Goal: Task Accomplishment & Management: Complete application form

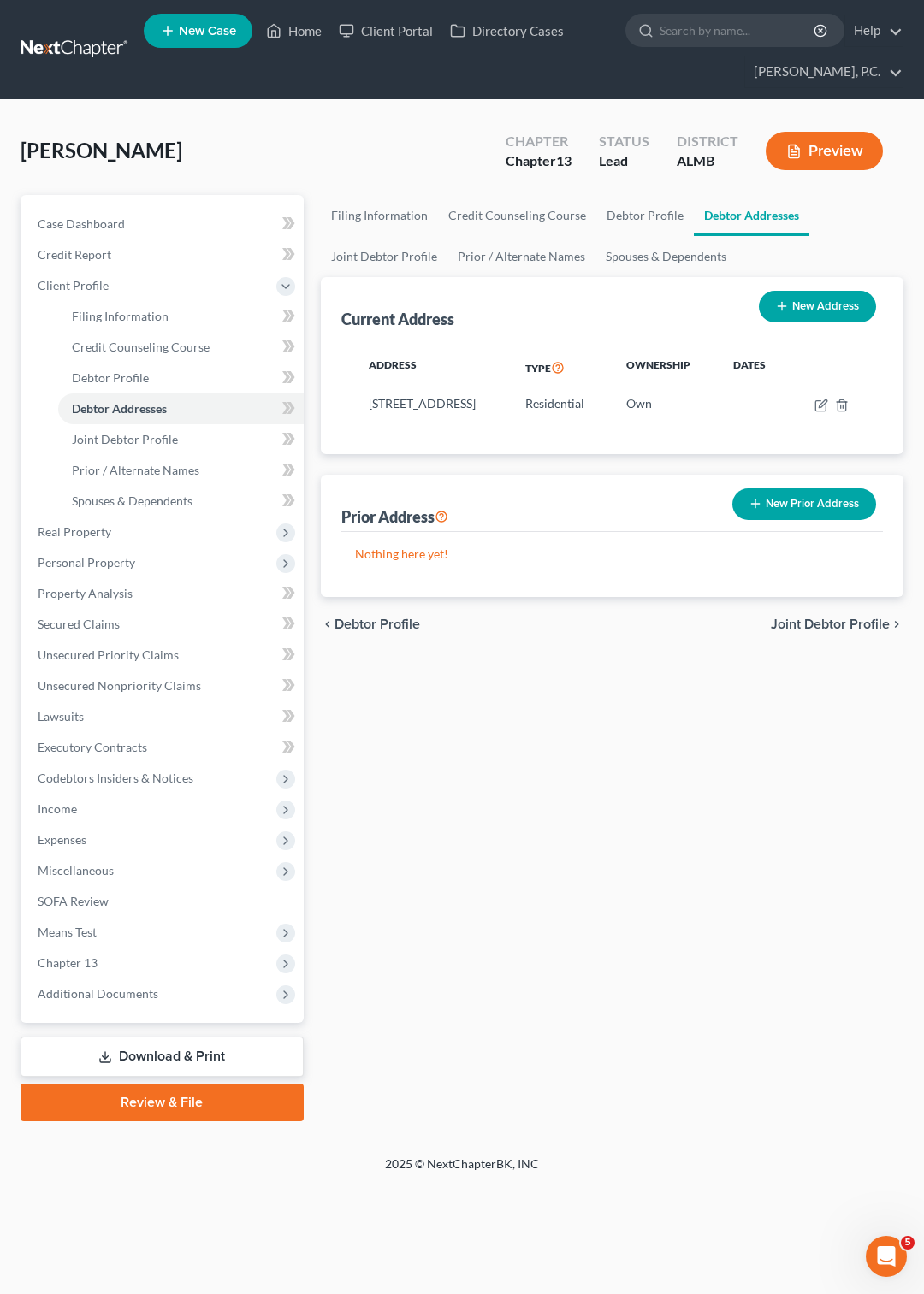
click at [97, 40] on link at bounding box center [75, 50] width 109 height 31
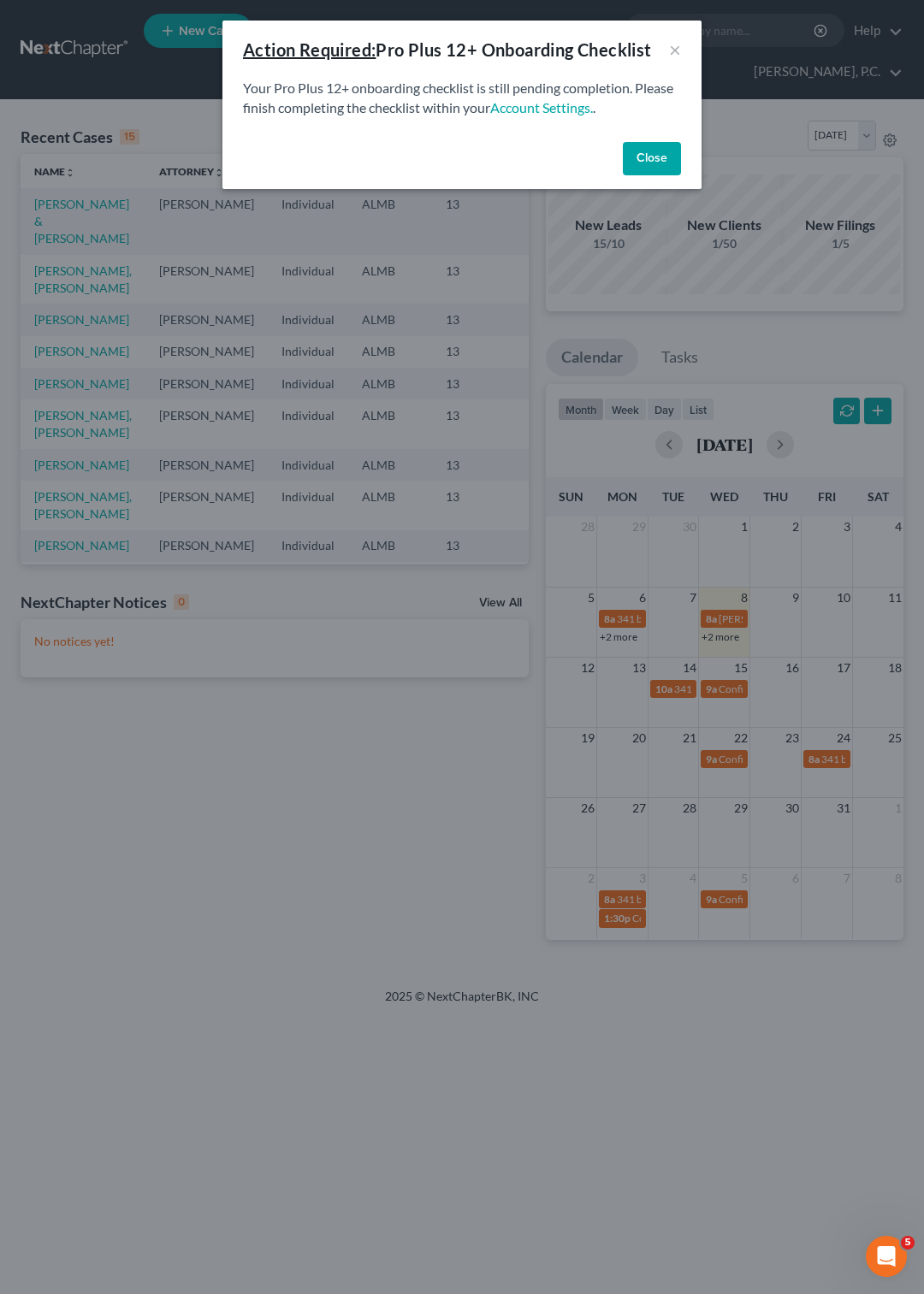
click at [641, 159] on button "Close" at bounding box center [651, 159] width 58 height 35
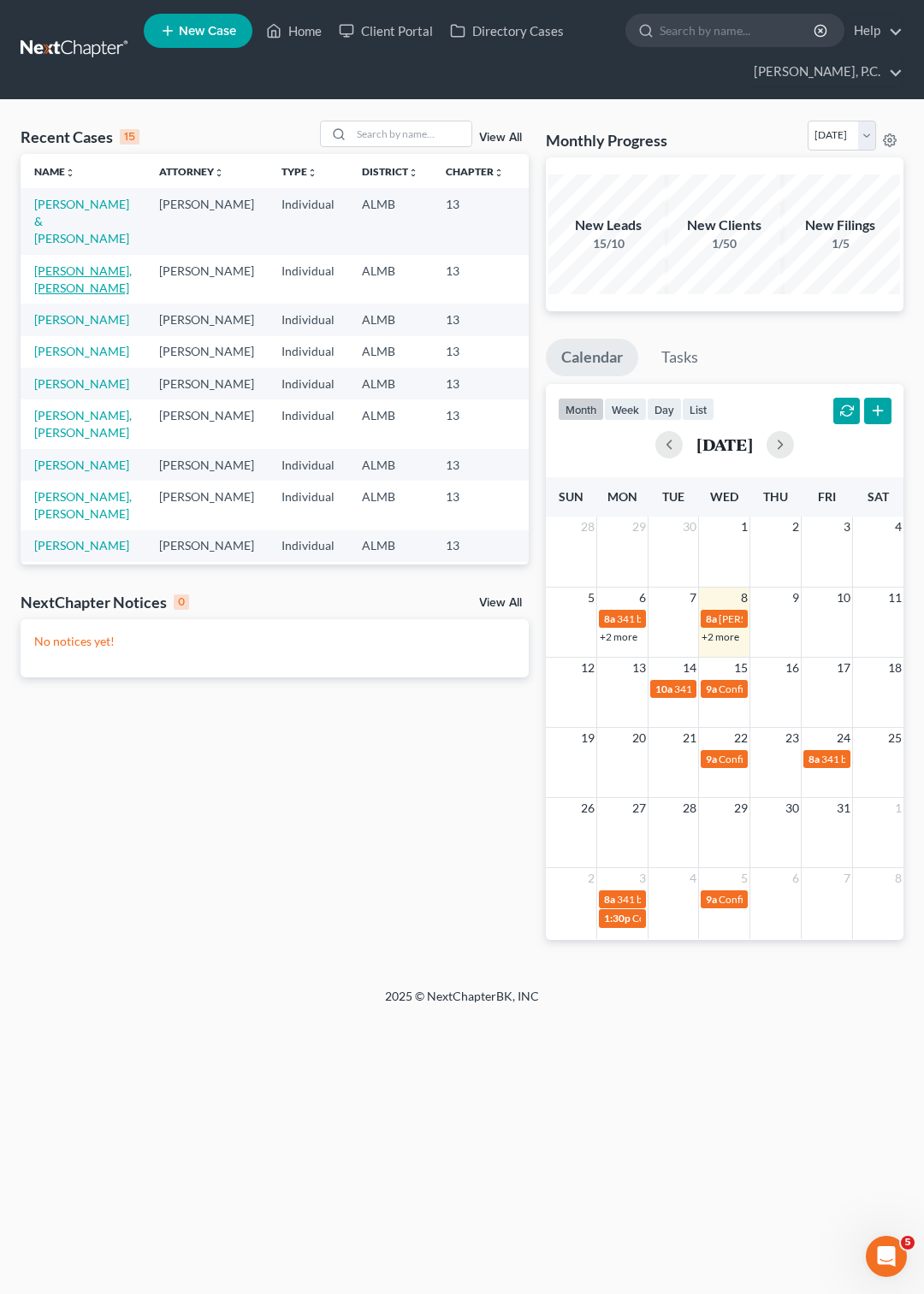
click at [45, 292] on link "[PERSON_NAME], [PERSON_NAME]" at bounding box center [84, 279] width 98 height 32
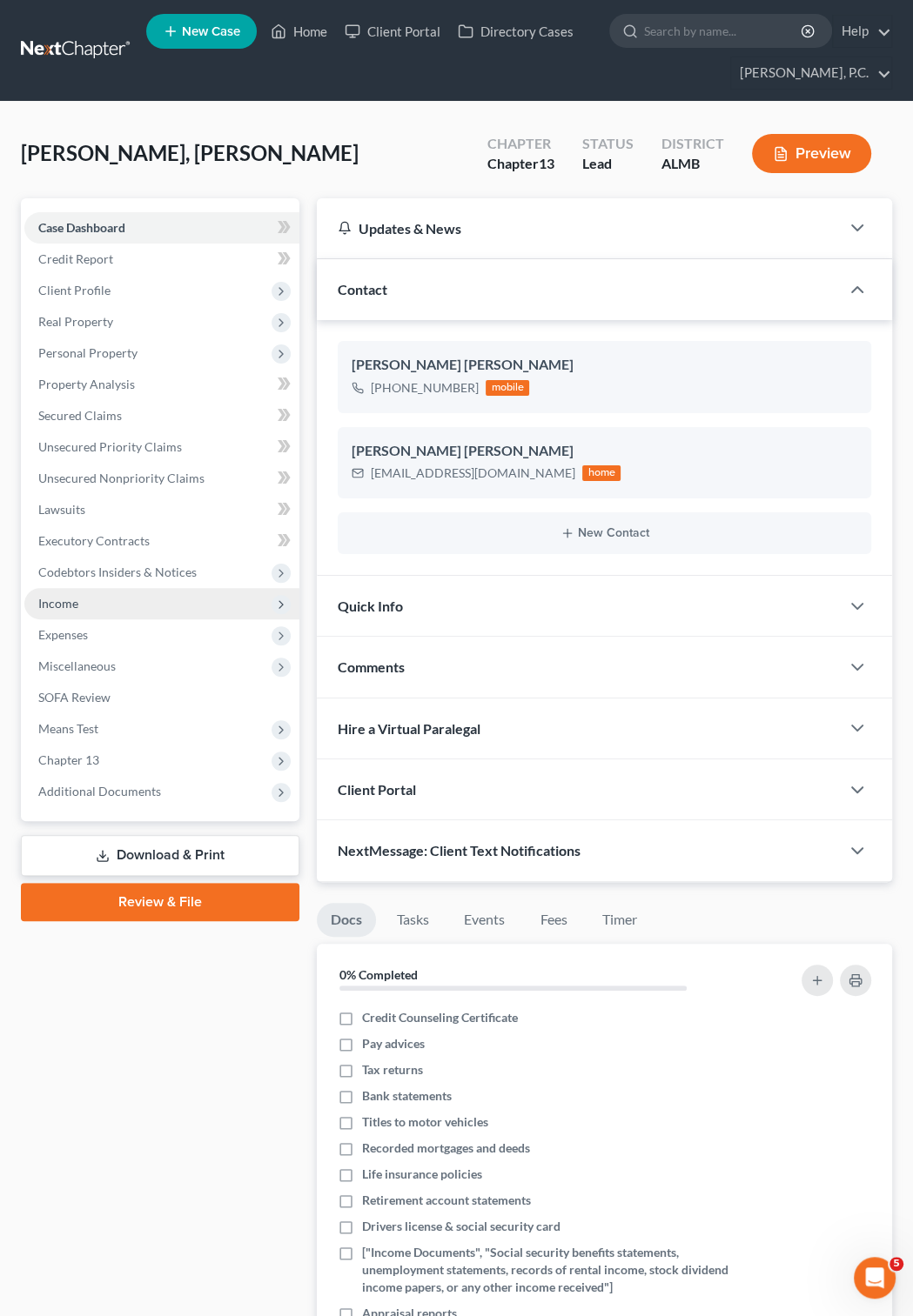
click at [70, 606] on span "Income" at bounding box center [58, 603] width 40 height 14
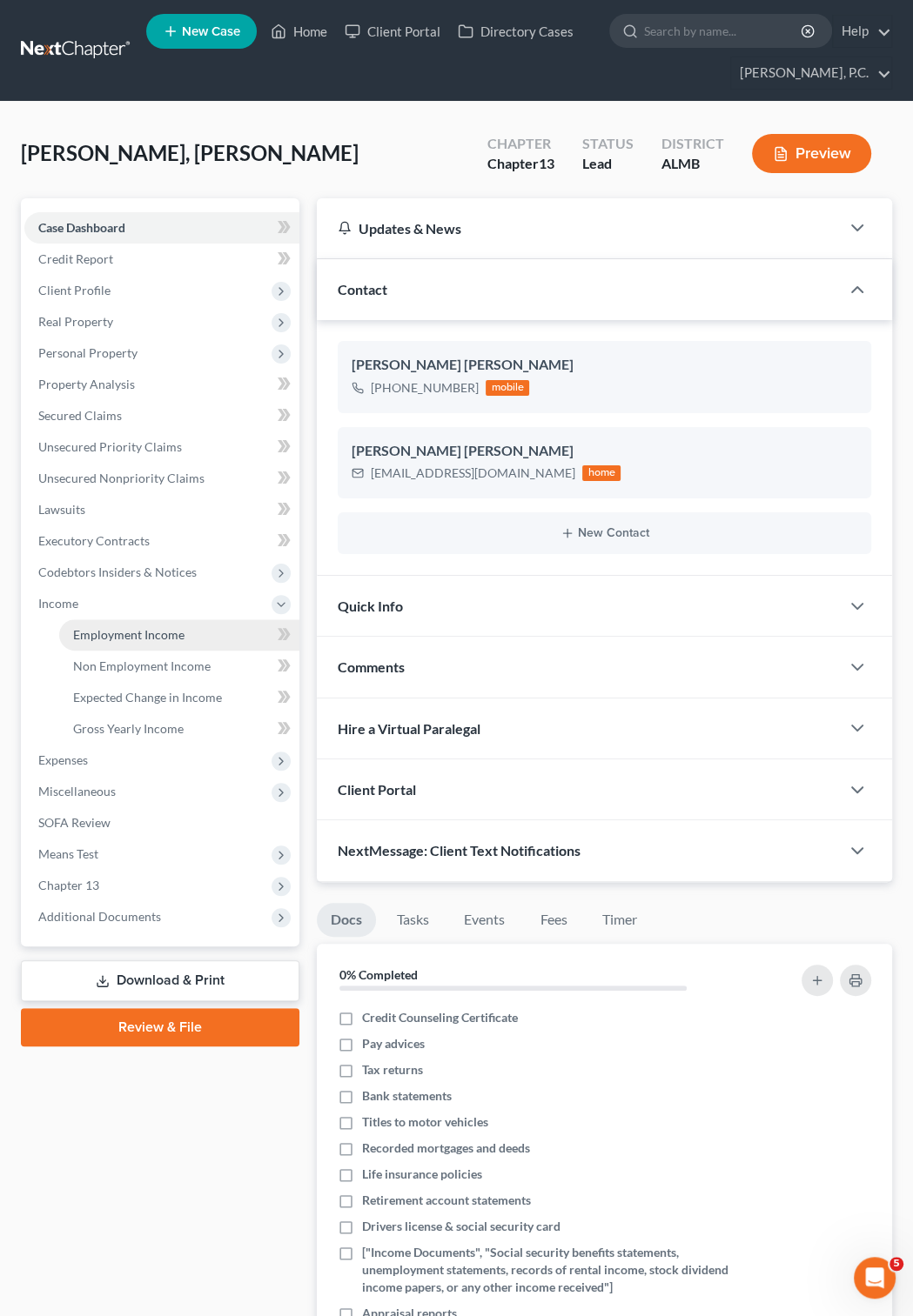
click at [117, 633] on span "Employment Income" at bounding box center [128, 634] width 111 height 14
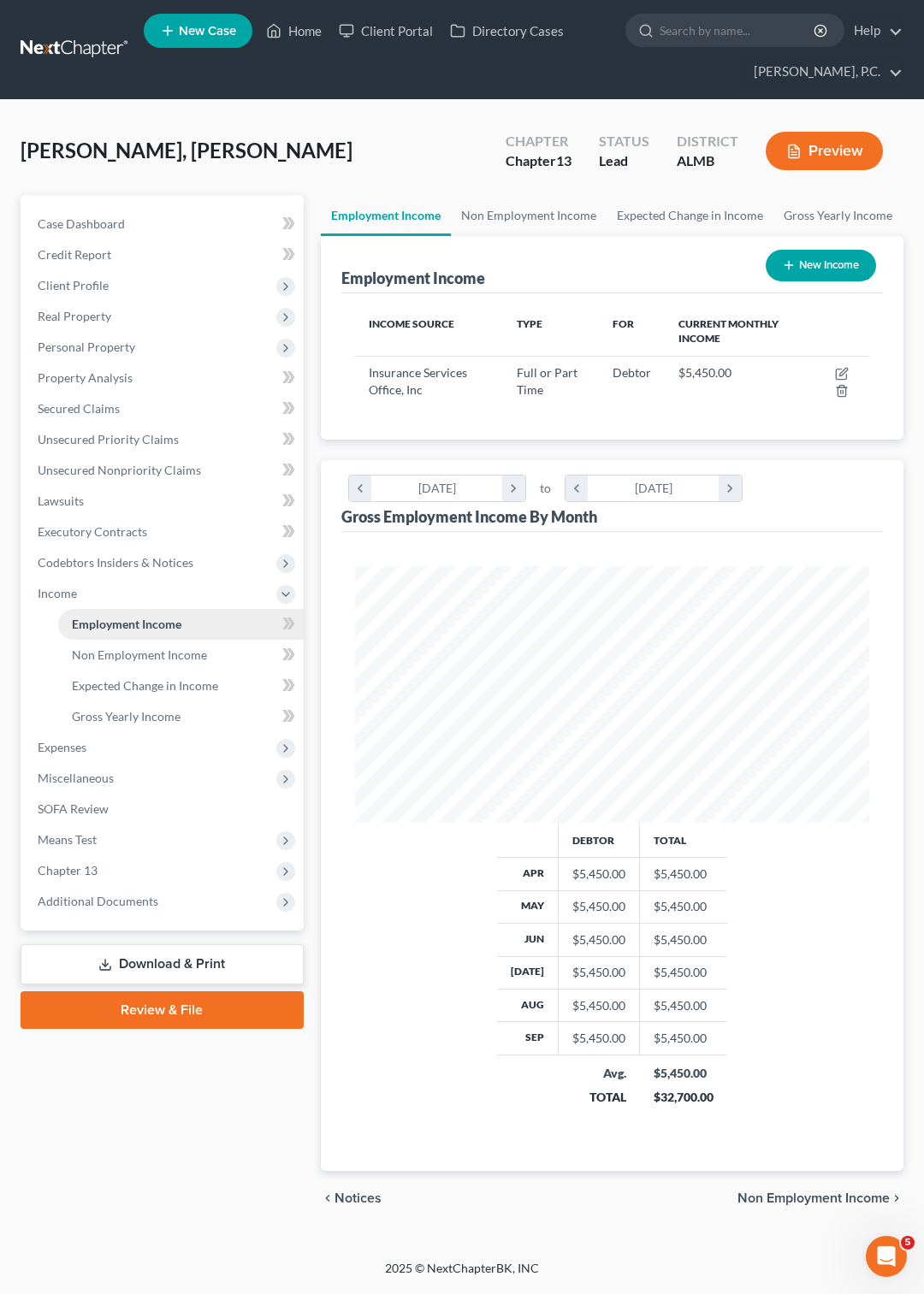
scroll to position [257, 549]
click at [101, 471] on span "Unsecured Nonpriority Claims" at bounding box center [119, 470] width 163 height 14
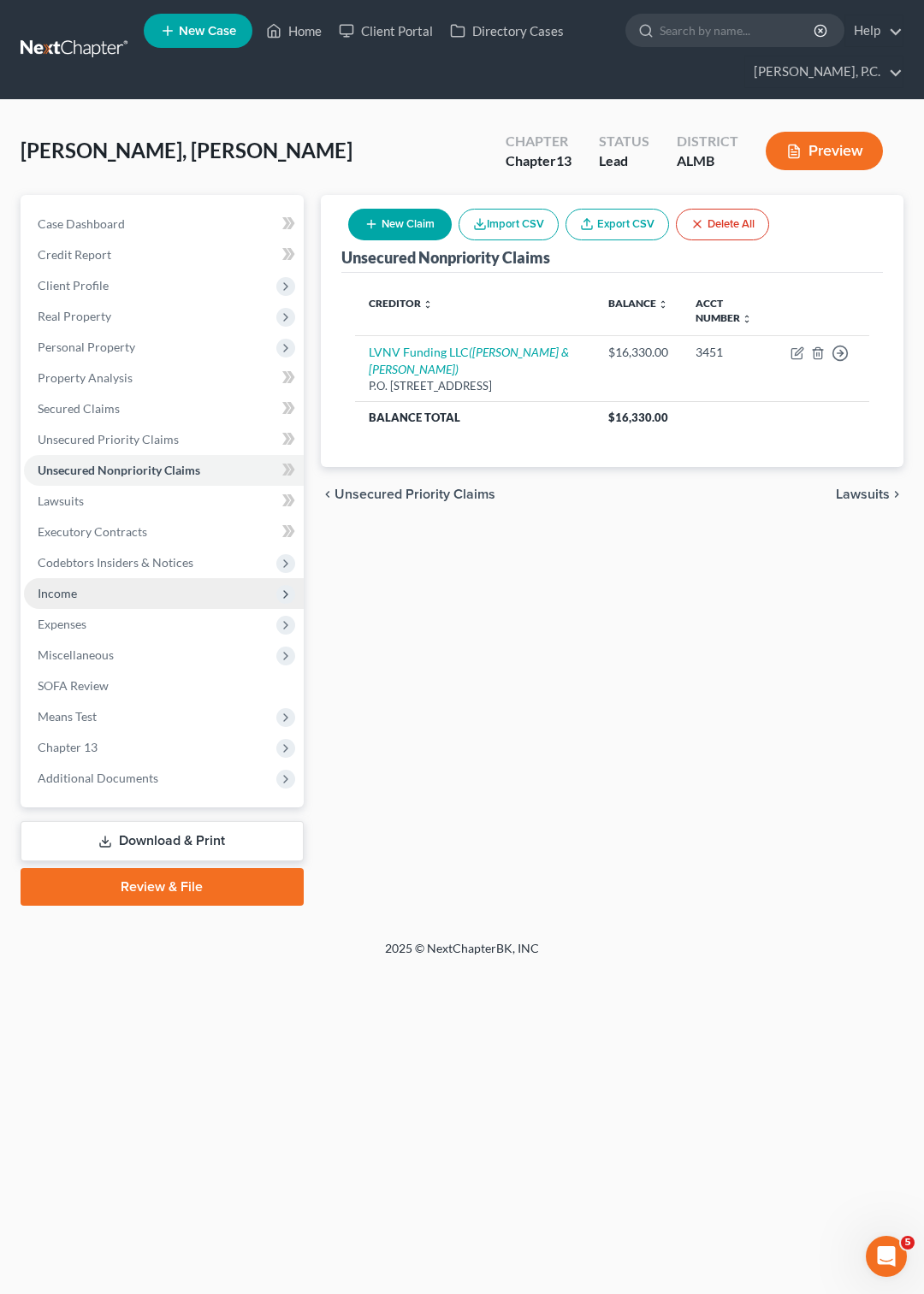
click at [76, 590] on span "Income" at bounding box center [57, 593] width 39 height 14
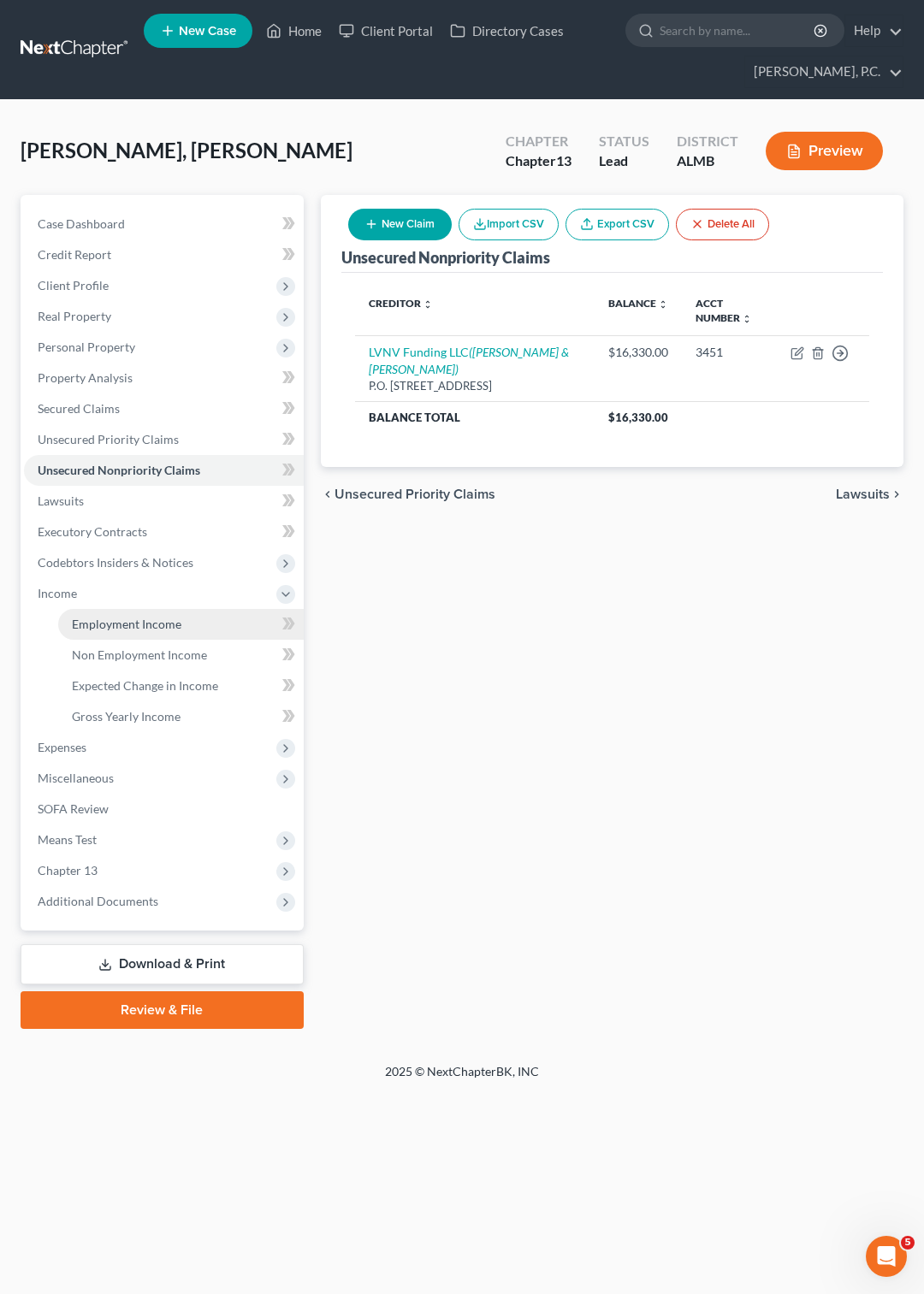
click at [125, 627] on span "Employment Income" at bounding box center [126, 624] width 109 height 14
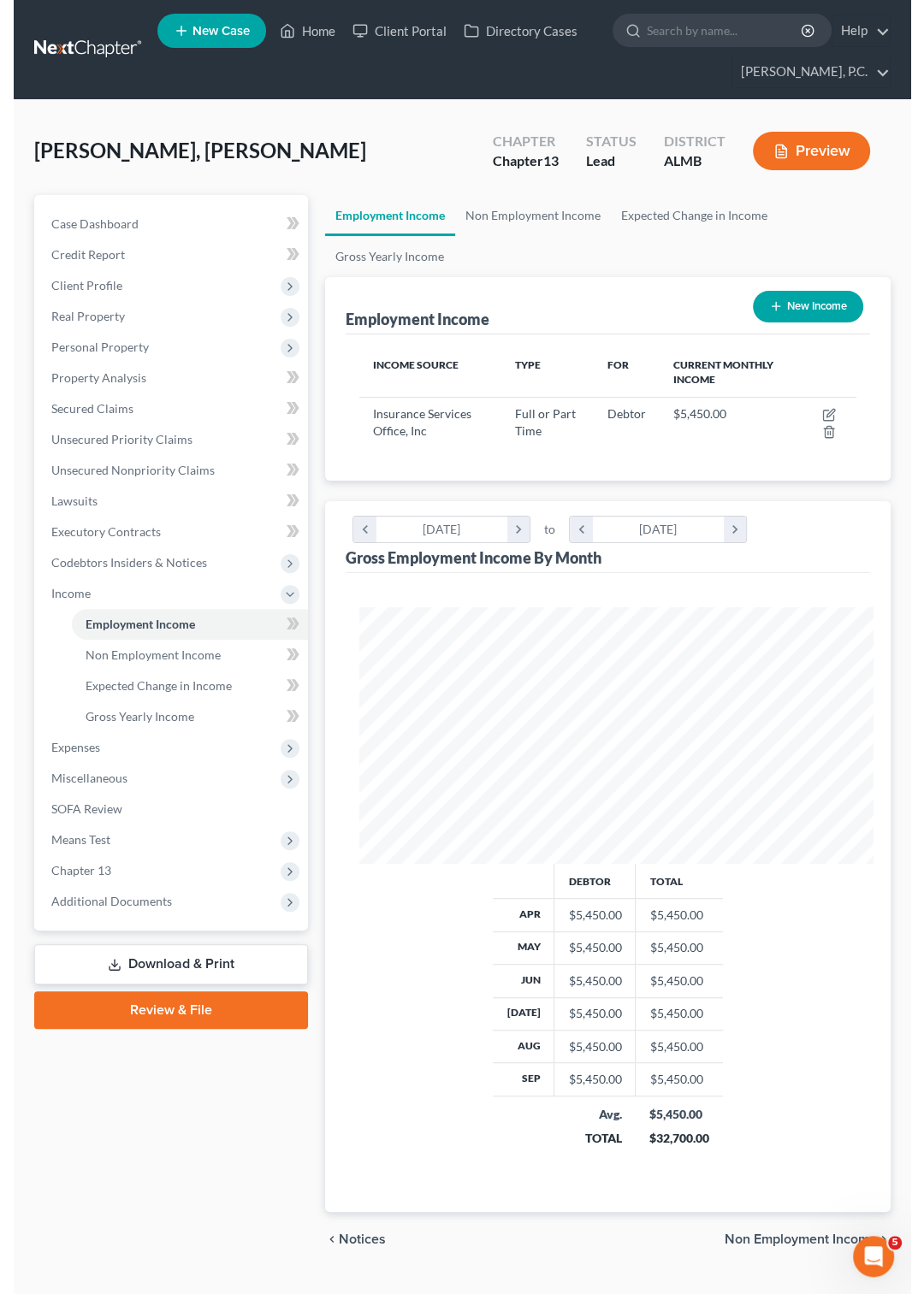
scroll to position [855192, 854646]
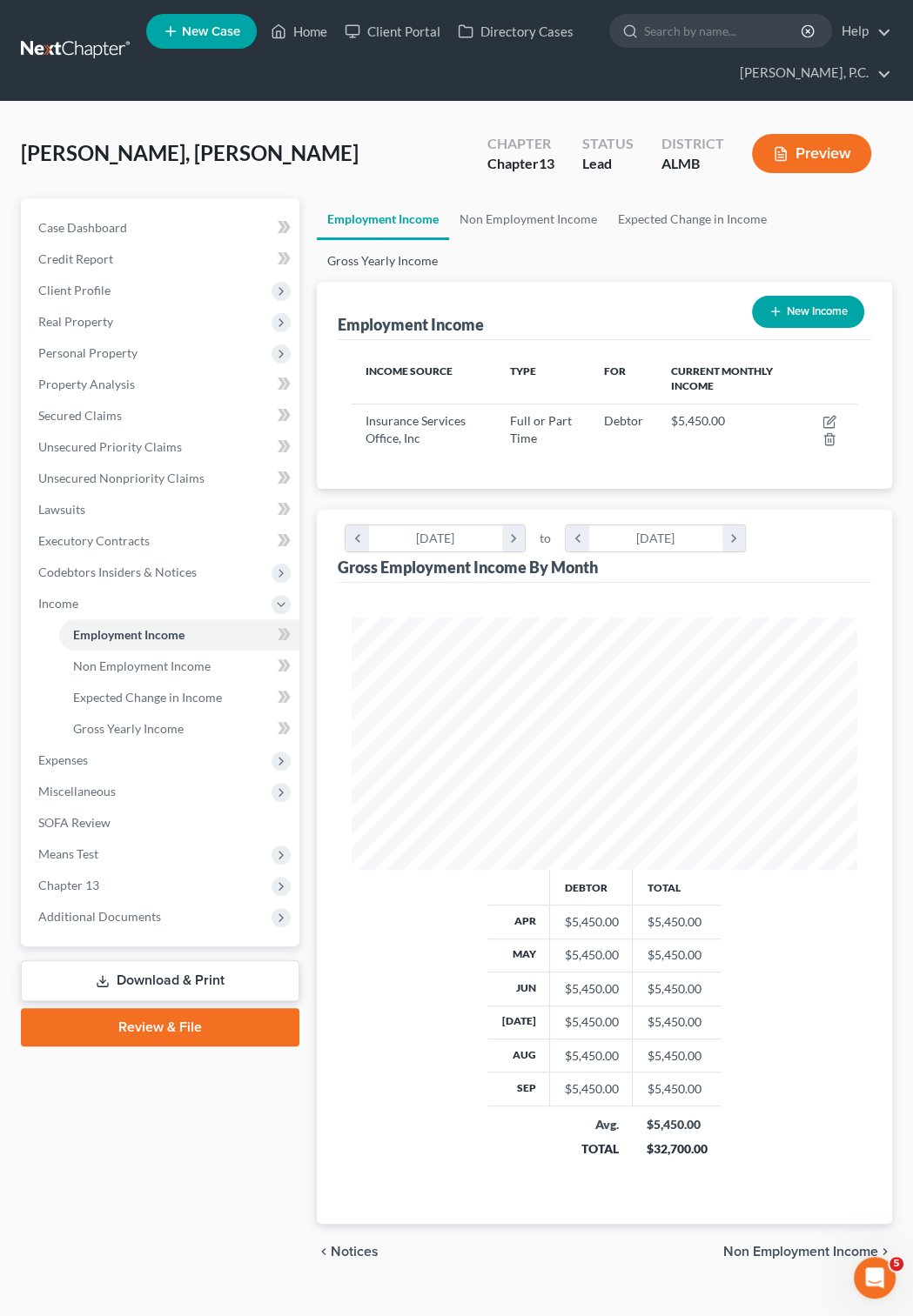
click at [372, 261] on link "Gross Yearly Income" at bounding box center [381, 261] width 131 height 42
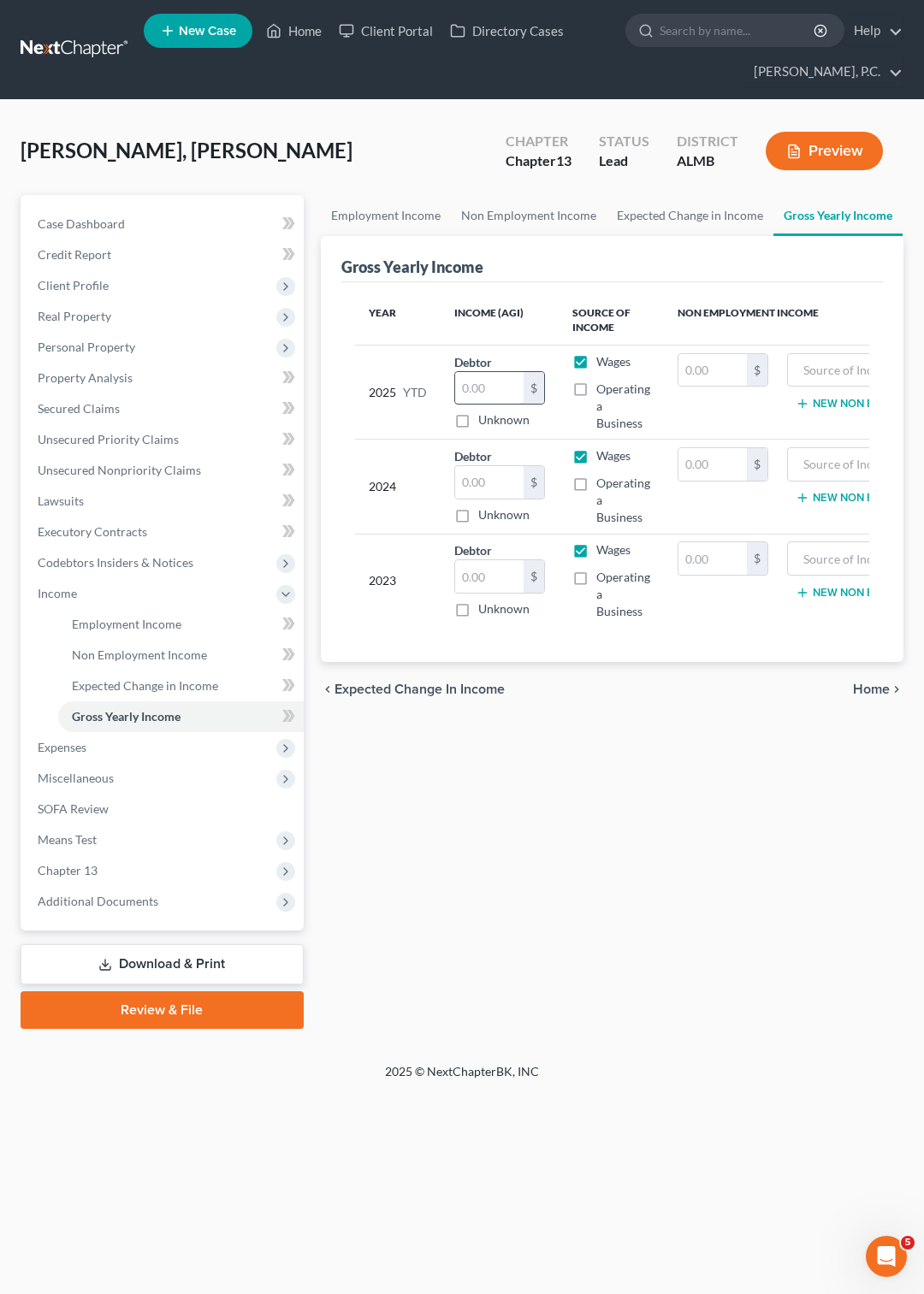
click at [475, 387] on input "text" at bounding box center [489, 388] width 68 height 33
type input "52,125"
click at [494, 476] on input "text" at bounding box center [489, 483] width 68 height 33
type input "65,559.62"
click at [482, 575] on input "text" at bounding box center [489, 576] width 68 height 33
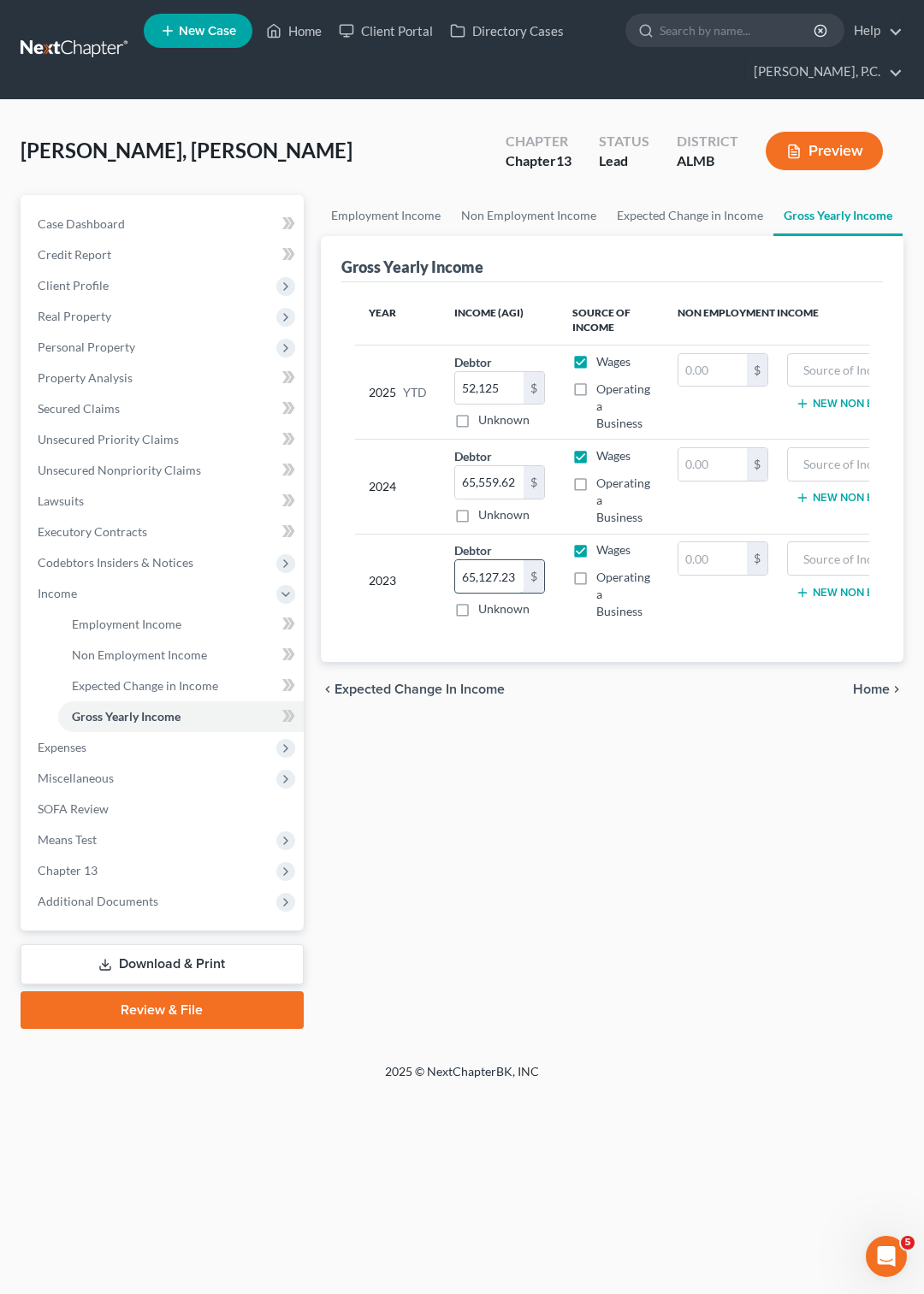
type input "65,127.23"
click at [414, 212] on link "Employment Income" at bounding box center [386, 215] width 130 height 41
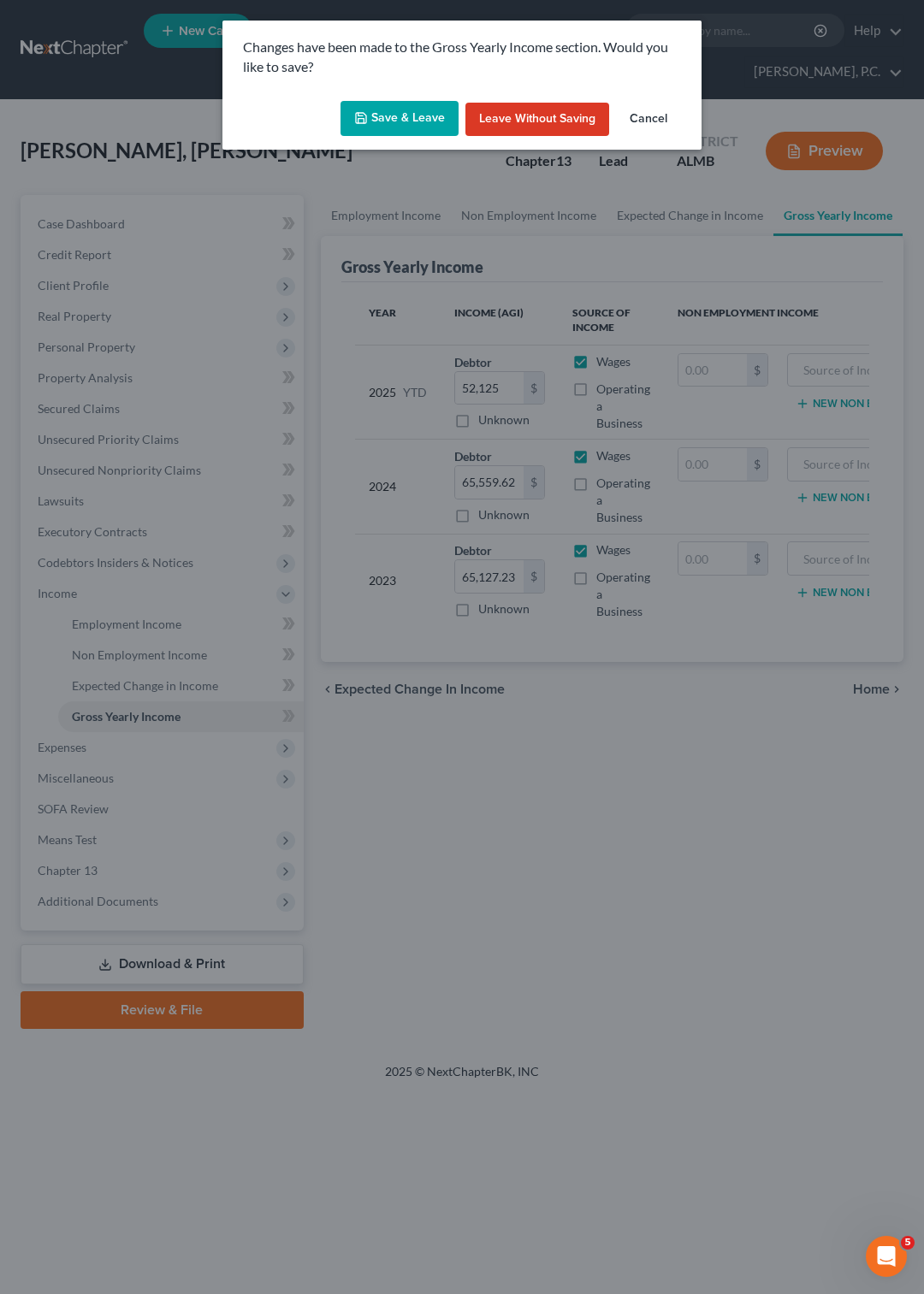
click at [422, 113] on button "Save & Leave" at bounding box center [399, 119] width 118 height 36
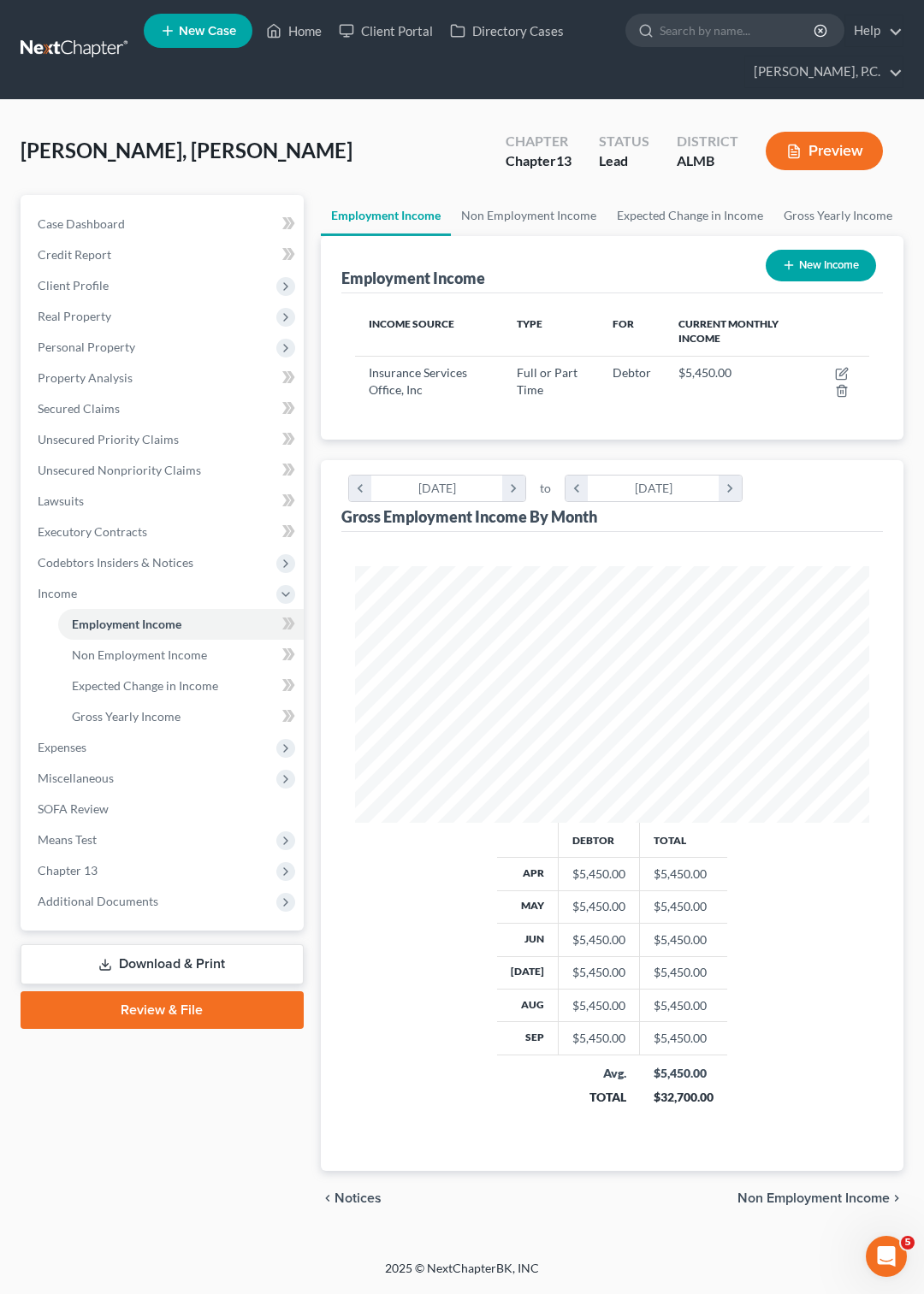
scroll to position [257, 549]
click at [96, 474] on span "Unsecured Nonpriority Claims" at bounding box center [119, 470] width 163 height 14
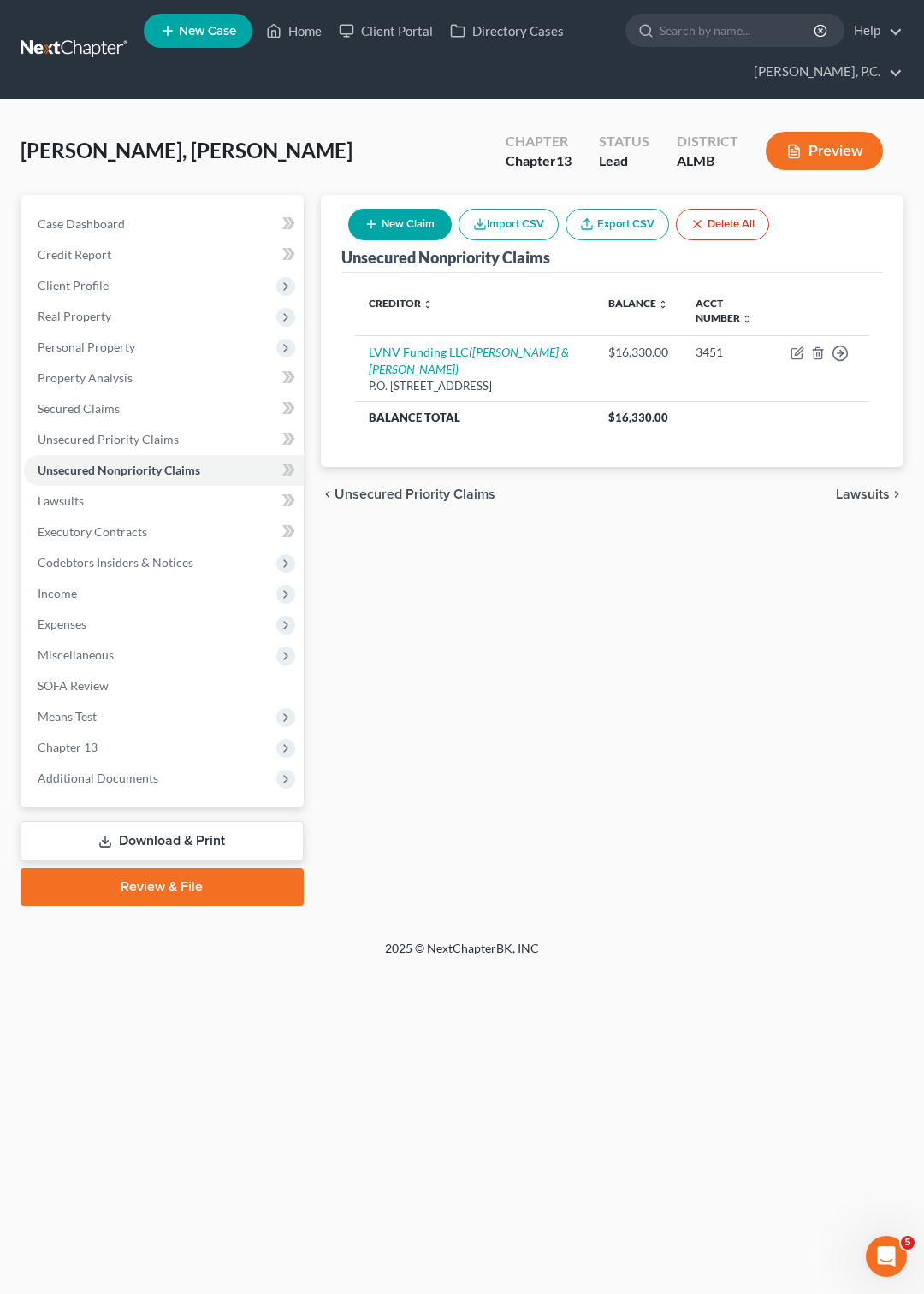
click at [388, 217] on button "New Claim" at bounding box center [400, 225] width 103 height 32
select select "0"
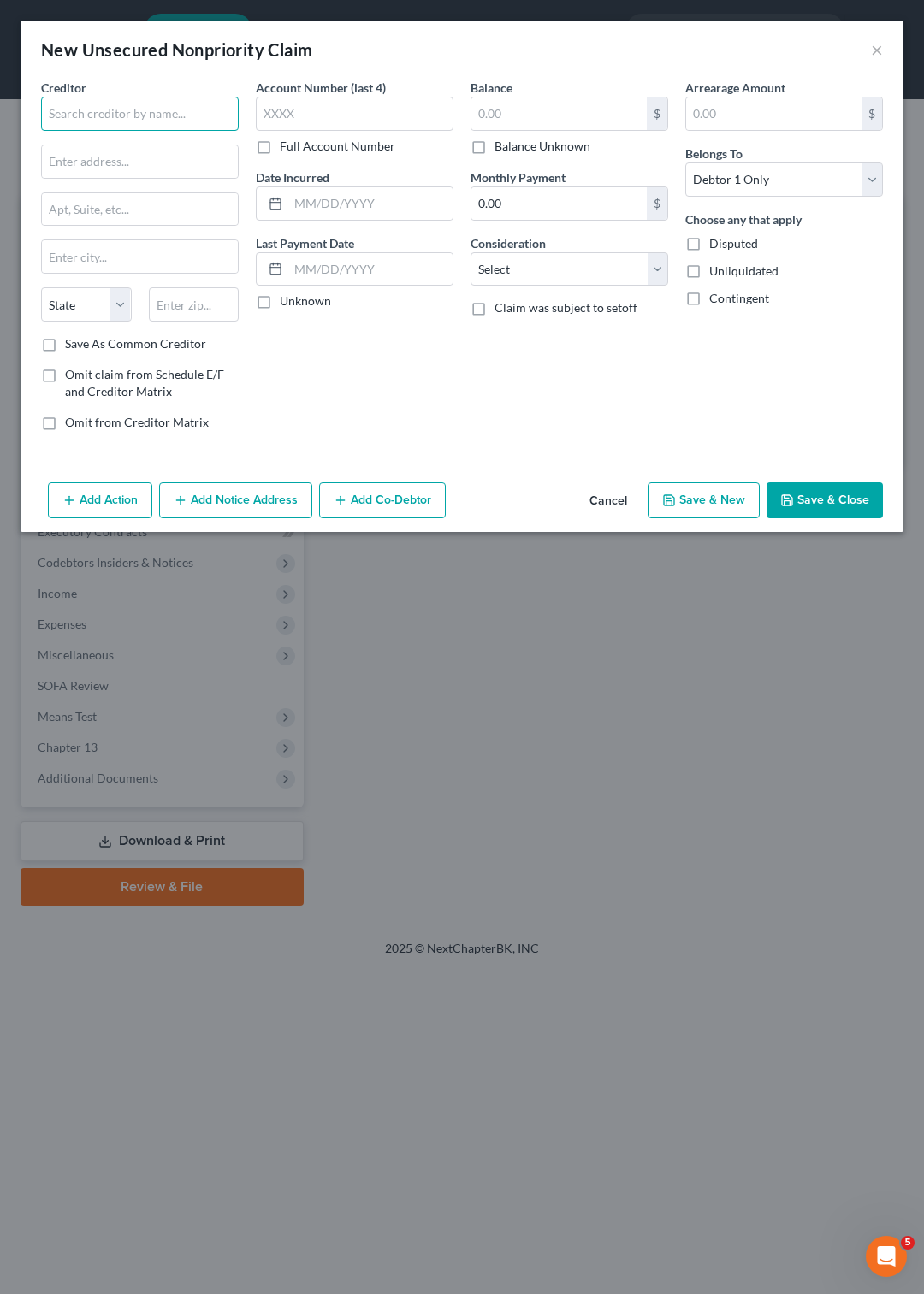
click at [68, 102] on input "text" at bounding box center [139, 114] width 197 height 35
type input "Citibank"
type input "P.O. Box 6500"
type input "Sioux Falls"
select select "43"
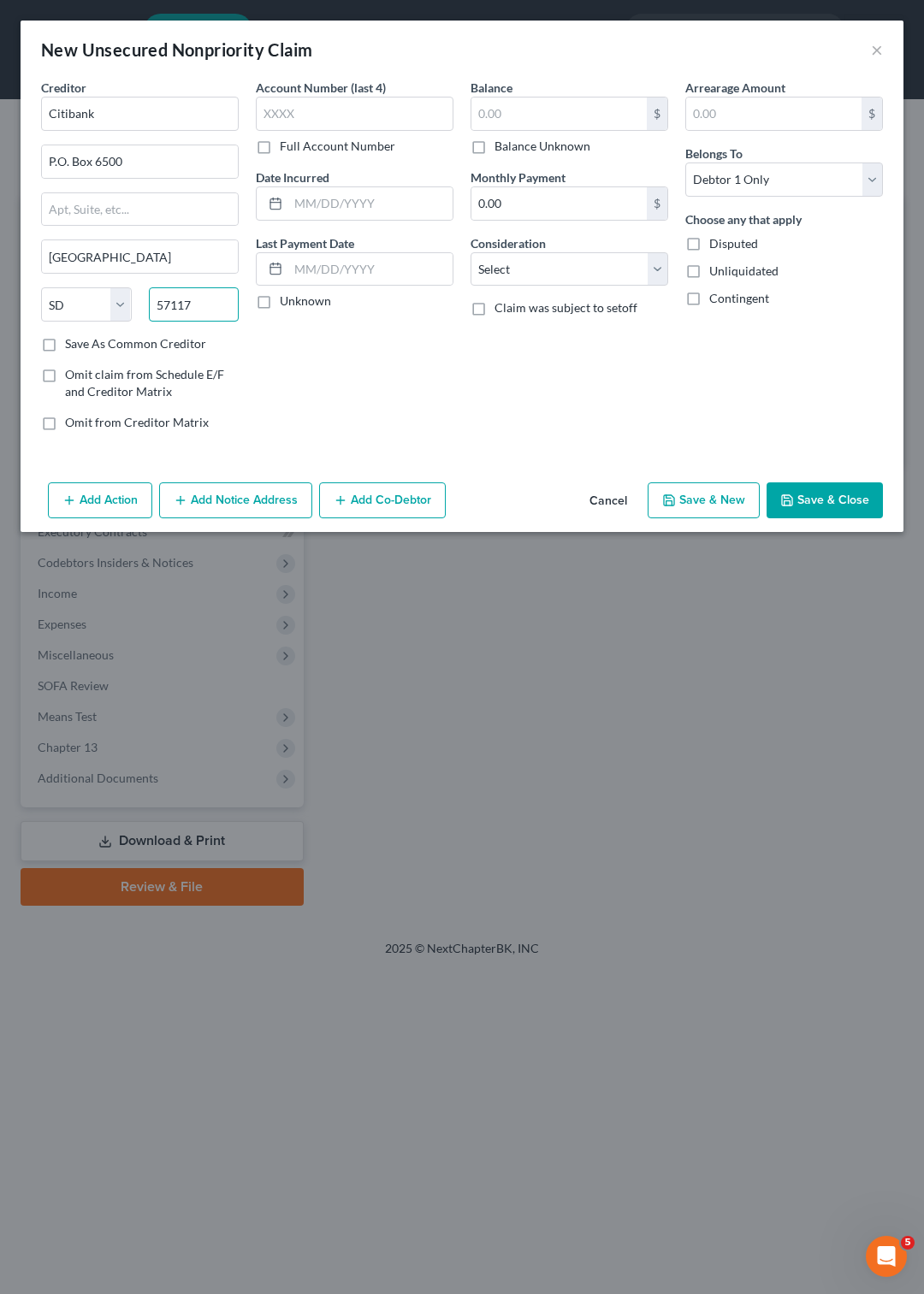
type input "57117"
click at [65, 353] on label "Save As Common Creditor" at bounding box center [135, 343] width 141 height 17
click at [72, 347] on input "Save As Common Creditor" at bounding box center [77, 340] width 12 height 12
checkbox input "true"
click at [281, 107] on input "text" at bounding box center [354, 114] width 197 height 35
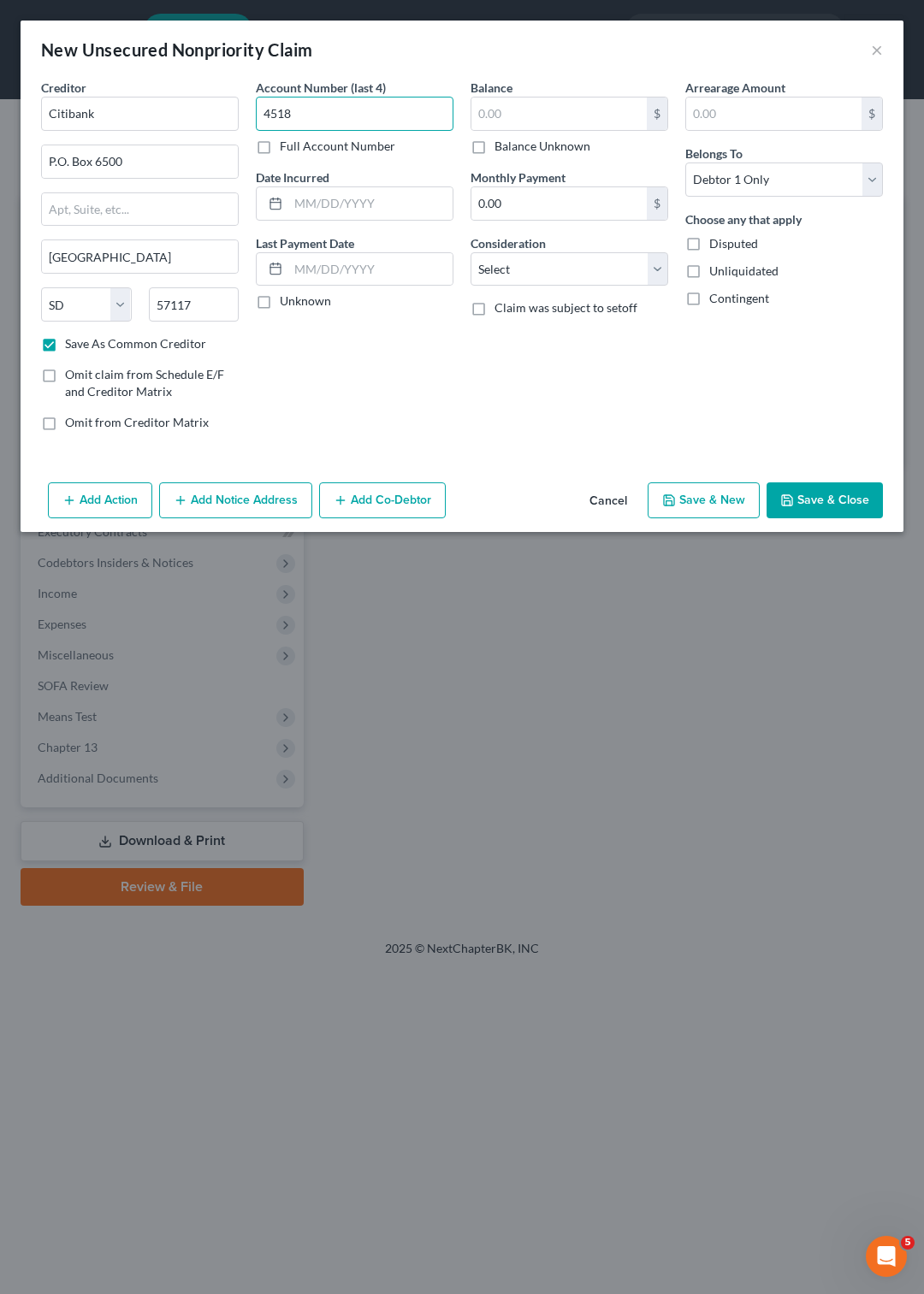
type input "4518"
click at [508, 113] on input "text" at bounding box center [558, 114] width 175 height 33
type input "12,969"
click at [470, 252] on select "Select Cable / Satellite Services Collection Agency Credit Card Debt Debt Couns…" at bounding box center [569, 269] width 197 height 35
select select "2"
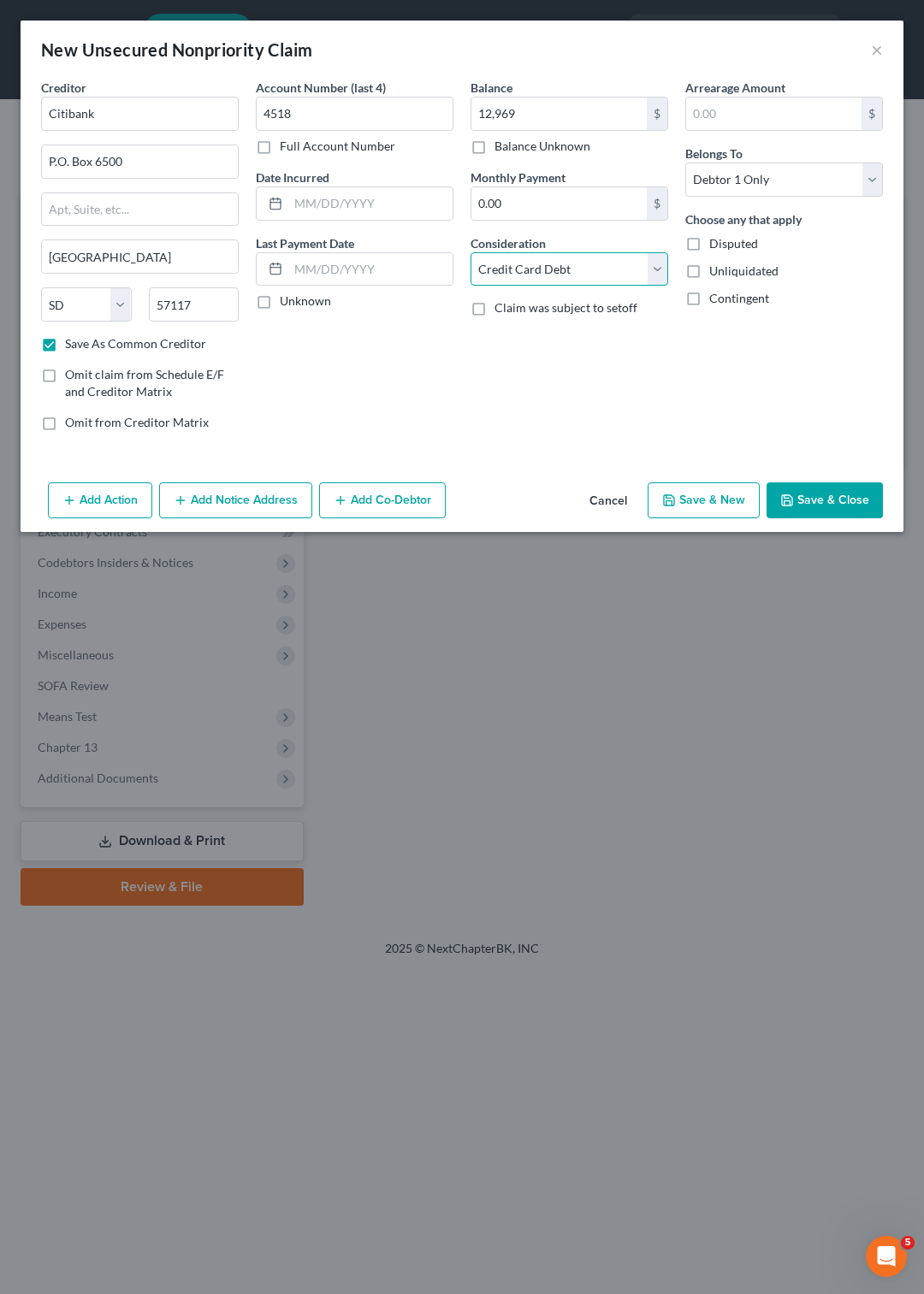
click option "Credit Card Debt" at bounding box center [0, 0] width 0 height 0
drag, startPoint x: 819, startPoint y: 499, endPoint x: 865, endPoint y: 835, distance: 339.1
click at [693, 502] on button "Save & New" at bounding box center [704, 500] width 112 height 36
select select "0"
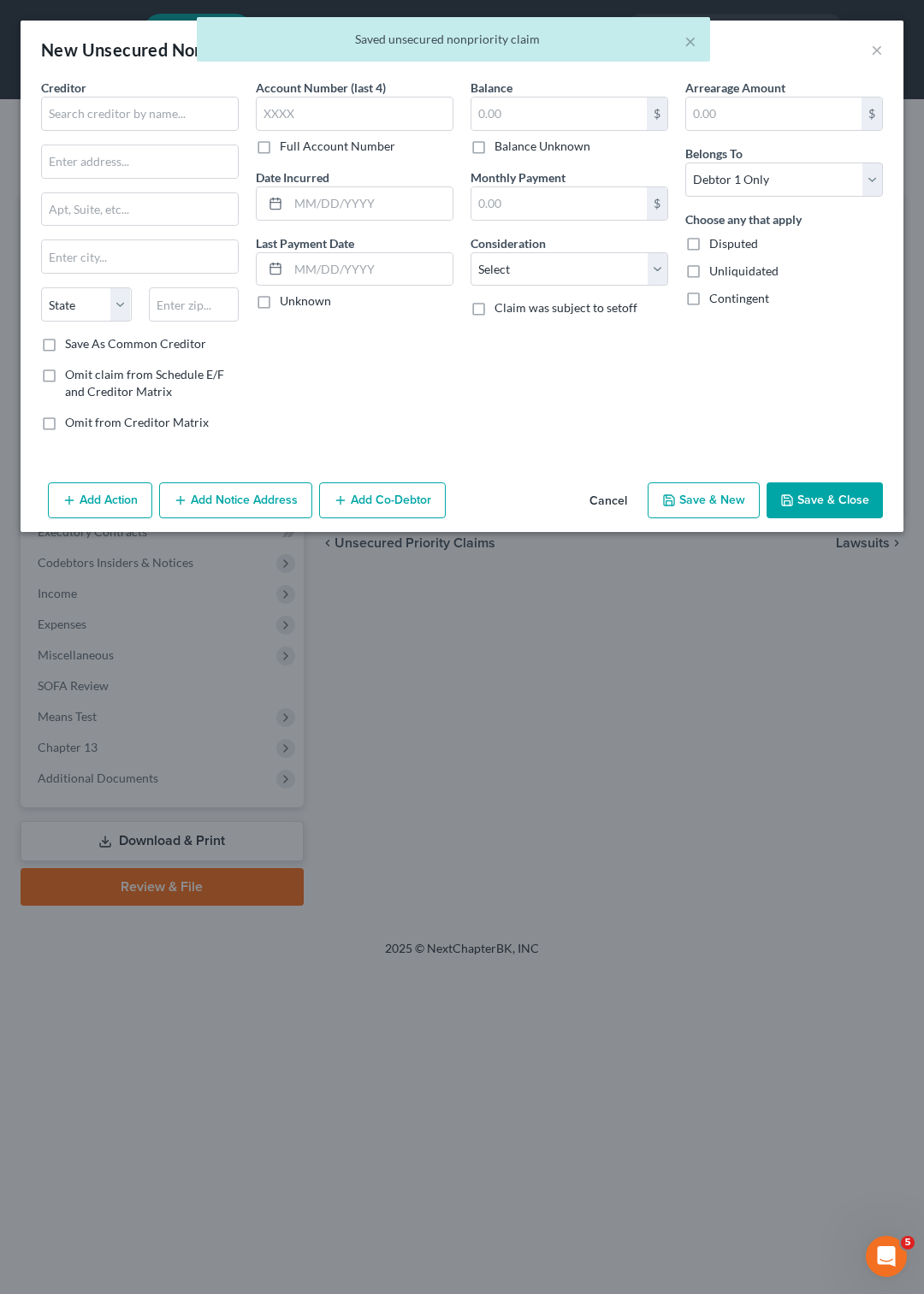
click at [693, 502] on button "Save & New" at bounding box center [704, 500] width 112 height 36
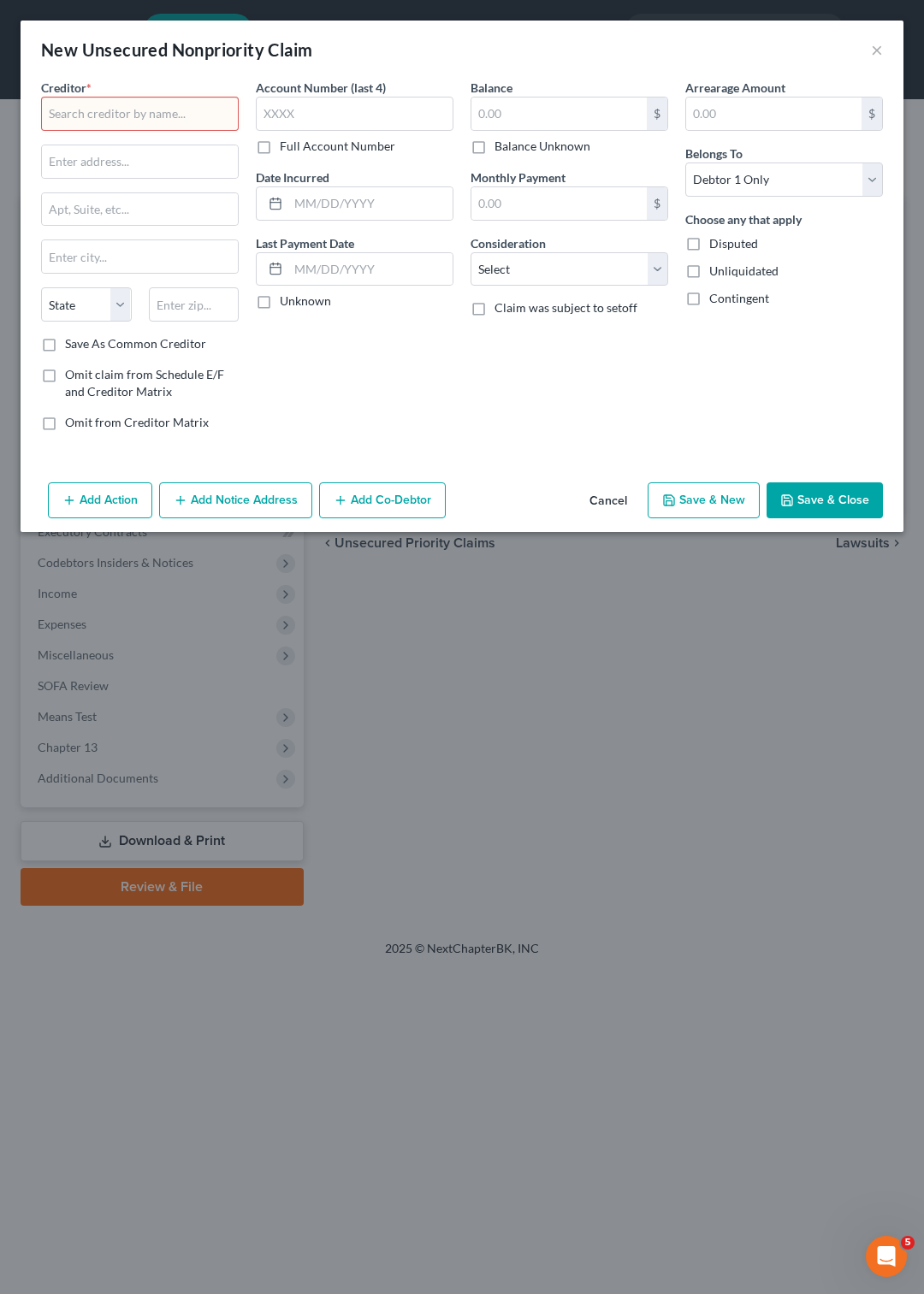
click at [648, 483] on button "Save & New" at bounding box center [704, 500] width 112 height 36
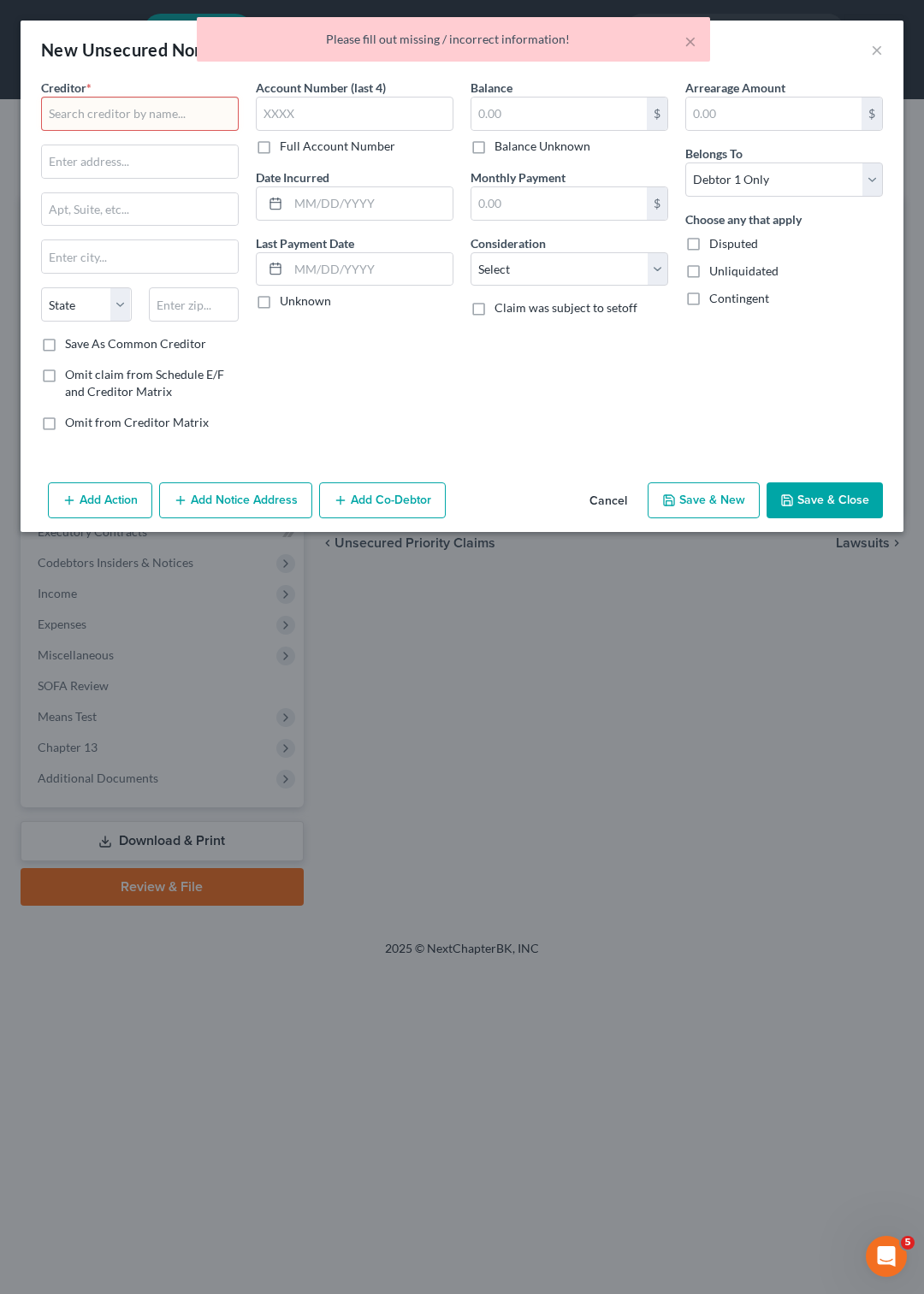
click at [97, 103] on input "text" at bounding box center [139, 114] width 197 height 35
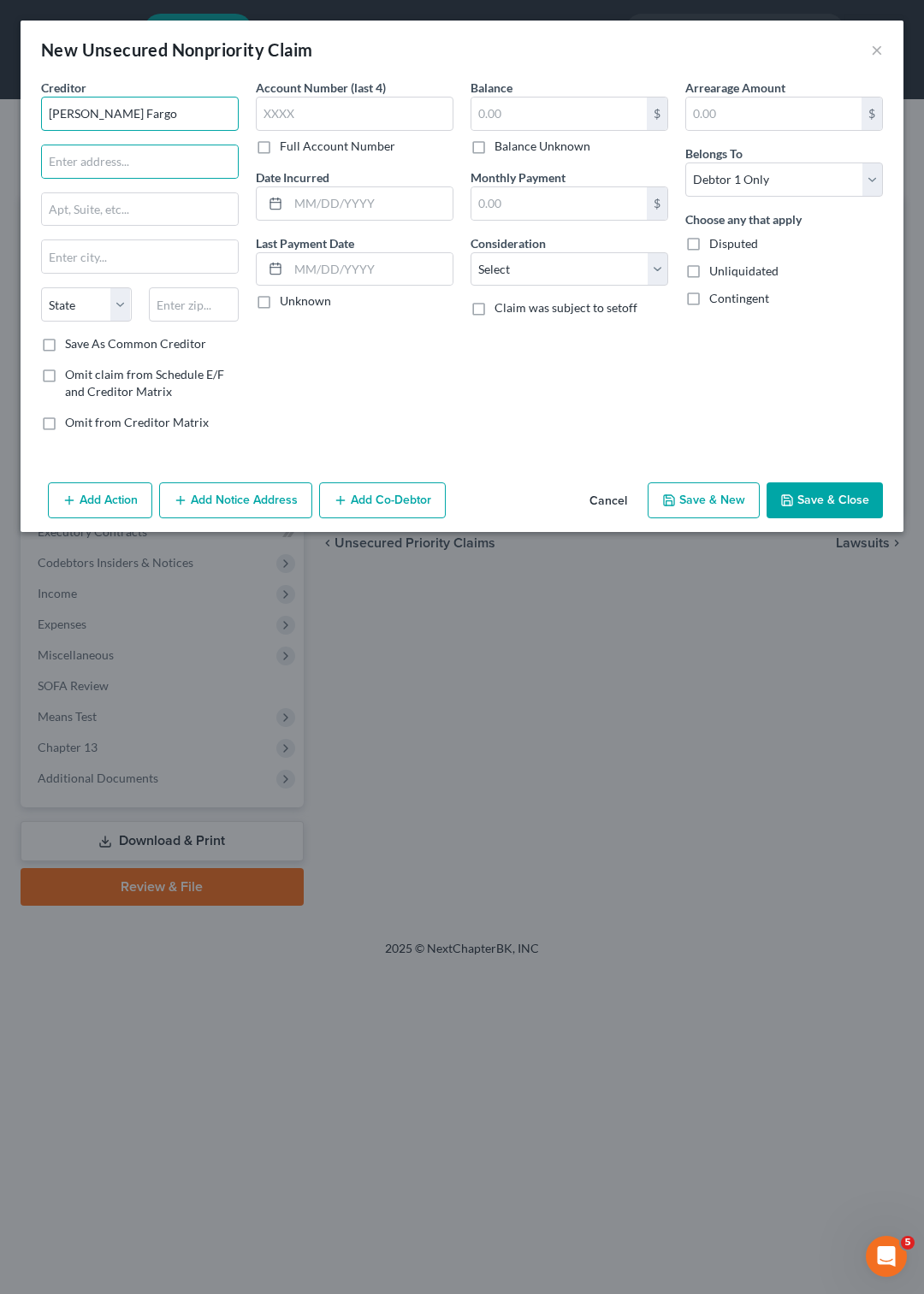
click at [145, 107] on input "Wells Fargo" at bounding box center [139, 114] width 197 height 35
type input "Wells Fargo Card Services"
type input "P.O. Box 10438"
type input "DEs Moines"
select select "16"
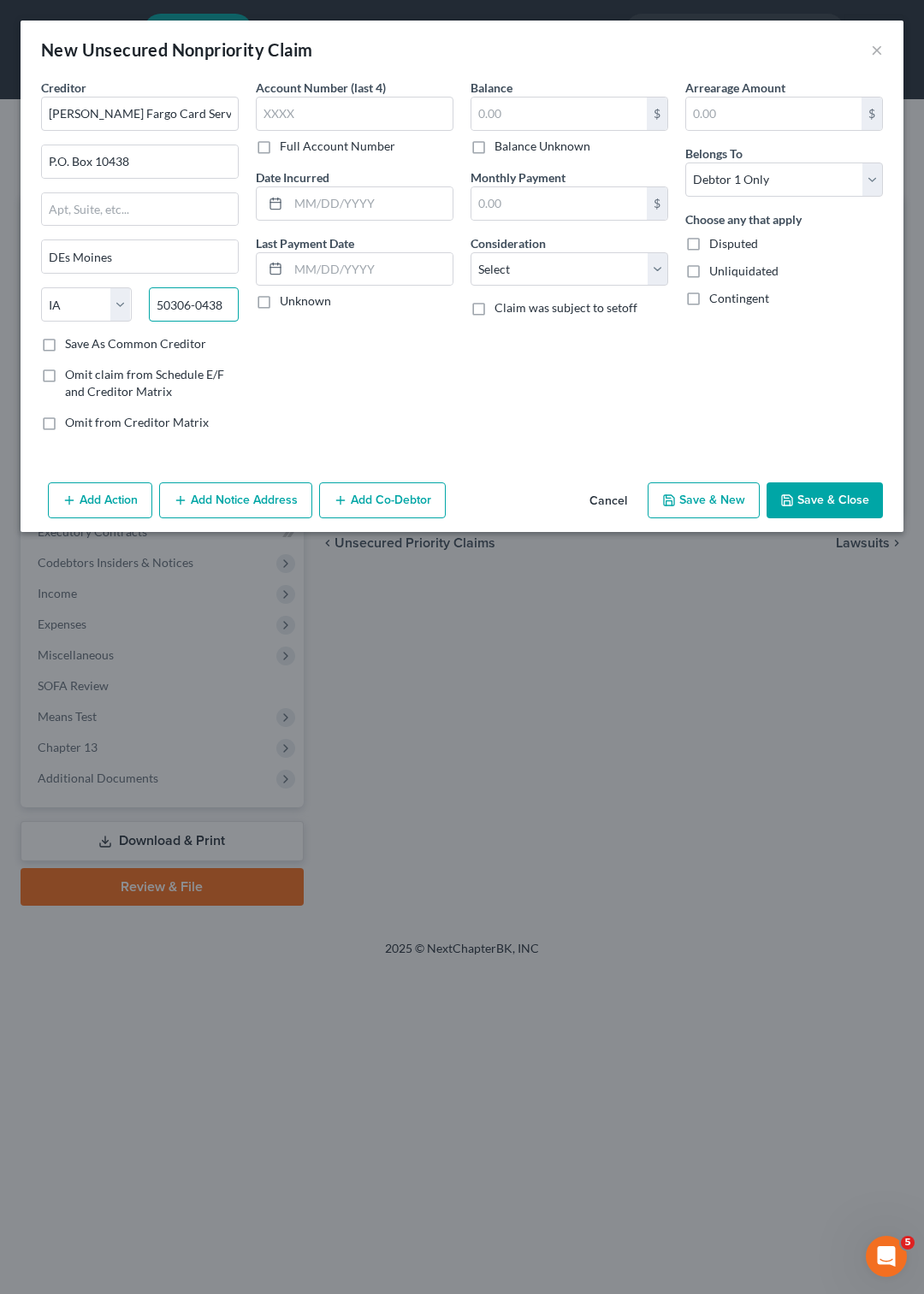
type input "50306-0438"
click at [65, 345] on label "Save As Common Creditor" at bounding box center [135, 343] width 141 height 17
click at [72, 345] on input "Save As Common Creditor" at bounding box center [77, 340] width 12 height 12
checkbox input "true"
drag, startPoint x: 270, startPoint y: 111, endPoint x: 514, endPoint y: 93, distance: 244.7
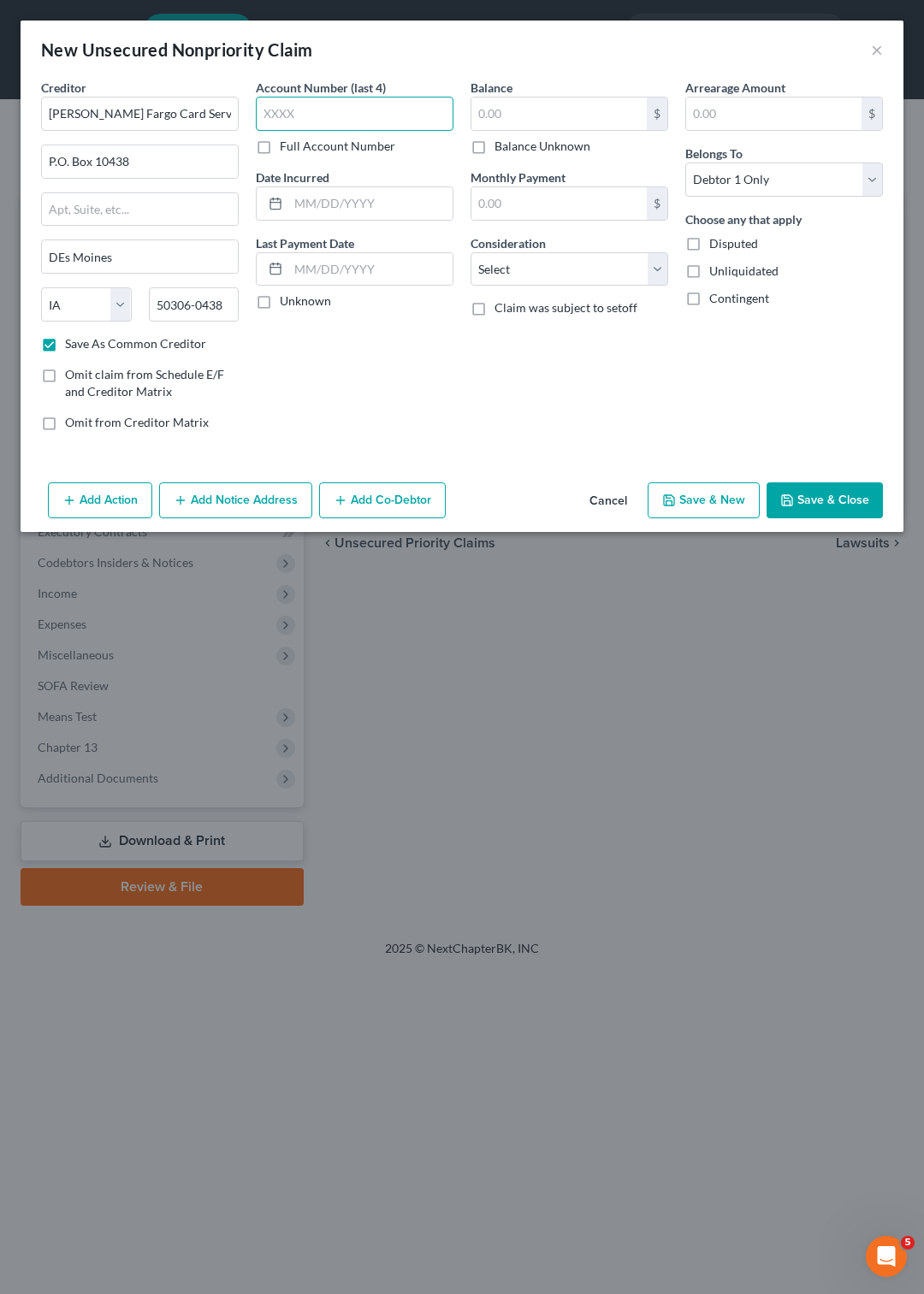
click at [273, 111] on input "text" at bounding box center [354, 114] width 197 height 35
type input "3994"
click at [514, 103] on input "text" at bounding box center [558, 114] width 175 height 33
type input "15,519"
click at [470, 252] on select "Select Cable / Satellite Services Collection Agency Credit Card Debt Debt Couns…" at bounding box center [569, 269] width 197 height 35
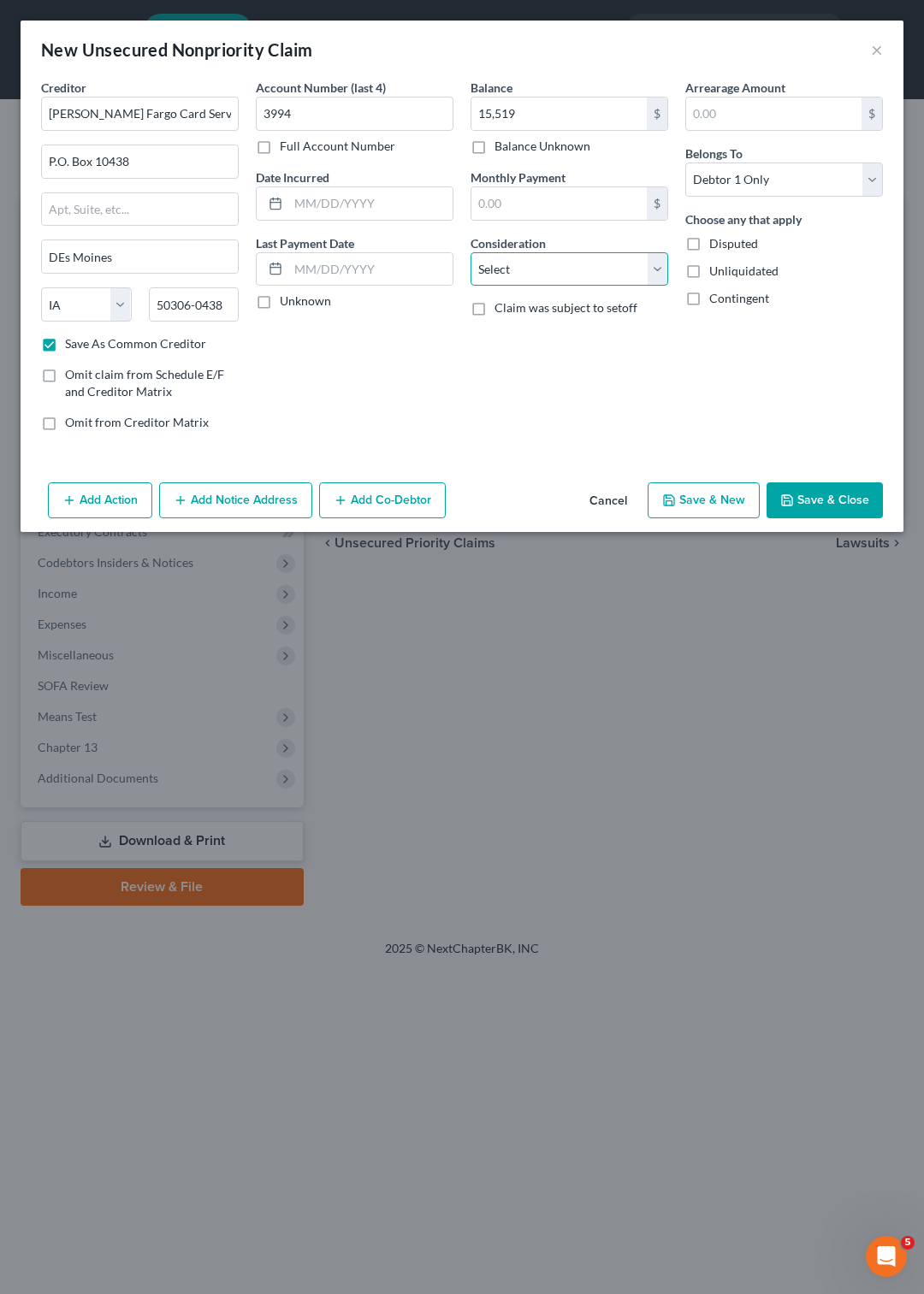
select select "2"
click option "Credit Card Debt" at bounding box center [0, 0] width 0 height 0
click at [718, 499] on button "Save & New" at bounding box center [704, 500] width 112 height 36
select select "0"
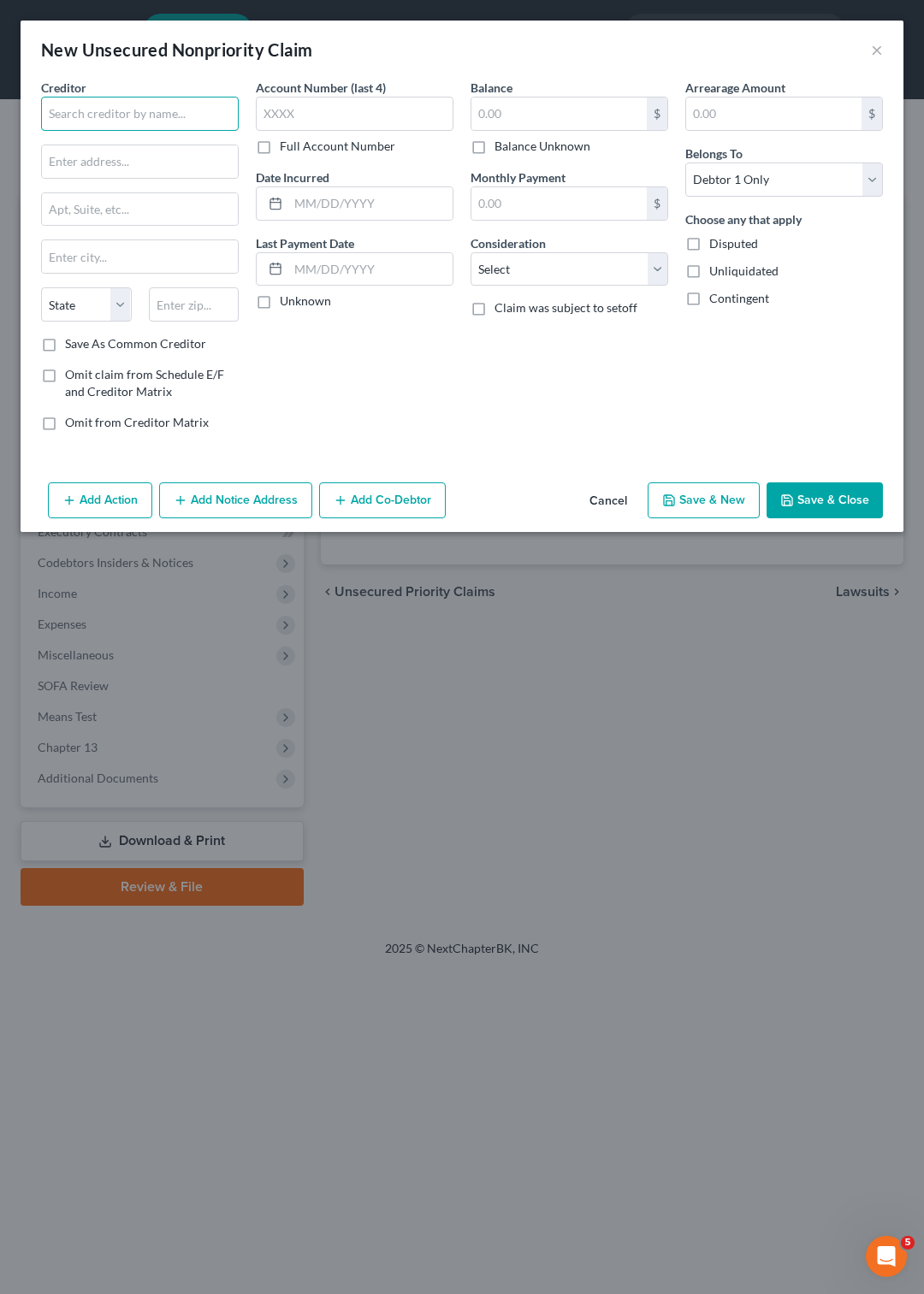
click at [72, 116] on input "text" at bounding box center [139, 114] width 197 height 35
type input "Chase Bank Customer Service"
type input "P.O. Box 15298"
type input "Wilmington"
select select "7"
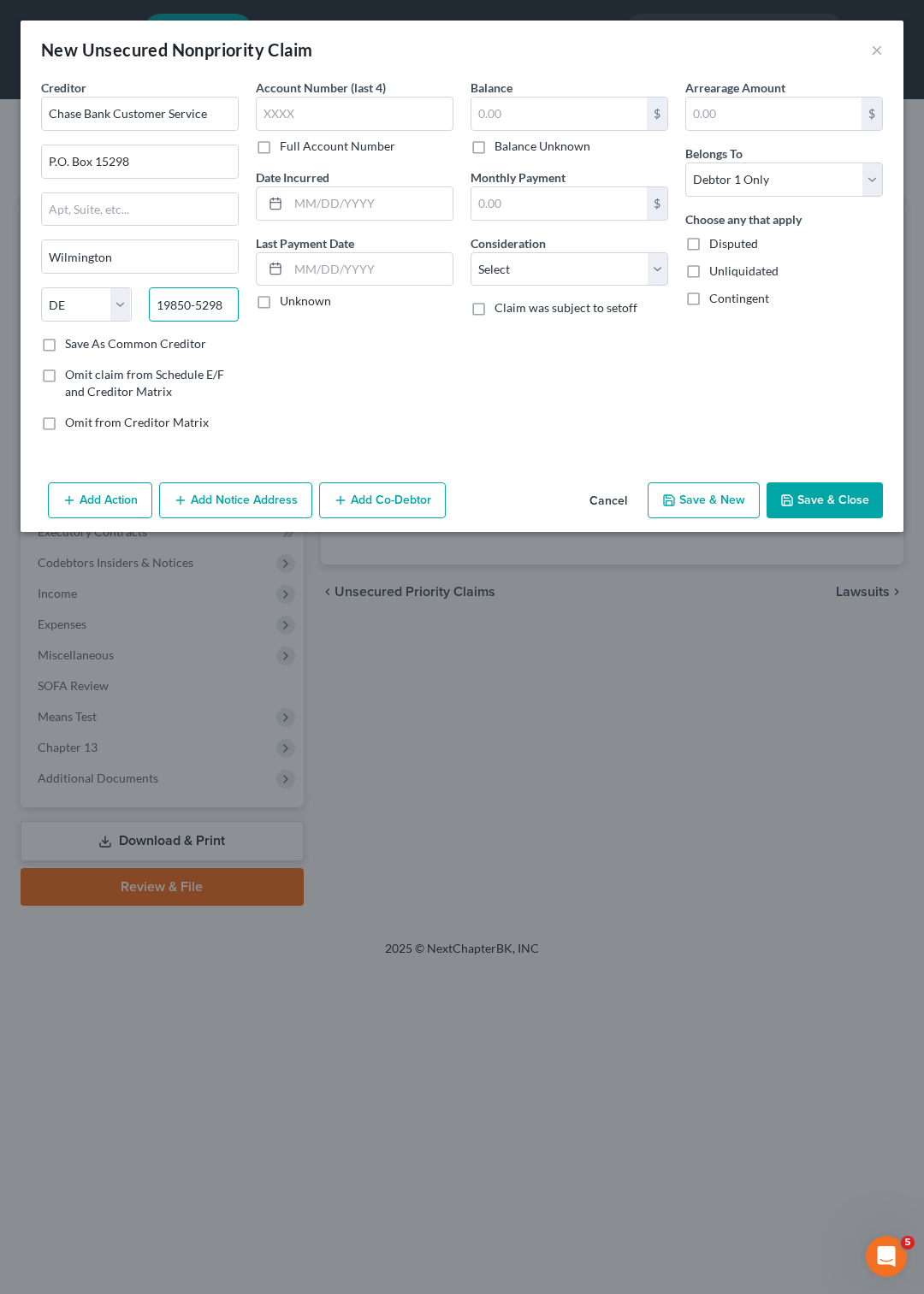
type input "19850-5298"
click at [65, 346] on label "Save As Common Creditor" at bounding box center [135, 343] width 141 height 17
click at [72, 346] on input "Save As Common Creditor" at bounding box center [77, 340] width 12 height 12
checkbox input "true"
click at [299, 113] on input "text" at bounding box center [354, 114] width 197 height 35
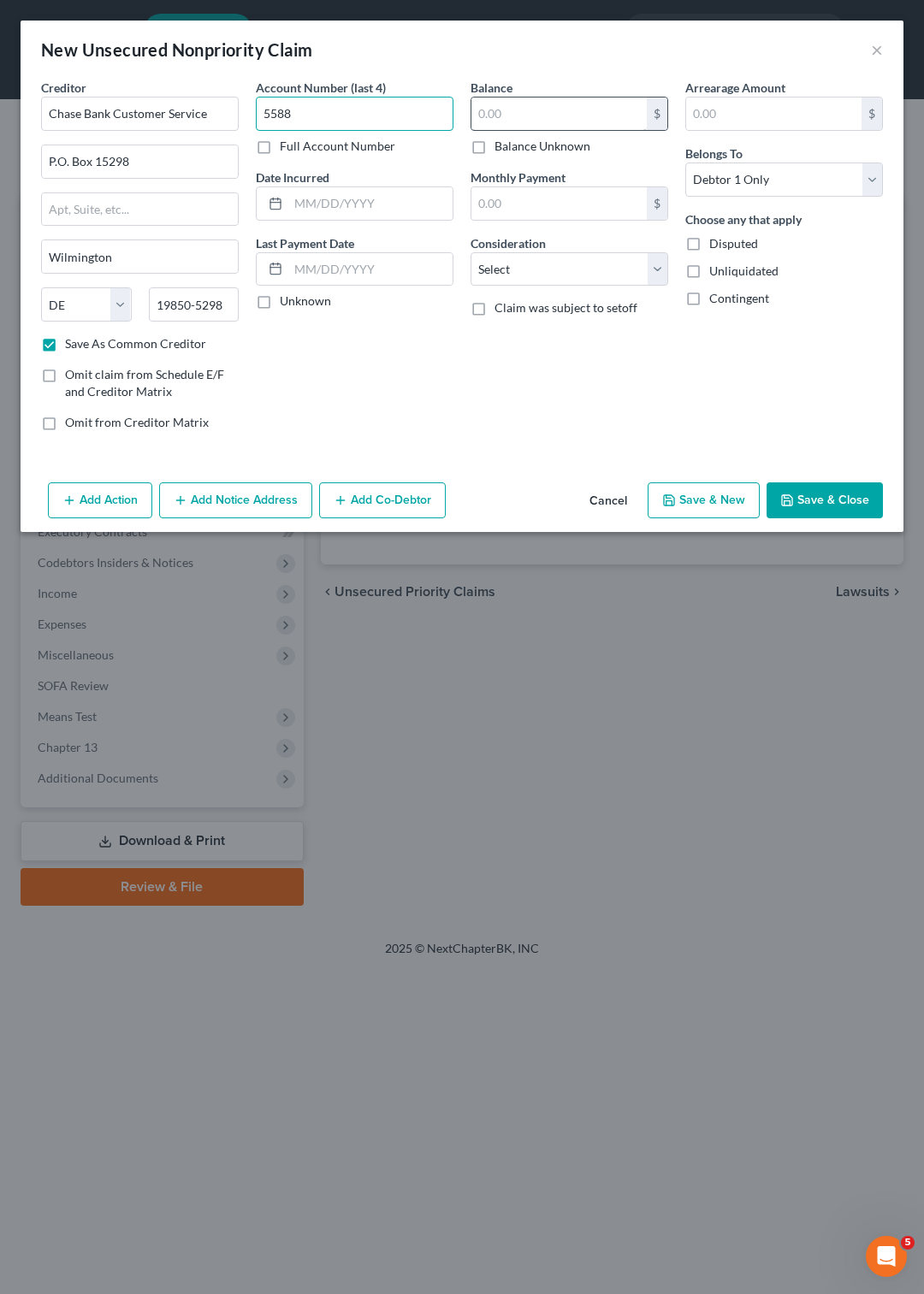
type input "5588"
click at [518, 111] on input "text" at bounding box center [558, 114] width 175 height 33
type input "6,127"
click at [470, 252] on select "Select Cable / Satellite Services Collection Agency Credit Card Debt Debt Couns…" at bounding box center [569, 269] width 197 height 35
select select "2"
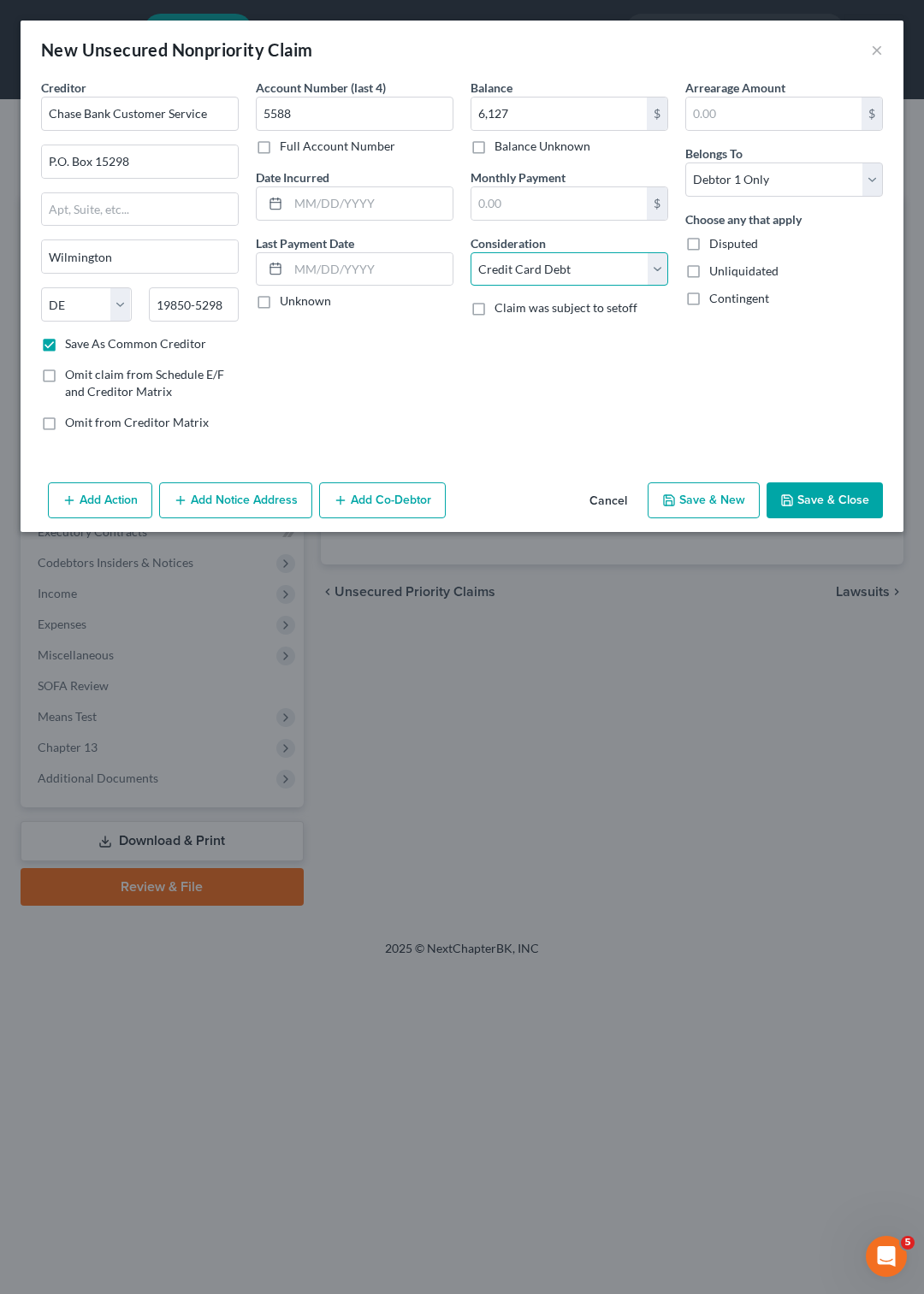
click option "Credit Card Debt" at bounding box center [0, 0] width 0 height 0
click at [719, 507] on button "Save & New" at bounding box center [704, 500] width 112 height 36
select select "0"
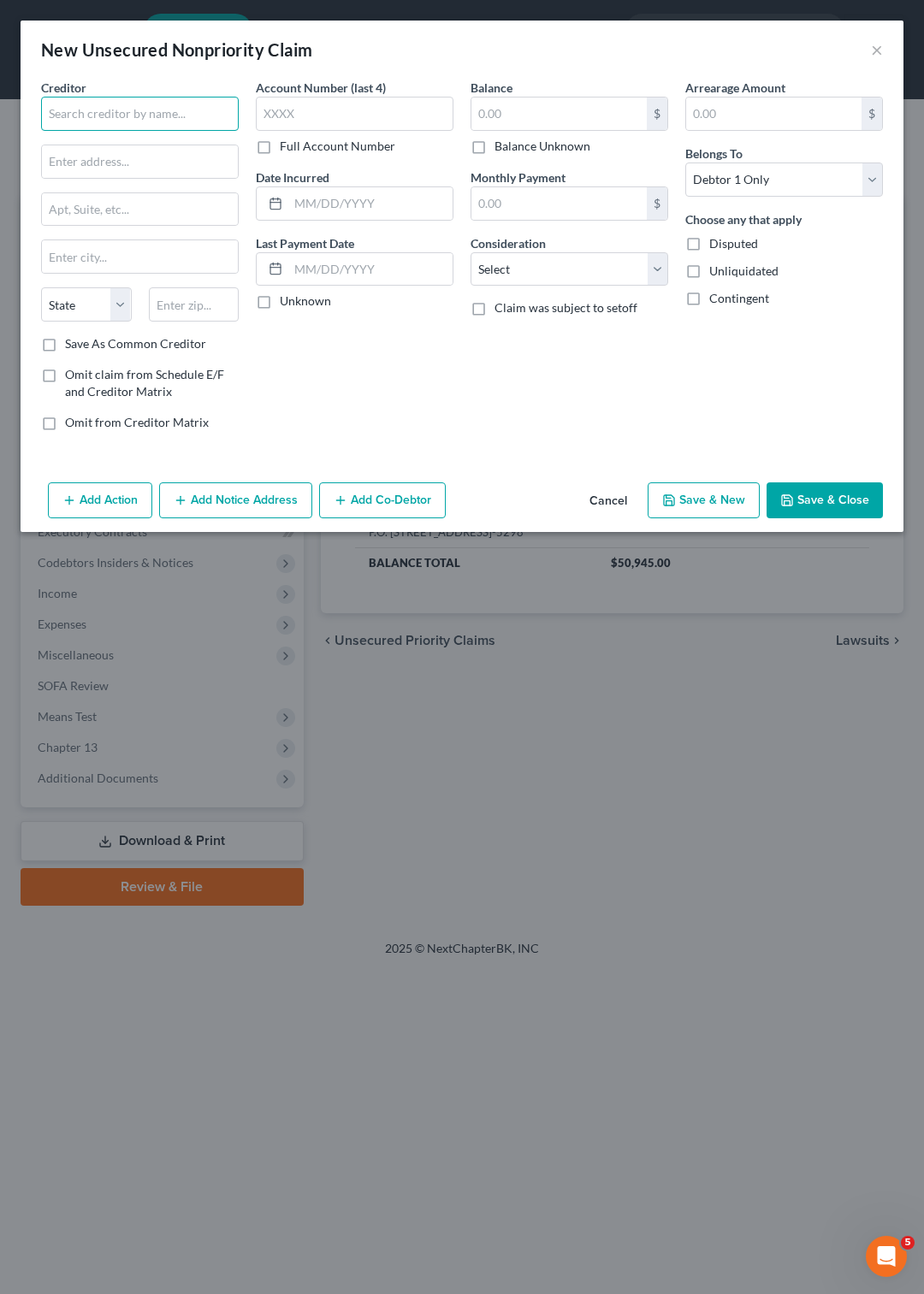
click at [80, 108] on input "text" at bounding box center [139, 114] width 197 height 35
type input "Discover Card"
click at [80, 108] on input "Discover Card" at bounding box center [139, 114] width 197 height 35
type input "P.O. Box 30943"
type input "Salt Lake City"
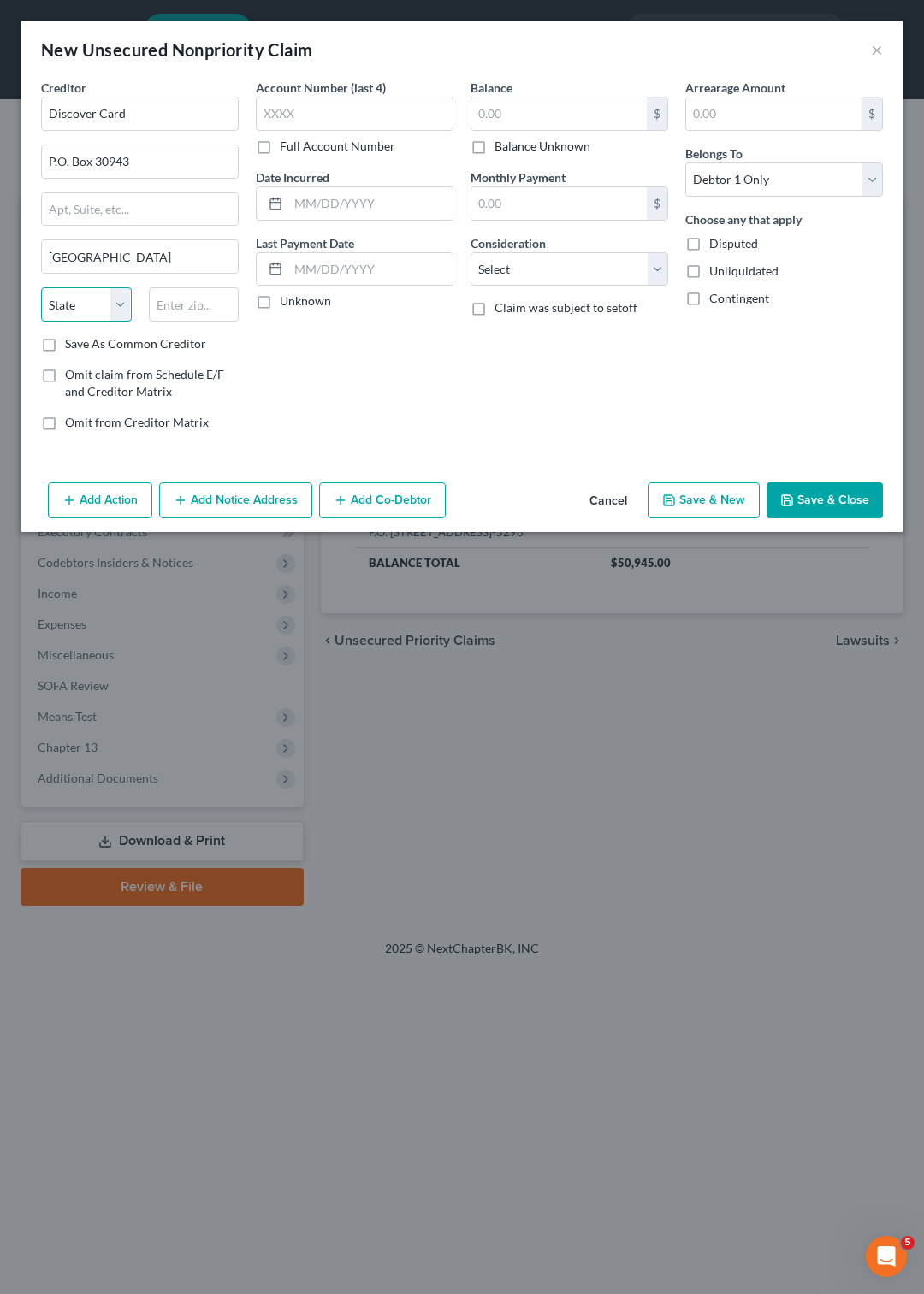
select select "46"
type input "84130"
click at [65, 339] on label "Save As Common Creditor" at bounding box center [135, 343] width 141 height 17
click at [72, 339] on input "Save As Common Creditor" at bounding box center [77, 340] width 12 height 12
checkbox input "true"
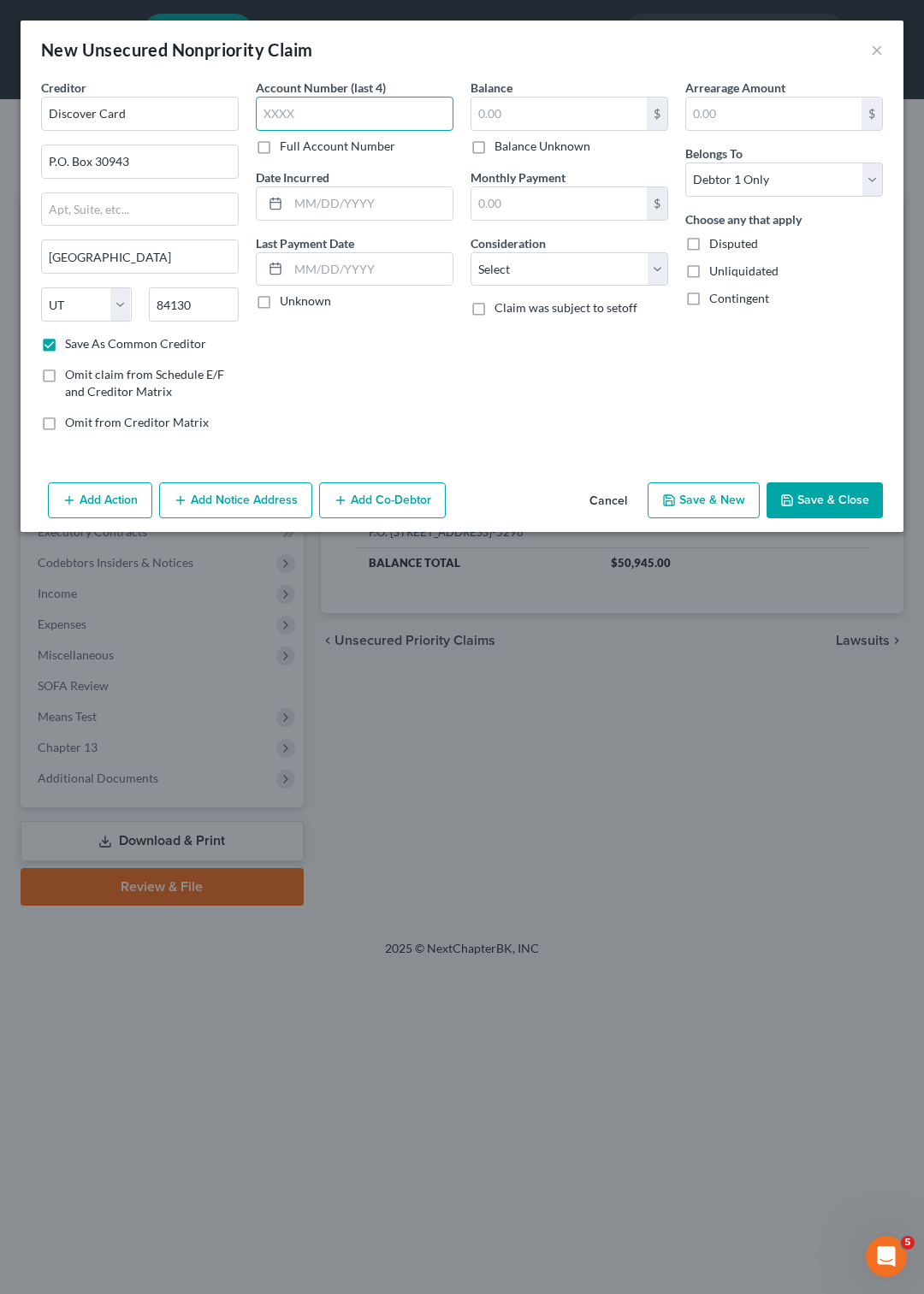
click at [297, 104] on input "text" at bounding box center [354, 114] width 197 height 35
type input "1769"
click at [504, 111] on input "text" at bounding box center [558, 114] width 175 height 33
type input "3,675"
click at [470, 252] on select "Select Cable / Satellite Services Collection Agency Credit Card Debt Debt Couns…" at bounding box center [569, 269] width 197 height 35
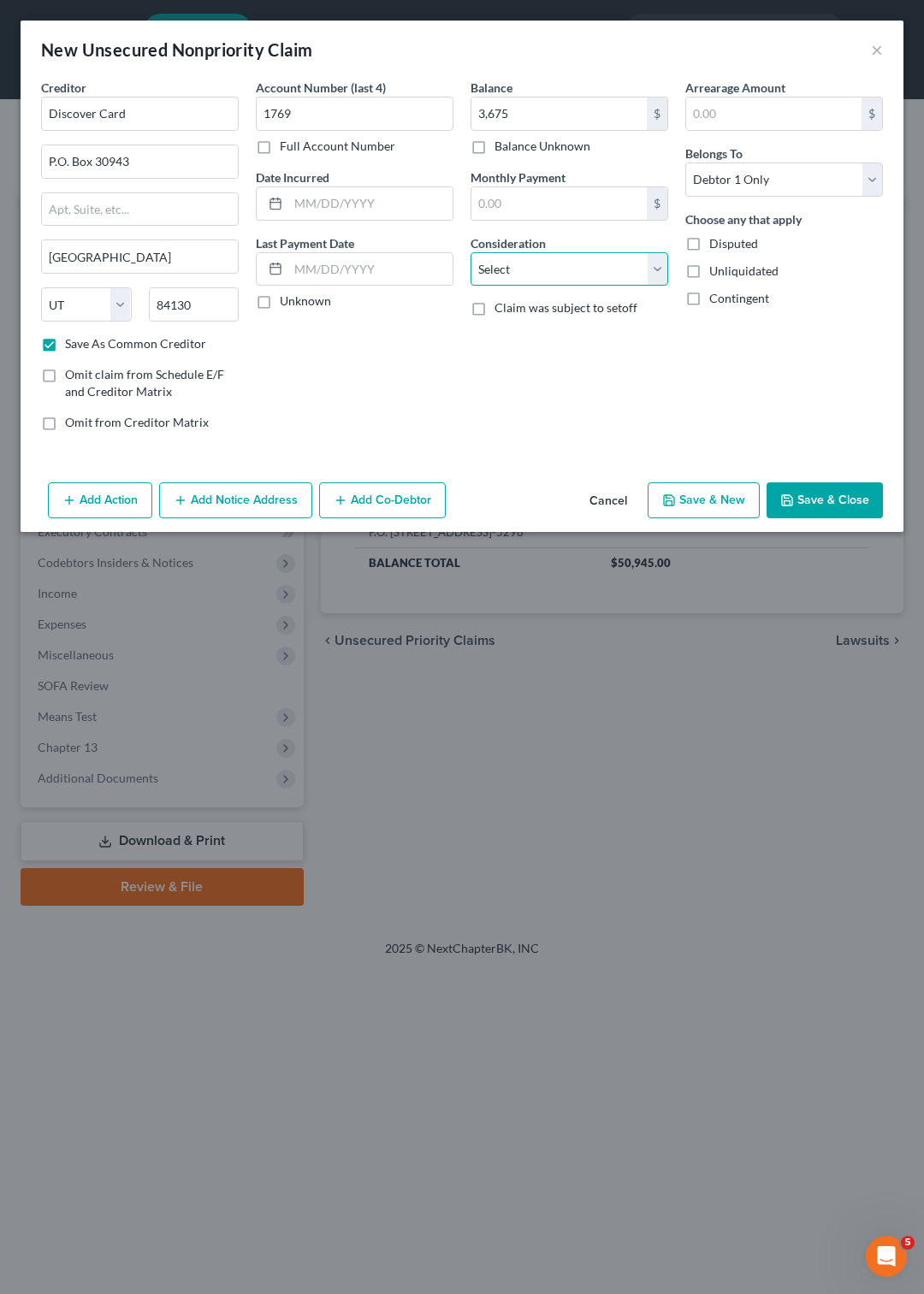
select select "2"
click option "Credit Card Debt" at bounding box center [0, 0] width 0 height 0
click at [694, 501] on button "Save & New" at bounding box center [704, 500] width 112 height 36
select select "0"
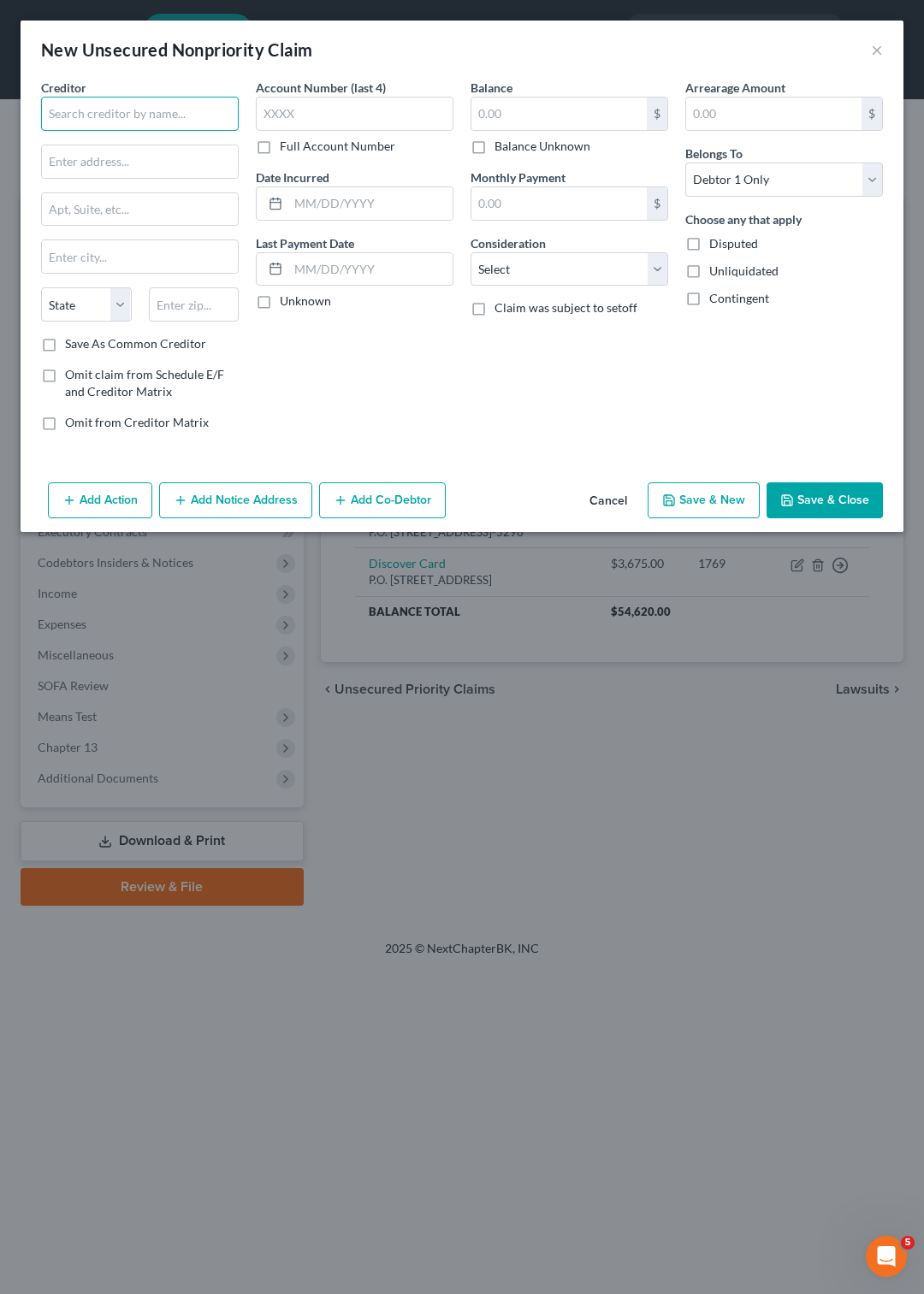
click at [133, 108] on input "text" at bounding box center [139, 114] width 197 height 35
click at [117, 148] on div "Chase Bank Customer Service" at bounding box center [144, 143] width 178 height 17
type input "Chase Bank Customer Service"
type input "P.O. Box 15298"
type input "Wilmington"
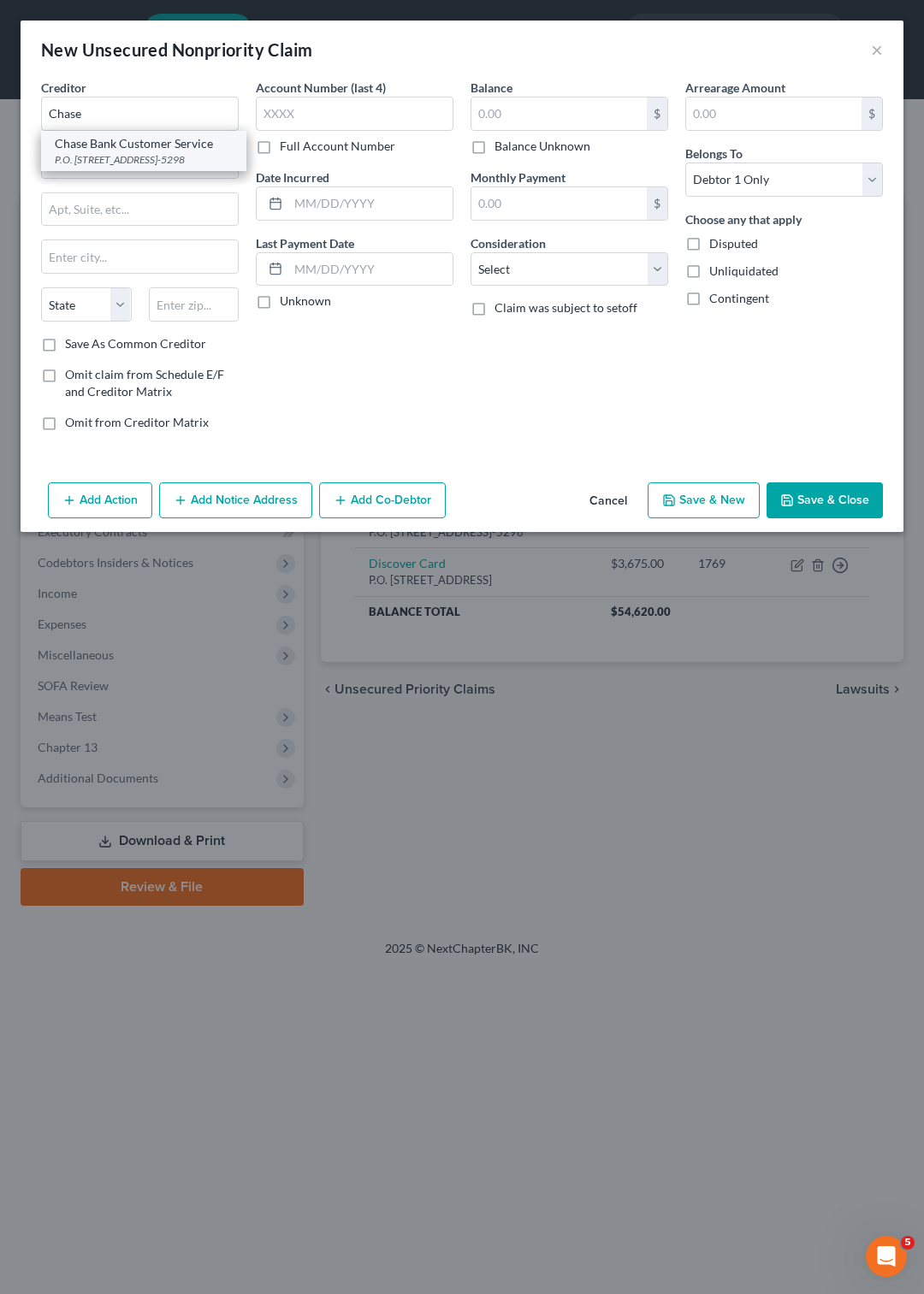
select select "7"
type input "19850-5298"
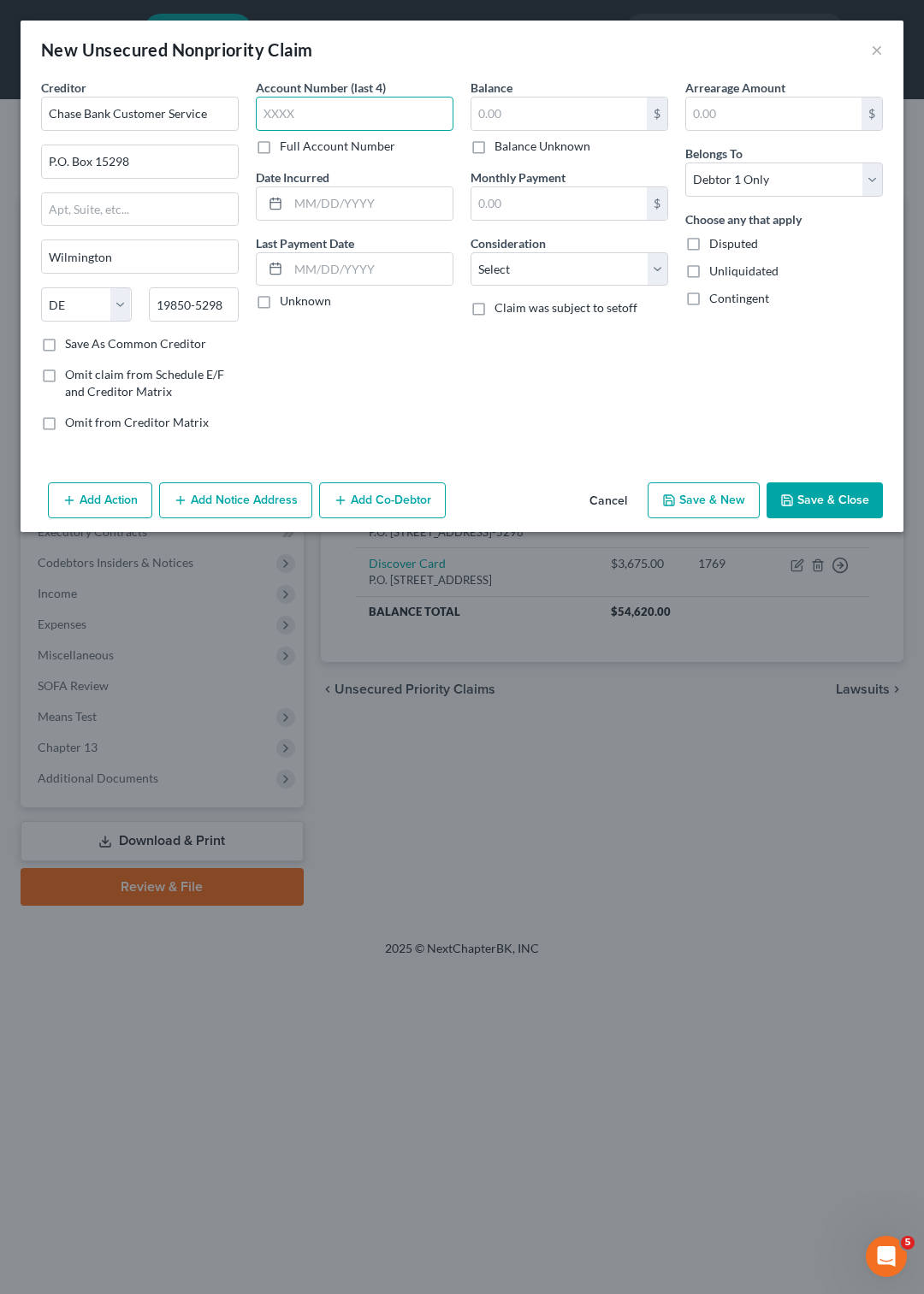
click at [318, 113] on input "text" at bounding box center [354, 114] width 197 height 35
type input "3082"
click at [474, 99] on input "text" at bounding box center [558, 114] width 175 height 33
type input "1,237"
click at [470, 252] on select "Select Cable / Satellite Services Collection Agency Credit Card Debt Debt Couns…" at bounding box center [569, 269] width 197 height 35
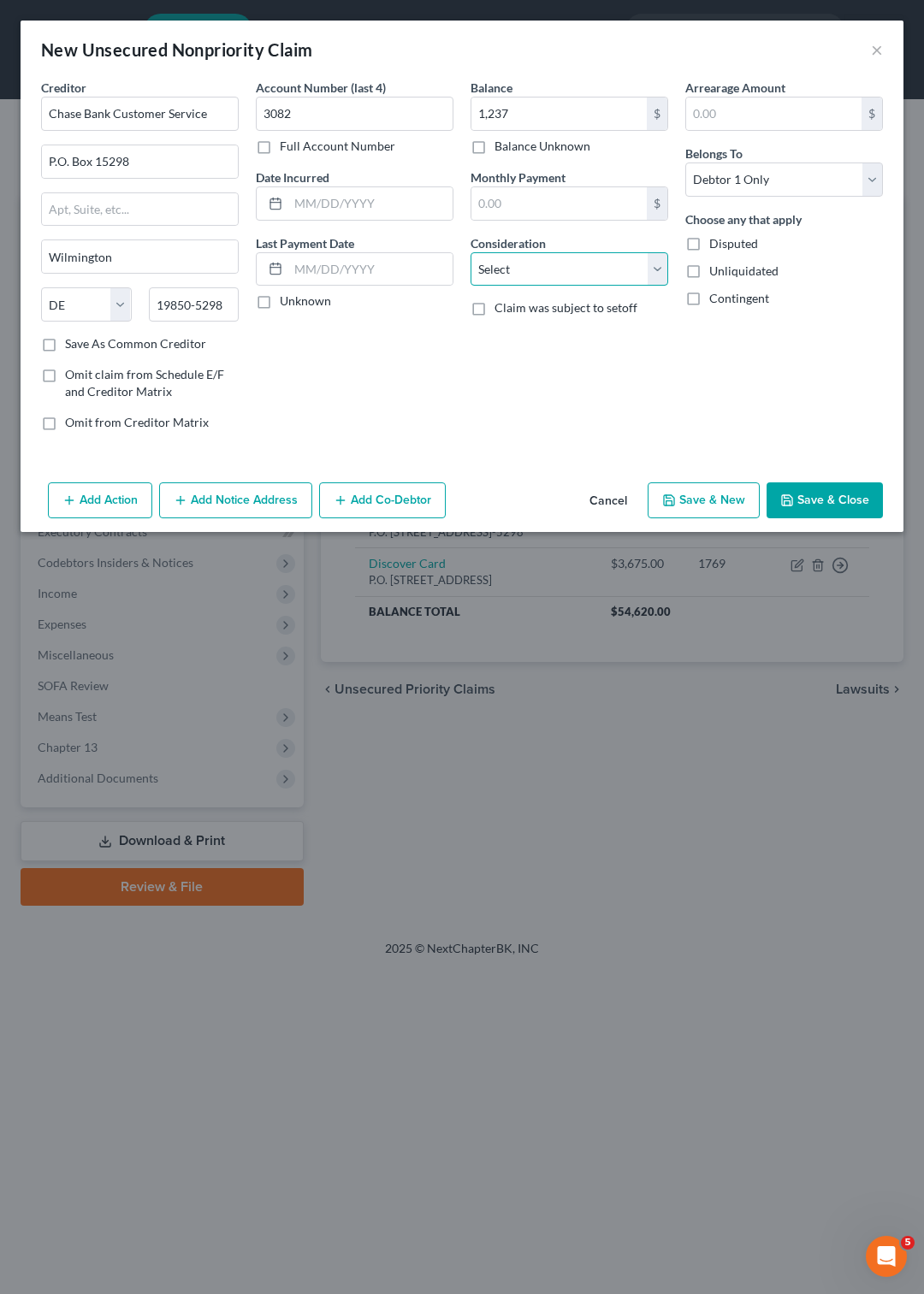
select select "2"
click option "Credit Card Debt" at bounding box center [0, 0] width 0 height 0
click at [699, 499] on button "Save & New" at bounding box center [704, 500] width 112 height 36
select select "0"
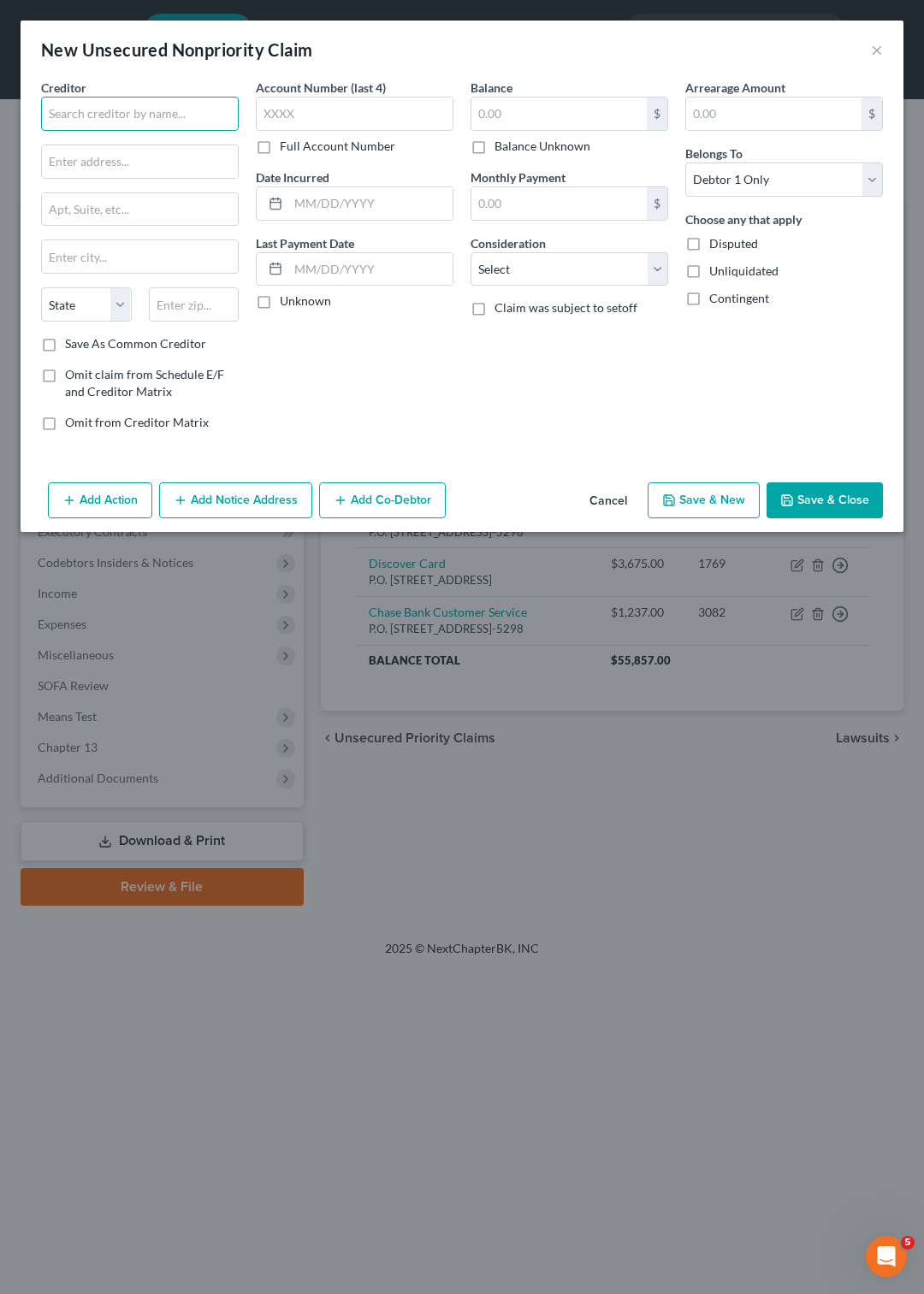
click at [221, 112] on input "text" at bounding box center [139, 114] width 197 height 35
click at [113, 152] on div "Chase Bank Customer Service" at bounding box center [144, 143] width 178 height 17
type input "Chase Bank Customer Service"
type input "P.O. Box 15298"
type input "Wilmington"
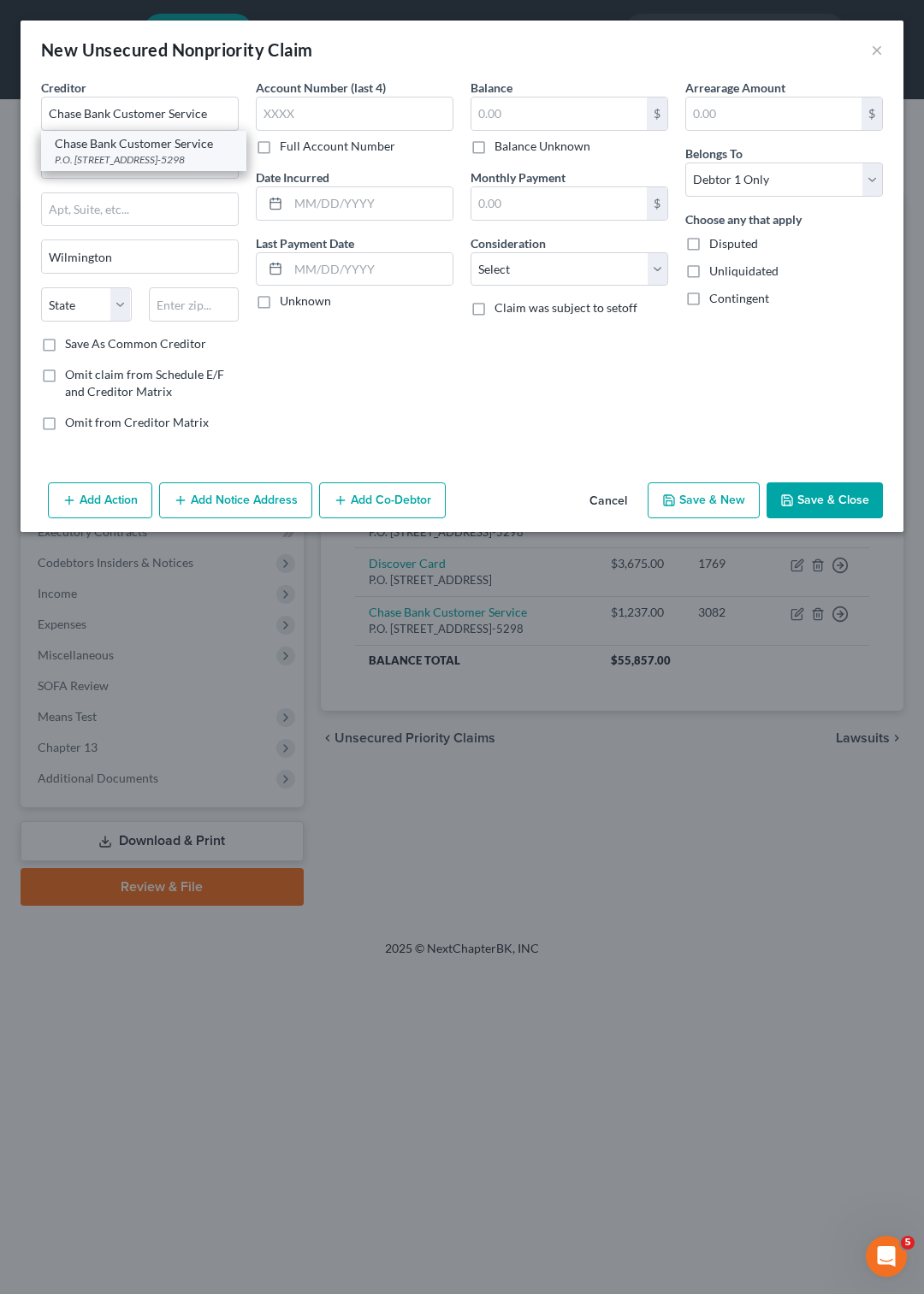
select select "7"
type input "19850-5298"
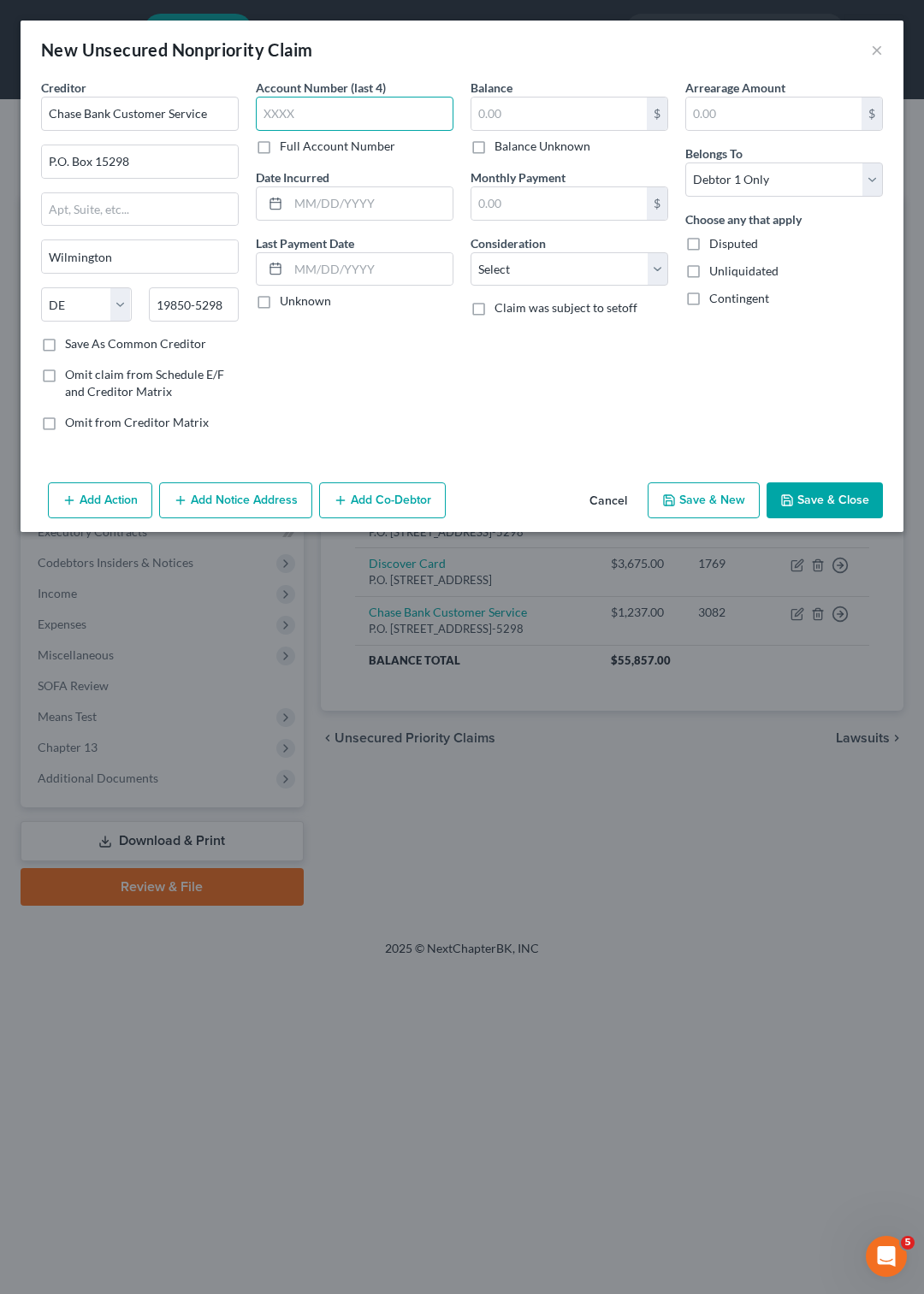
click at [291, 100] on input "text" at bounding box center [354, 114] width 197 height 35
type input "5538"
click at [482, 111] on input "text" at bounding box center [558, 114] width 175 height 33
type input "988"
click at [470, 252] on select "Select Cable / Satellite Services Collection Agency Credit Card Debt Debt Couns…" at bounding box center [569, 269] width 197 height 35
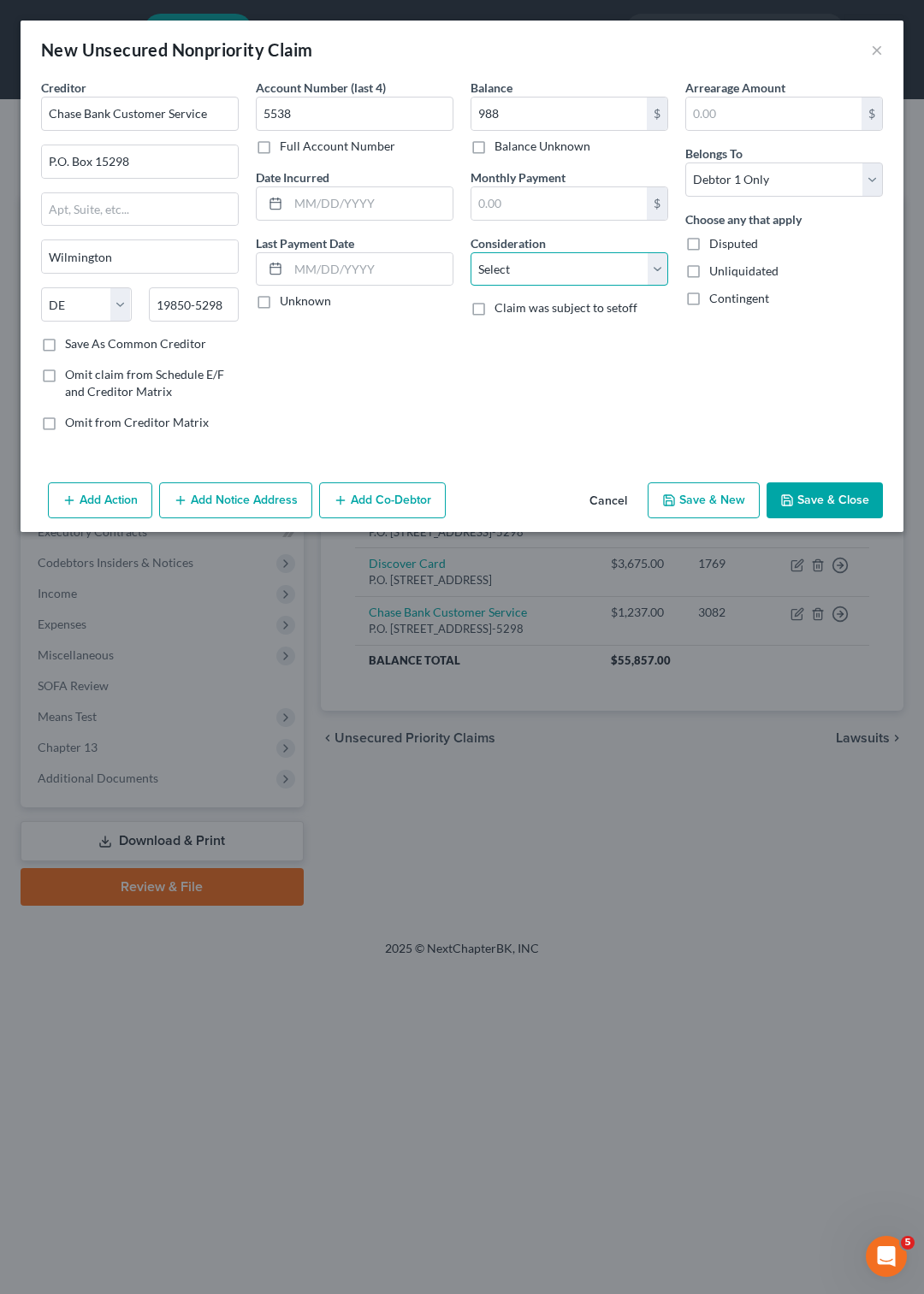
select select "2"
click option "Credit Card Debt" at bounding box center [0, 0] width 0 height 0
click at [691, 490] on button "Save & New" at bounding box center [704, 500] width 112 height 36
select select "0"
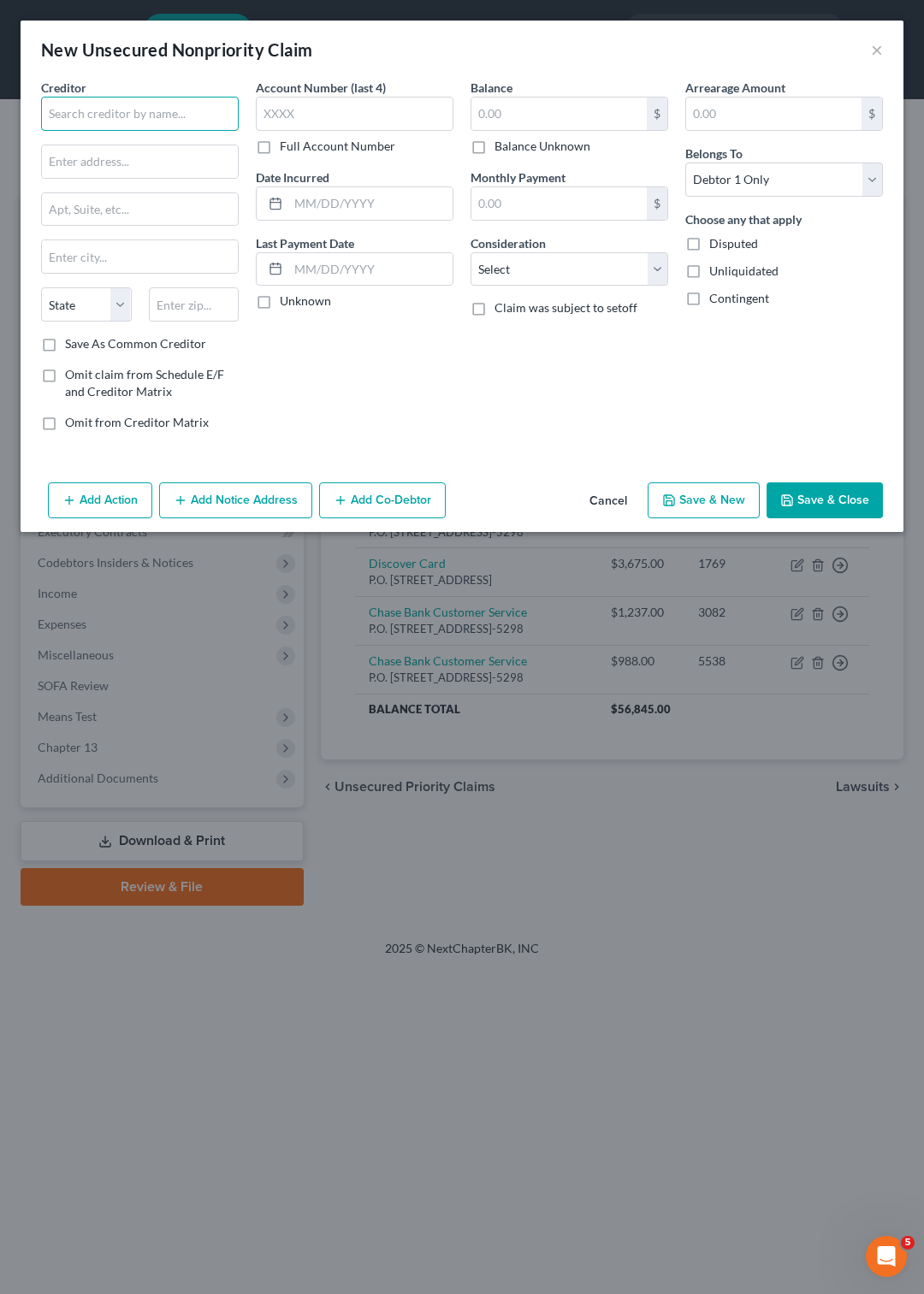
click at [130, 112] on input "text" at bounding box center [139, 114] width 197 height 35
type input "SoFi Lending"
paste input "P.O. Box 654081"
type input "P.O. Box 654081"
click at [115, 255] on input "text" at bounding box center [139, 256] width 195 height 33
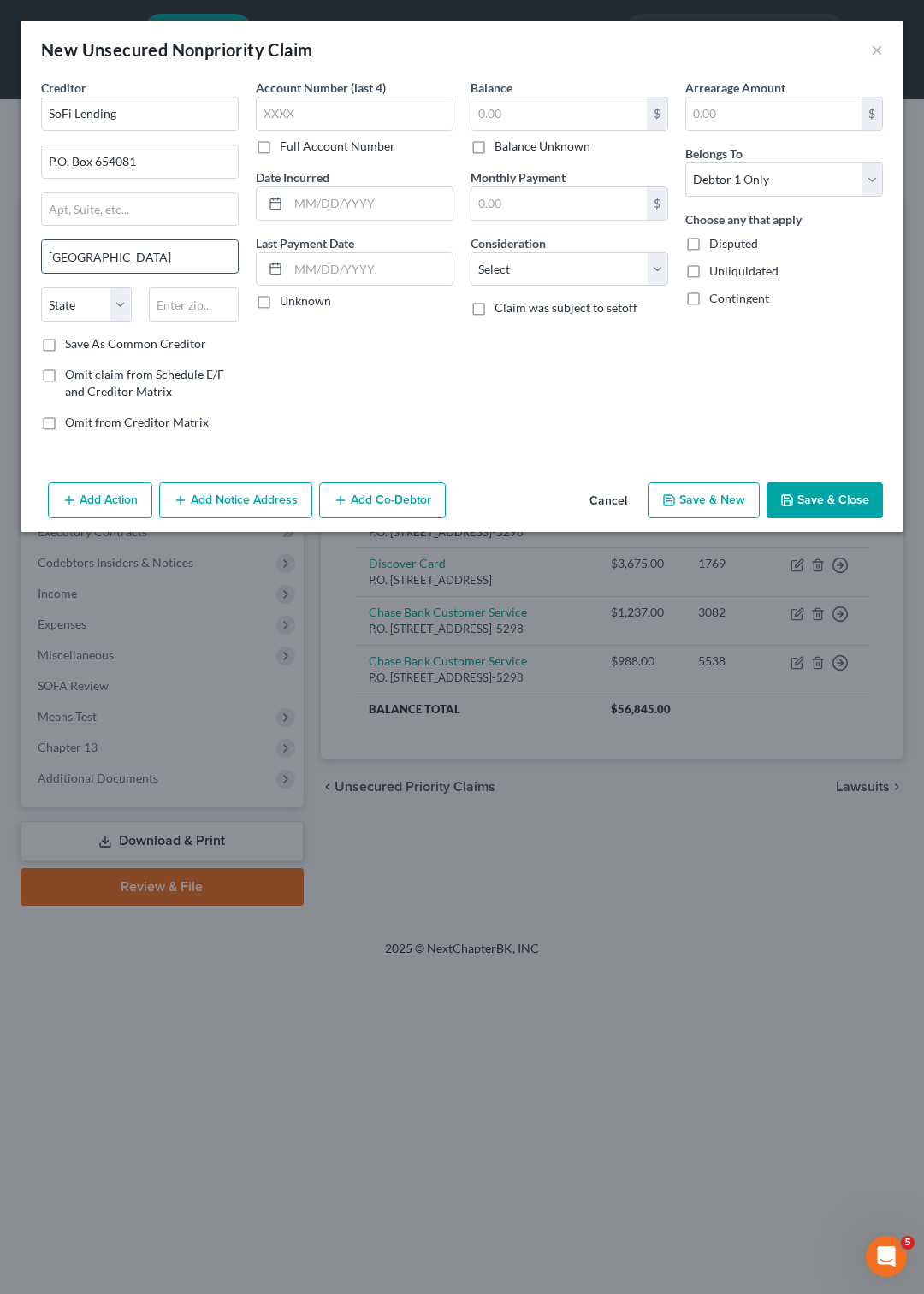
type input "Dallas"
select select "45"
paste input "75265-4081"
type input "75265-4081"
click at [65, 344] on label "Save As Common Creditor" at bounding box center [135, 343] width 141 height 17
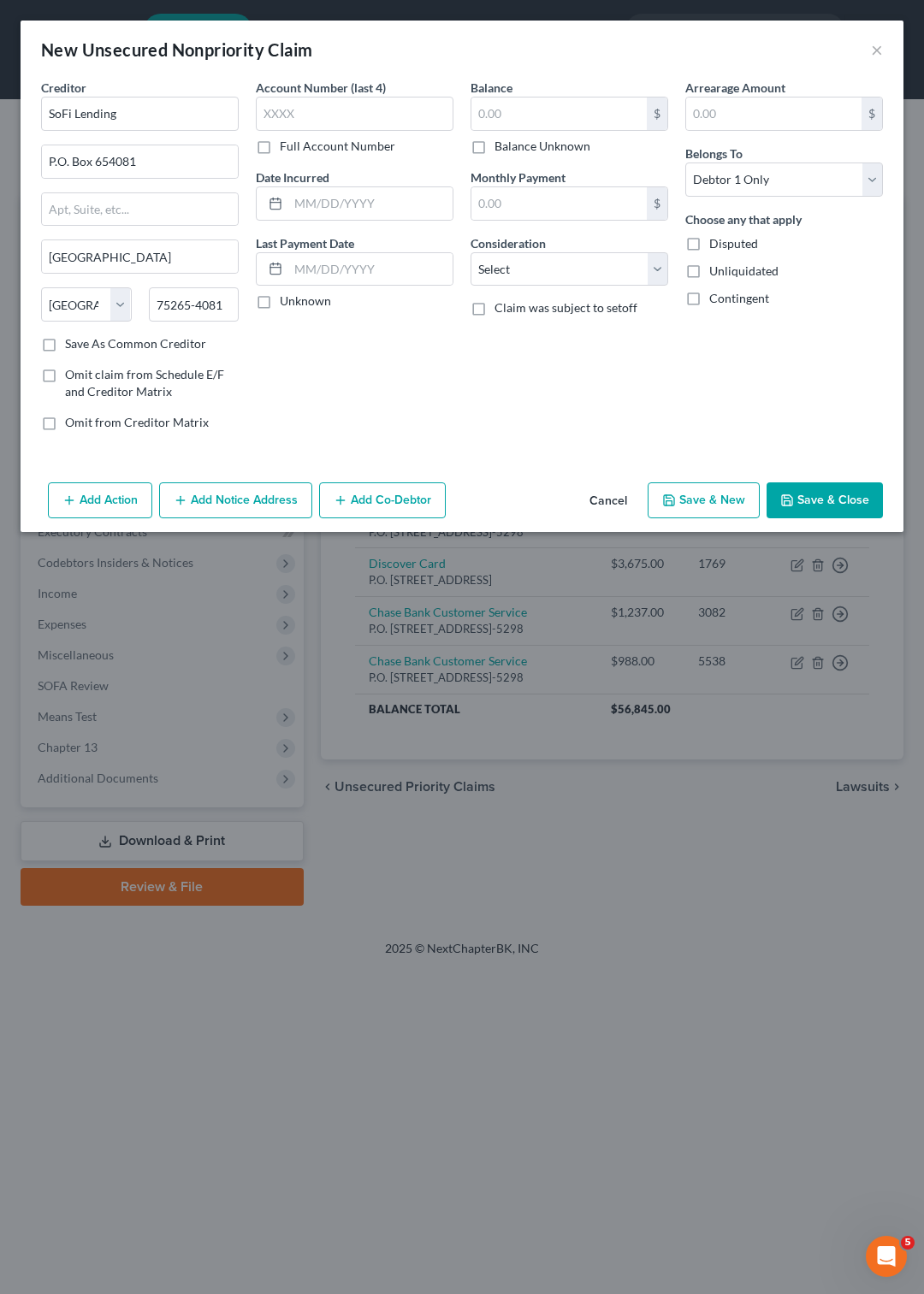
click at [72, 344] on input "Save As Common Creditor" at bounding box center [77, 340] width 12 height 12
checkbox input "true"
click at [287, 103] on input "text" at bounding box center [354, 114] width 197 height 35
type input "9748"
click at [489, 123] on input "text" at bounding box center [558, 114] width 175 height 33
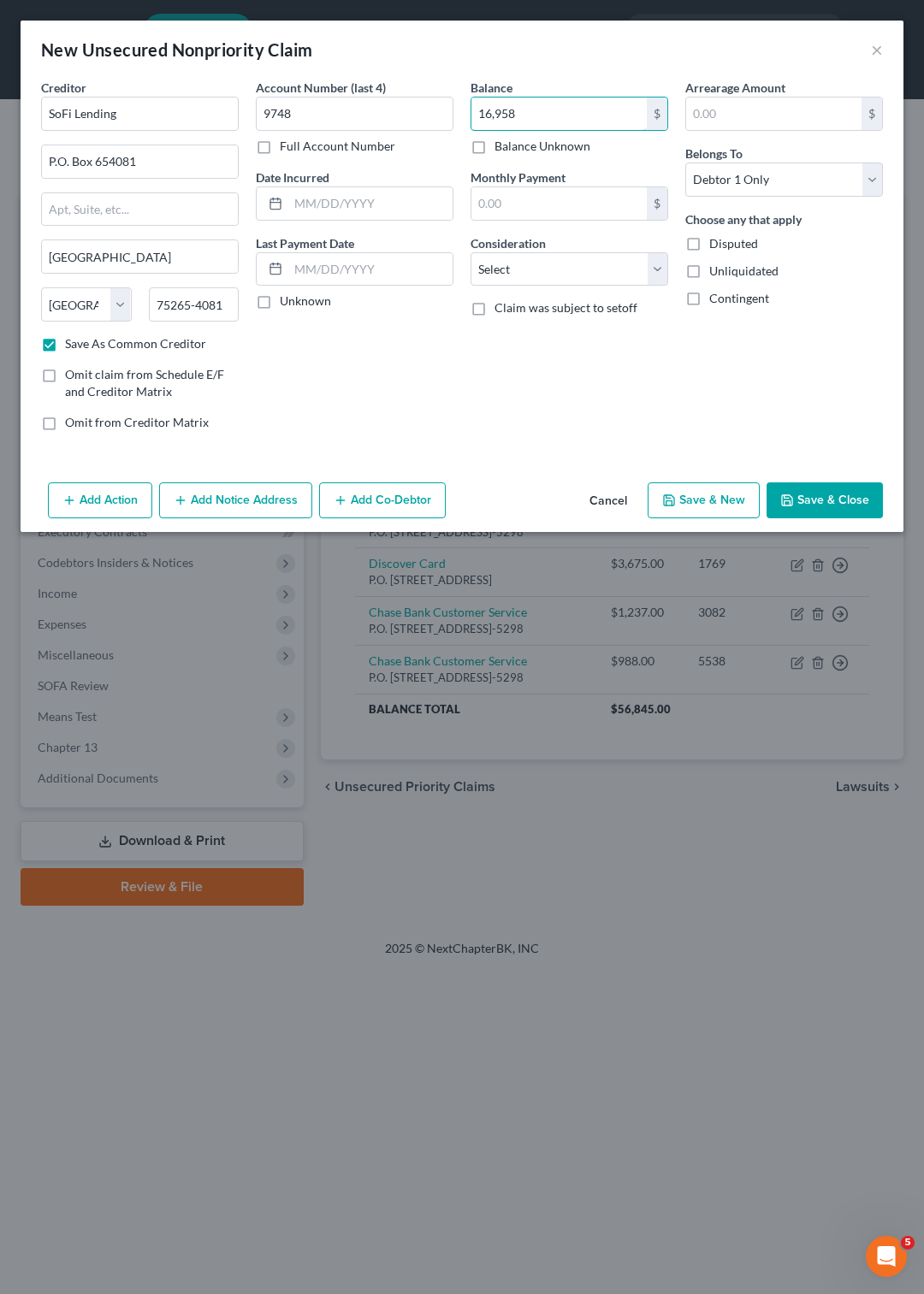
type input "16,958"
click at [470, 252] on select "Select Cable / Satellite Services Collection Agency Credit Card Debt Debt Couns…" at bounding box center [569, 269] width 197 height 35
select select "2"
click option "Credit Card Debt" at bounding box center [0, 0] width 0 height 0
click at [686, 501] on button "Save & New" at bounding box center [704, 500] width 112 height 36
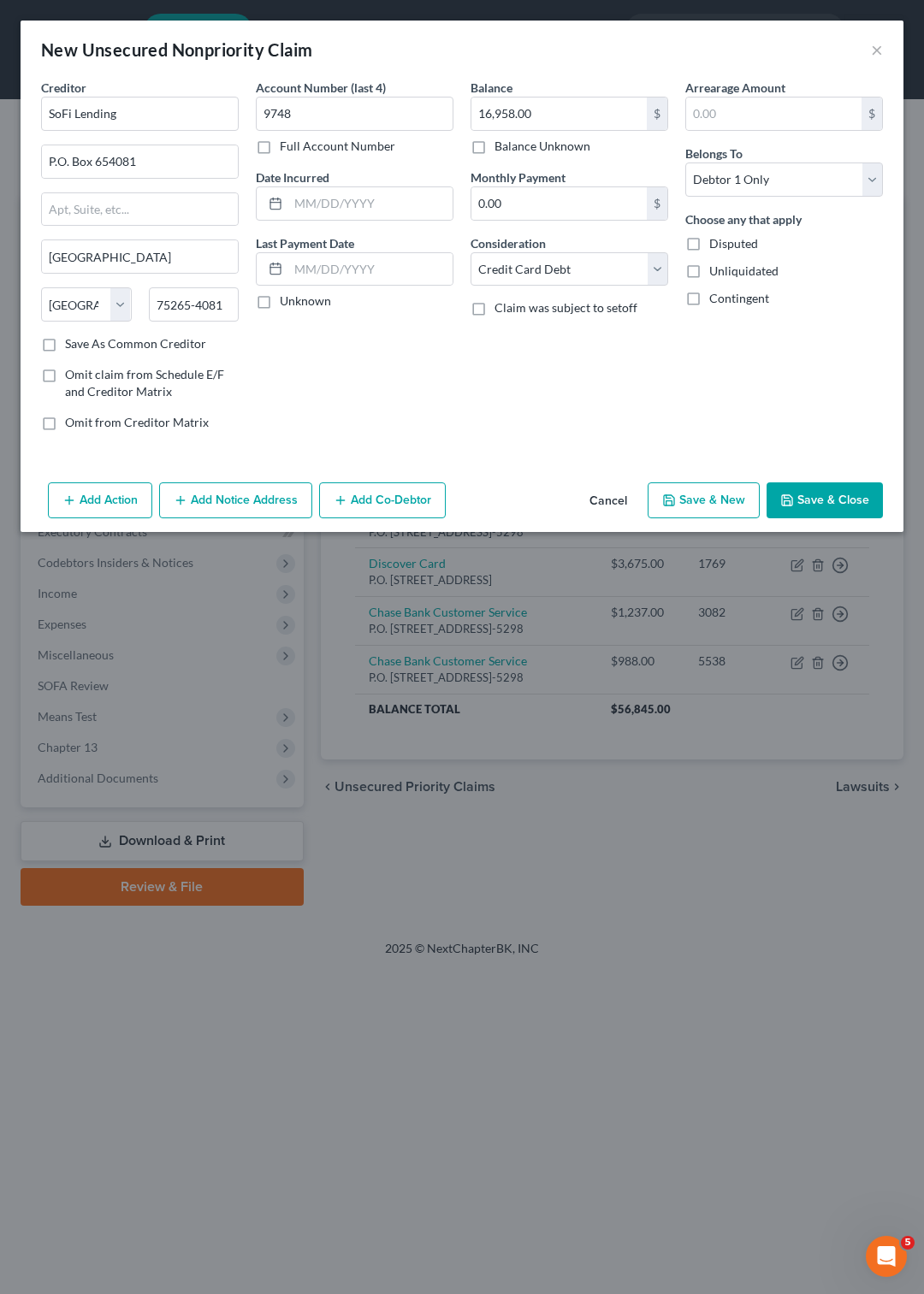
select select "0"
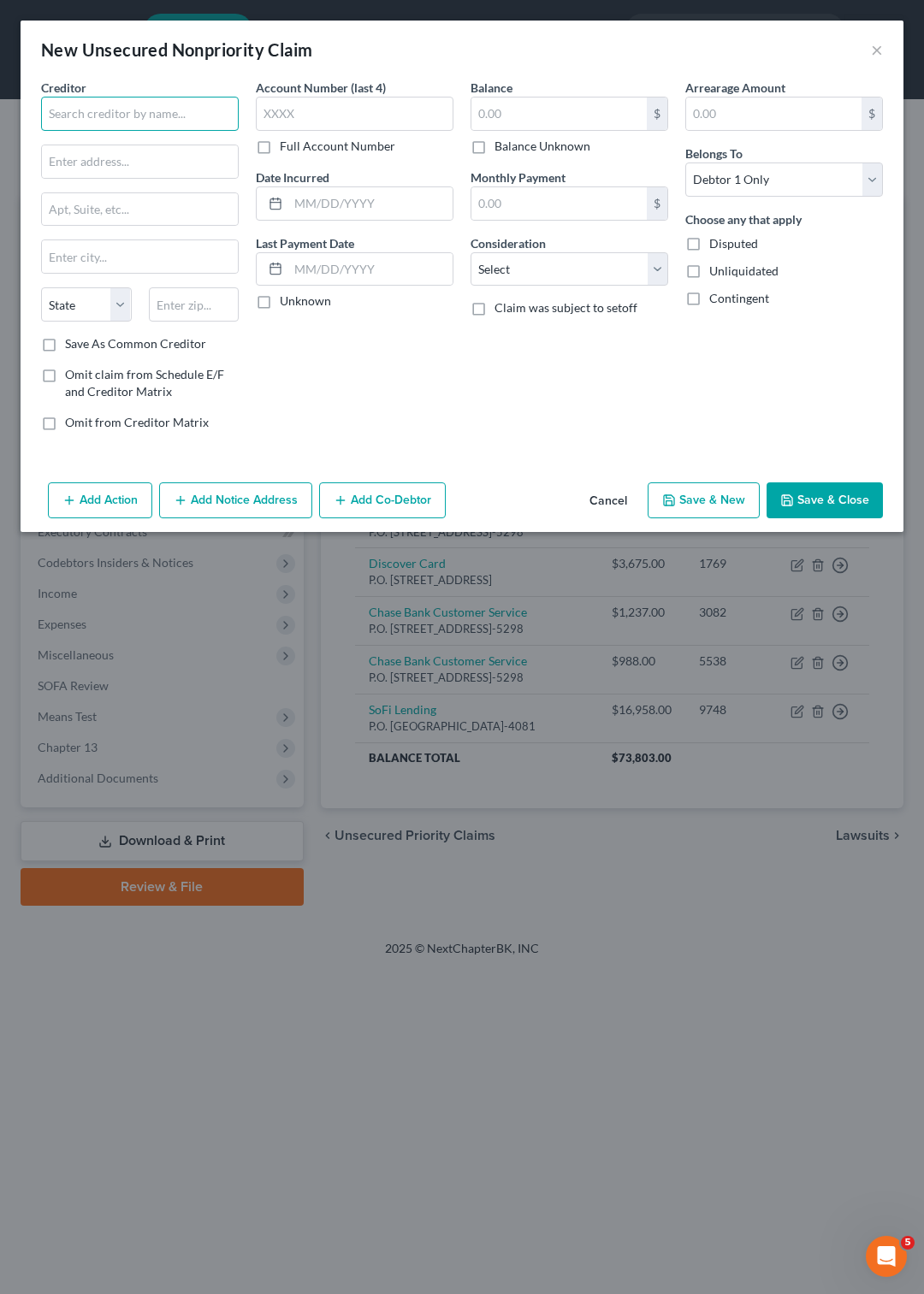
click at [149, 104] on input "text" at bounding box center [139, 114] width 197 height 35
click at [101, 167] on div "P.O. Box 6500, Sioux Falls, SD 57117" at bounding box center [144, 159] width 178 height 14
type input "Citibank"
type input "P.O. Box 6500"
type input "Sioux Falls"
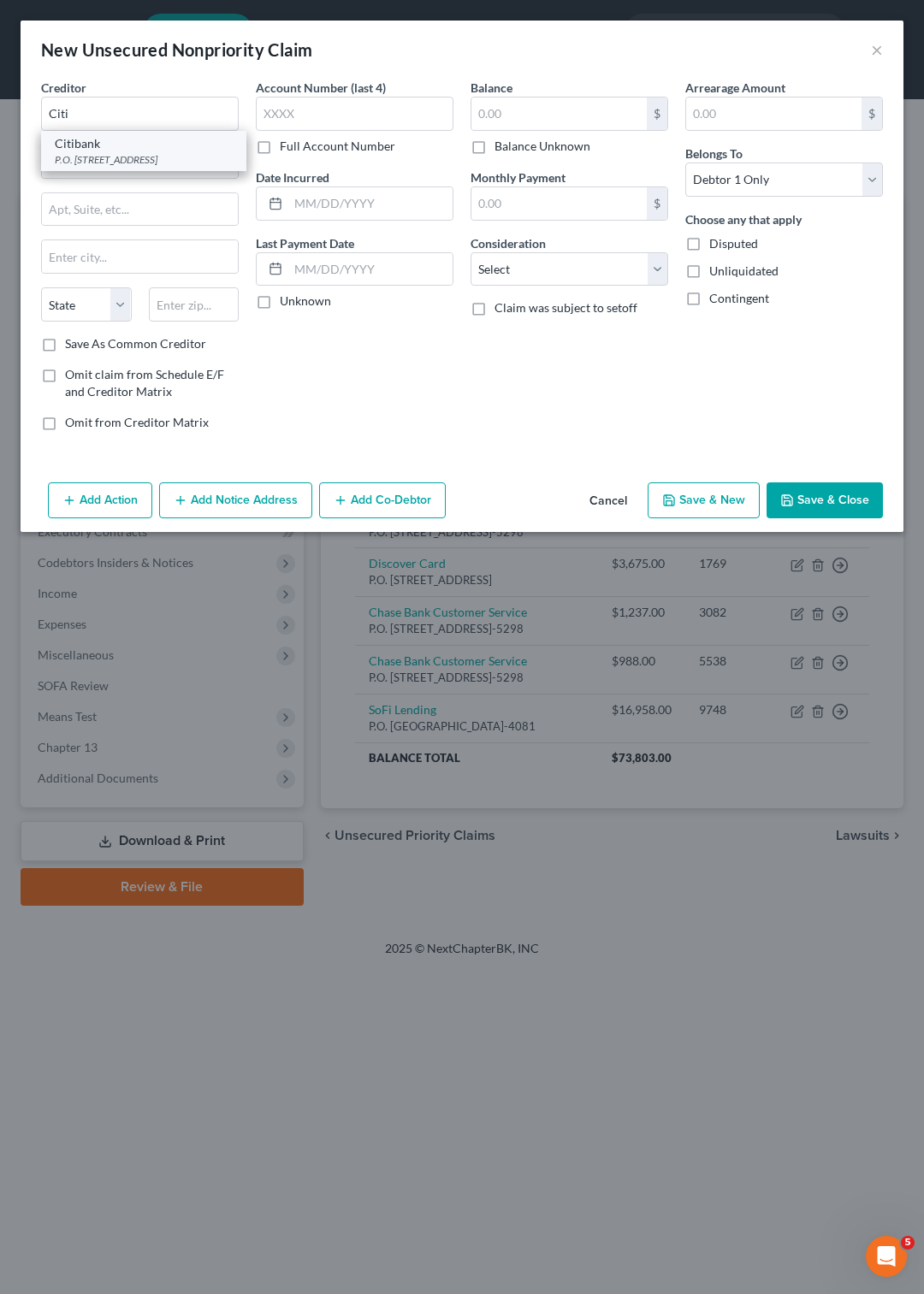
select select "43"
type input "57117"
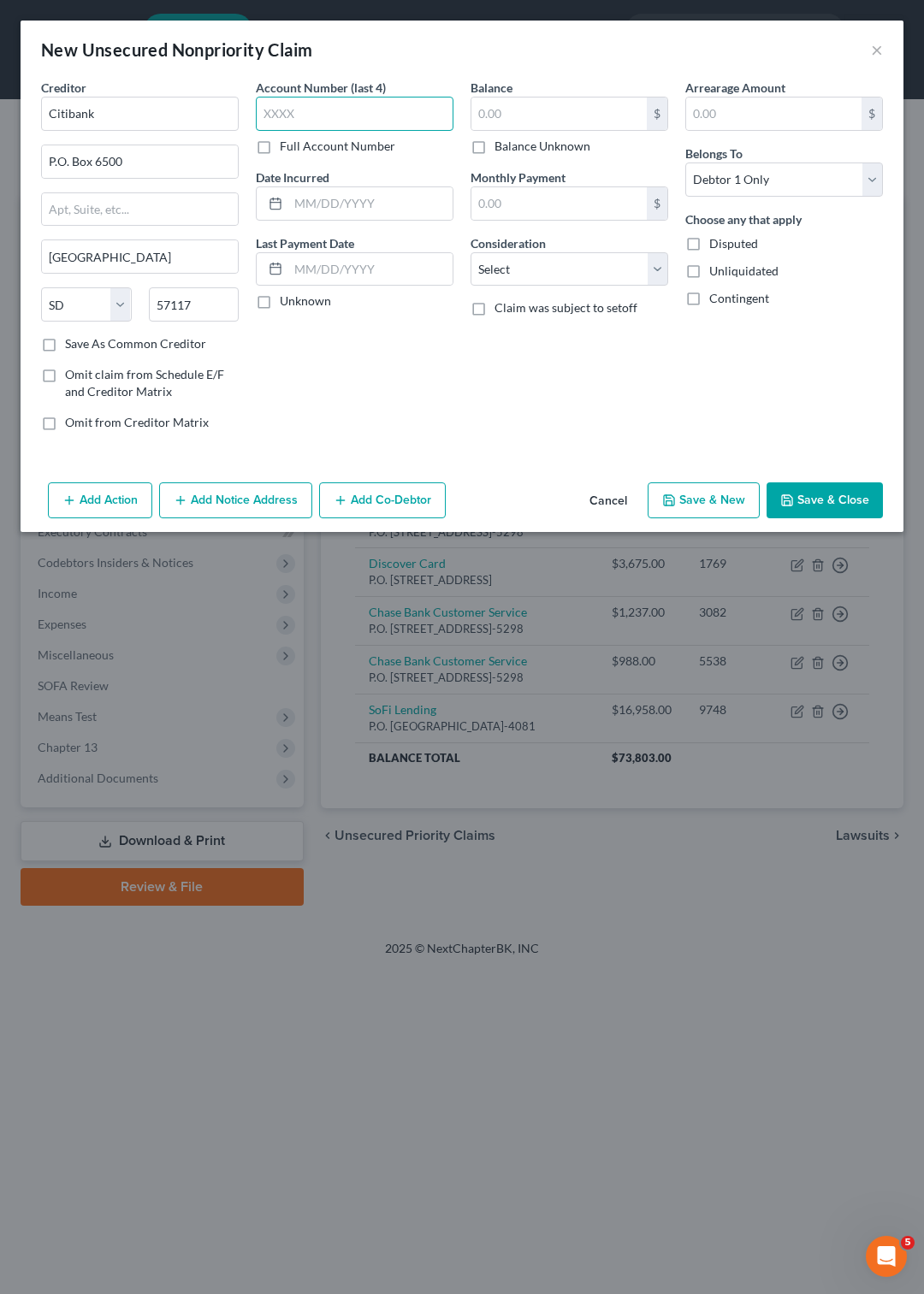
click at [305, 122] on input "text" at bounding box center [354, 114] width 197 height 35
type input "5133"
click at [481, 113] on input "text" at bounding box center [558, 114] width 175 height 33
type input "2,985"
click at [470, 252] on select "Select Cable / Satellite Services Collection Agency Credit Card Debt Debt Couns…" at bounding box center [569, 269] width 197 height 35
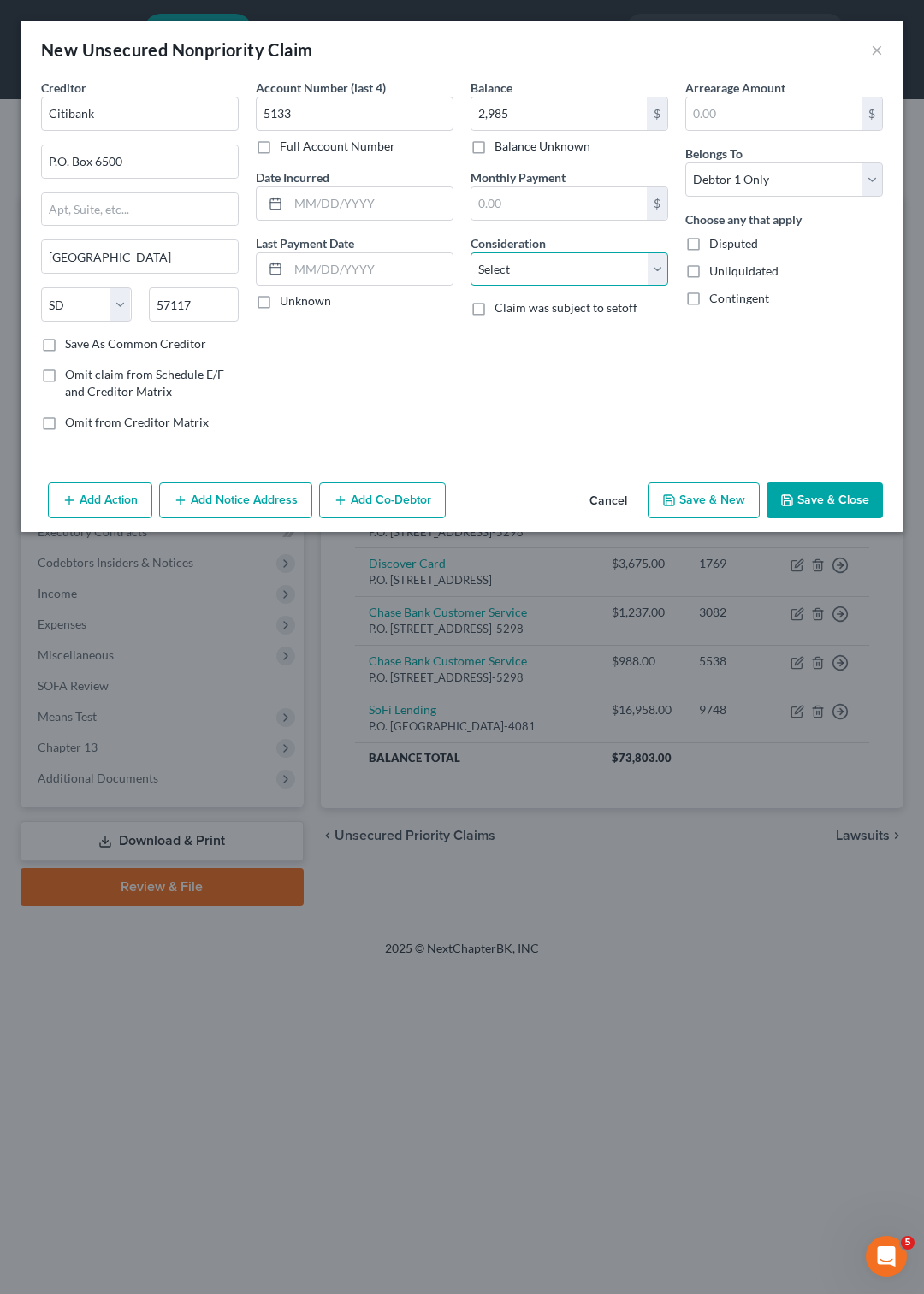
select select "2"
click option "Credit Card Debt" at bounding box center [0, 0] width 0 height 0
click at [682, 492] on button "Save & New" at bounding box center [704, 500] width 112 height 36
select select "0"
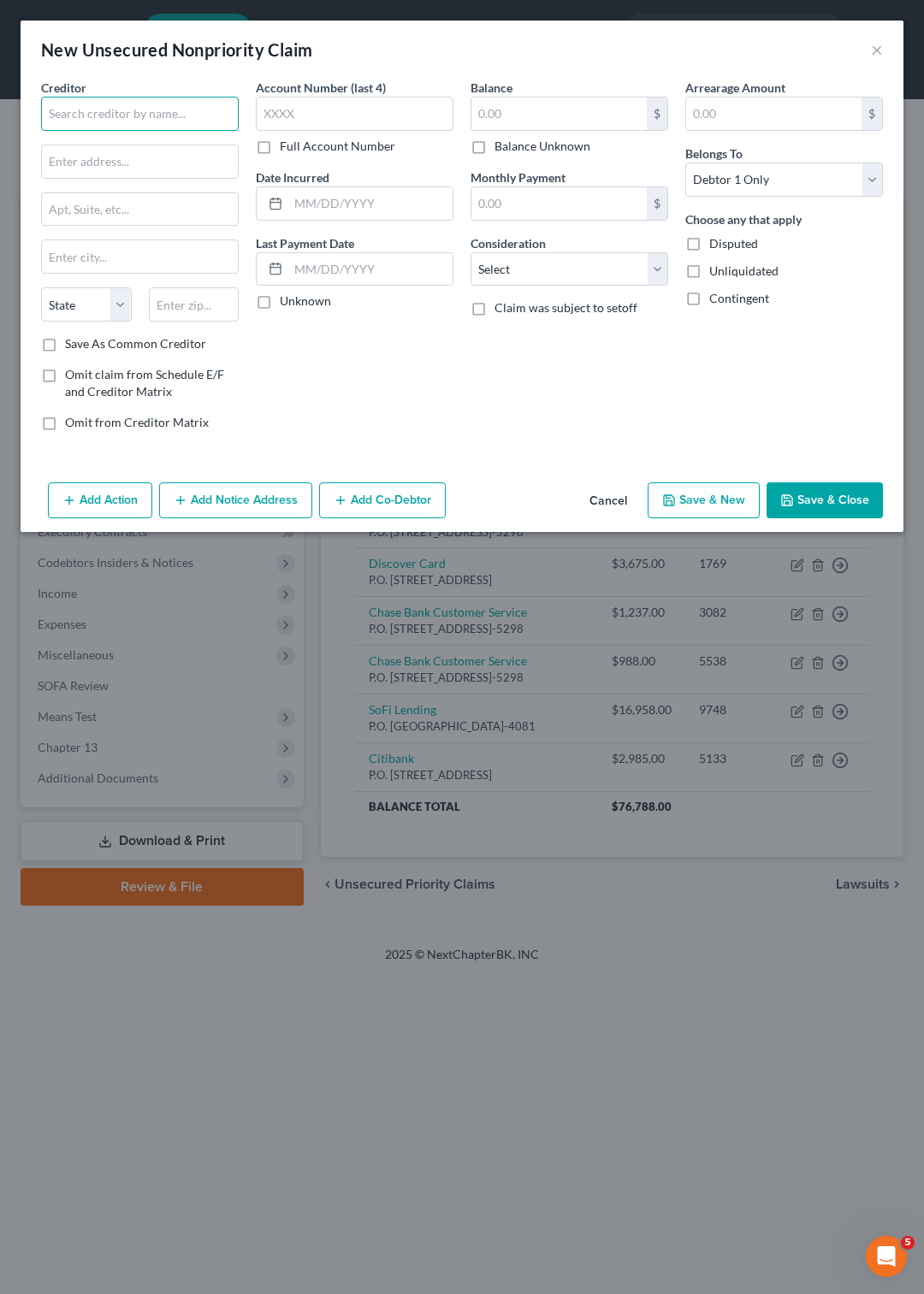
click at [114, 115] on input "text" at bounding box center [139, 114] width 197 height 35
type input "US Bank"
type input "Bankruptcy Dept"
type input "P.O. Box 5229"
type input "Cincinnati"
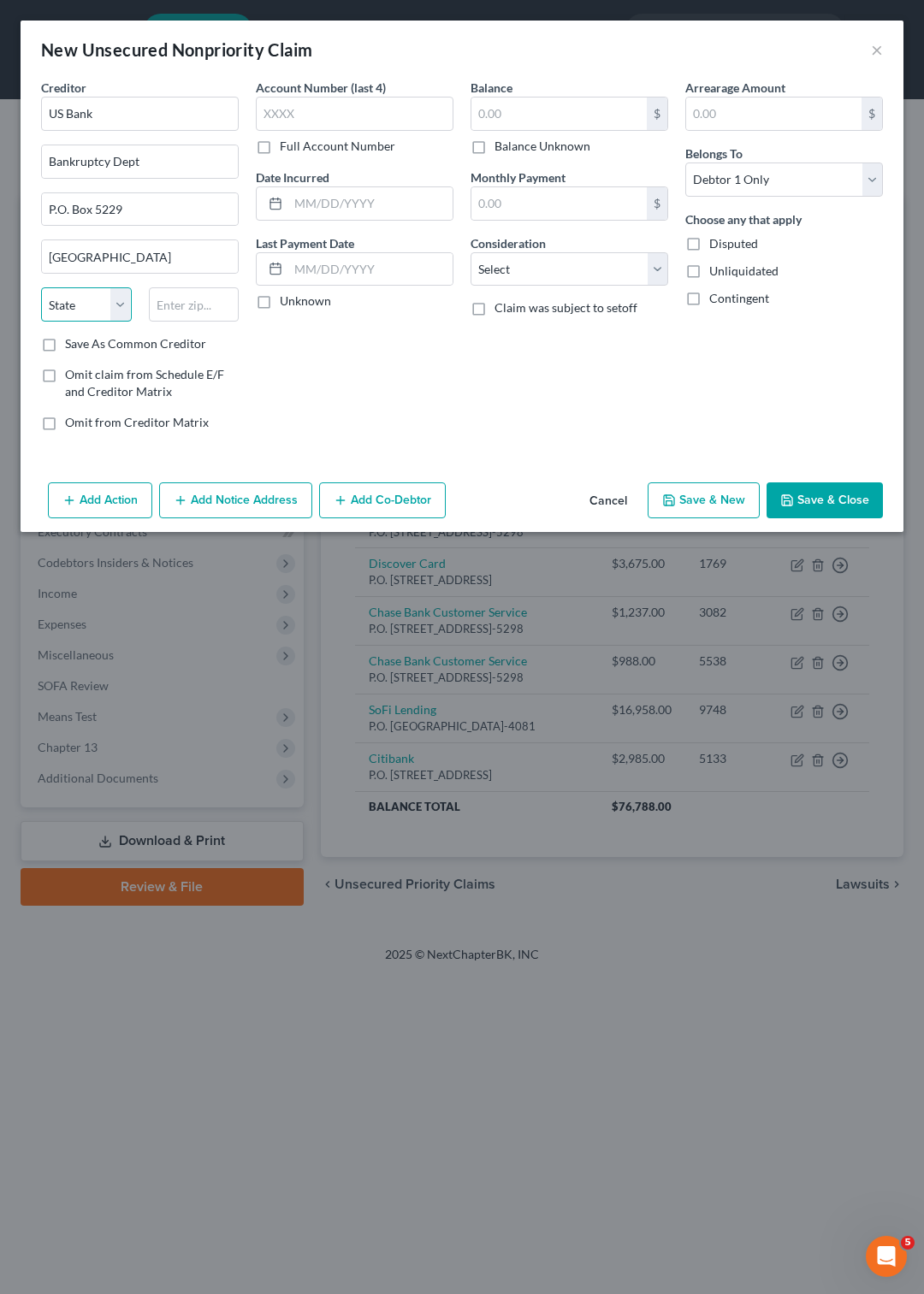
select select "36"
type input "45201-5229"
click at [72, 335] on input "Save As Common Creditor" at bounding box center [77, 340] width 12 height 12
checkbox input "true"
click at [274, 108] on input "text" at bounding box center [354, 114] width 197 height 35
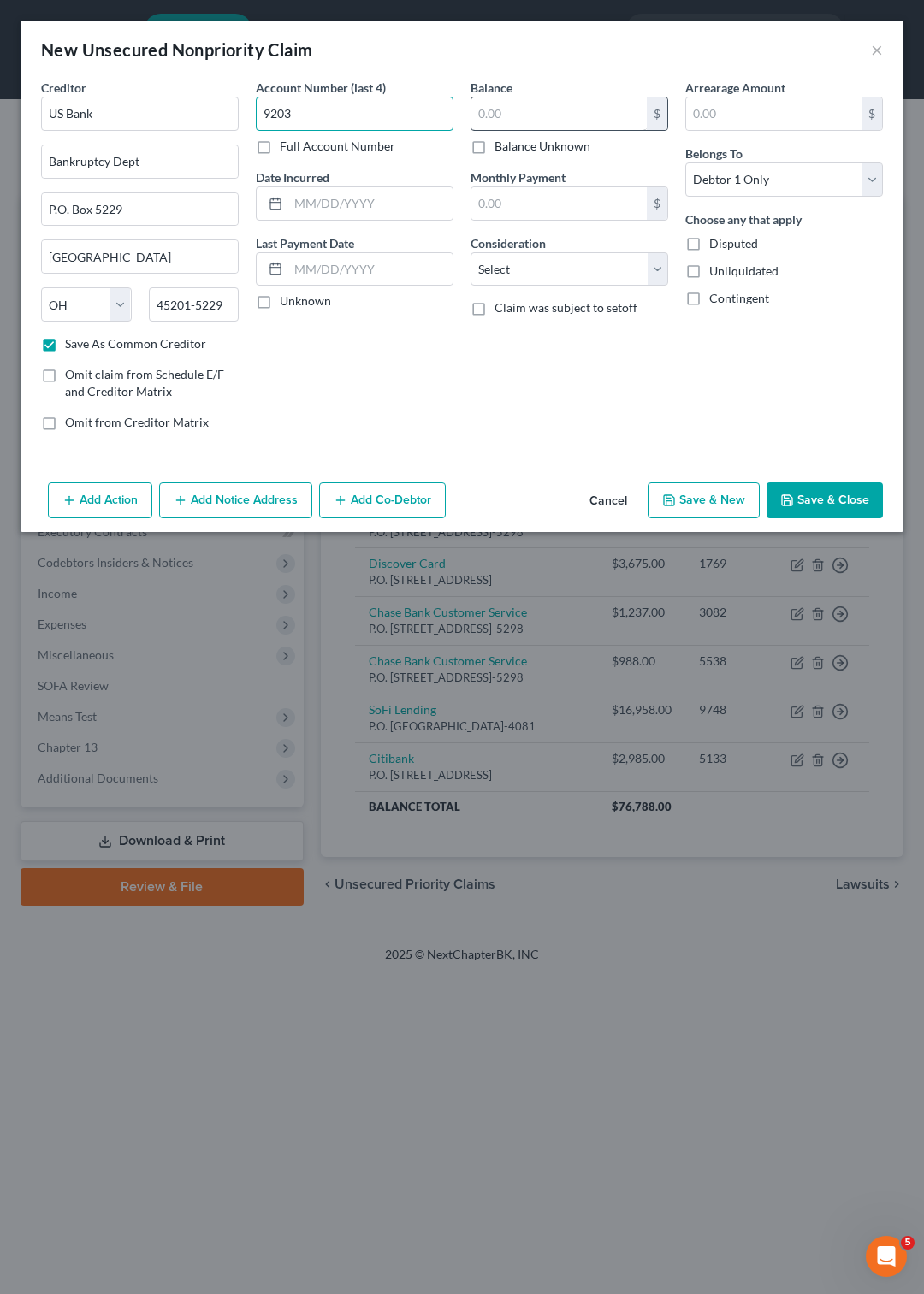
type input "9203"
click at [489, 112] on input "text" at bounding box center [558, 114] width 175 height 33
type input "2,164"
click at [470, 252] on select "Select Cable / Satellite Services Collection Agency Credit Card Debt Debt Couns…" at bounding box center [569, 269] width 197 height 35
select select "2"
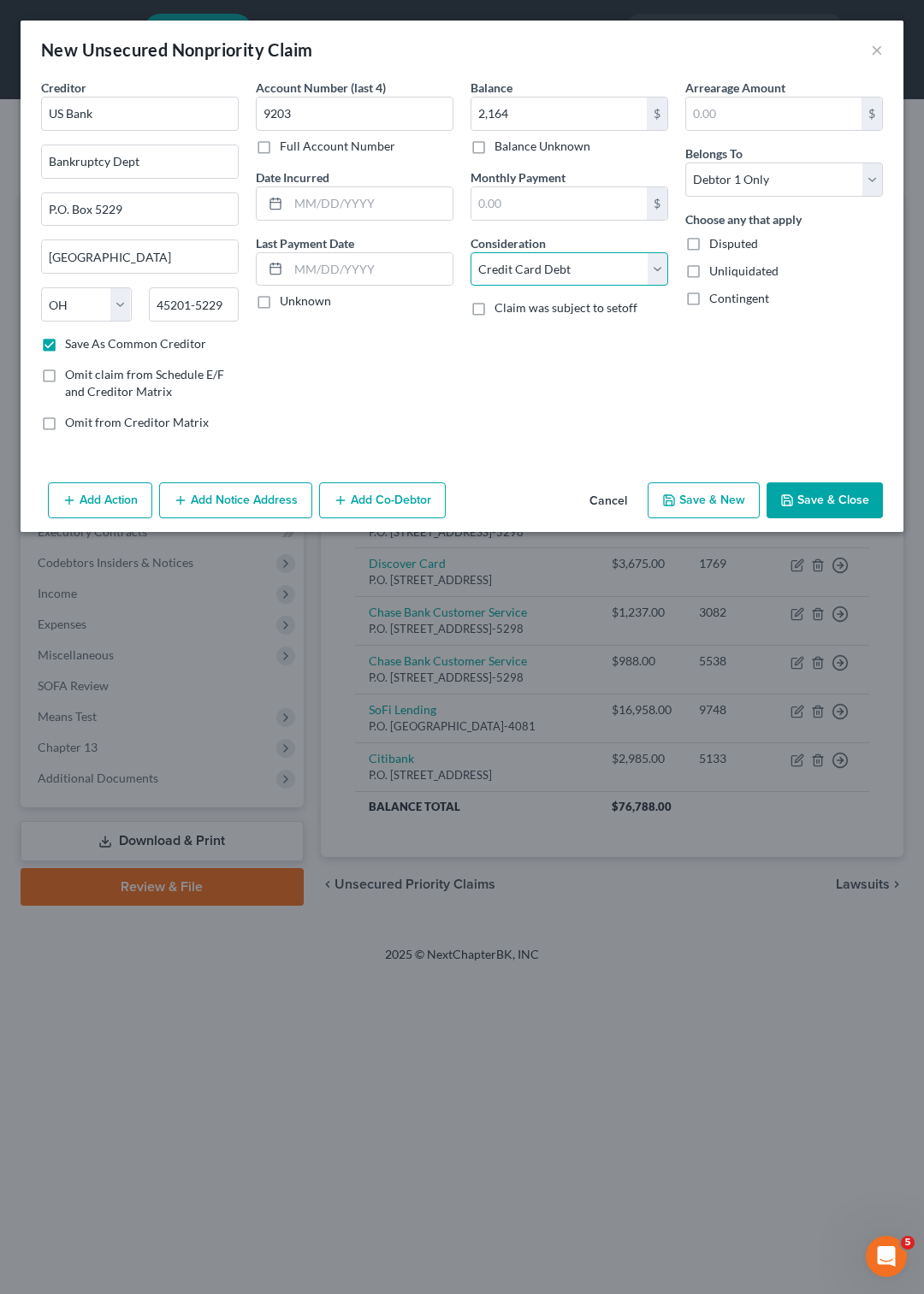
click option "Credit Card Debt" at bounding box center [0, 0] width 0 height 0
click at [822, 498] on button "Save & Close" at bounding box center [824, 500] width 116 height 36
checkbox input "false"
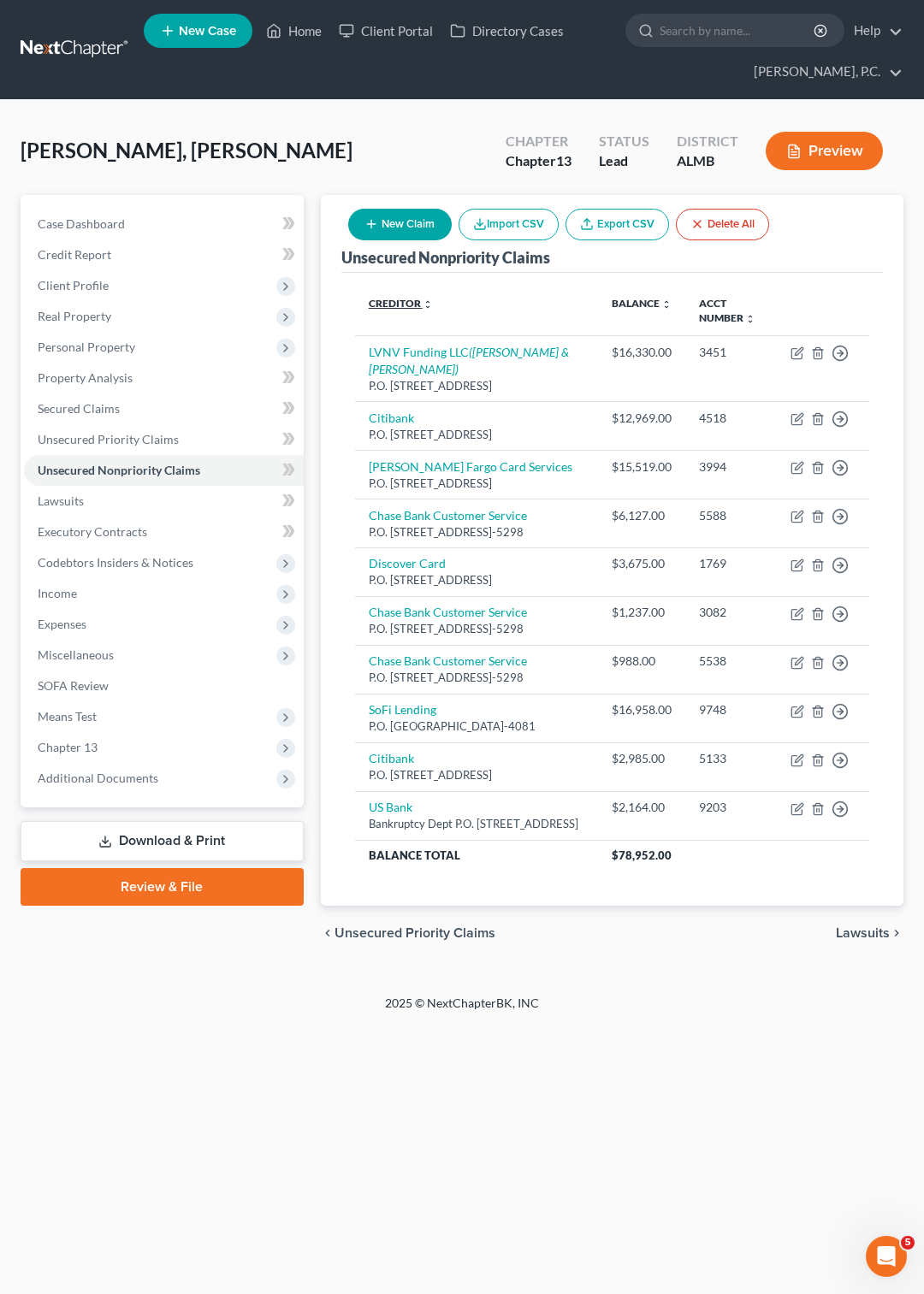
click at [410, 304] on link "Creditor expand_more expand_less unfold_more" at bounding box center [401, 303] width 64 height 12
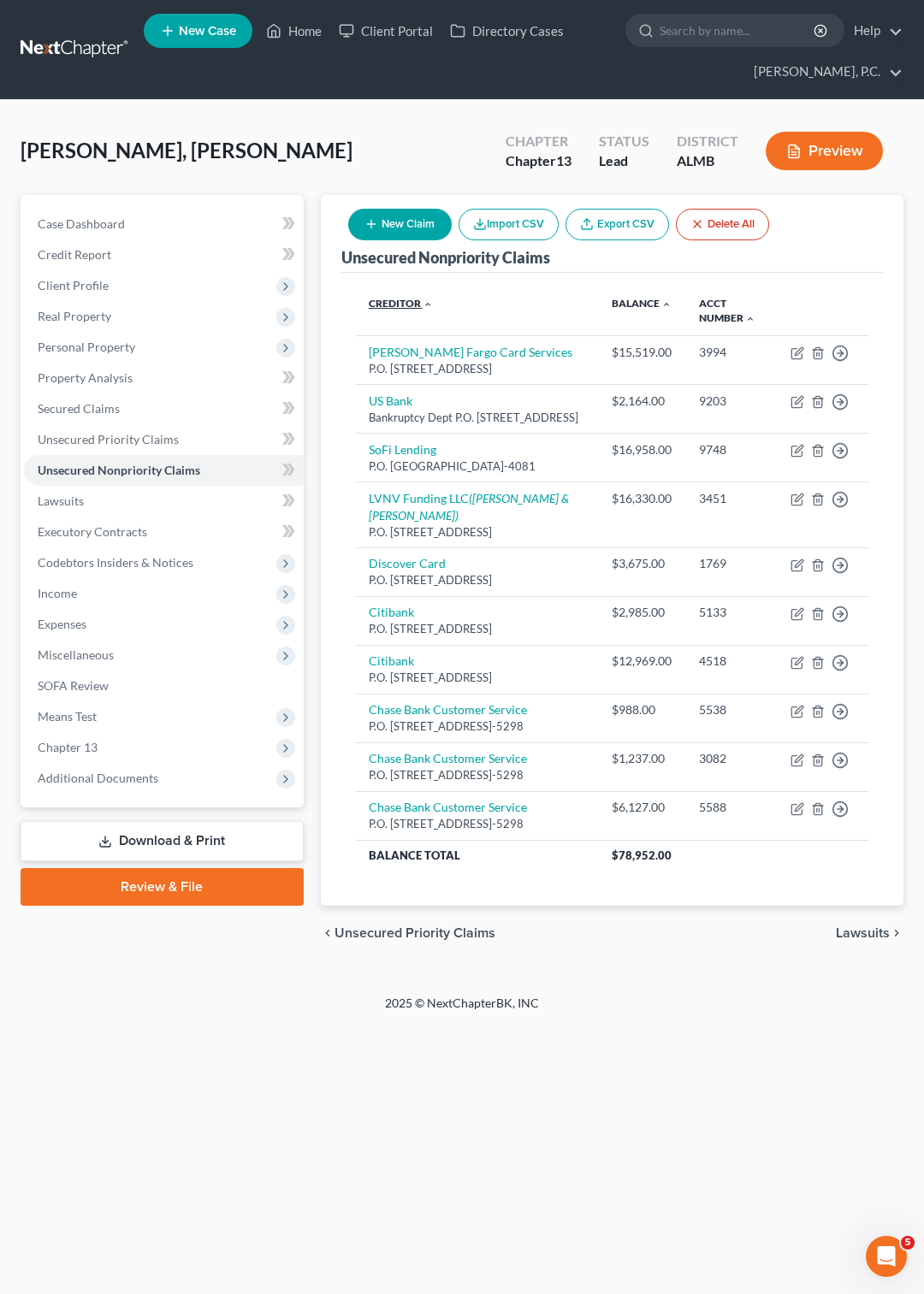
click at [410, 304] on link "Creditor expand_more expand_less unfold_more" at bounding box center [401, 303] width 64 height 12
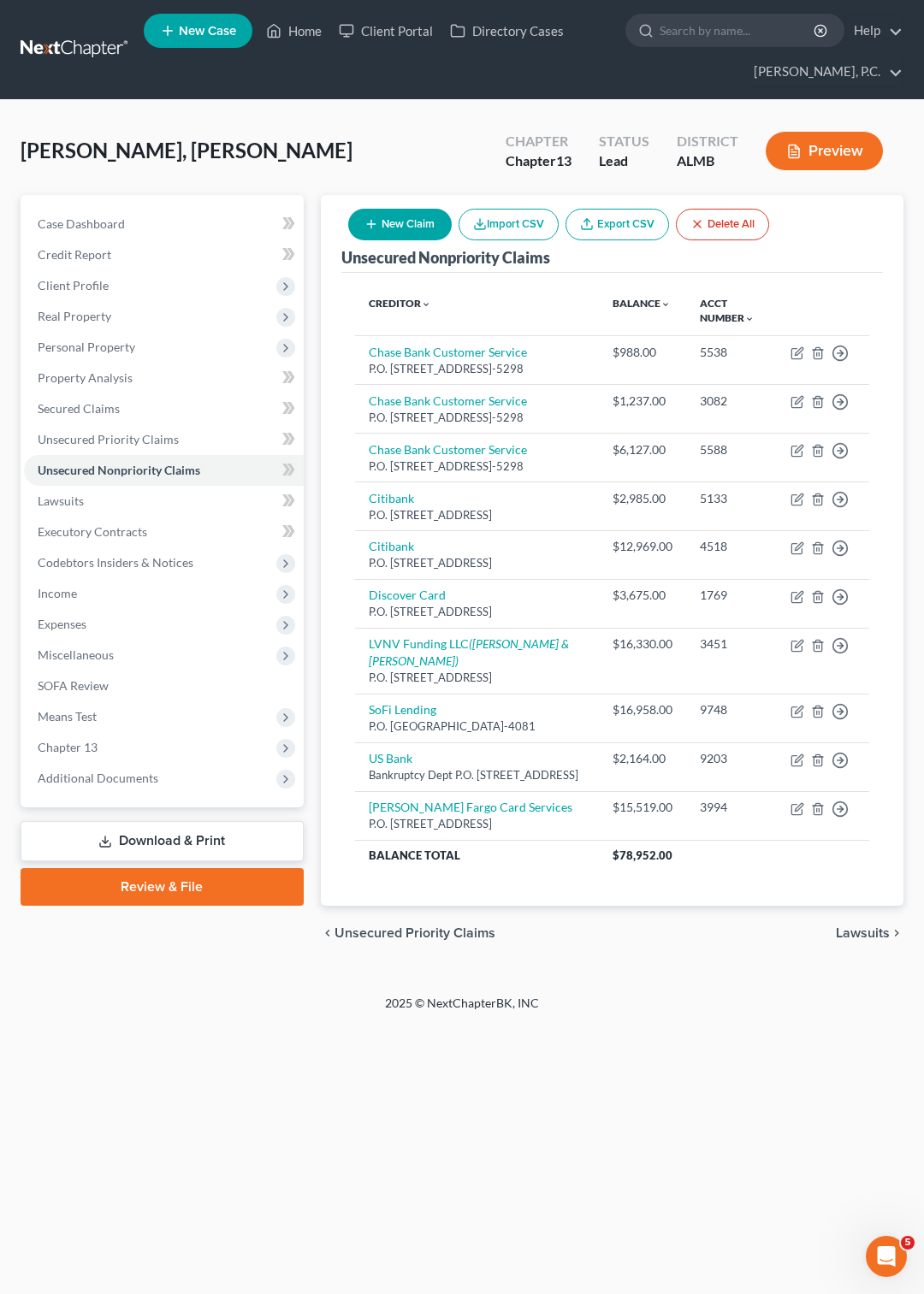
click at [405, 226] on button "New Claim" at bounding box center [400, 225] width 103 height 32
select select "0"
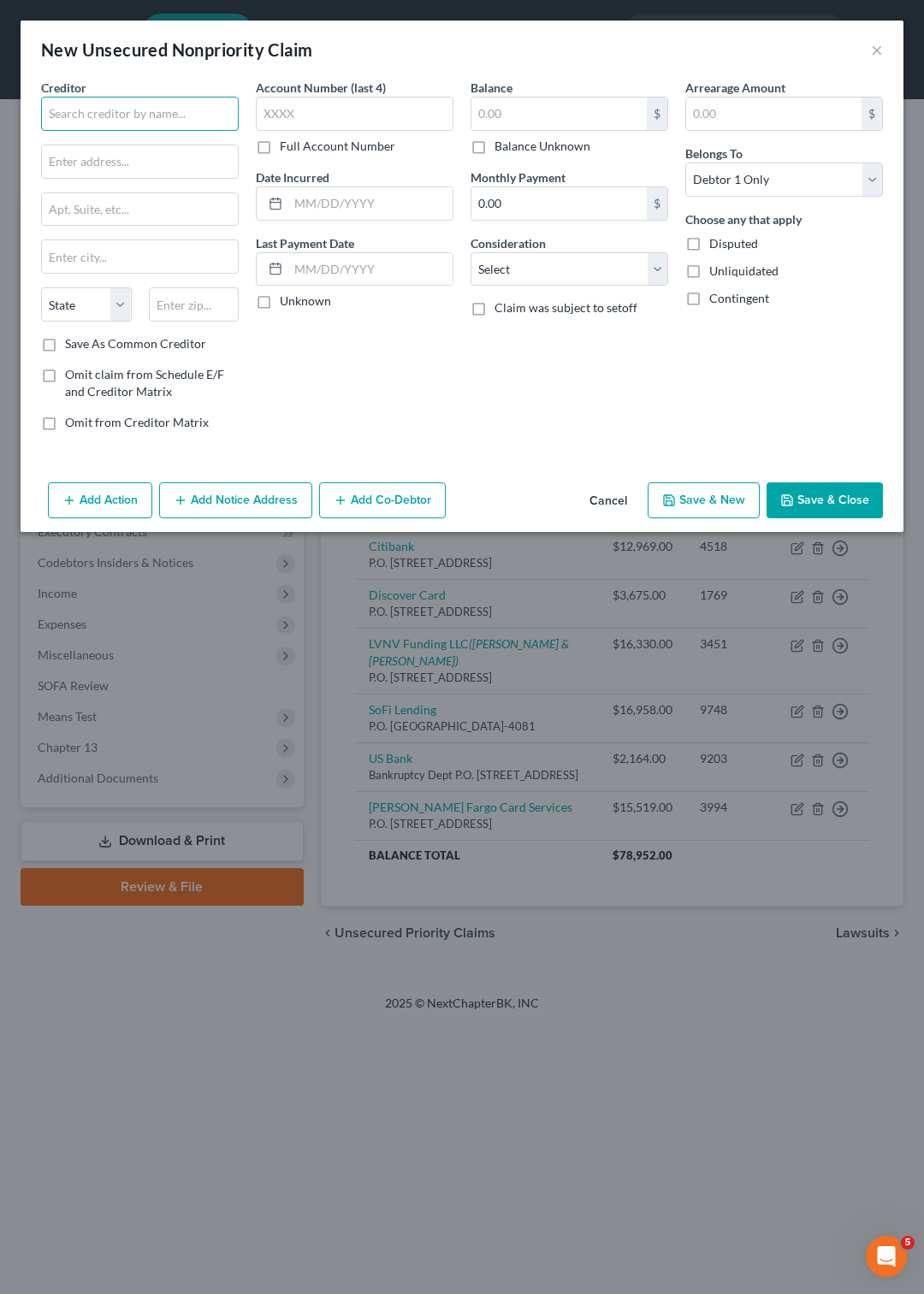
click at [94, 124] on input "text" at bounding box center [139, 114] width 197 height 35
type input "American Express"
type input "Customer Service"
type input "P.O. Box 981535"
type input "El Paso"
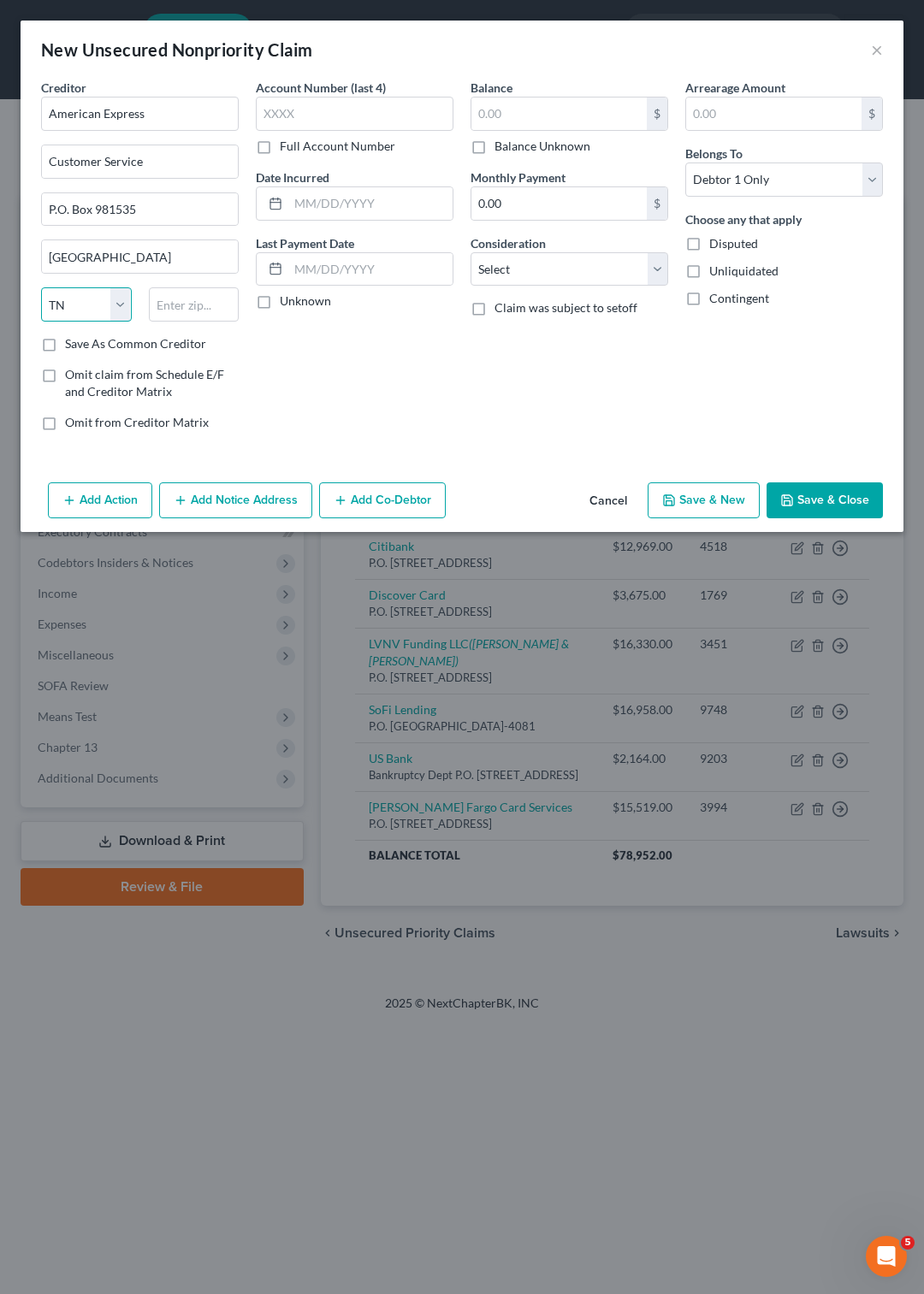
click at [41, 287] on select "State AL AK AR AZ CA CO CT DE DC FL GA GU HI ID IL IN IA KS KY LA ME MD MA MI M…" at bounding box center [86, 304] width 91 height 35
select select "45"
click option "TX" at bounding box center [0, 0] width 0 height 0
type input "79998-1535"
click at [72, 335] on input "Save As Common Creditor" at bounding box center [77, 340] width 12 height 12
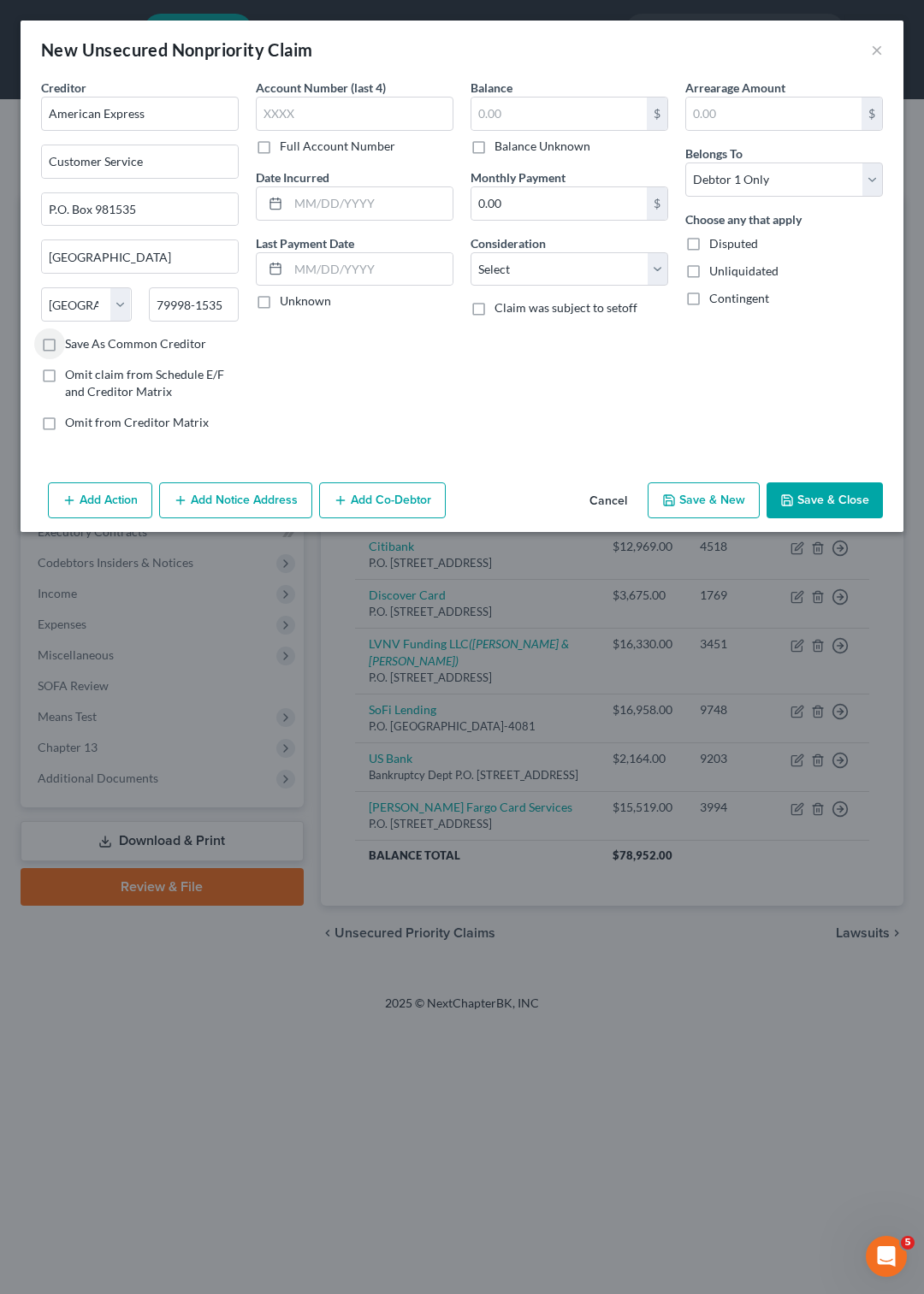
checkbox input "true"
click at [502, 118] on input "text" at bounding box center [558, 114] width 175 height 33
type input "1,000"
click at [470, 252] on select "Select Cable / Satellite Services Collection Agency Credit Card Debt Debt Couns…" at bounding box center [569, 269] width 197 height 35
select select "2"
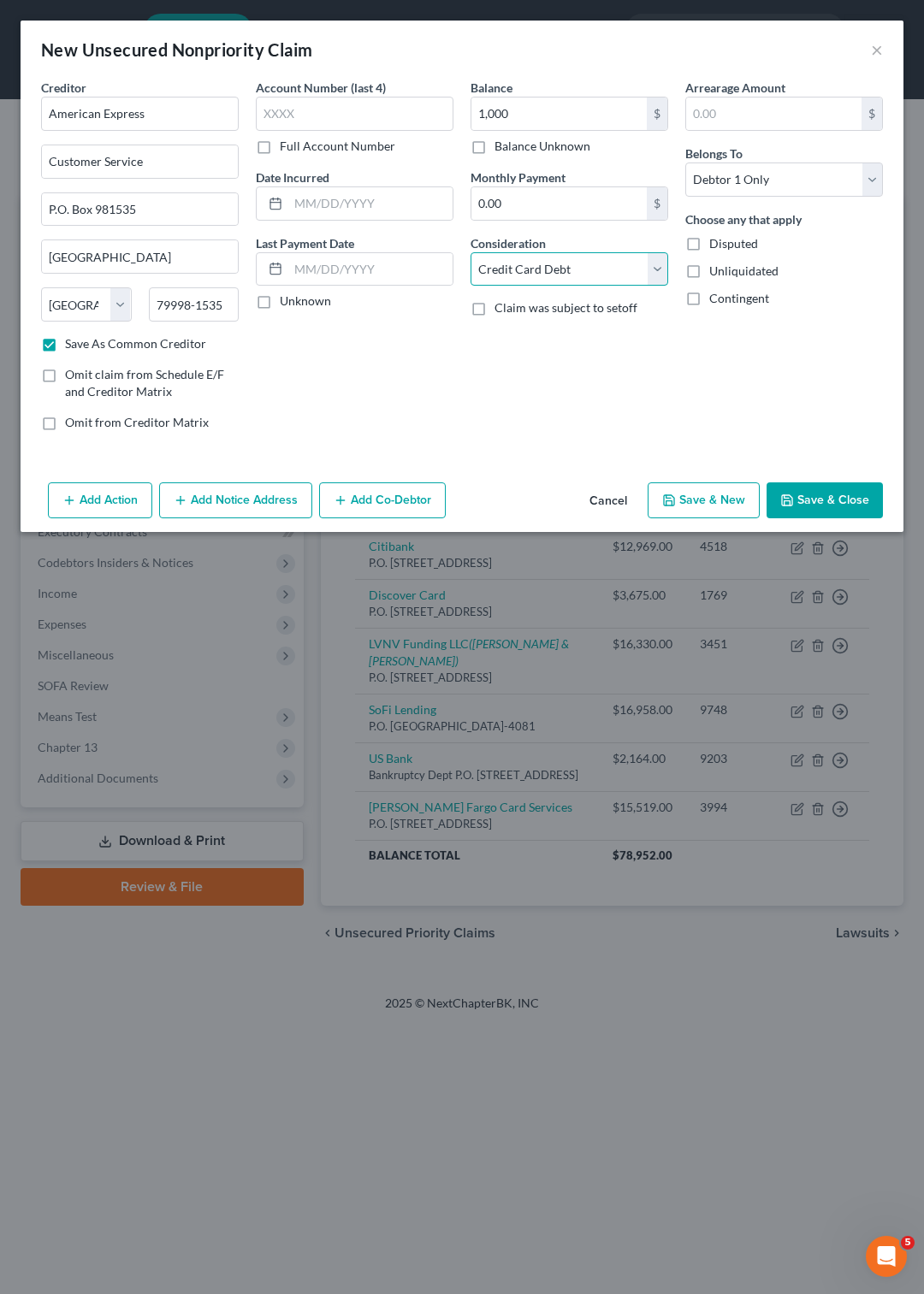
click option "Credit Card Debt" at bounding box center [0, 0] width 0 height 0
click at [695, 497] on button "Save & New" at bounding box center [704, 500] width 112 height 36
select select "0"
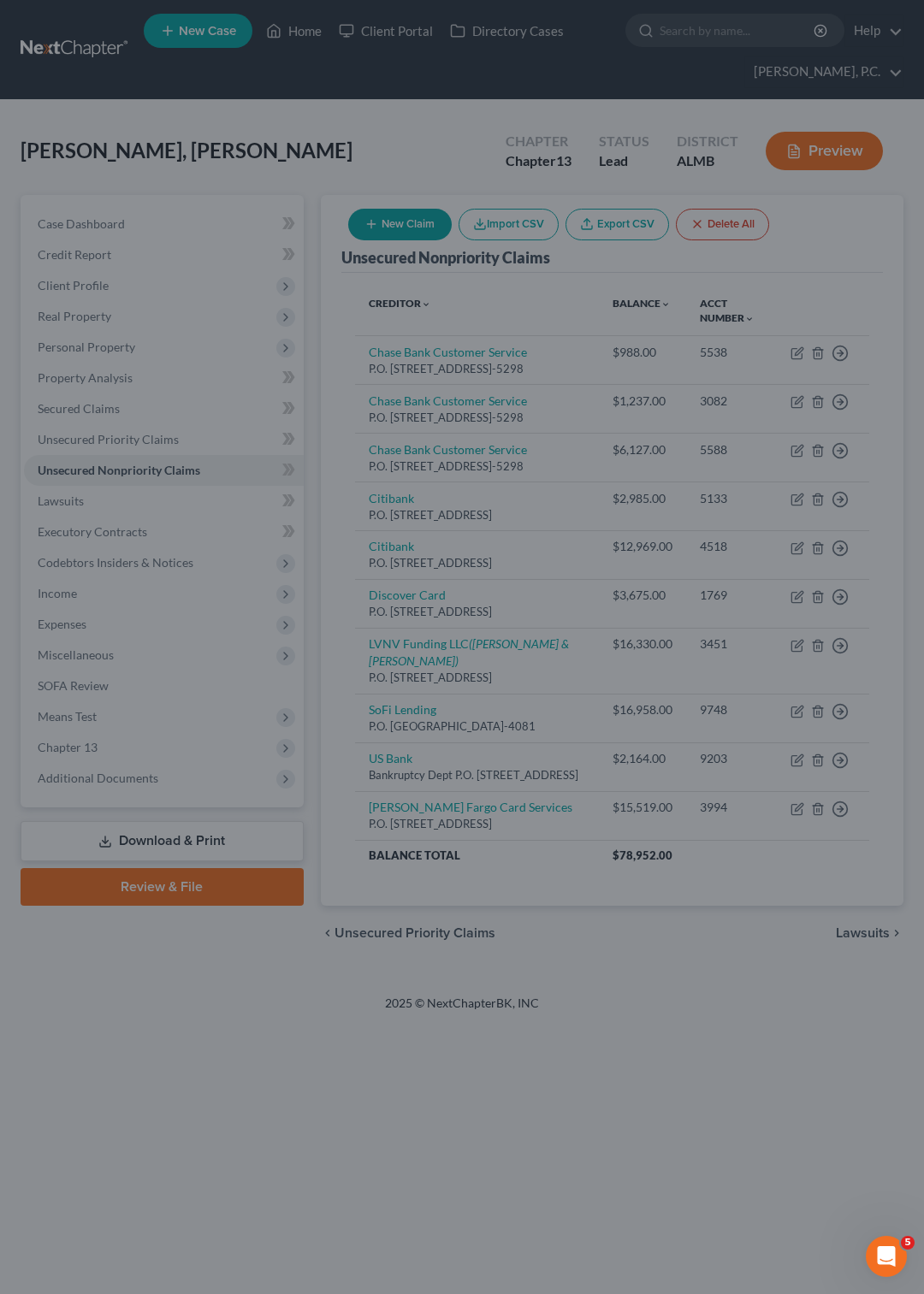
checkbox input "false"
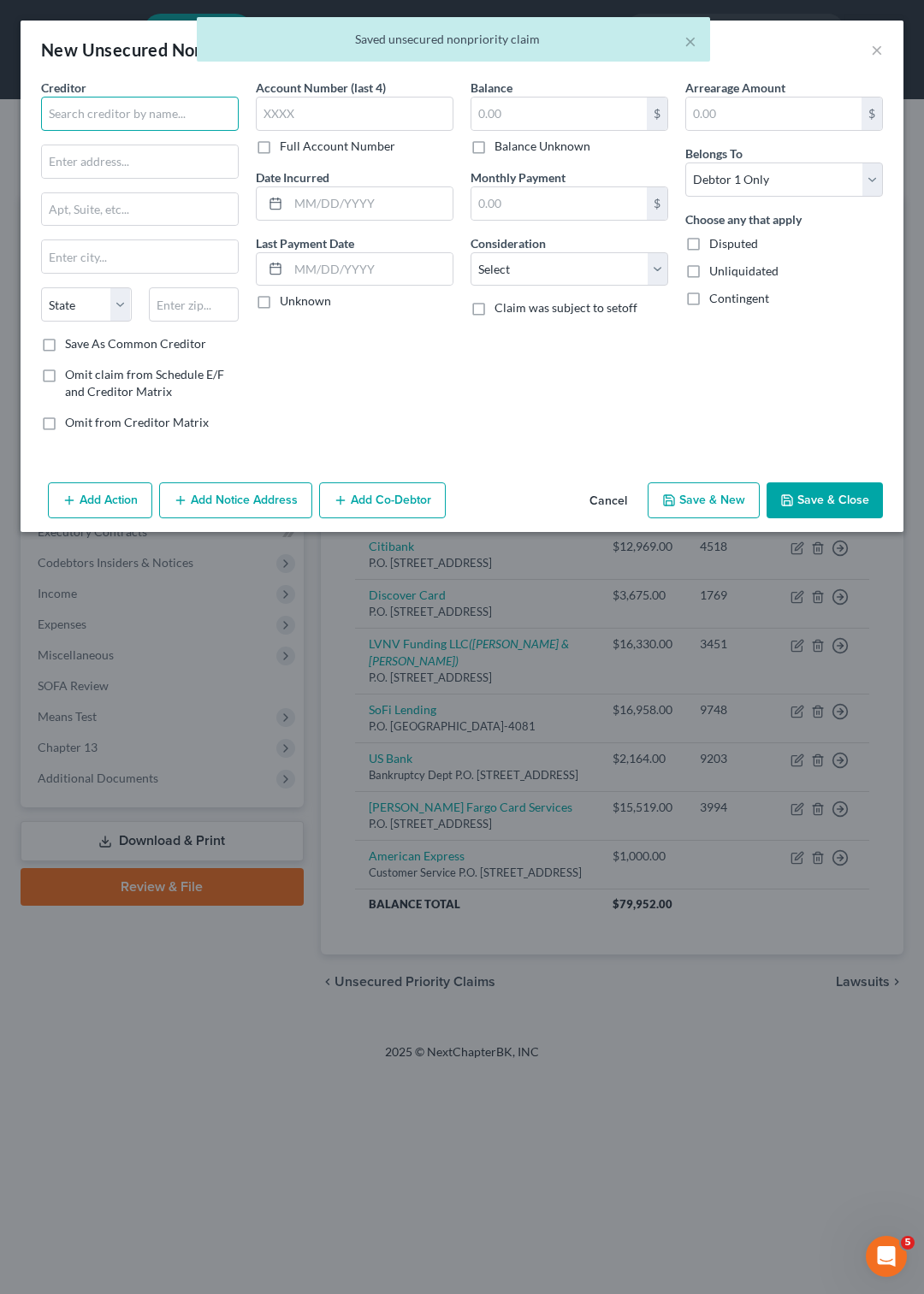
click at [138, 101] on input "text" at bounding box center [139, 114] width 197 height 35
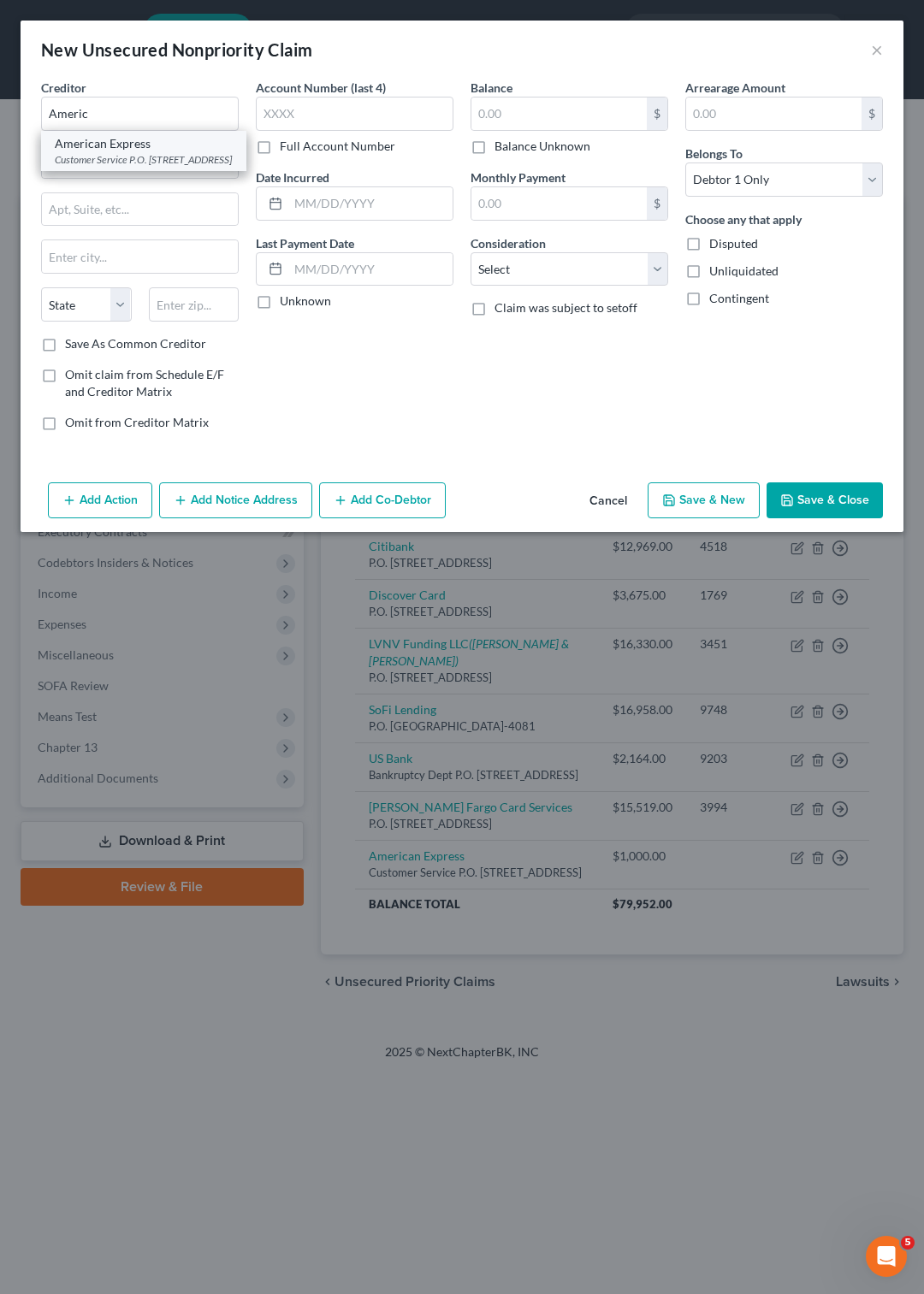
click at [130, 153] on div "Customer Service P.O. Box 981535, El Paso, TX 79998-1535" at bounding box center [144, 159] width 178 height 14
type input "American Express"
type input "Customer Service"
type input "P.O. Box 981535"
type input "El Paso"
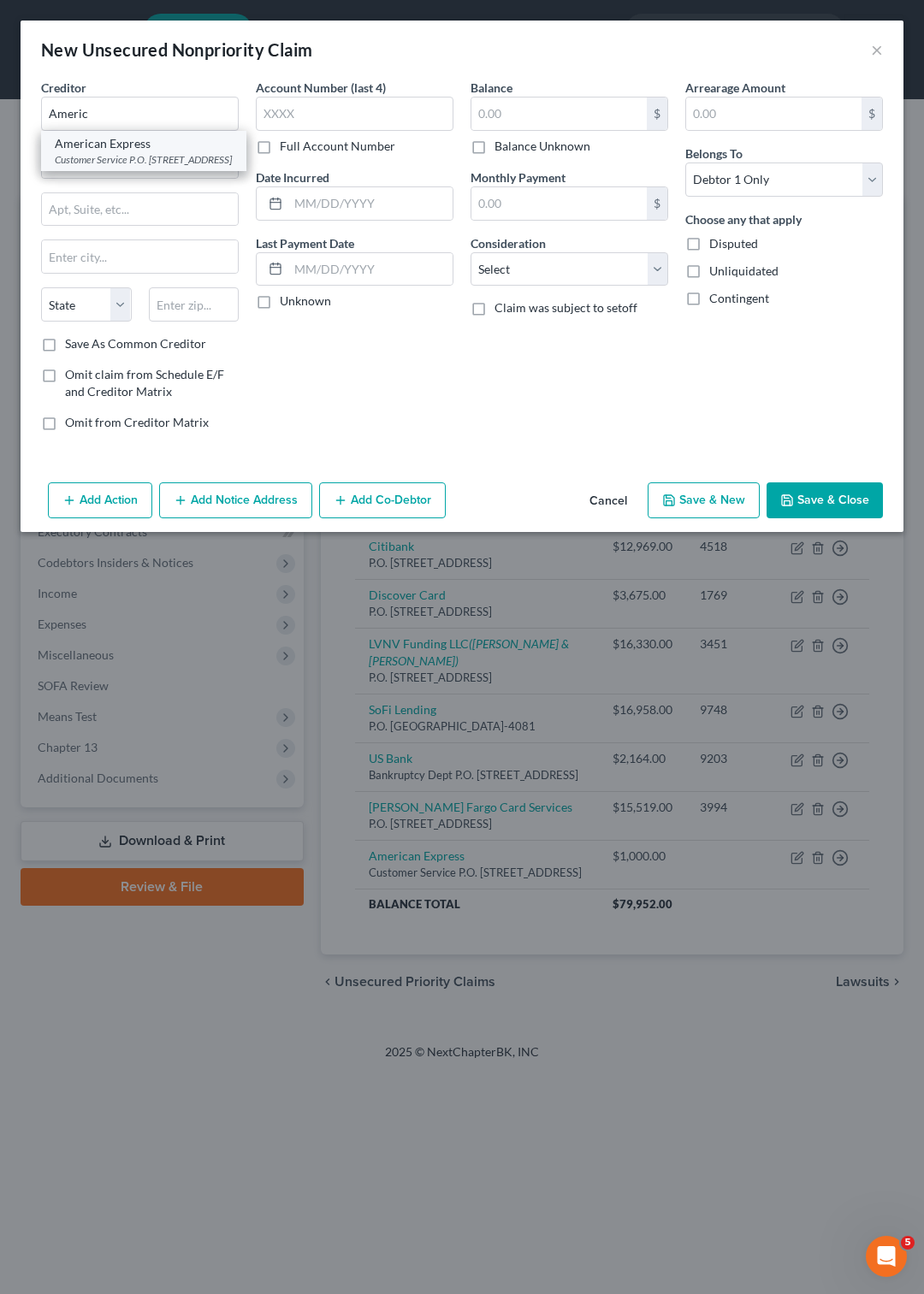
select select "45"
type input "79998-1535"
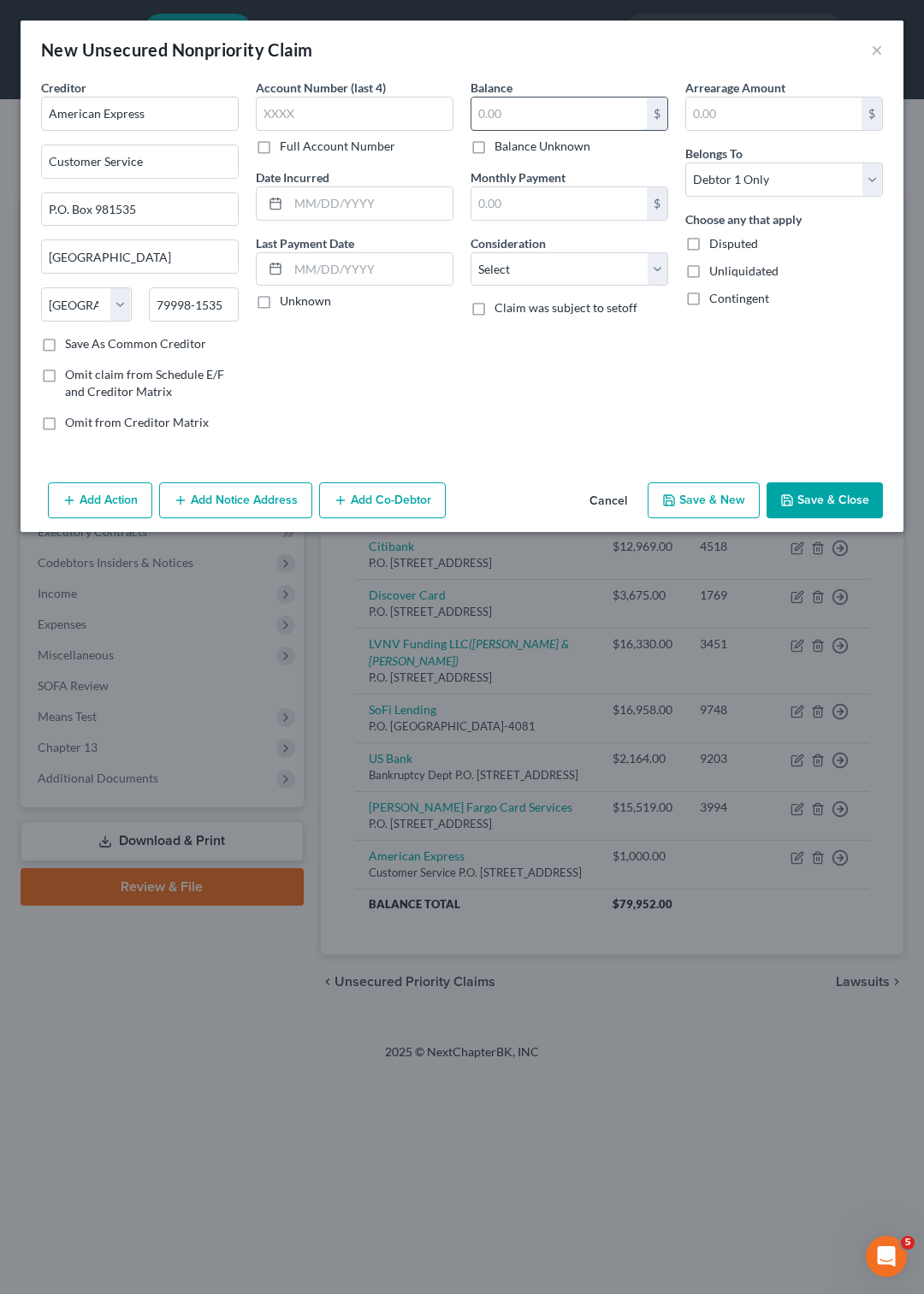
click at [522, 111] on input "text" at bounding box center [558, 114] width 175 height 33
type input "750"
click at [470, 252] on select "Select Cable / Satellite Services Collection Agency Credit Card Debt Debt Couns…" at bounding box center [569, 269] width 197 height 35
select select "2"
click option "Credit Card Debt" at bounding box center [0, 0] width 0 height 0
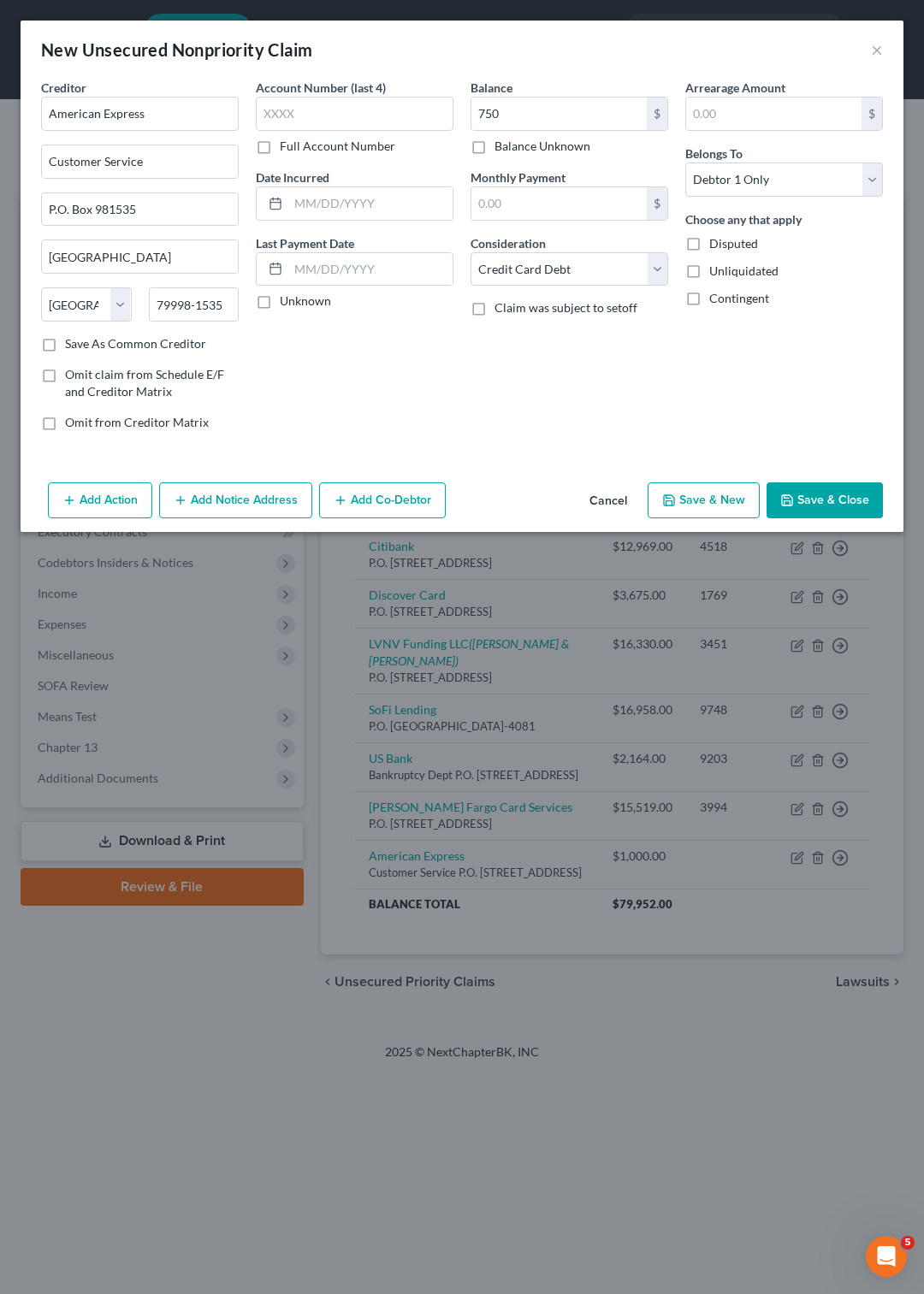
click at [697, 504] on button "Save & New" at bounding box center [704, 500] width 112 height 36
select select "0"
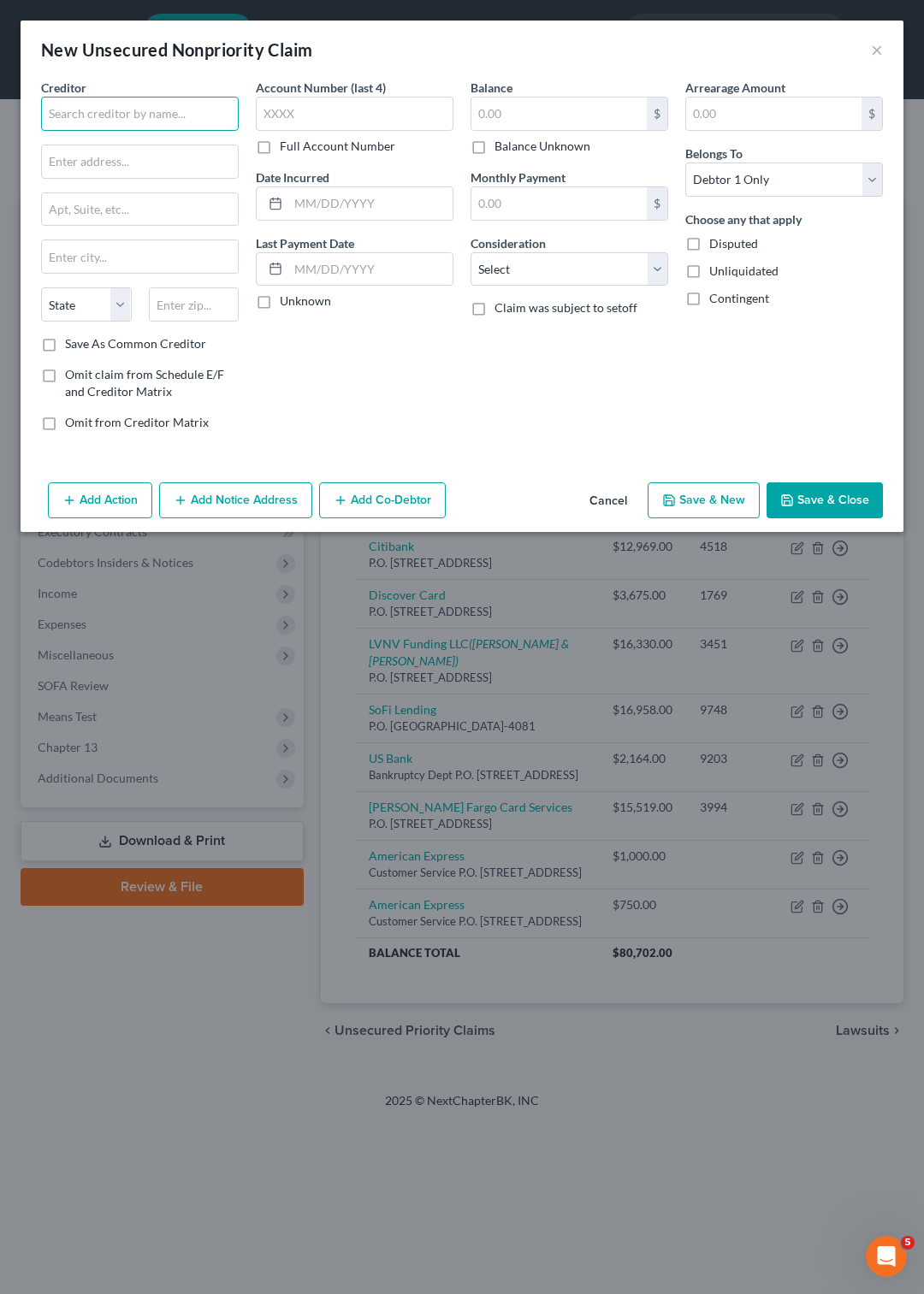
click at [178, 112] on input "text" at bounding box center [139, 114] width 197 height 35
type input "Capital One"
type input "P.O. Box 30285"
type input "Salt Lake City"
select select "46"
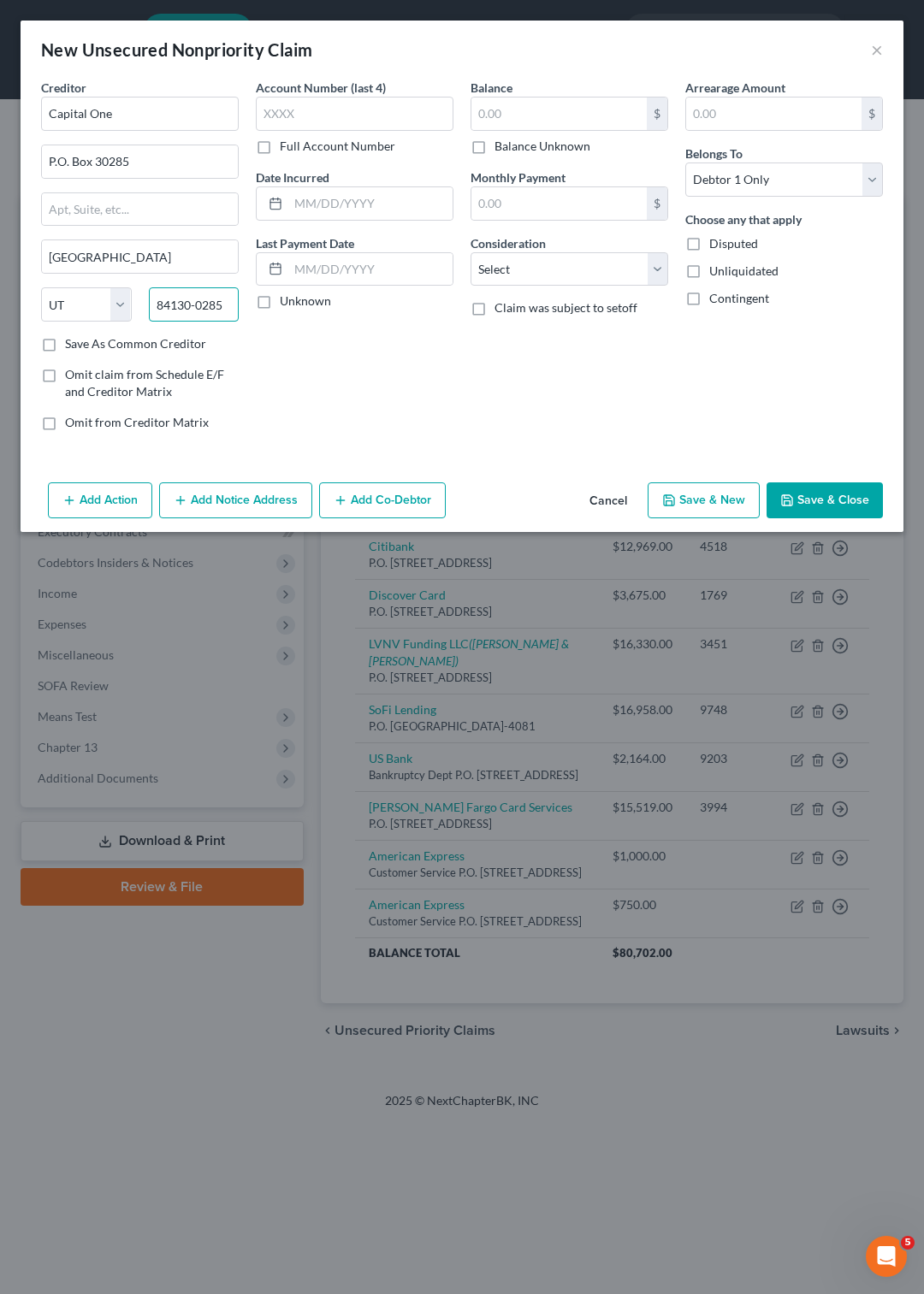
type input "84130-0285"
click at [72, 335] on input "Save As Common Creditor" at bounding box center [77, 340] width 12 height 12
checkbox input "true"
click at [507, 104] on input "text" at bounding box center [558, 114] width 175 height 33
type input "1,000"
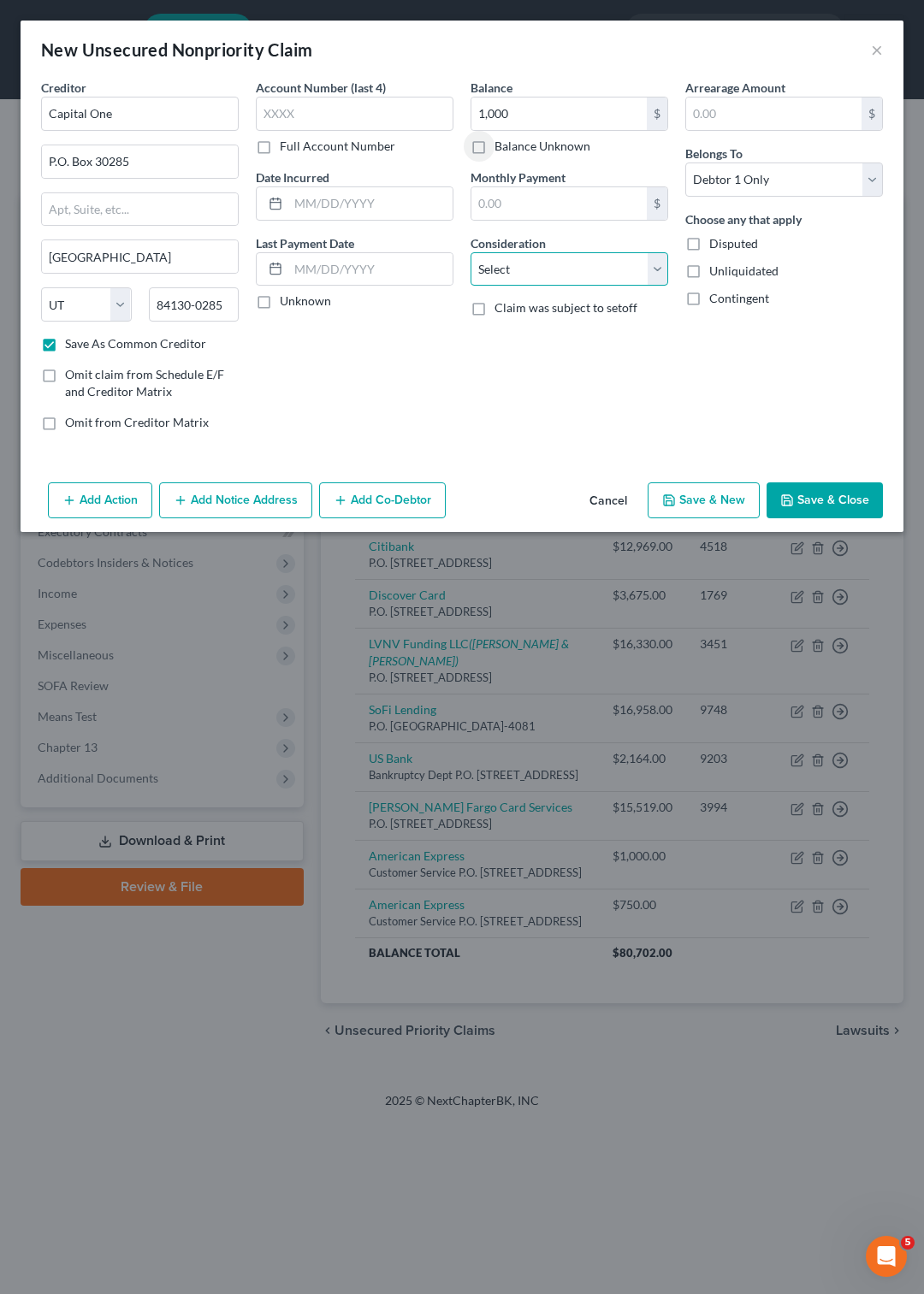
click at [470, 252] on select "Select Cable / Satellite Services Collection Agency Credit Card Debt Debt Couns…" at bounding box center [569, 269] width 197 height 35
select select "2"
click option "Credit Card Debt" at bounding box center [0, 0] width 0 height 0
click at [673, 496] on icon "button" at bounding box center [668, 499] width 13 height 13
select select "0"
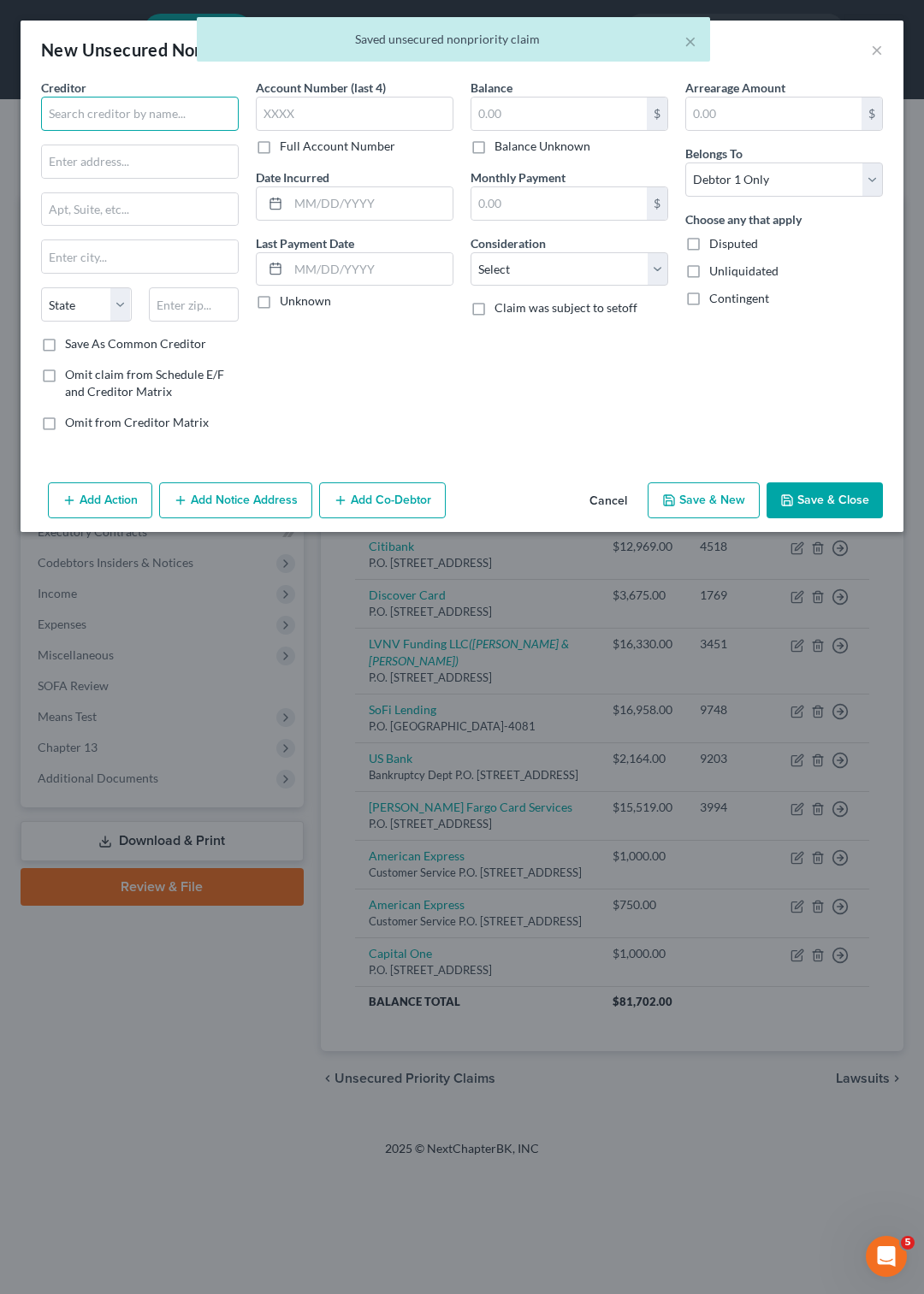
click at [123, 109] on input "text" at bounding box center [139, 114] width 197 height 35
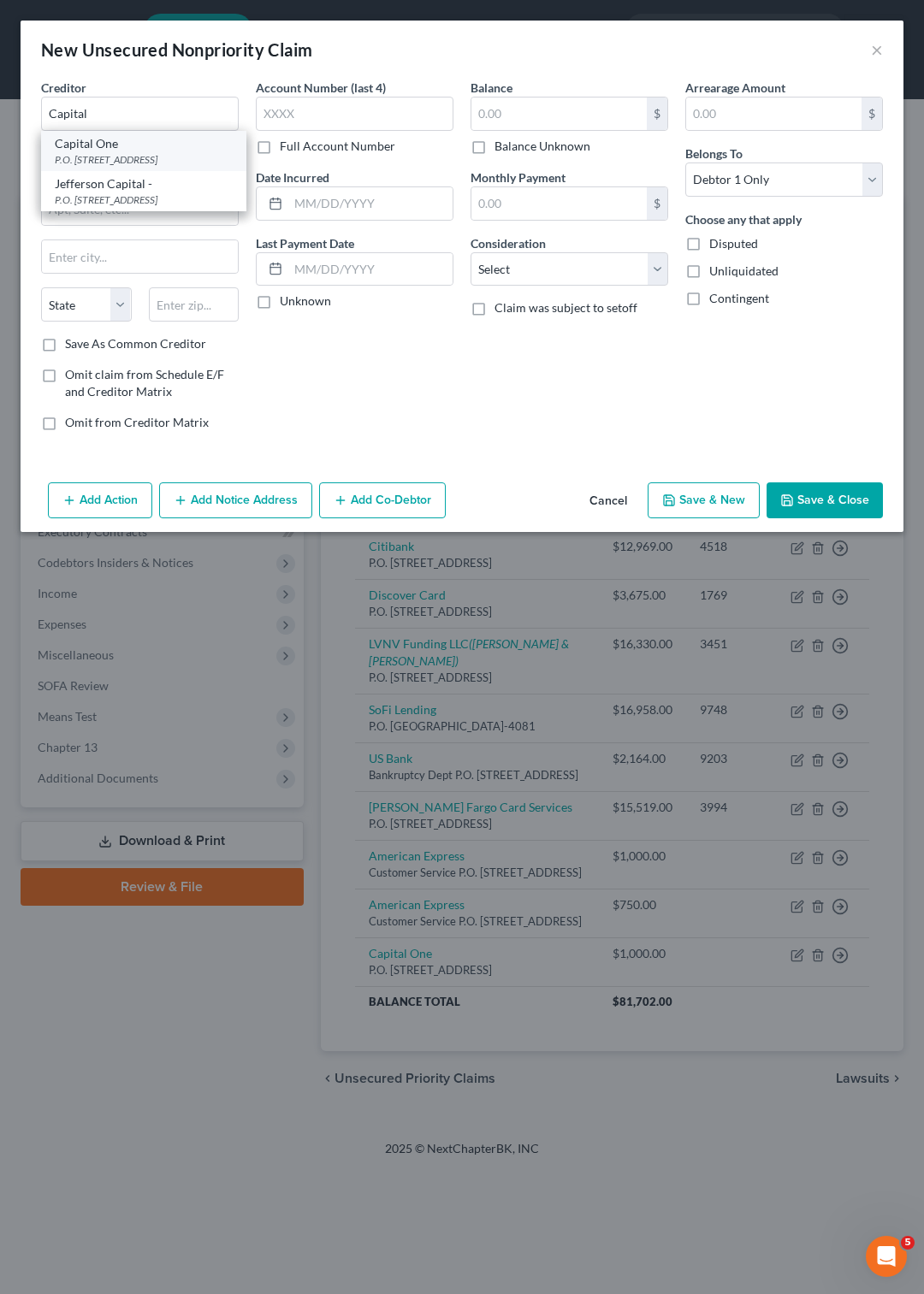
click at [92, 150] on div "Capital One" at bounding box center [144, 143] width 178 height 17
type input "Capital One"
type input "P.O. Box 30285"
type input "Salt Lake City"
select select "46"
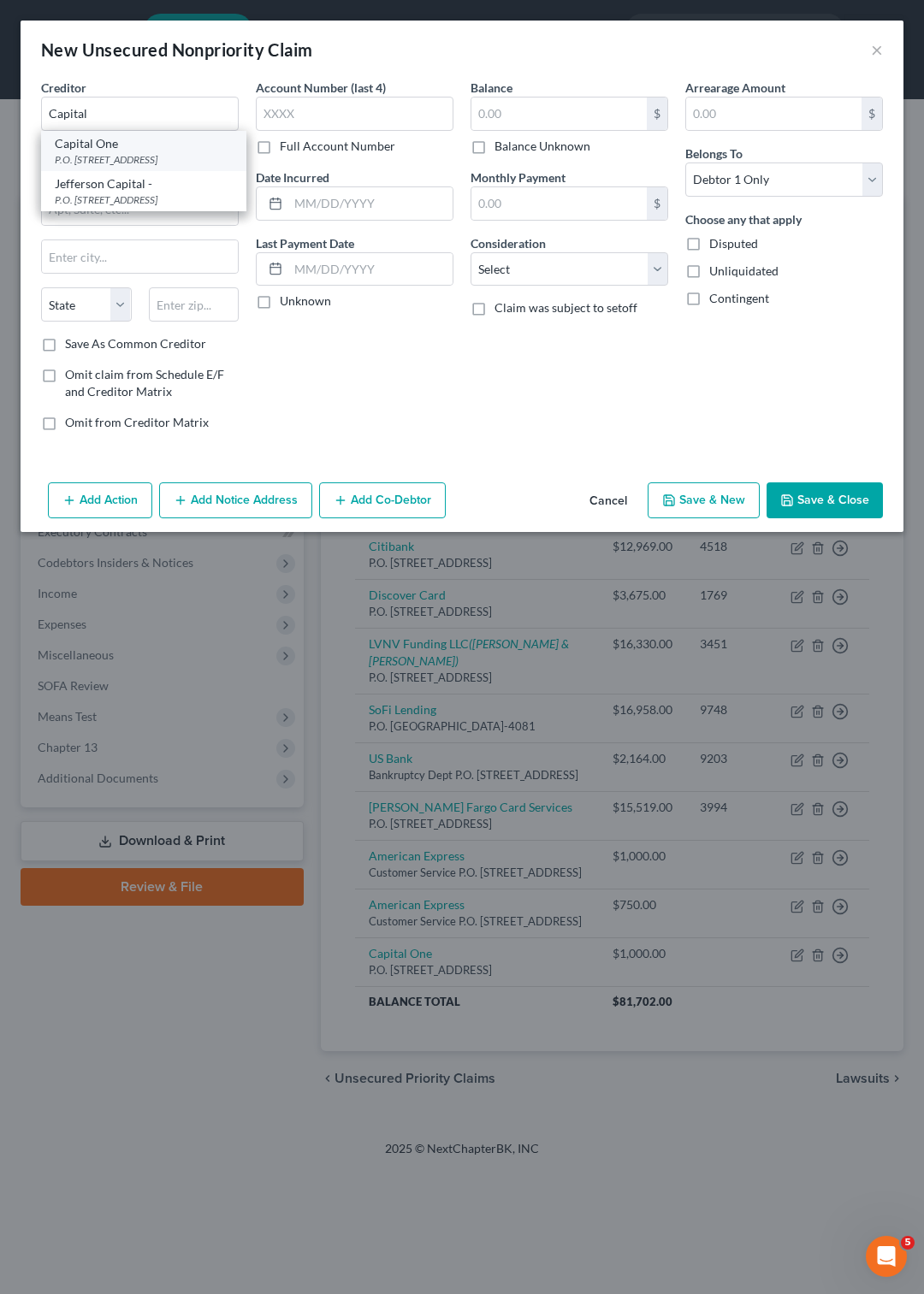
type input "84130-0285"
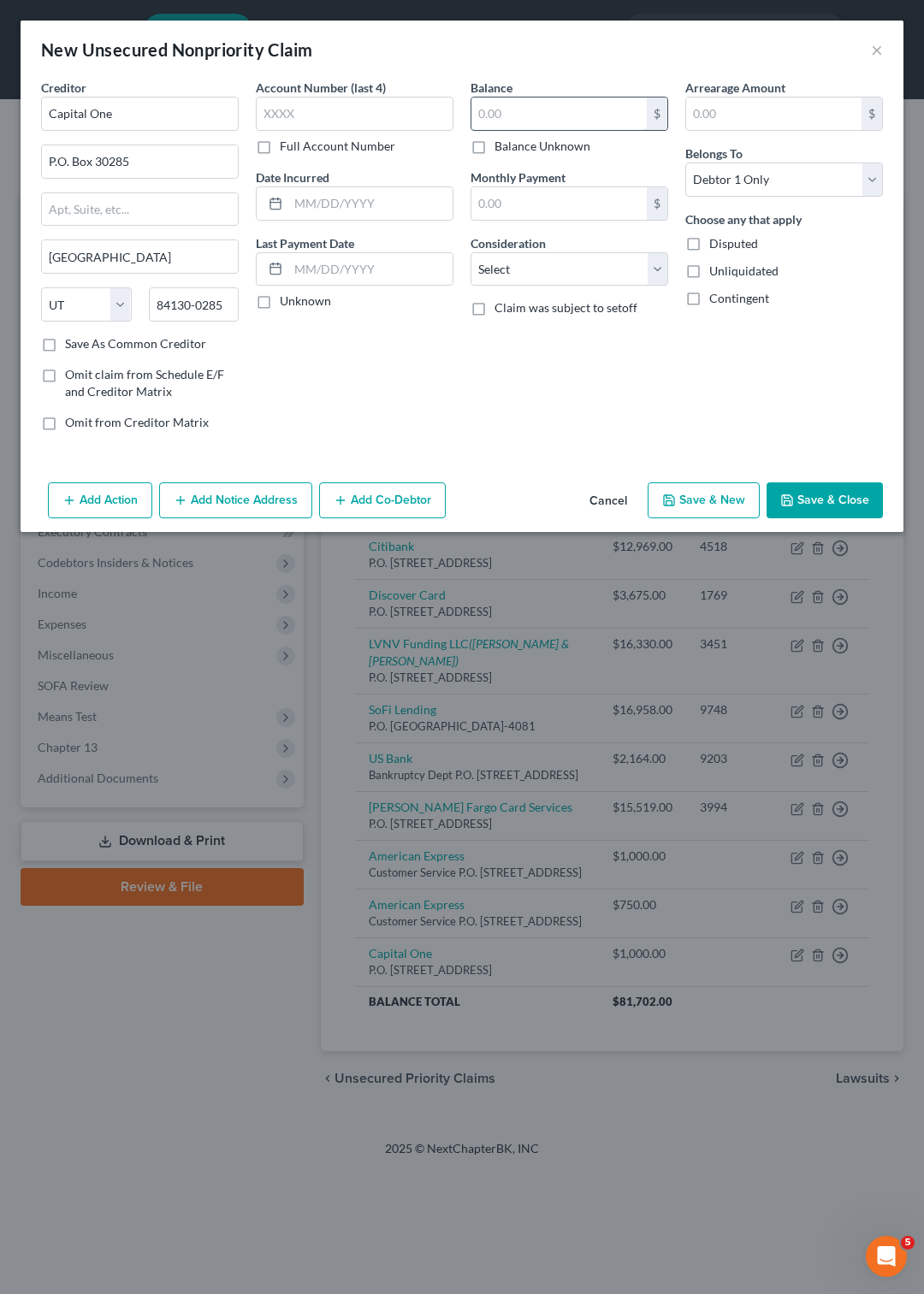
click at [536, 103] on input "text" at bounding box center [558, 114] width 175 height 33
type input "300"
click at [470, 252] on select "Select Cable / Satellite Services Collection Agency Credit Card Debt Debt Couns…" at bounding box center [569, 269] width 197 height 35
select select "2"
click option "Credit Card Debt" at bounding box center [0, 0] width 0 height 0
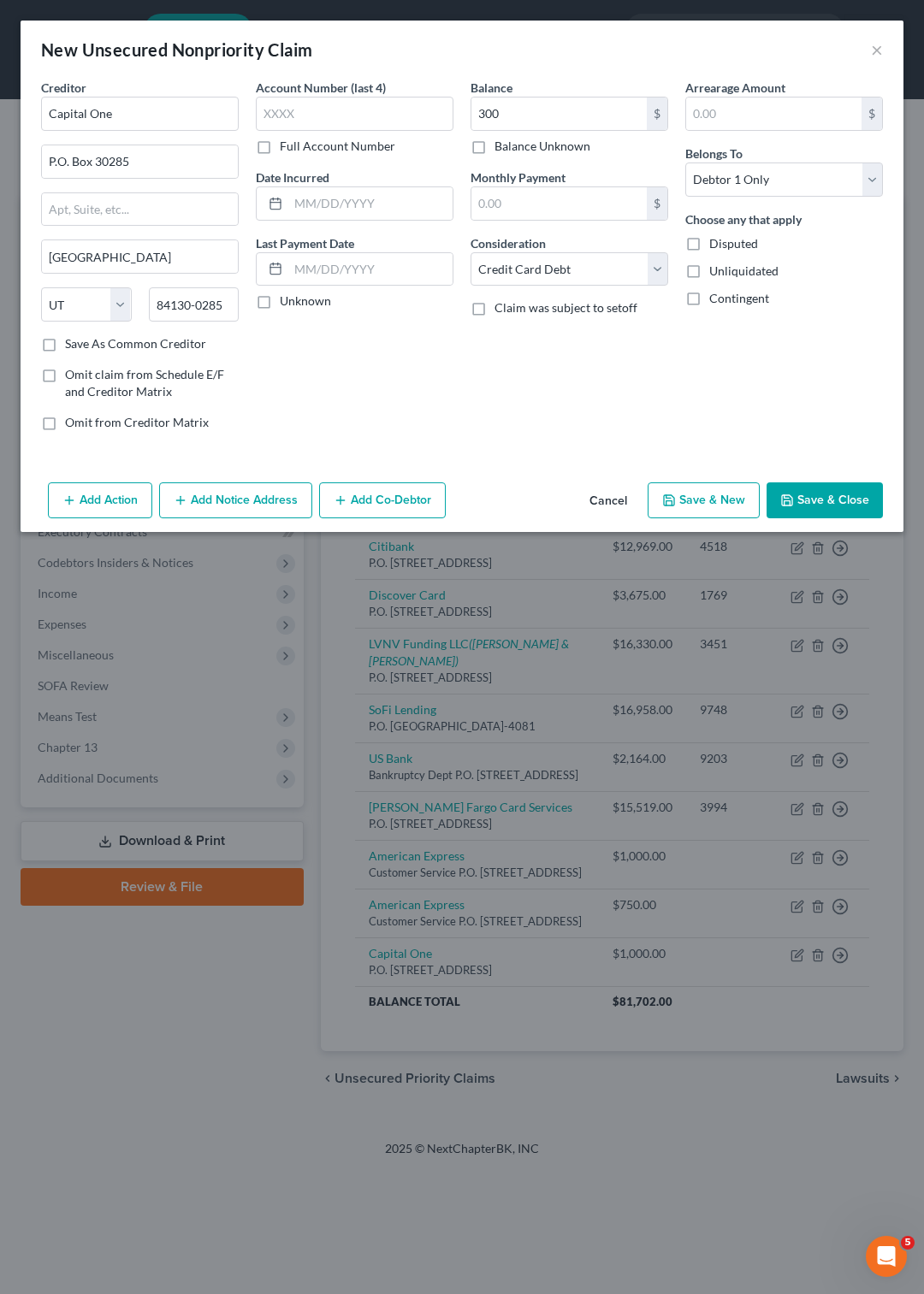
click at [819, 501] on button "Save & Close" at bounding box center [824, 500] width 116 height 36
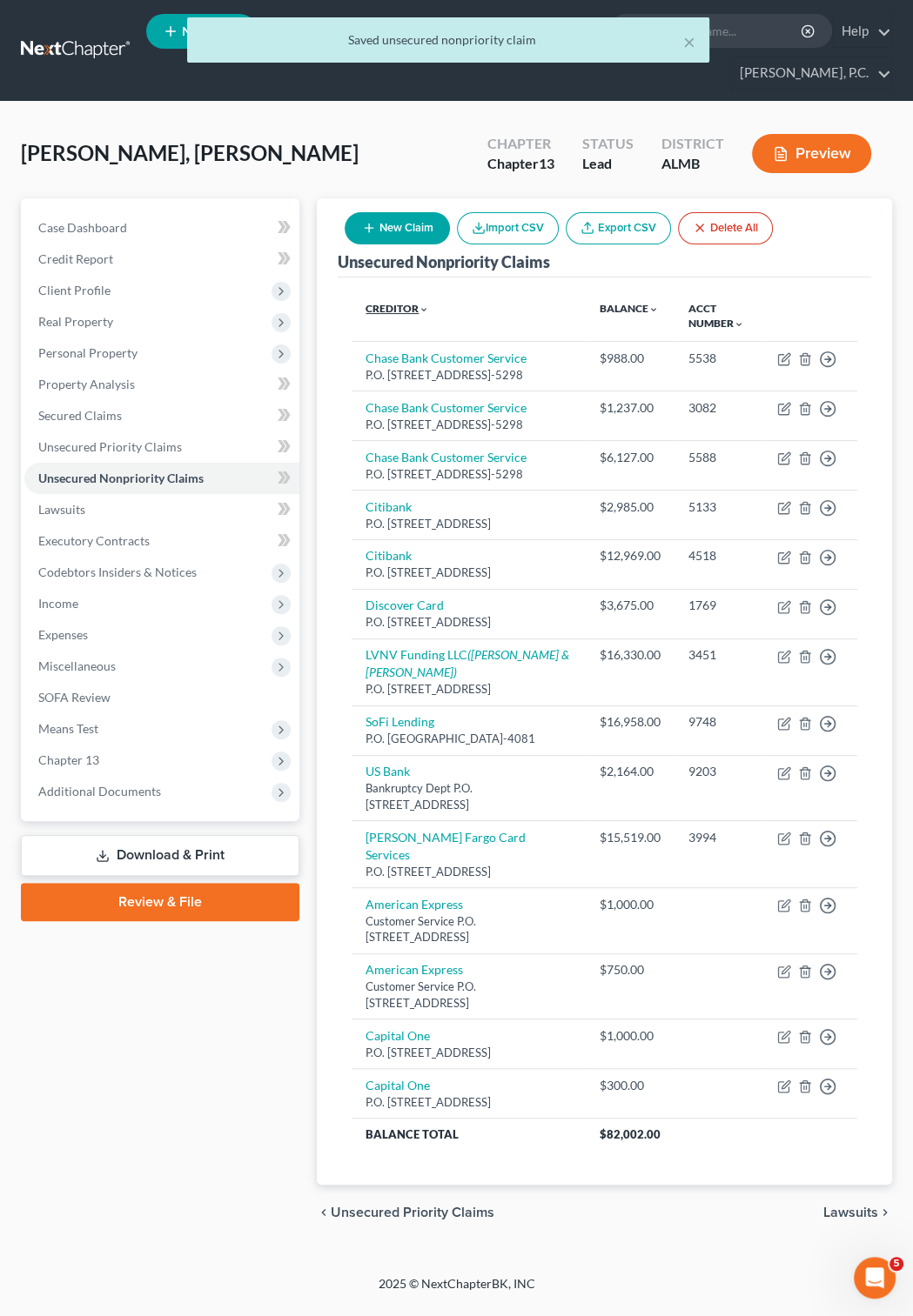
click at [409, 306] on link "Creditor expand_more expand_less unfold_more" at bounding box center [397, 308] width 63 height 13
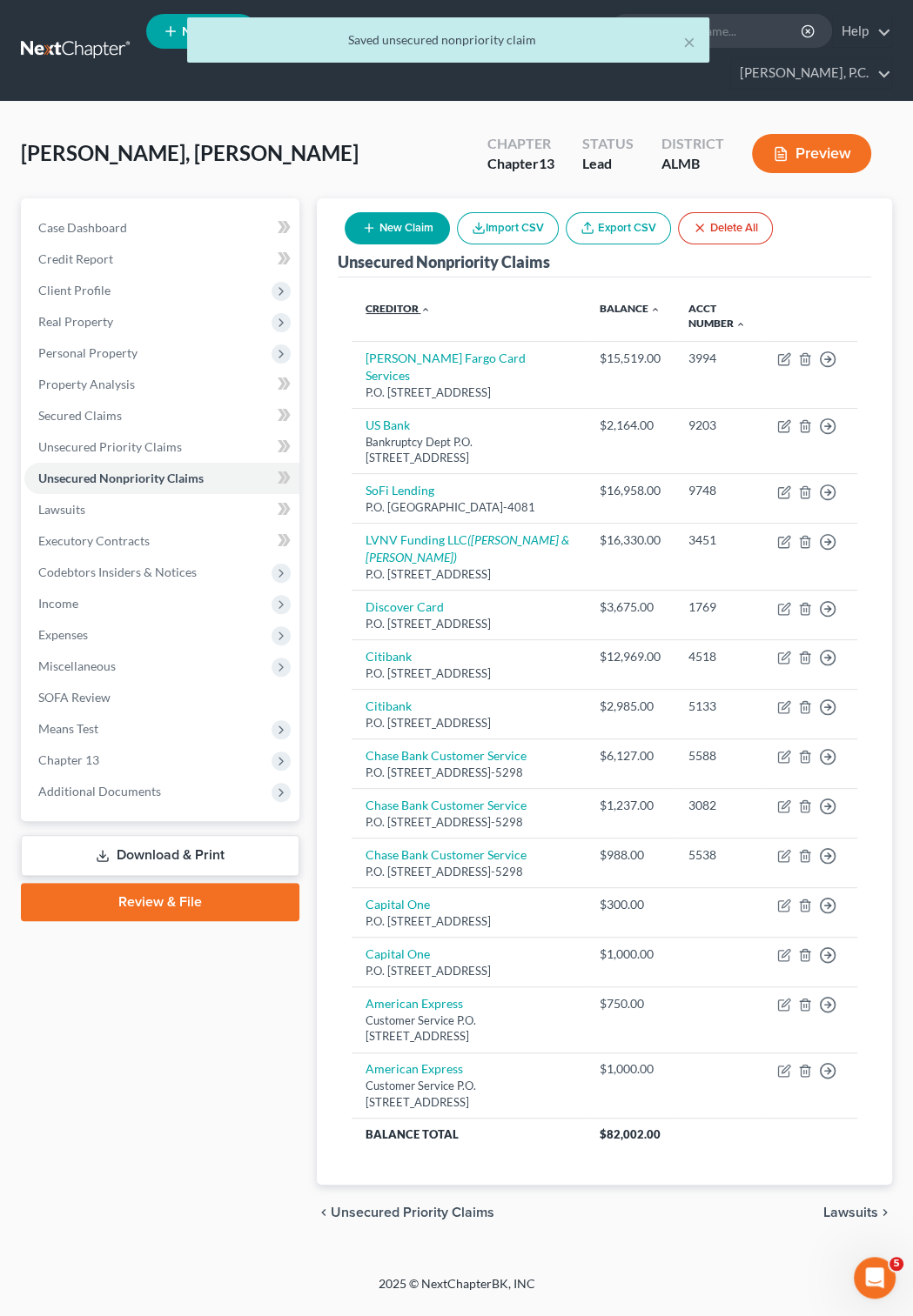
click at [391, 309] on link "Creditor expand_more expand_less unfold_more" at bounding box center [398, 308] width 65 height 13
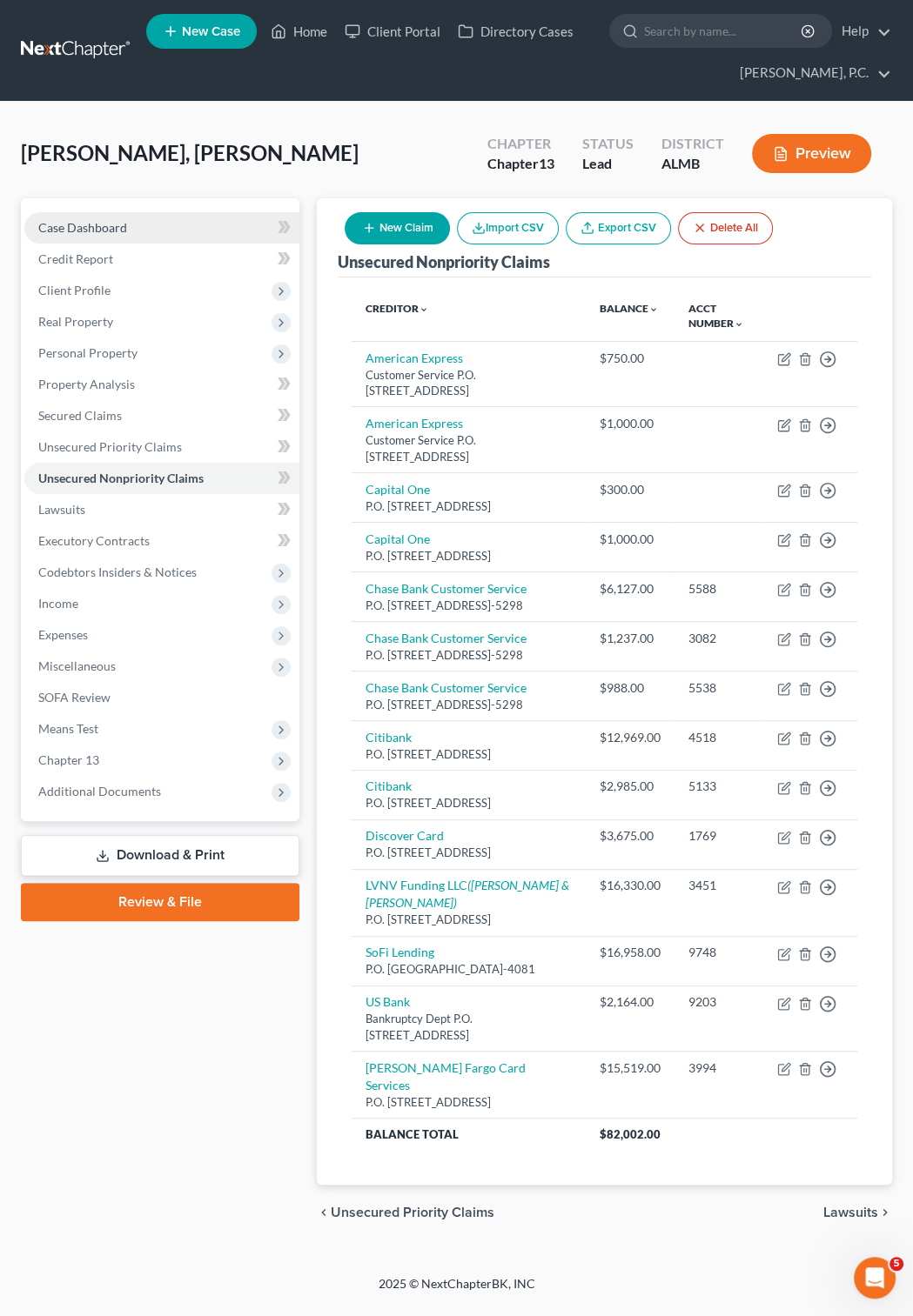
click at [96, 226] on span "Case Dashboard" at bounding box center [82, 228] width 89 height 14
select select "10"
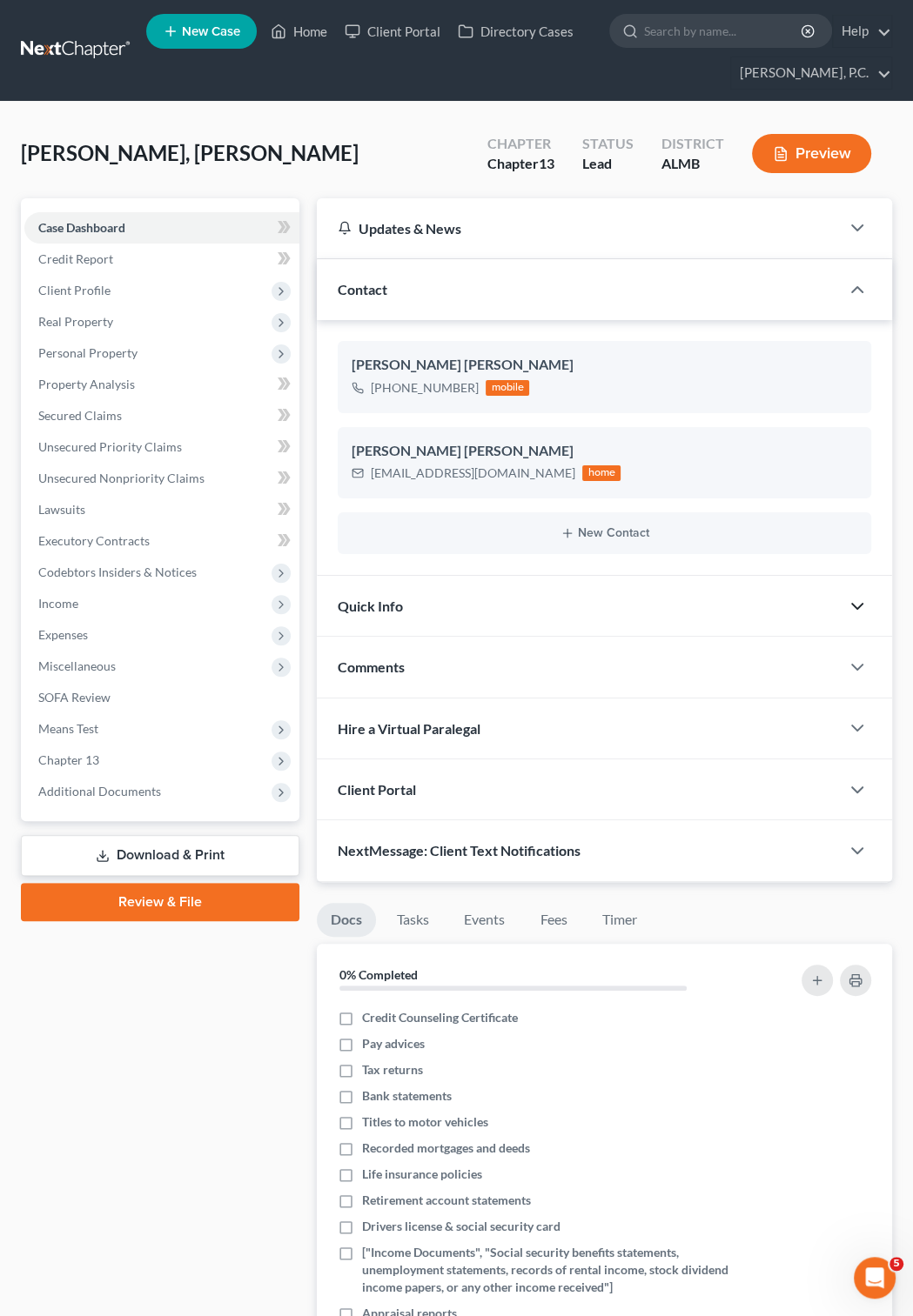
click at [860, 600] on icon "button" at bounding box center [857, 606] width 21 height 21
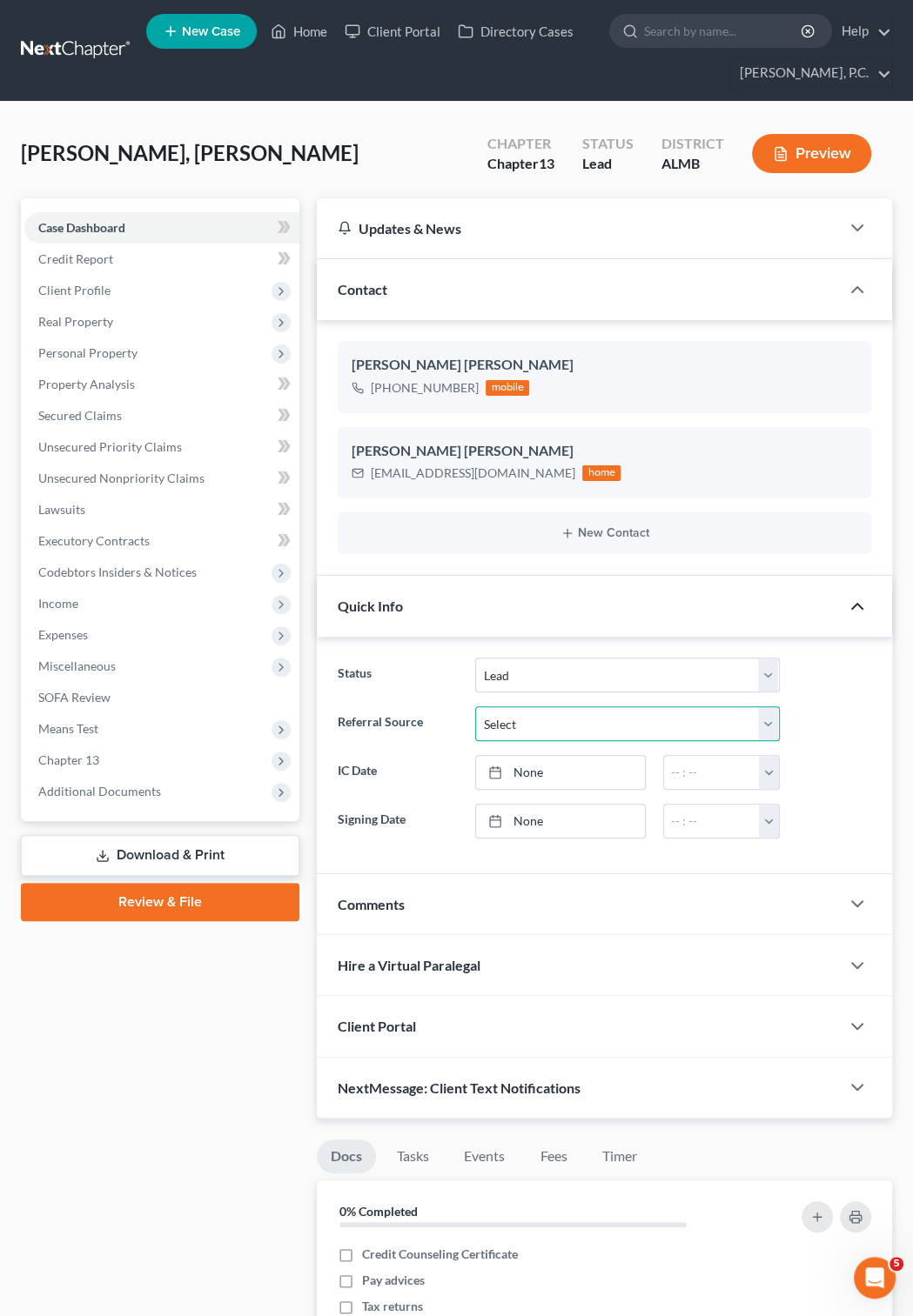
click at [475, 707] on select "Select Word Of Mouth Previous Clients Direct Mail Website Google Search Modern …" at bounding box center [627, 724] width 304 height 35
click at [769, 727] on select "Select Word Of Mouth Previous Clients Direct Mail Website Google Search Modern …" at bounding box center [627, 724] width 304 height 35
click at [475, 707] on select "Select Word Of Mouth Previous Clients Direct Mail Website Google Search Modern …" at bounding box center [627, 724] width 304 height 35
select select "6"
click option "Other (specify)" at bounding box center [0, 0] width 0 height 0
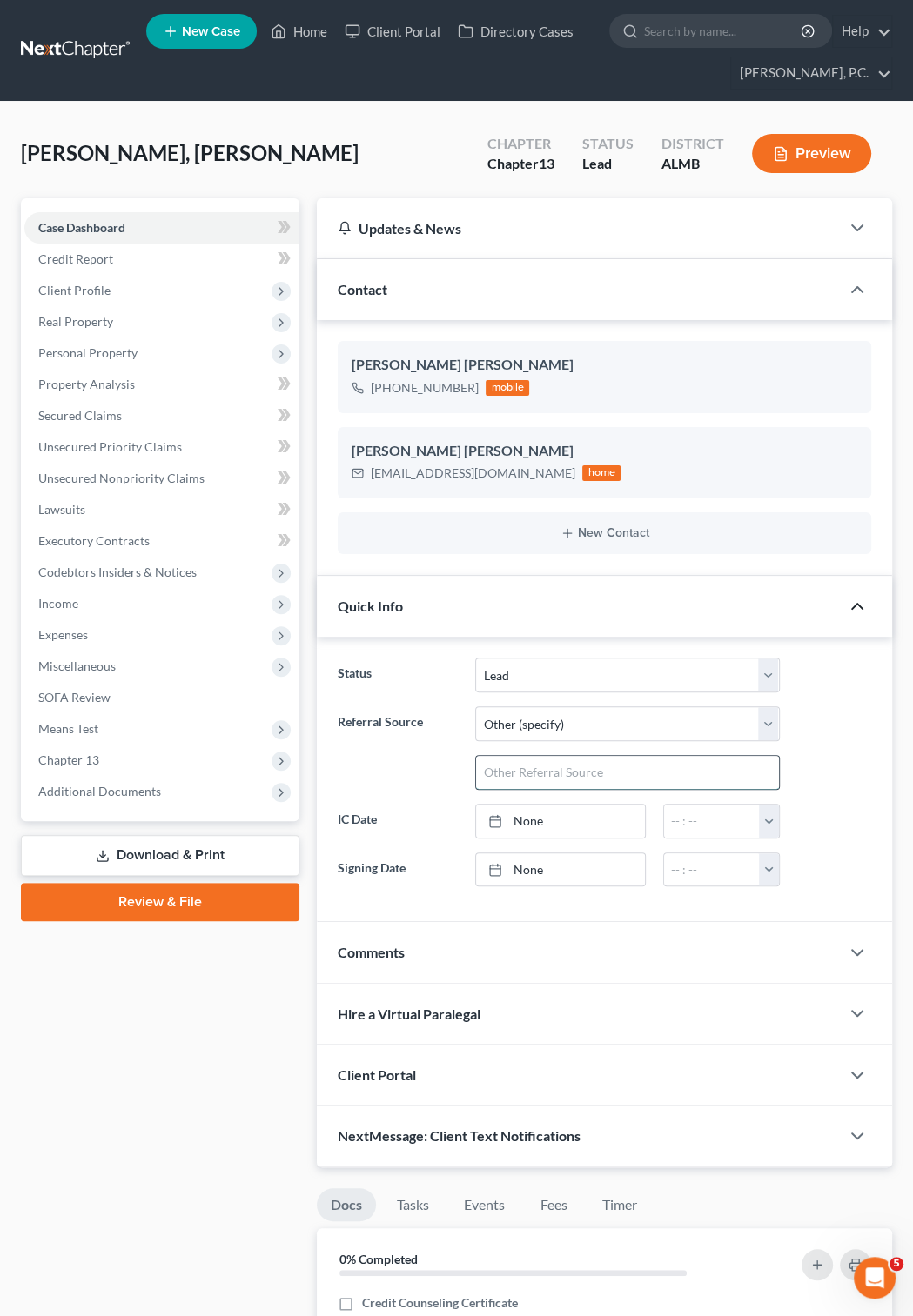
click at [595, 760] on input "text" at bounding box center [627, 772] width 302 height 33
type input "WEbster Henry"
click at [94, 353] on span "Personal Property" at bounding box center [88, 352] width 99 height 14
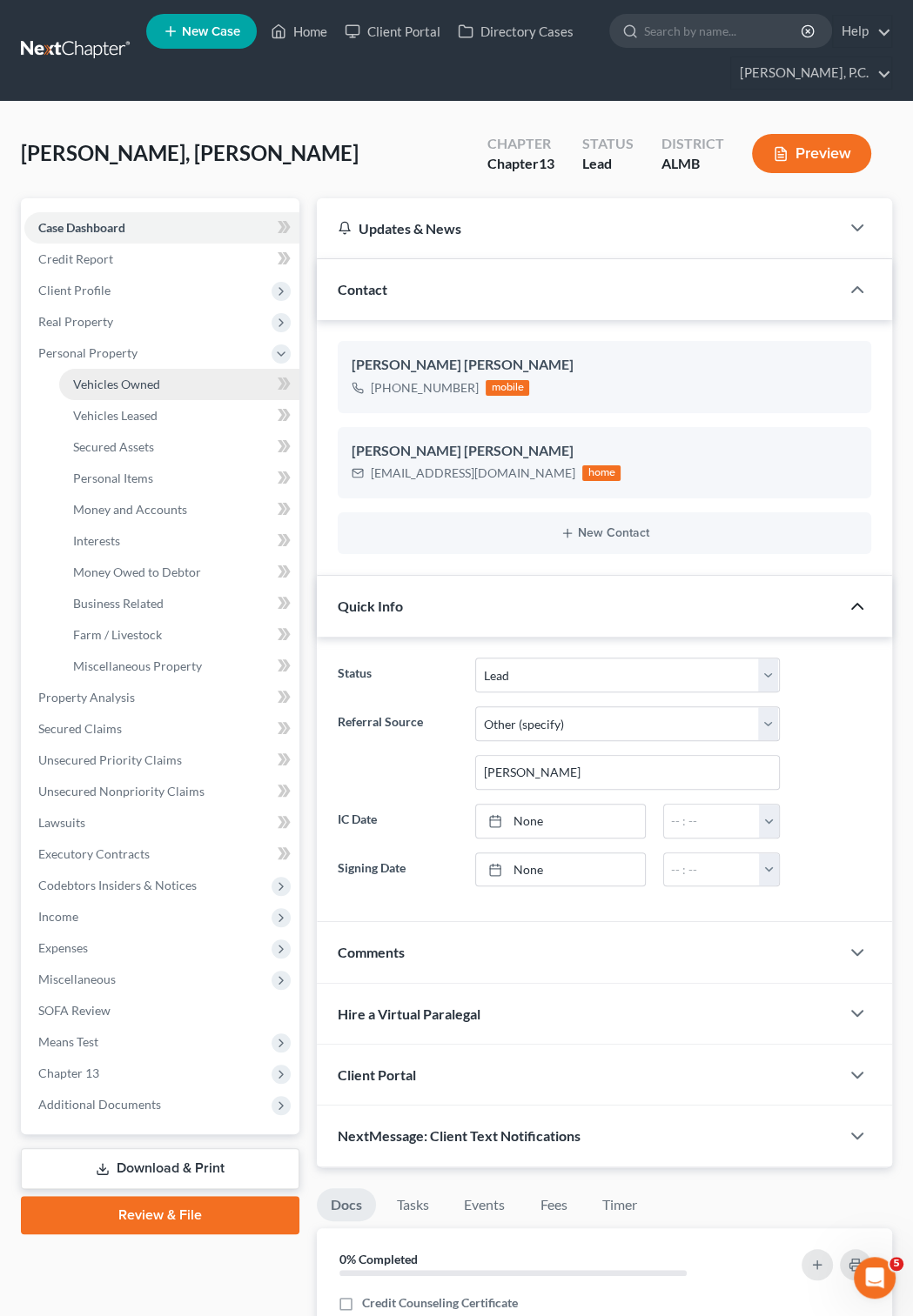
click at [118, 383] on span "Vehicles Owned" at bounding box center [117, 384] width 87 height 14
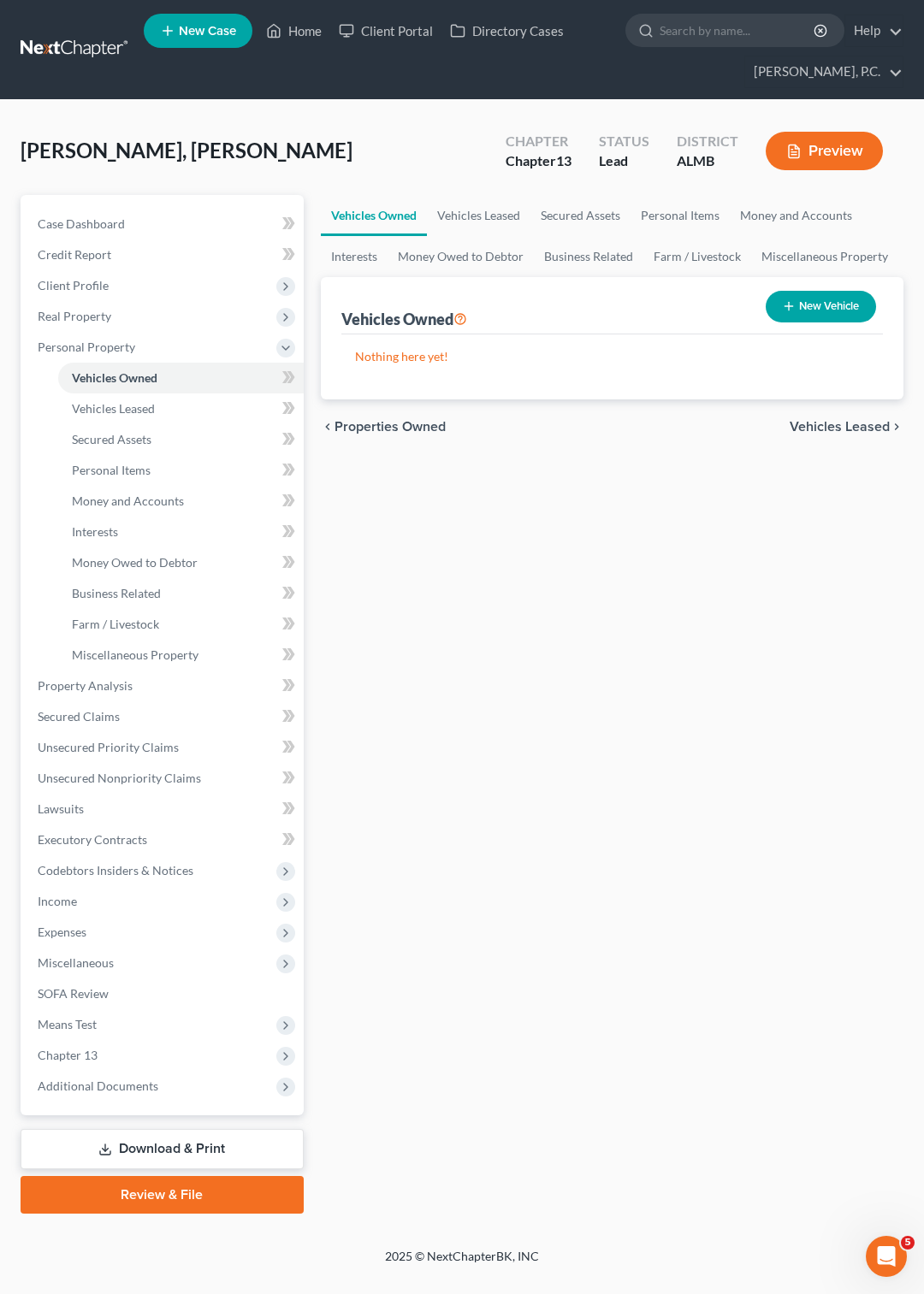
click at [816, 299] on button "New Vehicle" at bounding box center [820, 307] width 110 height 32
select select "0"
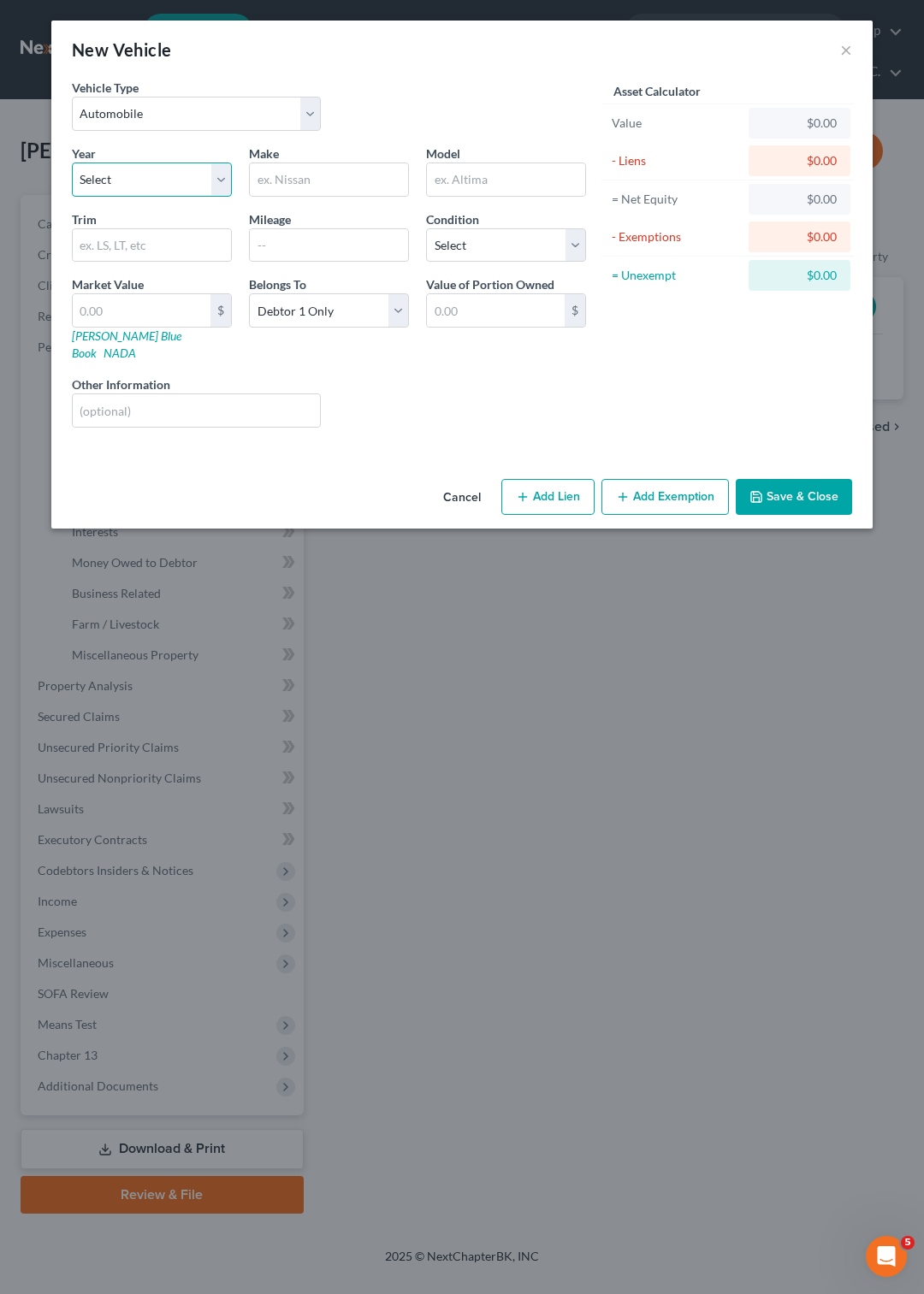
click at [72, 163] on select "Select 2026 2025 2024 2023 2022 2021 2020 2019 2018 2017 2016 2015 2014 2013 20…" at bounding box center [152, 180] width 160 height 35
select select "19"
click option "2007" at bounding box center [0, 0] width 0 height 0
click at [314, 183] on input "text" at bounding box center [329, 180] width 158 height 33
type input "Chevrolet"
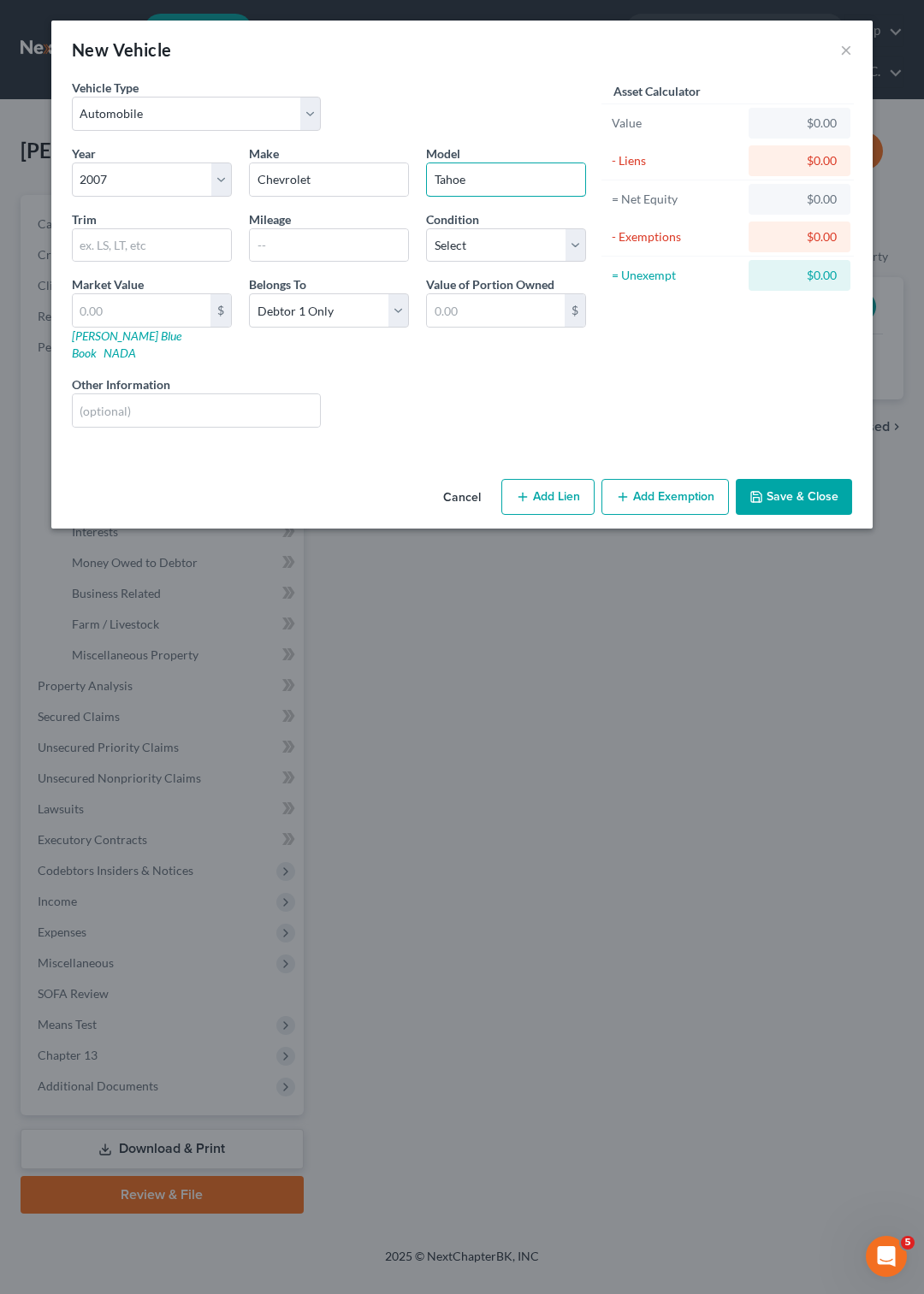
type input "Tahoe"
click at [126, 308] on input "text" at bounding box center [141, 310] width 138 height 33
click at [100, 338] on link "Kelly Blue Book" at bounding box center [126, 345] width 109 height 32
click at [171, 315] on input "text" at bounding box center [141, 310] width 138 height 33
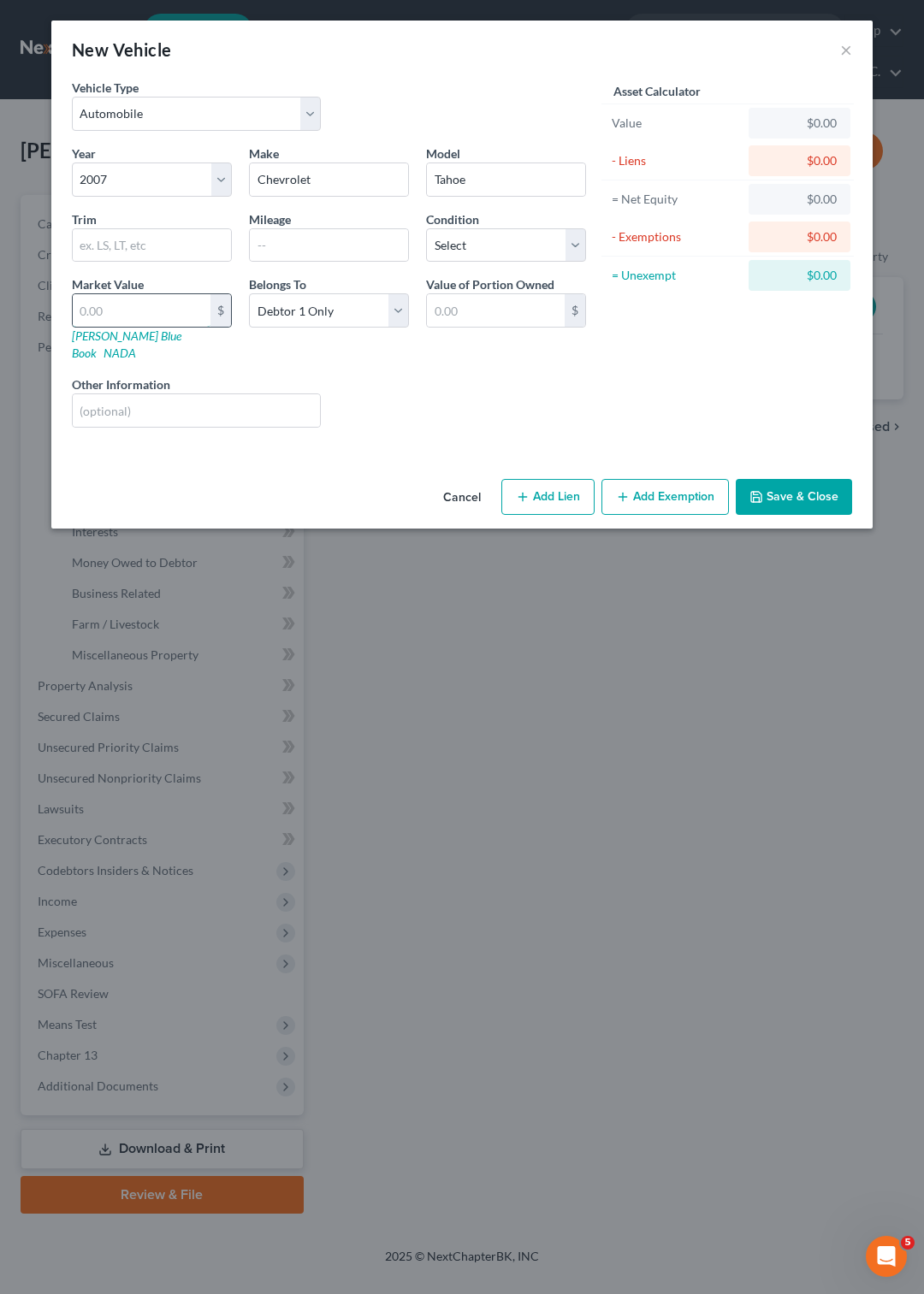
type input "5"
type input "5.00"
type input "57"
type input "57.00"
type input "575"
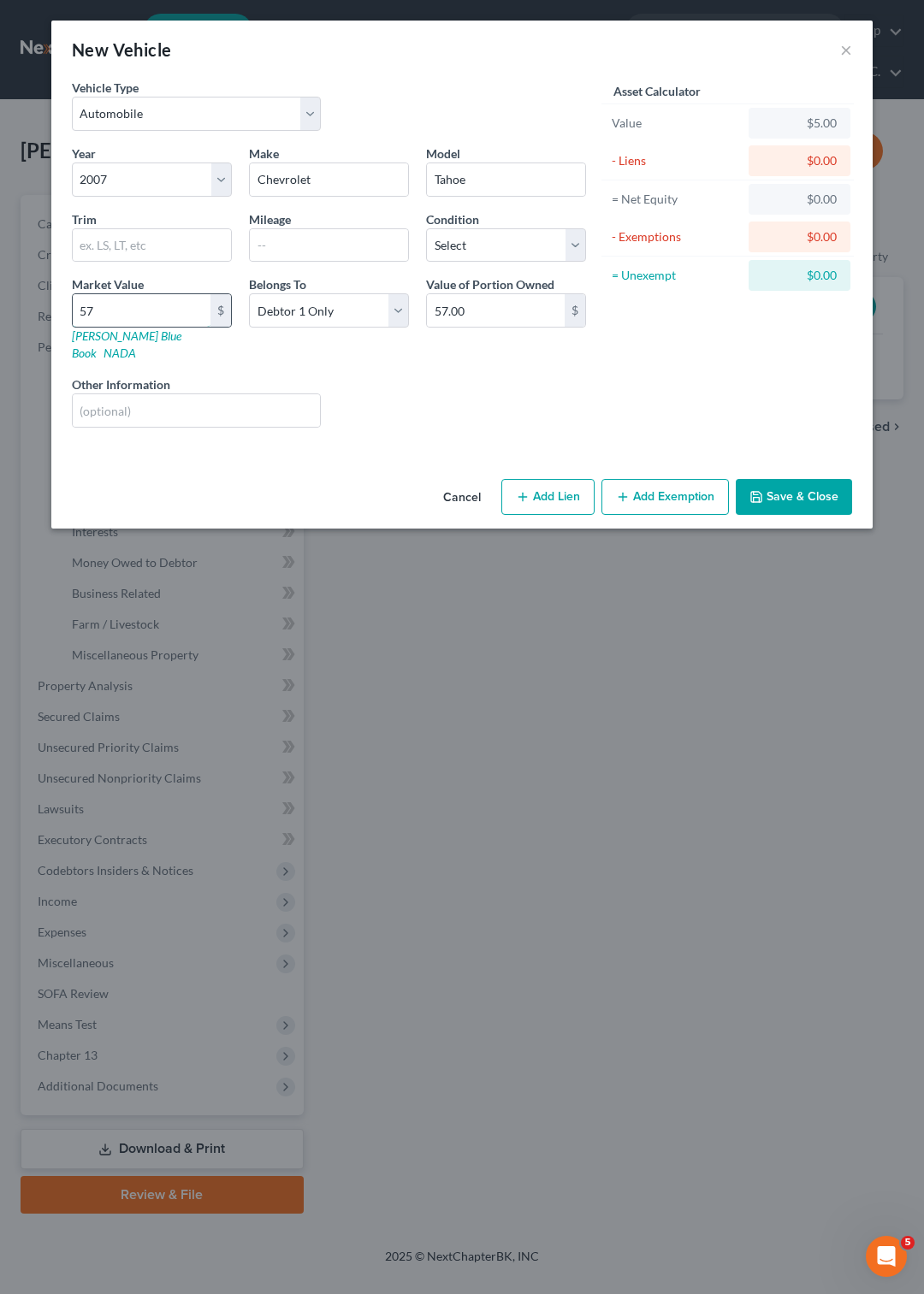
type input "575.00"
type input "5750"
type input "5,750.00"
type input "5,750"
click at [817, 490] on button "Save & Close" at bounding box center [793, 497] width 116 height 36
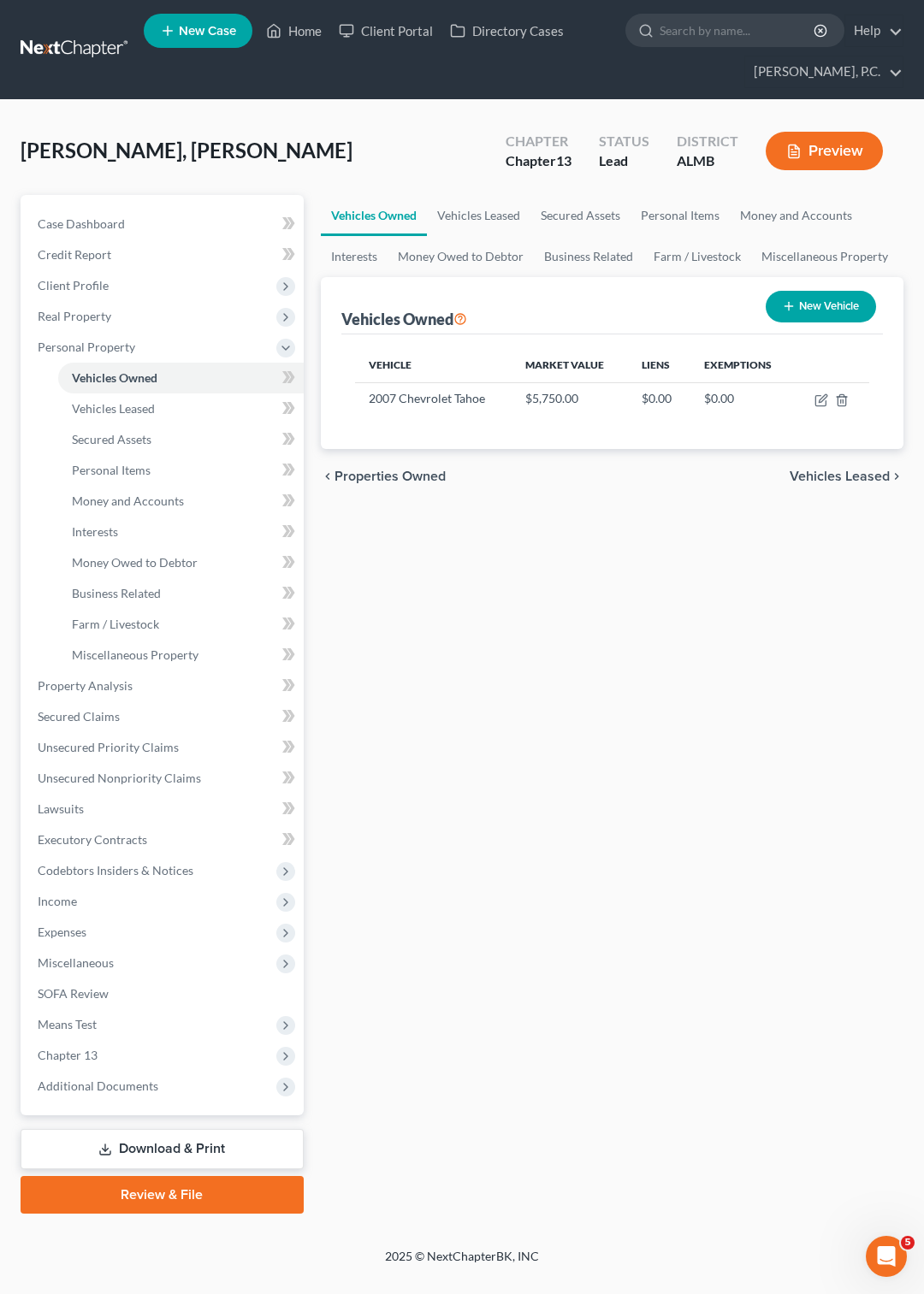
click at [816, 299] on button "New Vehicle" at bounding box center [820, 307] width 110 height 32
select select "0"
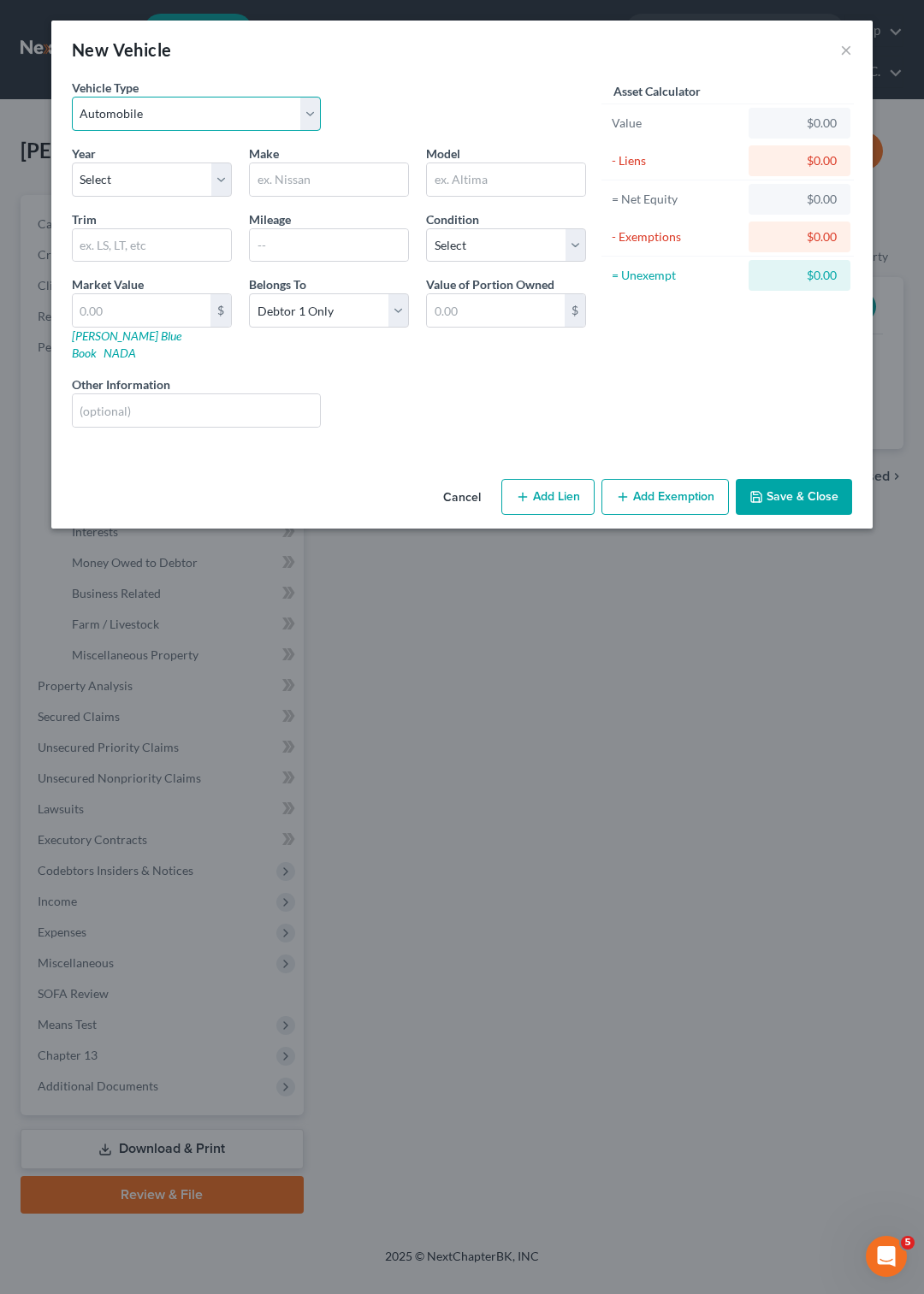
click at [72, 97] on select "Select Automobile Truck Trailer Watercraft Aircraft Motor Home Atv Other Vehicle" at bounding box center [196, 114] width 249 height 35
select select "7"
click option "Other Vehicle" at bounding box center [0, 0] width 0 height 0
click at [72, 97] on select "Select Automobile Truck Trailer Watercraft Aircraft Motor Home Atv Other Vehicle" at bounding box center [196, 114] width 249 height 35
click at [472, 666] on div "New Vehicle × Vehicle Type Select Automobile Truck Trailer Watercraft Aircraft …" at bounding box center [462, 647] width 924 height 1294
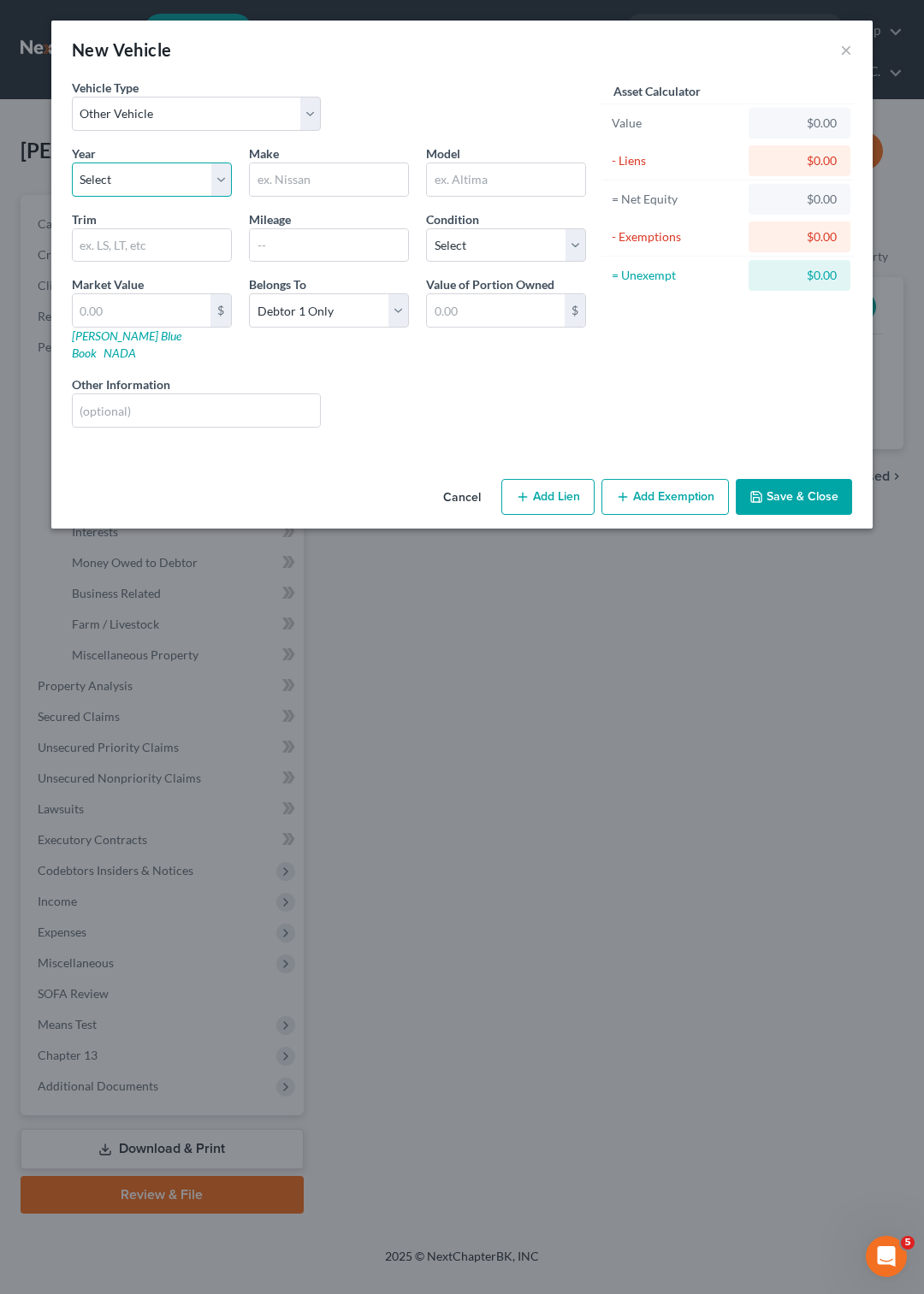
click at [72, 163] on select "Select 2026 2025 2024 2023 2022 2021 2020 2019 2018 2017 2016 2015 2014 2013 20…" at bounding box center [152, 180] width 160 height 35
select select "10"
click option "2016" at bounding box center [0, 0] width 0 height 0
click at [299, 178] on input "text" at bounding box center [329, 180] width 158 height 33
type input "Honda"
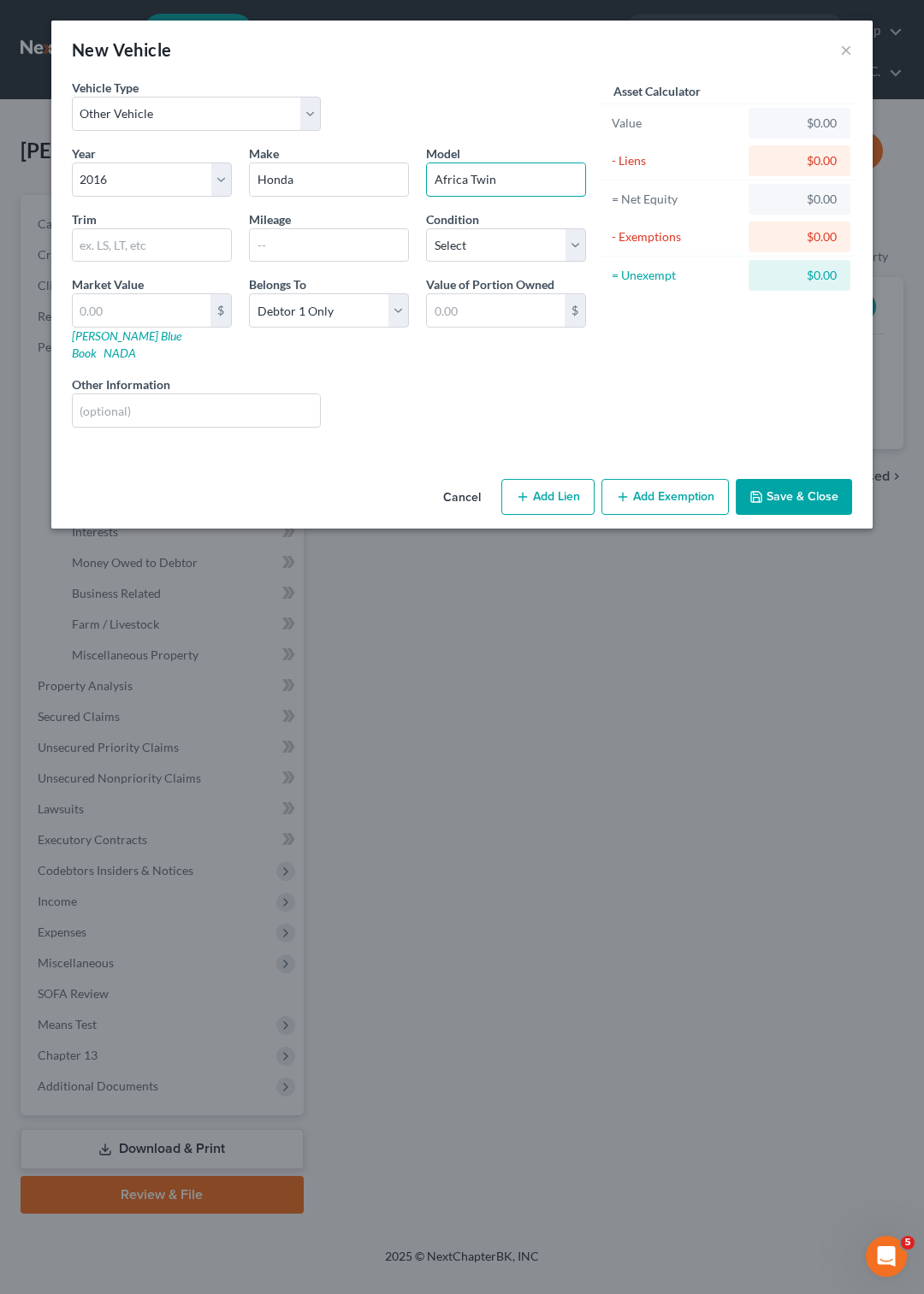
type input "Africa Twin"
click at [91, 301] on input "text" at bounding box center [141, 310] width 138 height 33
type input "7"
type input "7.00"
type input "70"
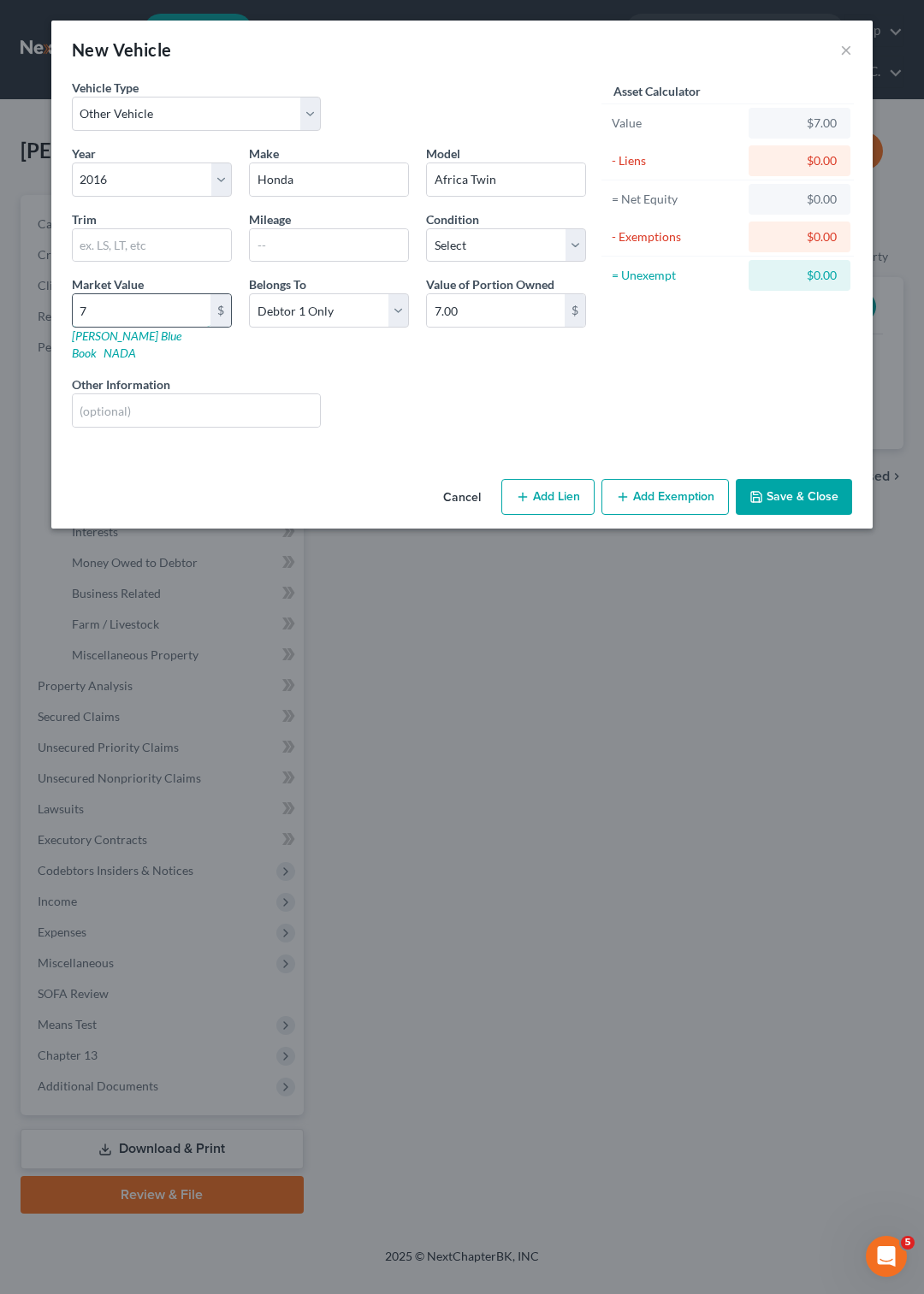
type input "70.00"
type input "700"
type input "700.00"
type input "7000"
type input "7,000.00"
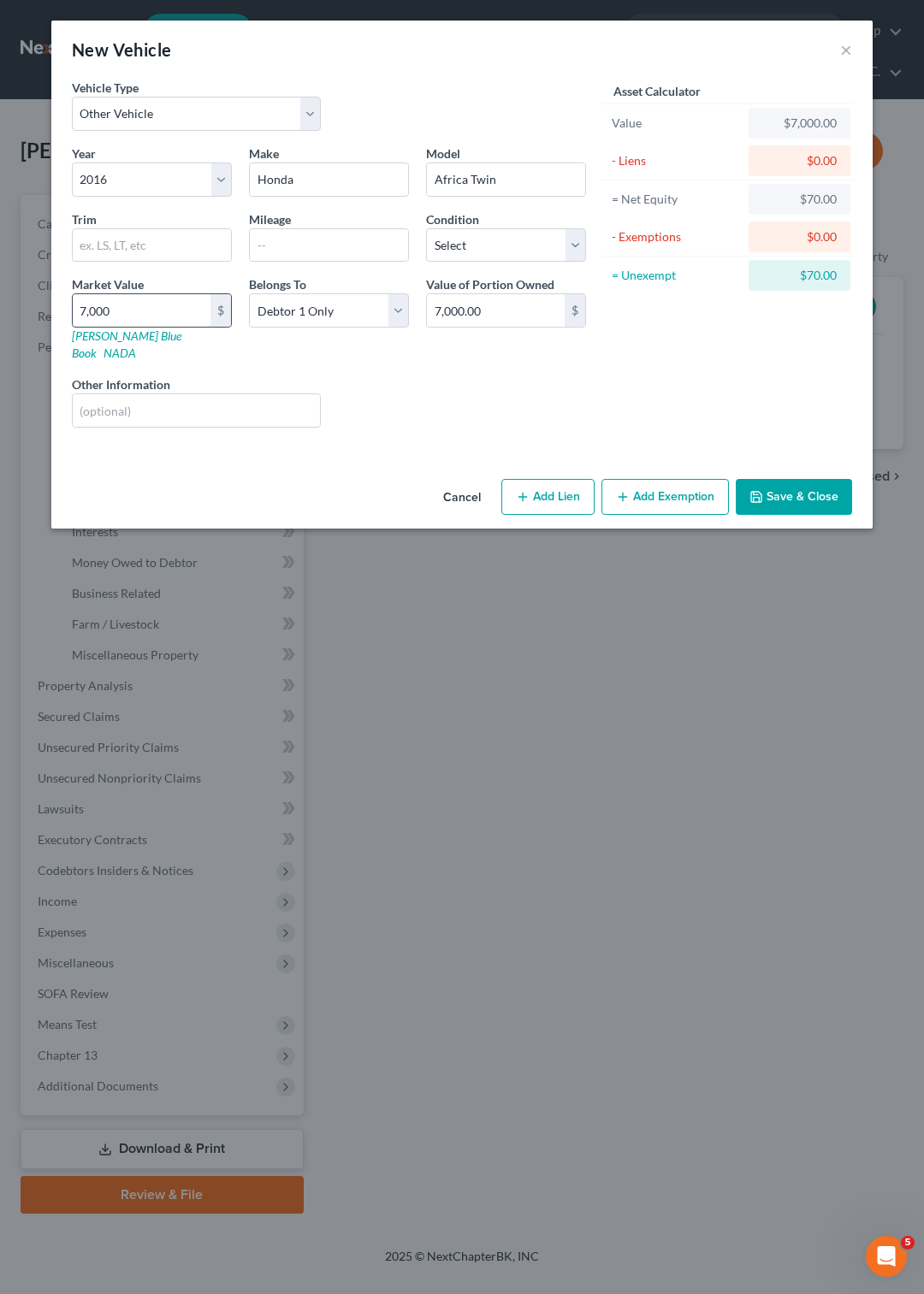
type input "7,000"
click at [793, 479] on button "Save & Close" at bounding box center [793, 497] width 116 height 36
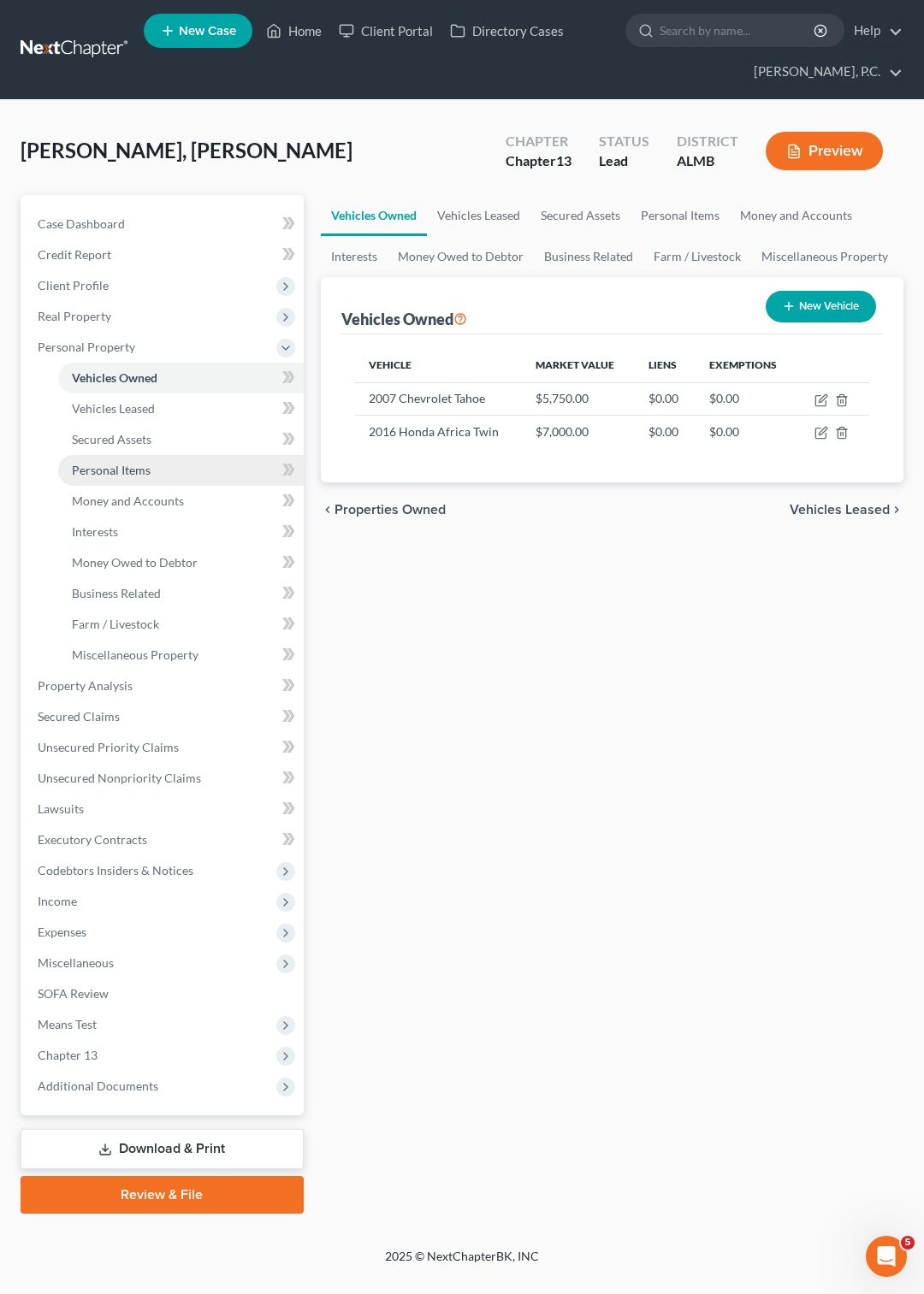
click at [104, 462] on link "Personal Items" at bounding box center [180, 470] width 245 height 31
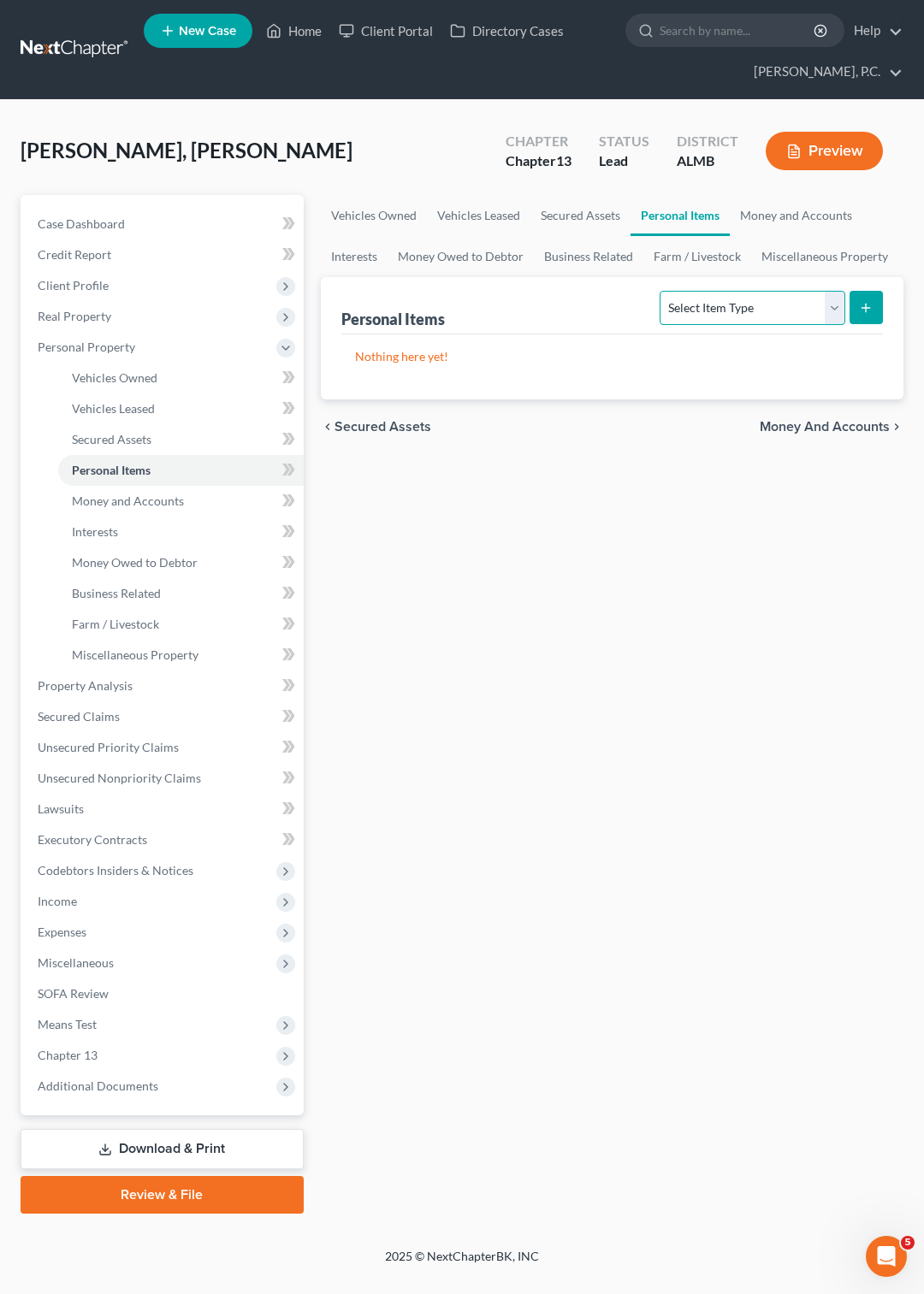
click at [659, 291] on select "Select Item Type Clothing Collectibles Of Value Electronics Firearms Household …" at bounding box center [752, 308] width 185 height 35
select select "clothing"
click option "Clothing" at bounding box center [0, 0] width 0 height 0
click at [623, 379] on div "Nothing here yet!" at bounding box center [611, 366] width 541 height 65
click at [407, 355] on p "Nothing here yet!" at bounding box center [611, 356] width 514 height 17
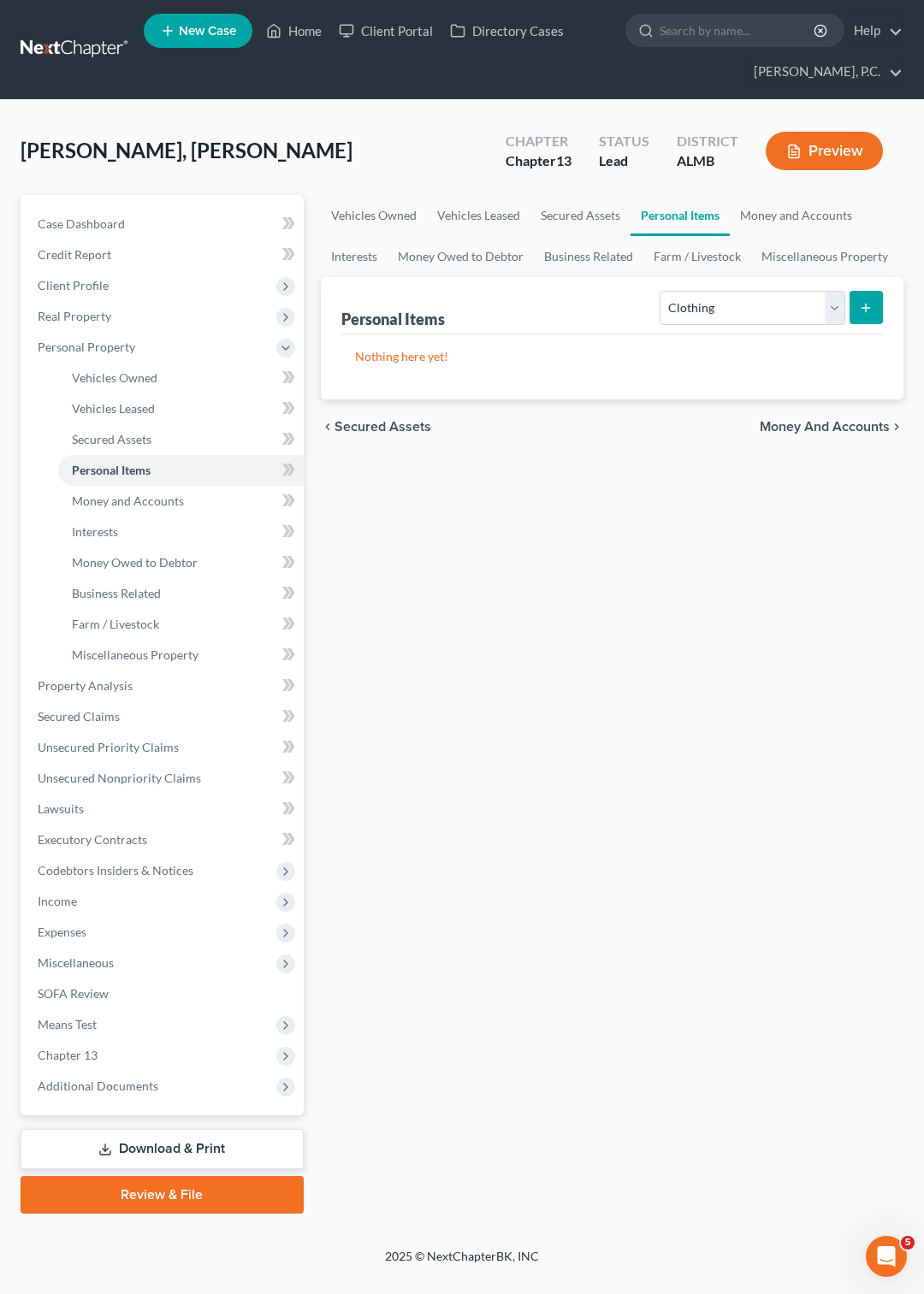
click at [420, 318] on div "Personal Items" at bounding box center [393, 318] width 103 height 20
click at [92, 343] on span "Personal Property" at bounding box center [86, 347] width 98 height 14
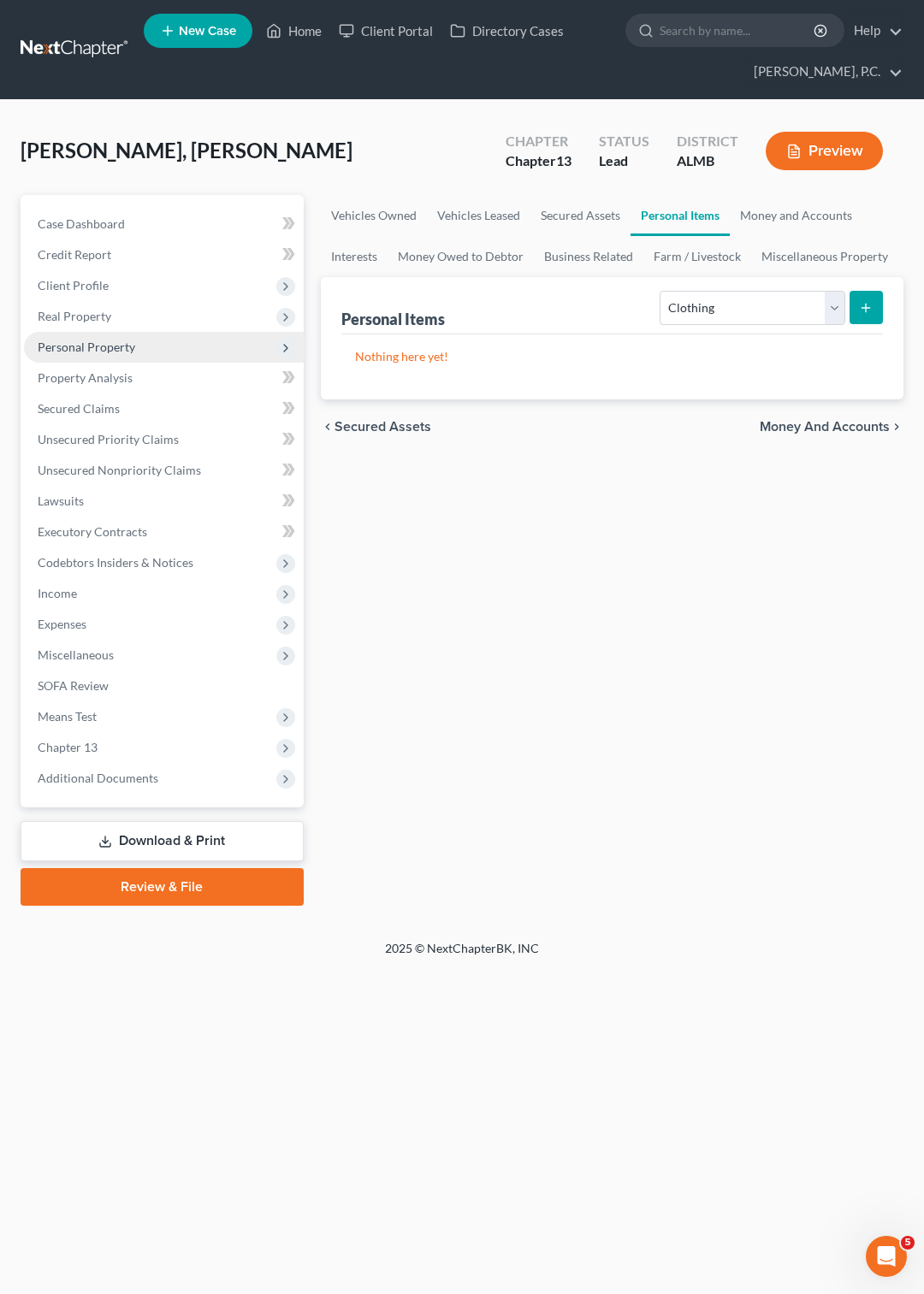
click at [92, 343] on span "Personal Property" at bounding box center [86, 347] width 98 height 14
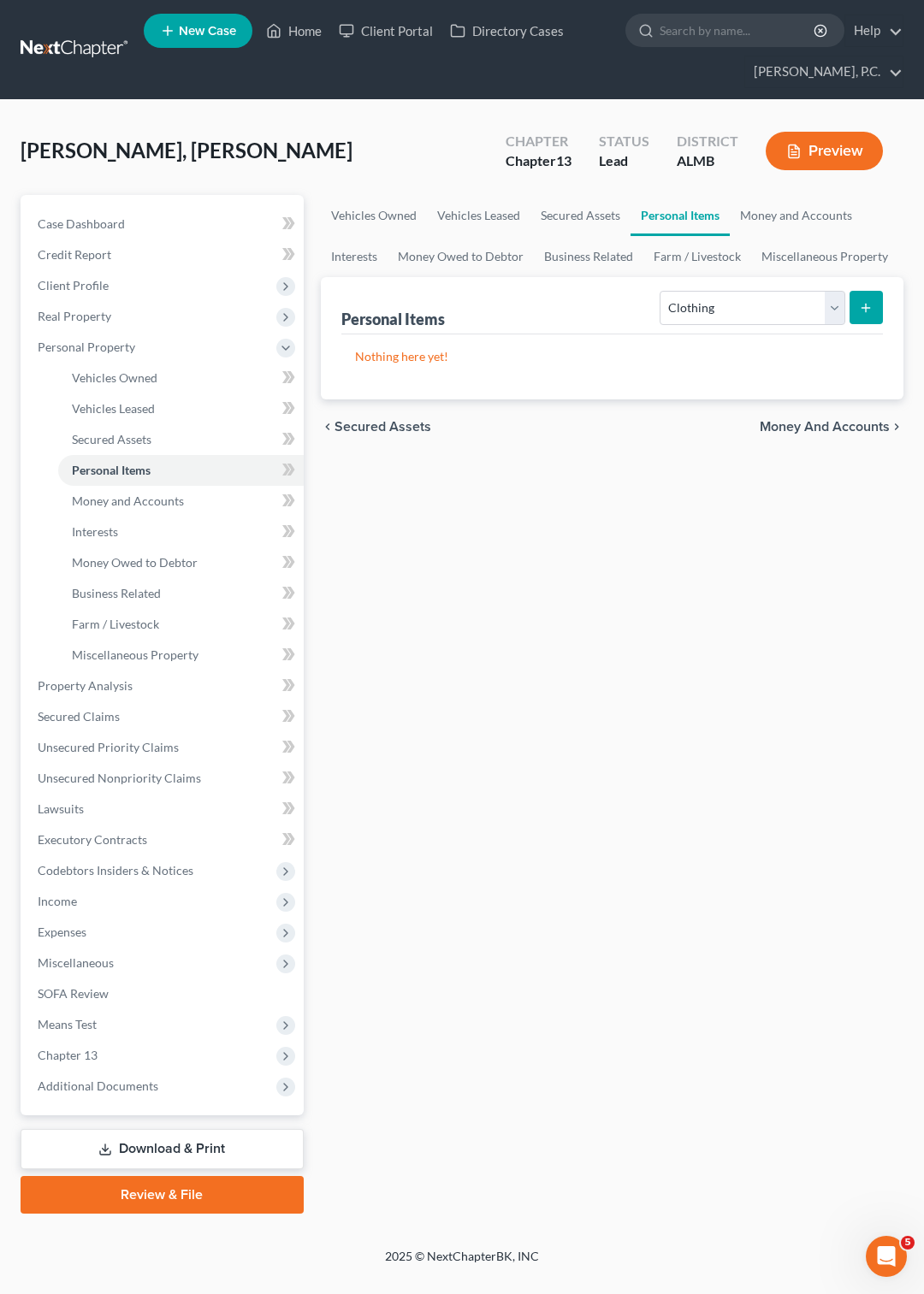
click at [656, 209] on link "Personal Items" at bounding box center [680, 215] width 100 height 41
click at [394, 209] on link "Vehicles Owned" at bounding box center [373, 215] width 106 height 41
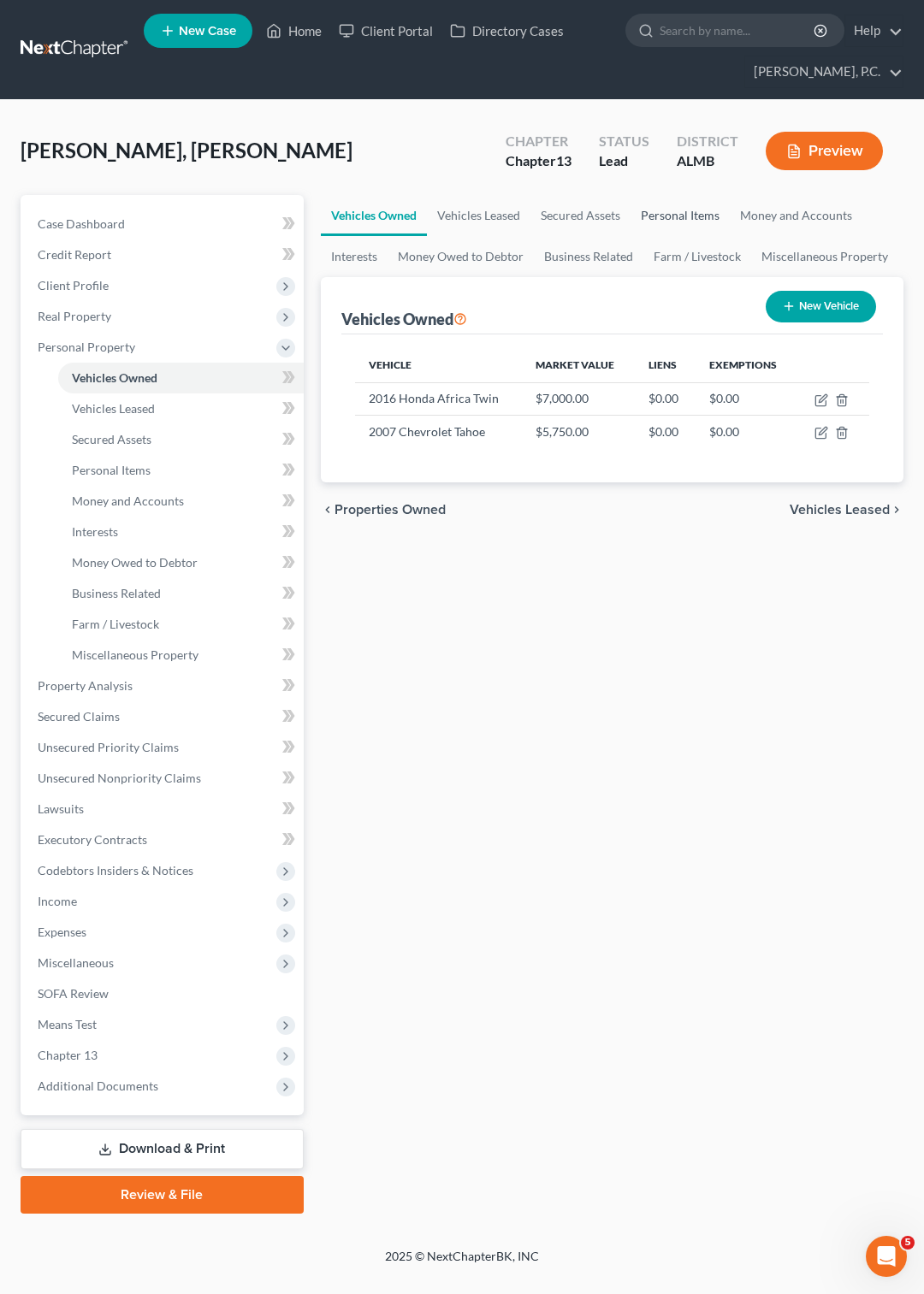
click at [671, 211] on link "Personal Items" at bounding box center [680, 215] width 100 height 41
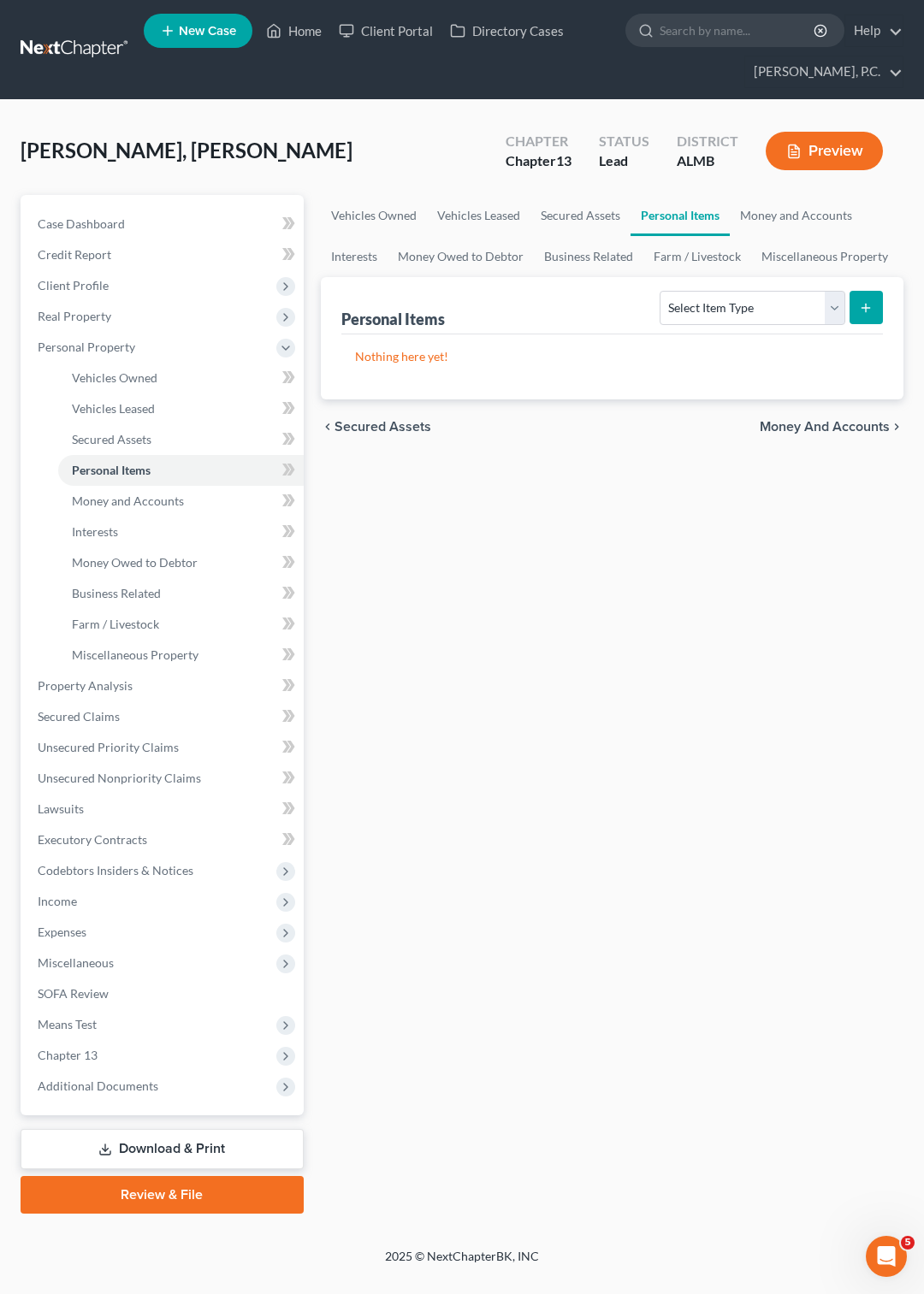
click at [381, 363] on p "Nothing here yet!" at bounding box center [611, 356] width 514 height 17
click at [348, 250] on link "Interests" at bounding box center [354, 257] width 67 height 41
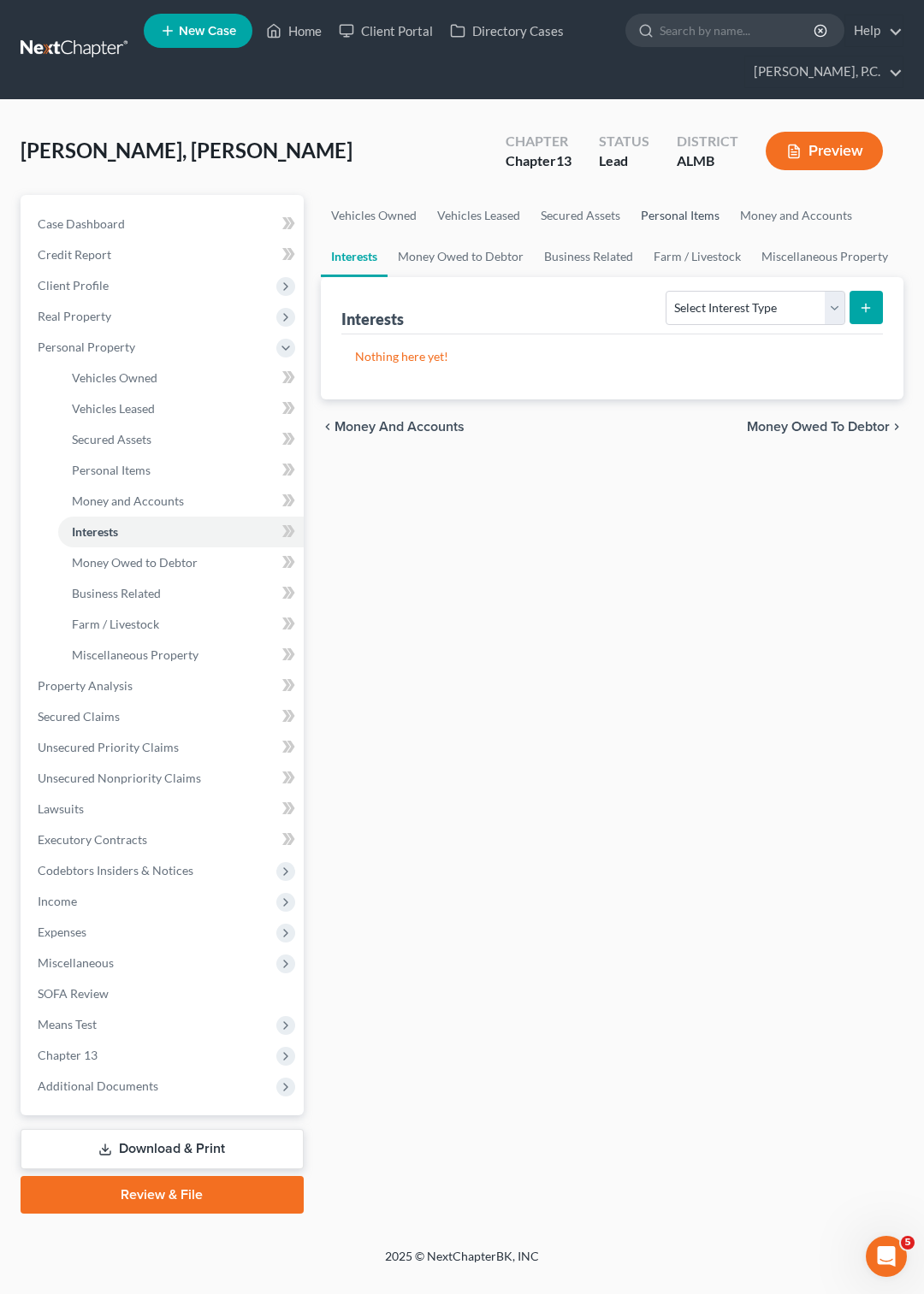
click at [661, 217] on link "Personal Items" at bounding box center [680, 215] width 100 height 41
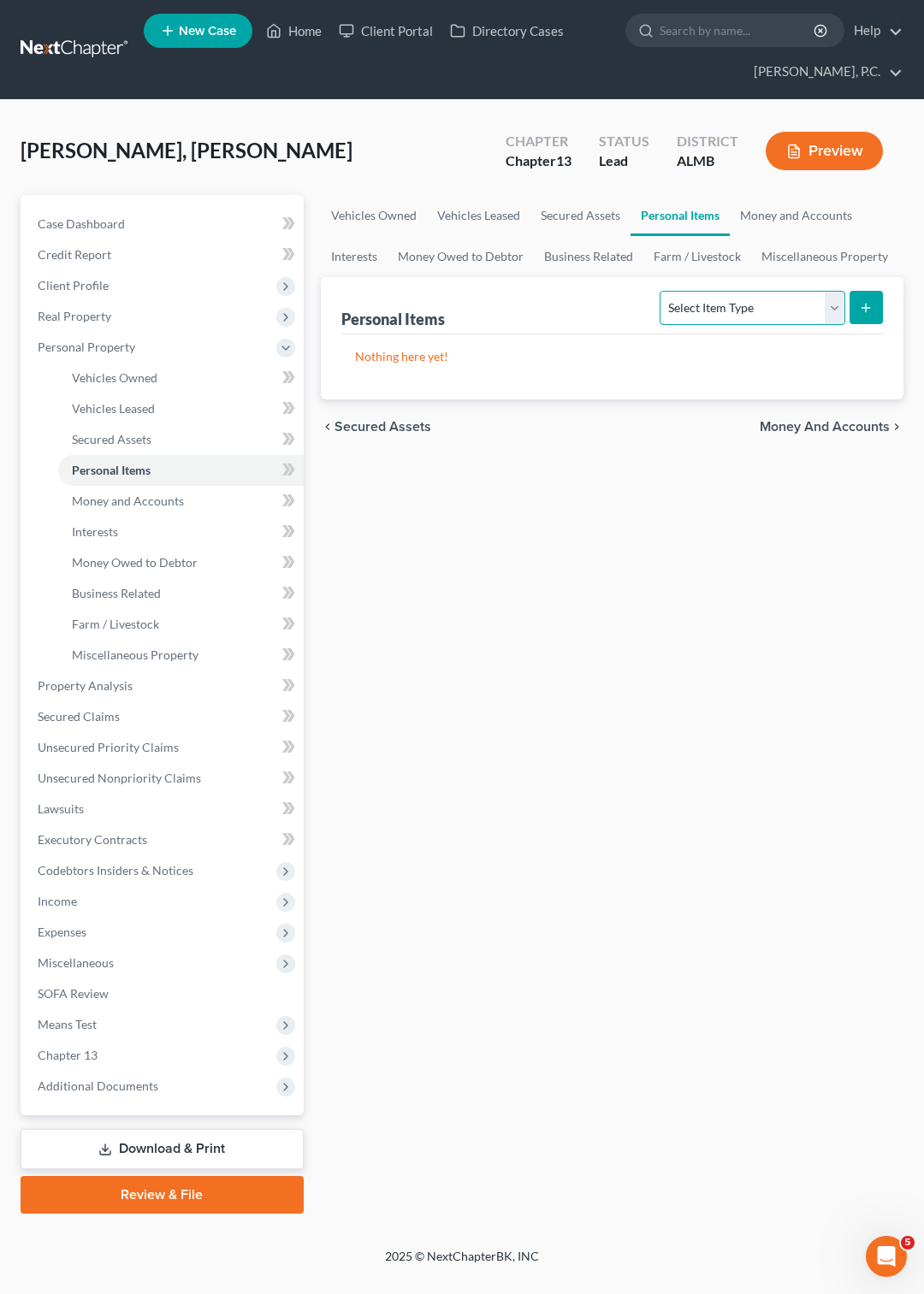
click at [659, 291] on select "Select Item Type Clothing Collectibles Of Value Electronics Firearms Household …" at bounding box center [752, 308] width 185 height 35
select select "clothing"
click option "Clothing" at bounding box center [0, 0] width 0 height 0
click at [861, 311] on icon "submit" at bounding box center [864, 308] width 13 height 13
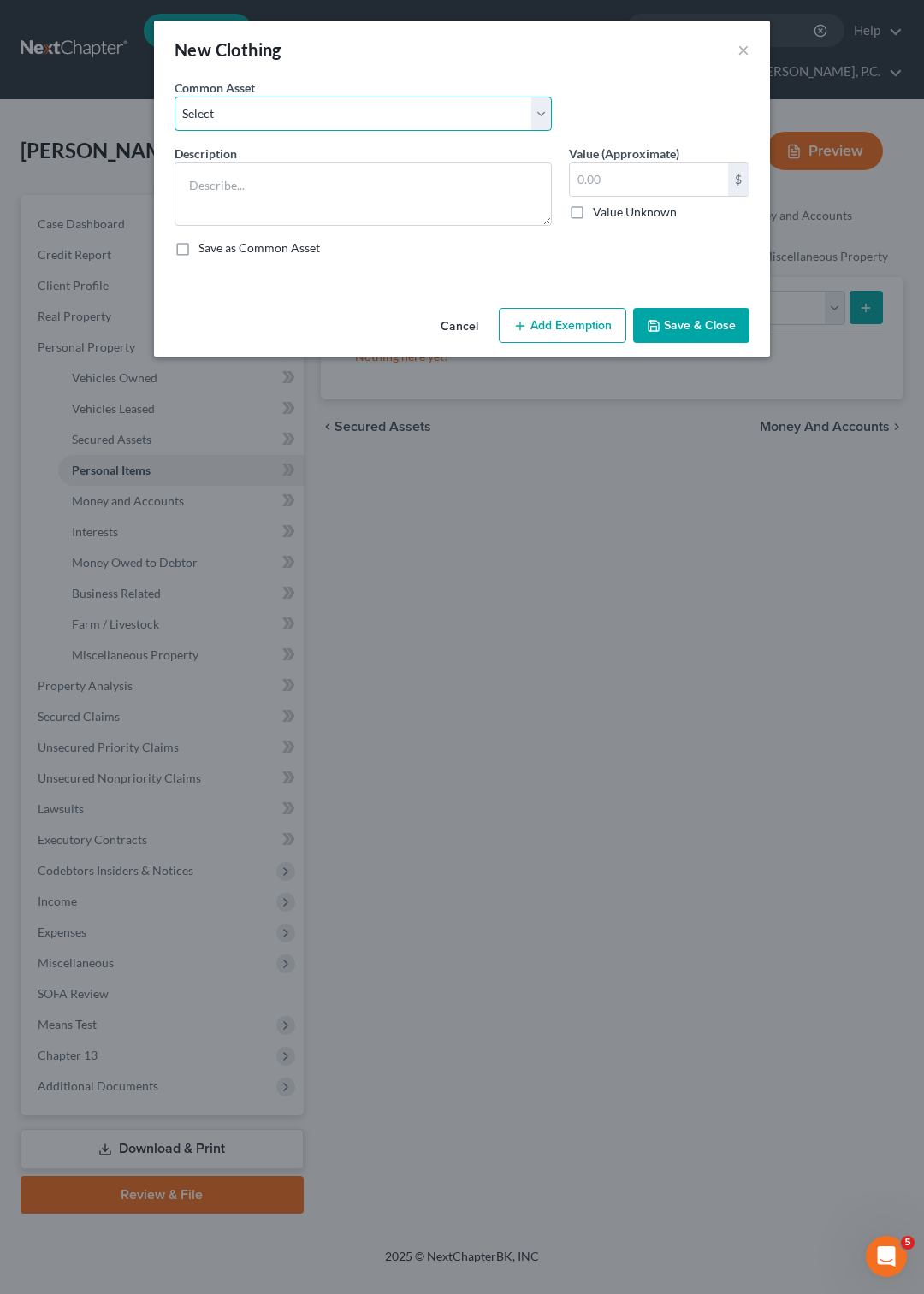
click at [174, 97] on select "Select Wearing Apparel" at bounding box center [362, 114] width 377 height 35
select select "0"
click option "Wearing Apparel" at bounding box center [0, 0] width 0 height 0
type textarea "Wearing Apparel"
click at [642, 175] on input "250.00" at bounding box center [649, 180] width 158 height 33
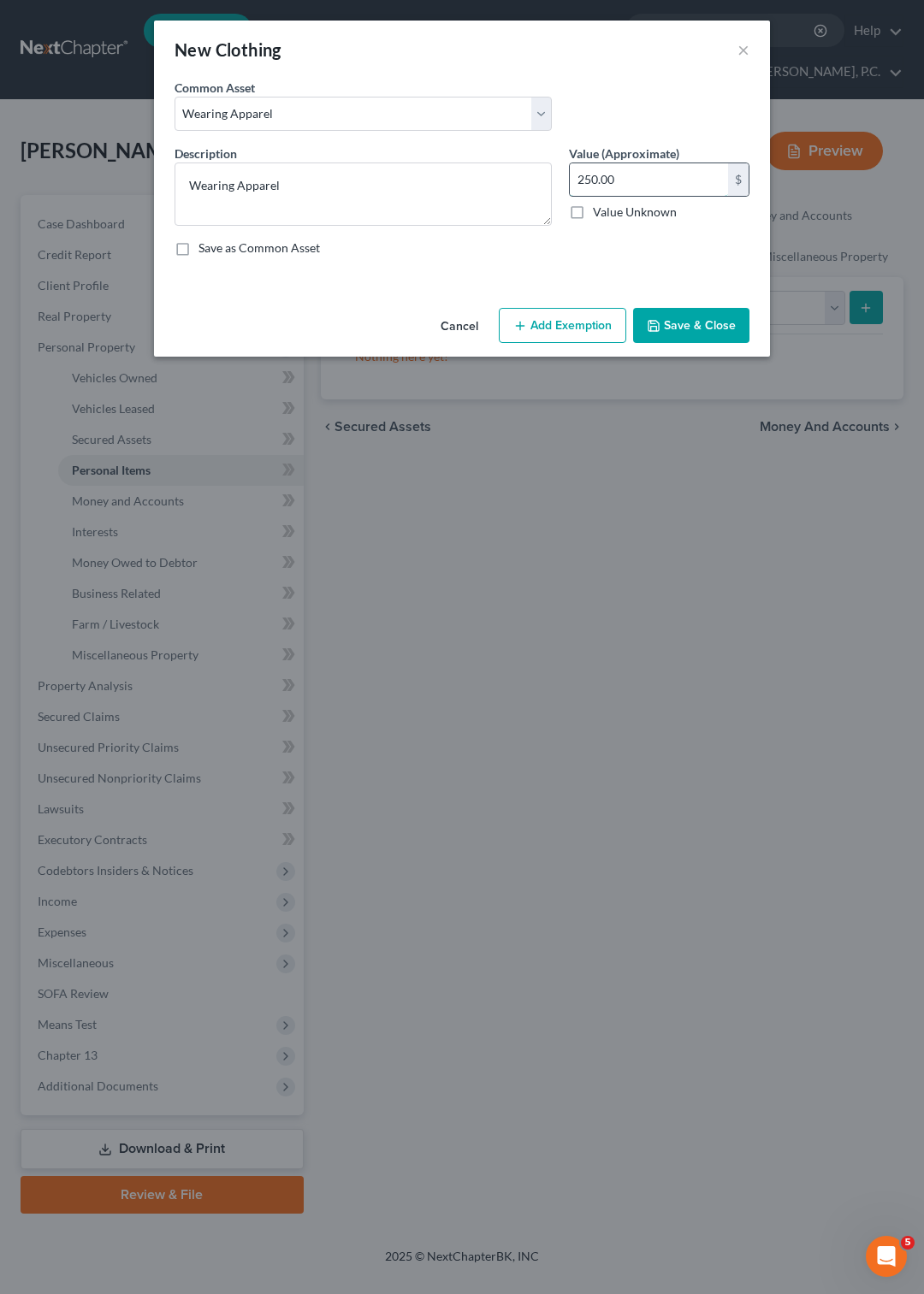
click at [642, 175] on input "250.00" at bounding box center [649, 180] width 158 height 33
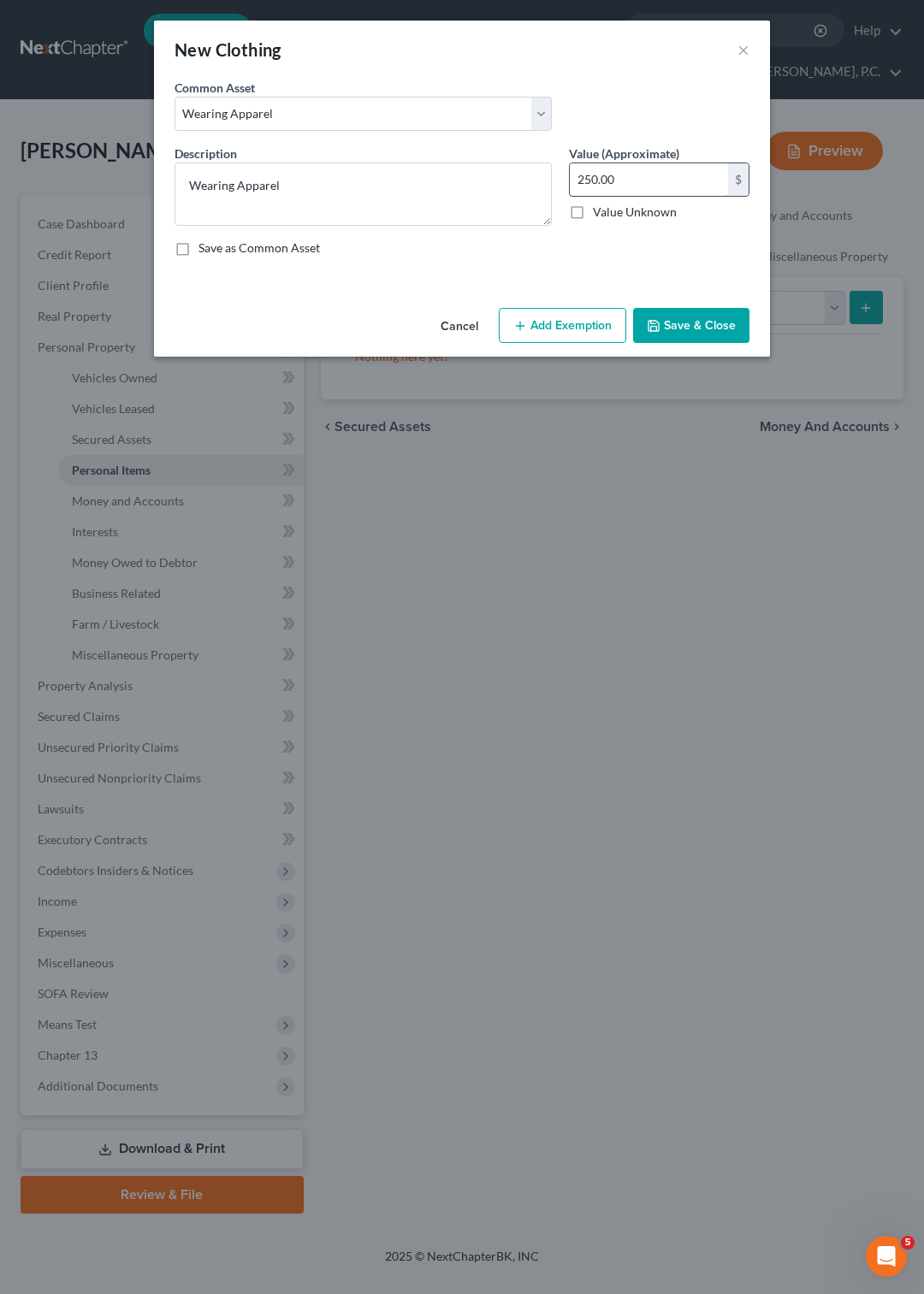
click at [642, 175] on input "250.00" at bounding box center [649, 180] width 158 height 33
type input "300"
click at [556, 344] on button "Add Exemption" at bounding box center [562, 326] width 127 height 36
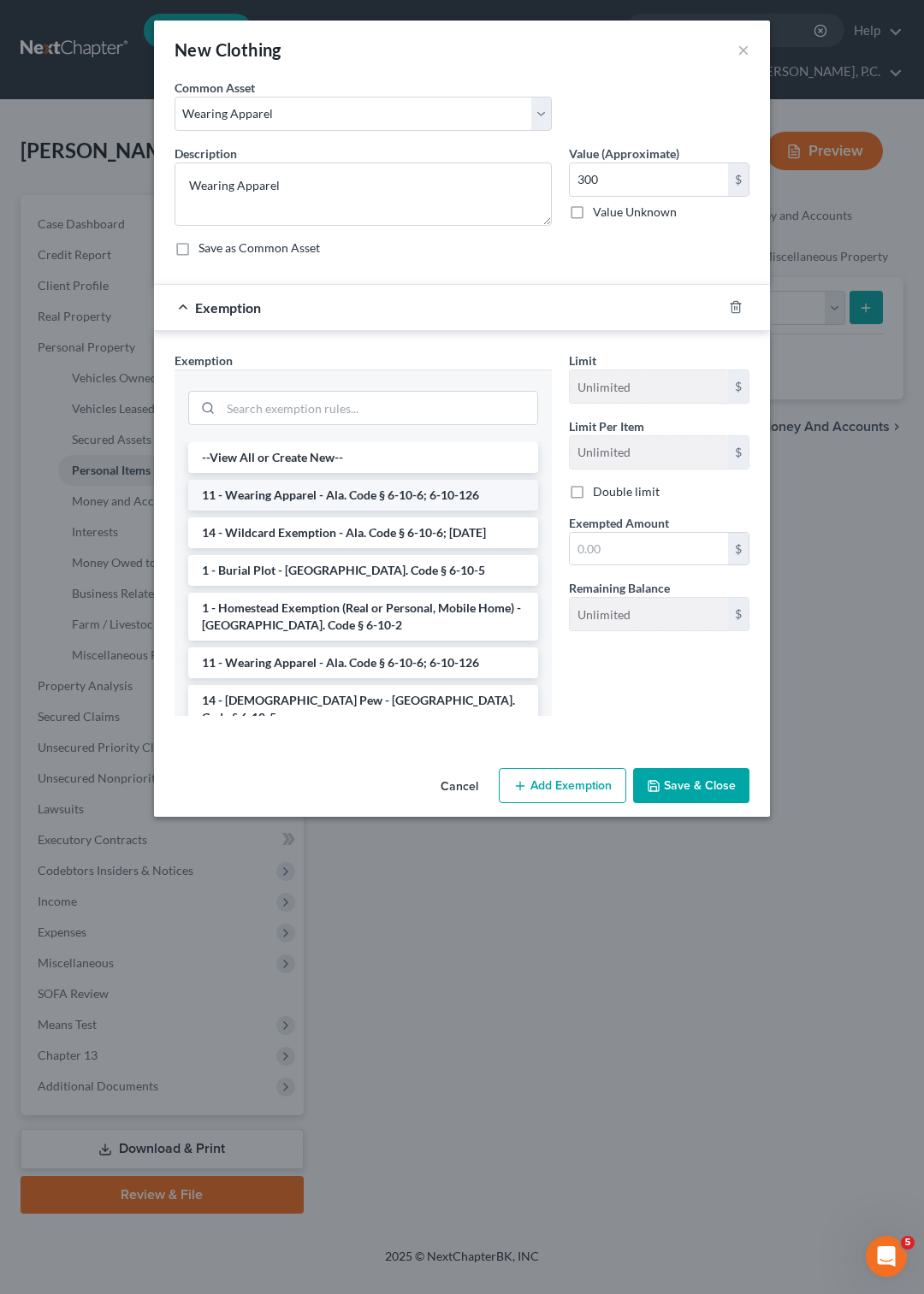
click at [405, 511] on li "11 - Wearing Apparel - Ala. Code § 6-10-6; 6-10-126" at bounding box center [363, 495] width 350 height 31
click at [405, 527] on div "Exemption Set must be selected for CA. Exemption * --View All or Create New-- 1…" at bounding box center [363, 540] width 394 height 378
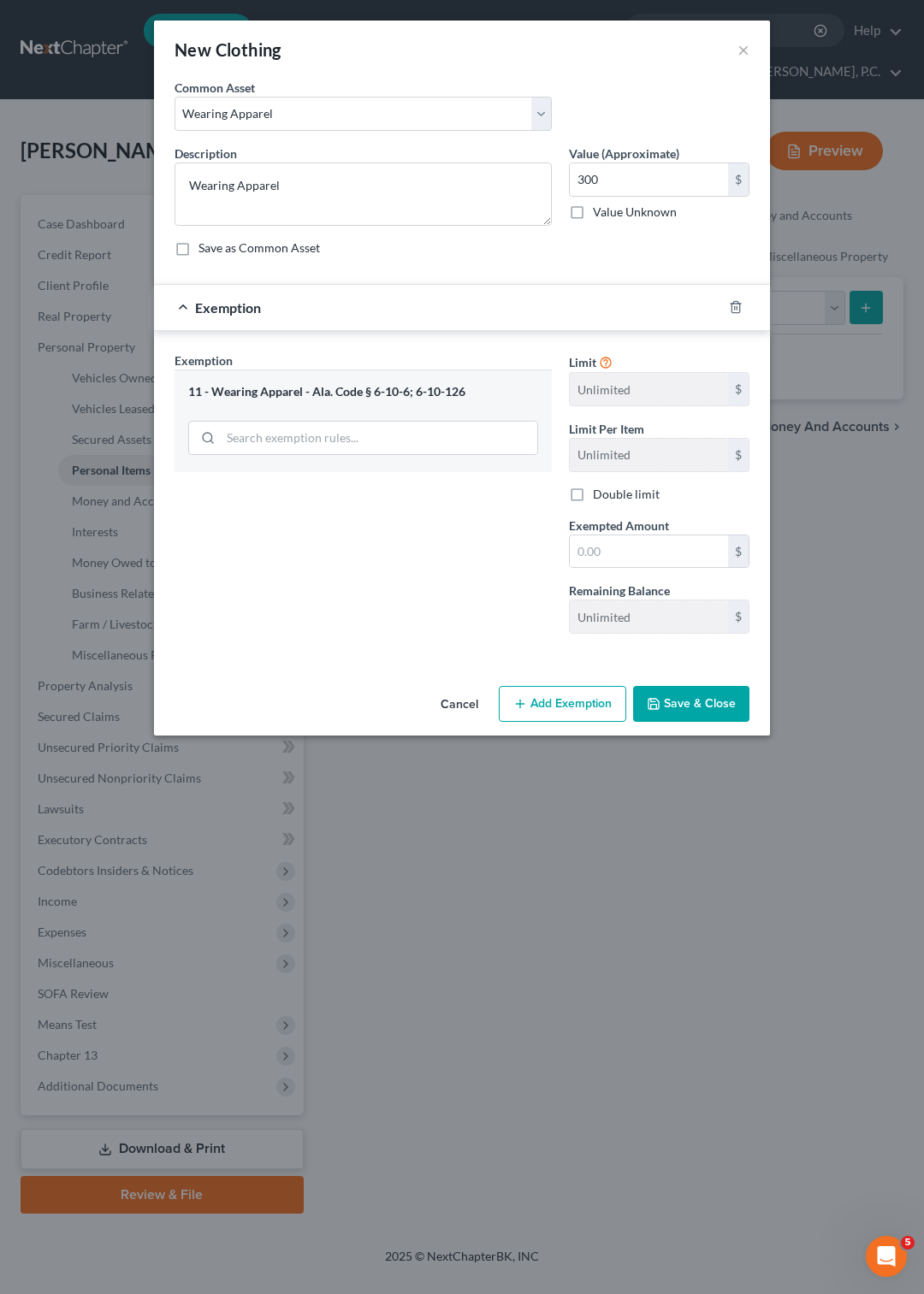
click at [697, 722] on button "Save & Close" at bounding box center [690, 704] width 116 height 36
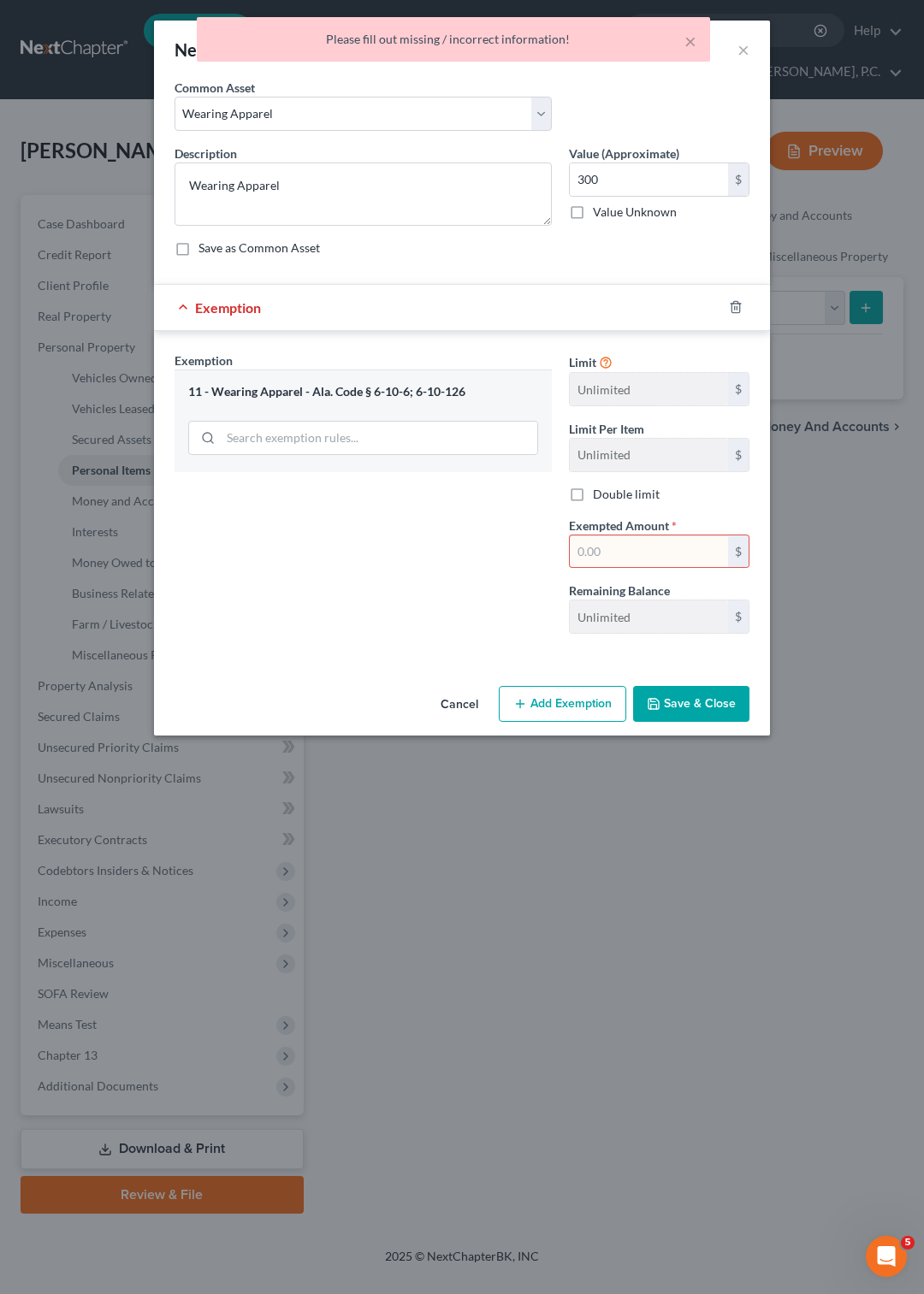
click at [650, 568] on input "text" at bounding box center [649, 552] width 158 height 33
type input "300"
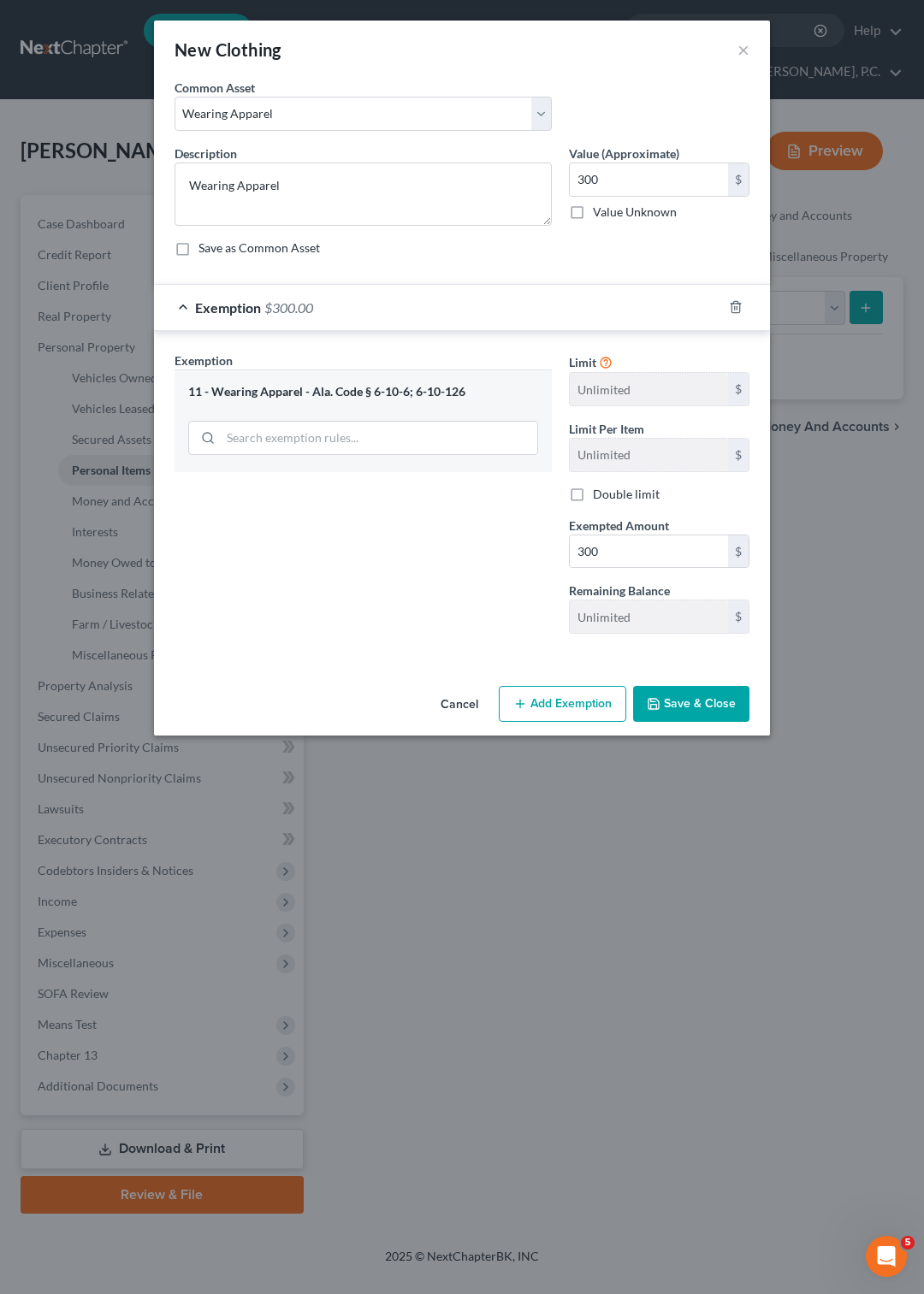
click at [689, 722] on button "Save & Close" at bounding box center [690, 704] width 116 height 36
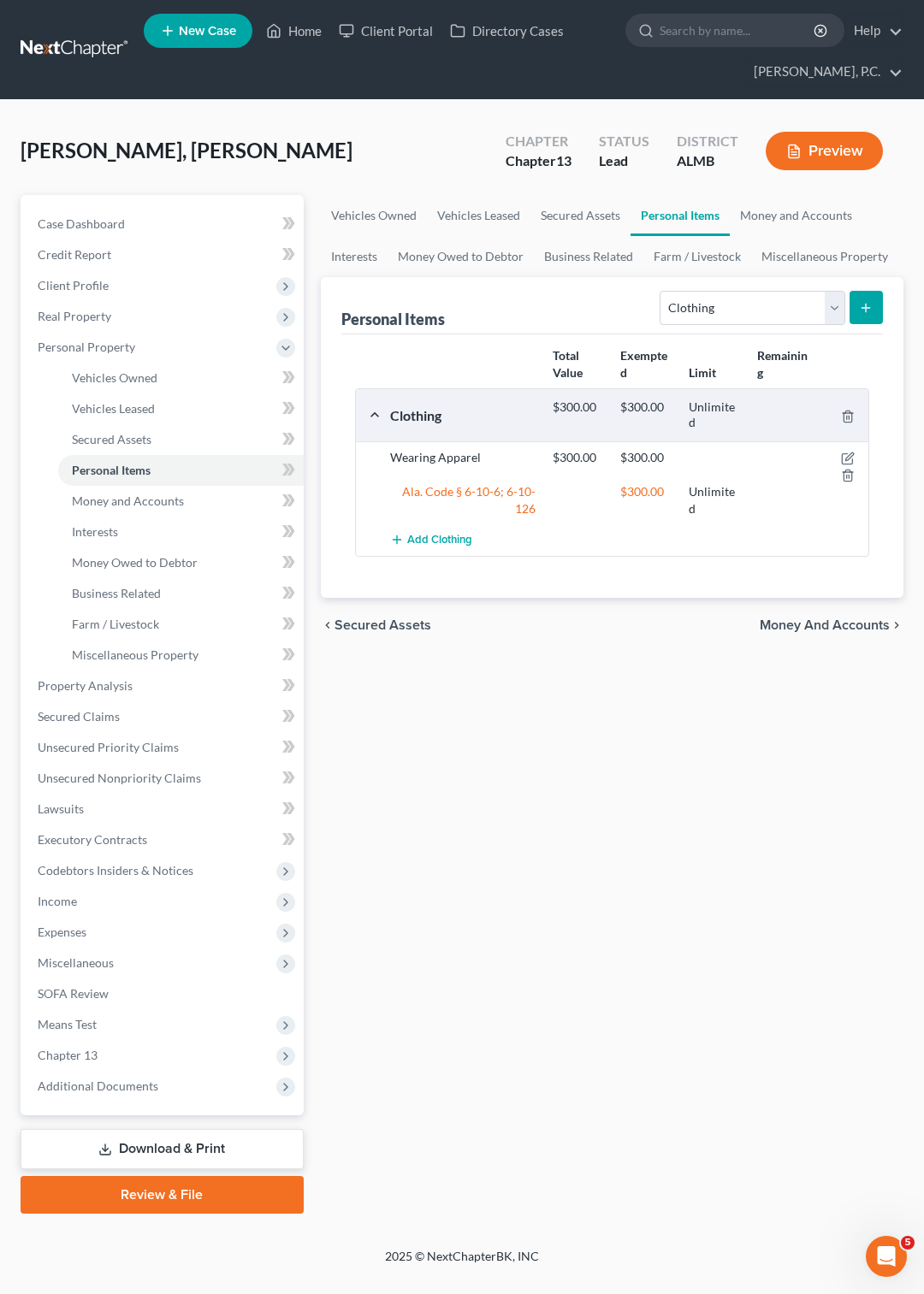
click at [378, 419] on div "Clothing $300.00 $300.00 Unlimited" at bounding box center [608, 415] width 506 height 52
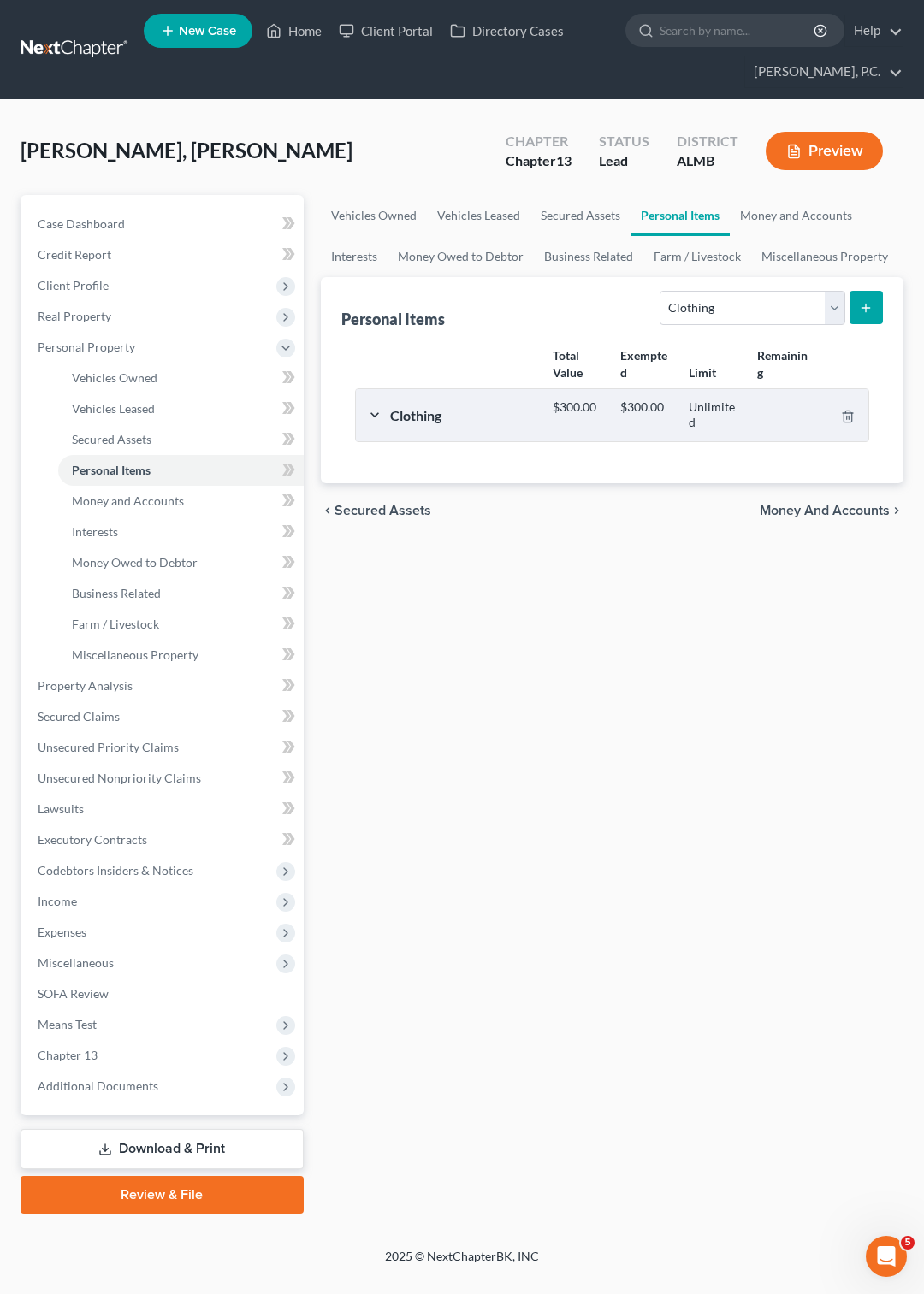
click at [378, 419] on div "Clothing $300.00 $300.00 Unlimited" at bounding box center [608, 415] width 506 height 52
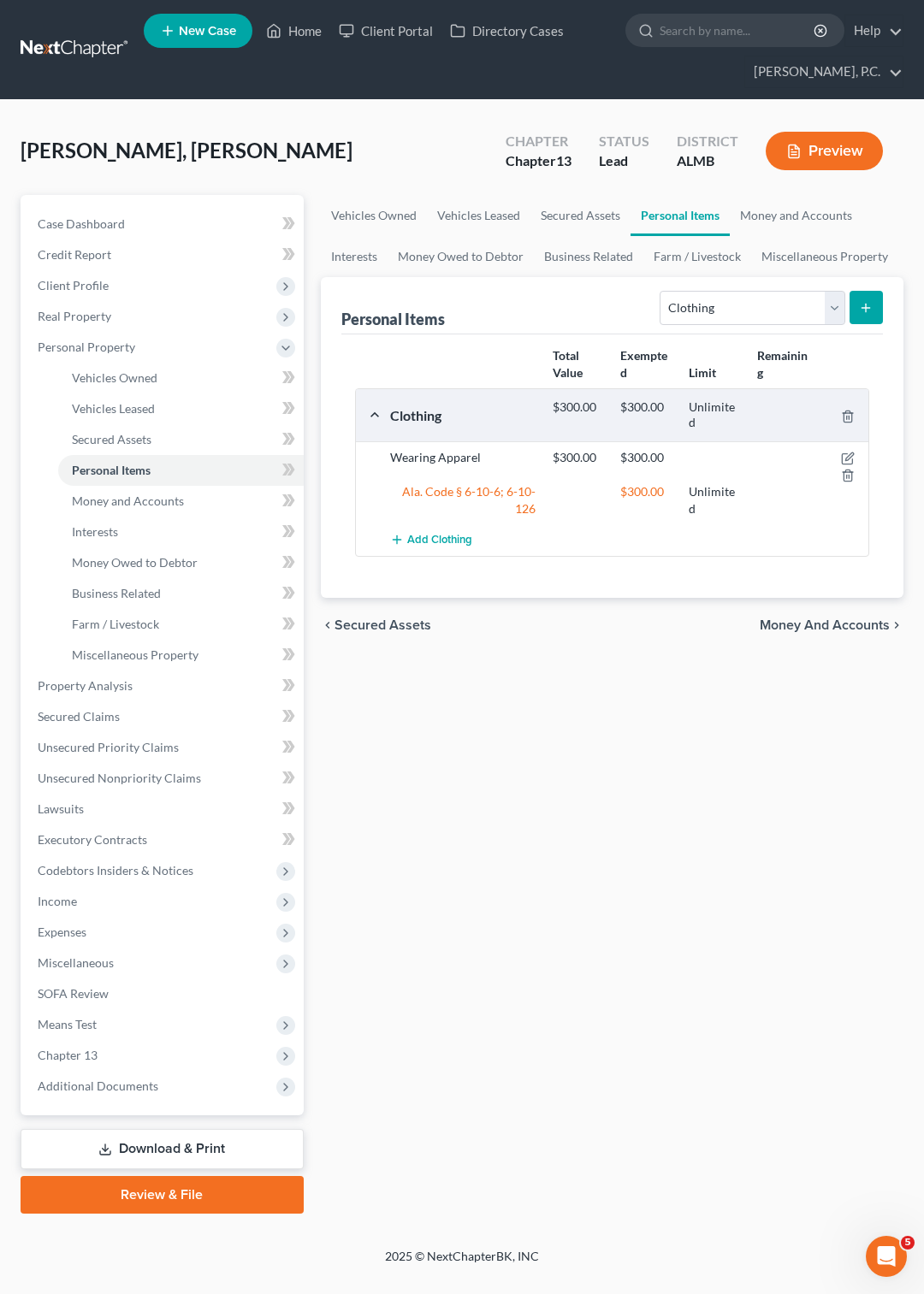
click at [378, 419] on div "Clothing $300.00 $300.00 Unlimited" at bounding box center [608, 415] width 506 height 52
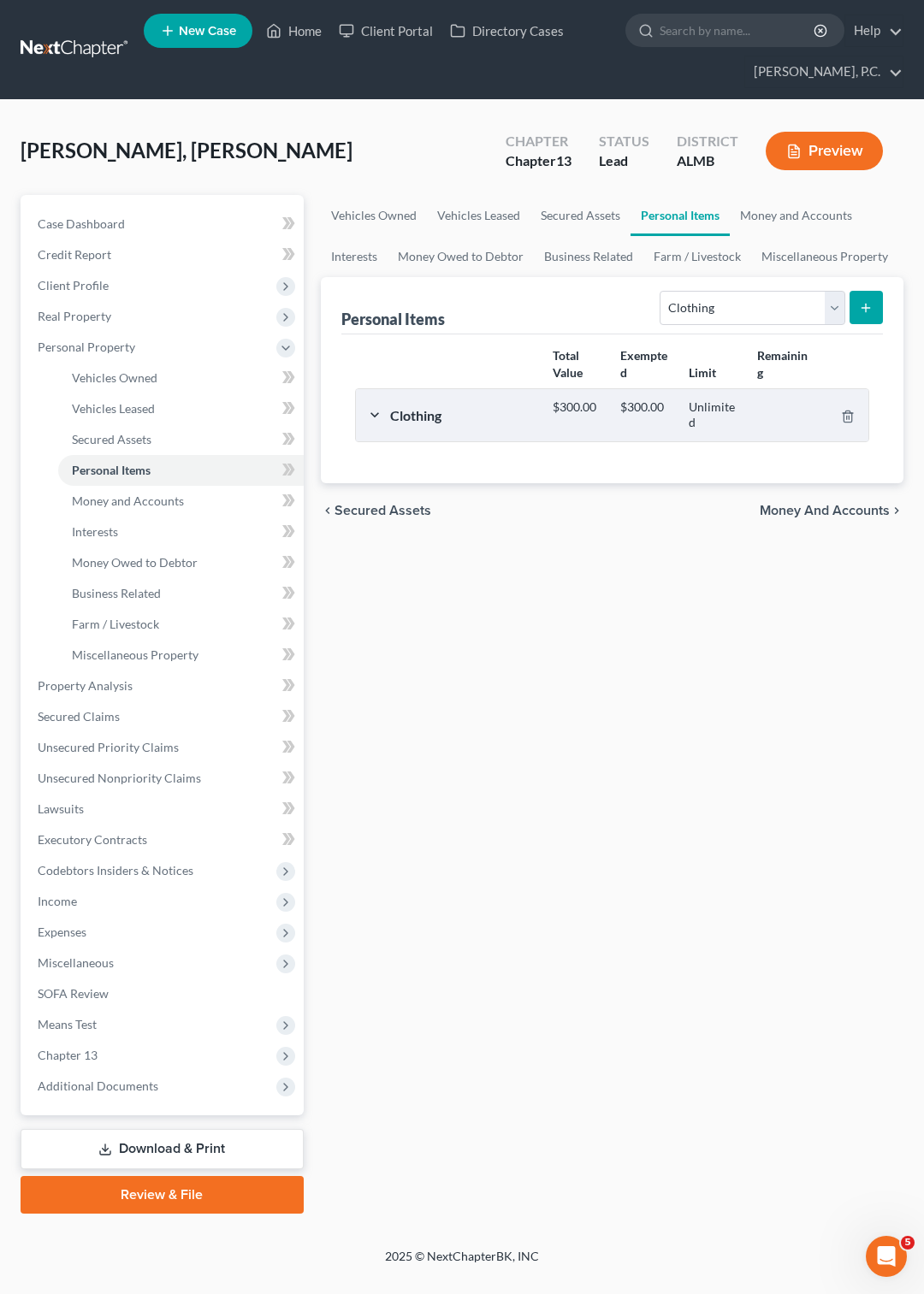
click at [378, 419] on div "Clothing $300.00 $300.00 Unlimited" at bounding box center [608, 415] width 506 height 52
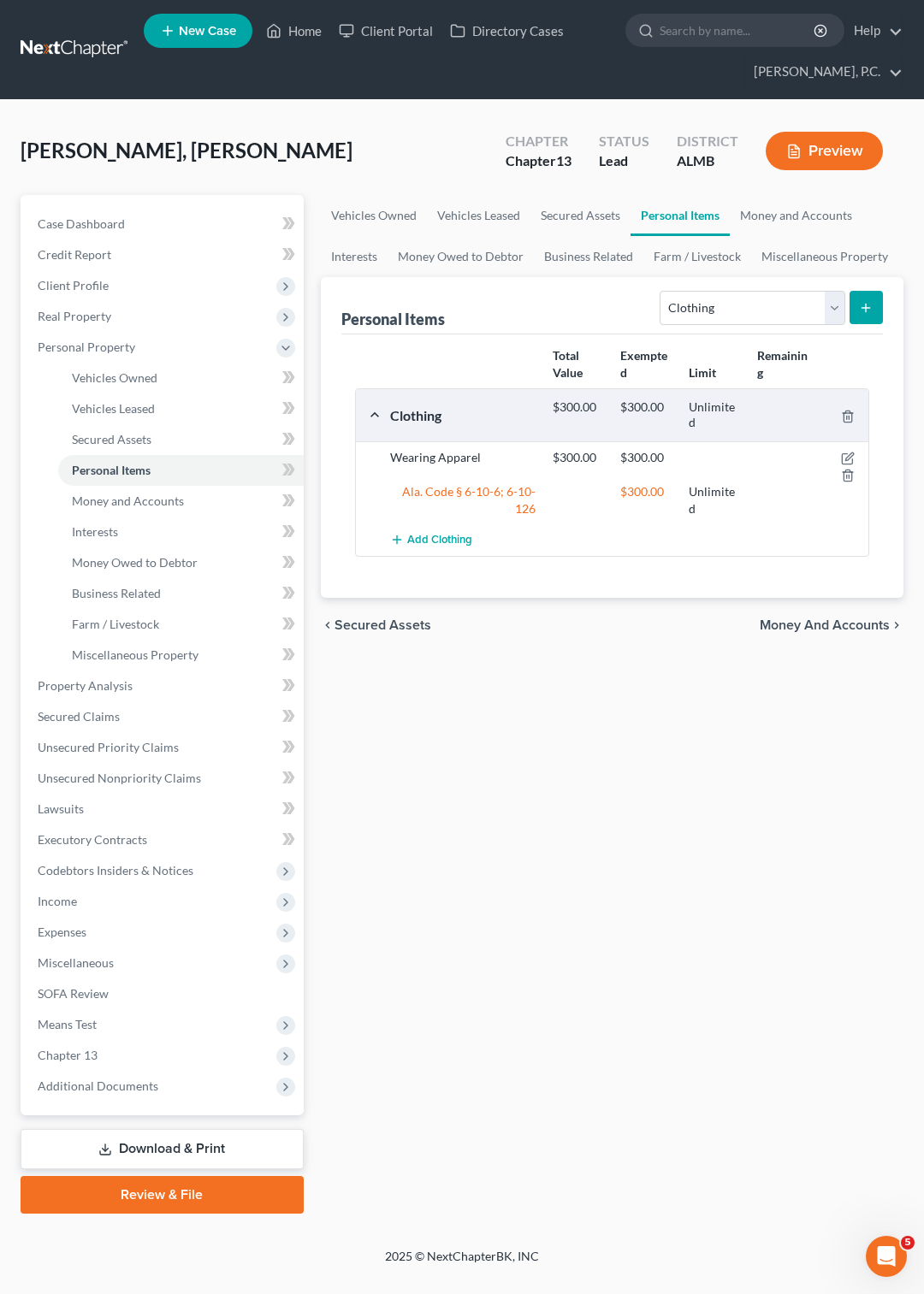
click at [378, 419] on div "Clothing $300.00 $300.00 Unlimited" at bounding box center [608, 415] width 506 height 52
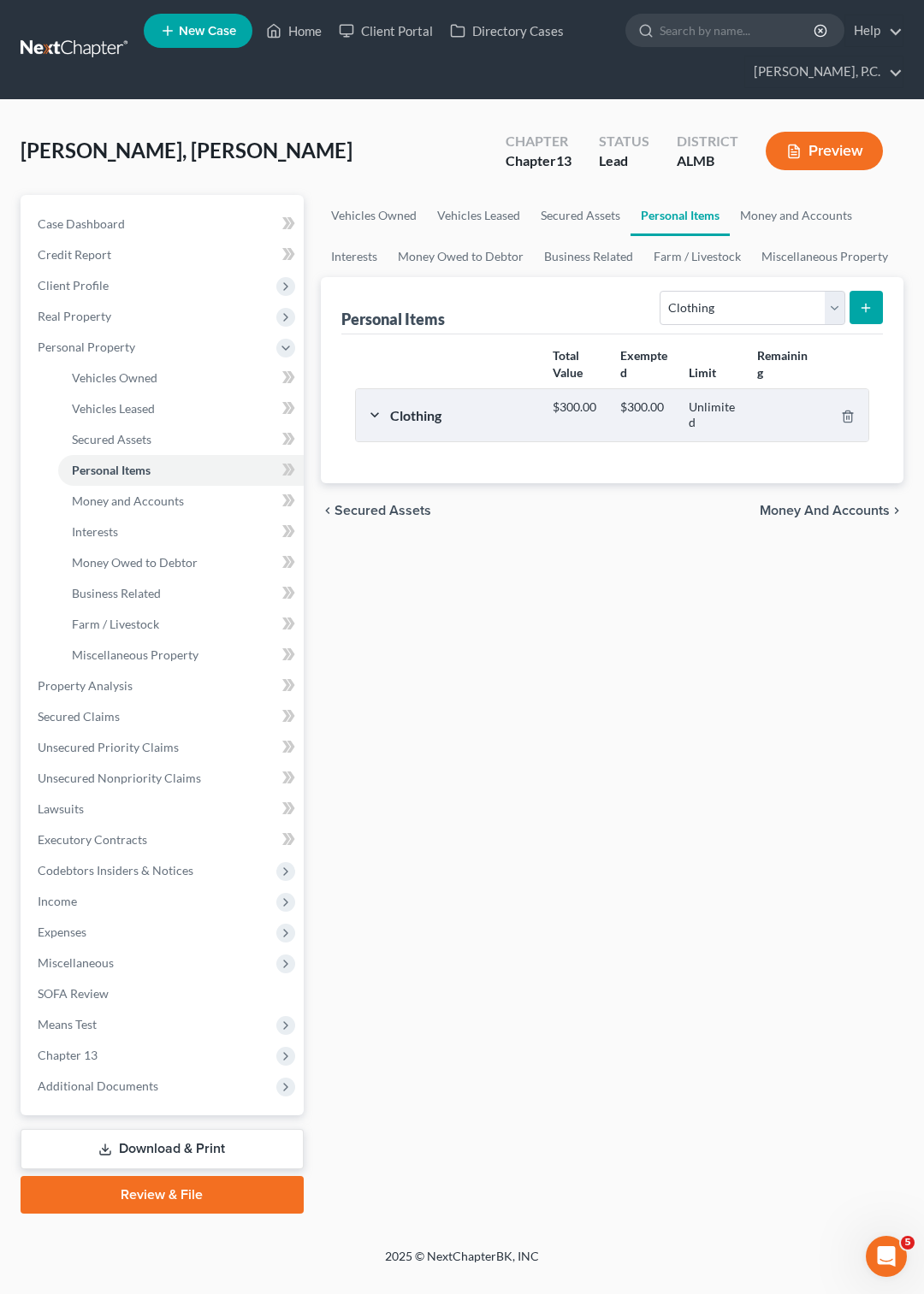
click at [842, 142] on button "Preview" at bounding box center [824, 150] width 117 height 38
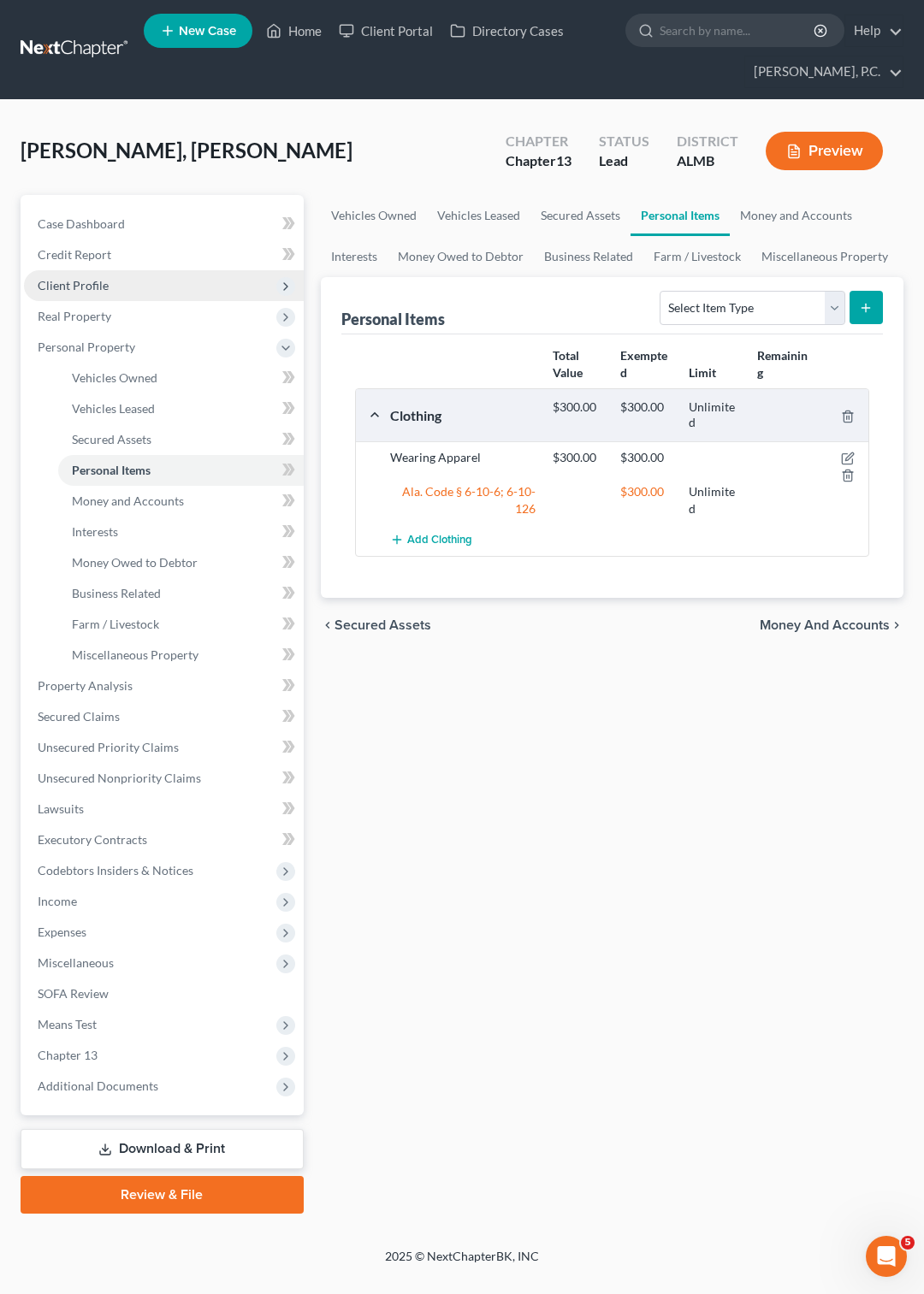
click at [102, 286] on span "Client Profile" at bounding box center [73, 285] width 71 height 14
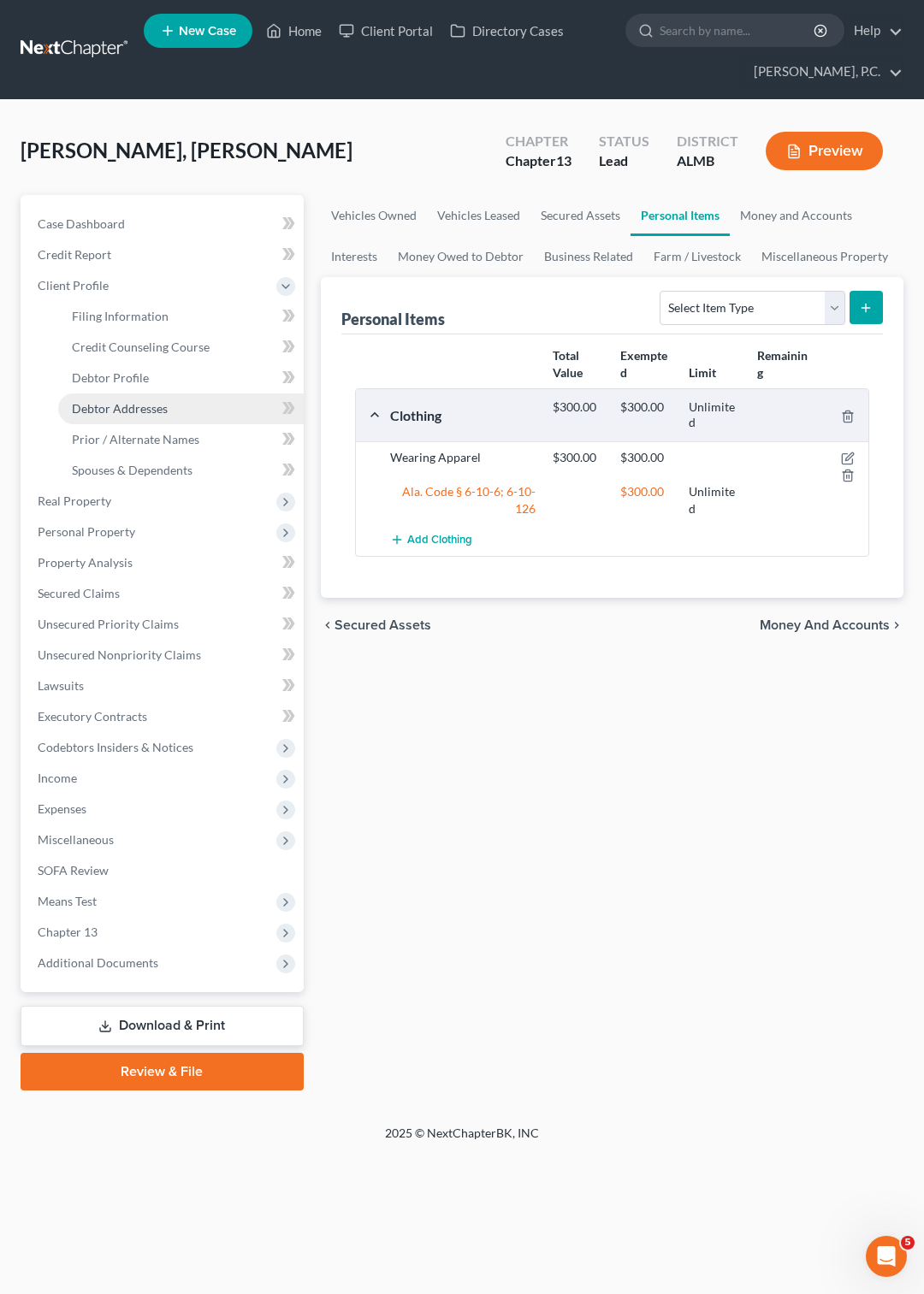
click at [124, 405] on span "Debtor Addresses" at bounding box center [120, 408] width 96 height 14
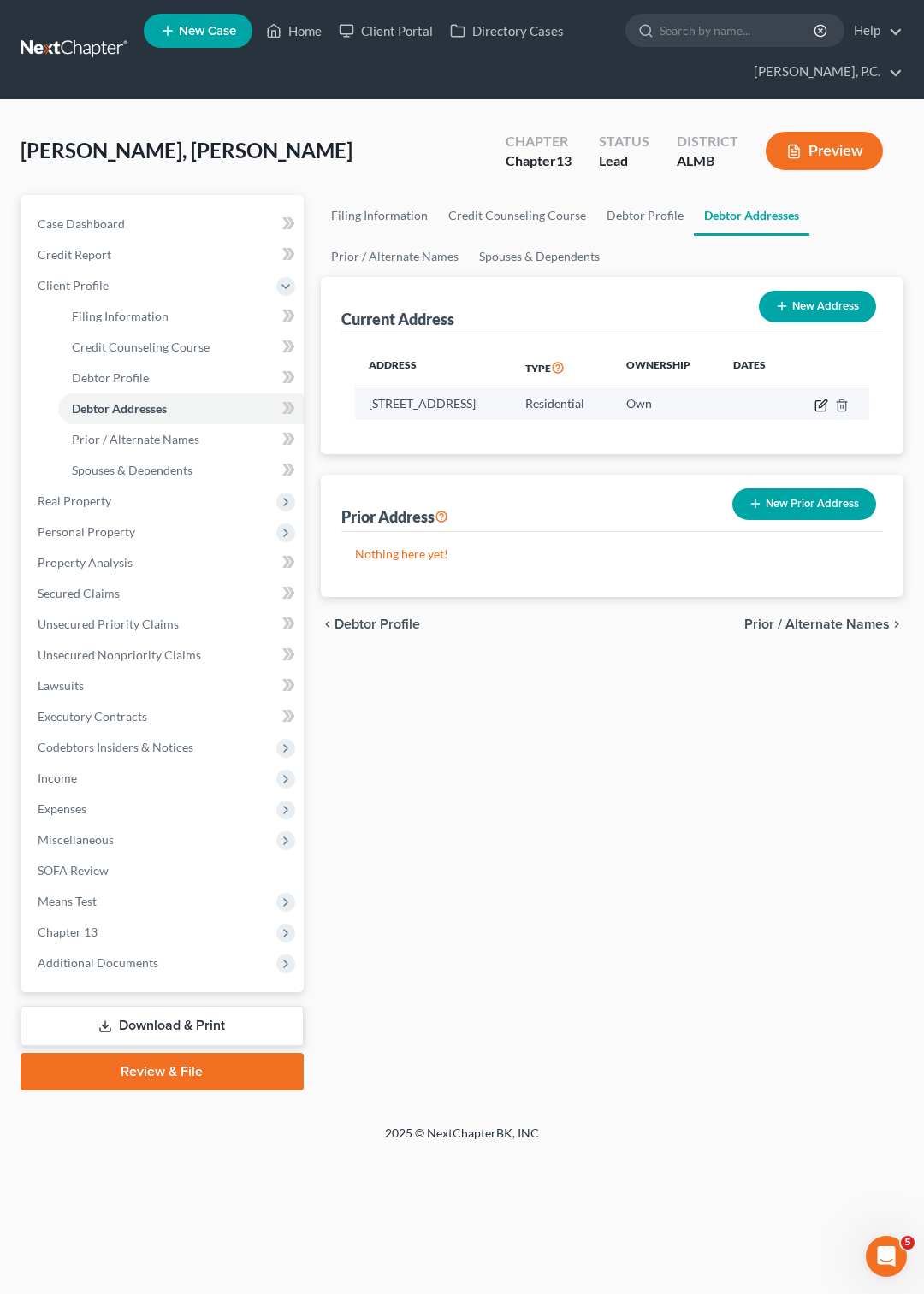
click at [828, 405] on icon "button" at bounding box center [820, 405] width 13 height 13
select select "0"
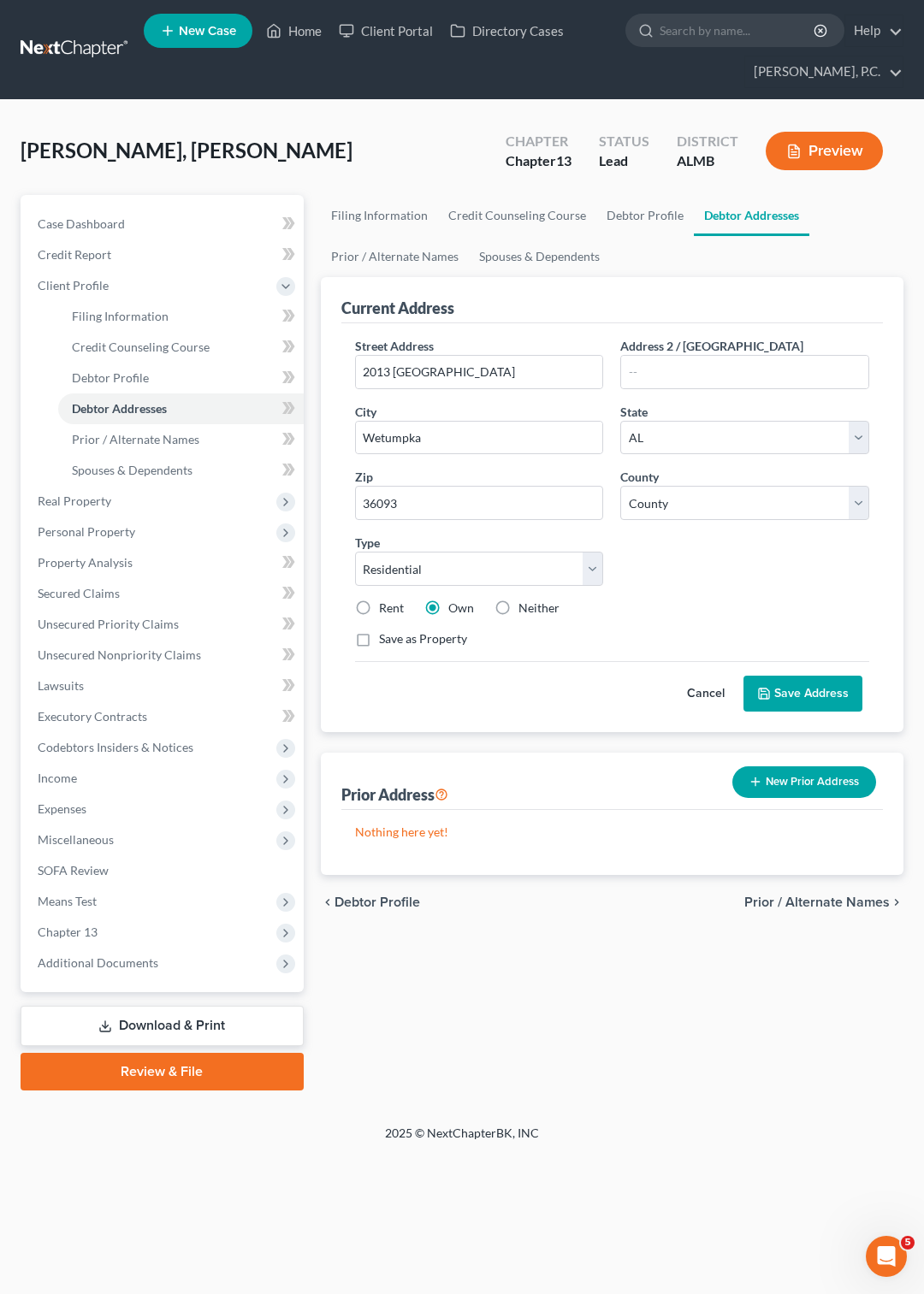
click at [518, 607] on label "Neither" at bounding box center [538, 608] width 41 height 17
click at [525, 607] on input "Neither" at bounding box center [530, 605] width 12 height 12
radio input "true"
click at [801, 690] on button "Save Address" at bounding box center [802, 693] width 119 height 36
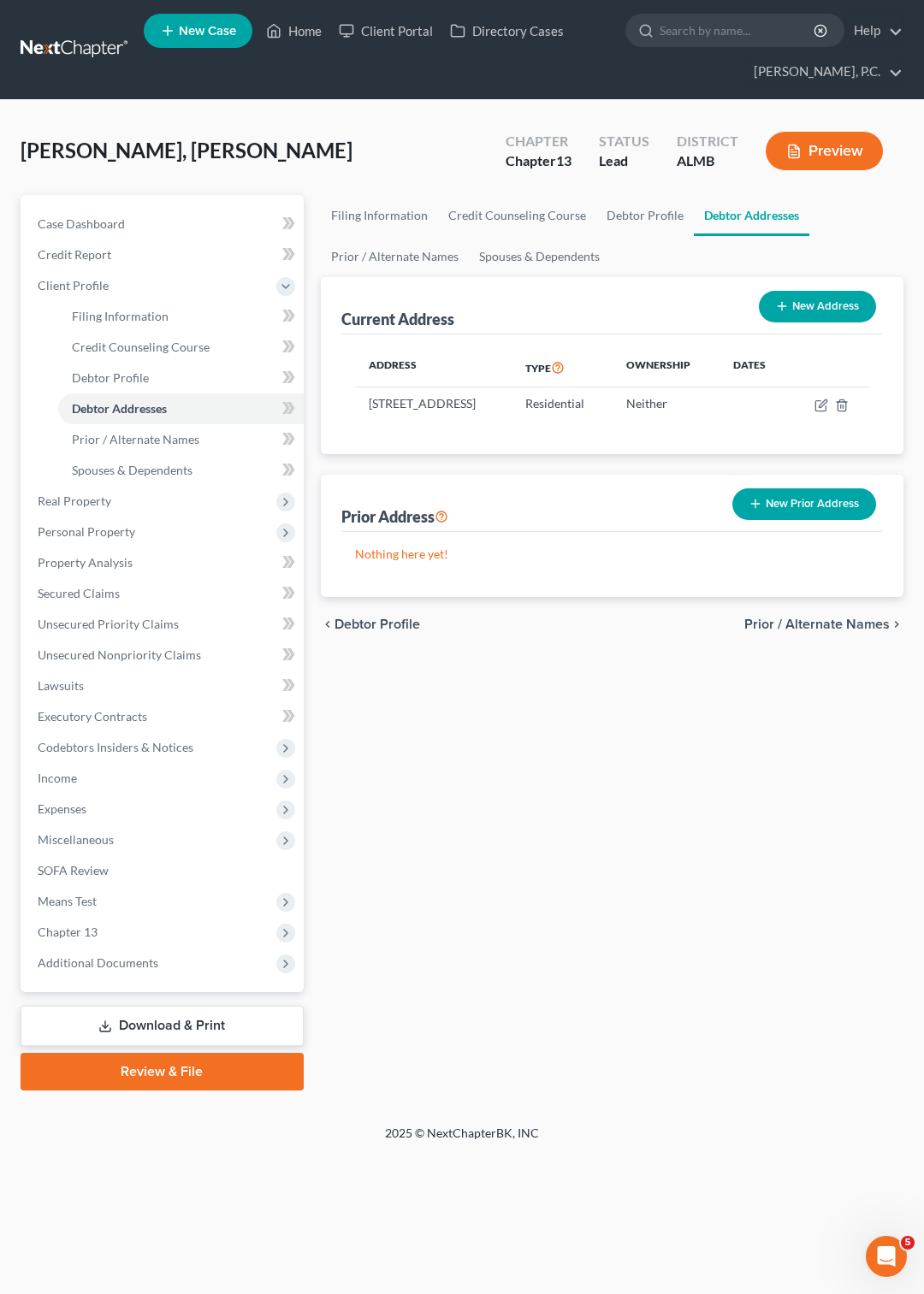
click at [62, 41] on link at bounding box center [75, 50] width 109 height 31
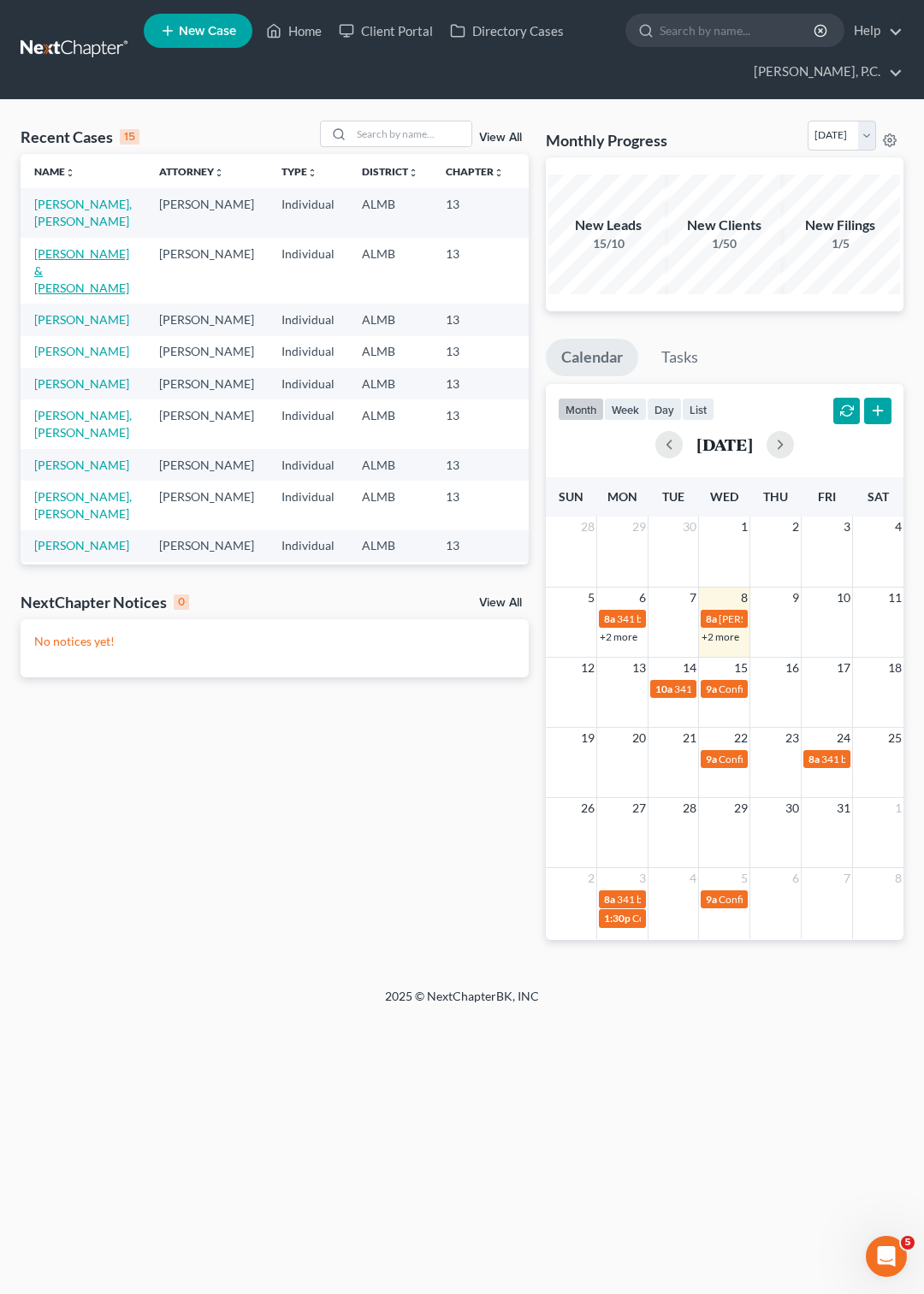
click at [43, 291] on link "[PERSON_NAME] & [PERSON_NAME]" at bounding box center [82, 270] width 95 height 49
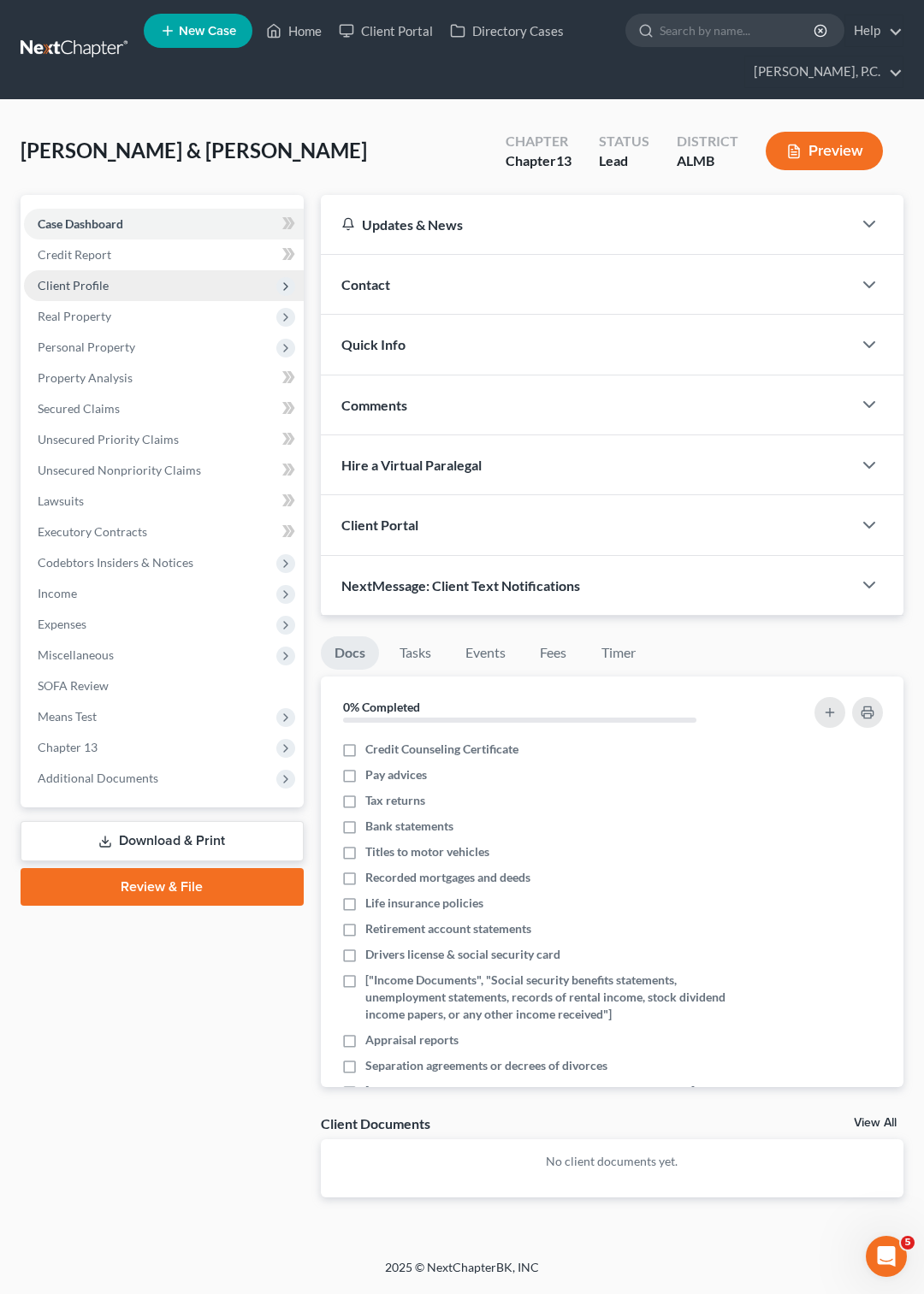
click at [108, 287] on span "Client Profile" at bounding box center [163, 285] width 280 height 31
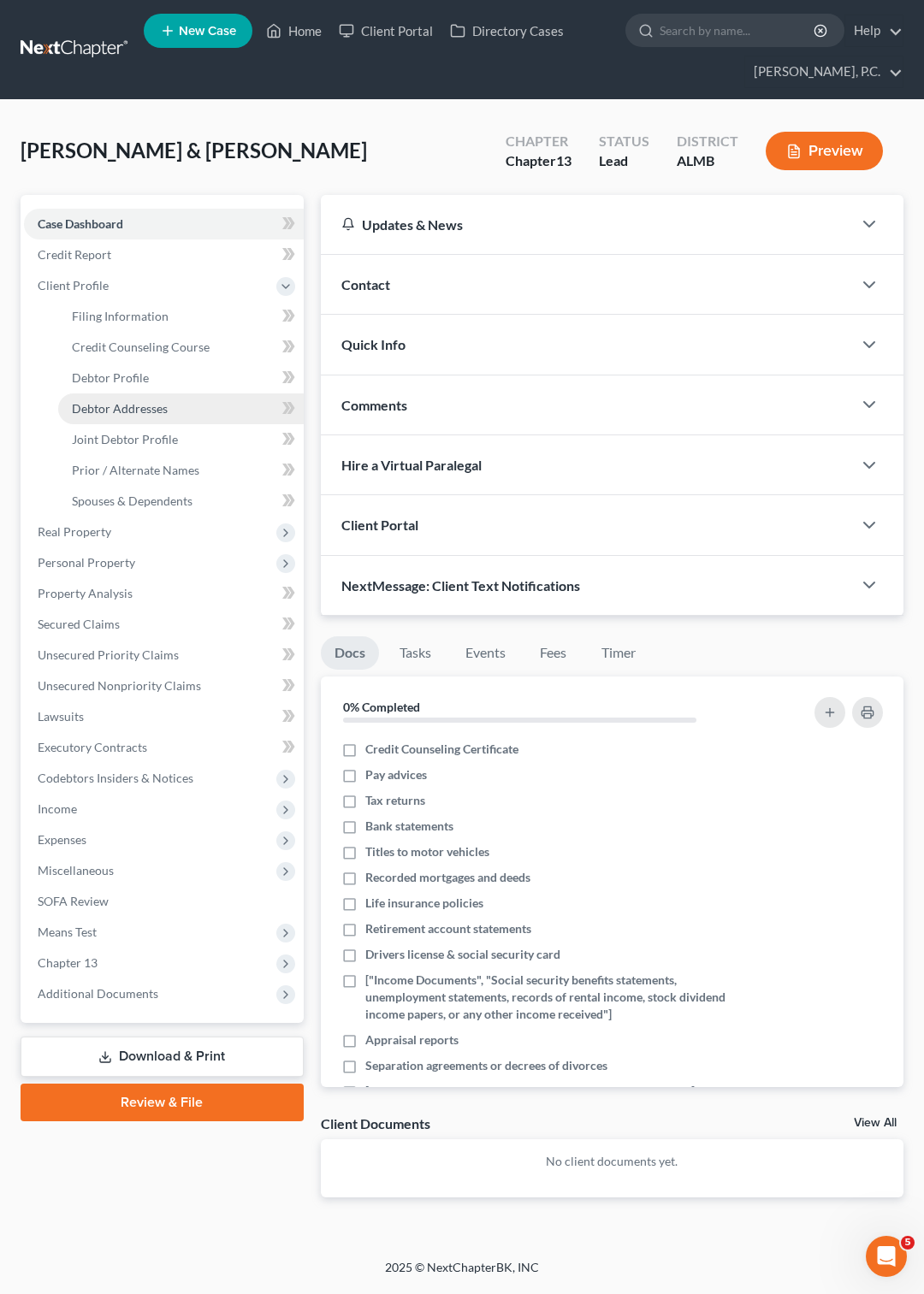
click at [147, 410] on span "Debtor Addresses" at bounding box center [120, 408] width 96 height 14
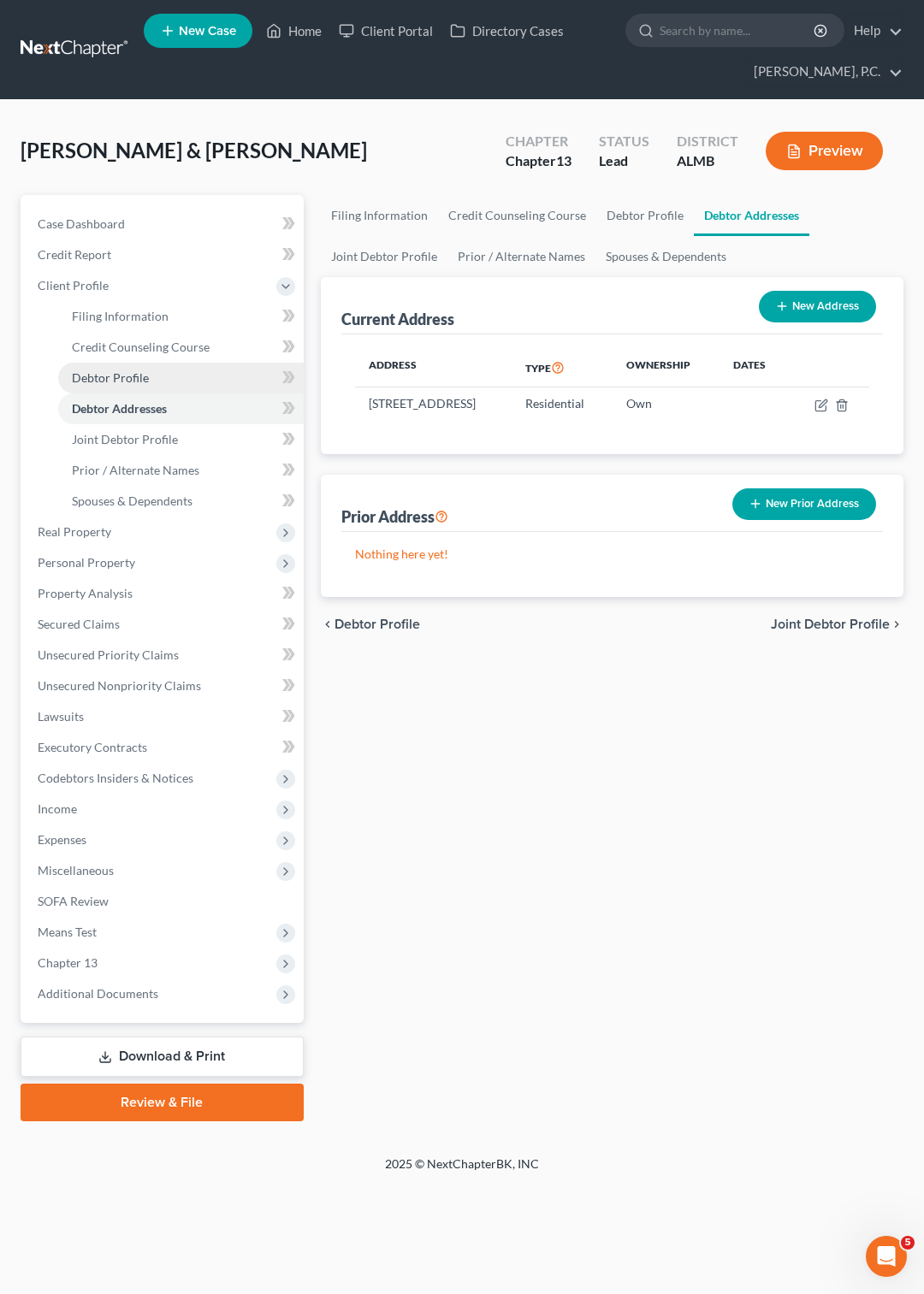
click at [103, 374] on span "Debtor Profile" at bounding box center [110, 378] width 77 height 14
select select "1"
select select "0"
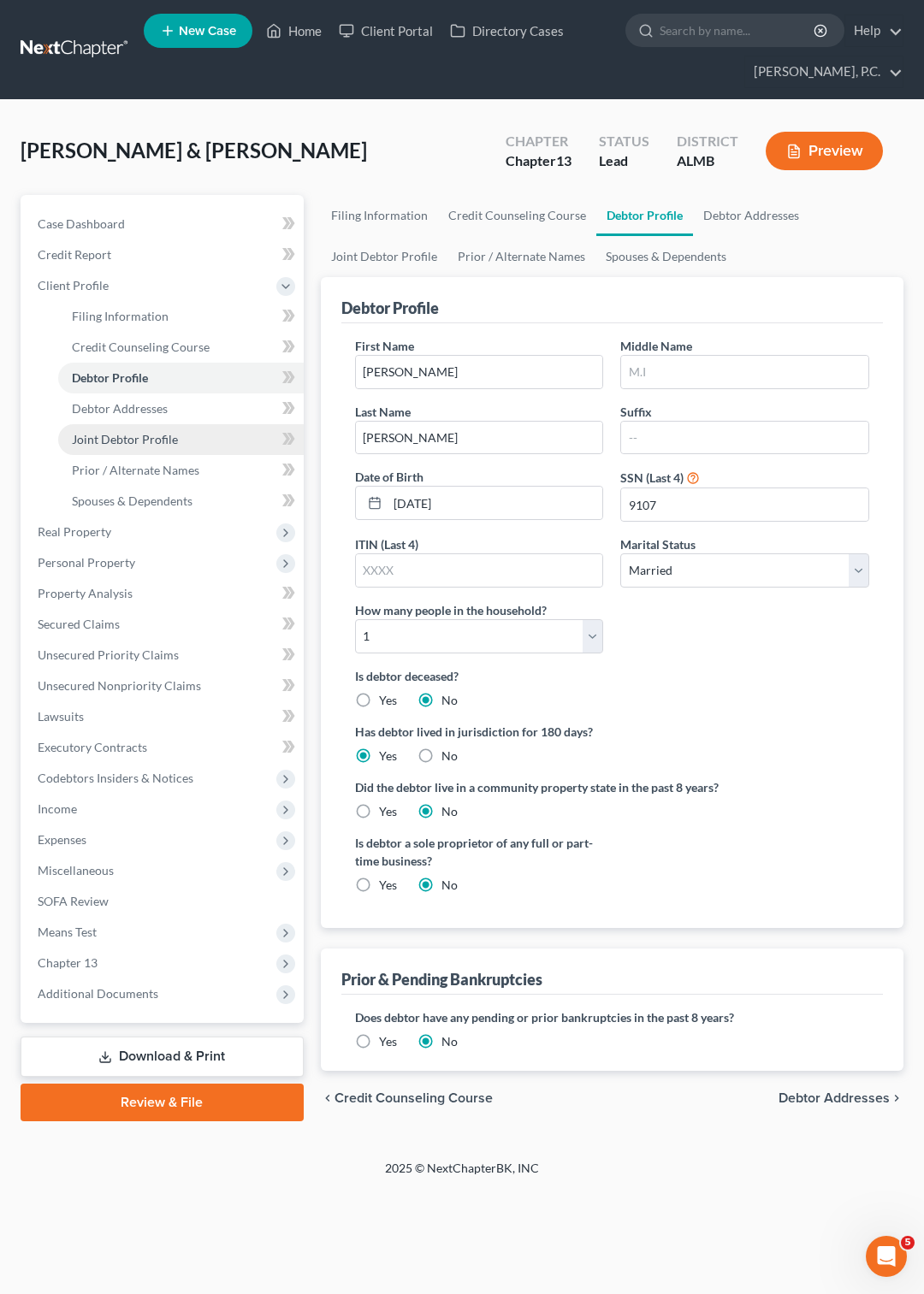
click at [114, 436] on span "Joint Debtor Profile" at bounding box center [124, 439] width 106 height 14
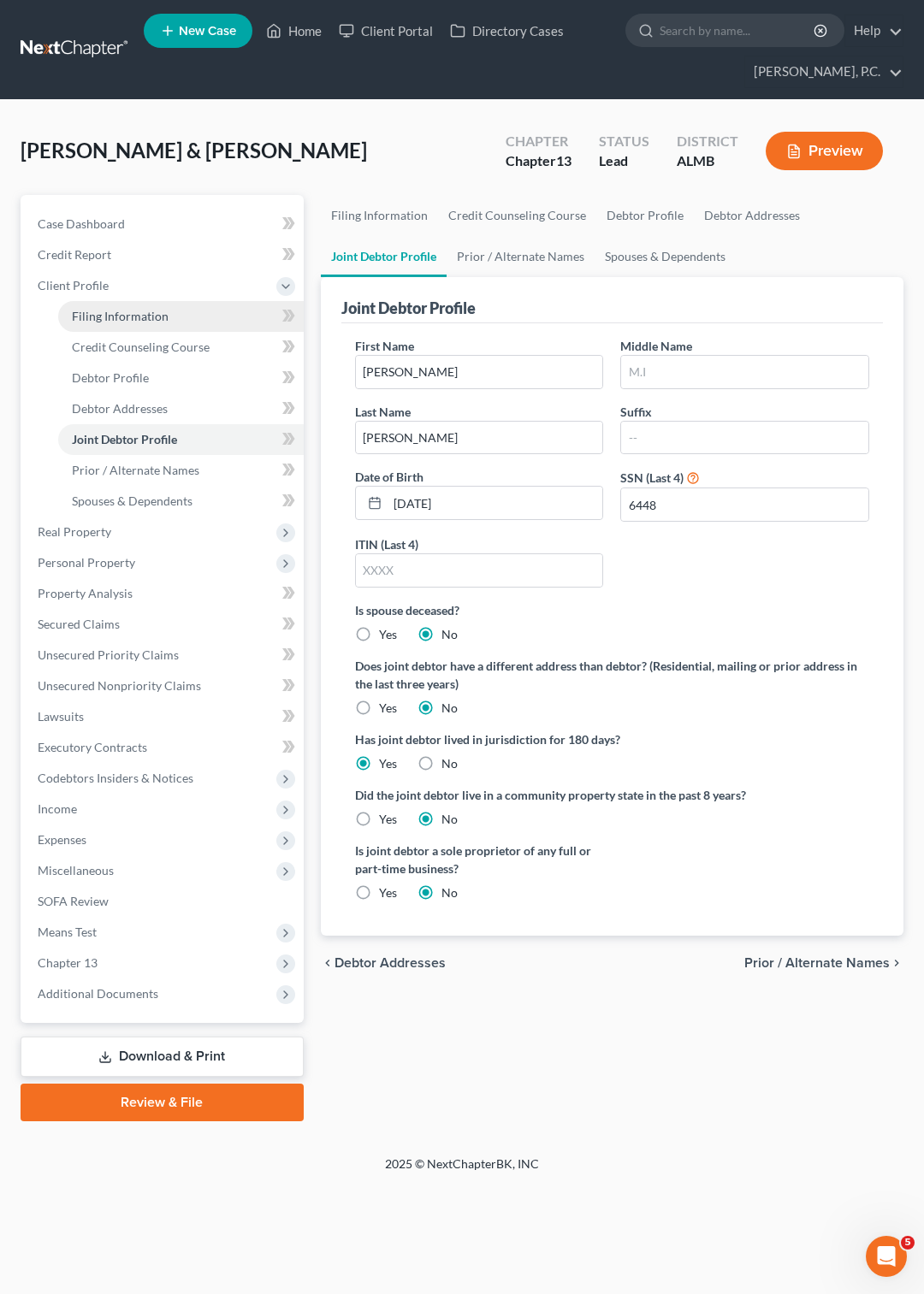
click at [149, 315] on span "Filing Information" at bounding box center [120, 316] width 97 height 14
select select "1"
select select "3"
select select "0"
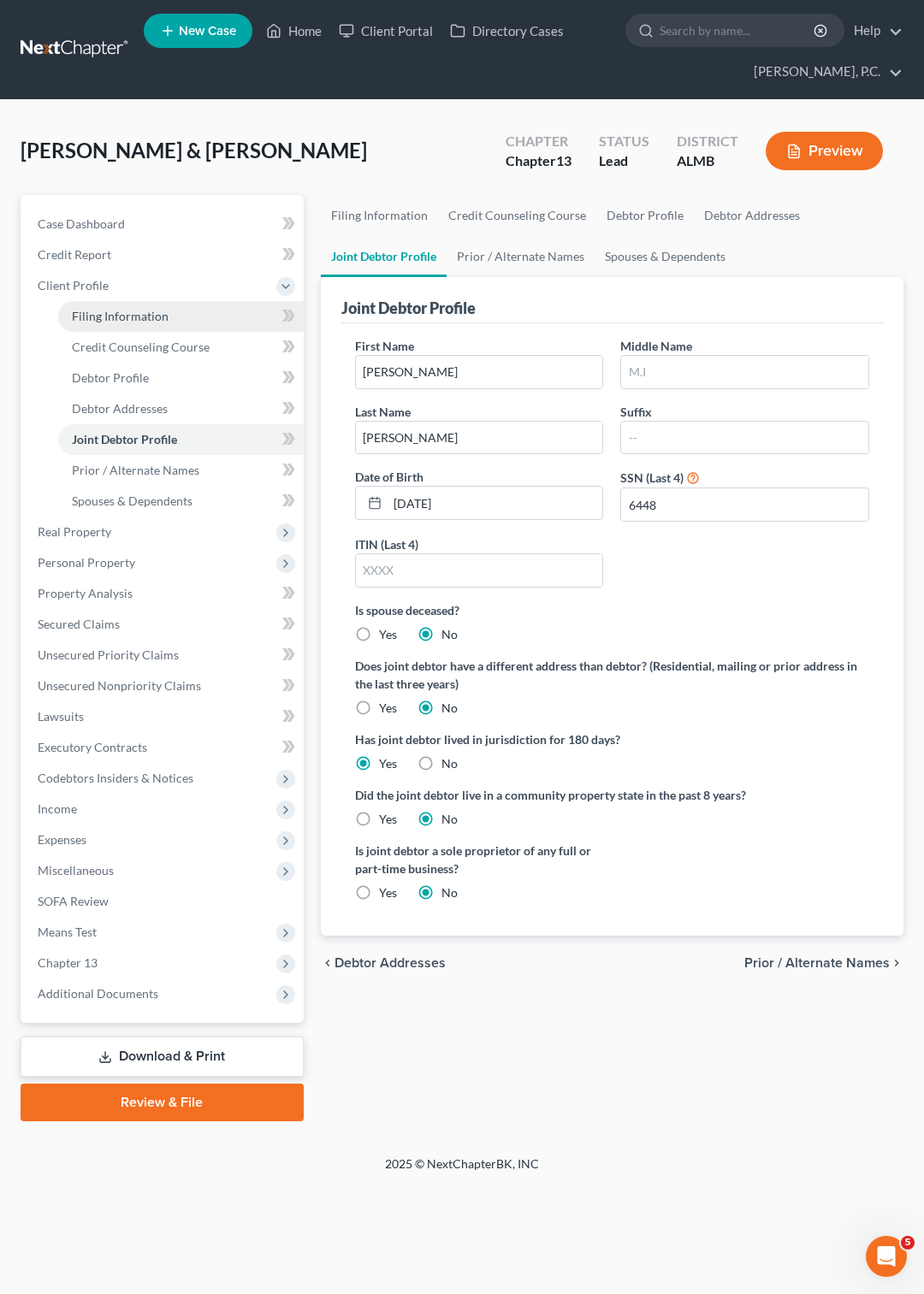
select select "0"
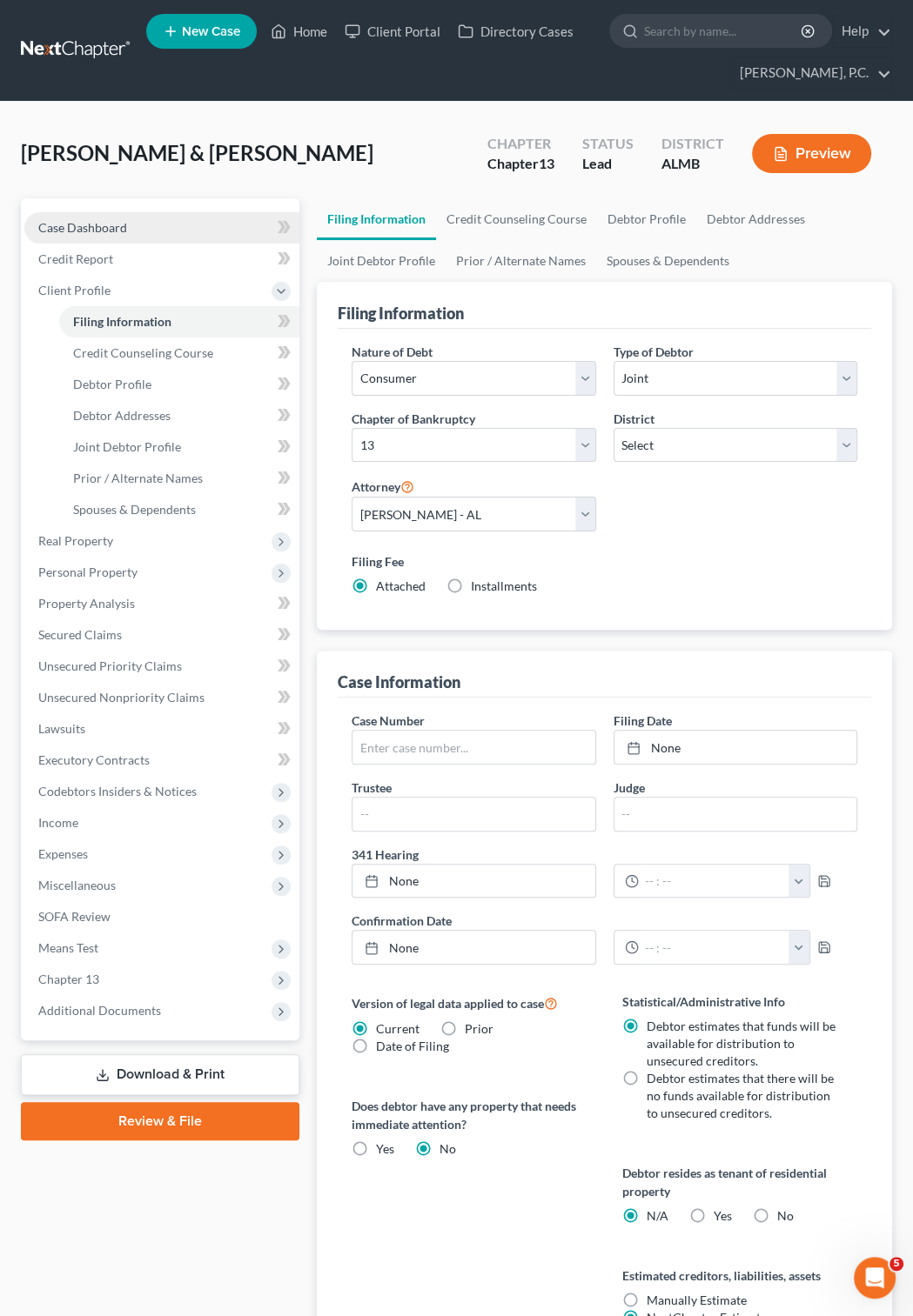
click at [109, 230] on span "Case Dashboard" at bounding box center [82, 228] width 89 height 14
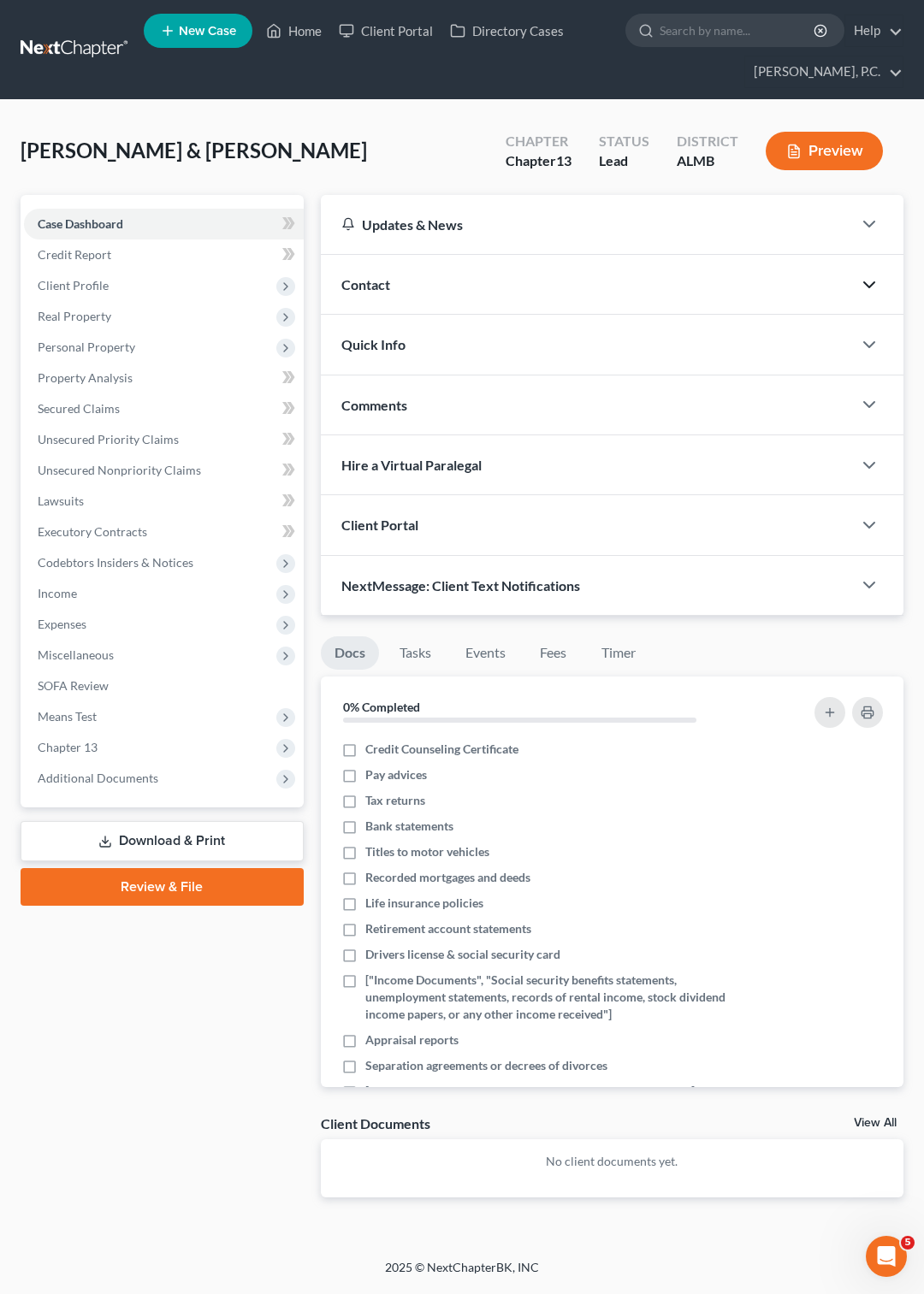
click at [872, 282] on icon "button" at bounding box center [868, 284] width 20 height 20
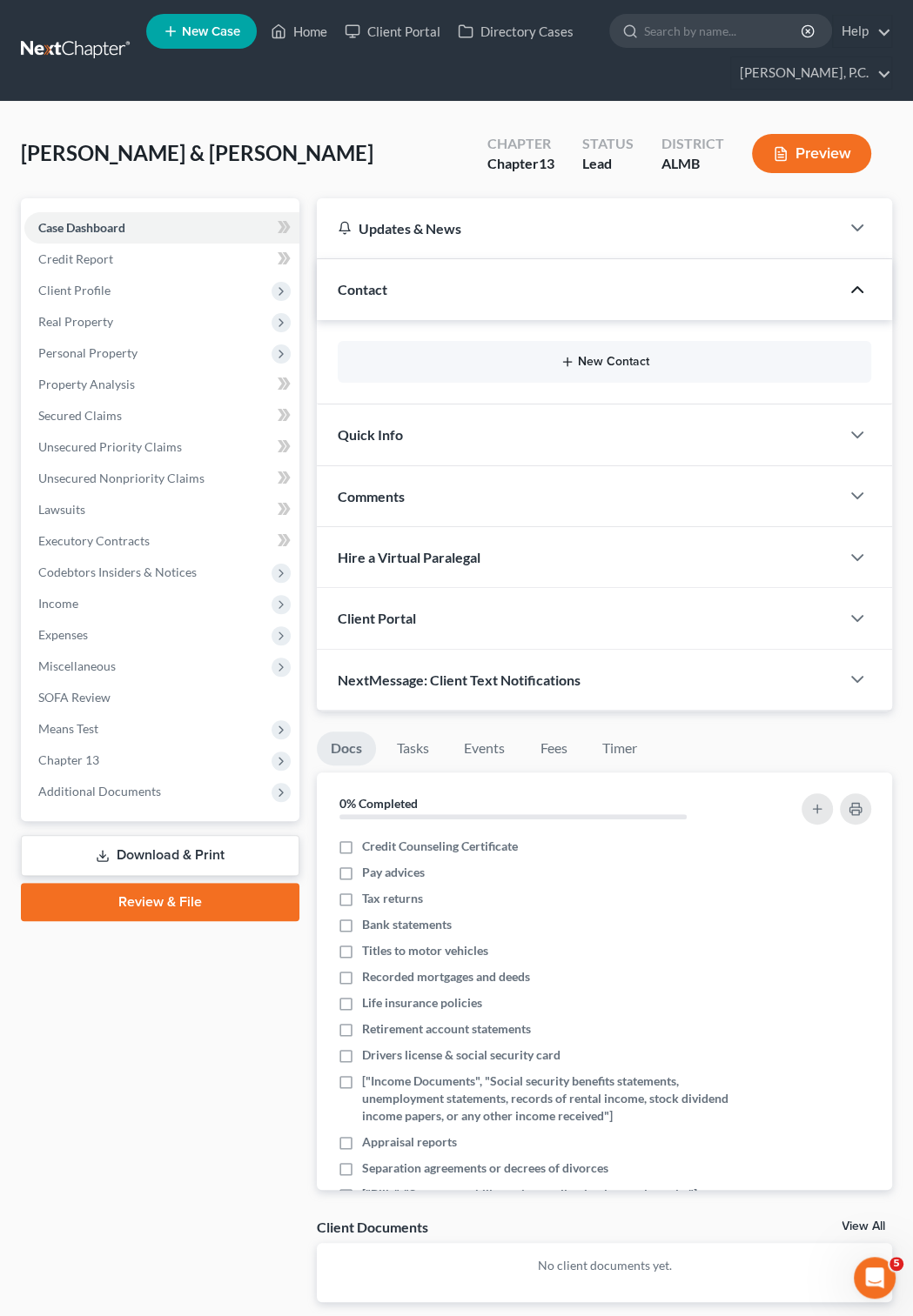
click at [596, 361] on button "New Contact" at bounding box center [604, 362] width 505 height 14
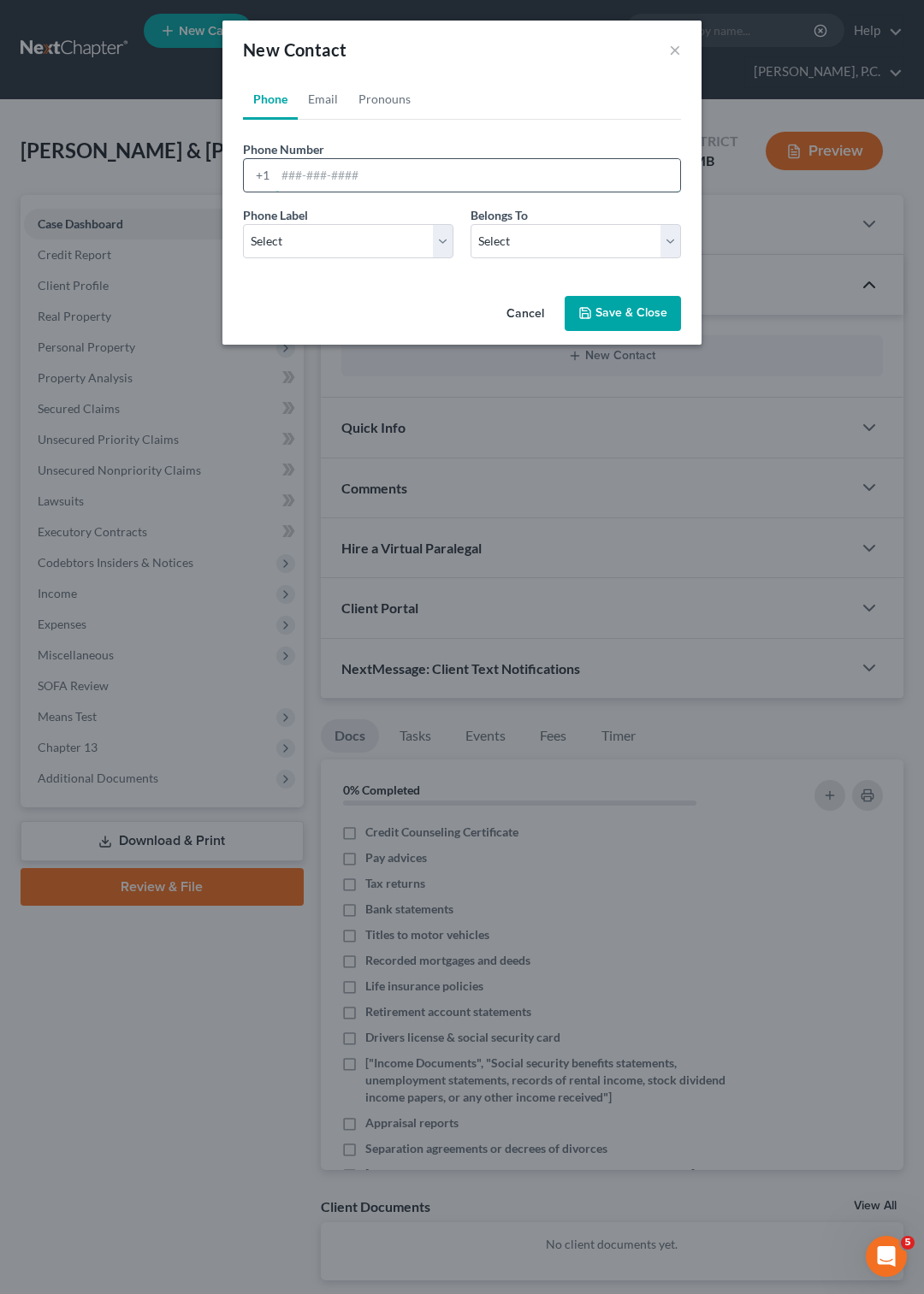
click at [299, 164] on input "tel" at bounding box center [477, 175] width 404 height 33
type input "334-669-7610"
click at [243, 224] on select "Select Mobile Home Work Other" at bounding box center [347, 241] width 211 height 35
select select "0"
click option "Mobile" at bounding box center [0, 0] width 0 height 0
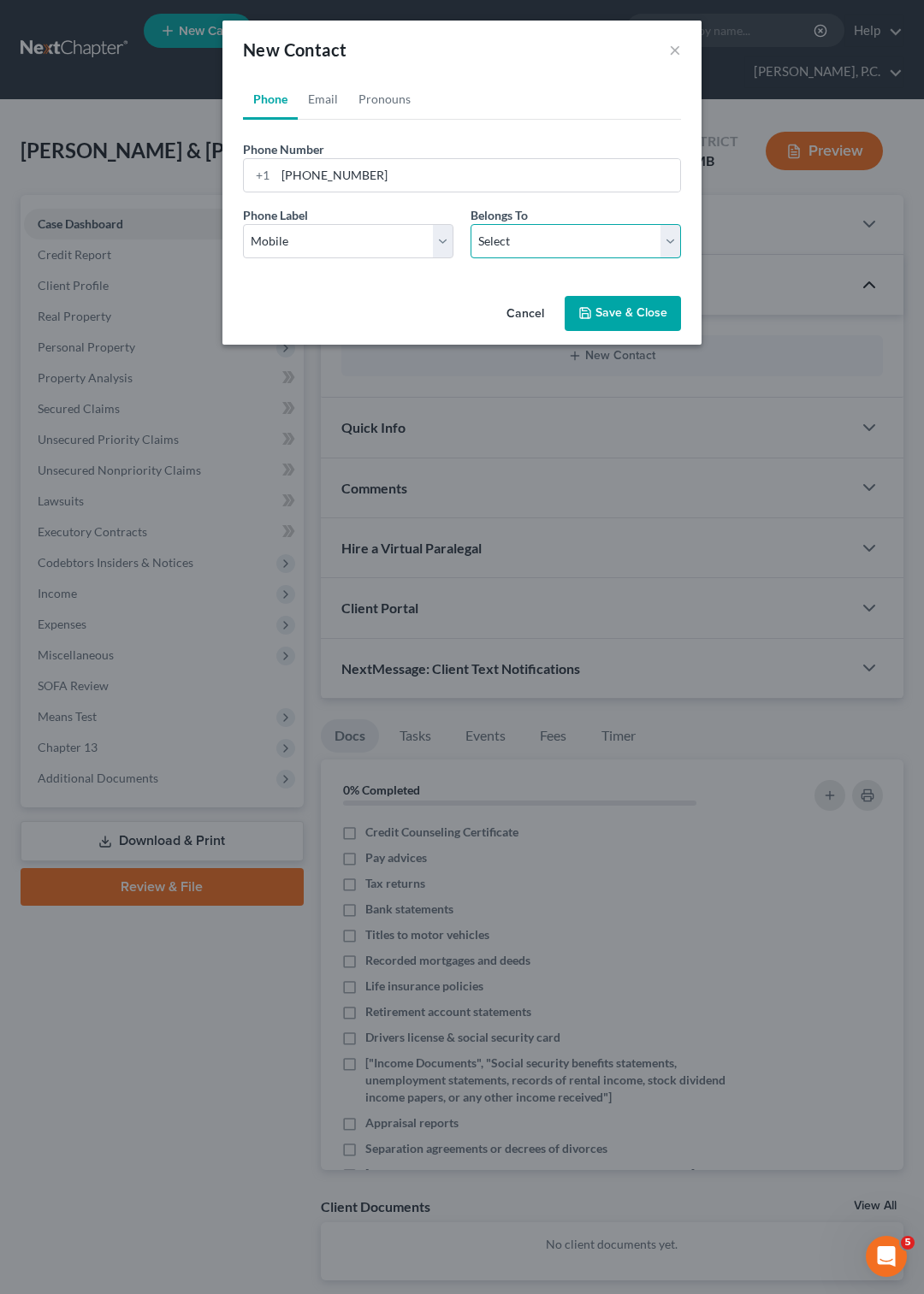
click at [470, 224] on select "Select Client Spouse Other" at bounding box center [575, 241] width 211 height 35
select select "1"
click option "Spouse" at bounding box center [0, 0] width 0 height 0
select select "1"
click at [328, 97] on link "Email" at bounding box center [323, 100] width 51 height 41
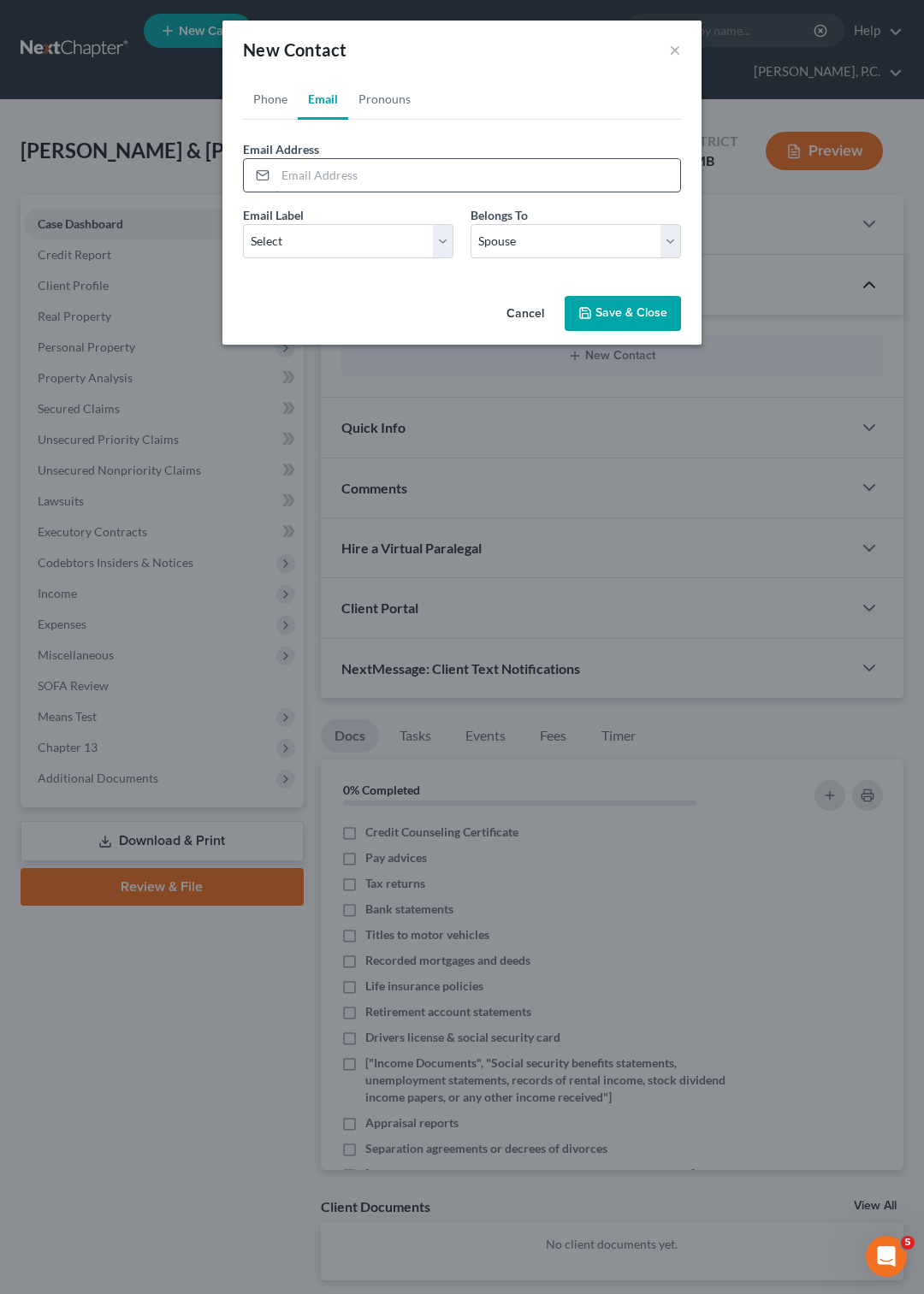
click at [308, 172] on input "email" at bounding box center [477, 175] width 404 height 33
type input "dks0109@wowway.com"
click at [243, 224] on select "Select Home Work Other" at bounding box center [347, 241] width 211 height 35
select select "0"
click option "Home" at bounding box center [0, 0] width 0 height 0
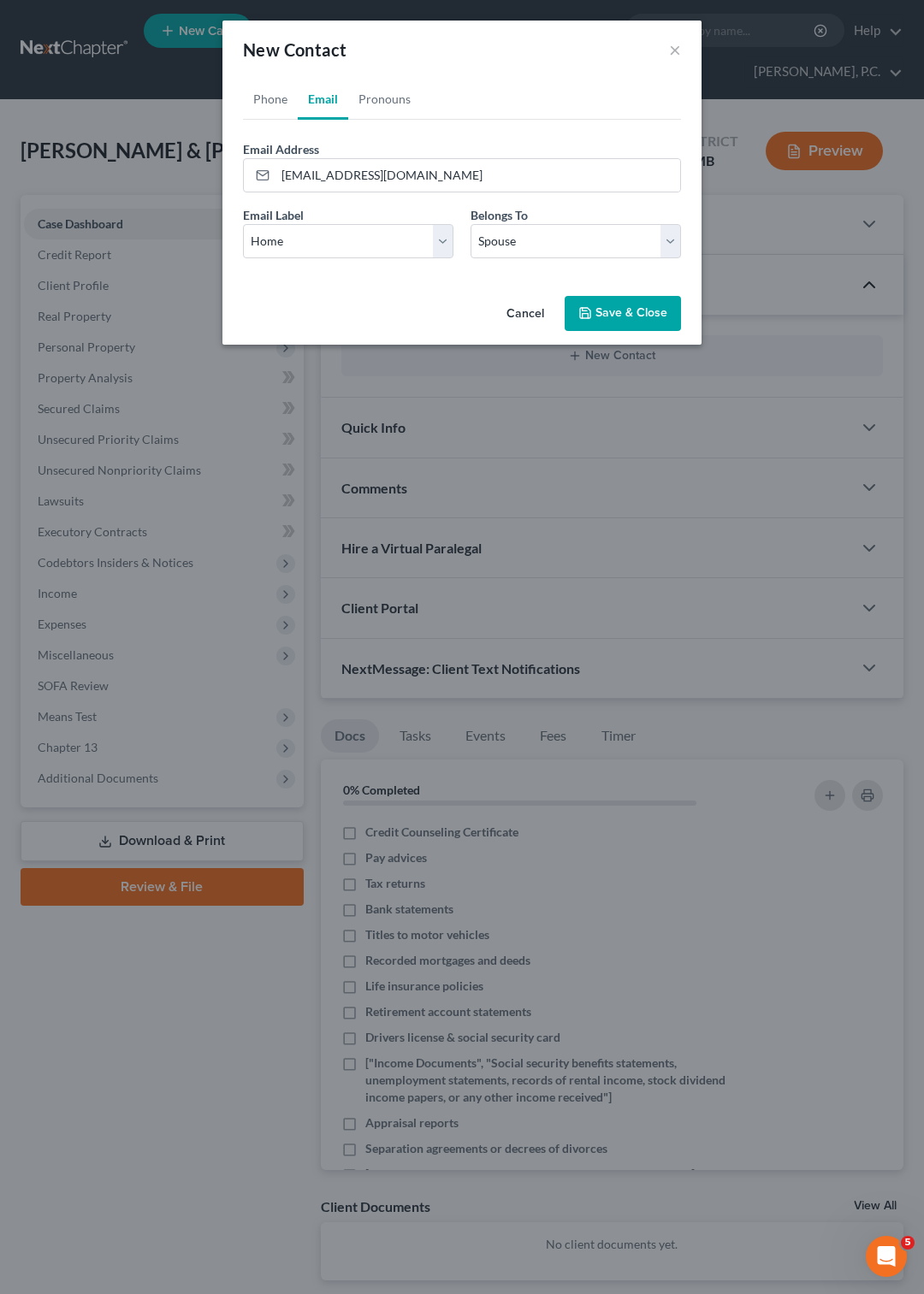
click at [594, 308] on button "Save & Close" at bounding box center [622, 314] width 116 height 36
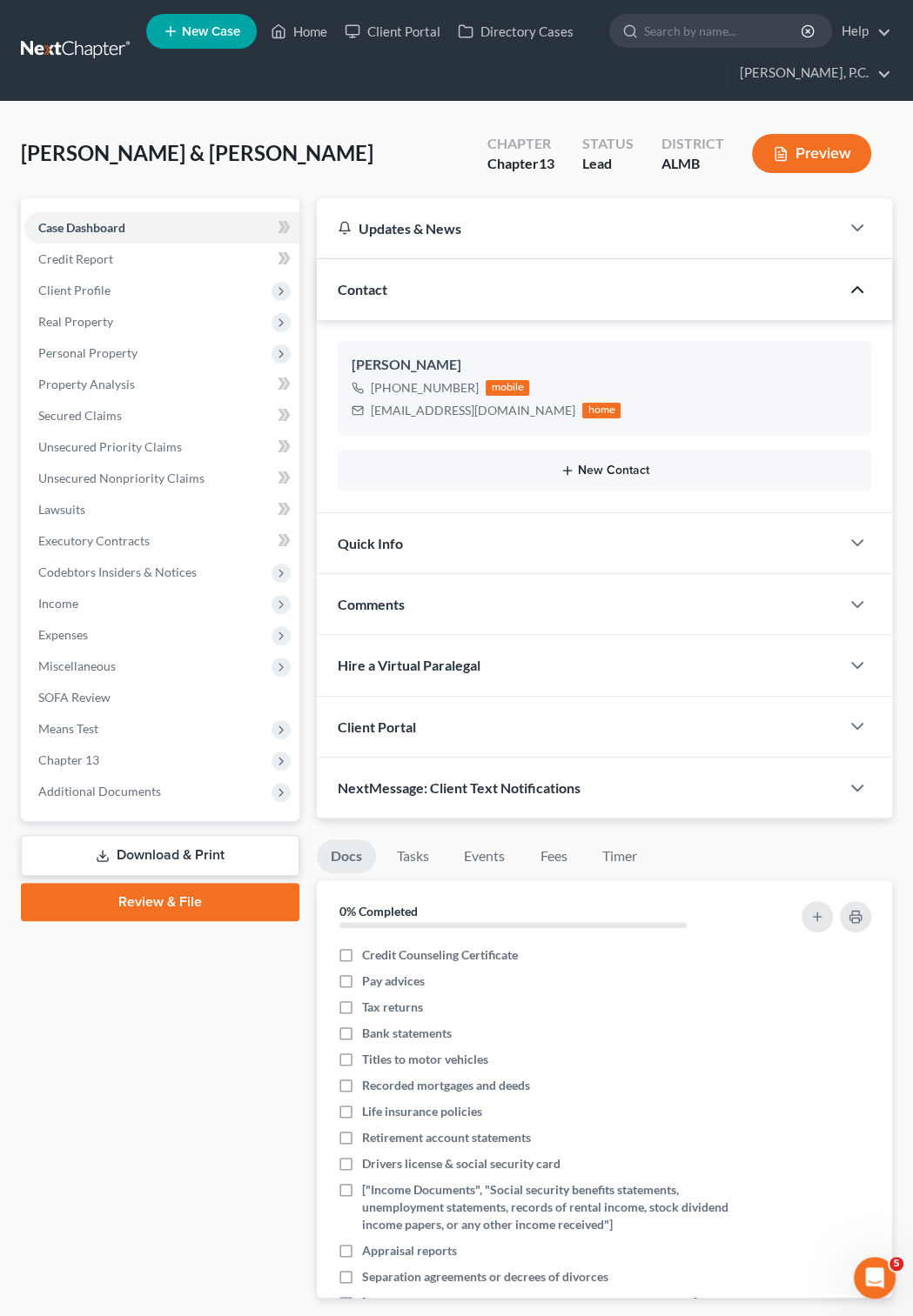
click at [591, 468] on button "New Contact" at bounding box center [604, 470] width 505 height 14
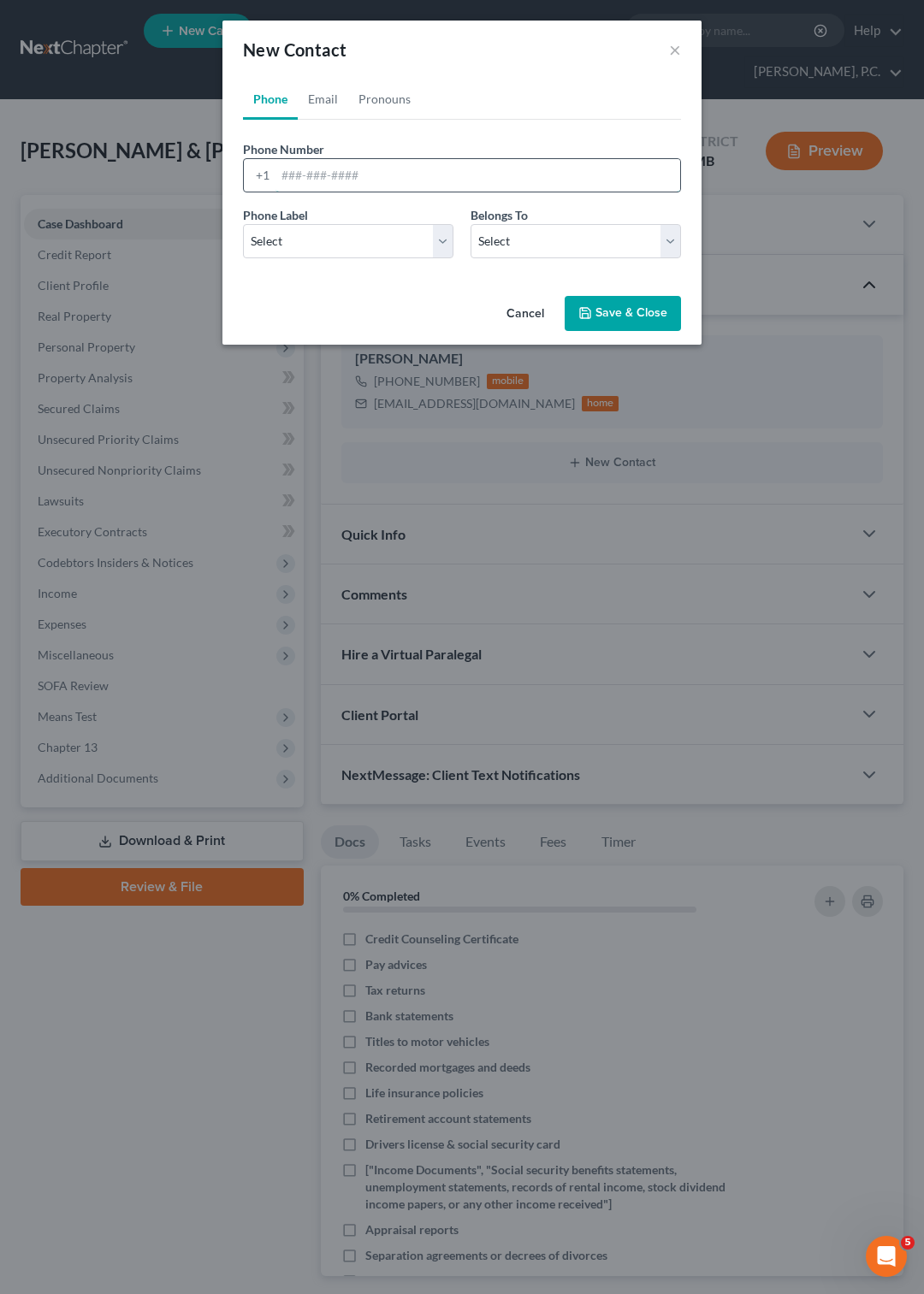
click at [279, 178] on input "tel" at bounding box center [477, 175] width 404 height 33
type input "334-669-7608"
click at [243, 224] on select "Select Mobile Home Work Other" at bounding box center [347, 241] width 211 height 35
select select "0"
click option "Mobile" at bounding box center [0, 0] width 0 height 0
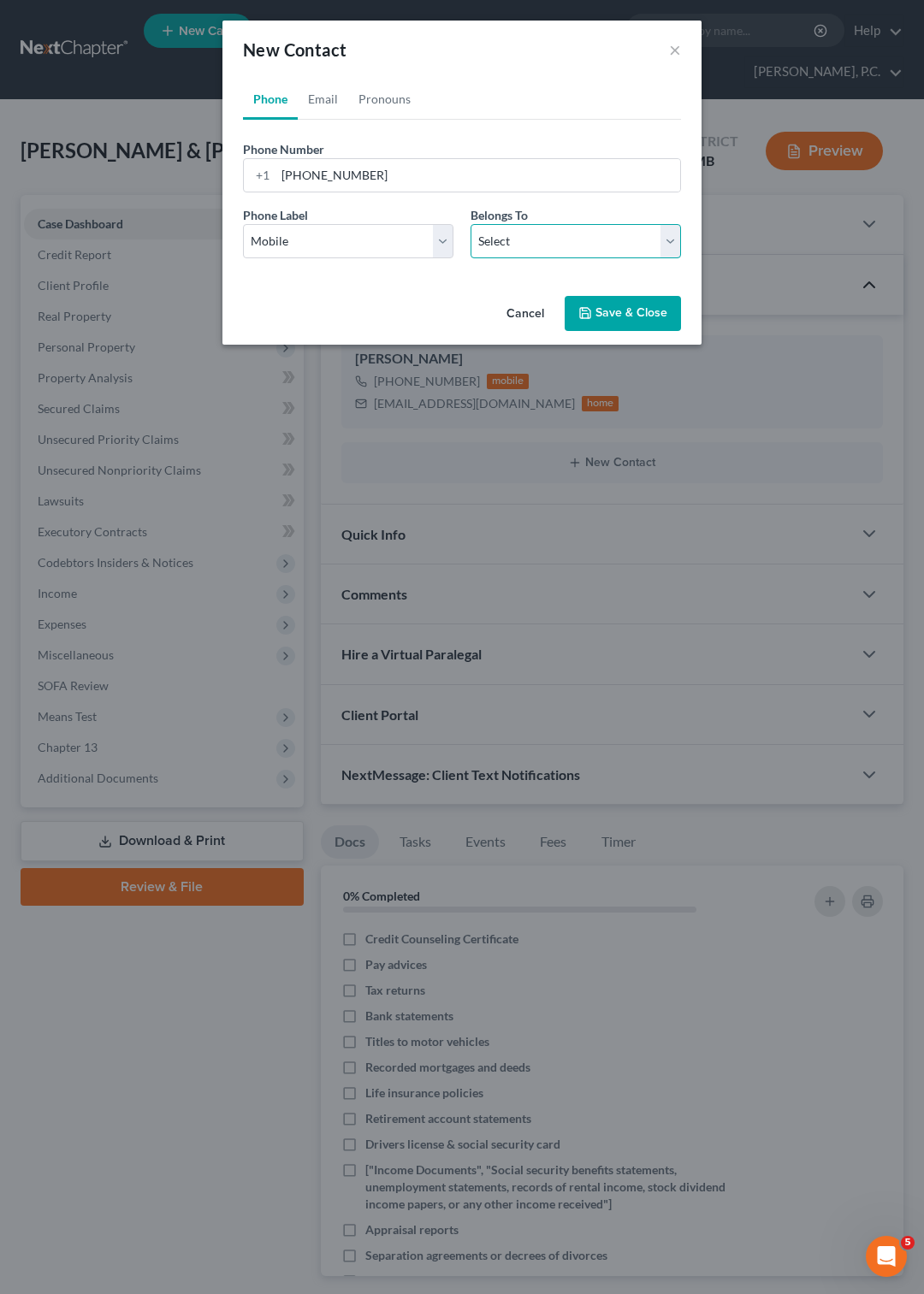
click at [470, 224] on select "Select Client Spouse Other" at bounding box center [575, 241] width 211 height 35
select select "0"
click option "Client" at bounding box center [0, 0] width 0 height 0
click at [595, 312] on button "Save & Close" at bounding box center [622, 314] width 116 height 36
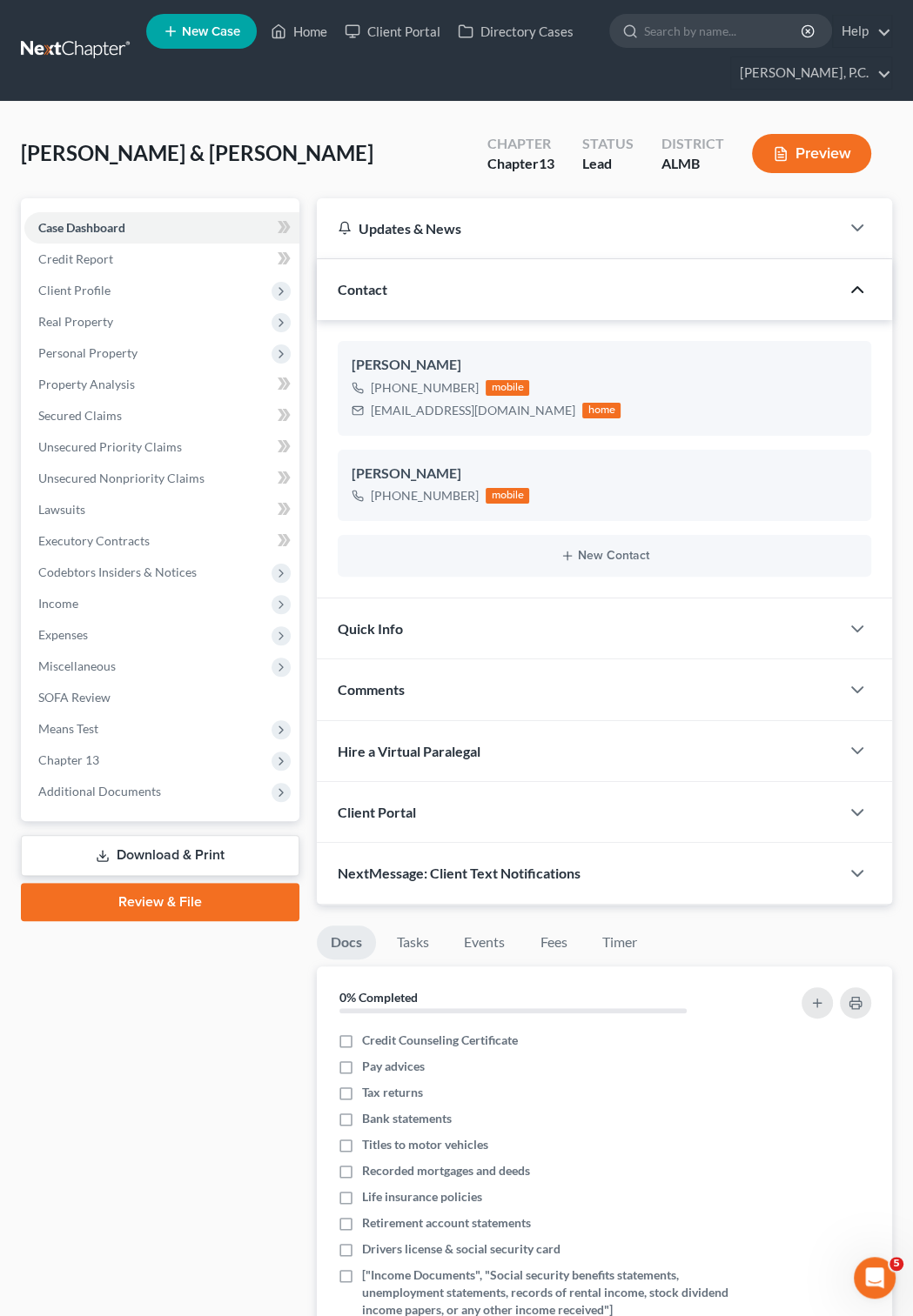
click at [849, 290] on icon "button" at bounding box center [857, 289] width 21 height 21
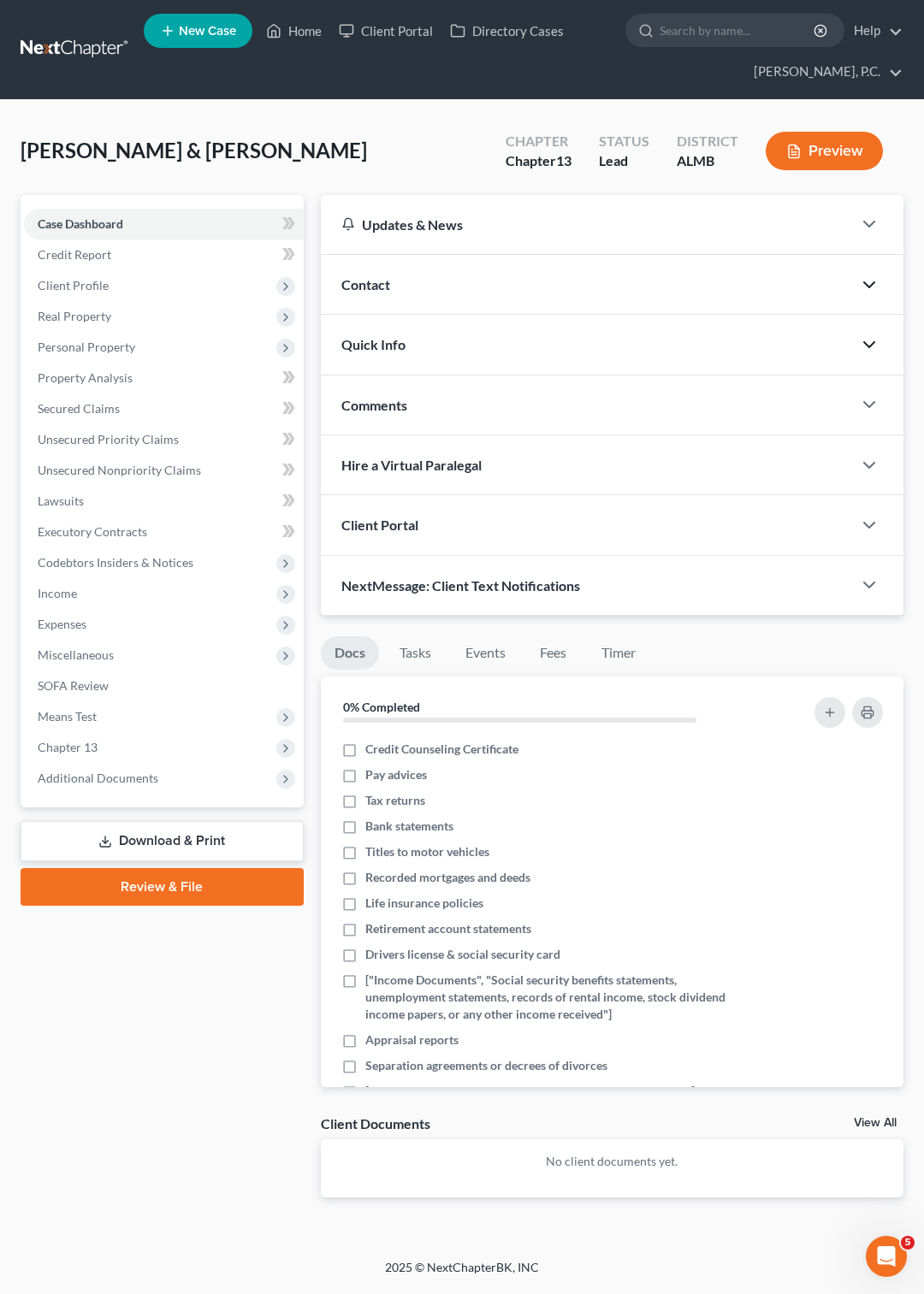
click at [867, 340] on icon "button" at bounding box center [868, 344] width 20 height 20
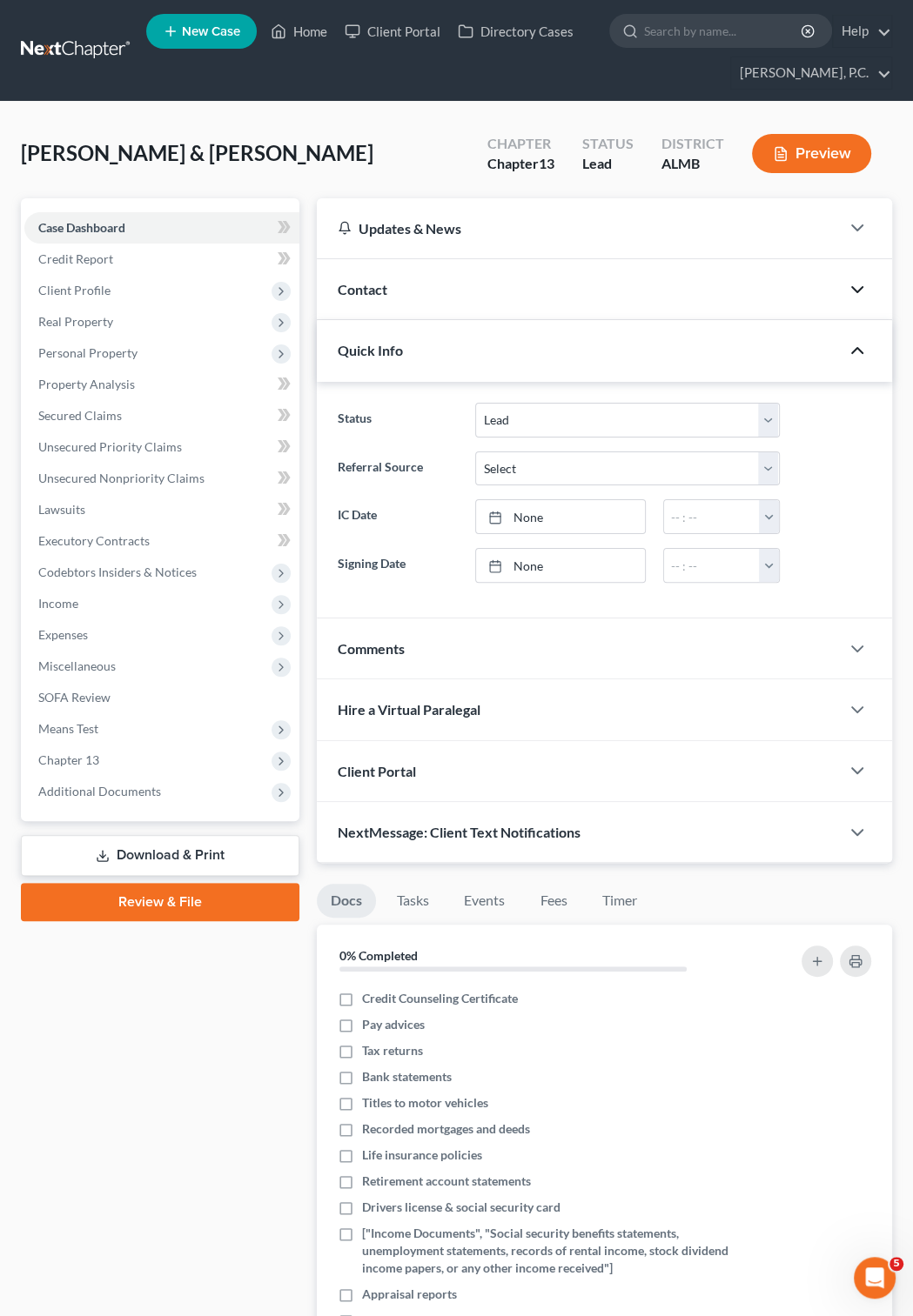
click at [882, 346] on div at bounding box center [866, 351] width 52 height 35
click at [88, 318] on span "Real Property" at bounding box center [75, 321] width 75 height 14
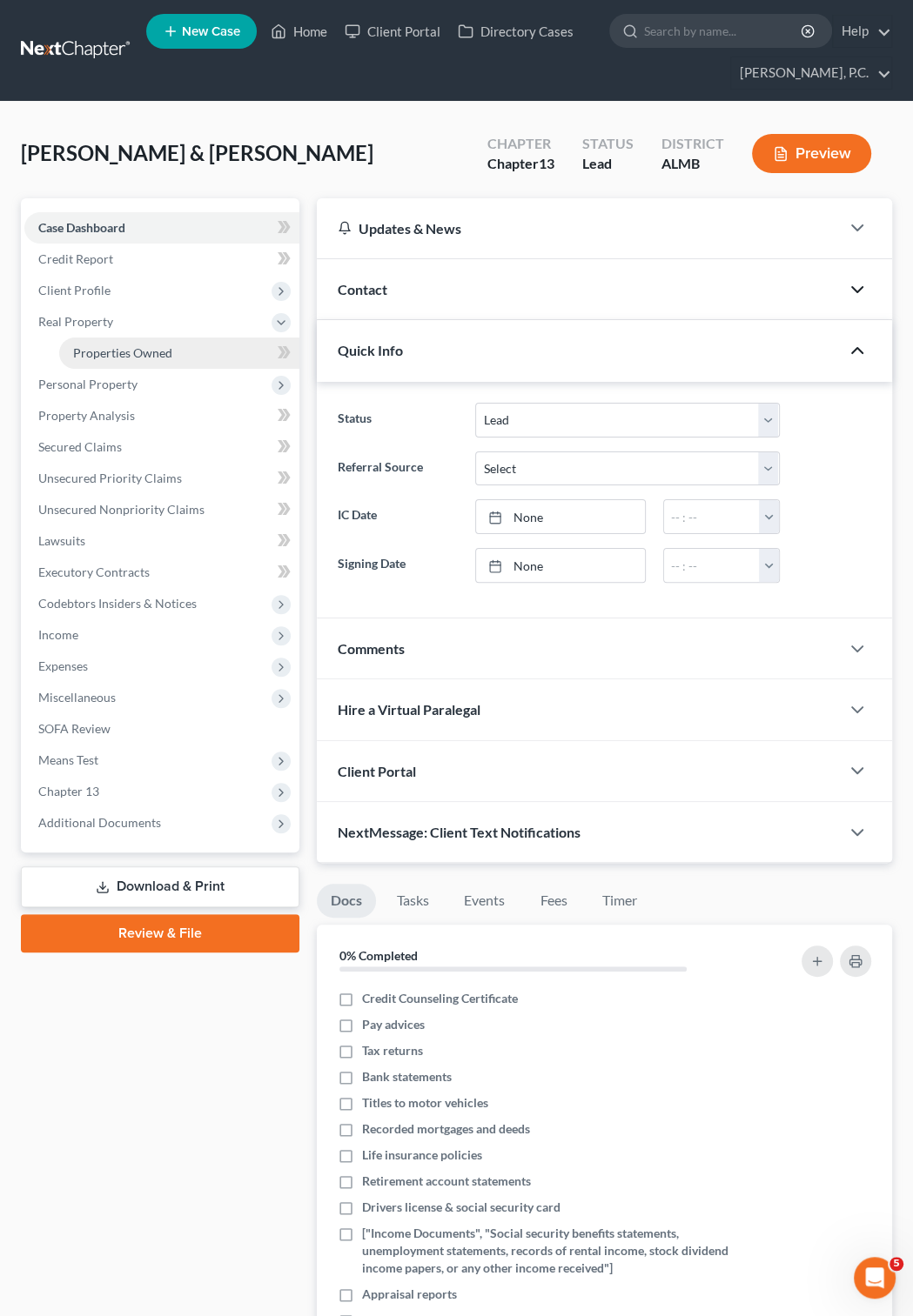
click at [121, 350] on span "Properties Owned" at bounding box center [123, 352] width 99 height 14
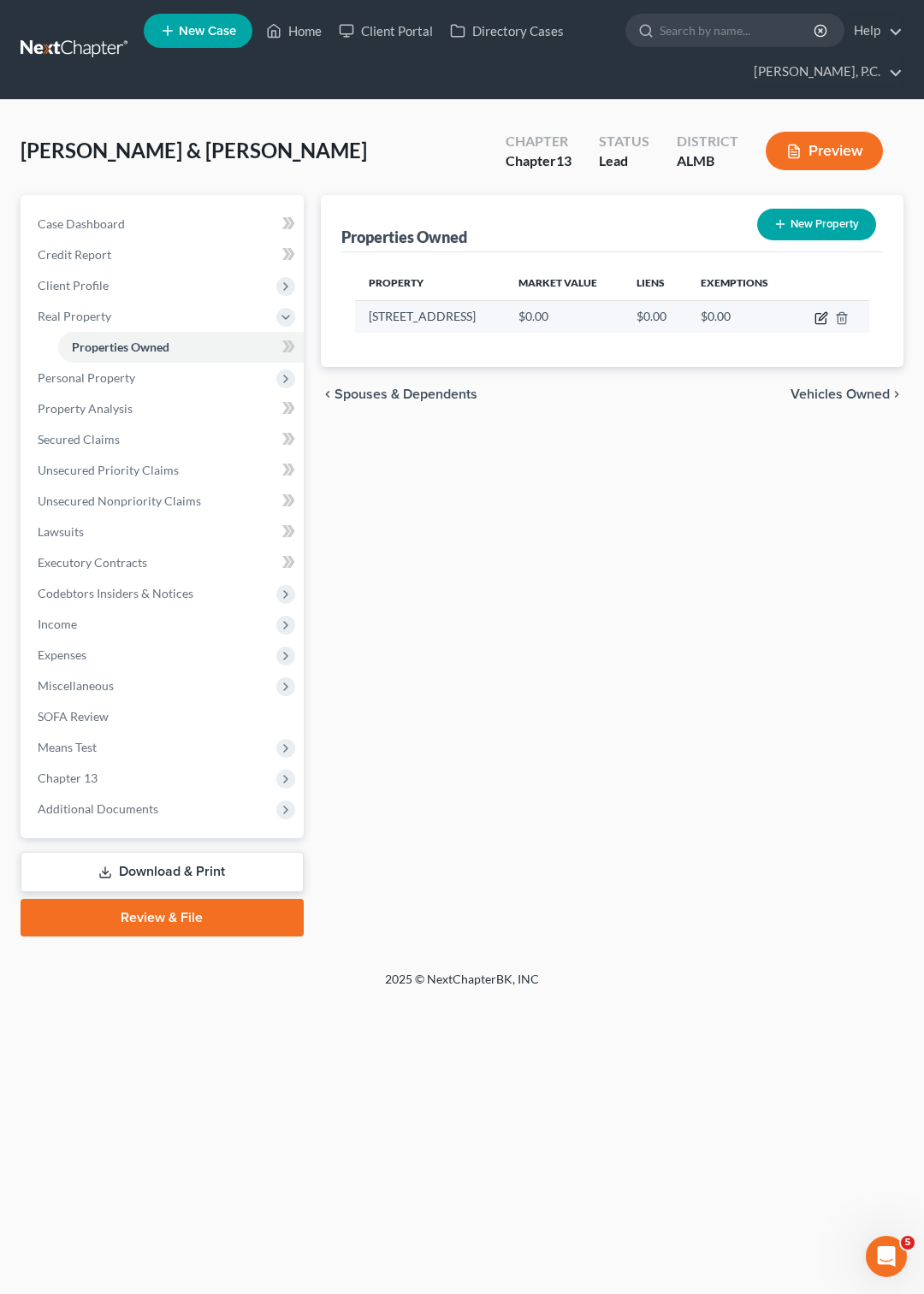
click at [820, 314] on icon "button" at bounding box center [820, 319] width 11 height 11
select select "0"
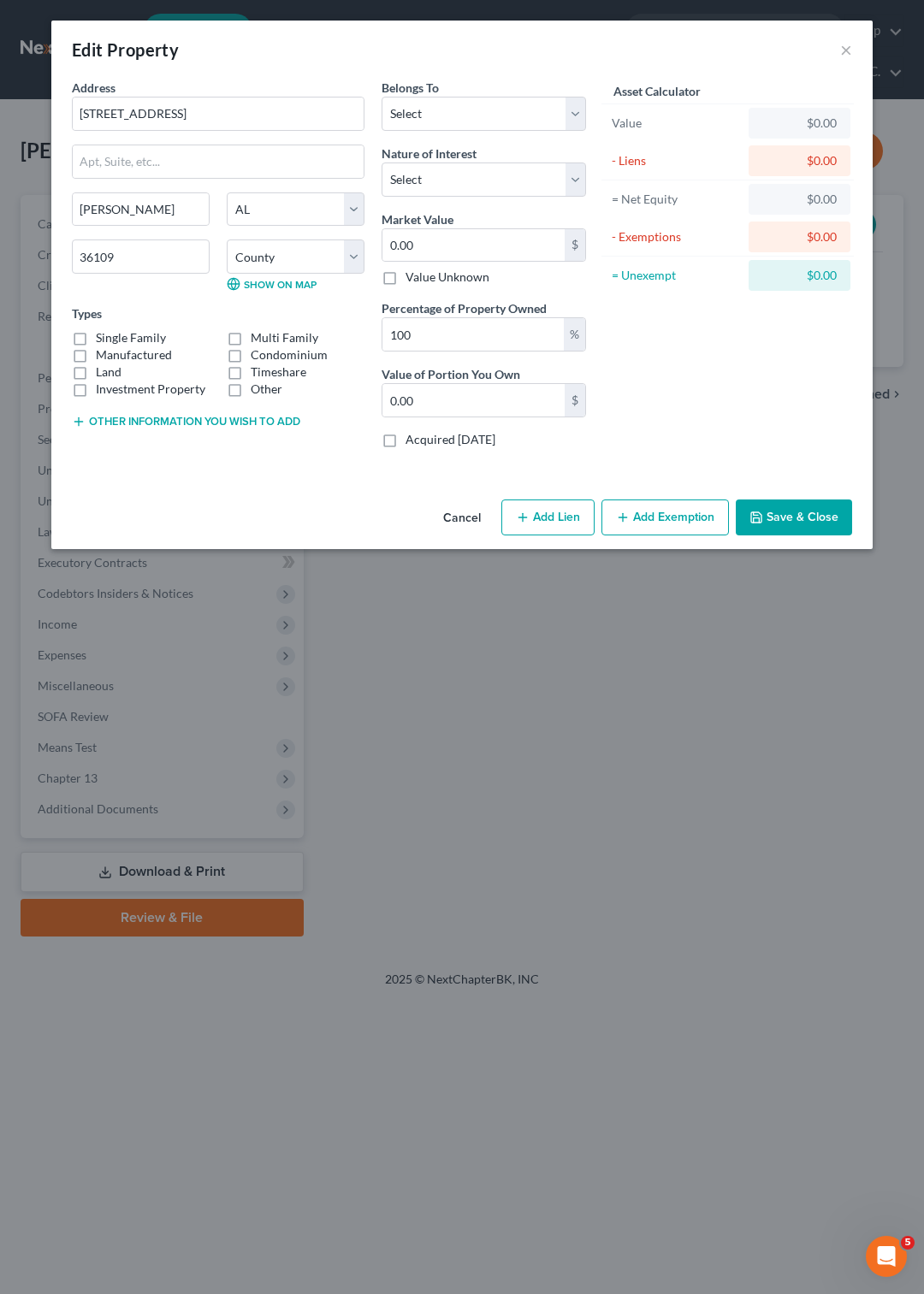
click at [96, 347] on label "Manufactured" at bounding box center [134, 355] width 76 height 17
click at [103, 347] on input "Manufactured" at bounding box center [108, 352] width 12 height 12
click at [96, 354] on label "Manufactured" at bounding box center [134, 355] width 76 height 17
click at [103, 354] on input "Manufactured" at bounding box center [108, 352] width 12 height 12
checkbox input "false"
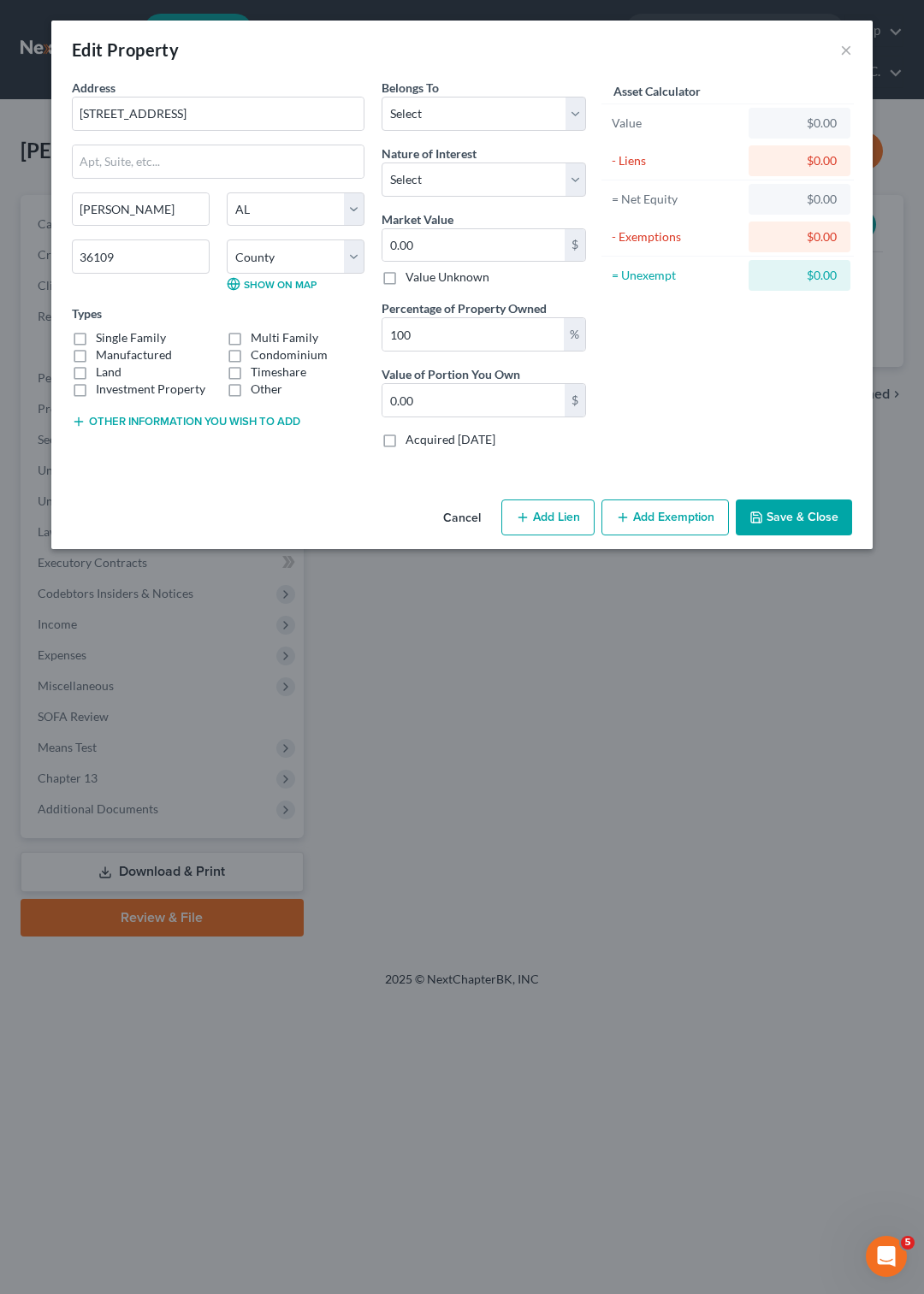
click at [96, 339] on label "Single Family" at bounding box center [131, 338] width 70 height 17
click at [103, 339] on input "Single Family" at bounding box center [108, 335] width 12 height 12
checkbox input "true"
click at [381, 97] on select "Select Debtor 1 Only Debtor 2 Only Debtor 1 And Debtor 2 Only At Least One Of T…" at bounding box center [483, 114] width 204 height 35
select select "2"
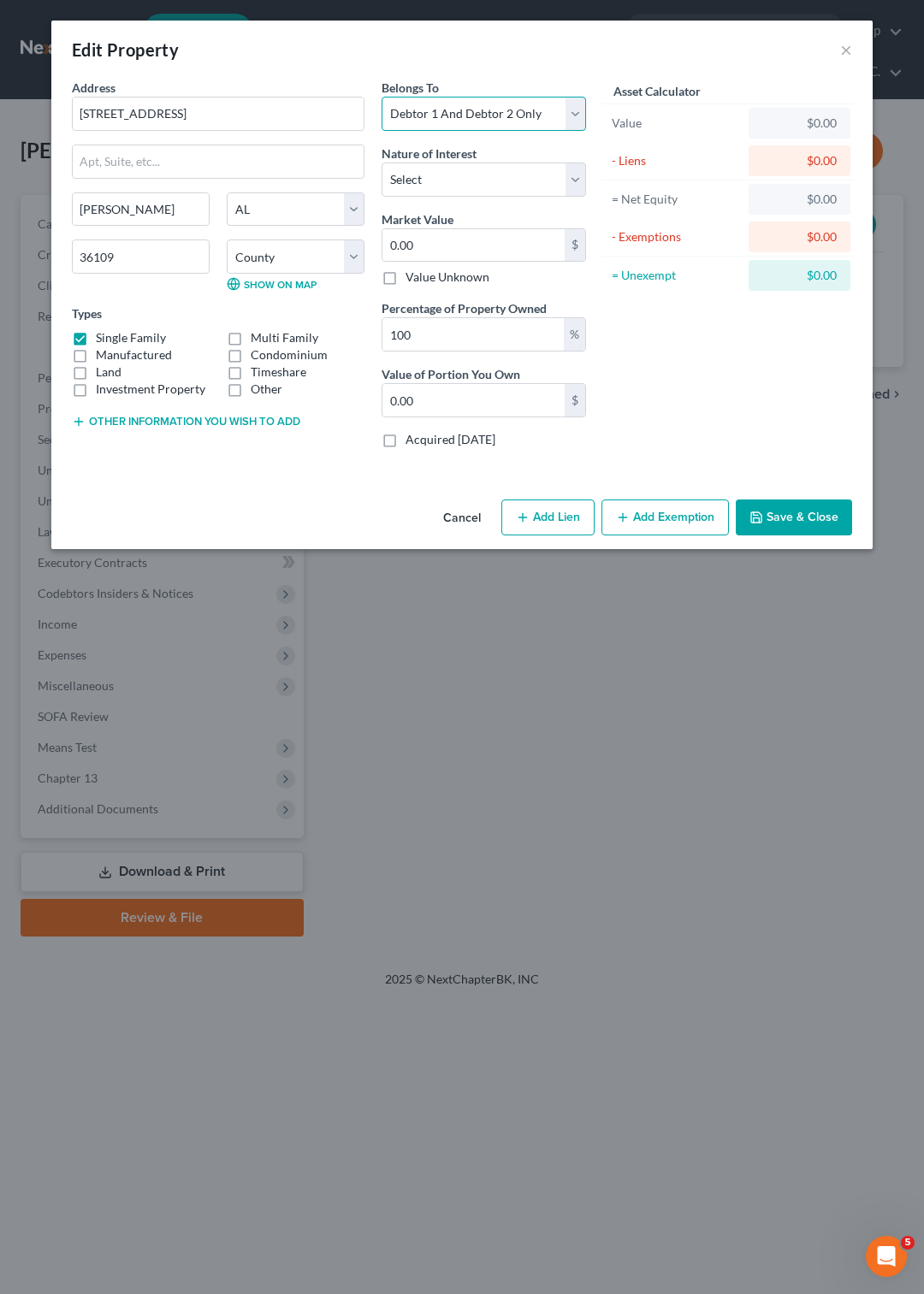
click option "Debtor 1 And Debtor 2 Only" at bounding box center [0, 0] width 0 height 0
click at [381, 163] on select "Select Fee Simple Joint Tenant Life Estate Equitable Interest Future Interest T…" at bounding box center [483, 180] width 204 height 35
select select "0"
click option "Fee Simple" at bounding box center [0, 0] width 0 height 0
click at [522, 243] on input "0.00" at bounding box center [473, 245] width 182 height 33
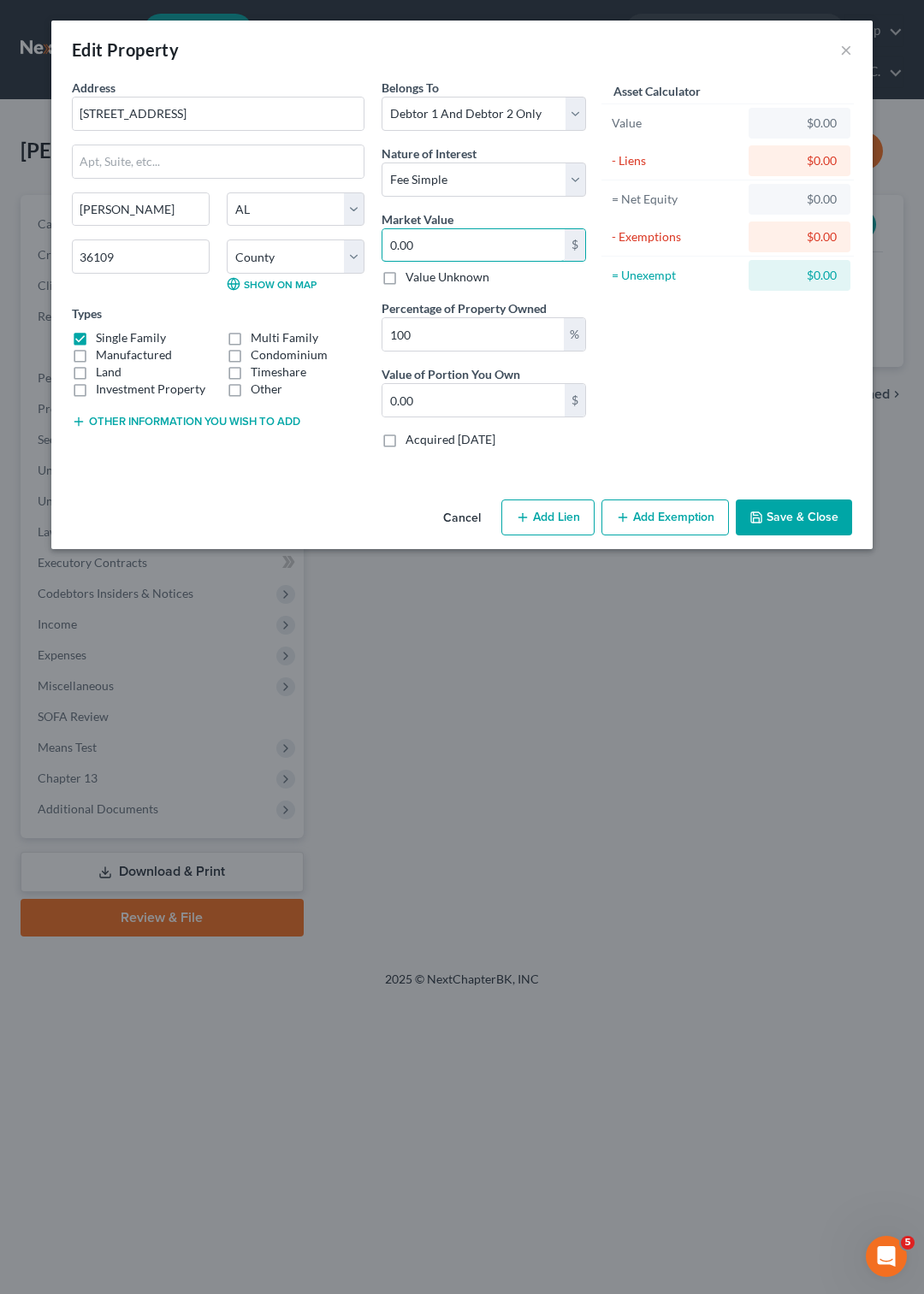
type input "1"
type input "1.00"
type input "13"
type input "13.00"
type input "135"
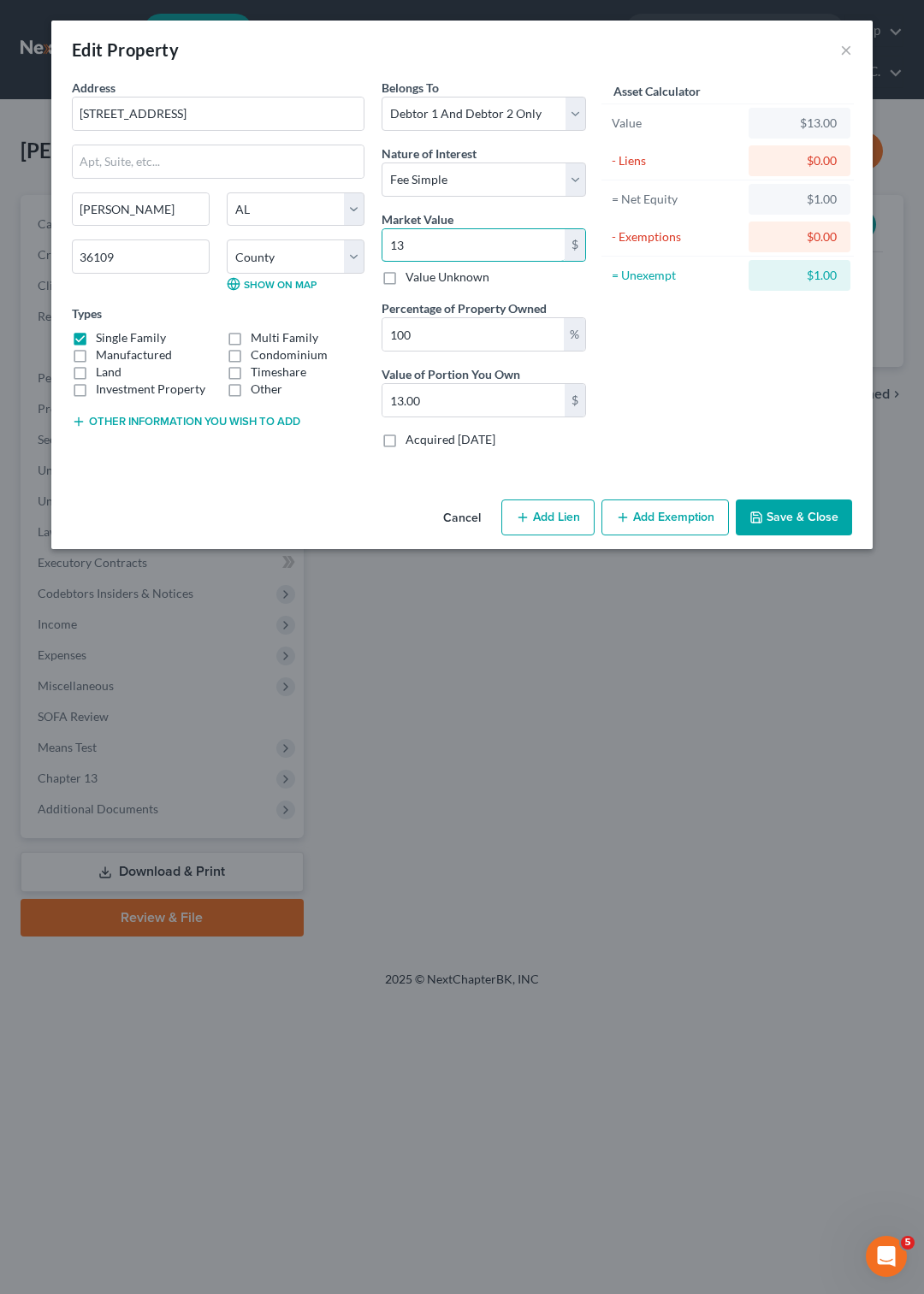
type input "135.00"
type input "1356"
type input "1,356.00"
type input "1,3560"
type input "13,560.00"
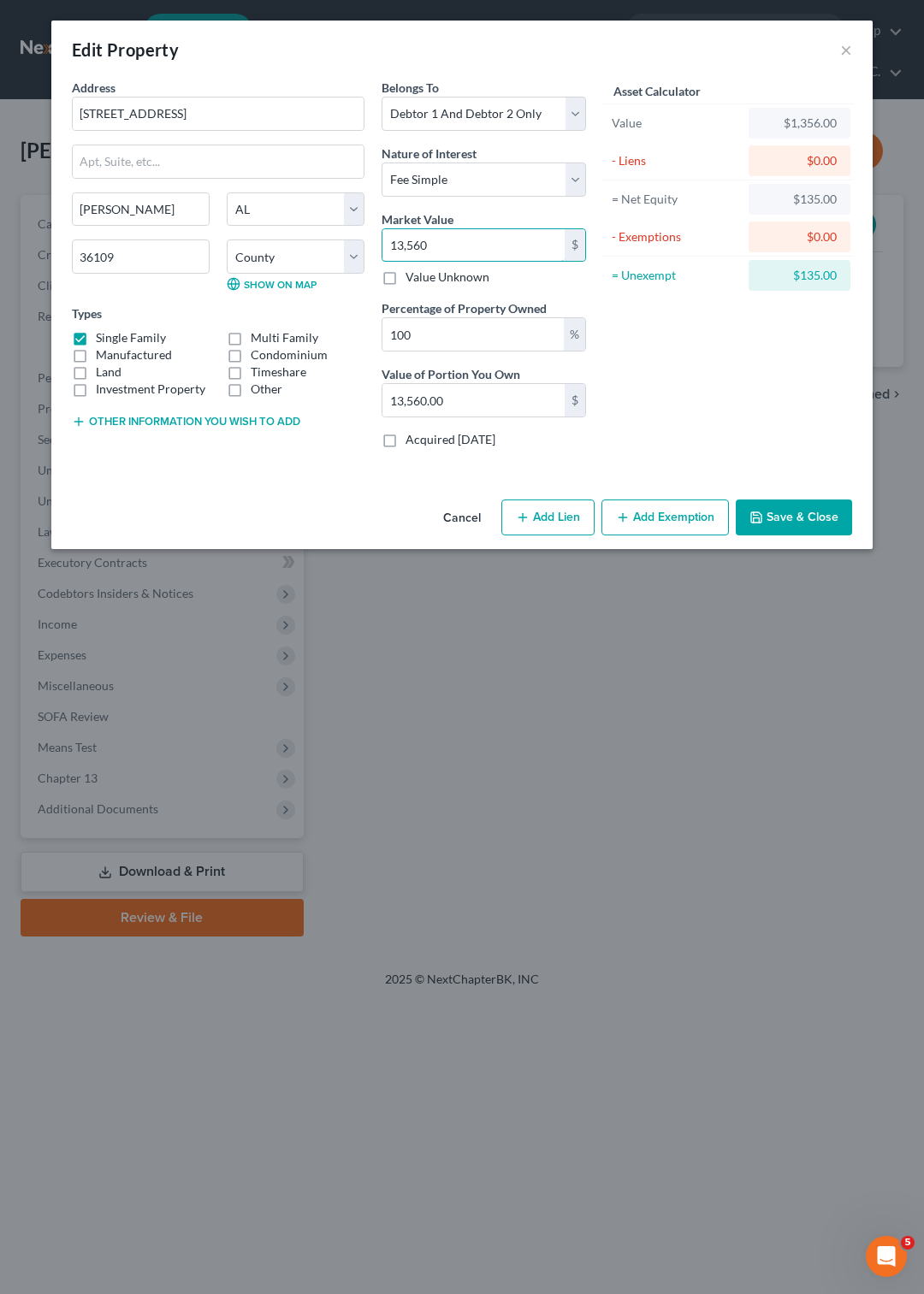
type input "13,5600"
type input "135,600.00"
type input "135,600"
click at [533, 508] on button "Add Lien" at bounding box center [547, 517] width 93 height 36
select select "2"
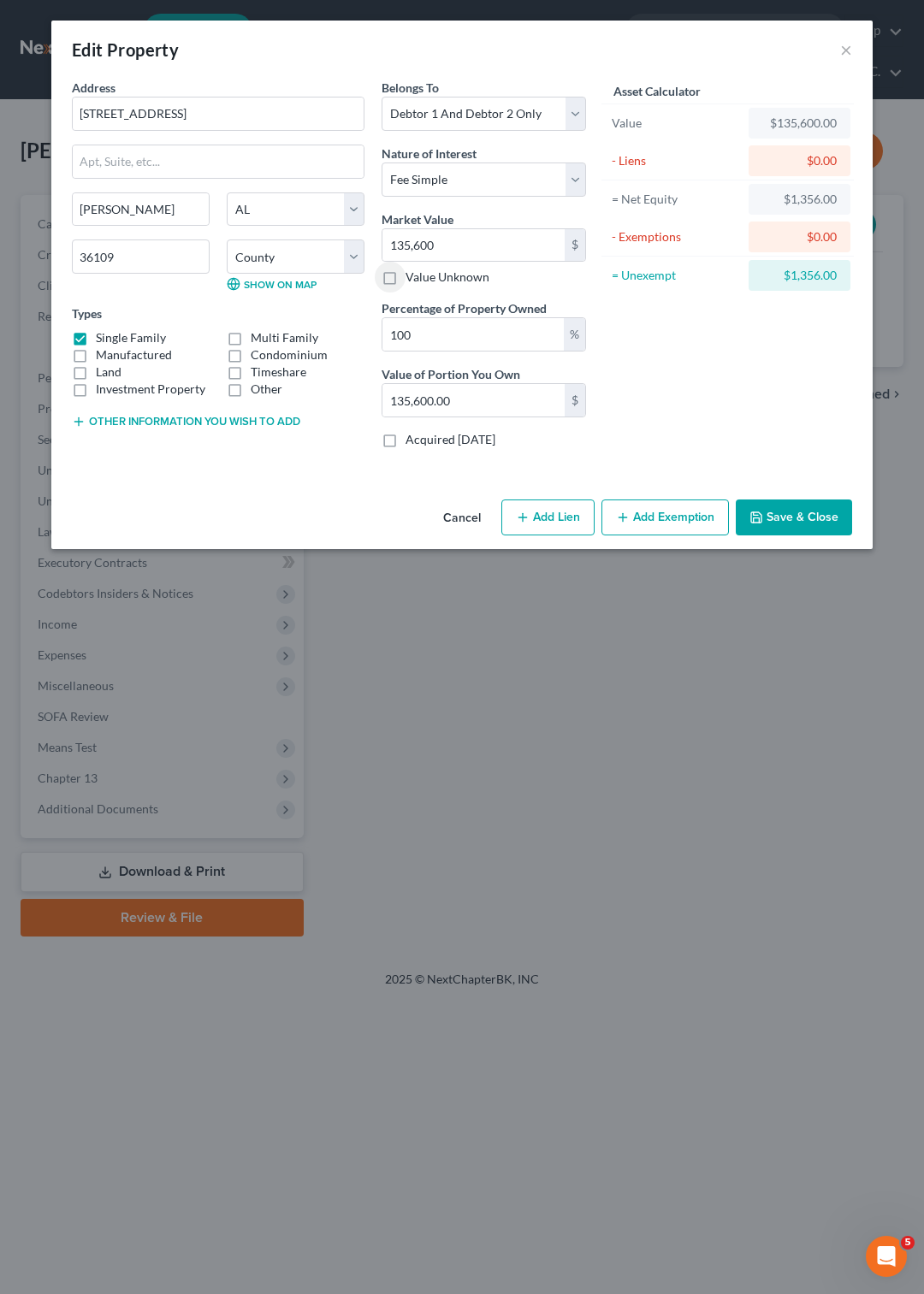
select select "0"
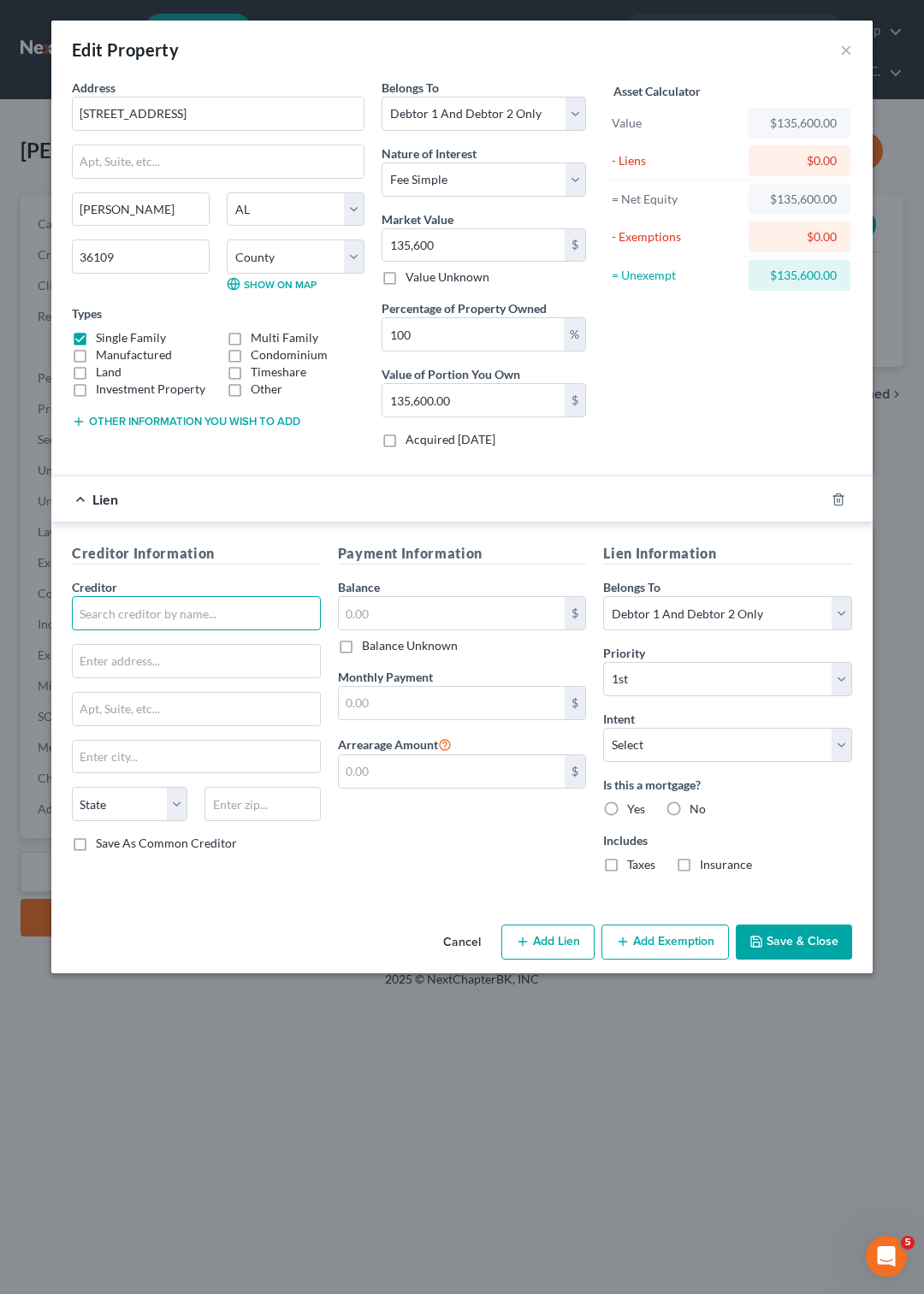
click at [203, 618] on input "text" at bounding box center [196, 613] width 249 height 35
type input "Valon Mortgage"
paste input "9450 SW Gemini Dr"
type input "9450 SW Gemini Dr"
type input "Beaverton"
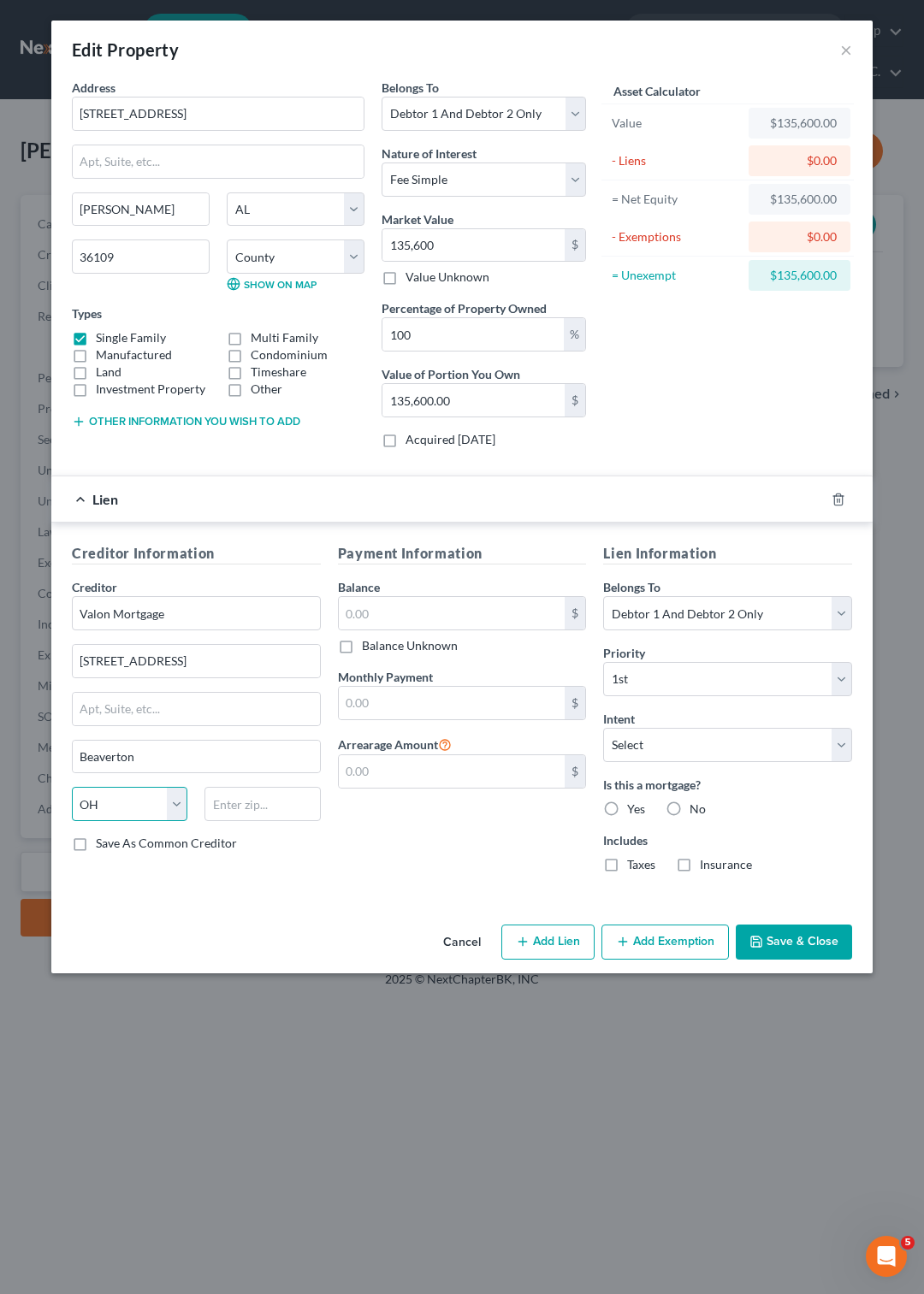
select select "38"
type input "97008"
click at [380, 619] on input "text" at bounding box center [451, 613] width 227 height 33
type input "83,772.31"
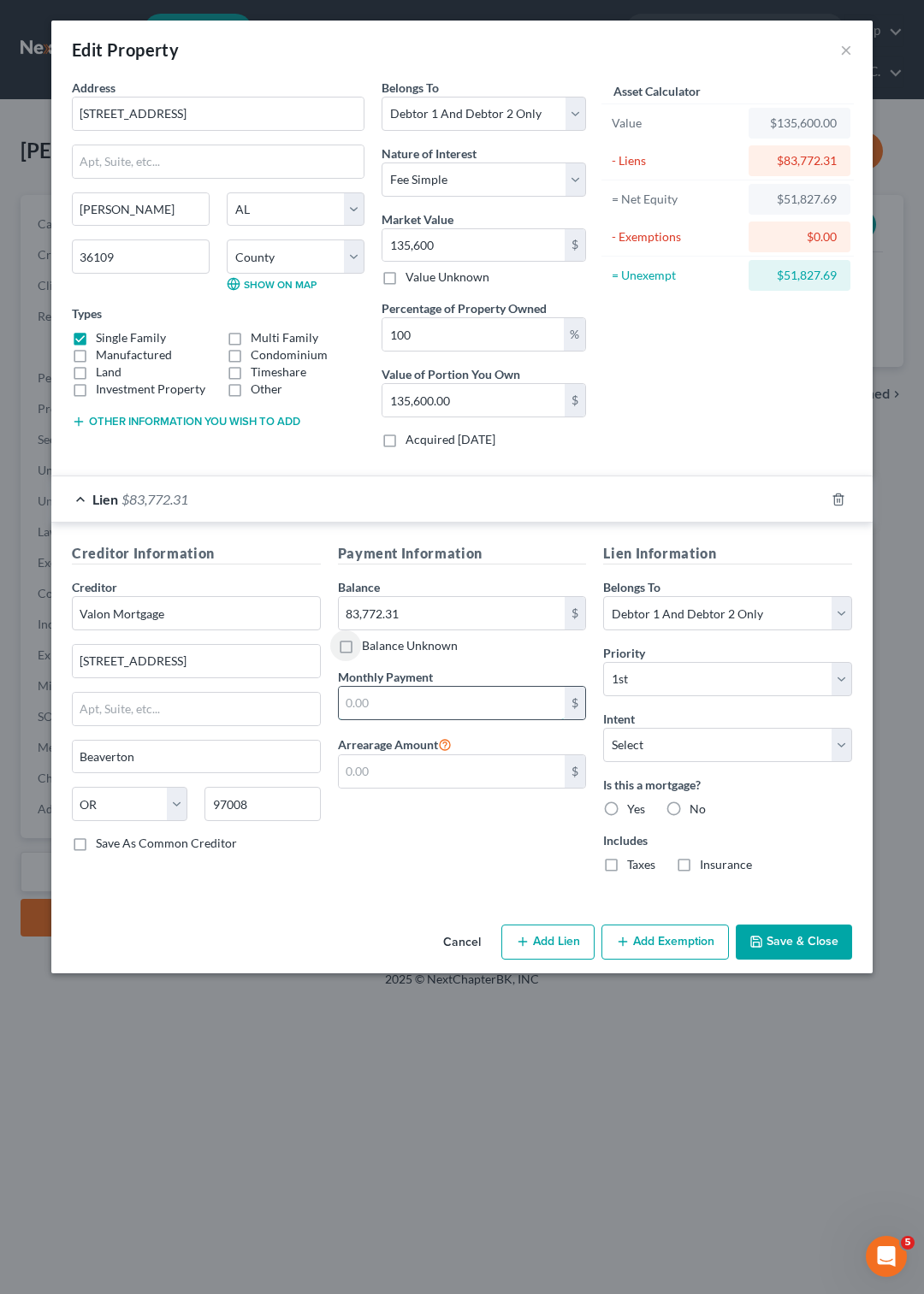
click at [379, 712] on input "text" at bounding box center [451, 703] width 227 height 33
type input "636"
click at [627, 810] on label "Yes" at bounding box center [636, 809] width 18 height 17
click at [633, 810] on input "Yes" at bounding box center [639, 806] width 12 height 12
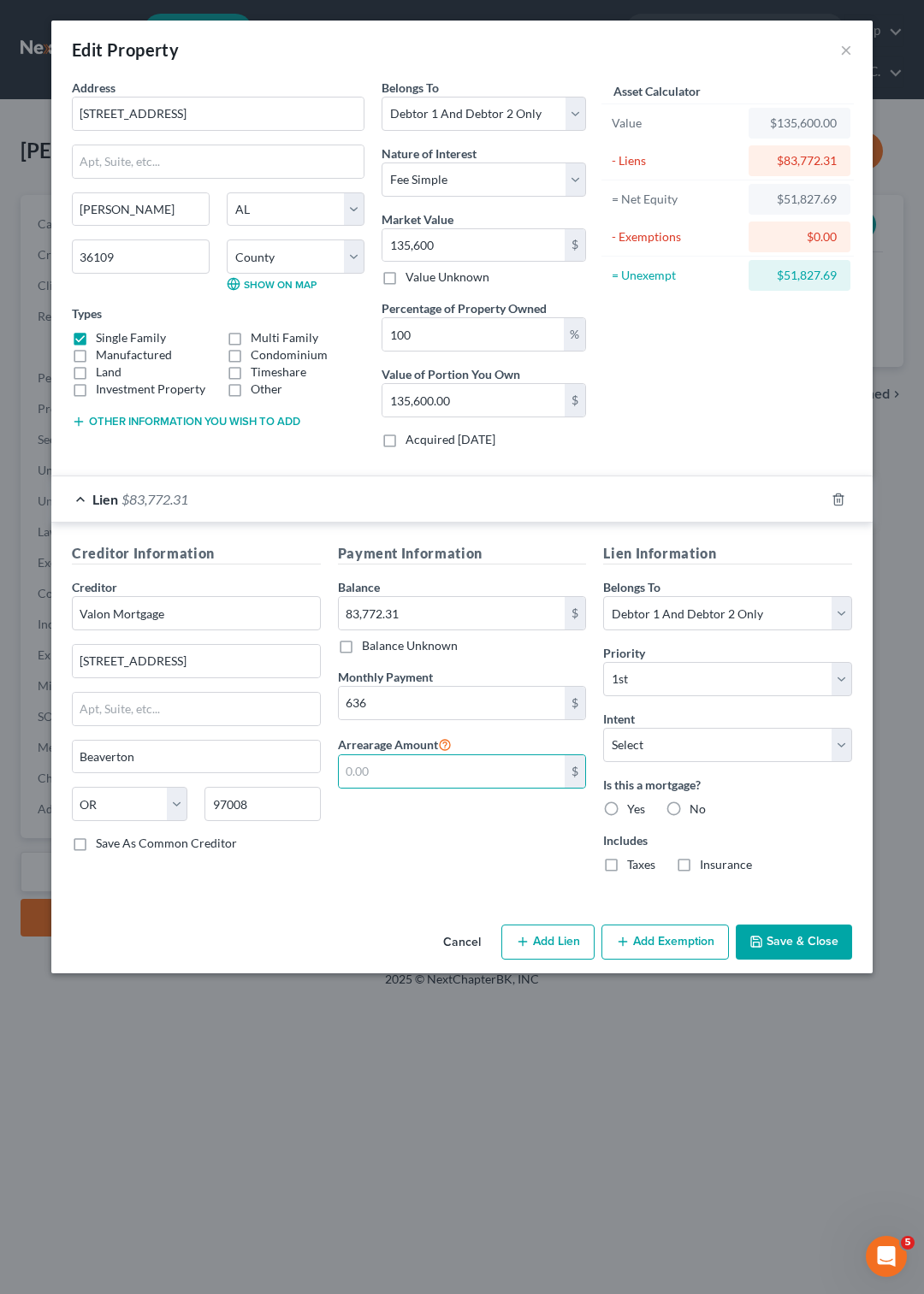
radio input "true"
drag, startPoint x: 612, startPoint y: 860, endPoint x: 657, endPoint y: 867, distance: 45.5
click at [627, 862] on label "Taxes" at bounding box center [641, 864] width 28 height 17
click at [633, 862] on input "Taxes" at bounding box center [639, 861] width 12 height 12
checkbox input "true"
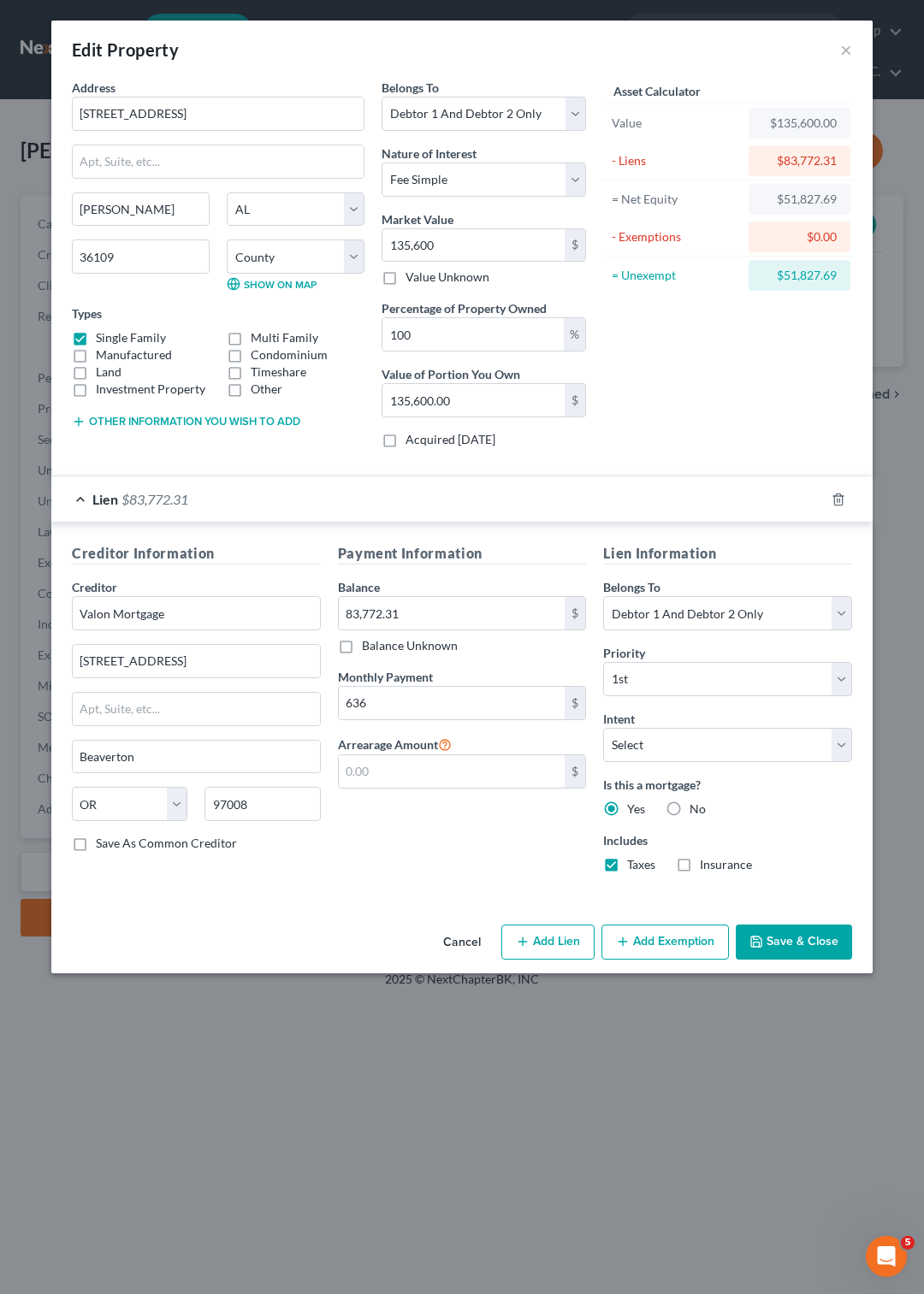
click at [699, 864] on label "Insurance" at bounding box center [725, 864] width 52 height 17
click at [706, 864] on input "Insurance" at bounding box center [712, 861] width 12 height 12
checkbox input "true"
click at [649, 939] on button "Add Exemption" at bounding box center [665, 943] width 127 height 36
select select "2"
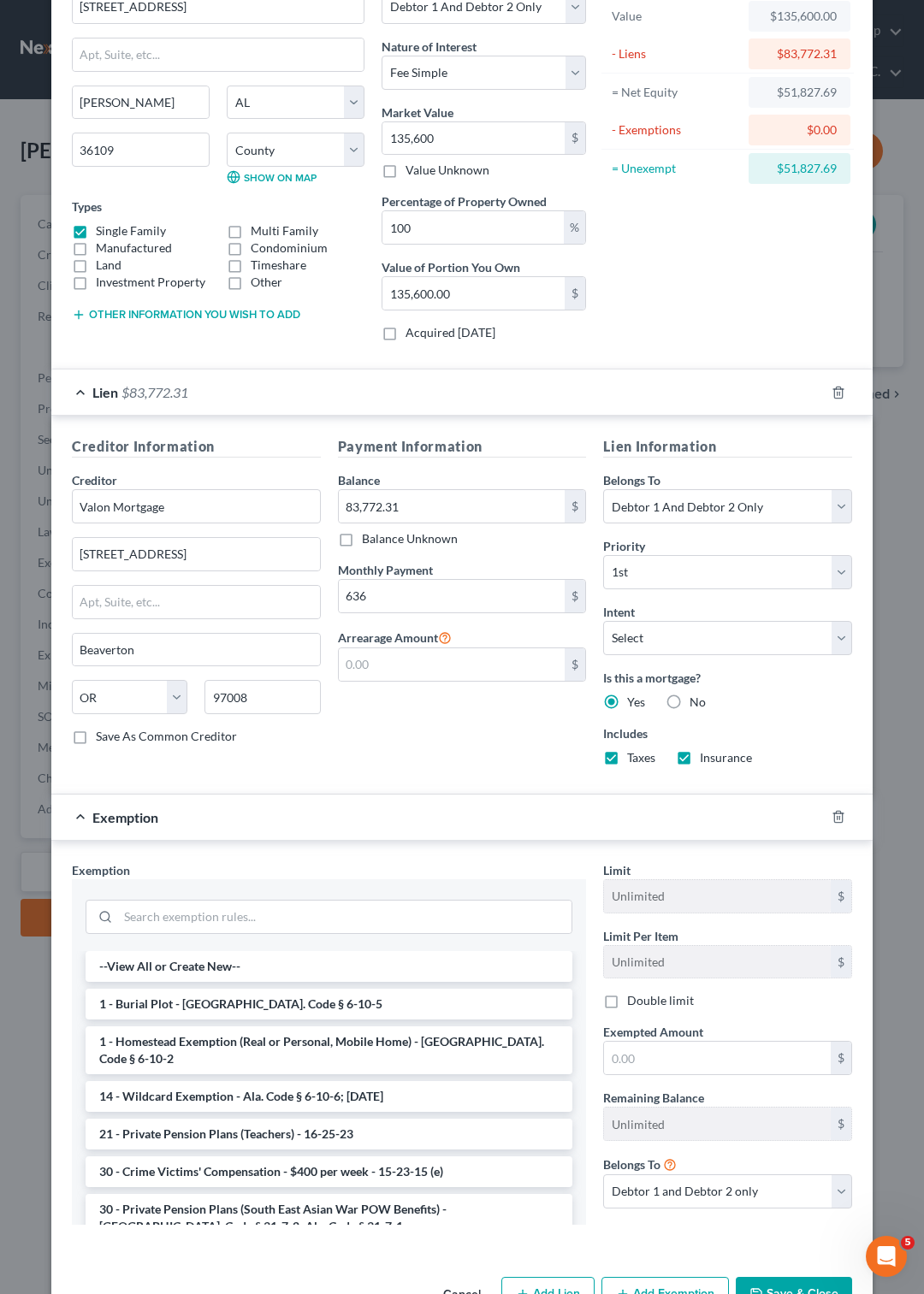
scroll to position [164, 0]
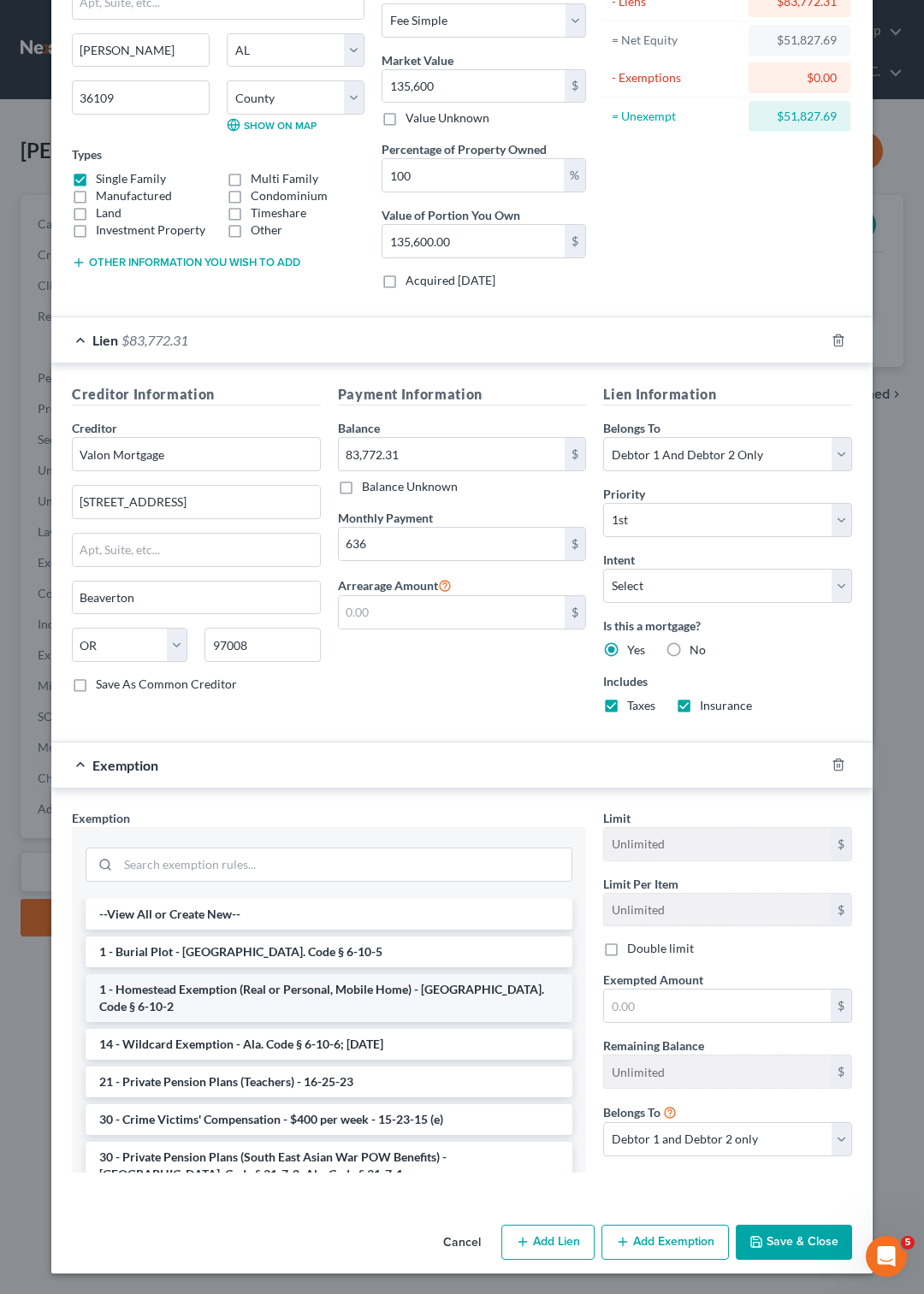
click at [176, 987] on li "1 - Homestead Exemption (Real or Personal, Mobile Home) - Ala. Code § 6-10-2" at bounding box center [329, 998] width 487 height 48
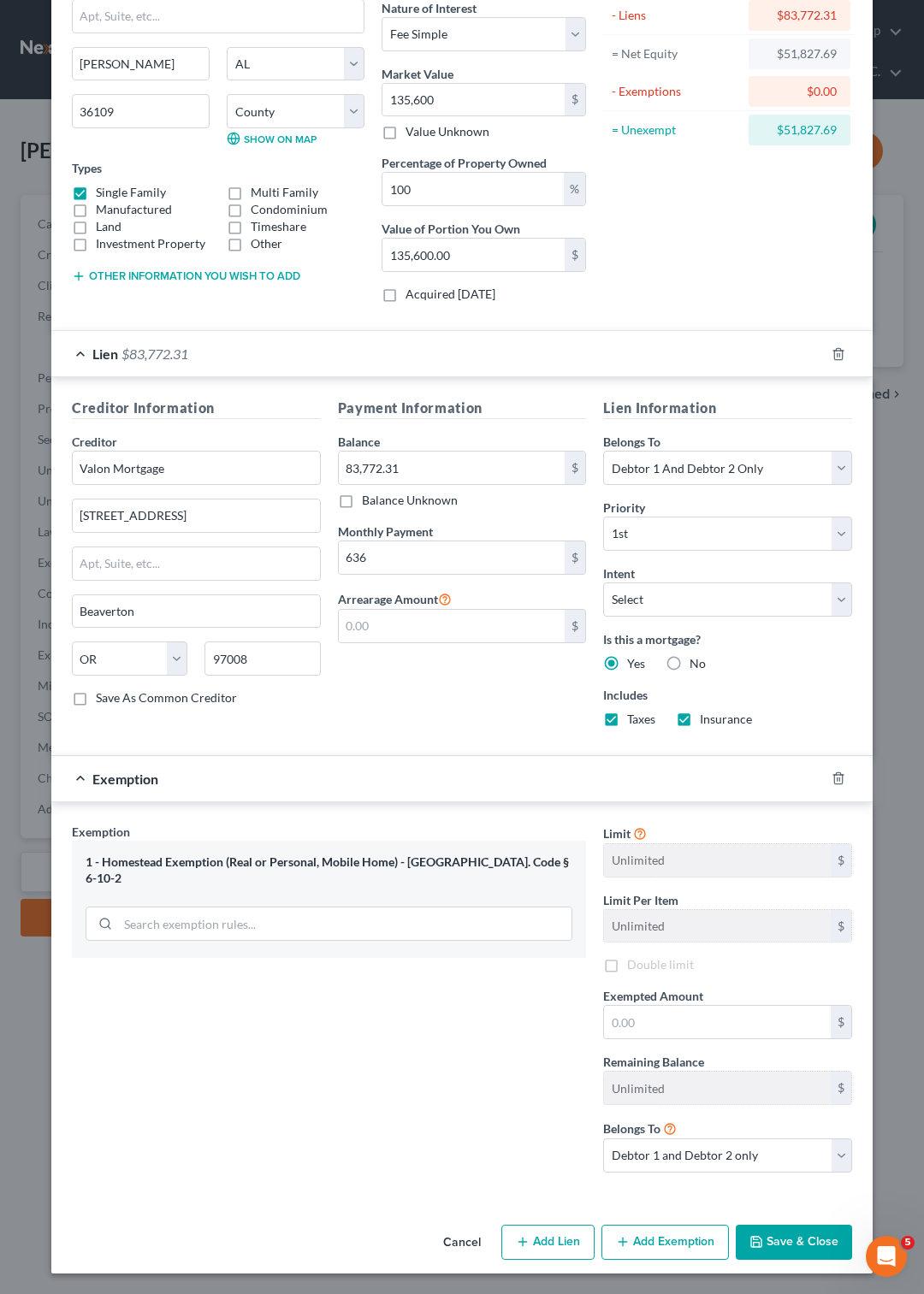
click at [176, 987] on div "Exemption Set must be selected for CA. Exemption * 1 - Homestead Exemption (Rea…" at bounding box center [329, 1004] width 531 height 363
click at [627, 966] on label "Double limit" at bounding box center [660, 964] width 67 height 17
click at [633, 966] on input "Double limit" at bounding box center [639, 962] width 12 height 12
checkbox input "true"
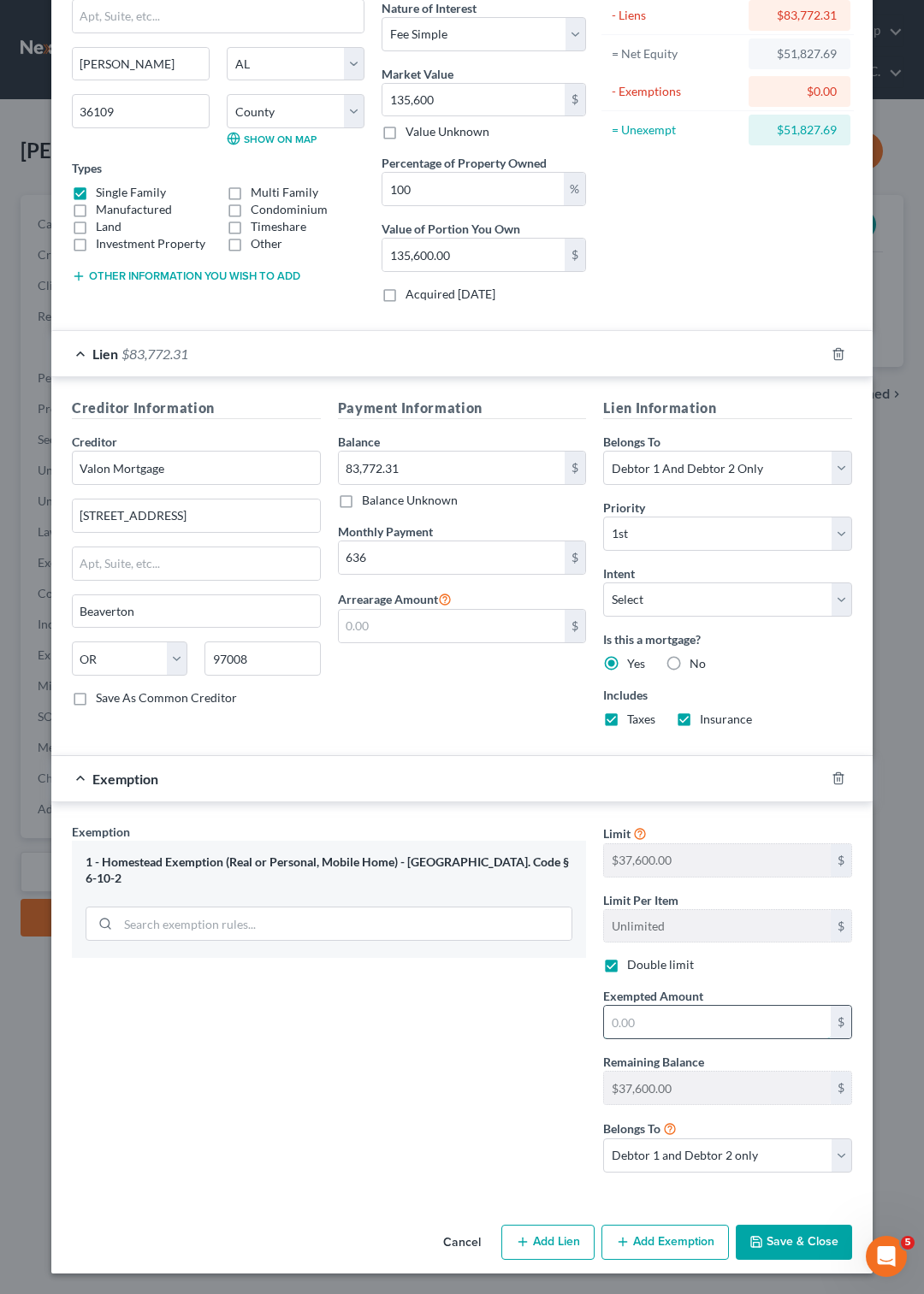
click at [612, 1017] on input "text" at bounding box center [717, 1022] width 227 height 33
type input "37,600"
click at [749, 1244] on icon "button" at bounding box center [755, 1242] width 13 height 13
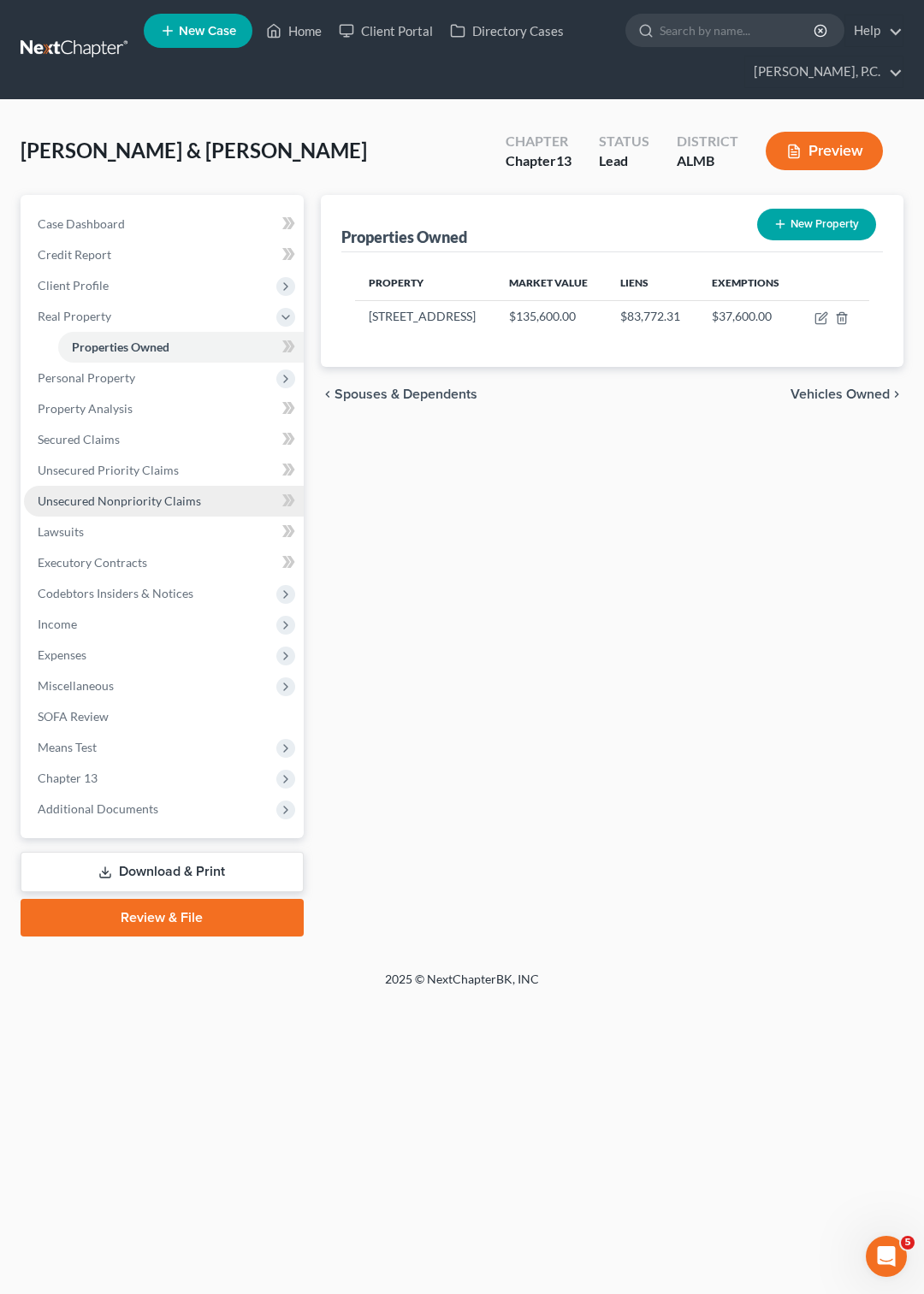
click at [92, 507] on span "Unsecured Nonpriority Claims" at bounding box center [119, 500] width 163 height 14
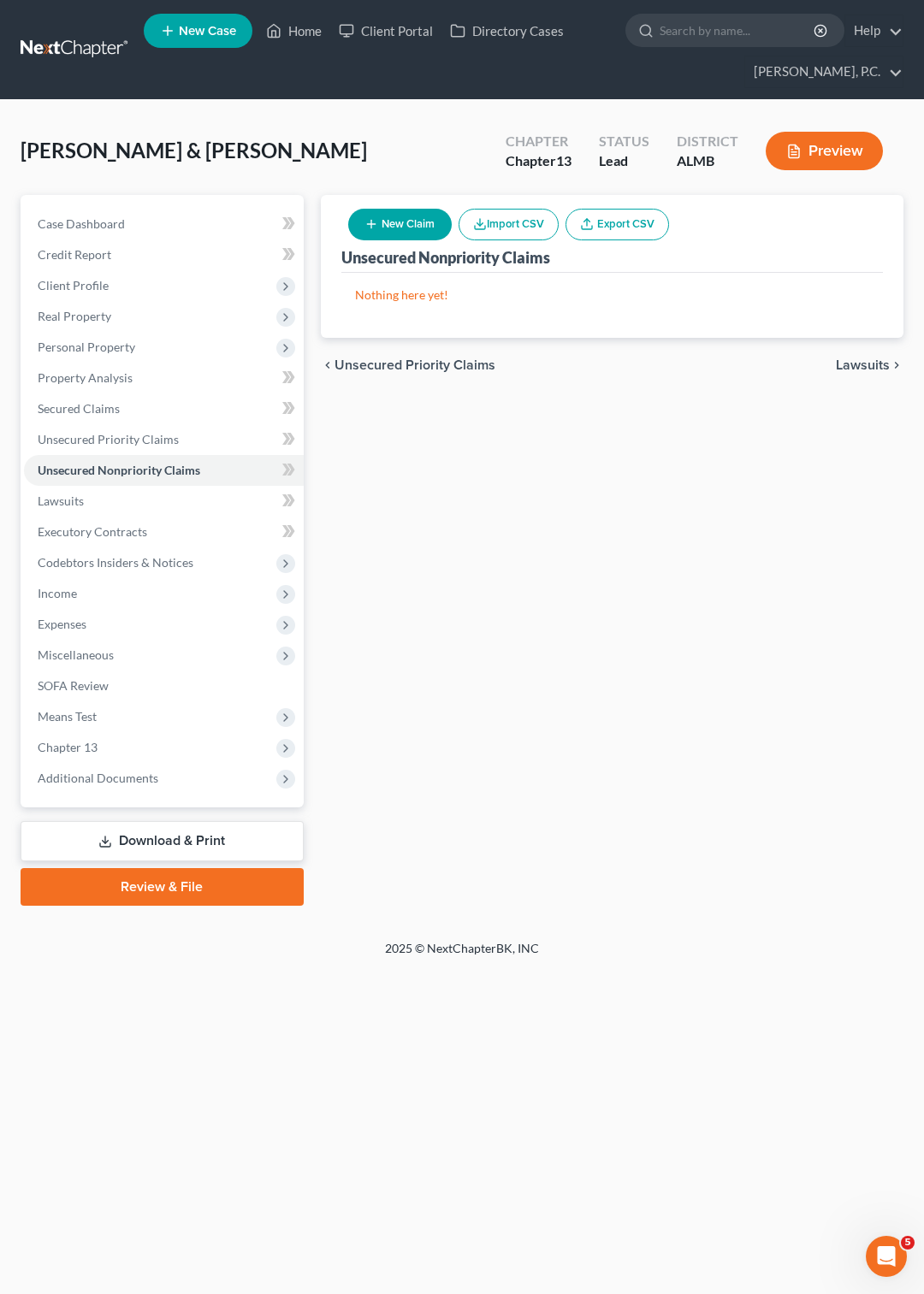
click at [409, 212] on button "New Claim" at bounding box center [400, 225] width 103 height 32
select select "2"
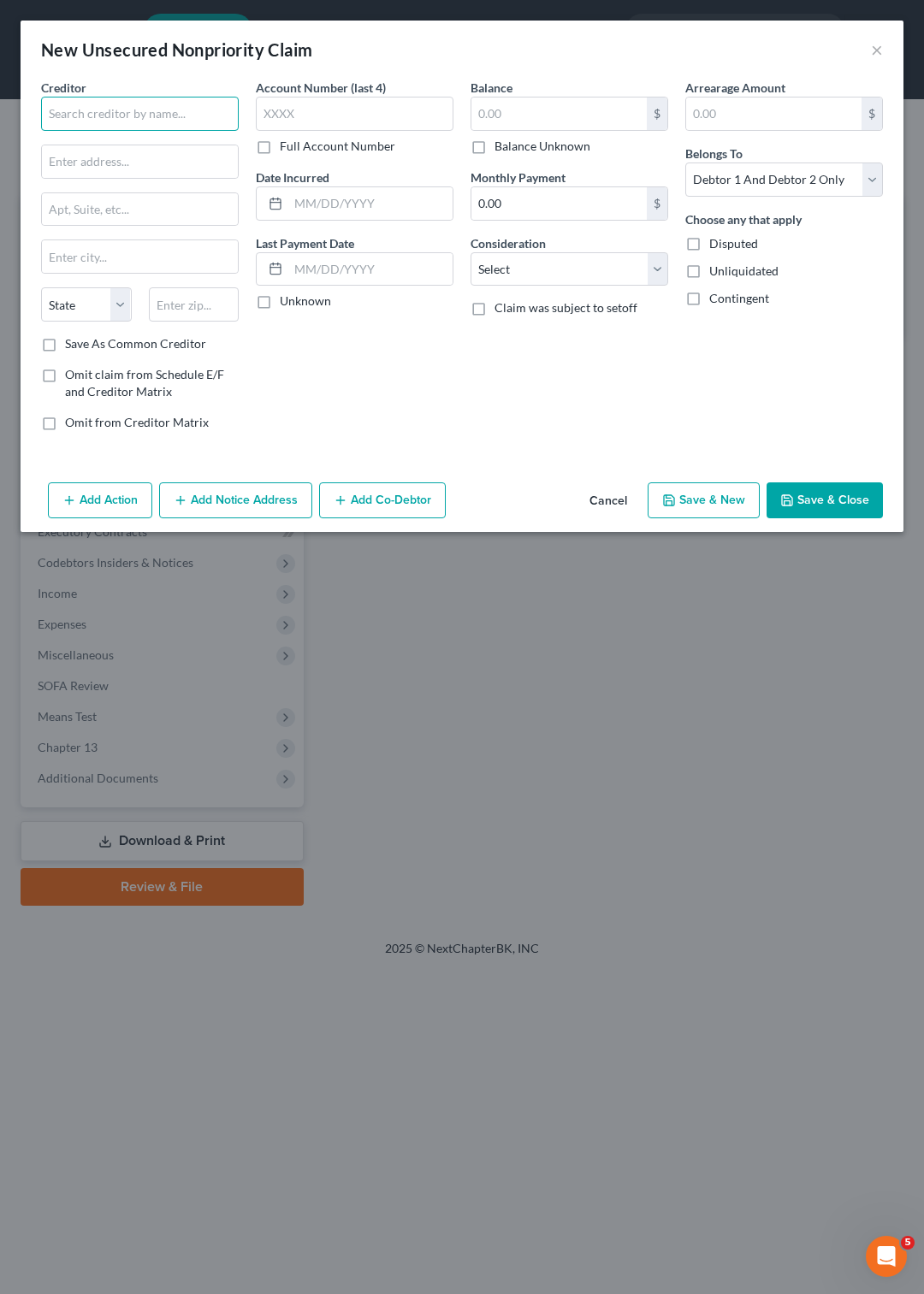
click at [76, 100] on input "text" at bounding box center [139, 114] width 197 height 35
type input "Synchrony Bank"
type input "Bankruptcy Dept"
type input "P.O. Box 965061"
type input "Orlando"
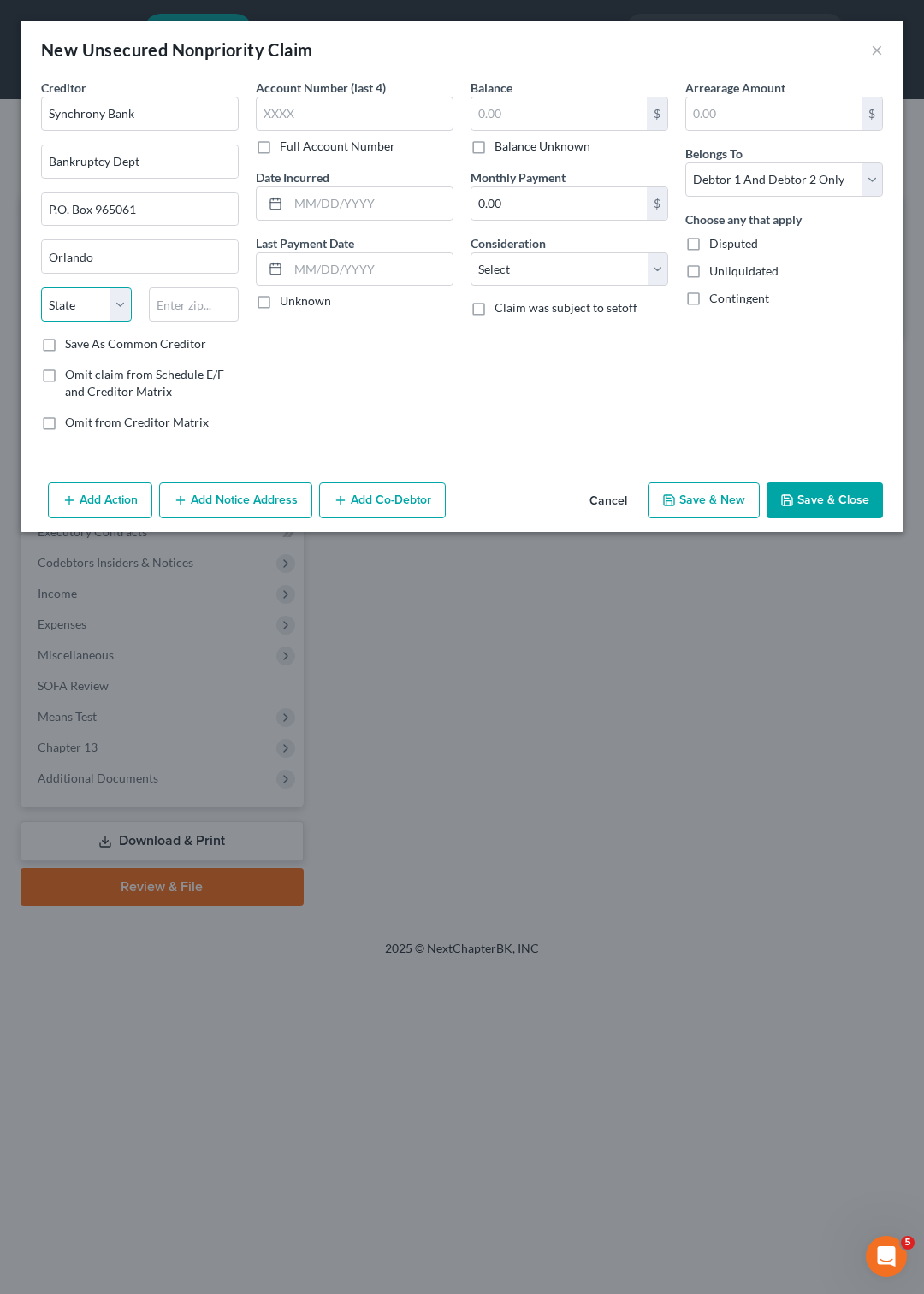
select select "9"
type input "32896-5061"
click at [65, 347] on label "Save As Common Creditor" at bounding box center [135, 343] width 141 height 17
click at [72, 347] on input "Save As Common Creditor" at bounding box center [77, 340] width 12 height 12
checkbox input "true"
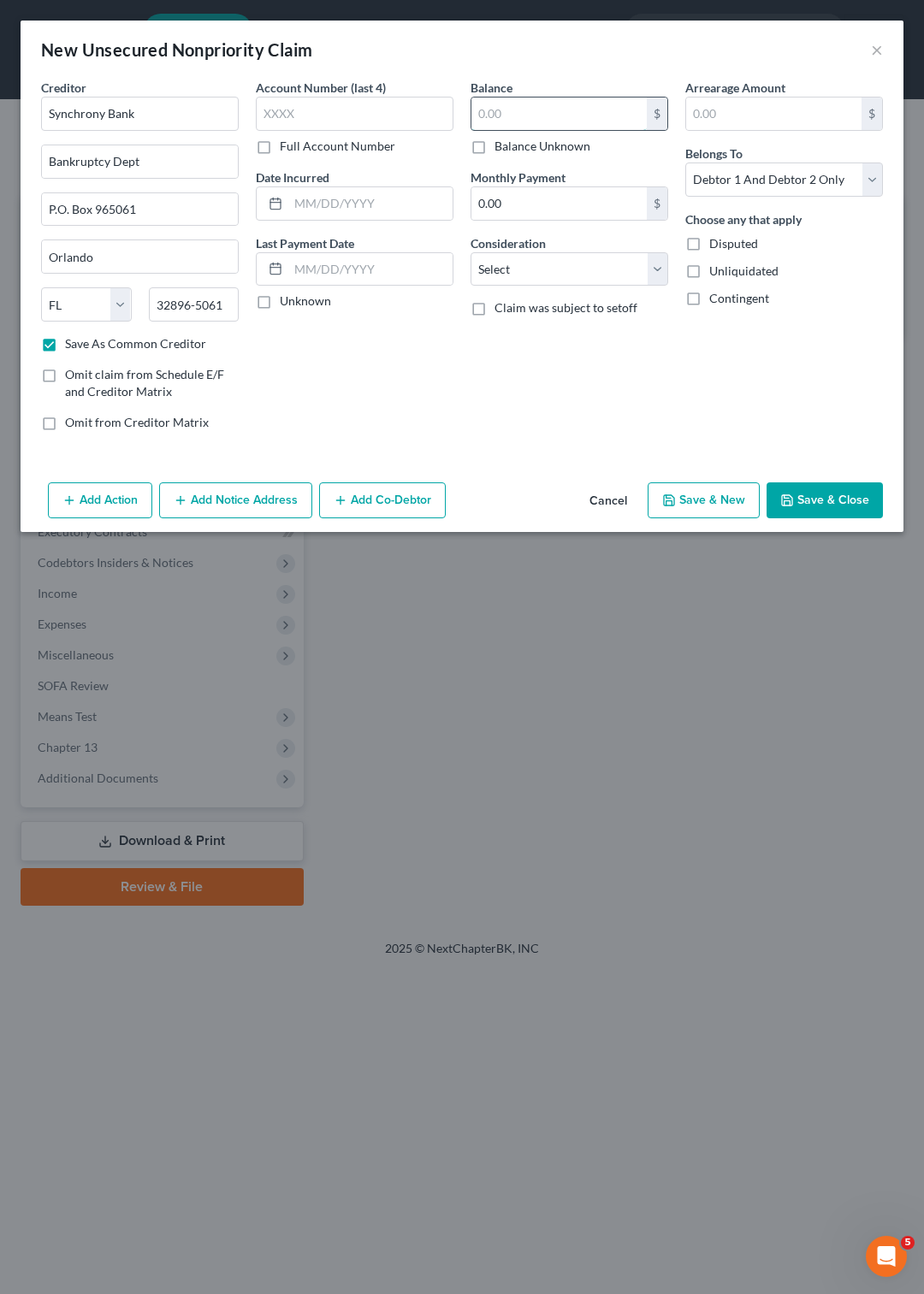
click at [491, 108] on input "text" at bounding box center [558, 114] width 175 height 33
type input "4,152"
click at [685, 163] on select "Select Debtor 1 Only Debtor 2 Only Debtor 1 And Debtor 2 Only At Least One Of T…" at bounding box center [784, 180] width 197 height 35
select select "1"
click option "Debtor 2 Only" at bounding box center [0, 0] width 0 height 0
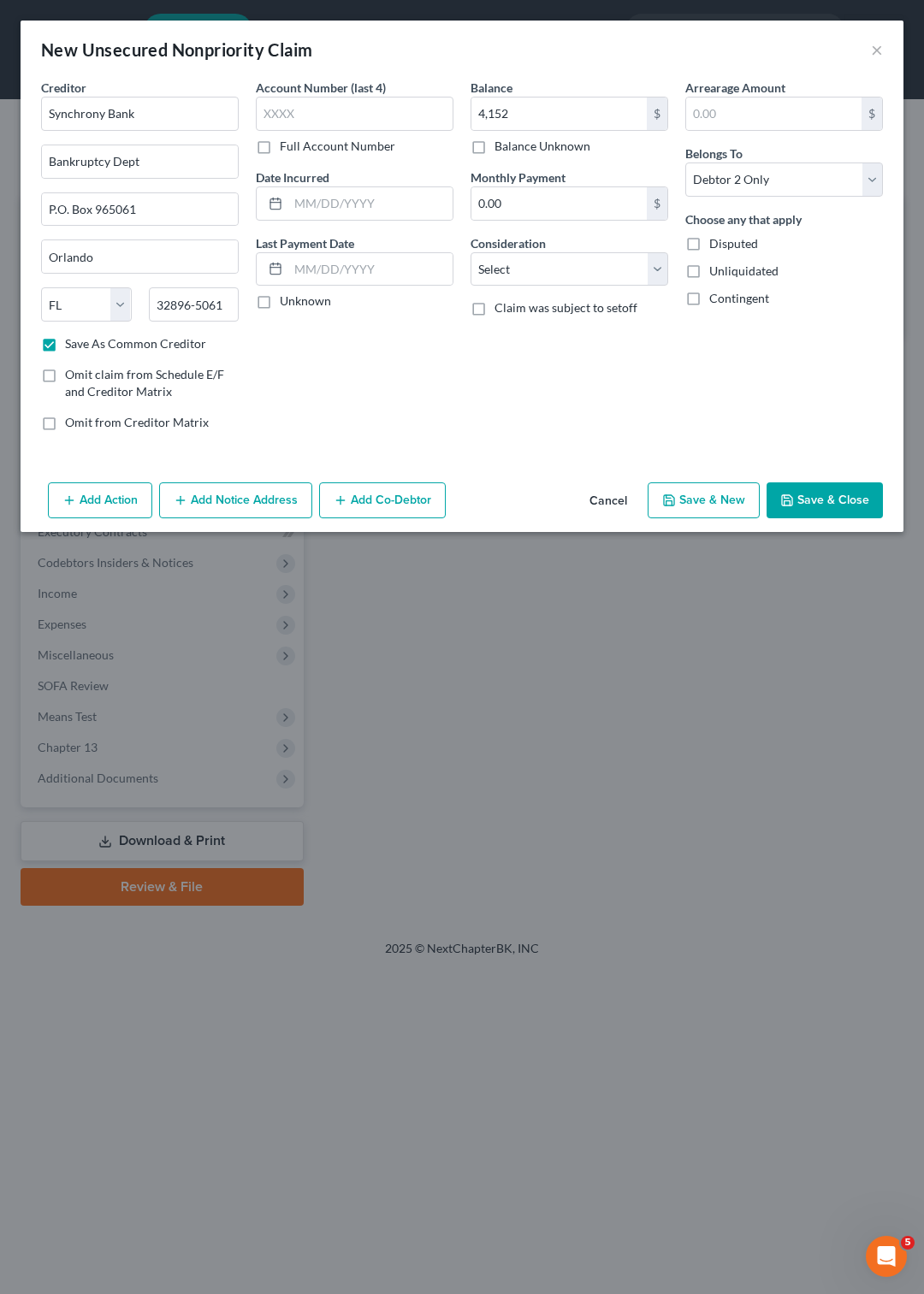
click at [704, 493] on button "Save & New" at bounding box center [704, 500] width 112 height 36
select select "2"
click at [130, 118] on input "text" at bounding box center [139, 114] width 197 height 35
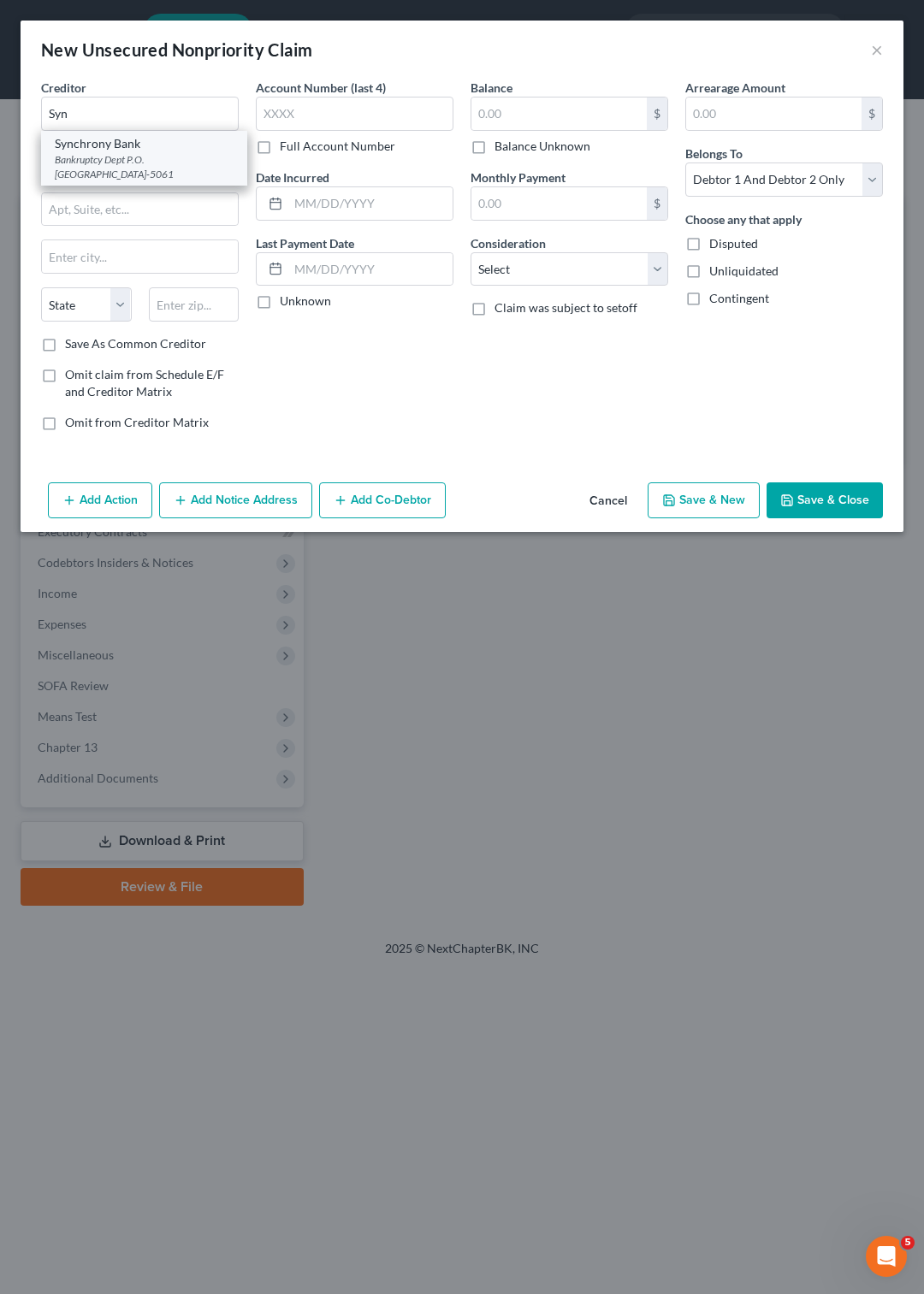
click at [118, 165] on div "Bankruptcy Dept P.O. Box 965061, Orlando, FL 32896-5061" at bounding box center [144, 166] width 179 height 29
type input "Synchrony Bank"
type input "Bankruptcy Dept"
type input "P.O. Box 965061"
type input "Orlando"
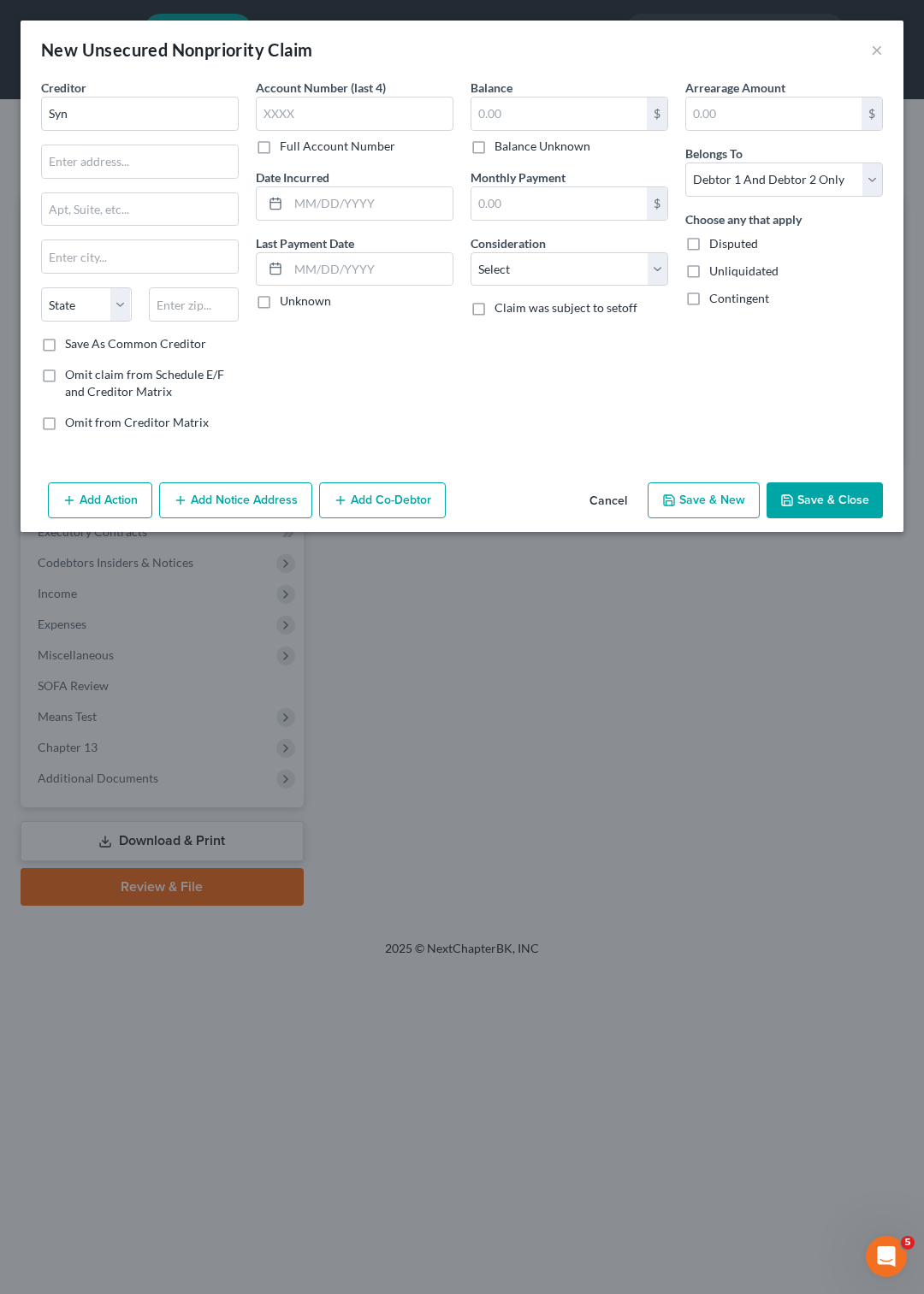
select select "9"
type input "32896-5061"
click at [142, 115] on input "Synchrony Bank" at bounding box center [139, 114] width 197 height 35
type input "Synchrony Bank Lowes"
drag, startPoint x: 477, startPoint y: 108, endPoint x: 542, endPoint y: 104, distance: 65.1
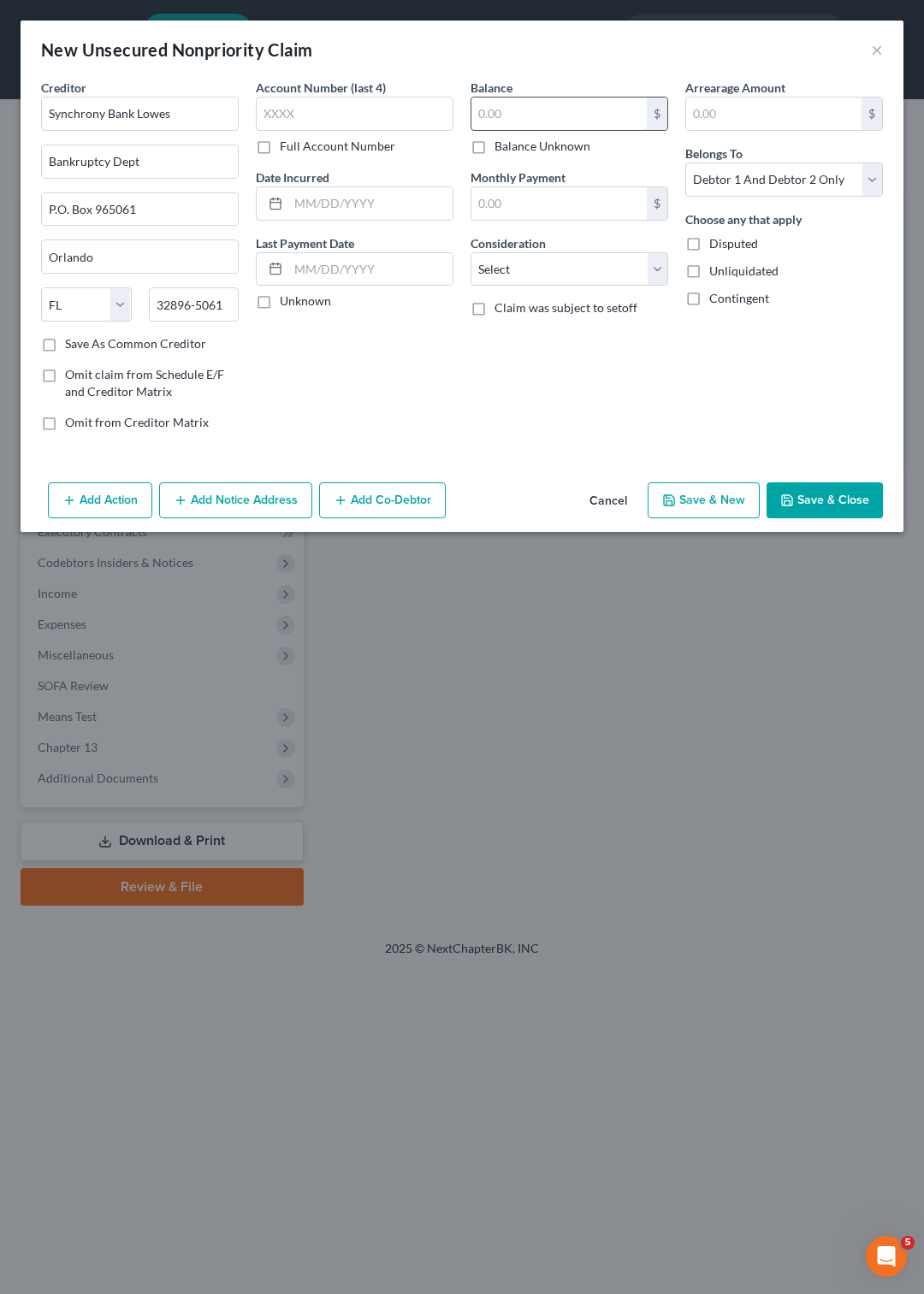
click at [479, 107] on input "text" at bounding box center [558, 114] width 175 height 33
type input "2,257"
click at [685, 163] on select "Select Debtor 1 Only Debtor 2 Only Debtor 1 And Debtor 2 Only At Least One Of T…" at bounding box center [784, 180] width 197 height 35
select select "0"
click option "Debtor 1 Only" at bounding box center [0, 0] width 0 height 0
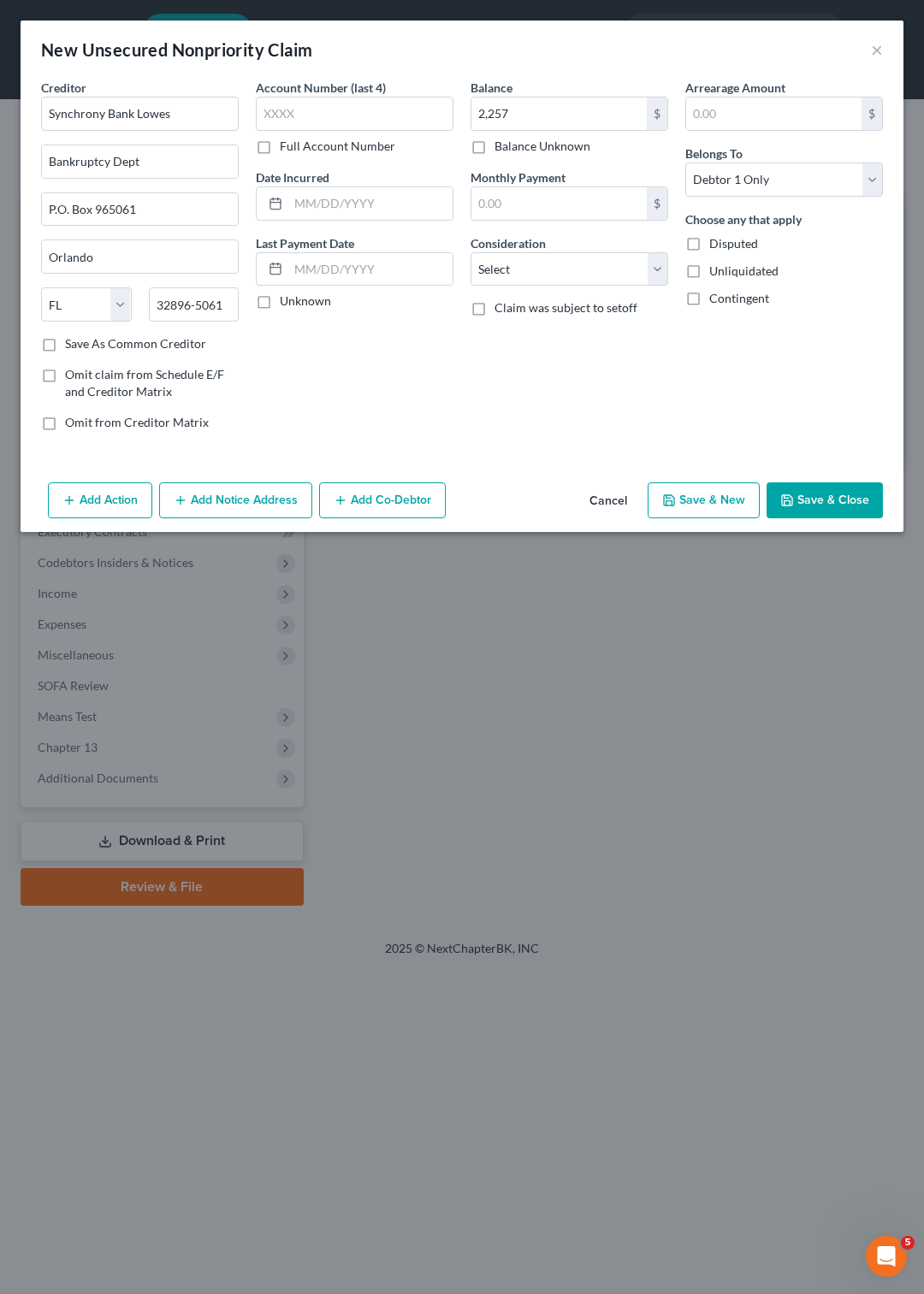
click at [668, 268] on div "Balance 2,257.00 $ Balance Unknown Balance Undetermined 2,257 $ Balance Unknown…" at bounding box center [570, 262] width 215 height 366
click at [470, 252] on select "Select Cable / Satellite Services Collection Agency Credit Card Debt Debt Couns…" at bounding box center [569, 269] width 197 height 35
select select "2"
click option "Credit Card Debt" at bounding box center [0, 0] width 0 height 0
click at [720, 509] on button "Save & New" at bounding box center [704, 500] width 112 height 36
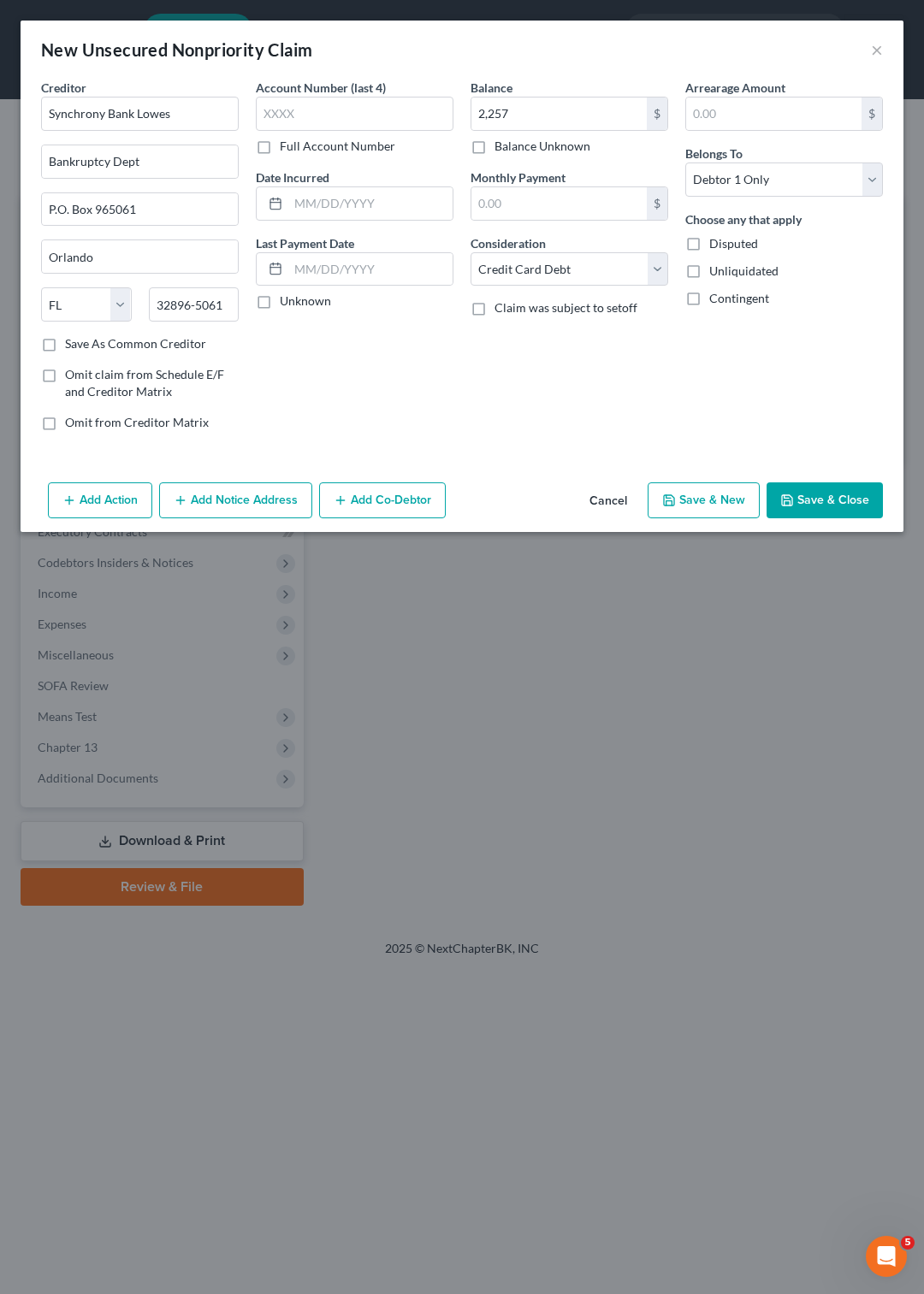
select select "2"
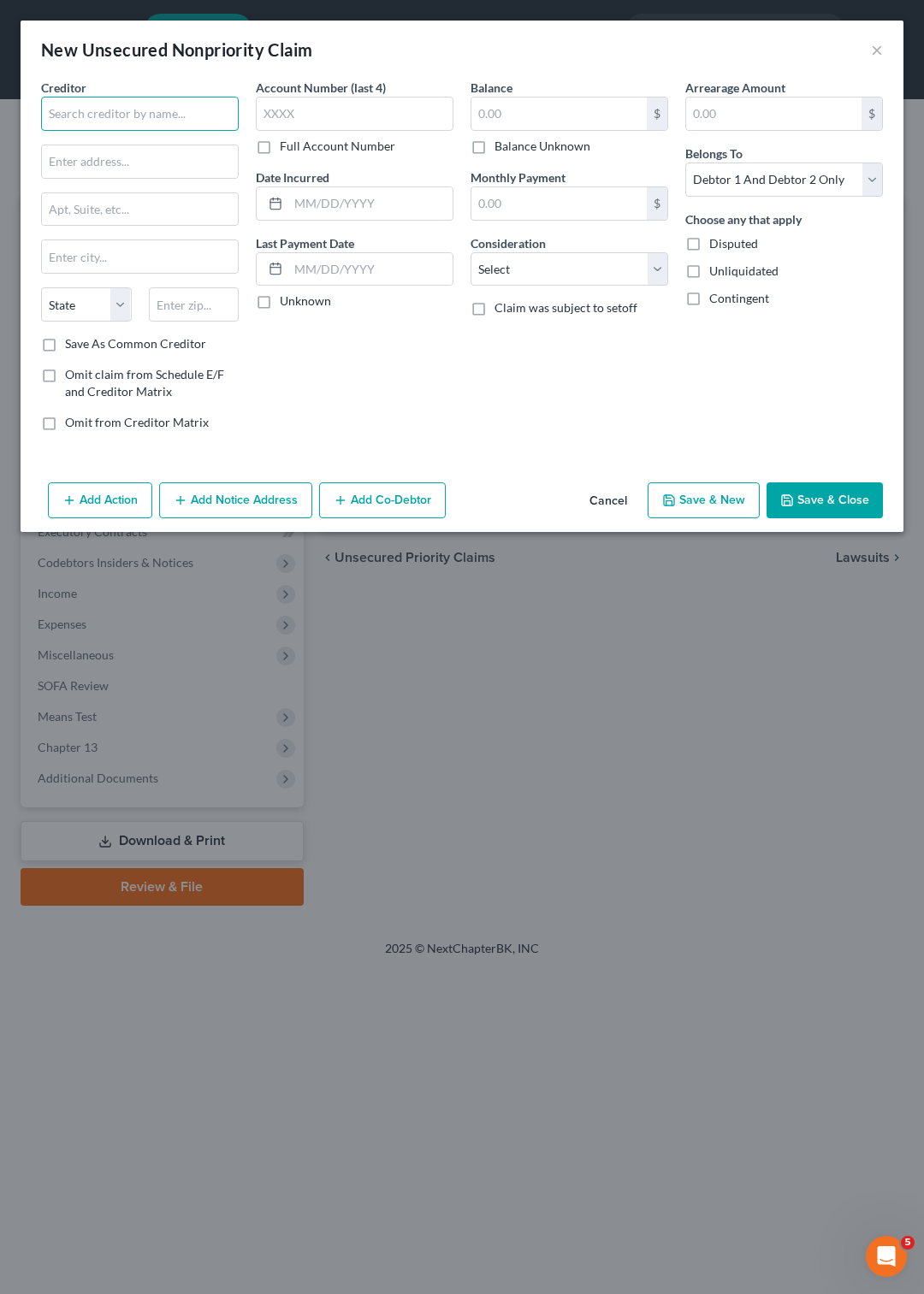
click at [189, 106] on input "text" at bounding box center [139, 114] width 197 height 35
type input "Home Depot"
paste input "P.O. Box 790328"
type input "P.O. Box 790328"
type input "St Louis"
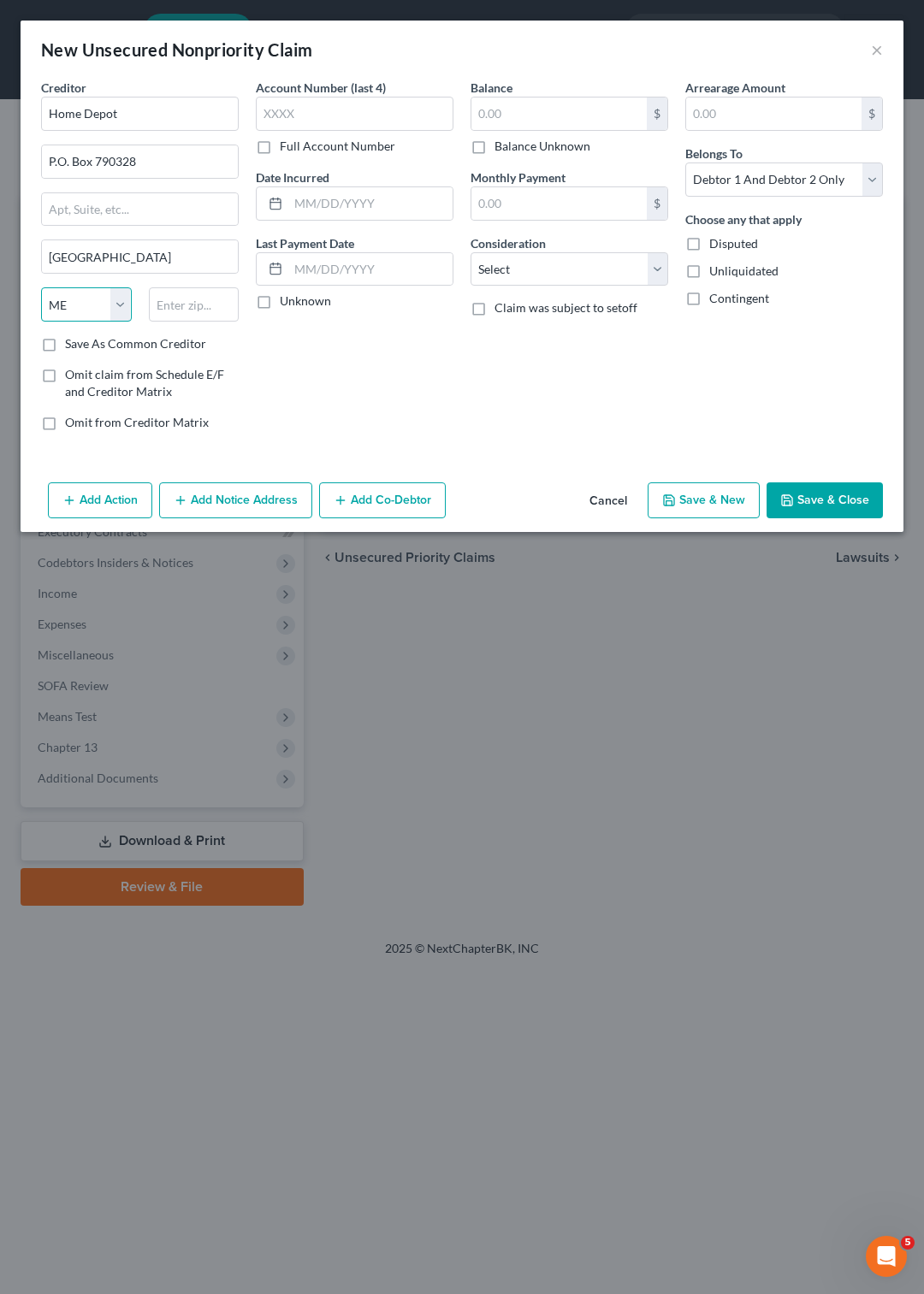
select select "26"
paste input "63179-0328"
type input "63179-0328"
click at [65, 345] on label "Save As Common Creditor" at bounding box center [135, 343] width 141 height 17
click at [72, 345] on input "Save As Common Creditor" at bounding box center [77, 340] width 12 height 12
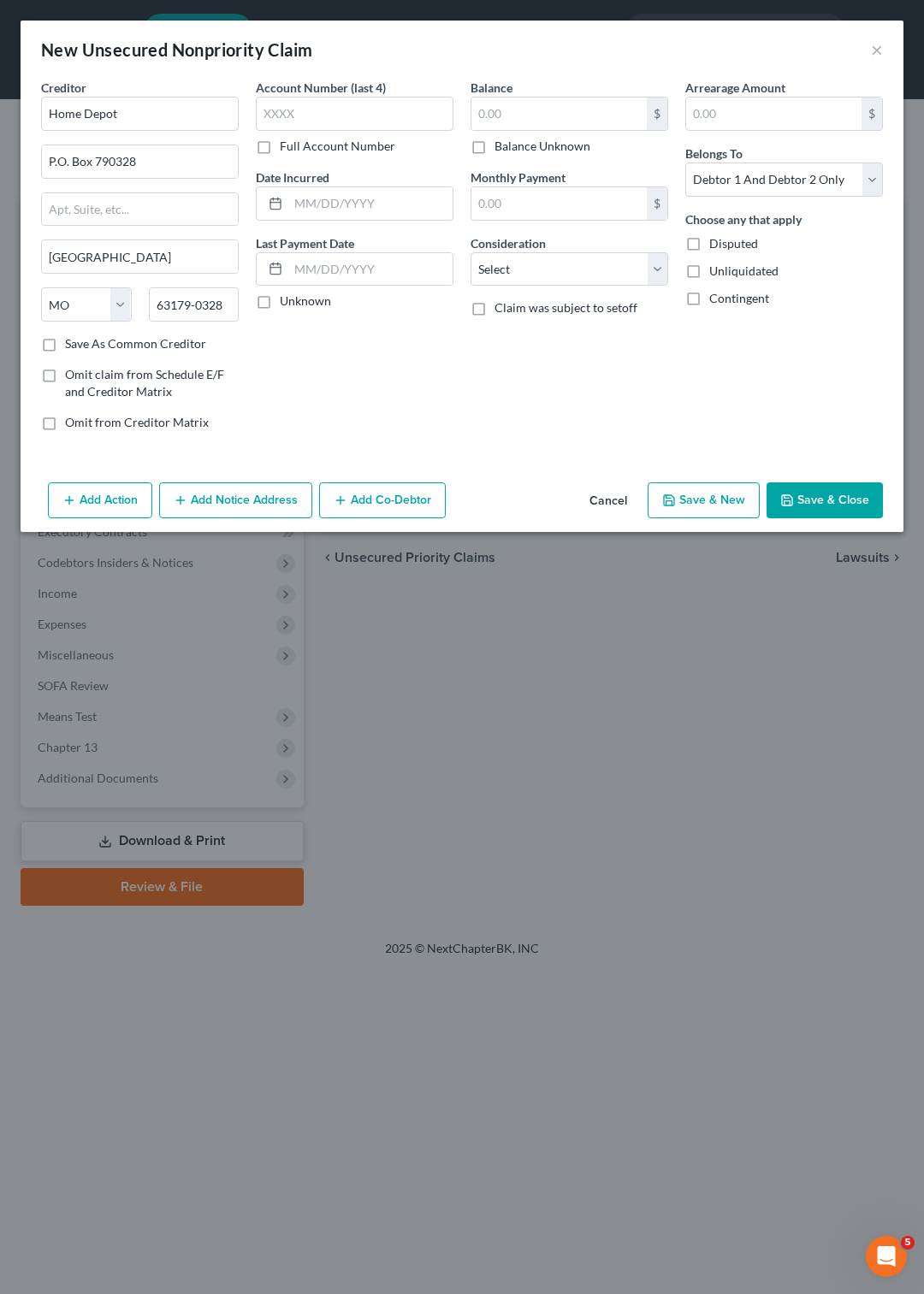
checkbox input "true"
click at [501, 120] on input "text" at bounding box center [558, 114] width 175 height 33
type input "2,320"
click at [470, 252] on select "Select Cable / Satellite Services Collection Agency Credit Card Debt Debt Couns…" at bounding box center [569, 269] width 197 height 35
select select "2"
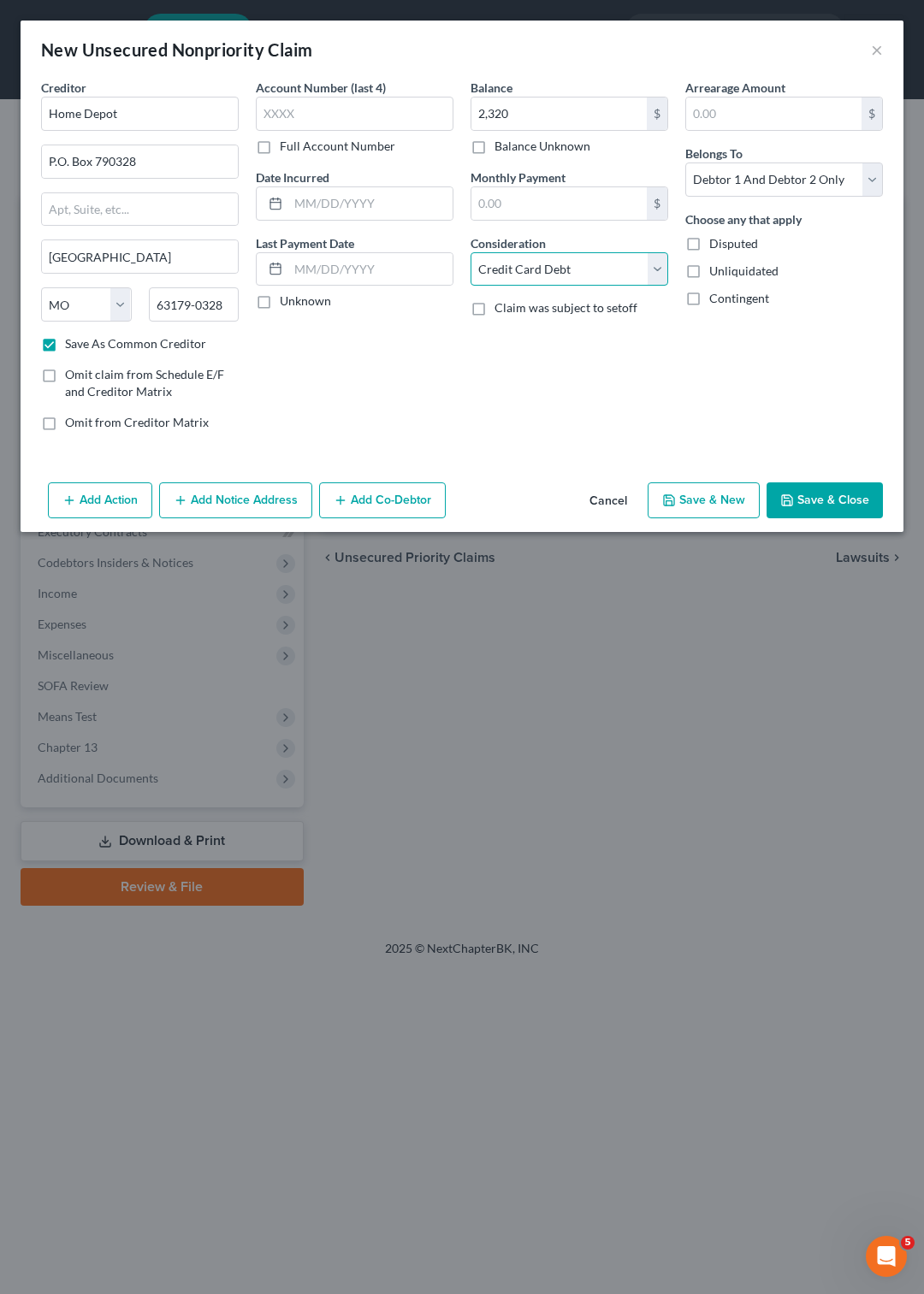
click option "Credit Card Debt" at bounding box center [0, 0] width 0 height 0
click at [685, 163] on select "Select Debtor 1 Only Debtor 2 Only Debtor 1 And Debtor 2 Only At Least One Of T…" at bounding box center [784, 180] width 197 height 35
select select "0"
click option "Debtor 1 Only" at bounding box center [0, 0] width 0 height 0
click at [697, 498] on button "Save & New" at bounding box center [704, 500] width 112 height 36
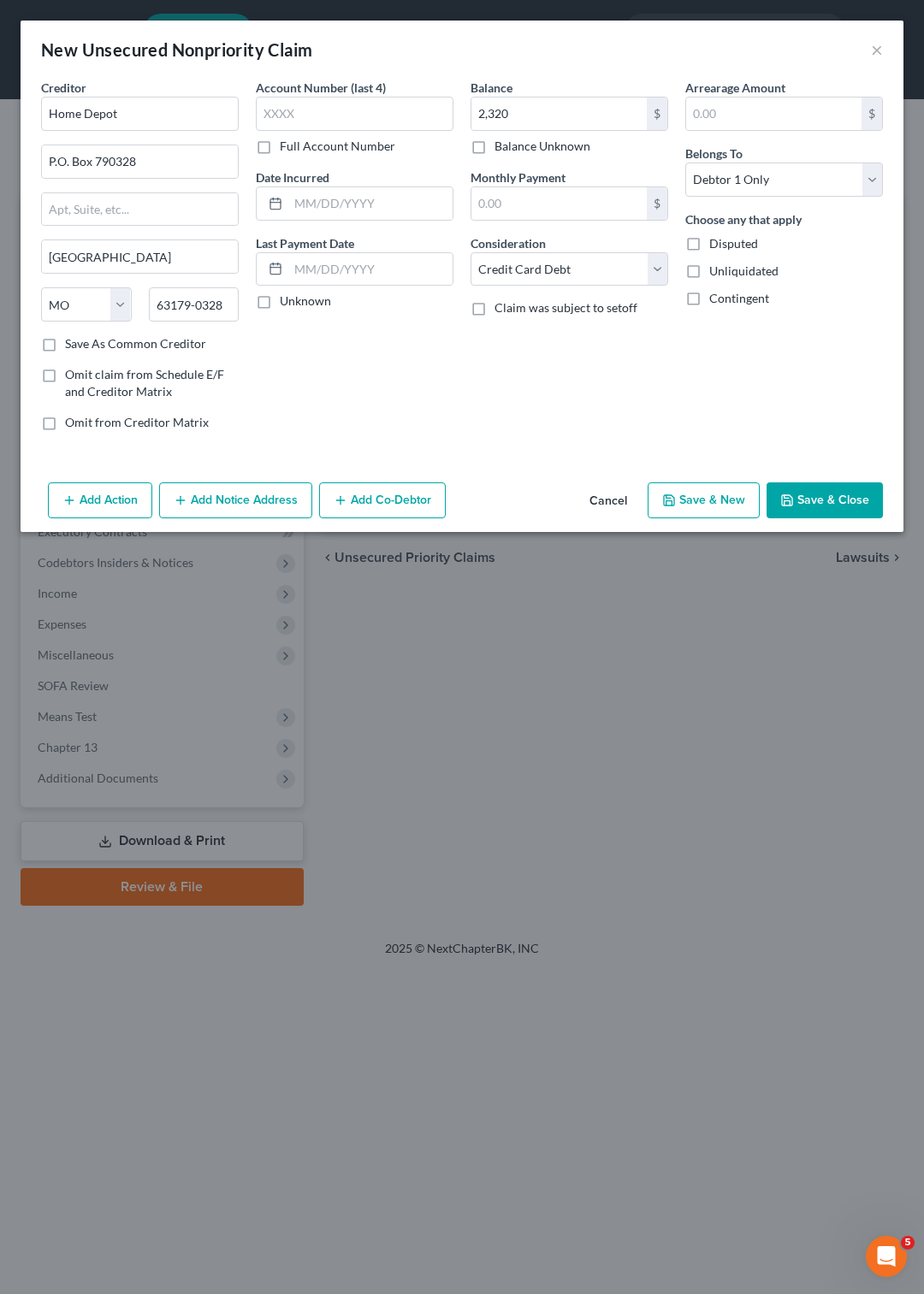
select select "2"
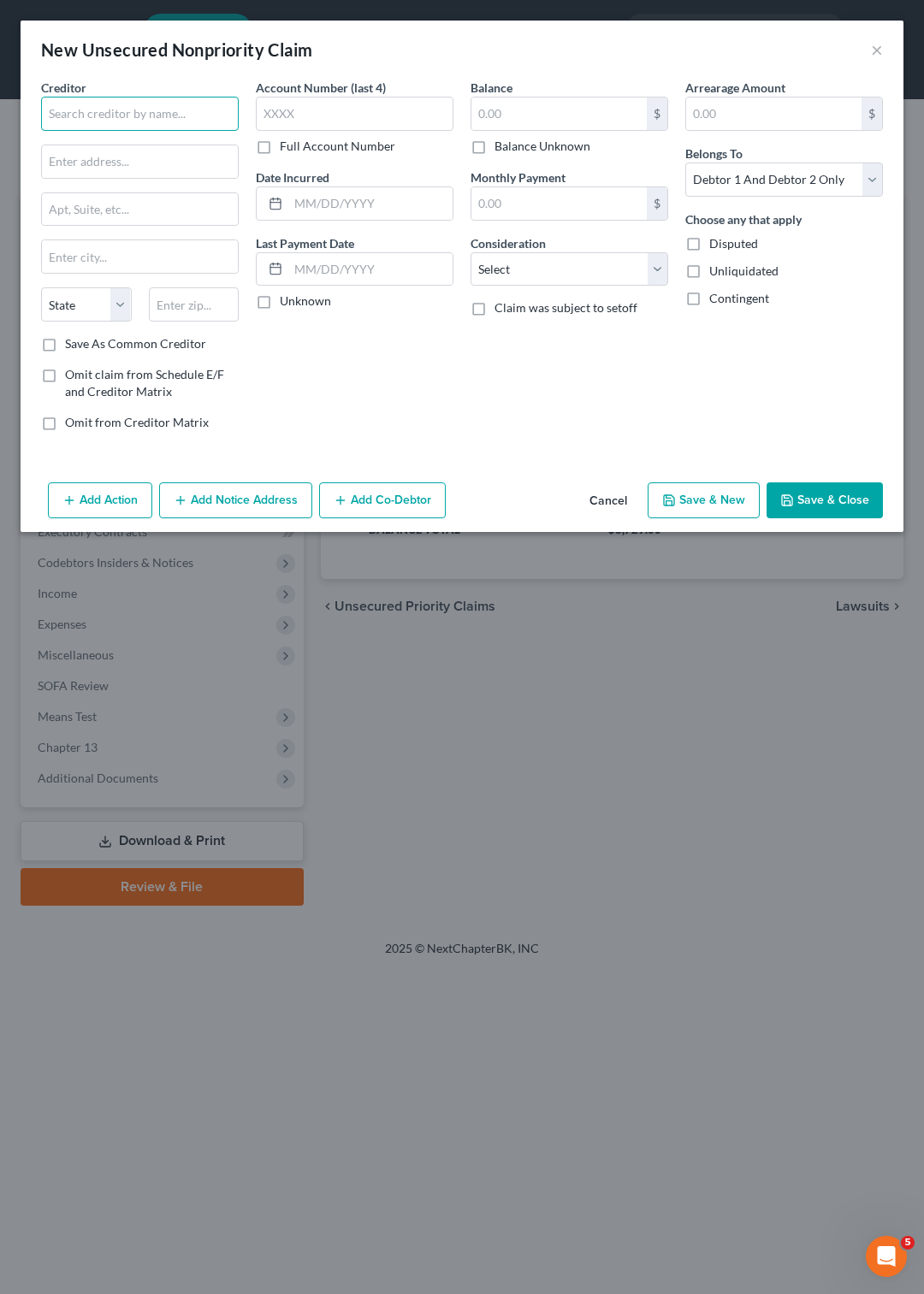
click at [82, 126] on input "text" at bounding box center [139, 114] width 197 height 35
type input "Comenity Bank"
type input "Bankruptcy Dept"
paste input "P.O. Box 182125"
type input "P.O. Box 182125"
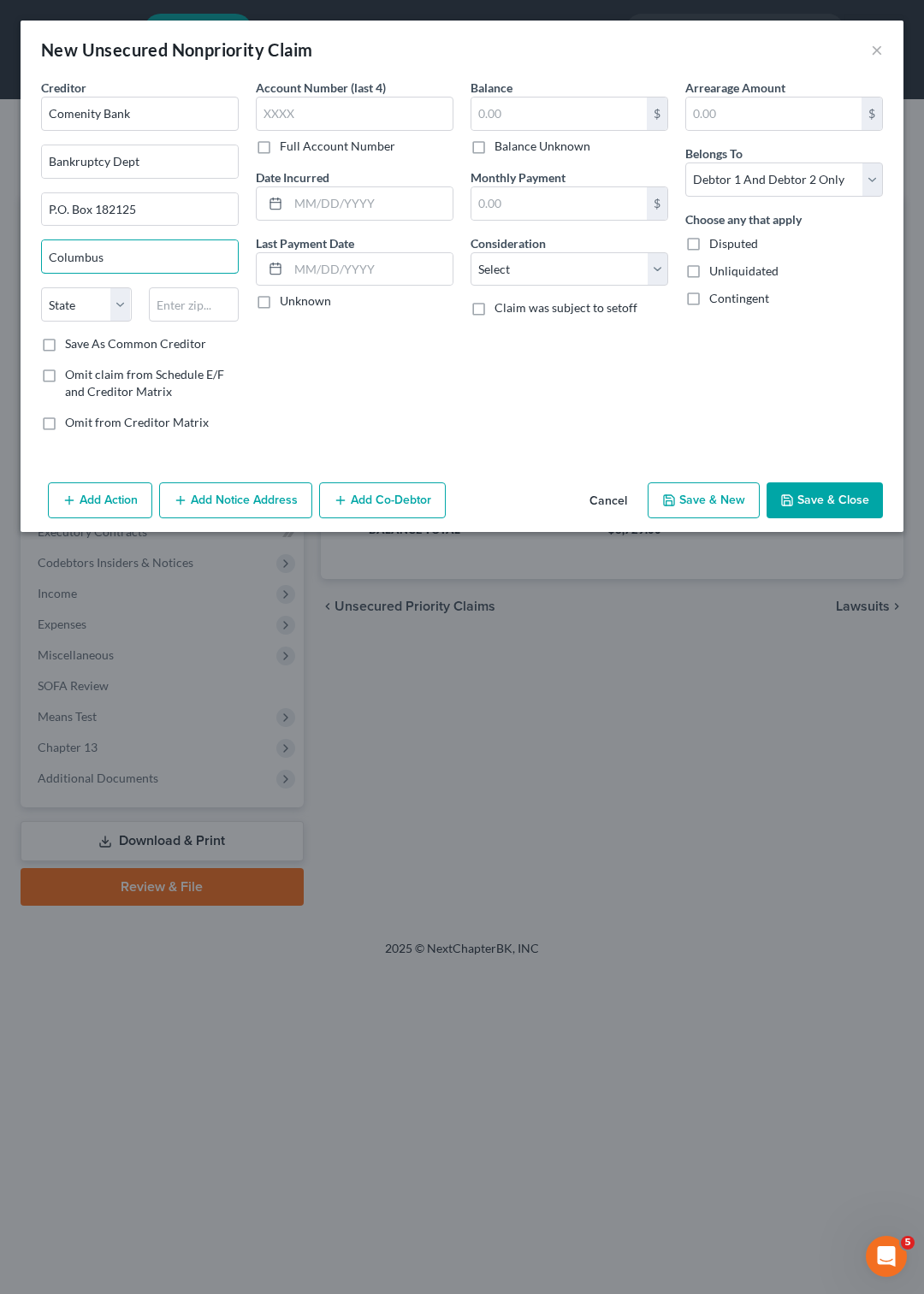
type input "Columbus"
select select "36"
paste input "43218-2125"
type input "43218-2125"
click at [65, 339] on label "Save As Common Creditor" at bounding box center [135, 343] width 141 height 17
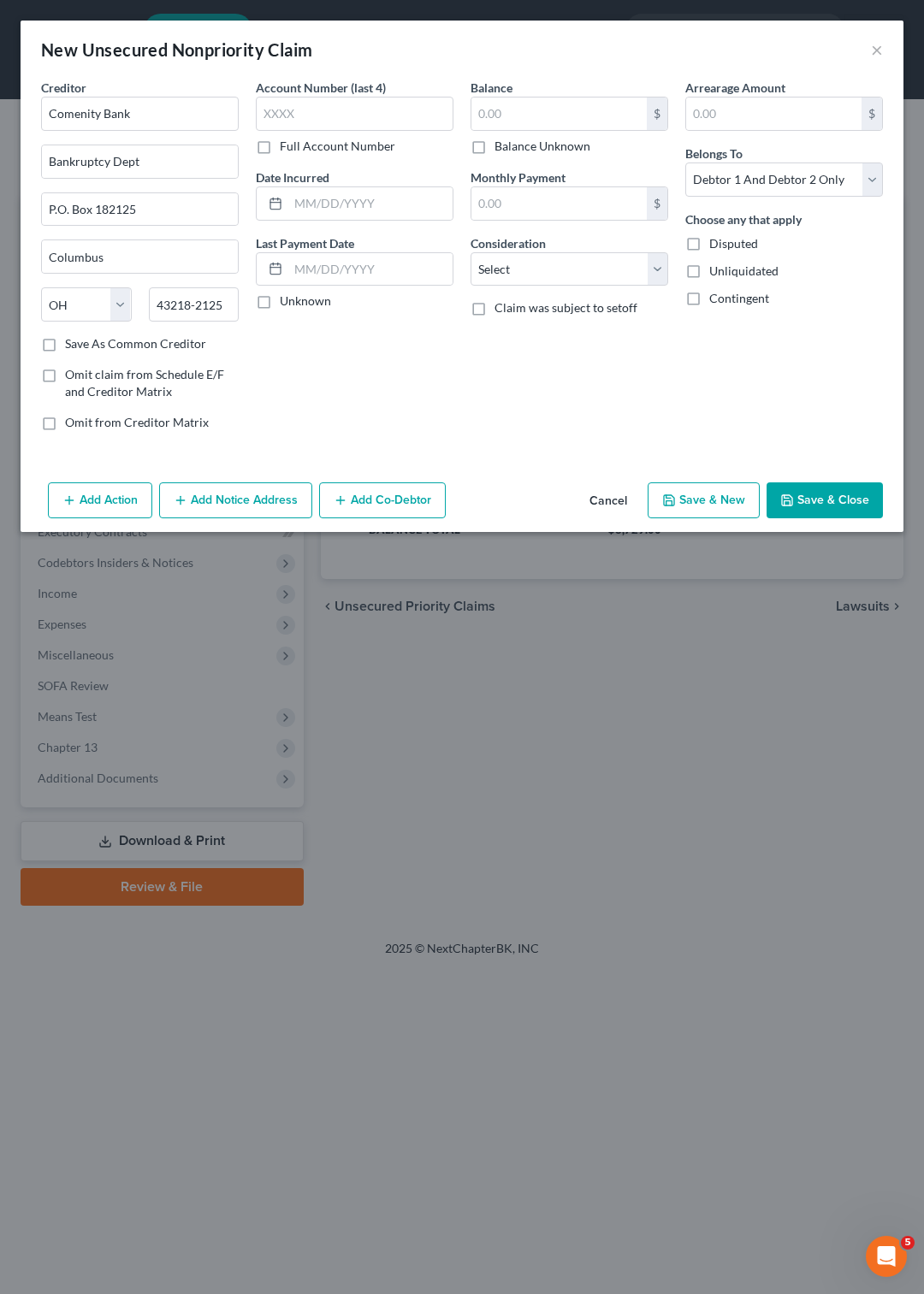
click at [72, 339] on input "Save As Common Creditor" at bounding box center [77, 340] width 12 height 12
checkbox input "true"
click at [506, 114] on input "text" at bounding box center [558, 114] width 175 height 33
type input "232"
click at [470, 252] on select "Select Cable / Satellite Services Collection Agency Credit Card Debt Debt Couns…" at bounding box center [569, 269] width 197 height 35
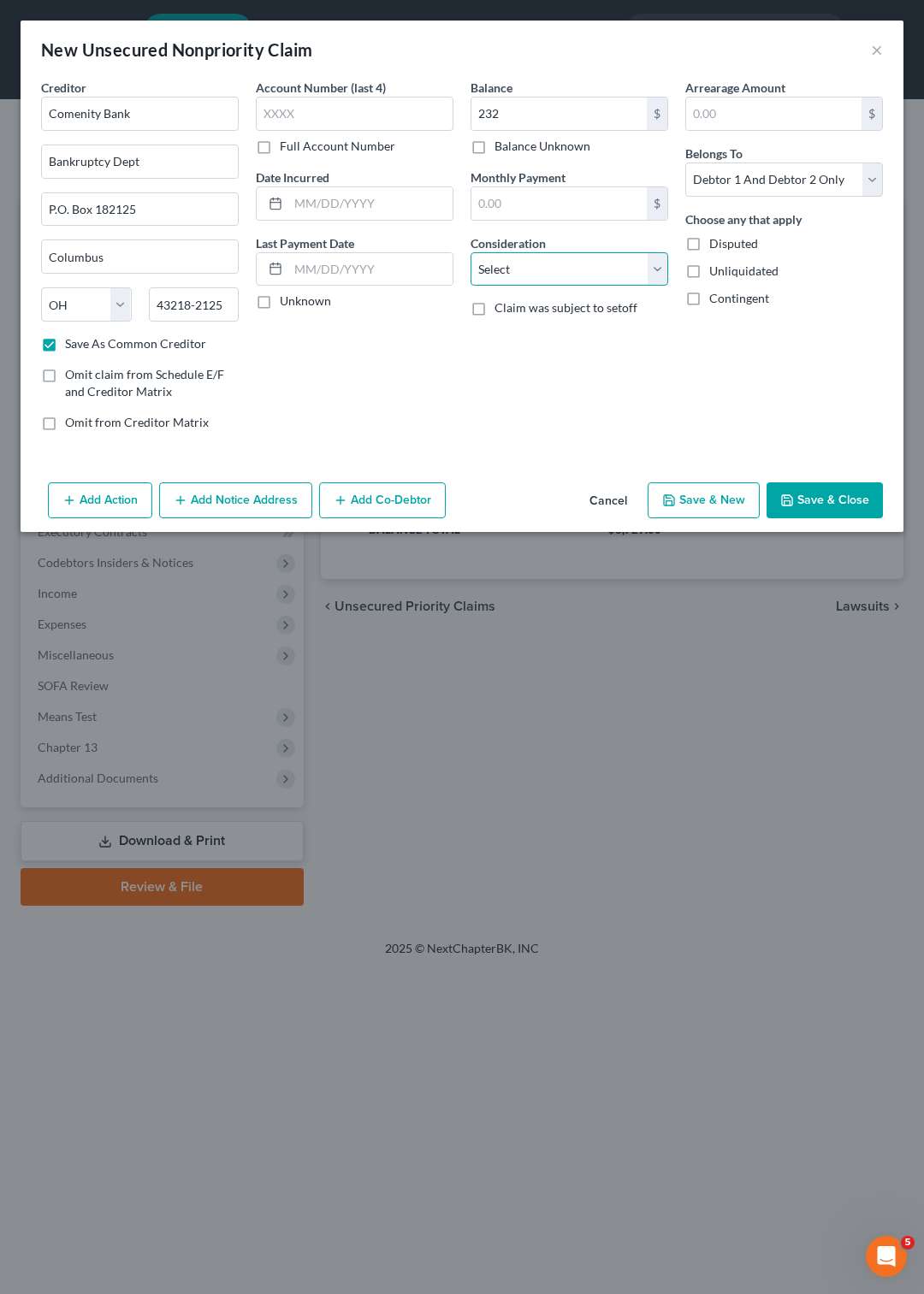
select select "2"
click option "Credit Card Debt" at bounding box center [0, 0] width 0 height 0
click at [685, 163] on select "Select Debtor 1 Only Debtor 2 Only Debtor 1 And Debtor 2 Only At Least One Of T…" at bounding box center [784, 180] width 197 height 35
select select "1"
click option "Debtor 2 Only" at bounding box center [0, 0] width 0 height 0
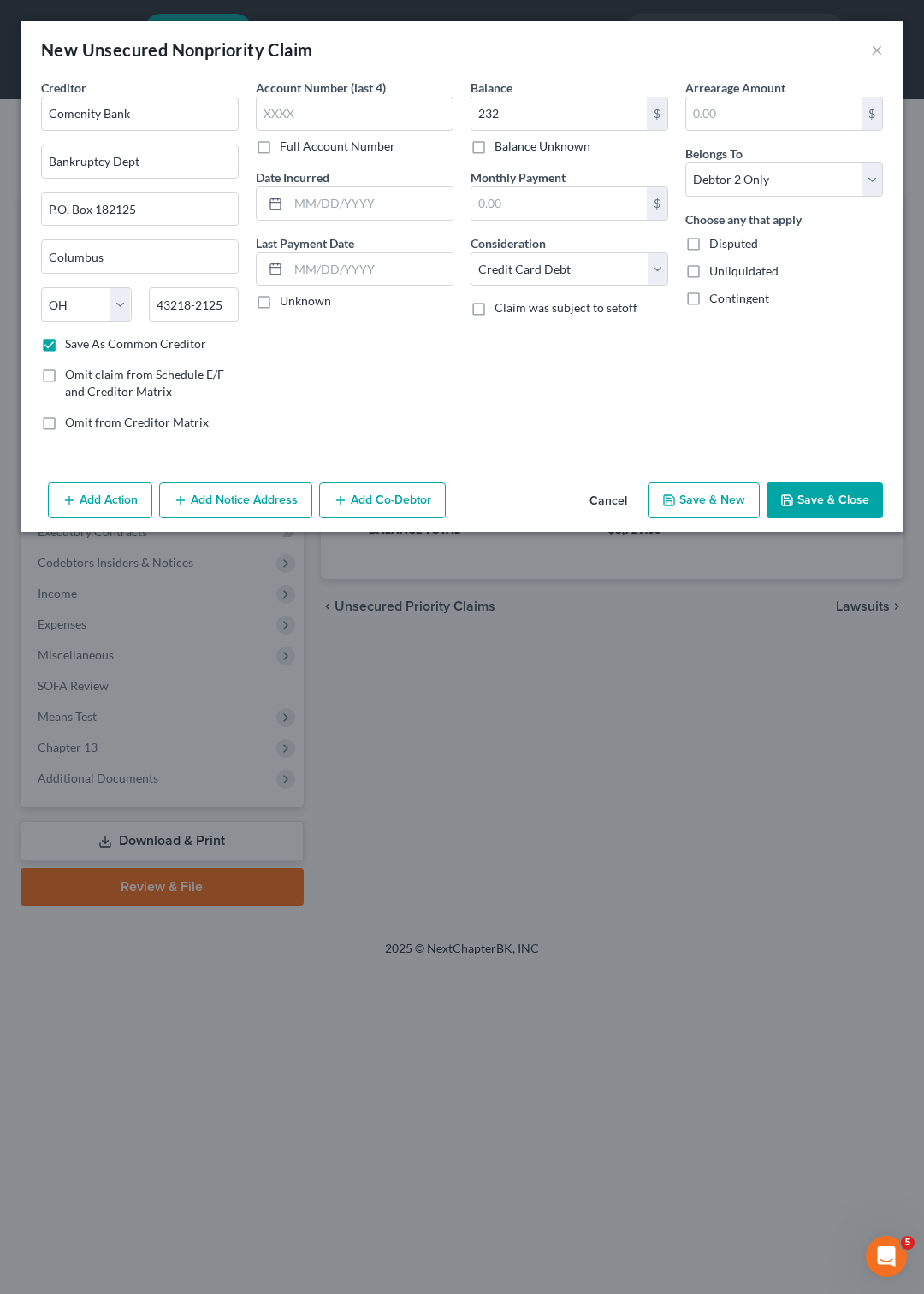
click at [727, 489] on button "Save & New" at bounding box center [704, 500] width 112 height 36
select select "2"
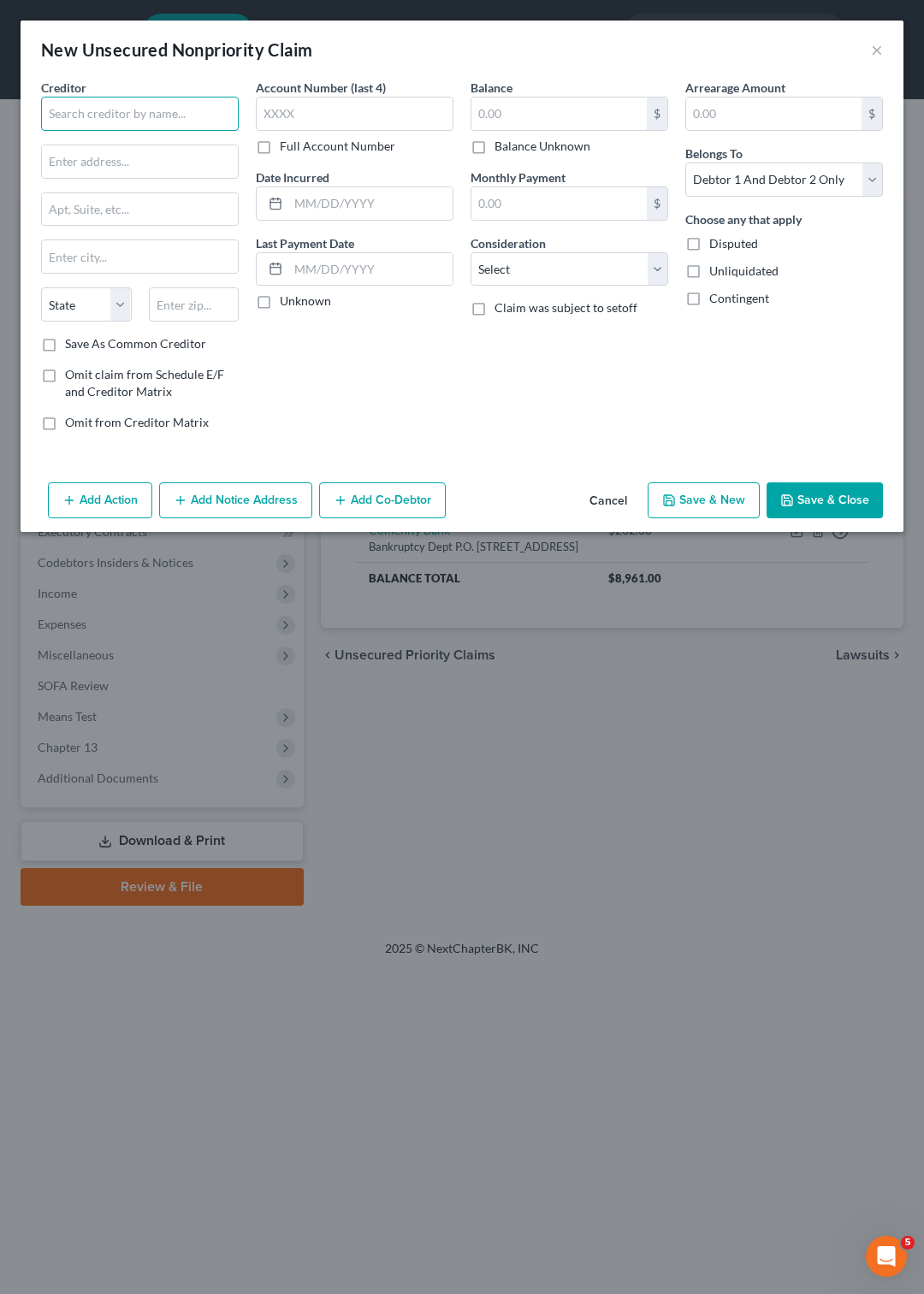
click at [109, 108] on input "text" at bounding box center [139, 114] width 197 height 35
type input "Mariner Finance"
paste input "8110 Corporate Drive"
type input "8110 Corporate Drive"
type input "Nottingham"
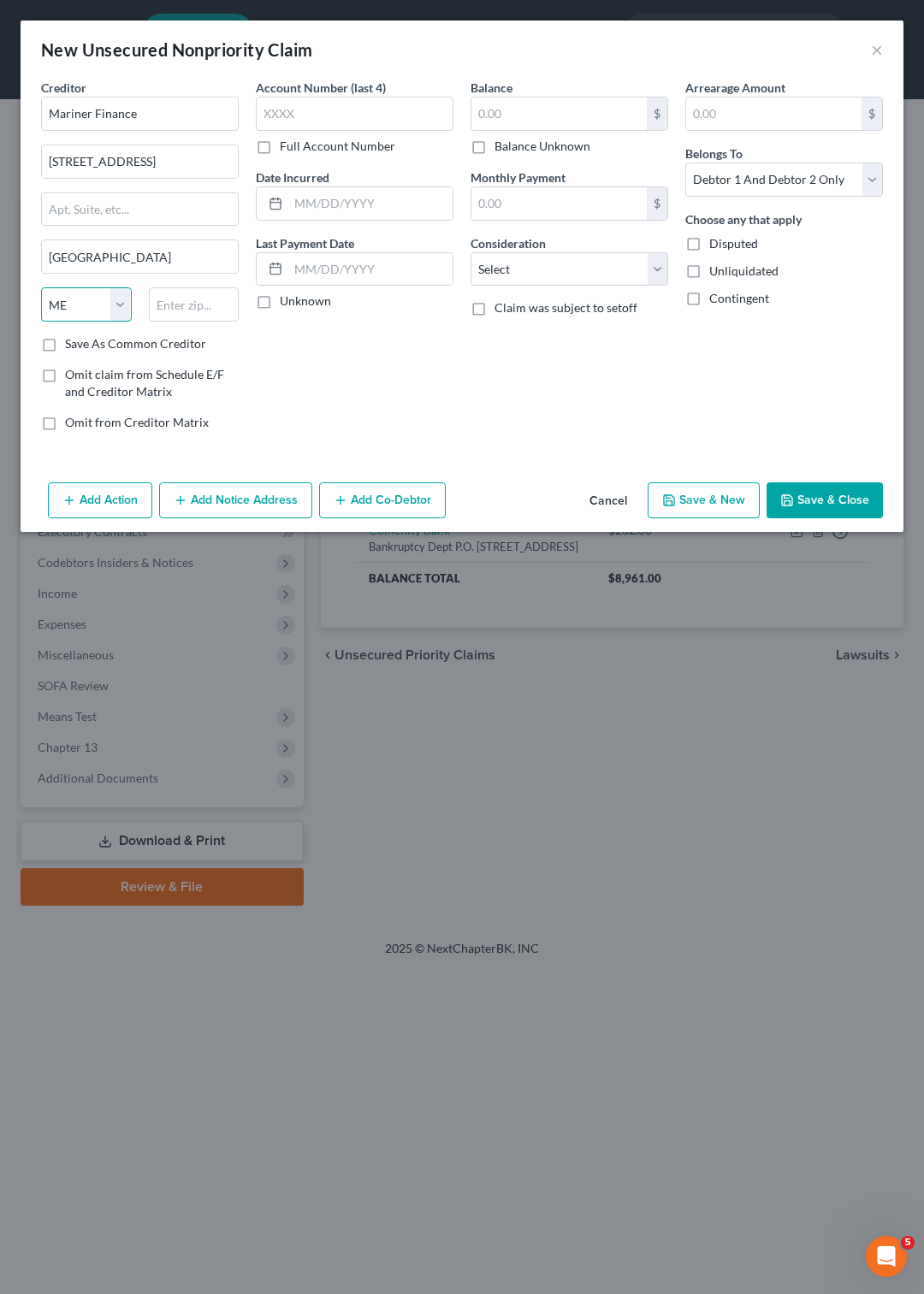
select select "21"
type input "21236"
click at [72, 335] on input "Save As Common Creditor" at bounding box center [77, 340] width 12 height 12
checkbox input "true"
click at [518, 101] on input "text" at bounding box center [558, 114] width 175 height 33
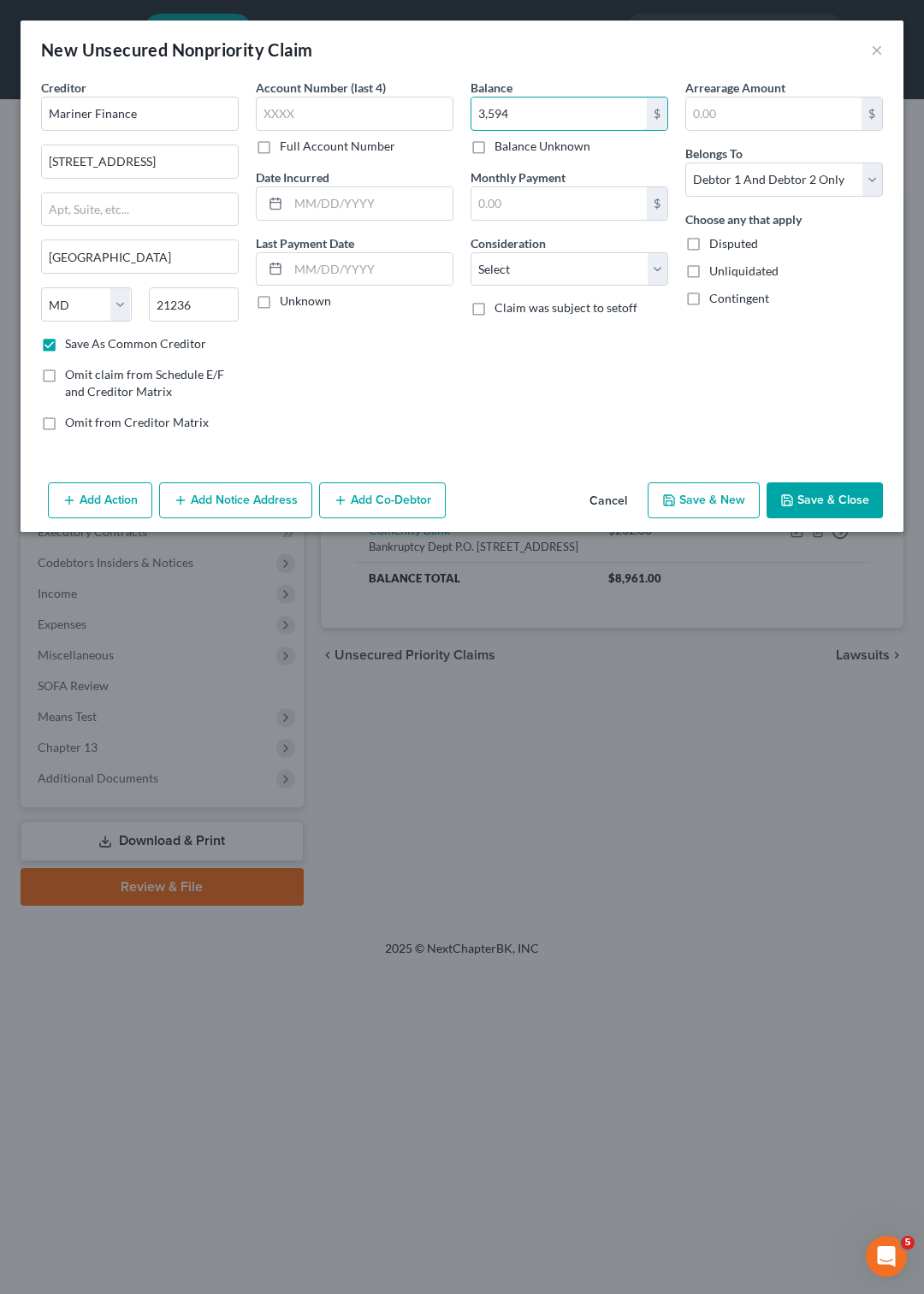
type input "3,594"
click at [685, 163] on select "Select Debtor 1 Only Debtor 2 Only Debtor 1 And Debtor 2 Only At Least One Of T…" at bounding box center [784, 180] width 197 height 35
select select "1"
click option "Debtor 2 Only" at bounding box center [0, 0] width 0 height 0
click at [470, 252] on select "Select Cable / Satellite Services Collection Agency Credit Card Debt Debt Couns…" at bounding box center [569, 269] width 197 height 35
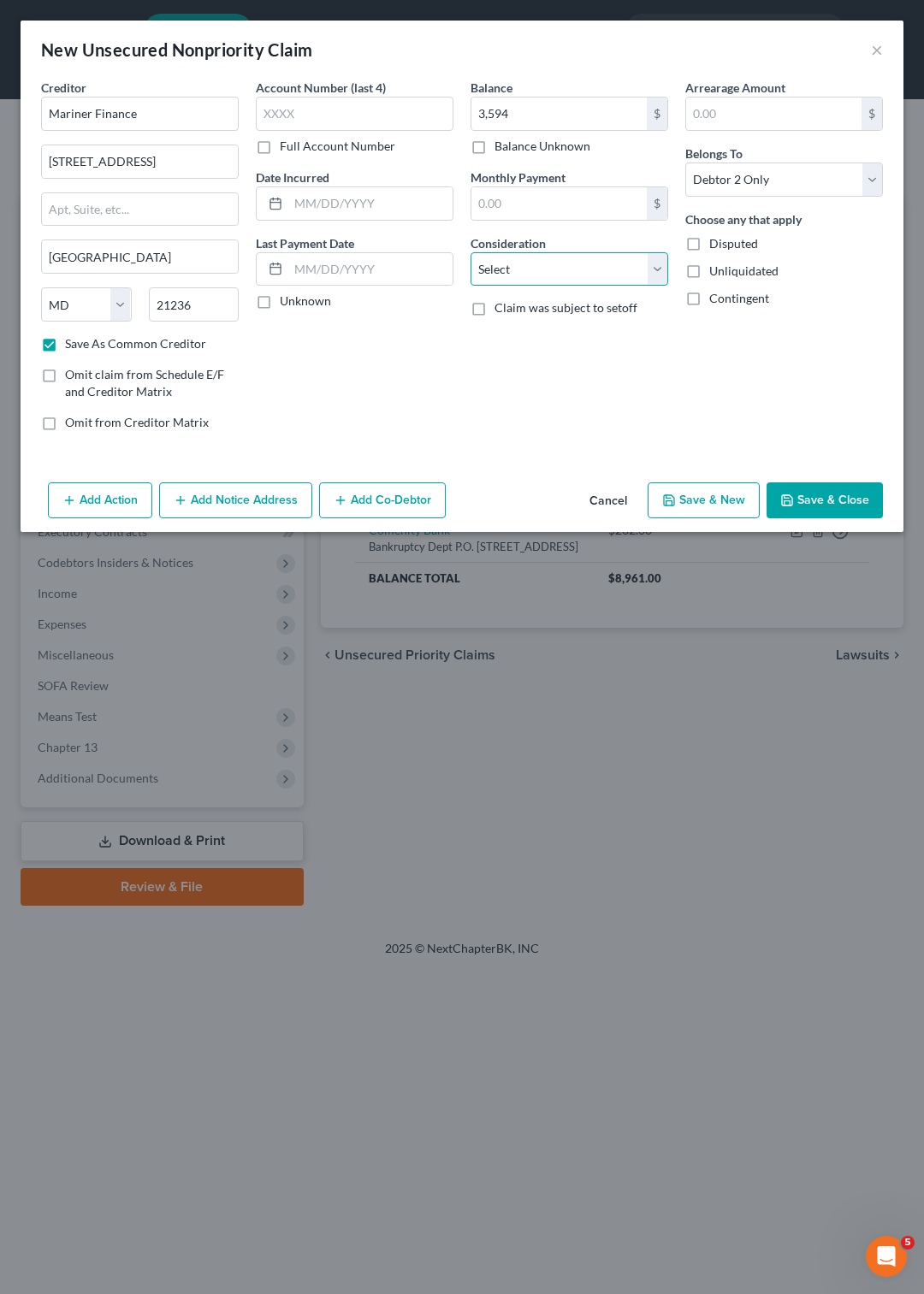
select select "10"
click option "Monies Loaned / Advanced" at bounding box center [0, 0] width 0 height 0
click at [723, 491] on button "Save & New" at bounding box center [704, 500] width 112 height 36
select select "2"
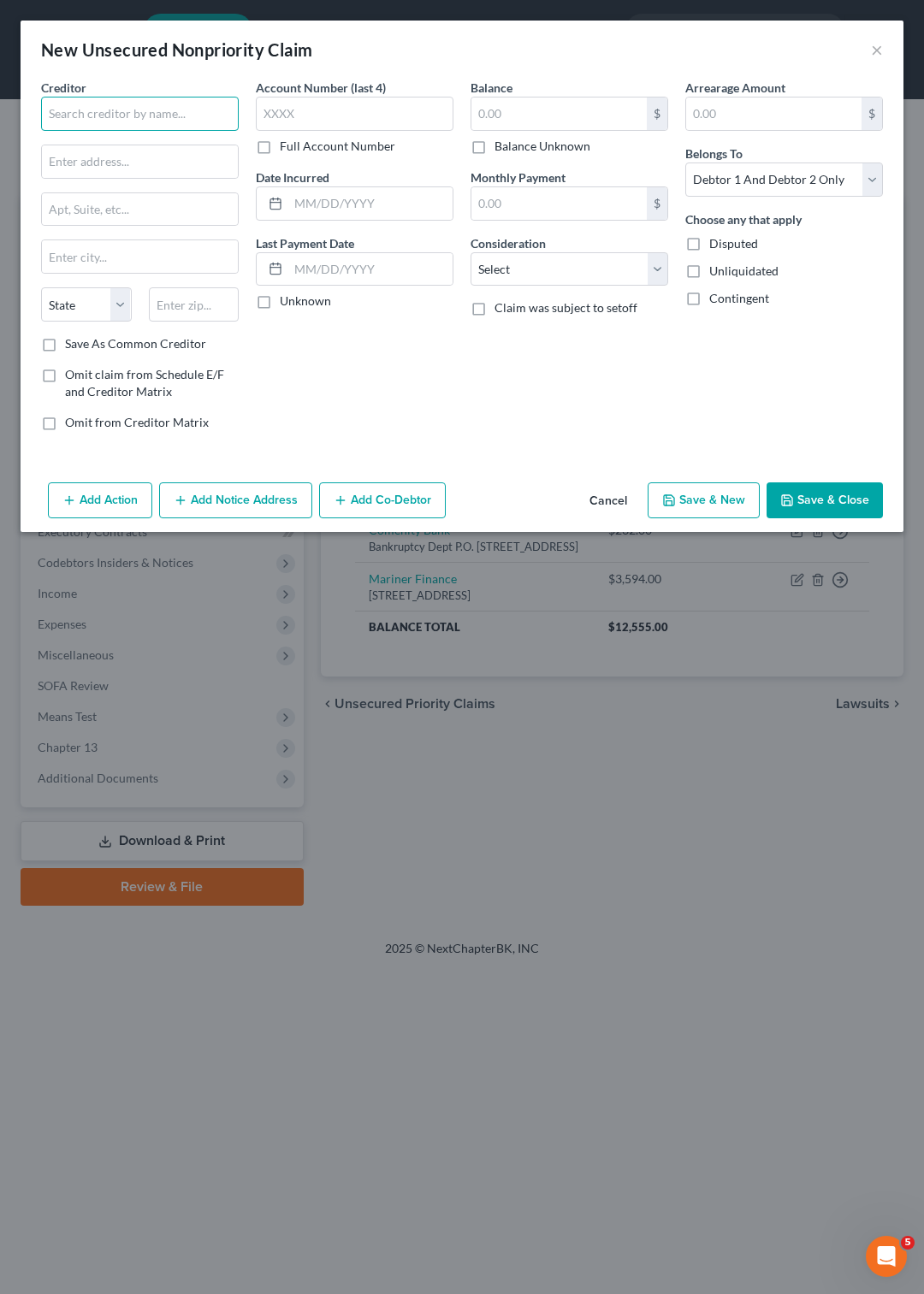
click at [145, 113] on input "text" at bounding box center [139, 114] width 197 height 35
type input "Republic Finance"
type input "282 Tower Road"
paste input "Ponchatoula"
type input "Ponchatoula"
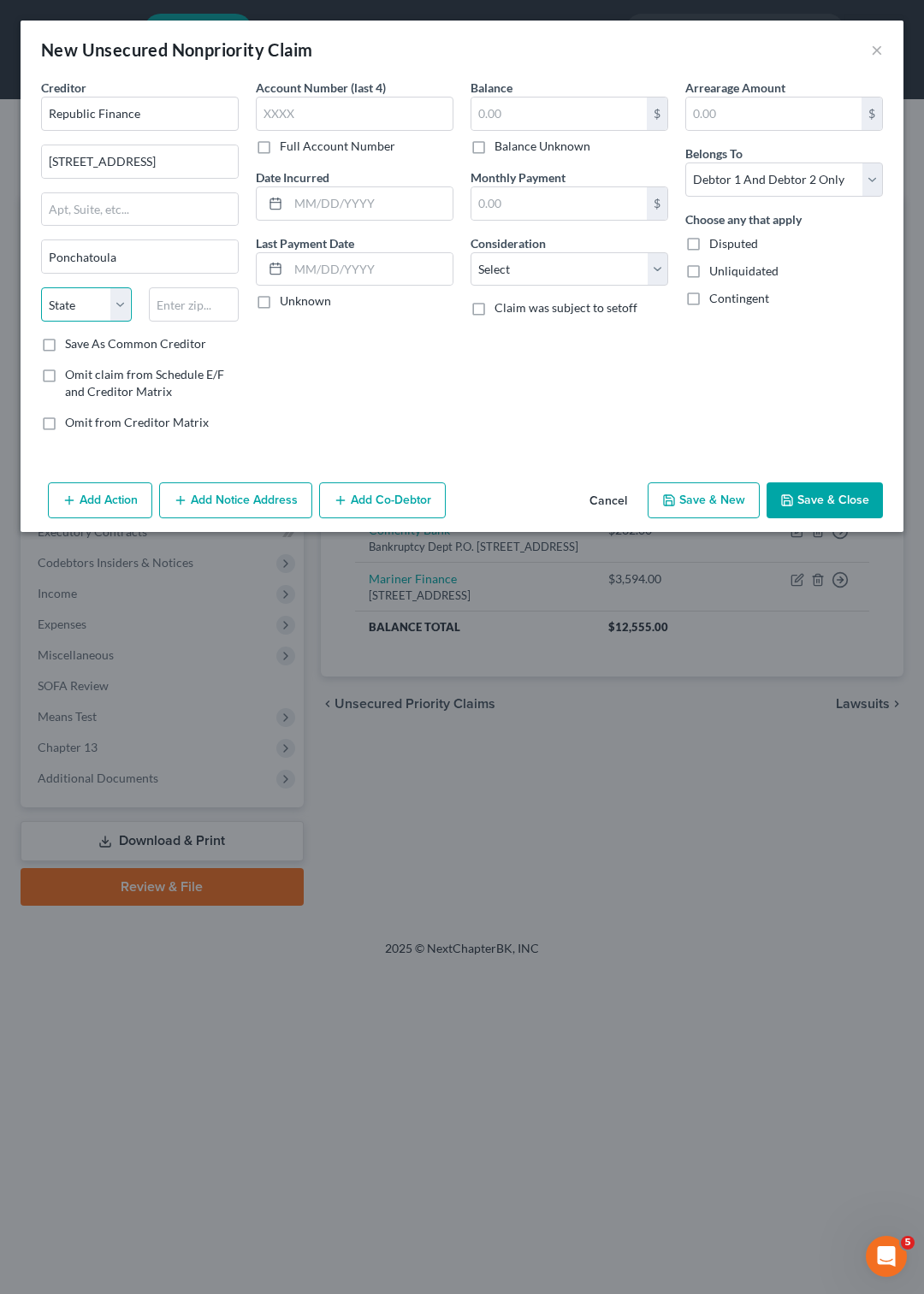
select select "19"
type input "70454"
click at [72, 335] on input "Save As Common Creditor" at bounding box center [77, 340] width 12 height 12
checkbox input "true"
click at [522, 115] on input "text" at bounding box center [558, 114] width 175 height 33
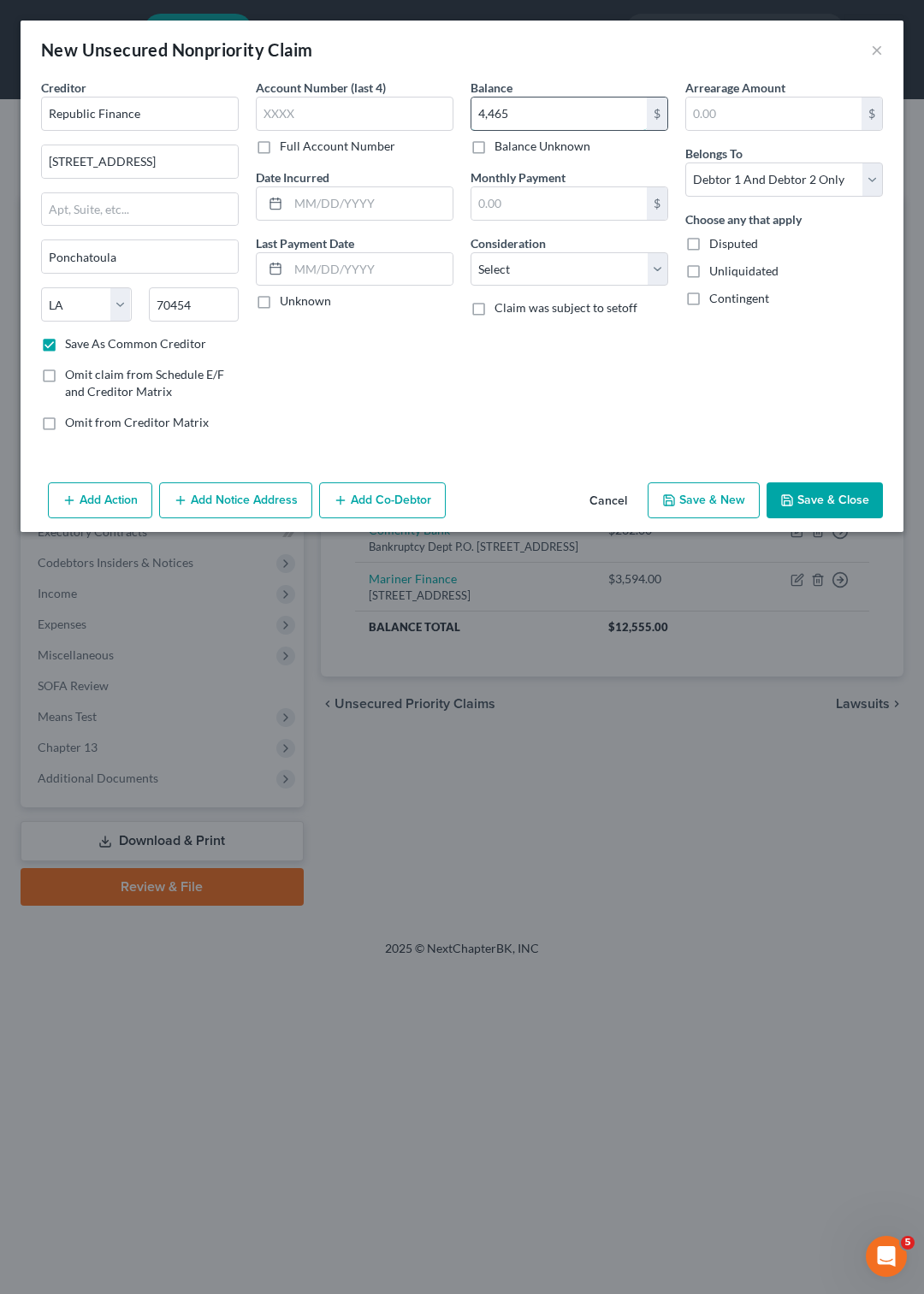
type input "4,465"
click at [470, 252] on select "Select Cable / Satellite Services Collection Agency Credit Card Debt Debt Couns…" at bounding box center [569, 269] width 197 height 35
select select "10"
click option "Monies Loaned / Advanced" at bounding box center [0, 0] width 0 height 0
click at [685, 163] on select "Select Debtor 1 Only Debtor 2 Only Debtor 1 And Debtor 2 Only At Least One Of T…" at bounding box center [784, 180] width 197 height 35
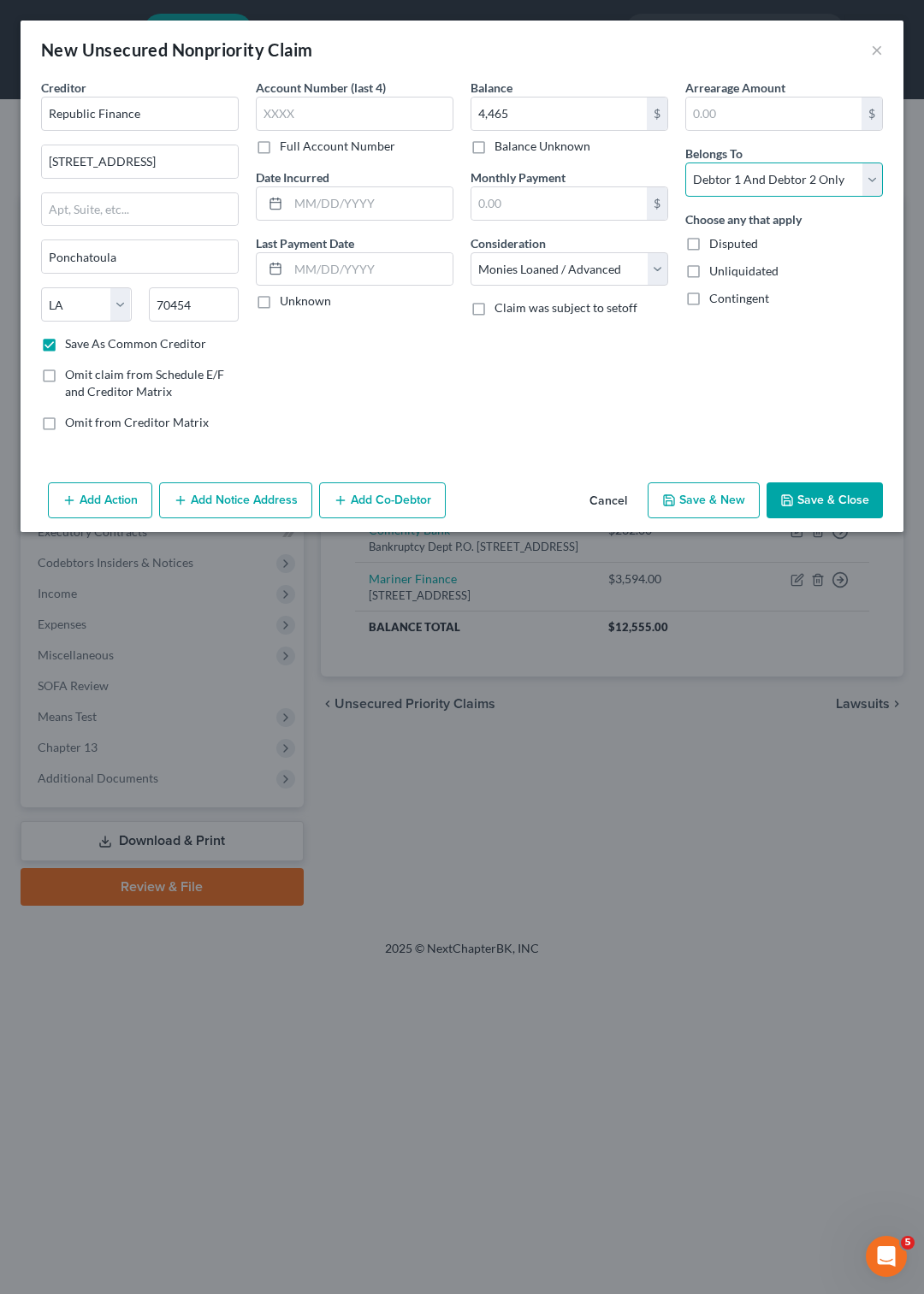
select select "0"
click option "Debtor 1 Only" at bounding box center [0, 0] width 0 height 0
click at [723, 507] on button "Save & New" at bounding box center [704, 500] width 112 height 36
select select "2"
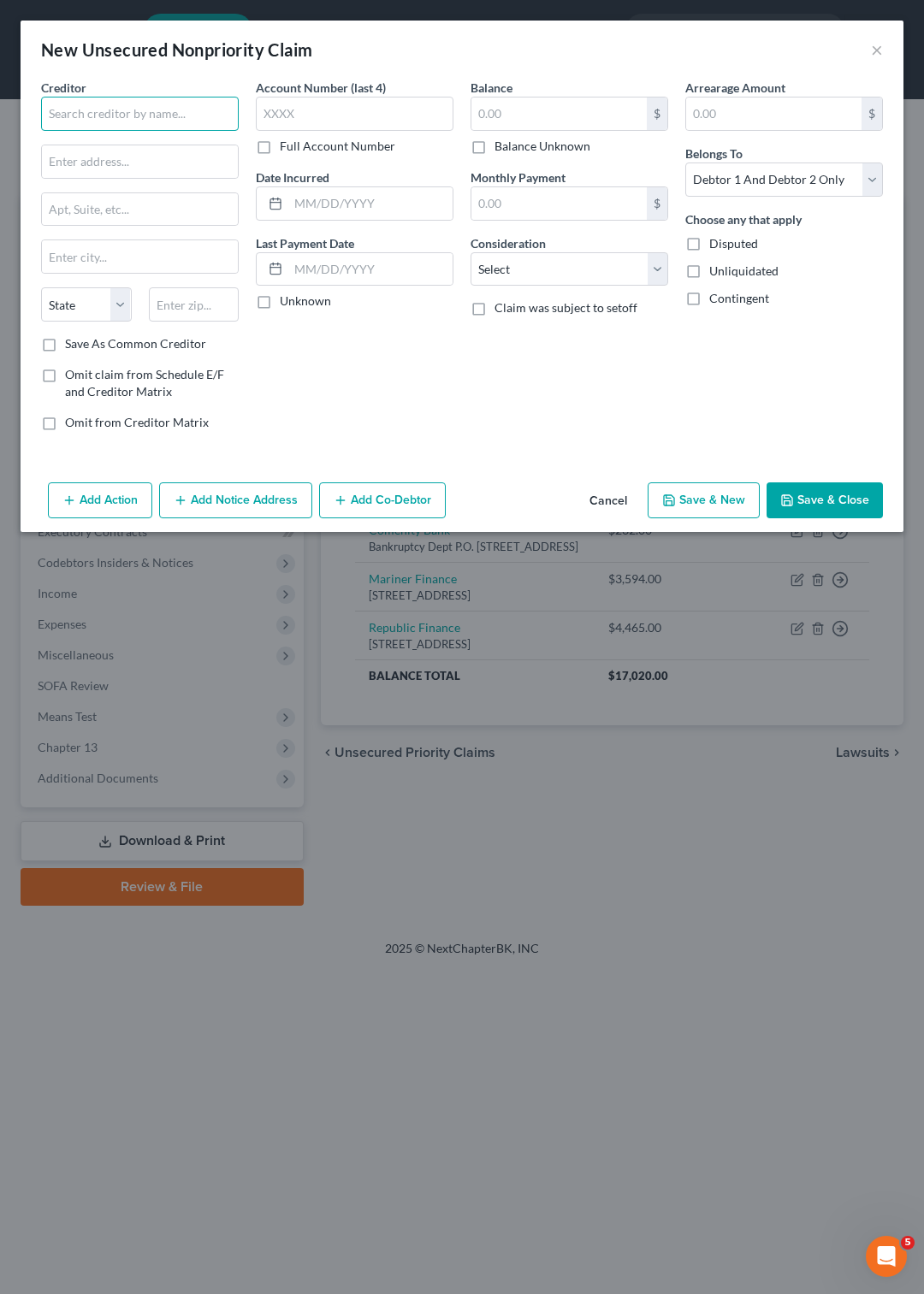
click at [104, 126] on input "text" at bounding box center [139, 114] width 197 height 35
type input "Tower Loans"
paste input "P.O. Box 320001"
type input "P.O. Box 320001"
type input "Flowood"
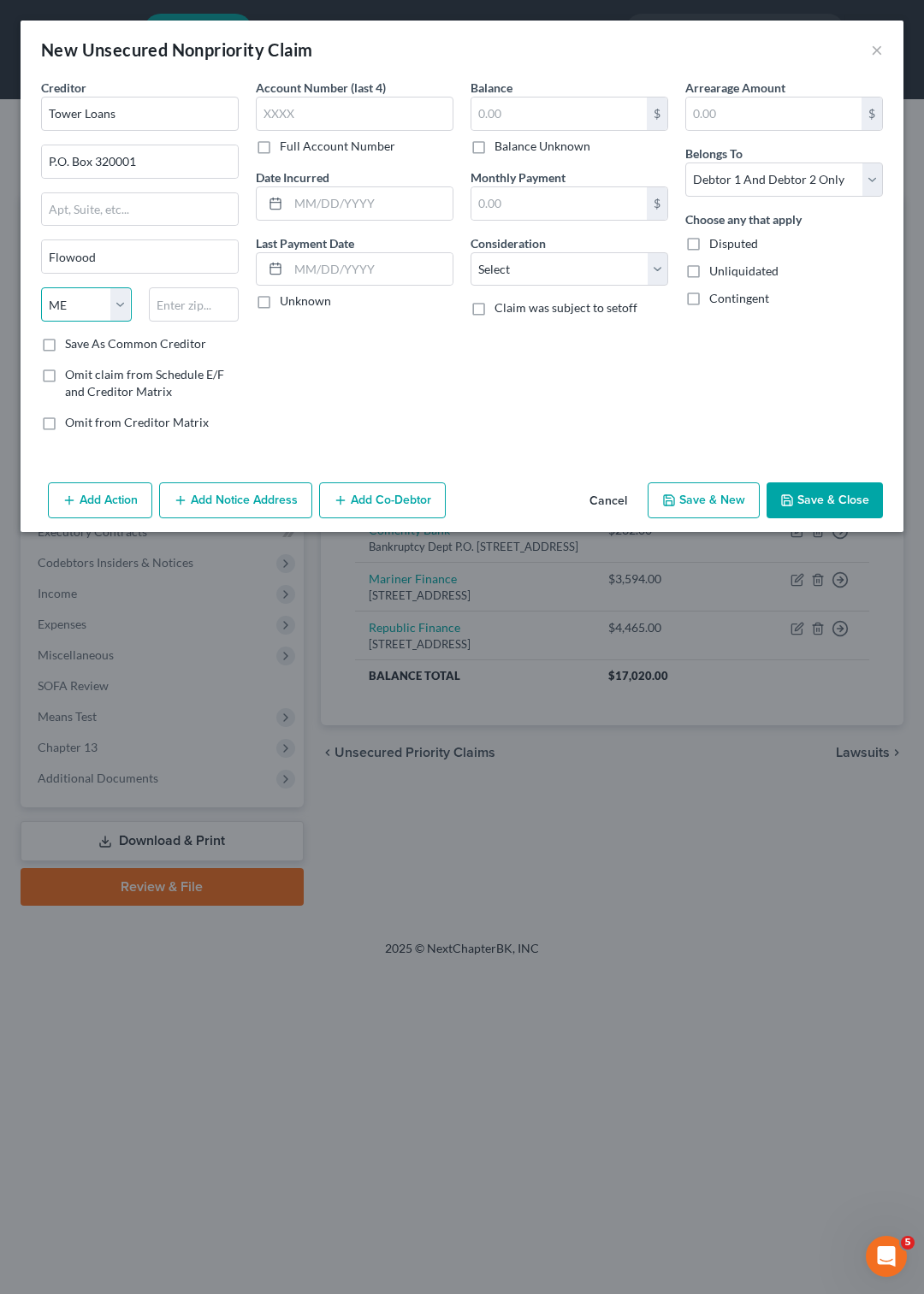
select select "25"
type input "39232"
type input "Jackson"
click at [72, 335] on input "Save As Common Creditor" at bounding box center [77, 340] width 12 height 12
checkbox input "true"
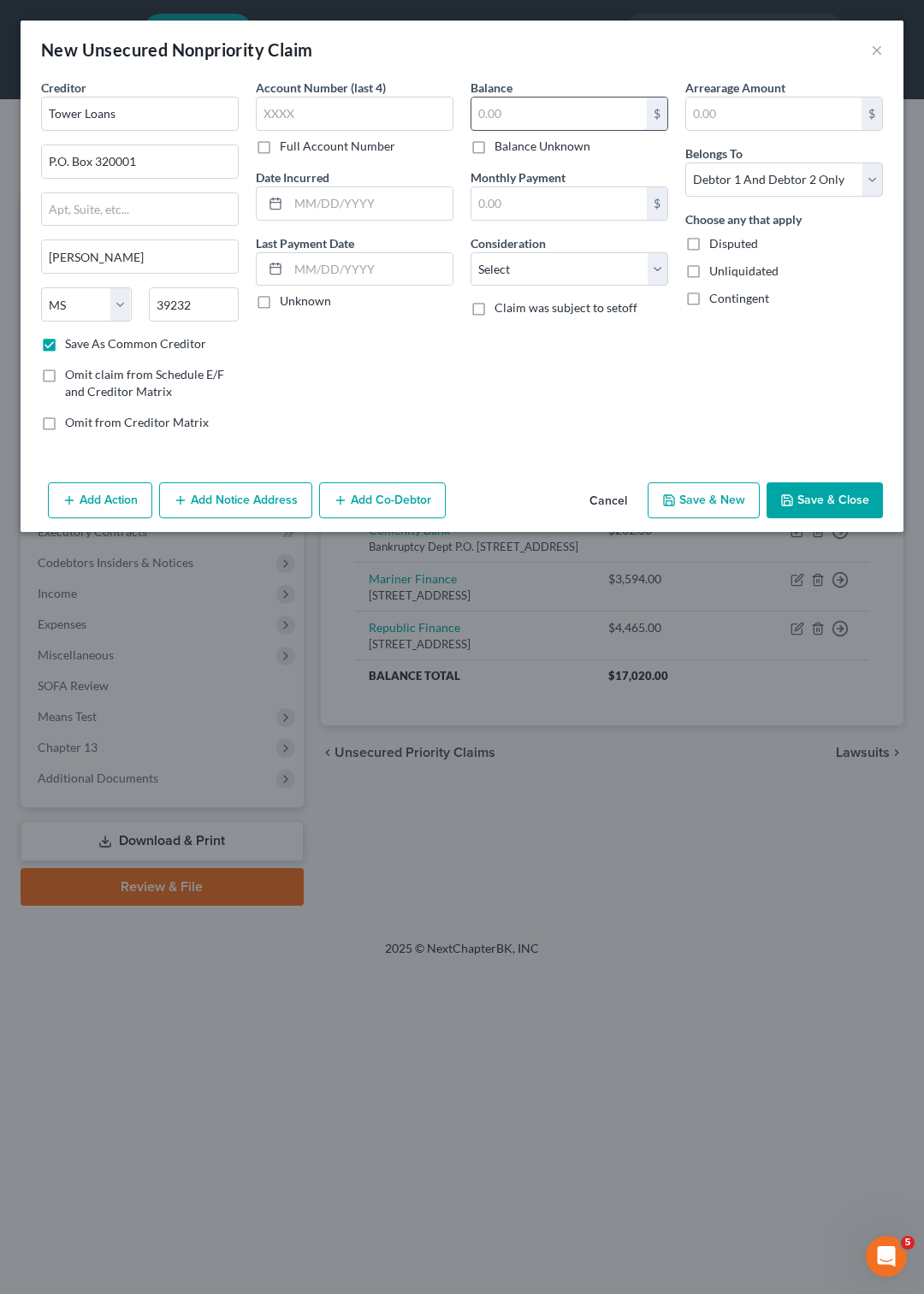
click at [506, 109] on input "text" at bounding box center [558, 114] width 175 height 33
type input "2,990"
click at [470, 252] on select "Select Cable / Satellite Services Collection Agency Credit Card Debt Debt Couns…" at bounding box center [569, 269] width 197 height 35
select select "10"
click option "Monies Loaned / Advanced" at bounding box center [0, 0] width 0 height 0
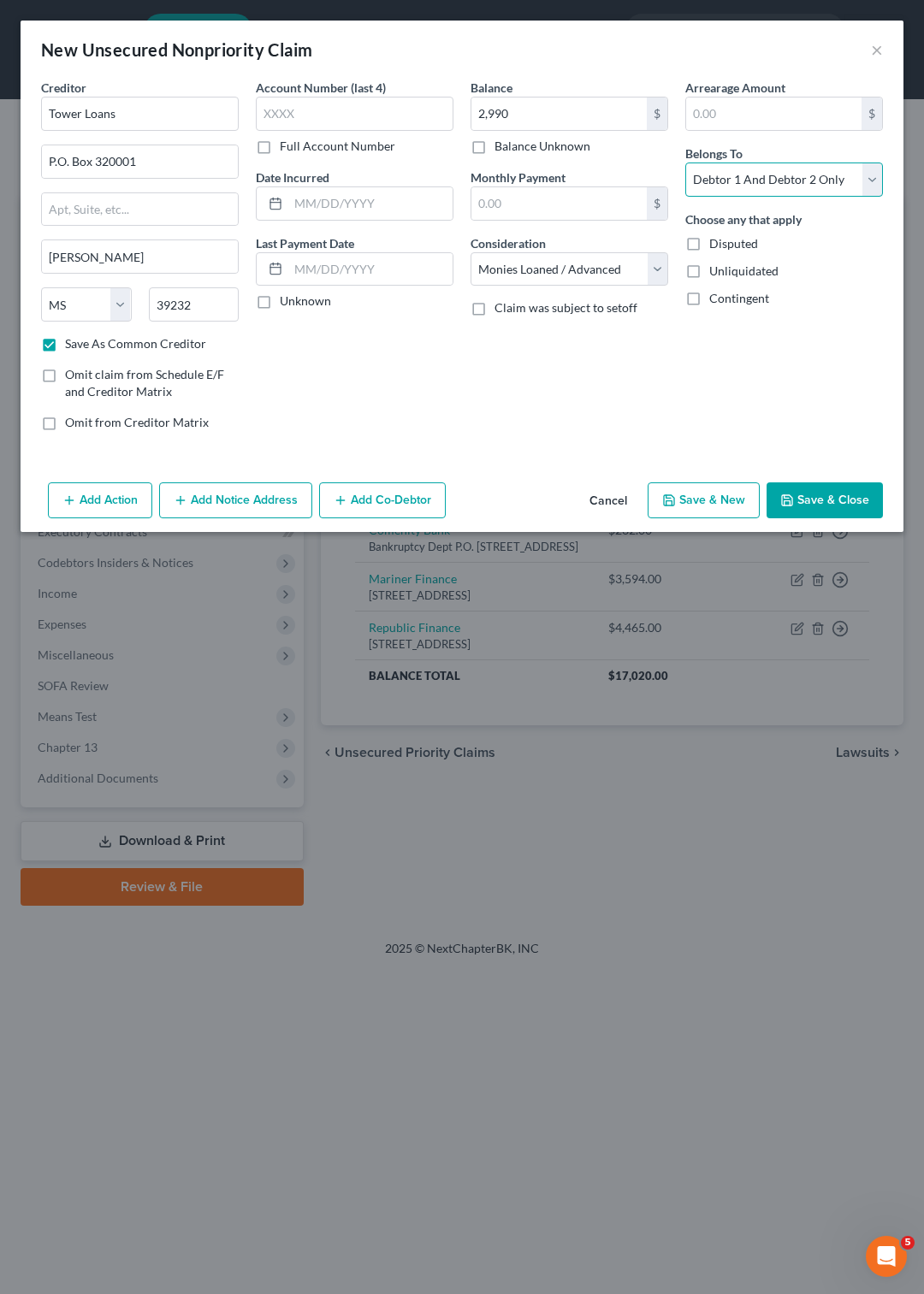
click at [685, 163] on select "Select Debtor 1 Only Debtor 2 Only Debtor 1 And Debtor 2 Only At Least One Of T…" at bounding box center [784, 180] width 197 height 35
select select "1"
click option "Debtor 2 Only" at bounding box center [0, 0] width 0 height 0
click at [718, 510] on button "Save & New" at bounding box center [704, 500] width 112 height 36
select select "2"
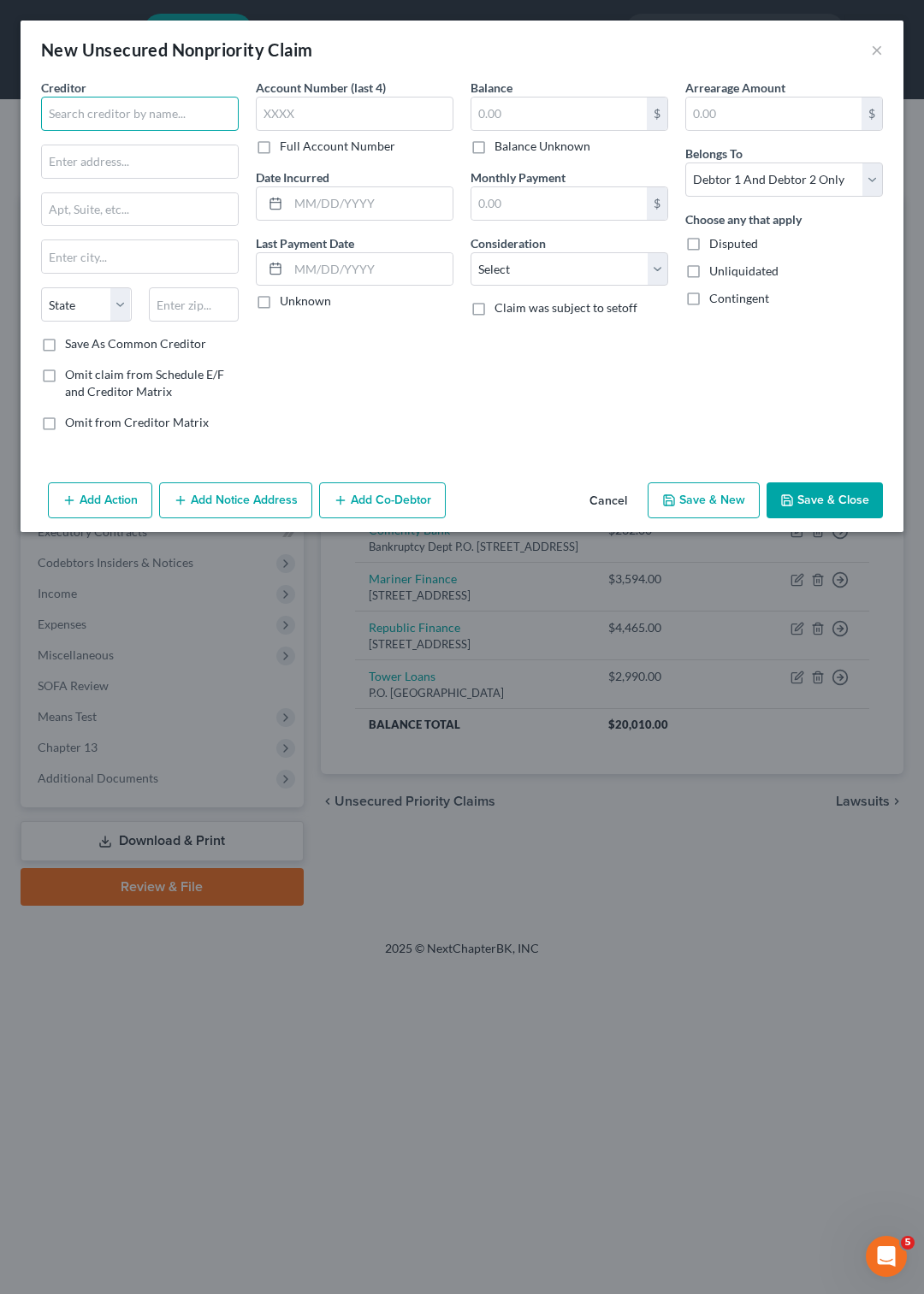
click at [119, 117] on input "text" at bounding box center [139, 114] width 197 height 35
type input "Max Credit Union"
paste input "P.O. Box 244040"
type input "P.O. Box 244040"
type input "Montgomnery"
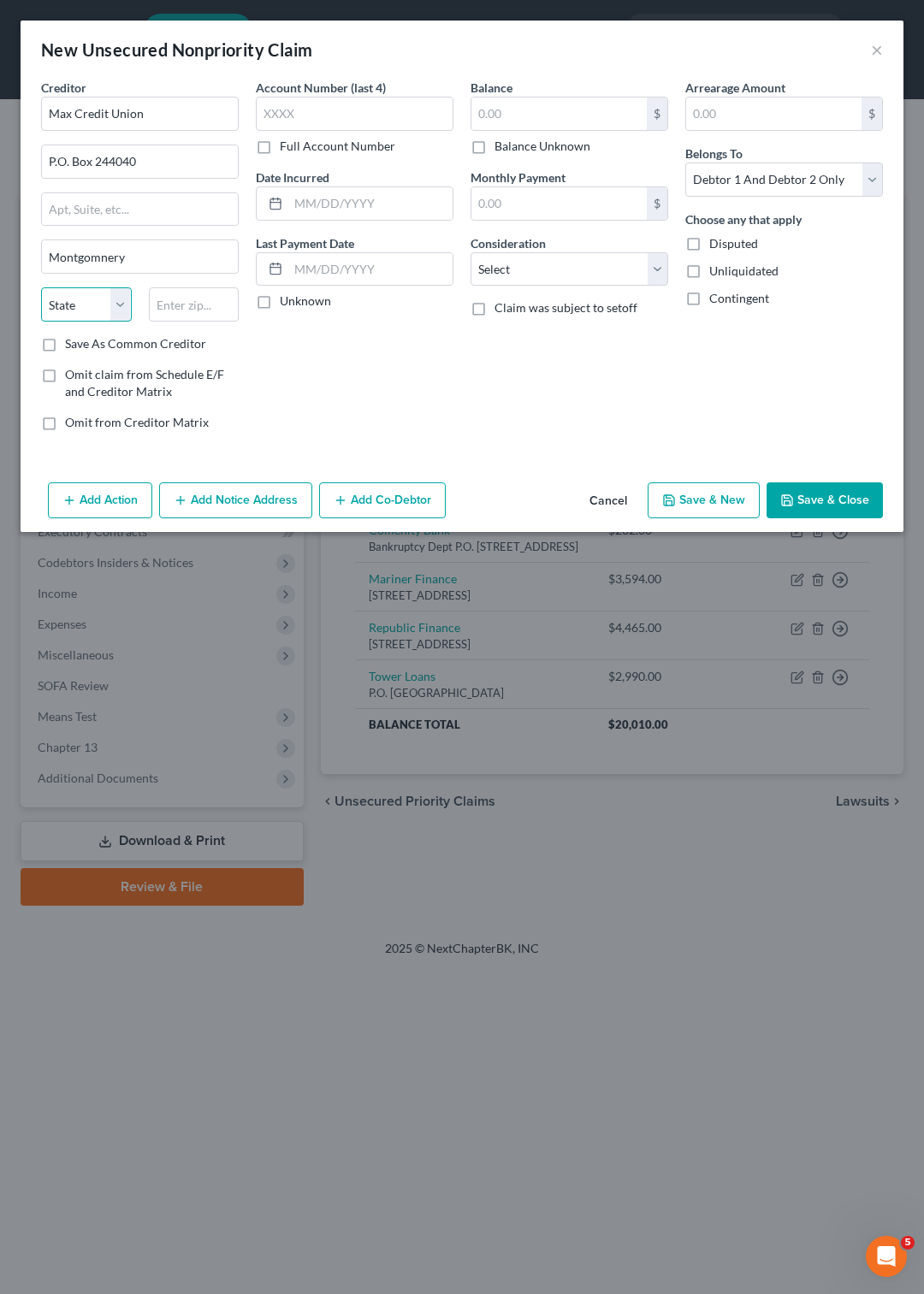
select select "0"
type input "36124"
type input "Montgomery"
click at [72, 335] on input "Save As Common Creditor" at bounding box center [77, 340] width 12 height 12
checkbox input "true"
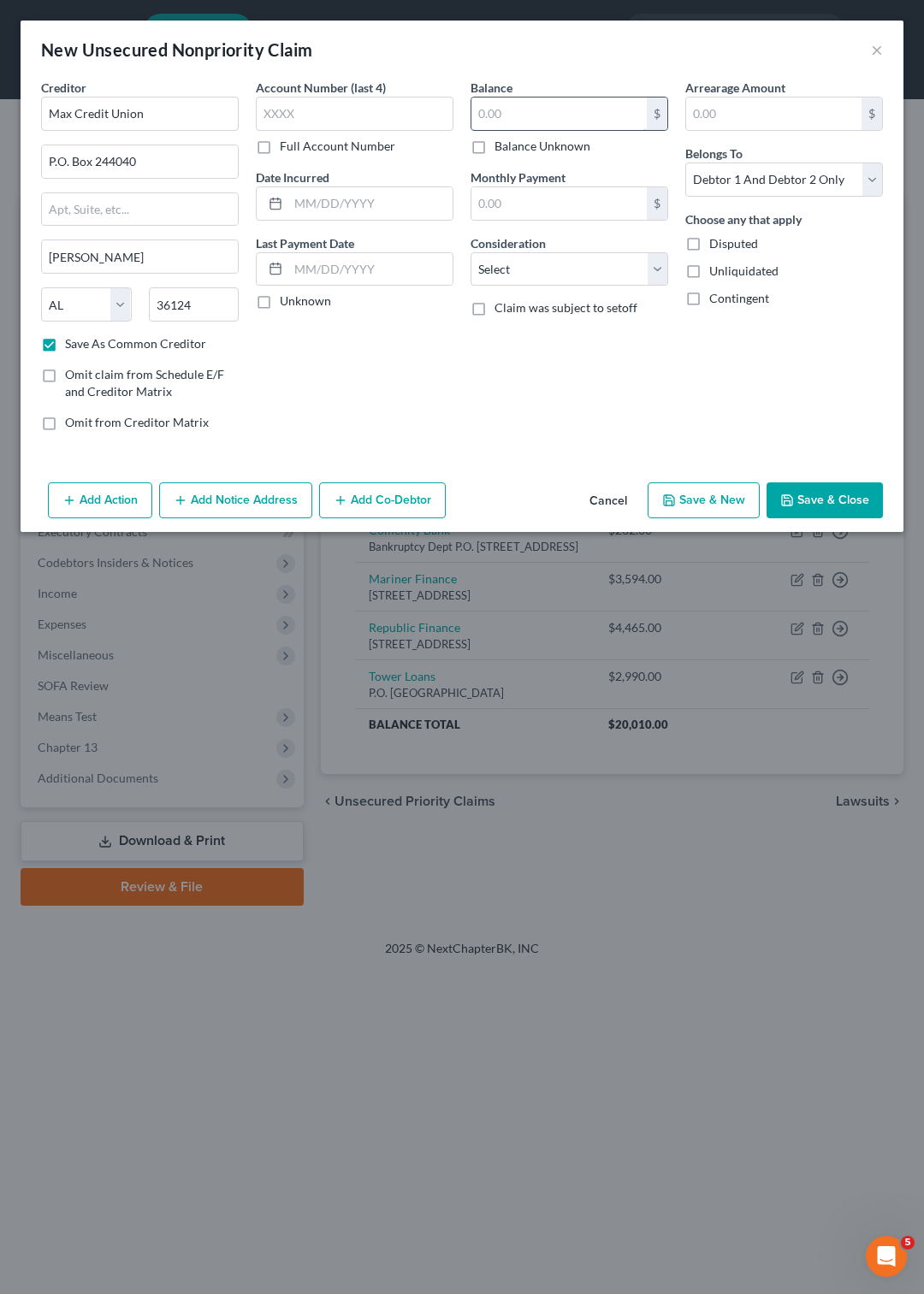
click at [493, 112] on input "text" at bounding box center [558, 114] width 175 height 33
type input "7,980"
click at [470, 252] on select "Select Cable / Satellite Services Collection Agency Credit Card Debt Debt Couns…" at bounding box center [569, 269] width 197 height 35
select select "2"
click option "Credit Card Debt" at bounding box center [0, 0] width 0 height 0
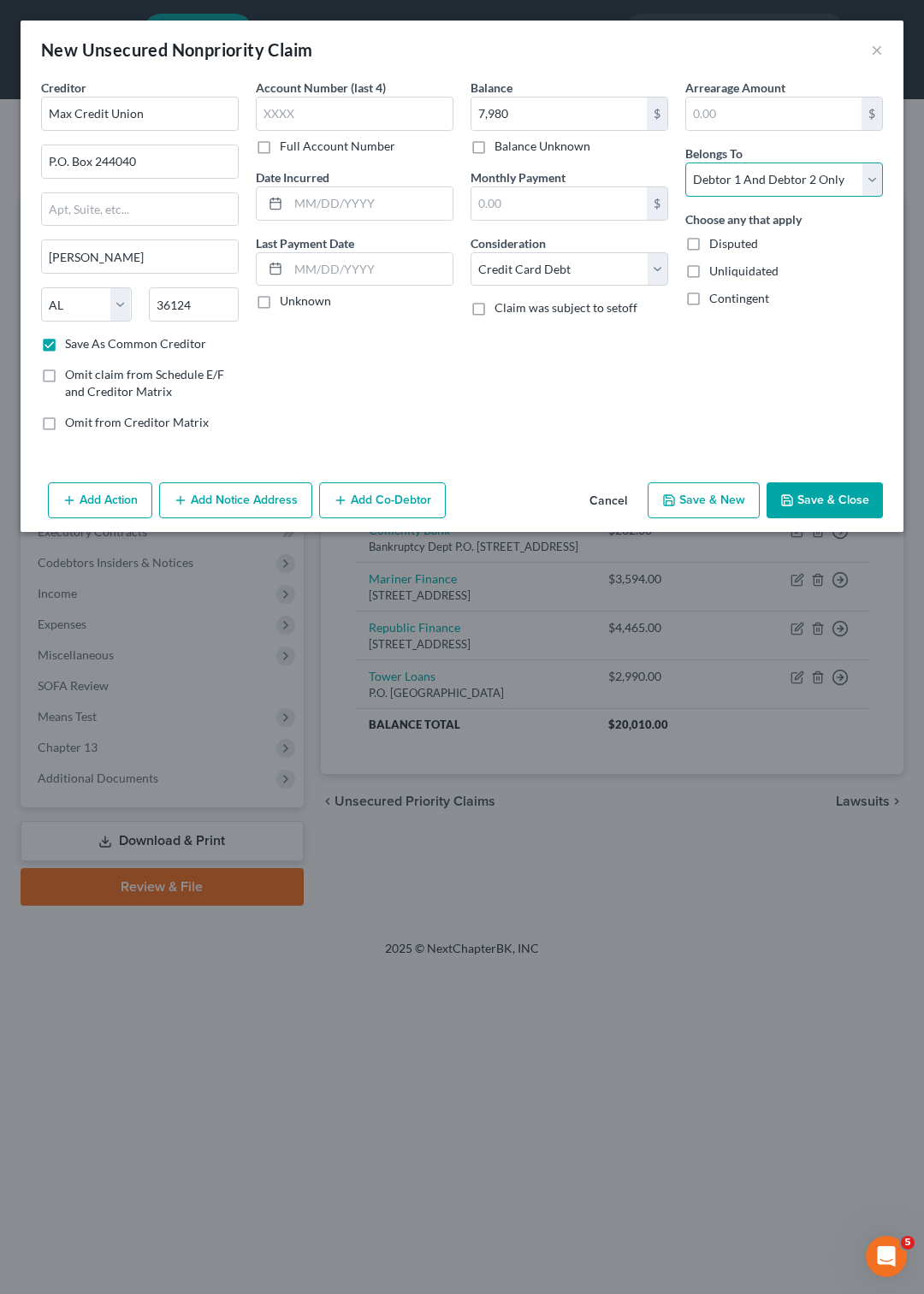
click at [685, 163] on select "Select Debtor 1 Only Debtor 2 Only Debtor 1 And Debtor 2 Only At Least One Of T…" at bounding box center [784, 180] width 197 height 35
select select "0"
click option "Debtor 1 Only" at bounding box center [0, 0] width 0 height 0
click at [721, 503] on button "Save & New" at bounding box center [704, 500] width 112 height 36
select select "2"
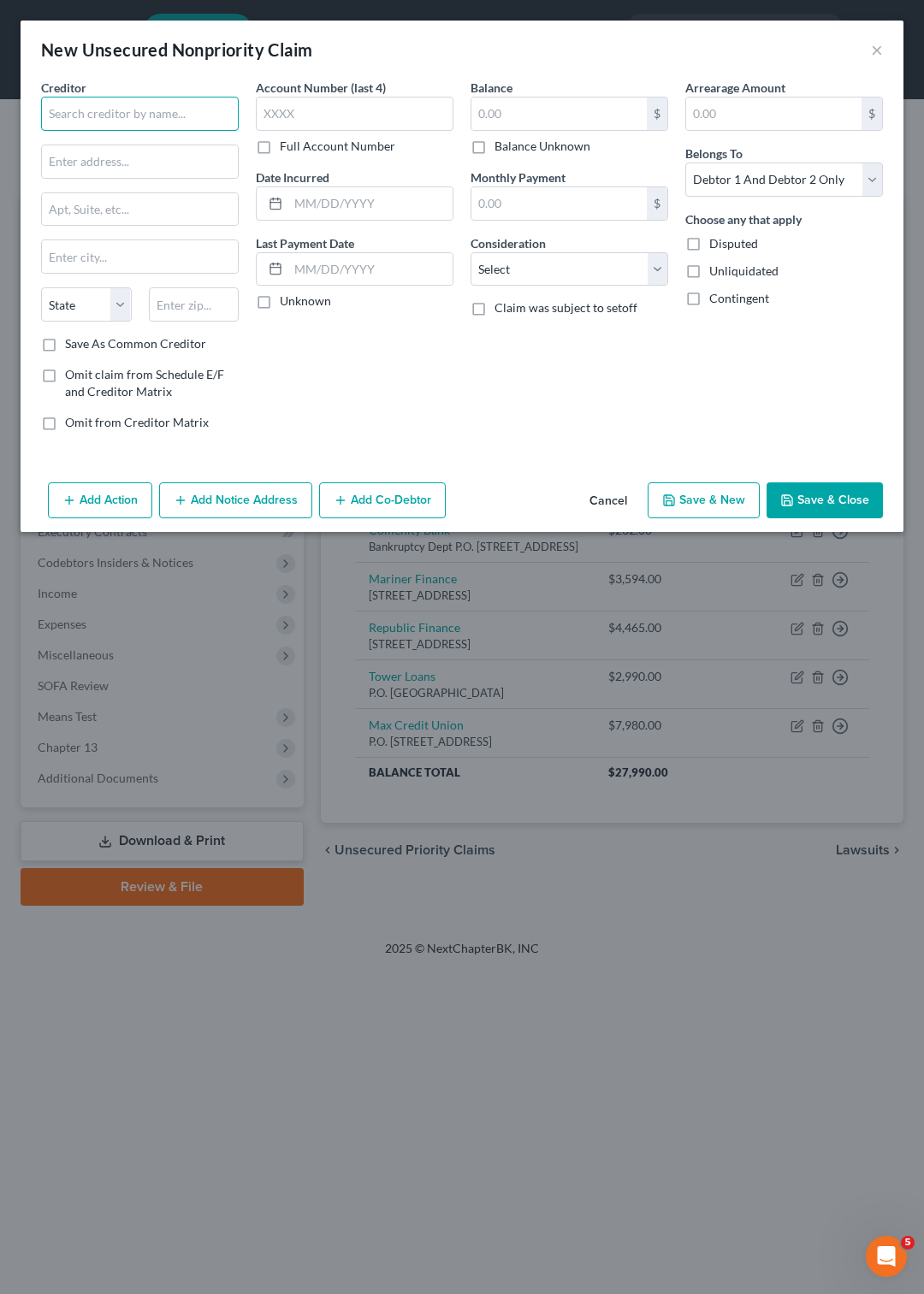
click at [185, 120] on input "text" at bounding box center [139, 114] width 197 height 35
click at [131, 148] on div "Max Credit Union" at bounding box center [144, 143] width 178 height 17
type input "Max Credit Union"
type input "P.O. Box 244040"
type input "Montgomery"
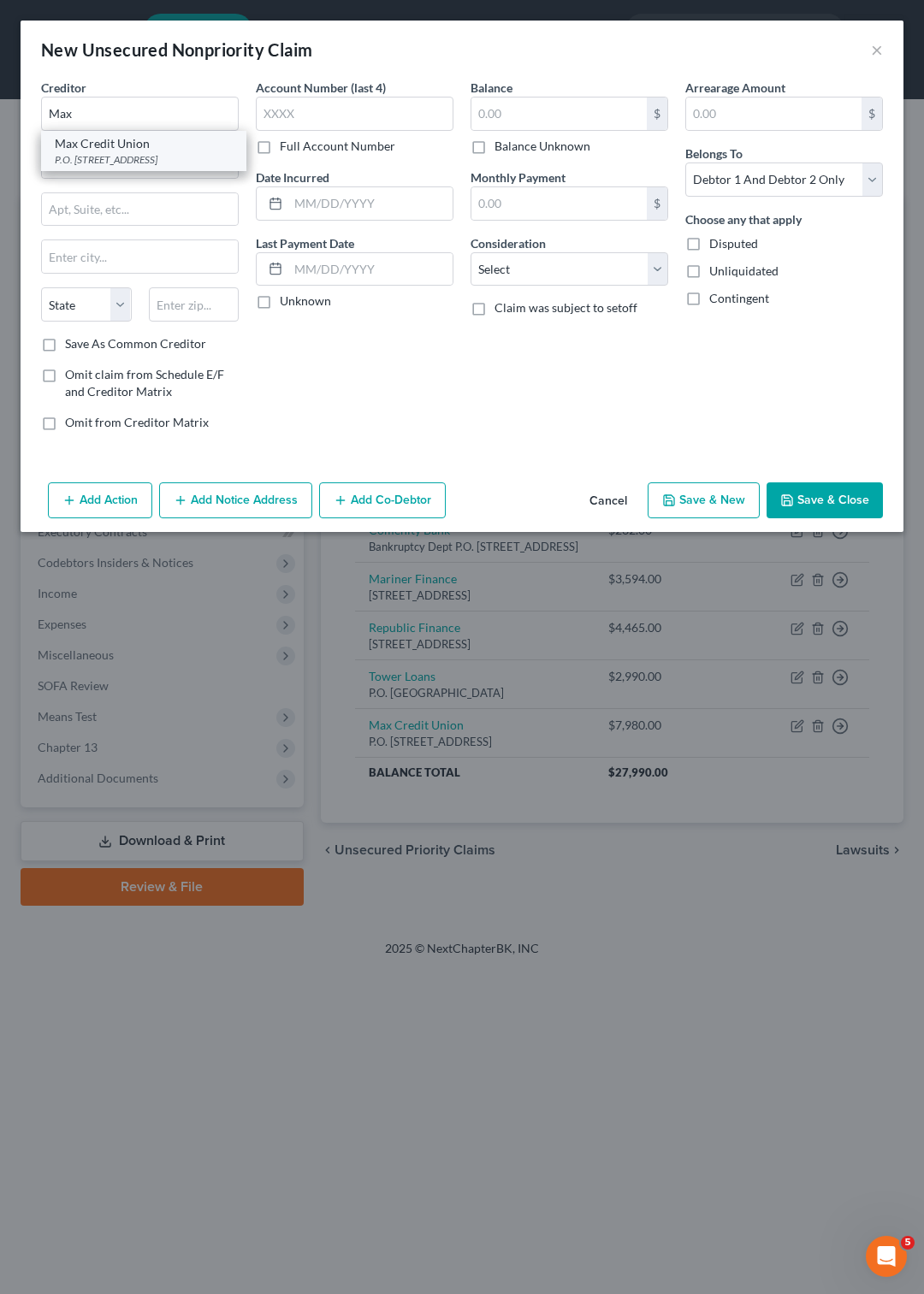
select select "0"
type input "36124"
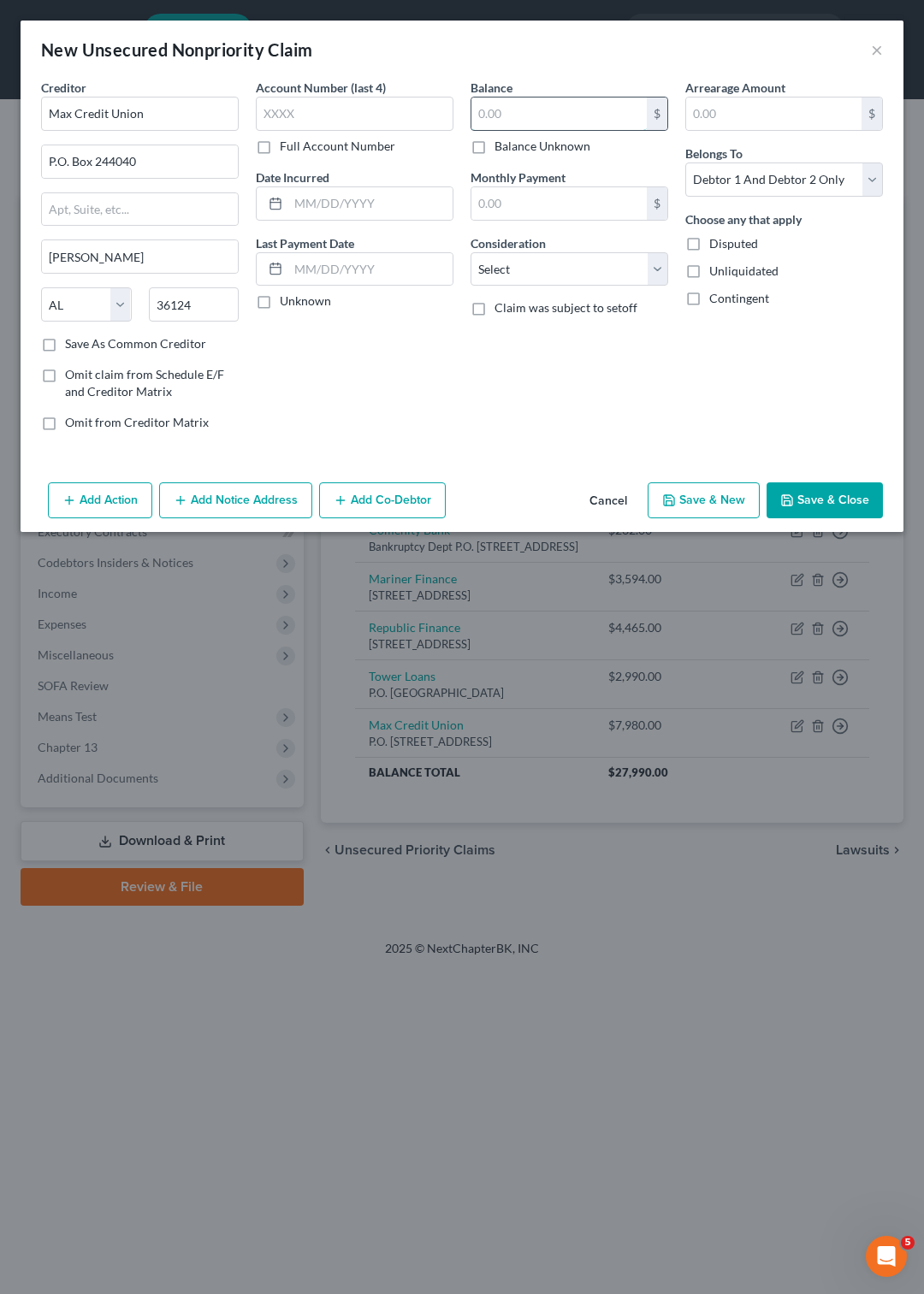
click at [497, 119] on input "text" at bounding box center [558, 114] width 175 height 33
type input "3,028"
click at [470, 252] on select "Select Cable / Satellite Services Collection Agency Credit Card Debt Debt Couns…" at bounding box center [569, 269] width 197 height 35
select select "10"
click option "Monies Loaned / Advanced" at bounding box center [0, 0] width 0 height 0
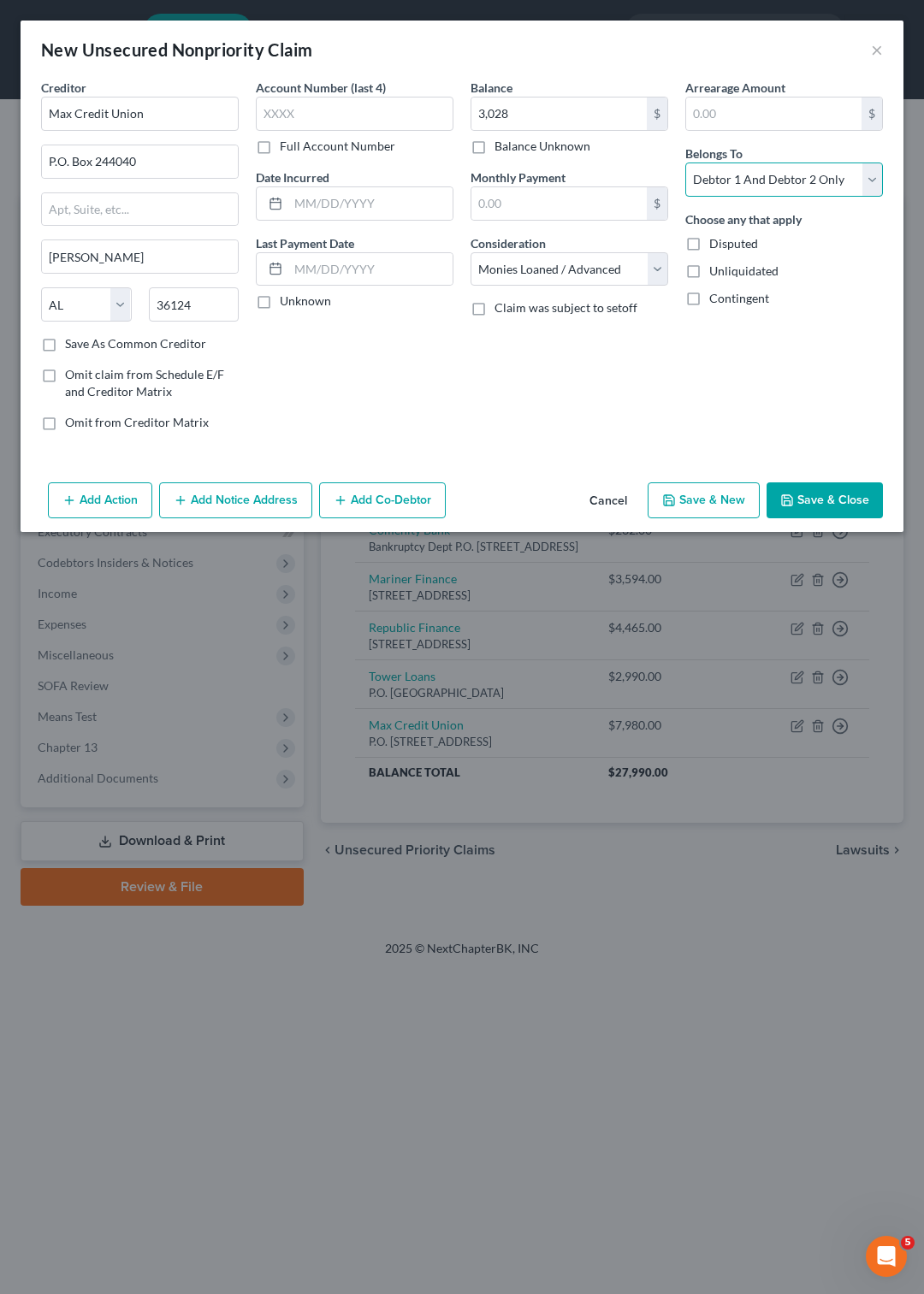
click at [685, 163] on select "Select Debtor 1 Only Debtor 2 Only Debtor 1 And Debtor 2 Only At Least One Of T…" at bounding box center [784, 180] width 197 height 35
click option "Debtor 1 And Debtor 2 Only" at bounding box center [0, 0] width 0 height 0
click at [806, 503] on button "Save & Close" at bounding box center [824, 500] width 116 height 36
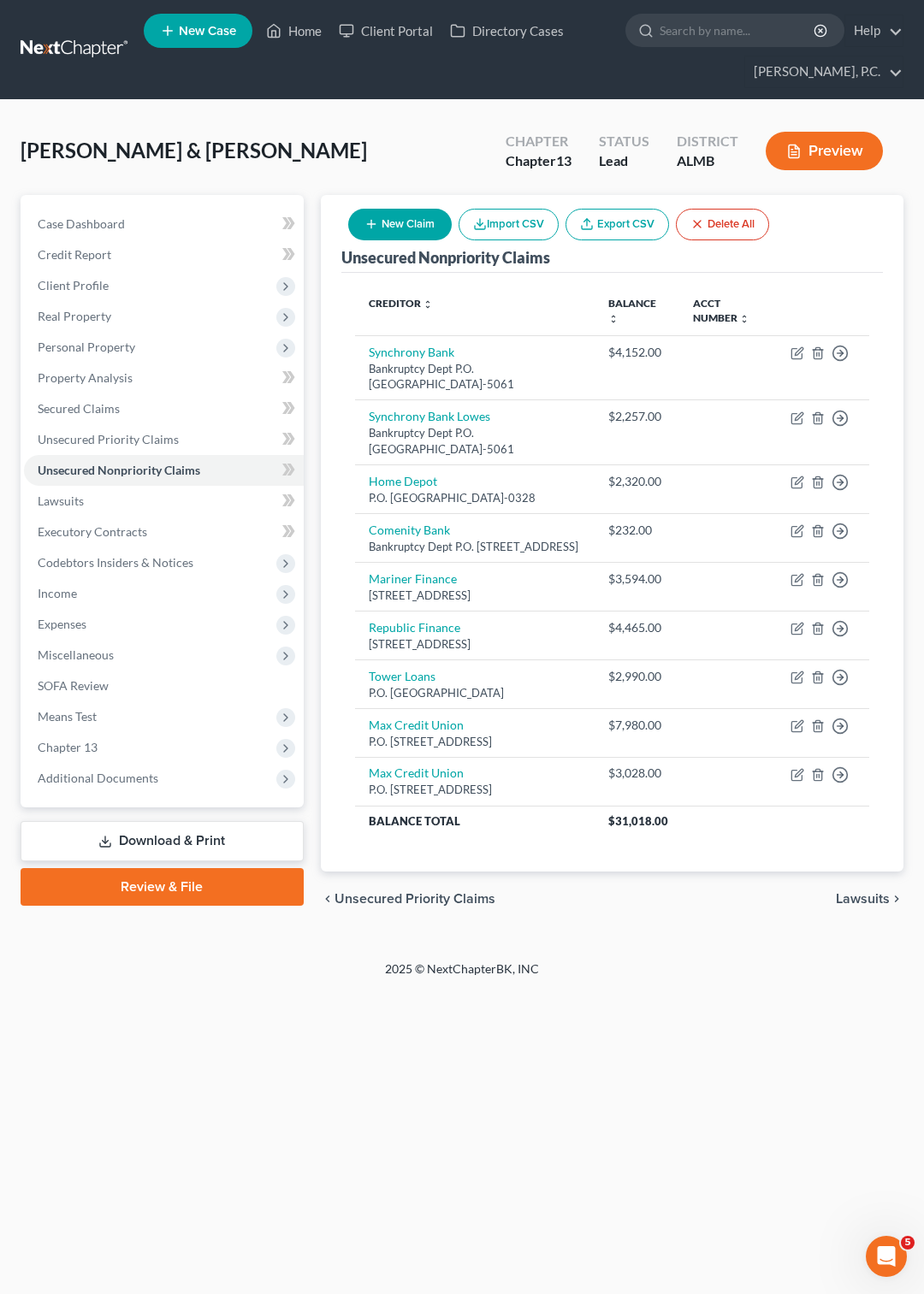
click at [74, 44] on link at bounding box center [75, 50] width 109 height 31
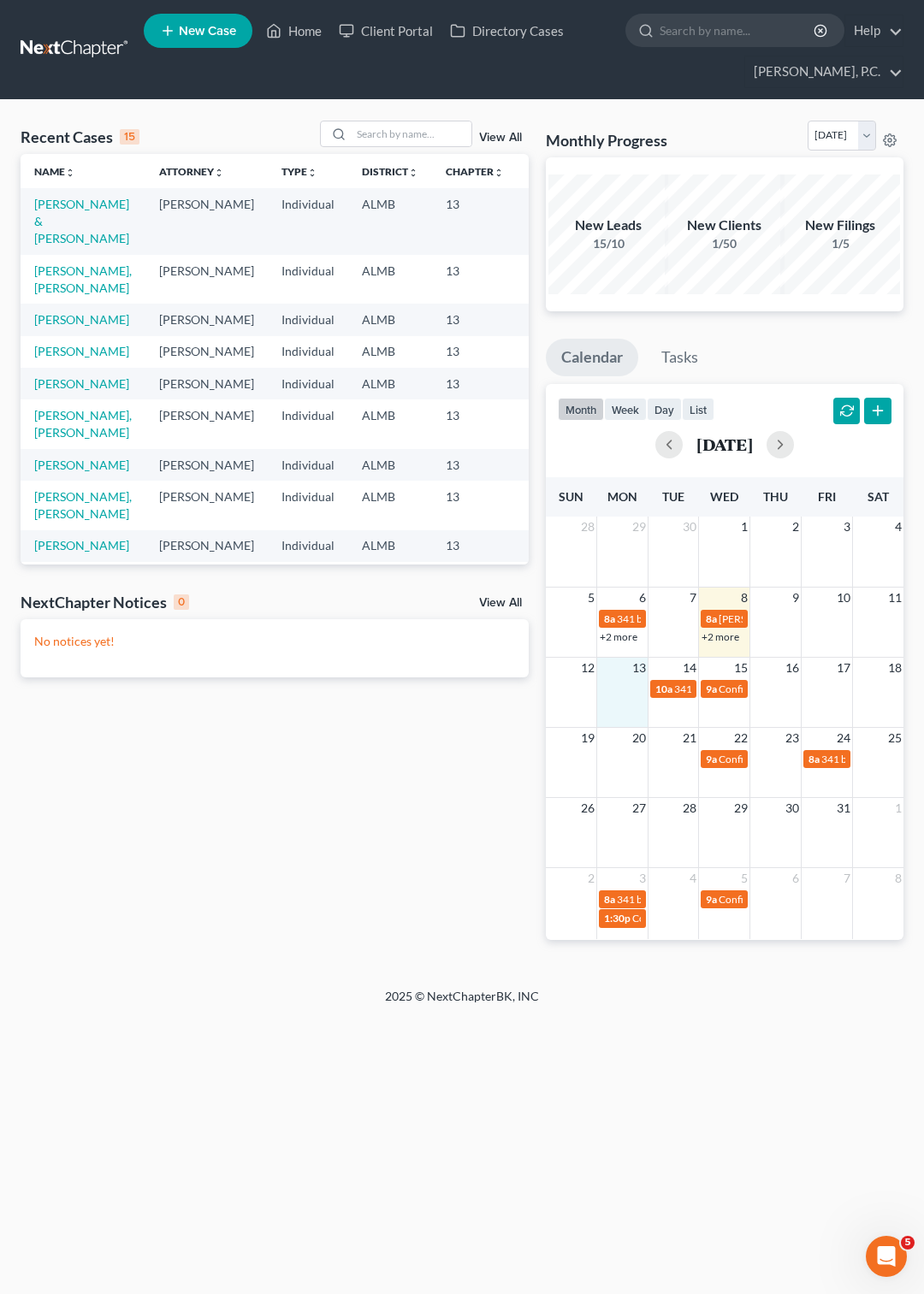
click at [629, 701] on div "12 13 14 15 16 17 18 10a 341 by Zoom 9a Confirmation - [PERSON_NAME]" at bounding box center [724, 691] width 357 height 70
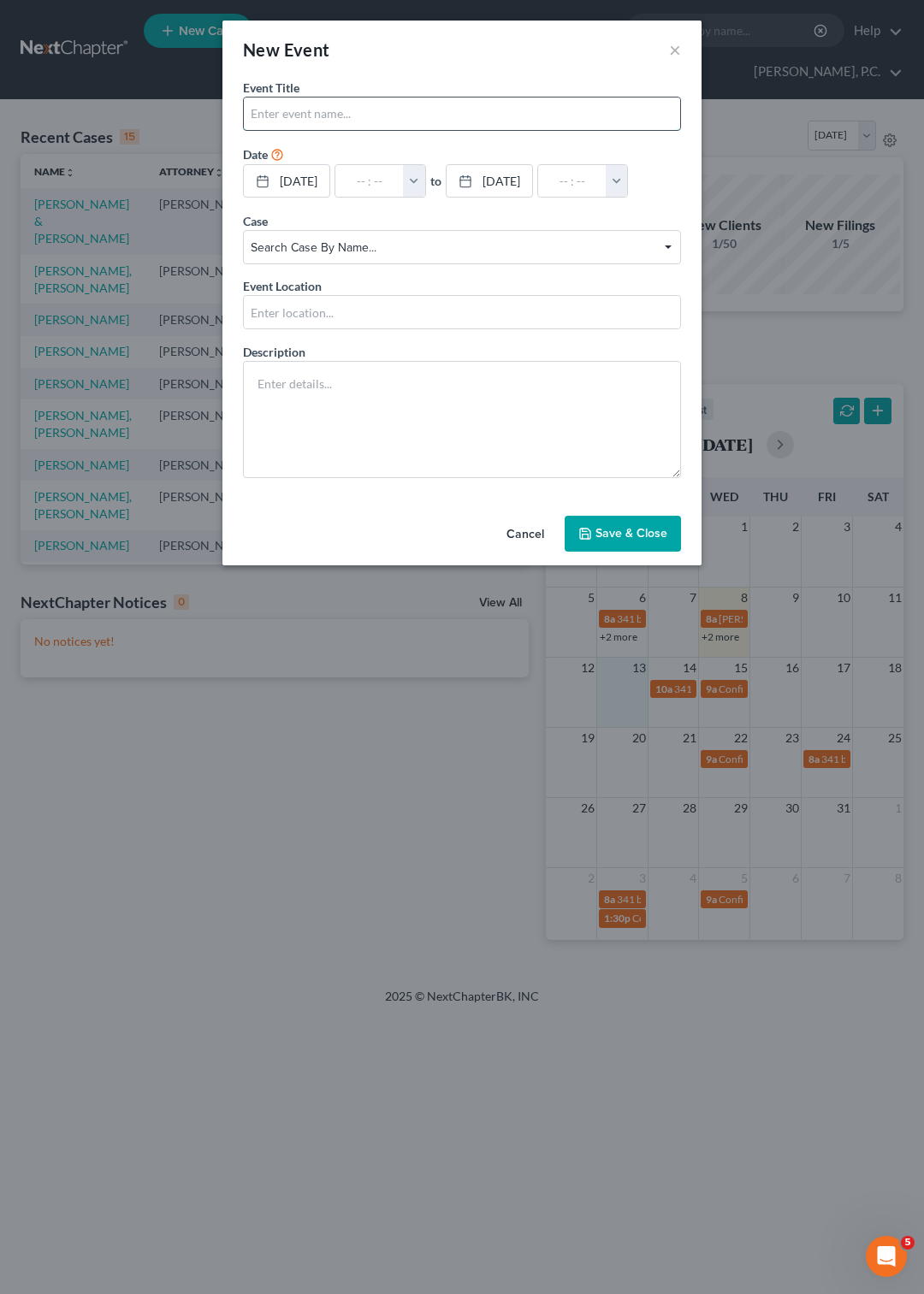
click at [286, 107] on input "text" at bounding box center [461, 114] width 436 height 33
type input "2nd Appt"
click at [425, 180] on button "button" at bounding box center [413, 181] width 22 height 33
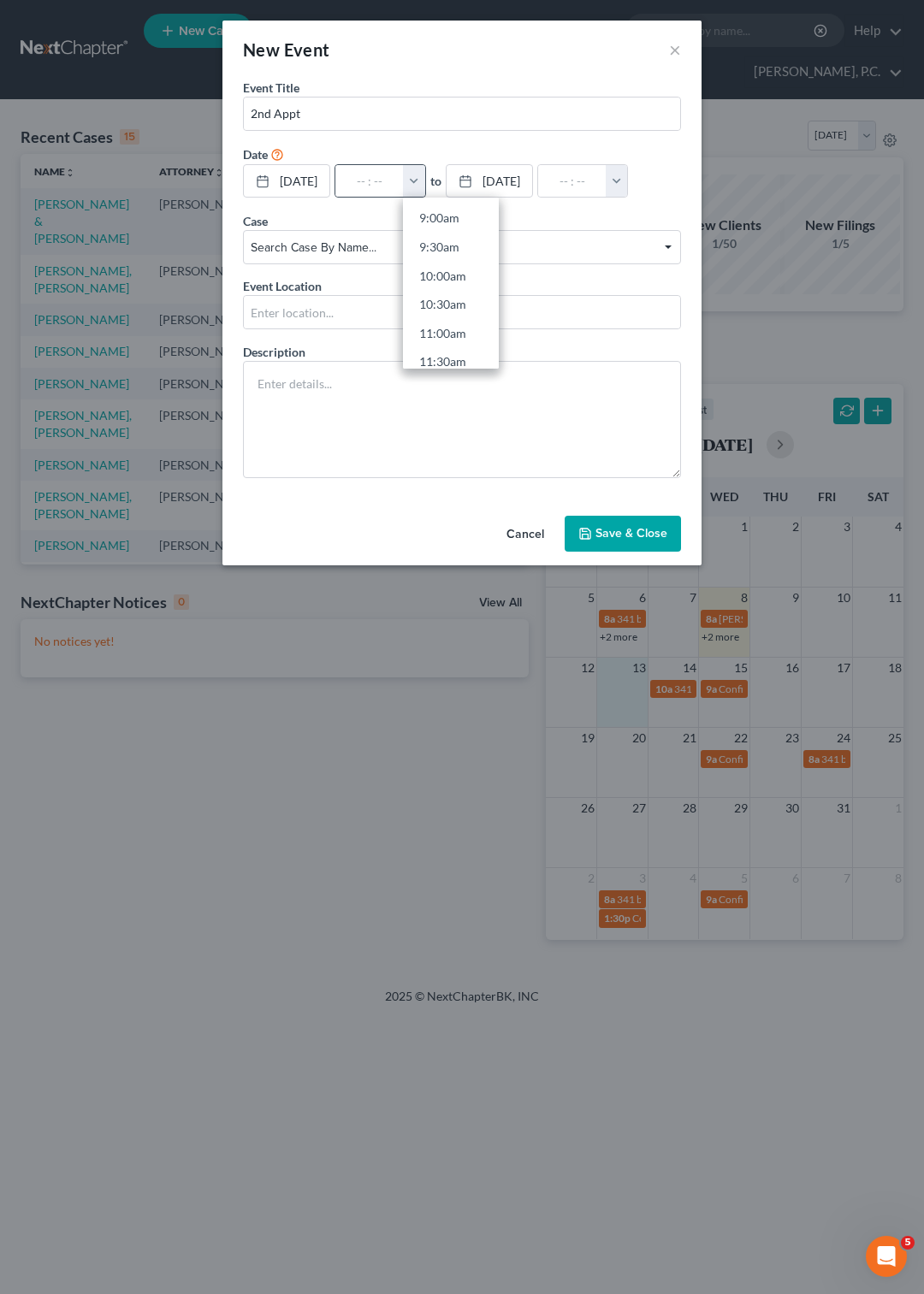
scroll to position [492, 0]
click at [464, 243] on link "9:00am" at bounding box center [450, 243] width 96 height 29
type input "9:00am"
type input "10:00am"
click at [663, 257] on span "Search case by name..." at bounding box center [461, 248] width 422 height 18
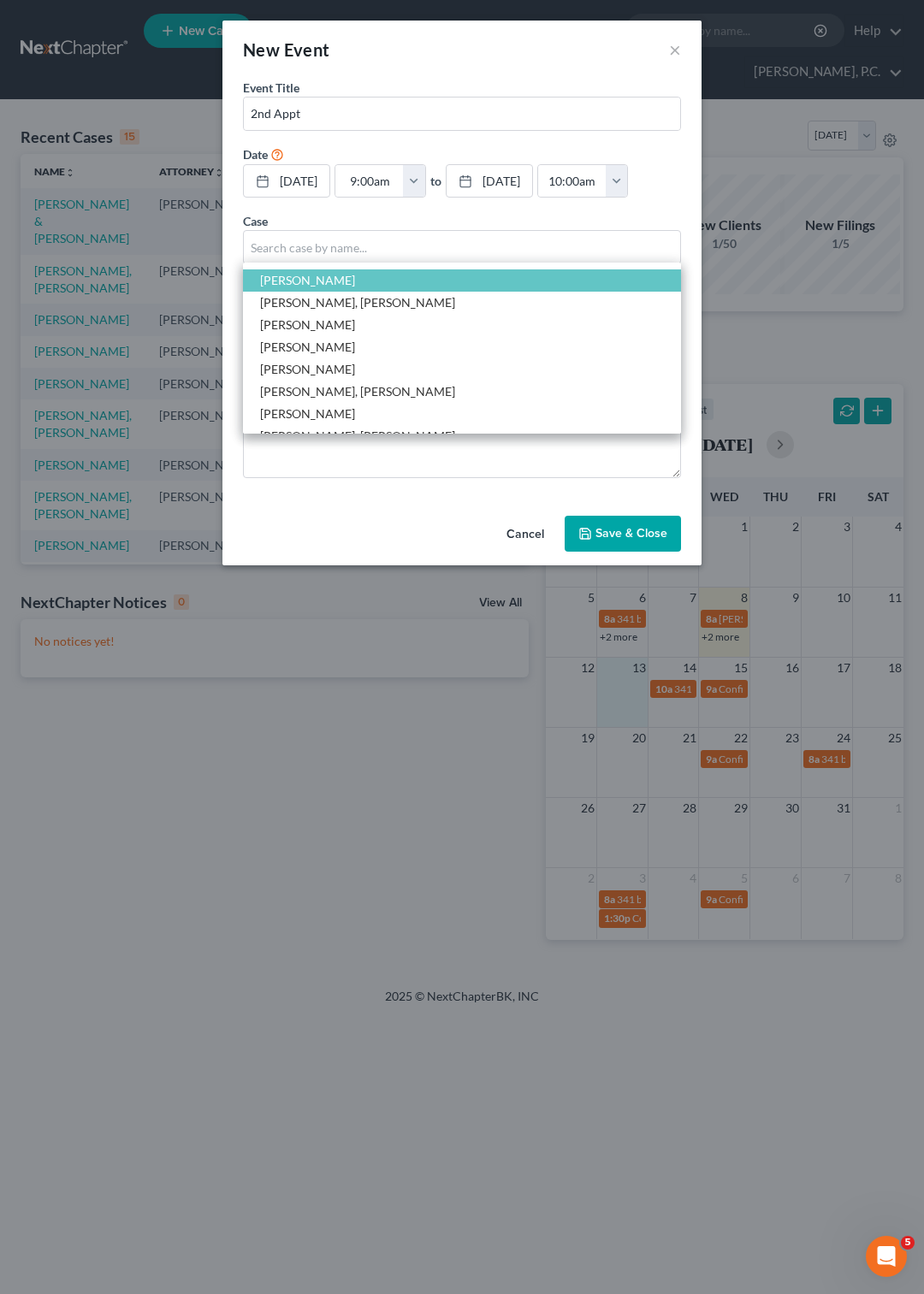
click at [437, 292] on span "[PERSON_NAME]" at bounding box center [461, 280] width 438 height 22
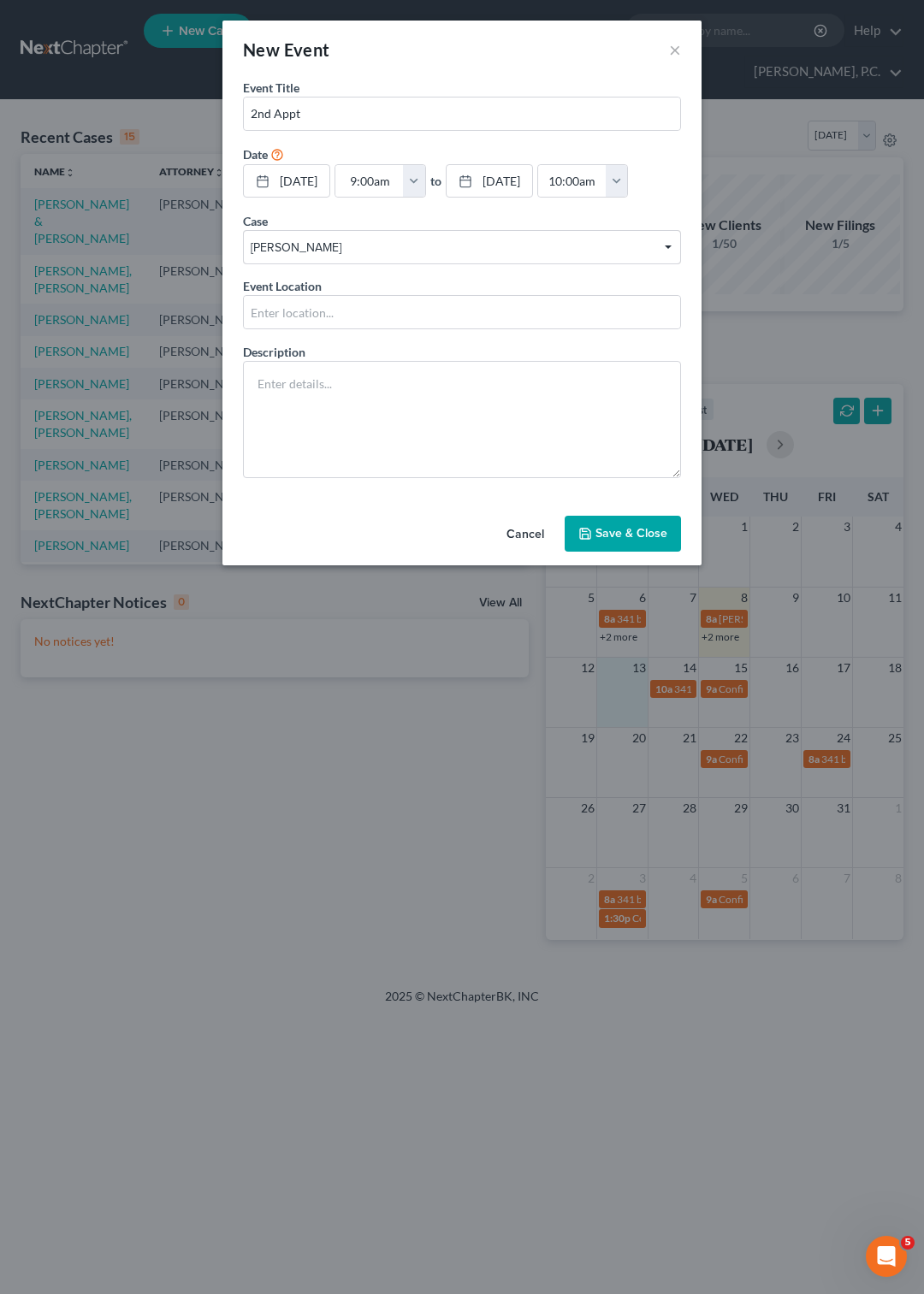
scroll to position [5, 0]
click at [605, 552] on button "Save & Close" at bounding box center [622, 533] width 116 height 36
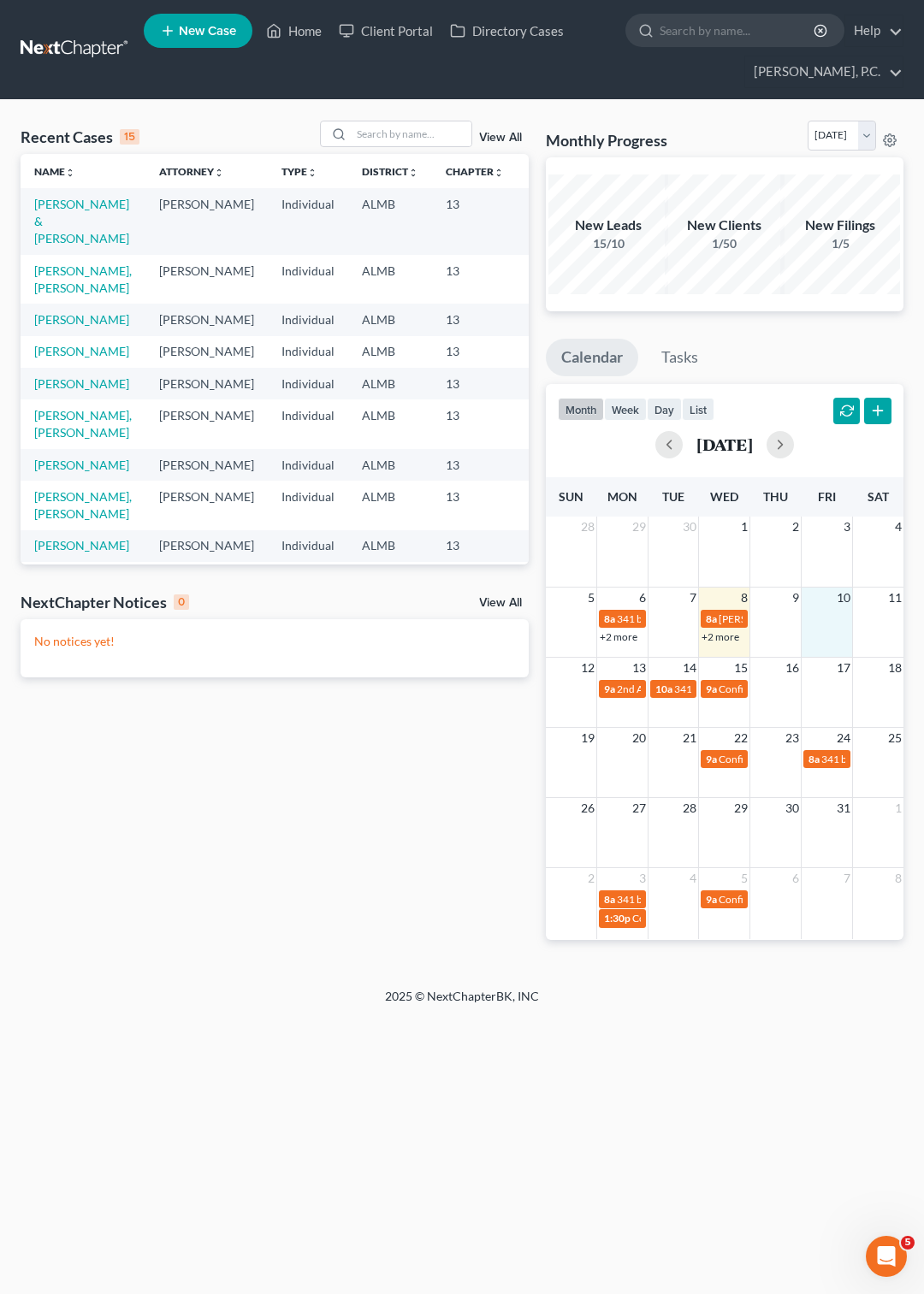
click at [830, 623] on td at bounding box center [826, 626] width 52 height 36
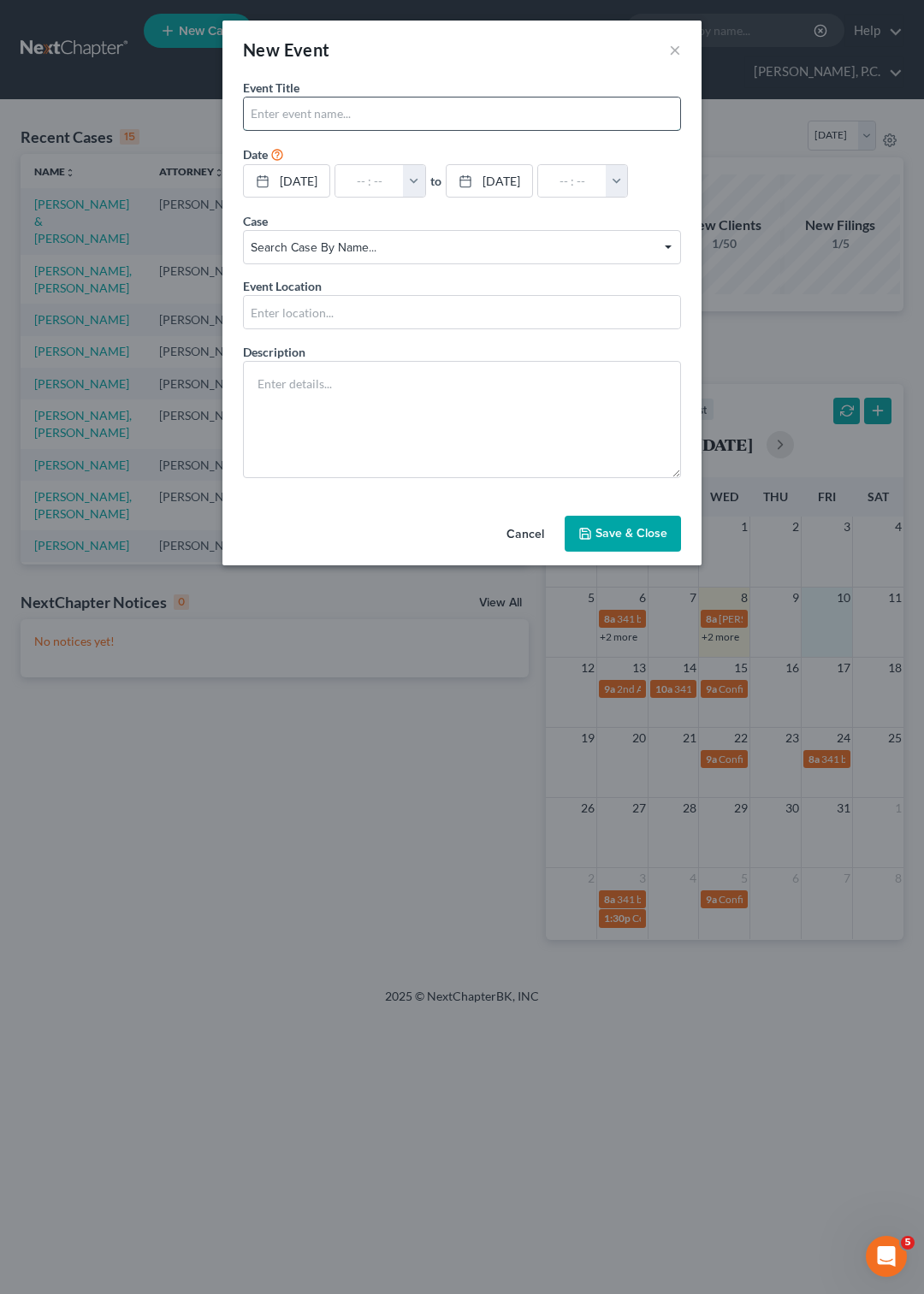
click at [378, 104] on input "text" at bounding box center [461, 114] width 436 height 33
type input "2nd Appt"
click at [661, 257] on span "Search case by name..." at bounding box center [461, 248] width 422 height 18
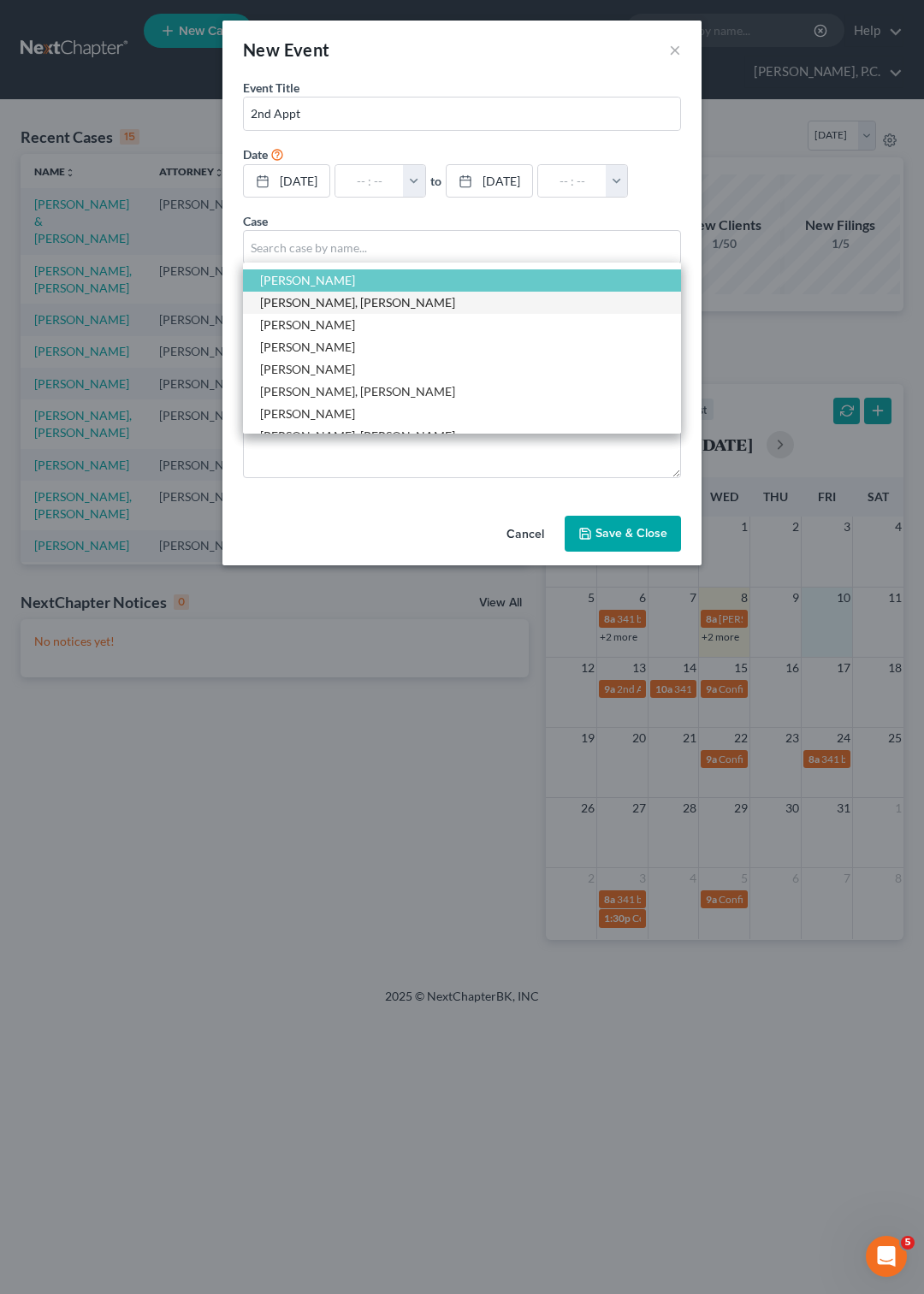
click at [348, 309] on span "[PERSON_NAME], [PERSON_NAME]" at bounding box center [357, 302] width 195 height 14
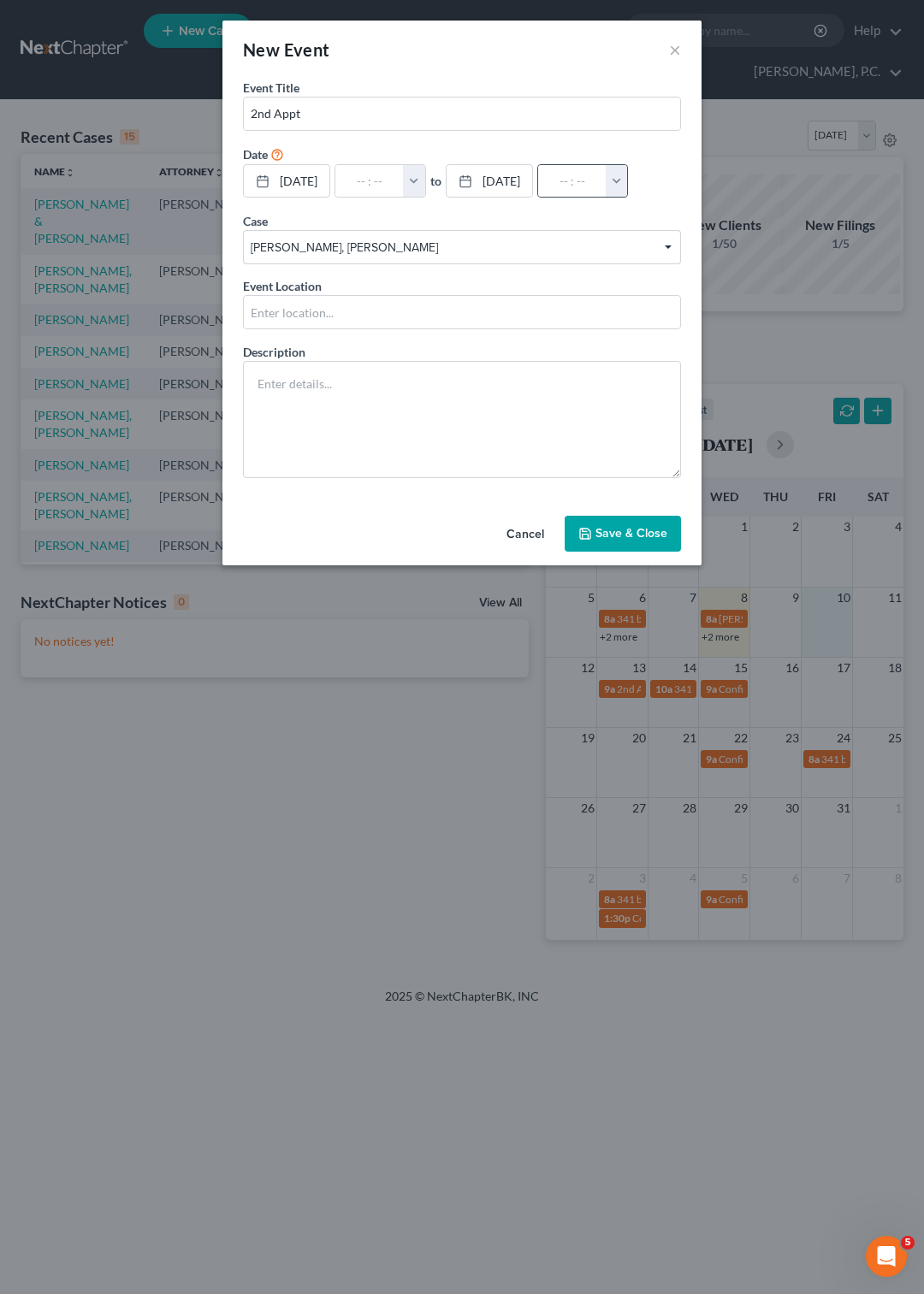
click at [605, 197] on button "button" at bounding box center [616, 181] width 22 height 33
click at [605, 275] on link "11:00am" at bounding box center [653, 260] width 96 height 29
type input "11:00am"
click at [620, 552] on button "Save & Close" at bounding box center [622, 533] width 116 height 36
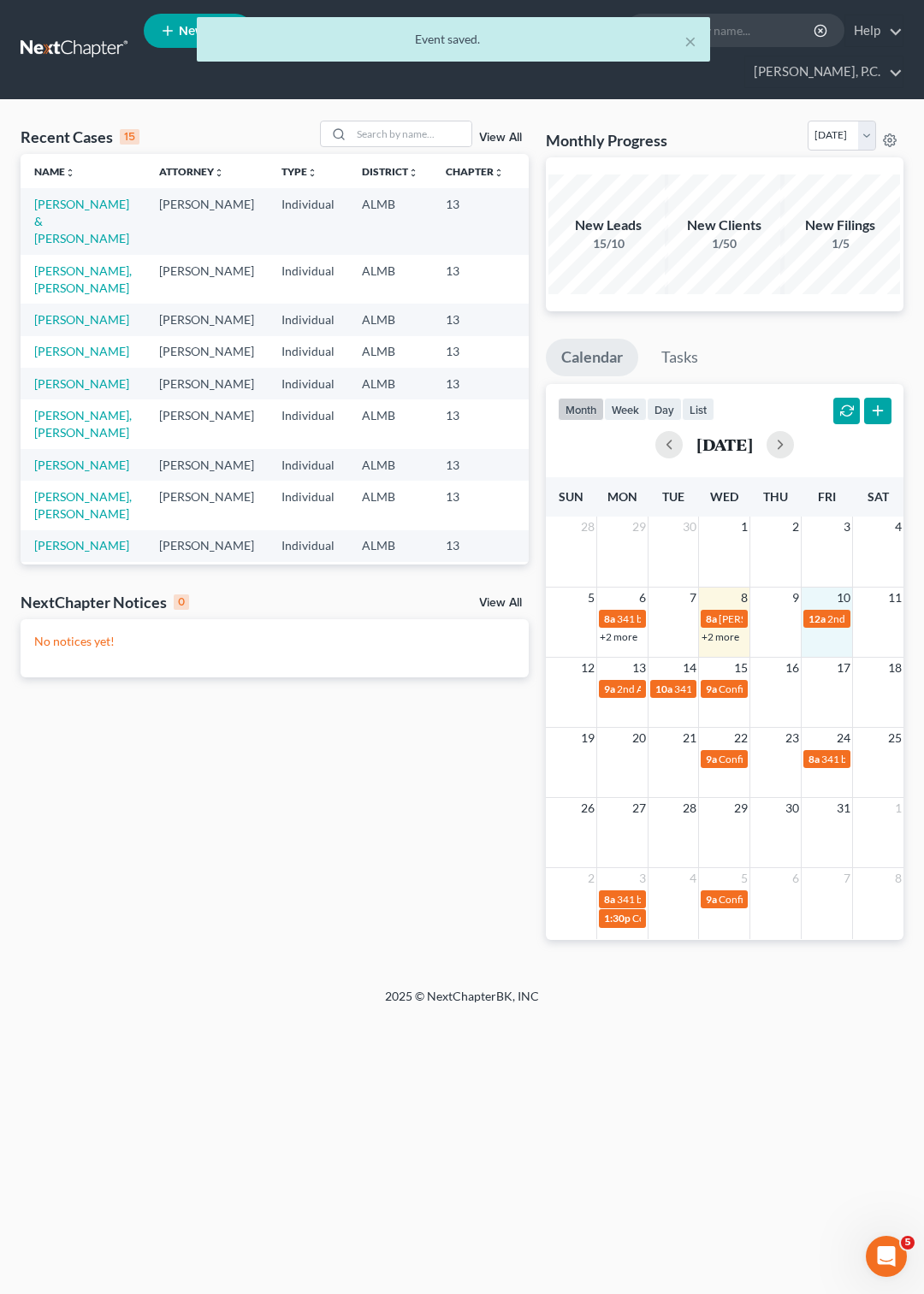
click at [826, 645] on td "12a 2nd Appt" at bounding box center [826, 626] width 52 height 36
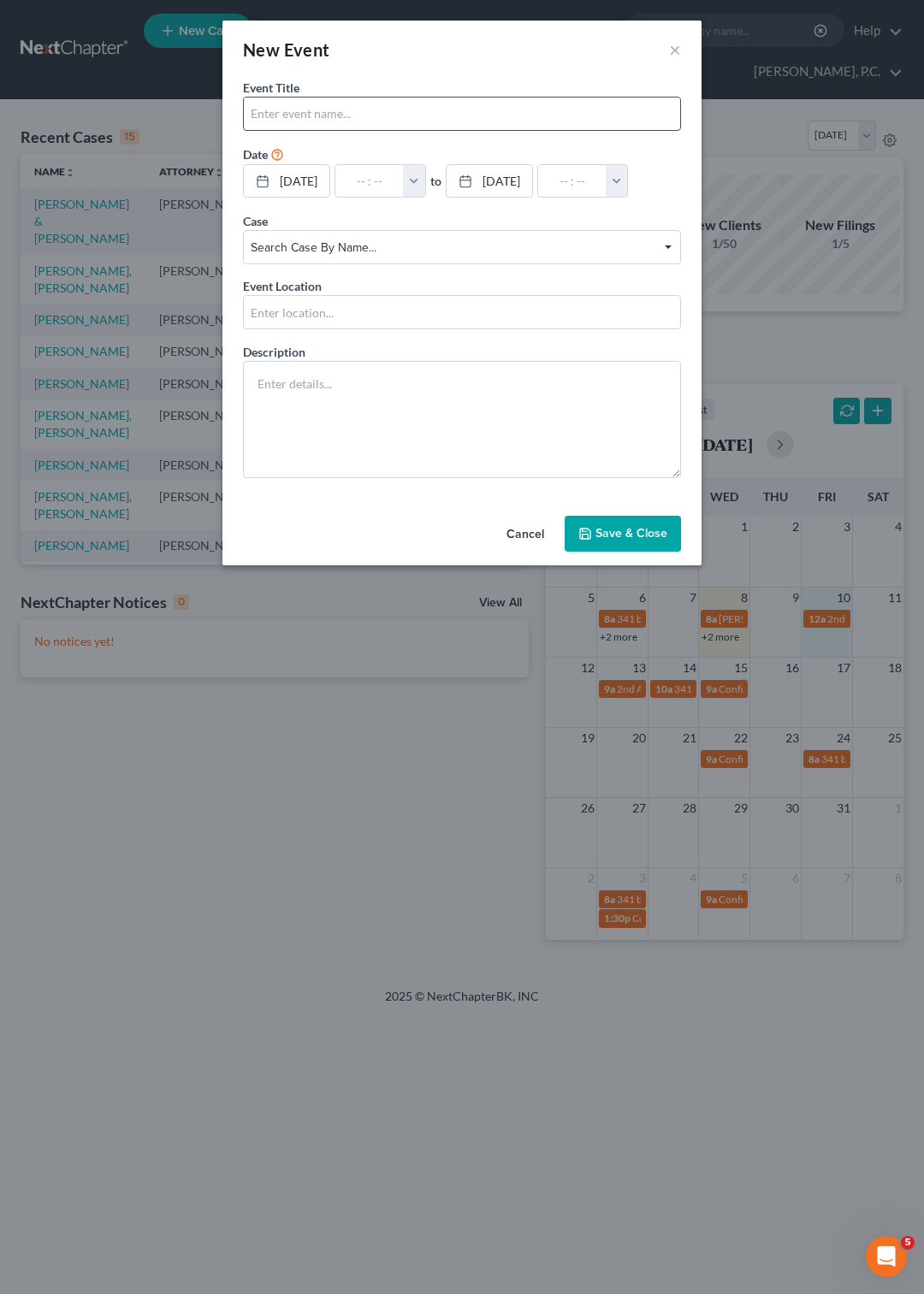
click at [309, 113] on input "text" at bounding box center [461, 114] width 436 height 33
type input "1st Time - family member of [PERSON_NAME]"
click at [425, 185] on button "button" at bounding box center [413, 181] width 22 height 33
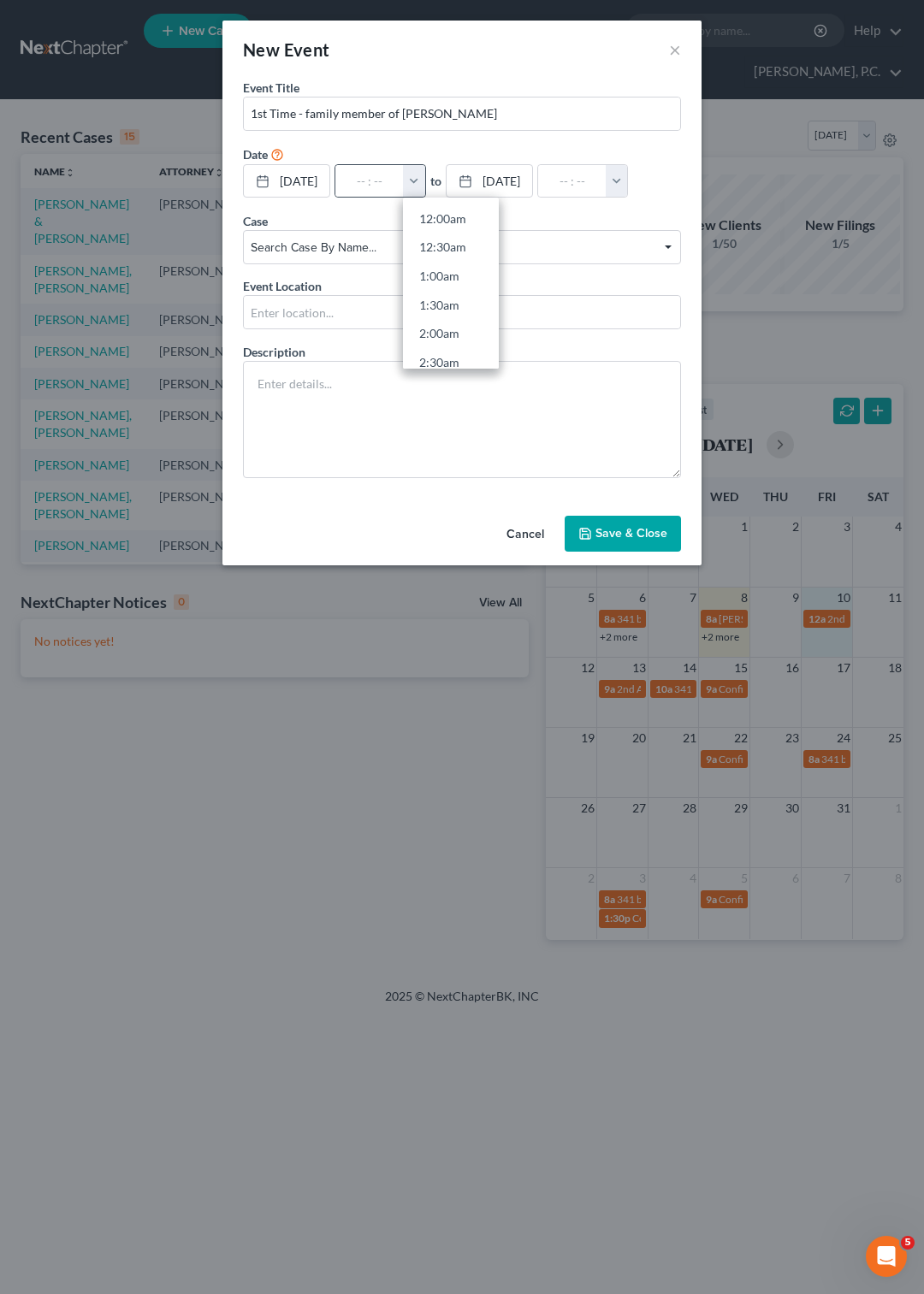
scroll to position [492, 0]
click at [463, 243] on link "9:00am" at bounding box center [450, 243] width 96 height 29
type input "9:00am"
type input "10:00am"
click at [617, 552] on button "Save & Close" at bounding box center [622, 533] width 116 height 36
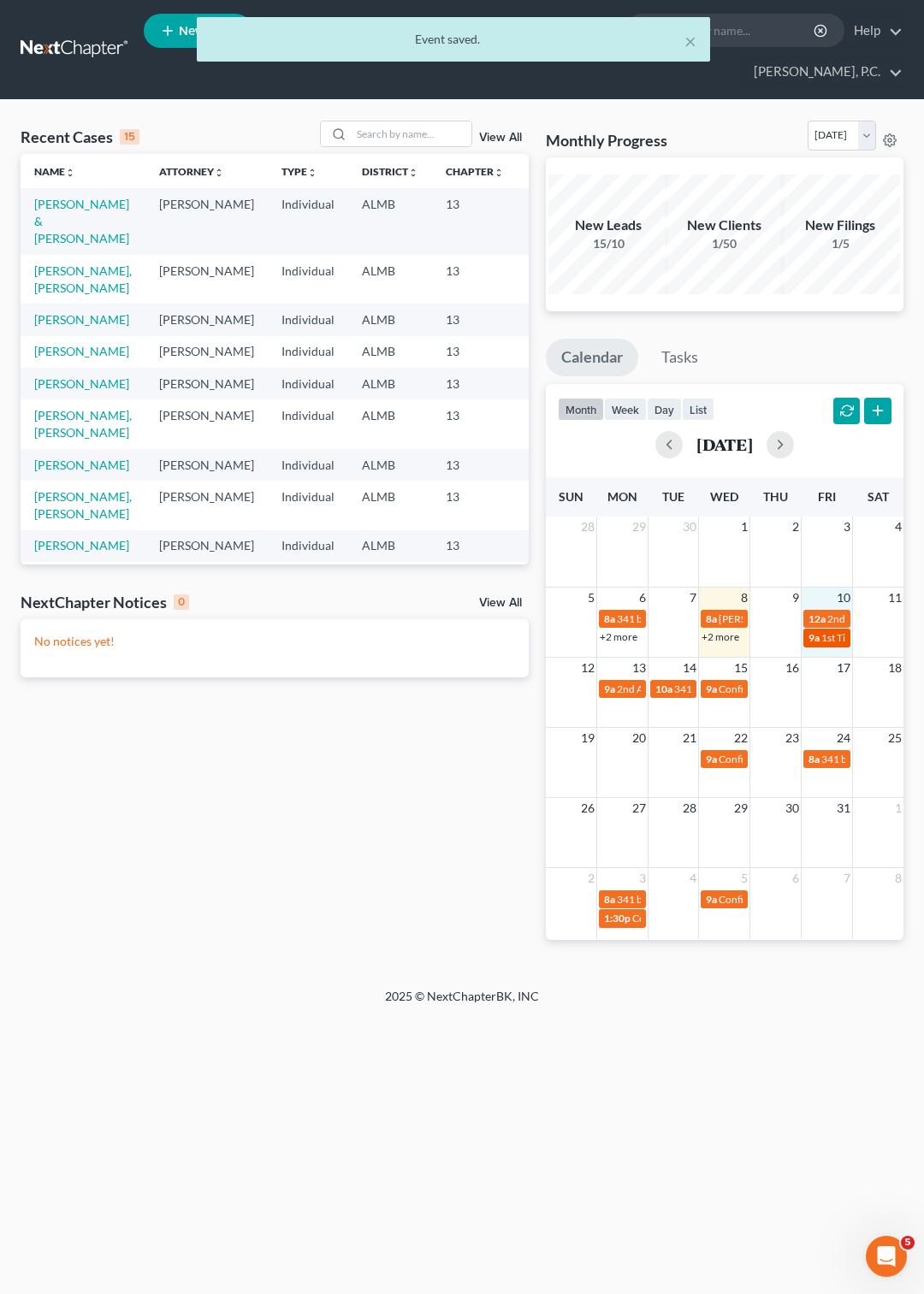
click at [827, 647] on link "9a 1st Time - family member of [PERSON_NAME]" at bounding box center [826, 637] width 47 height 18
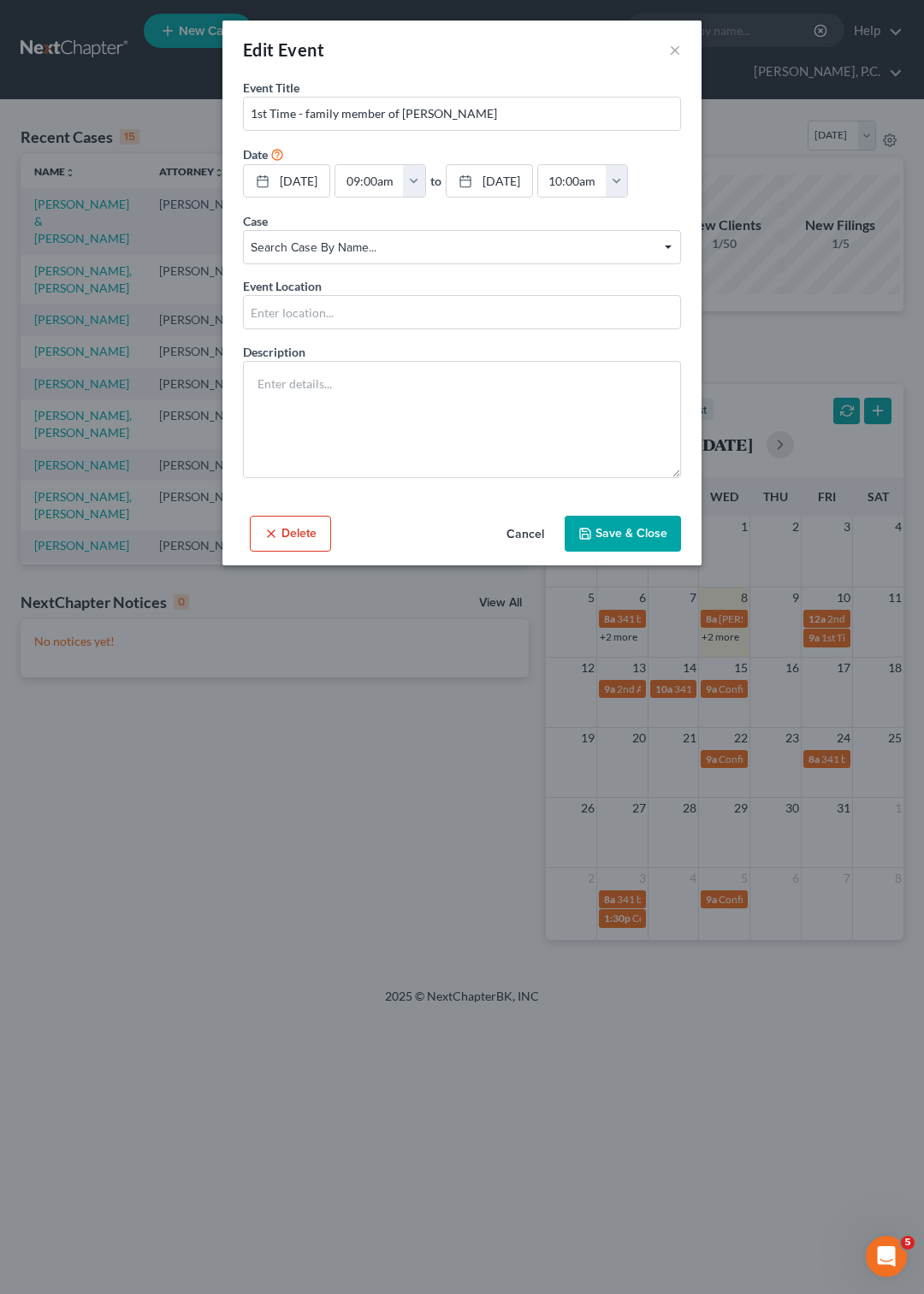
click at [606, 552] on button "Save & Close" at bounding box center [622, 533] width 116 height 36
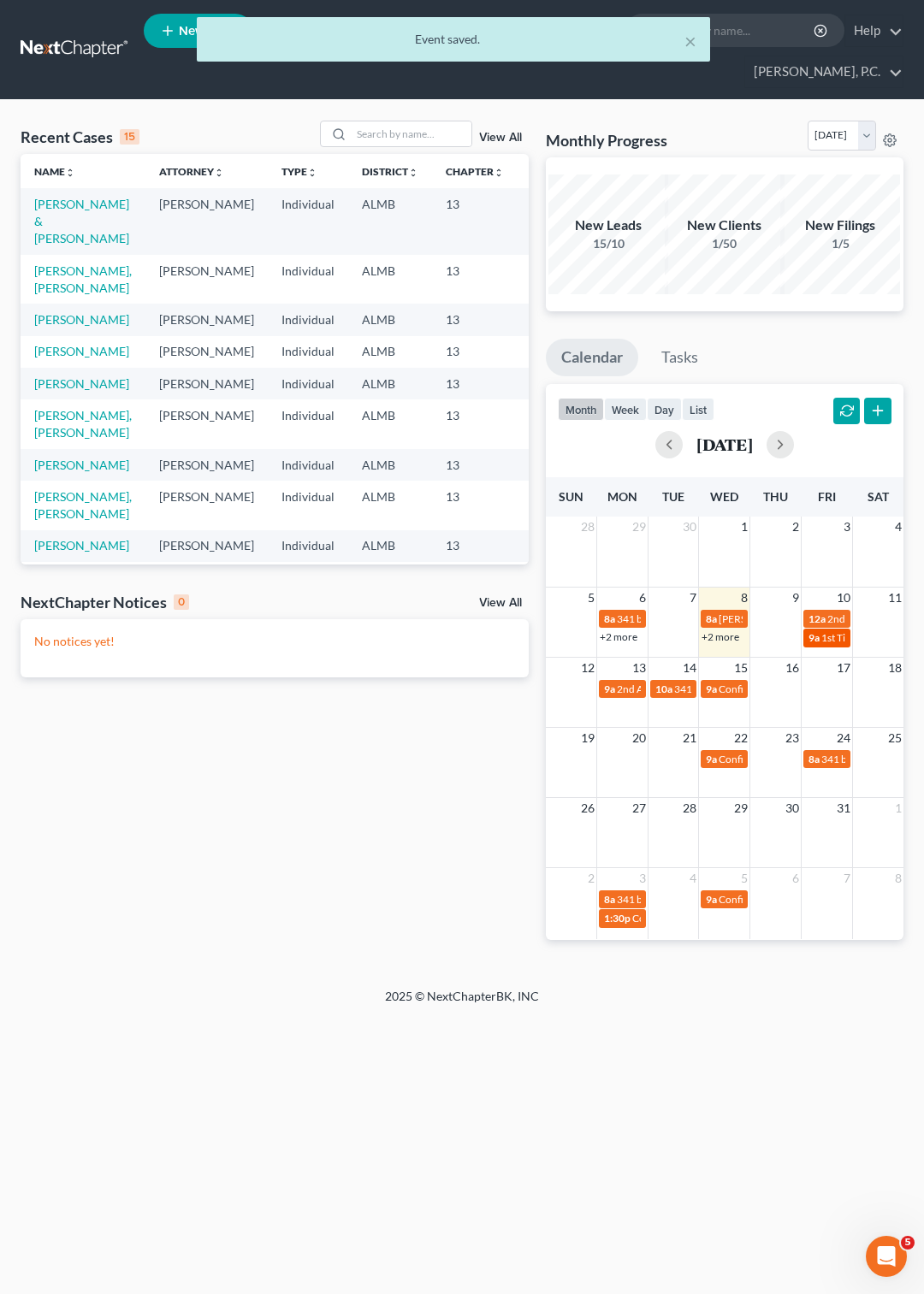
click at [825, 643] on span "1st Time - family member of [PERSON_NAME]" at bounding box center [923, 637] width 204 height 12
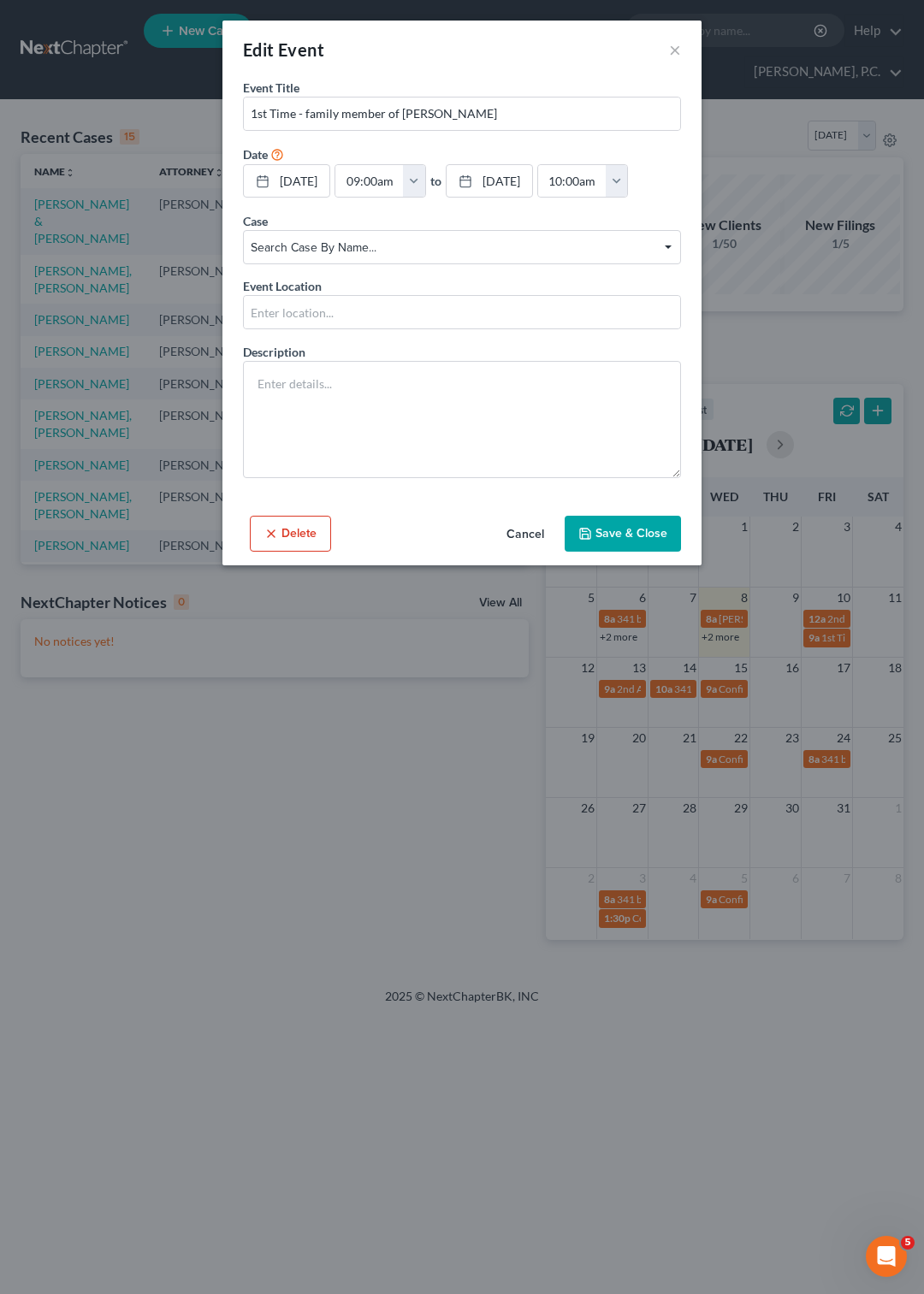
click at [605, 552] on button "Save & Close" at bounding box center [622, 533] width 116 height 36
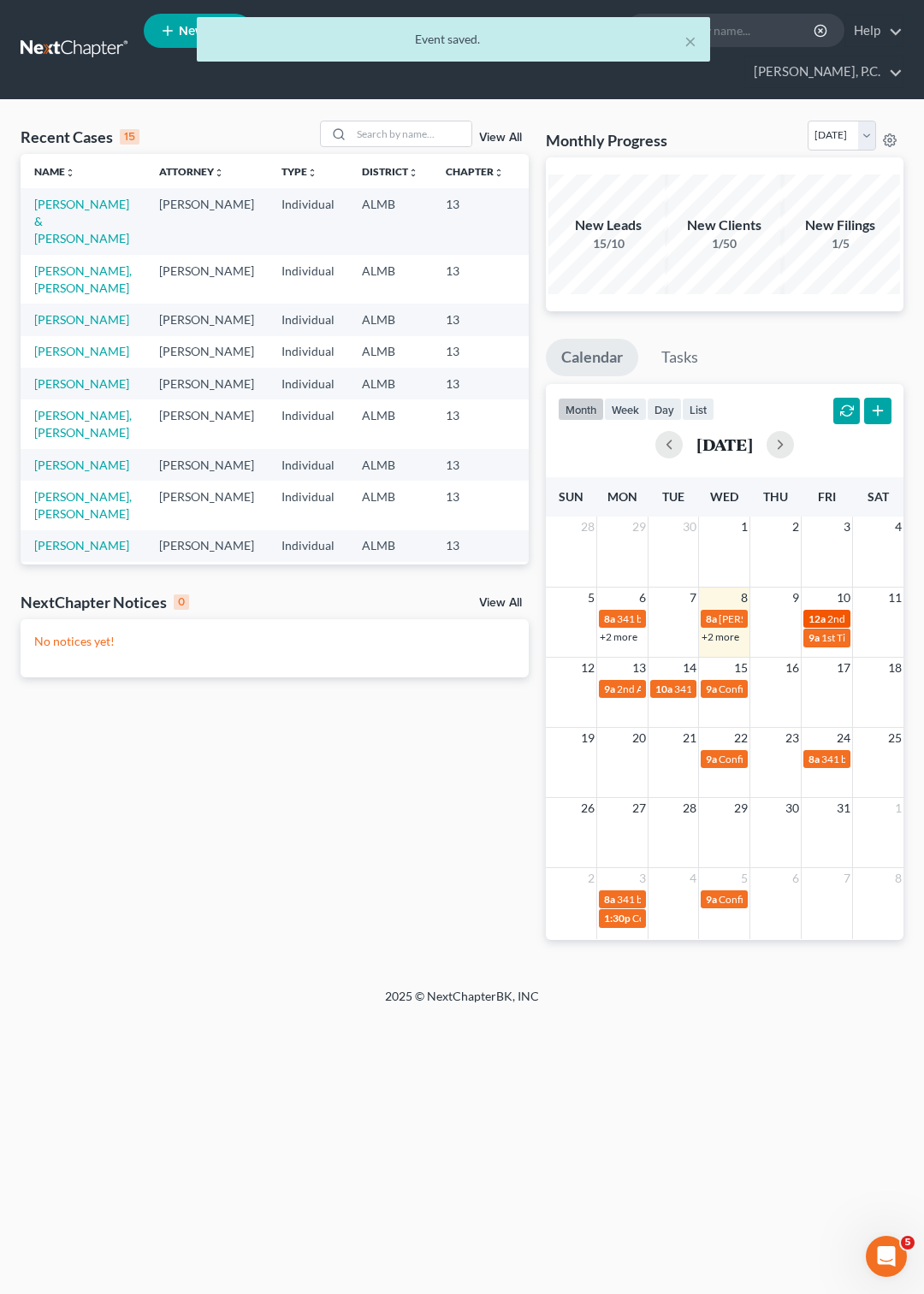
click at [817, 615] on span "12a" at bounding box center [816, 619] width 17 height 12
select select "Days"
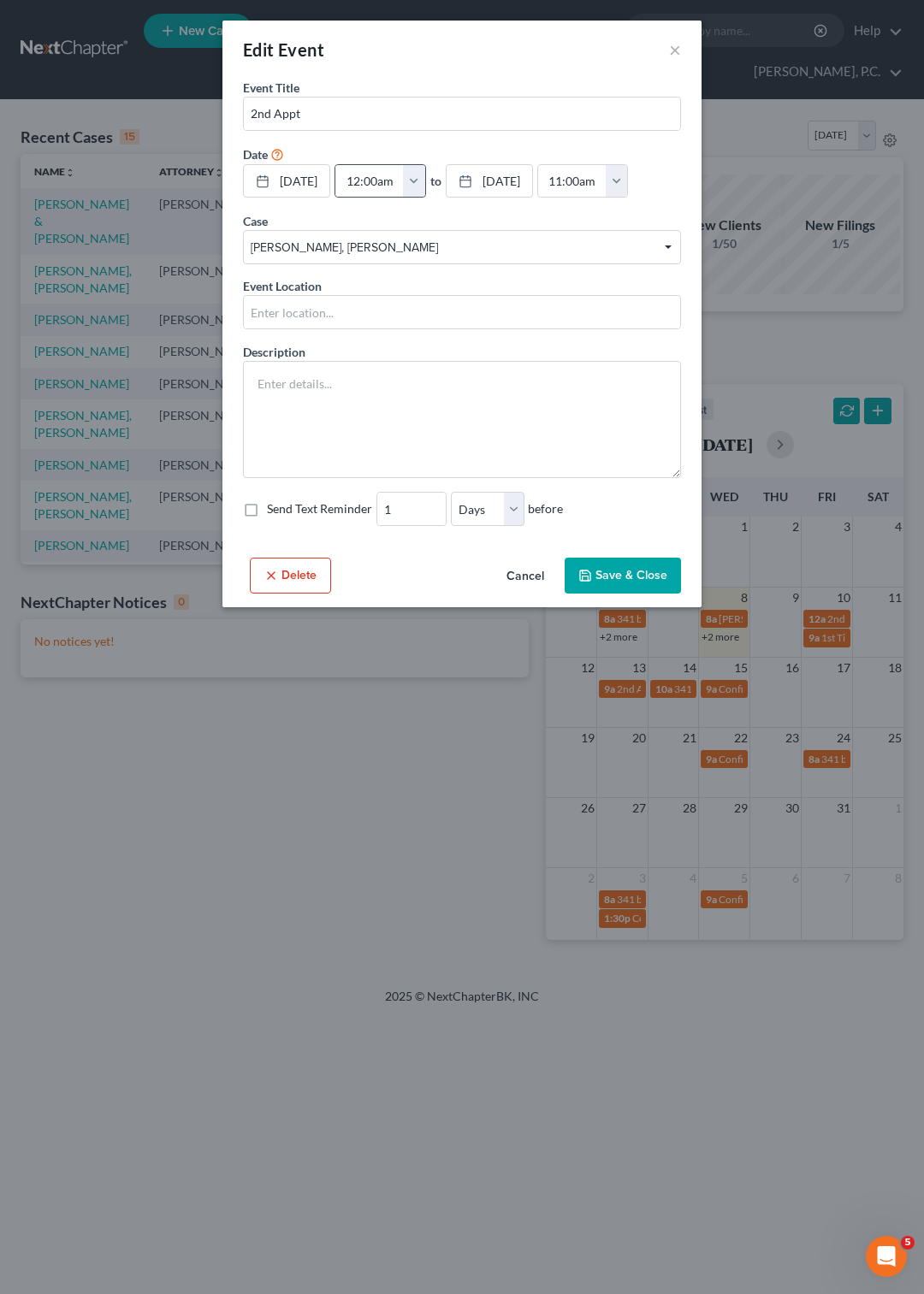
click at [425, 179] on button "button" at bounding box center [413, 181] width 22 height 33
click at [456, 354] on link "11:00am" at bounding box center [450, 358] width 96 height 29
type input "11:00am"
type input "12:00pm"
click at [621, 594] on button "Save & Close" at bounding box center [622, 576] width 116 height 36
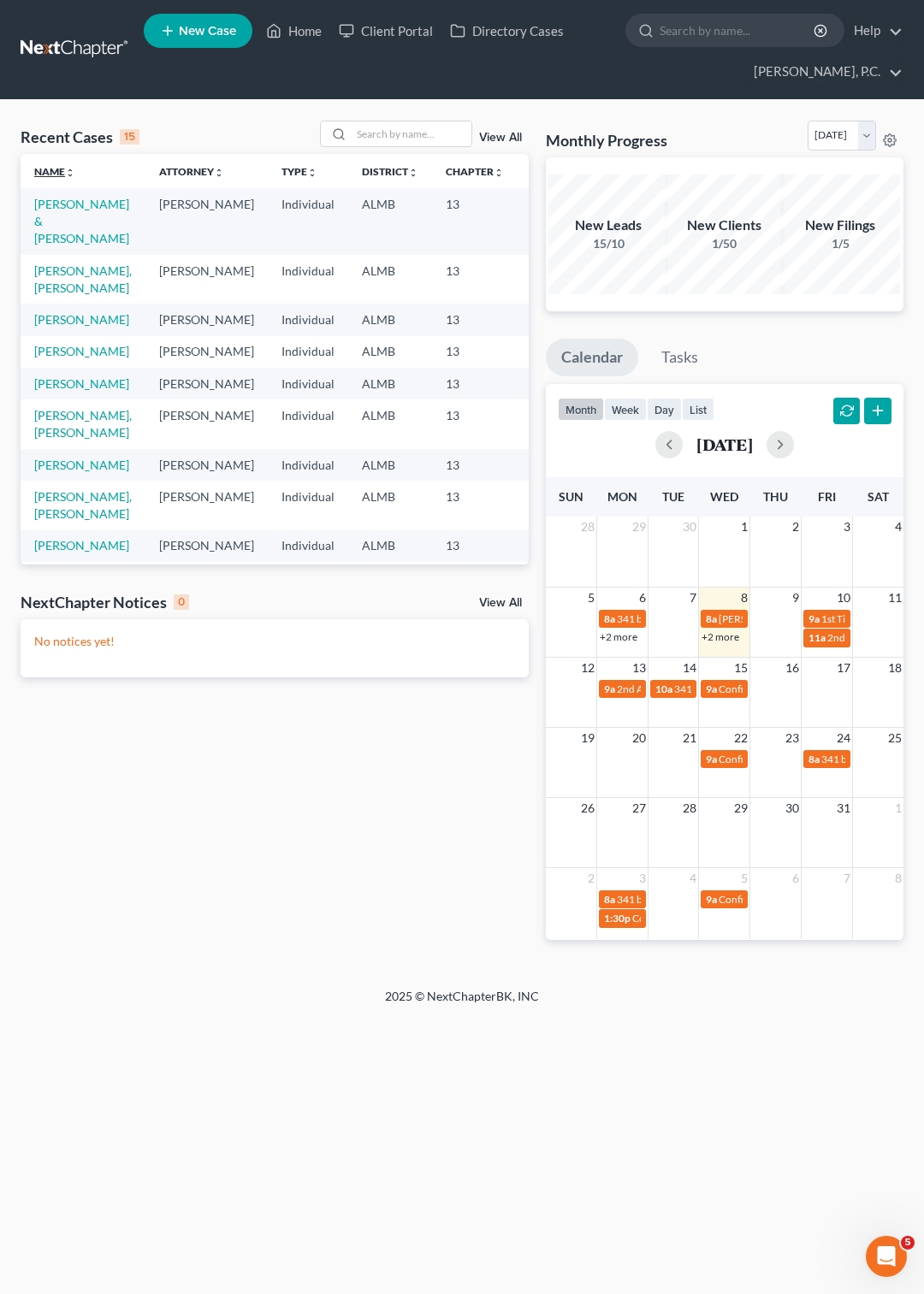
click at [47, 170] on link "Name unfold_more expand_more expand_less" at bounding box center [55, 172] width 41 height 12
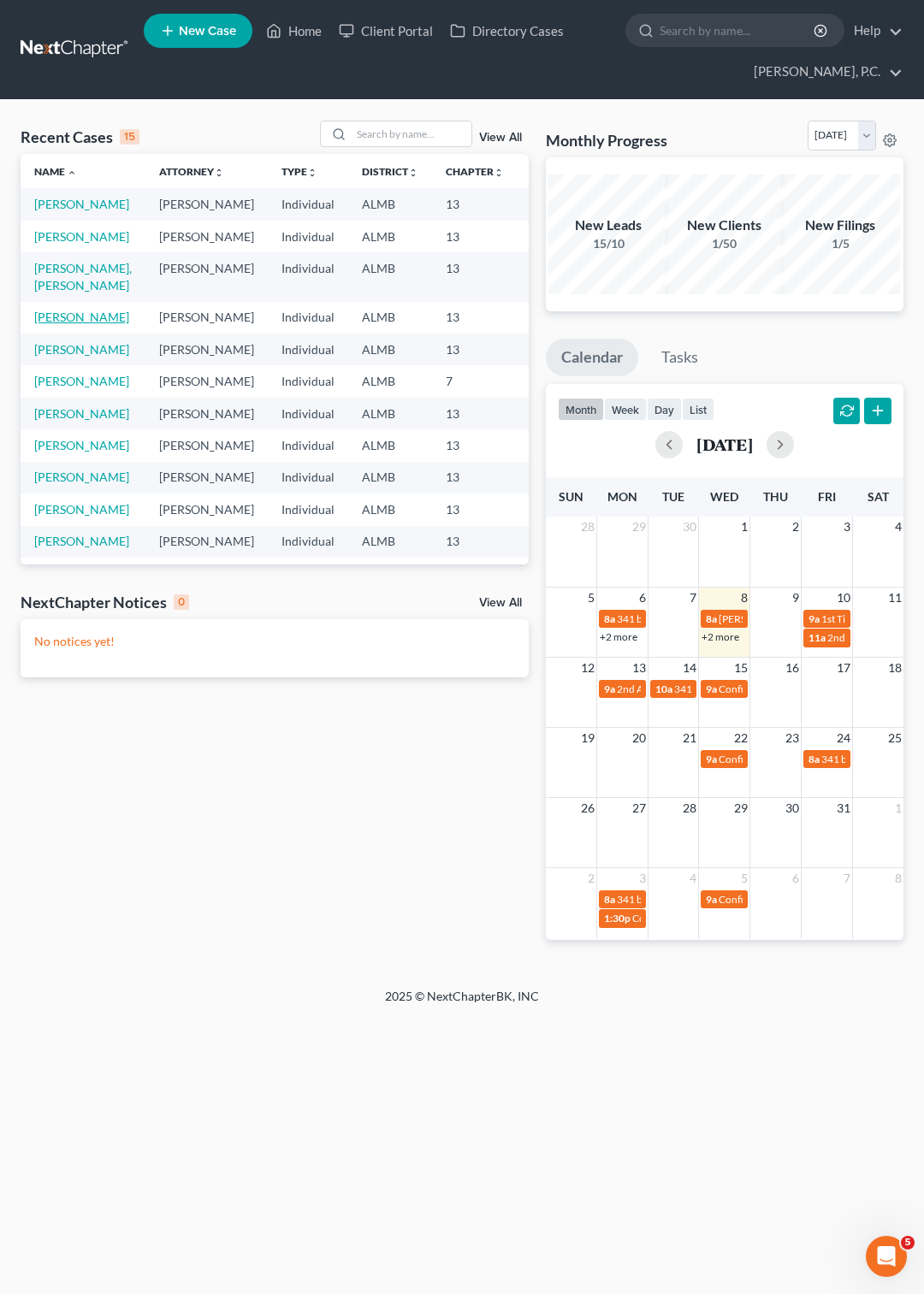
click at [60, 324] on link "[PERSON_NAME]" at bounding box center [82, 316] width 95 height 14
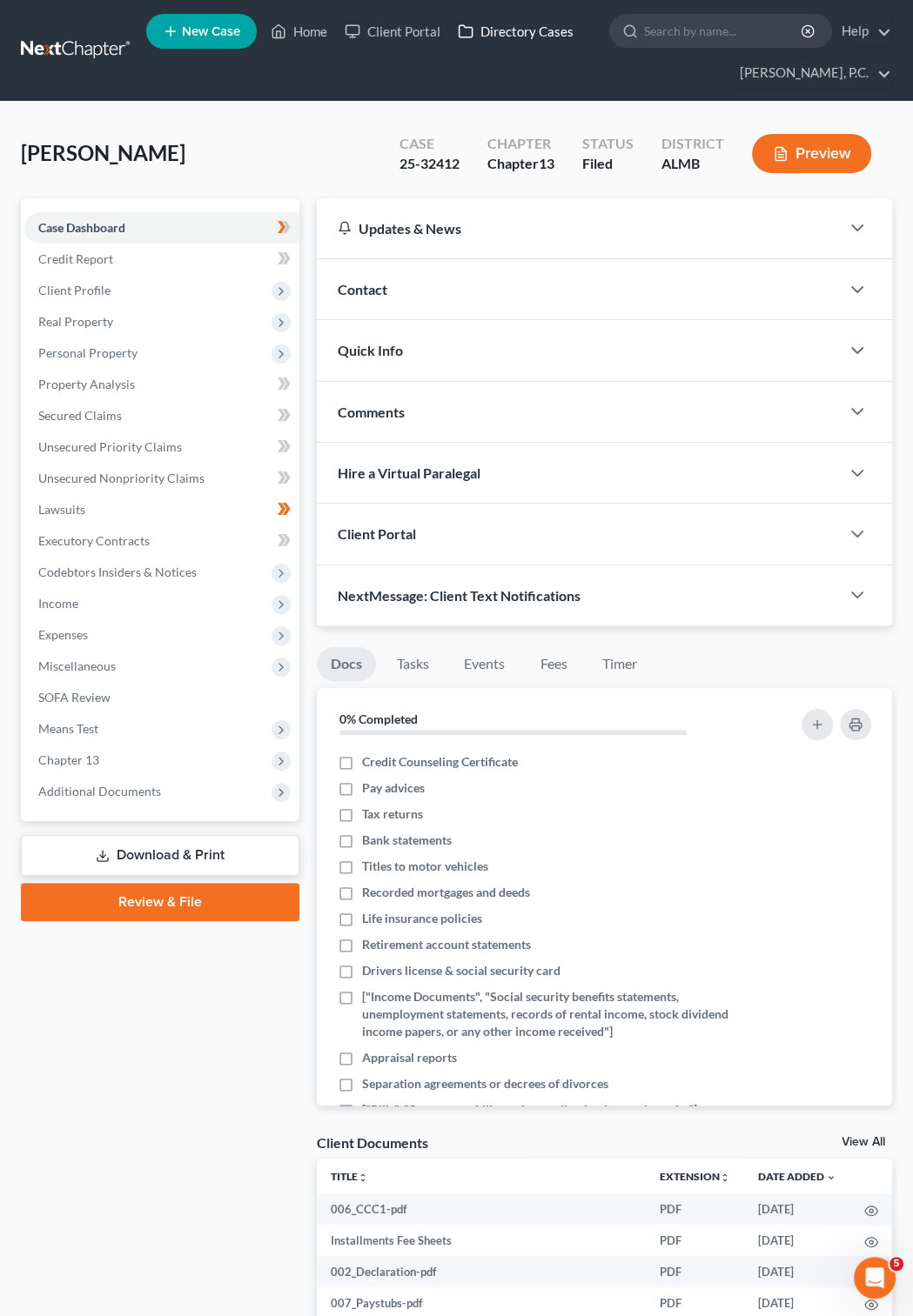
click at [498, 27] on link "Directory Cases" at bounding box center [515, 31] width 133 height 32
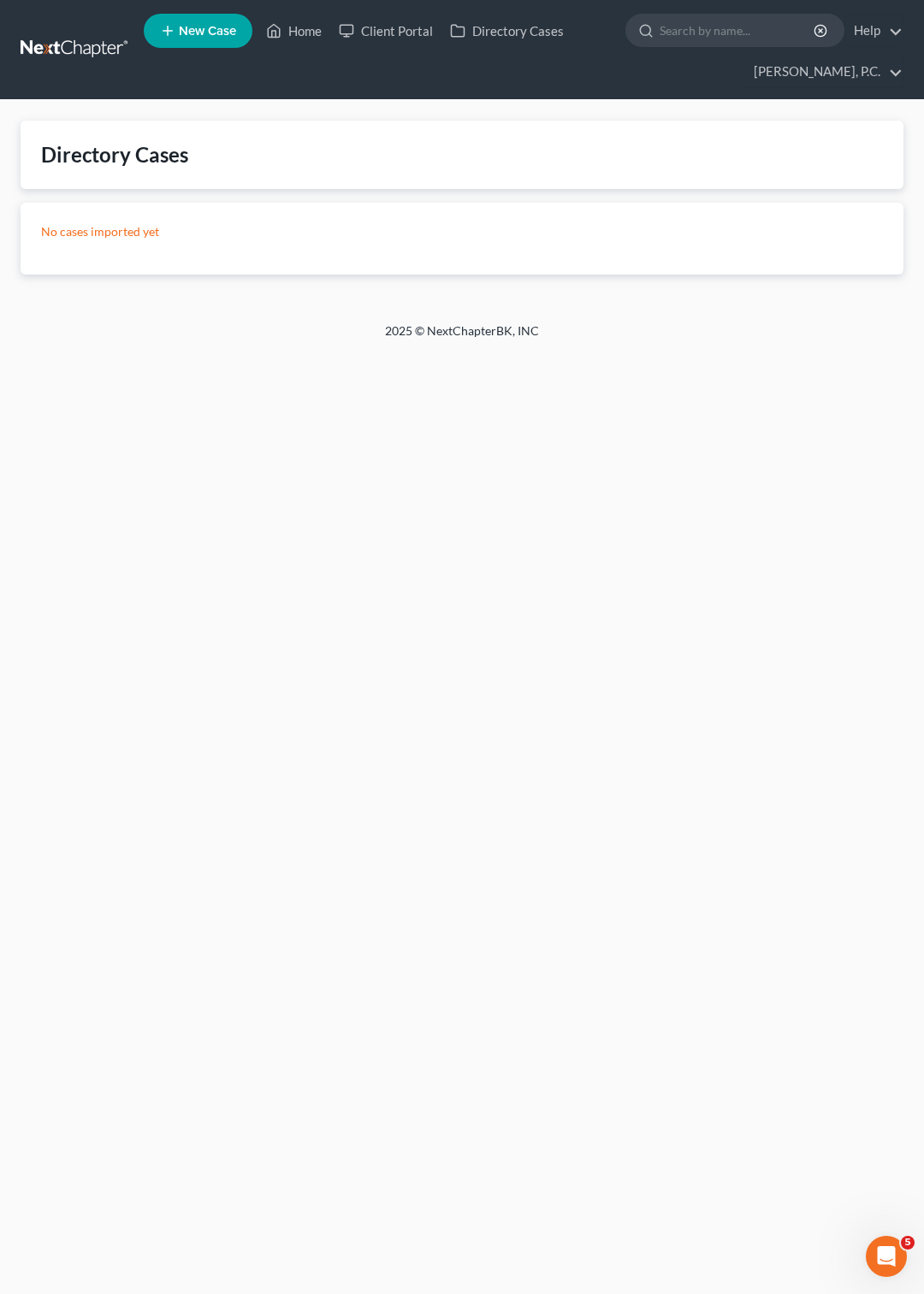
click at [89, 39] on link at bounding box center [75, 50] width 109 height 31
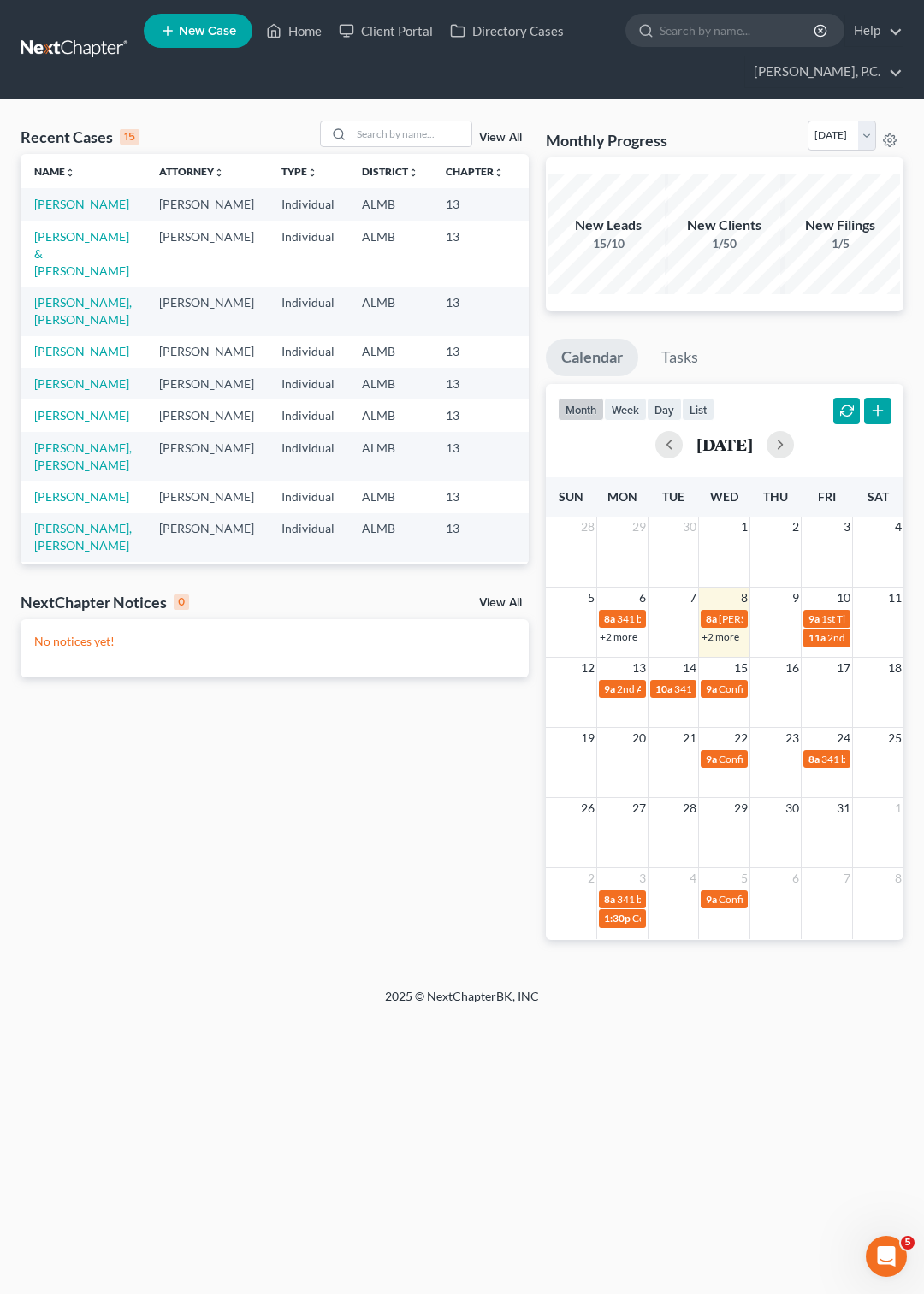
click at [50, 211] on link "[PERSON_NAME]" at bounding box center [82, 204] width 95 height 14
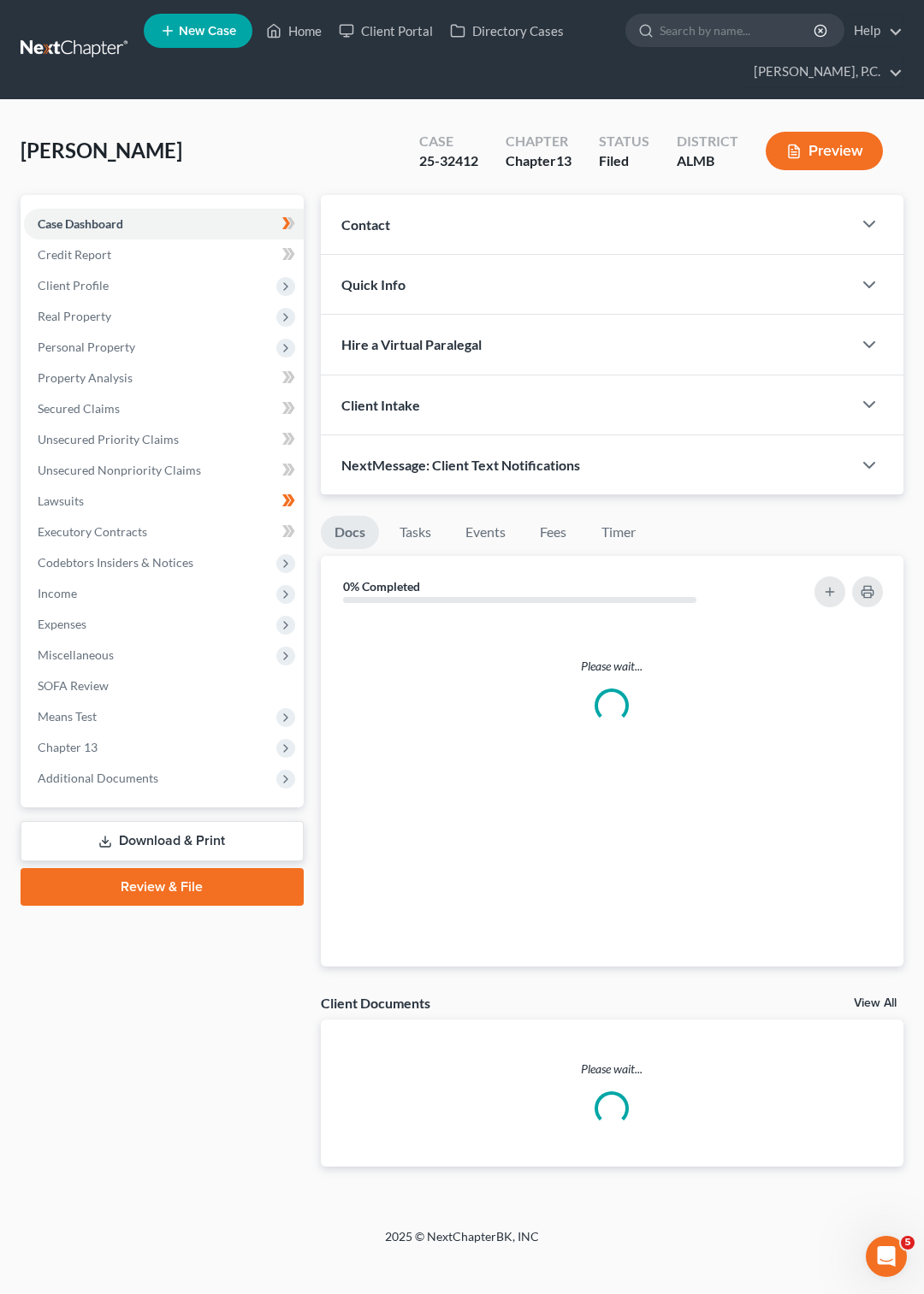
click at [50, 211] on link "Case Dashboard" at bounding box center [163, 224] width 280 height 31
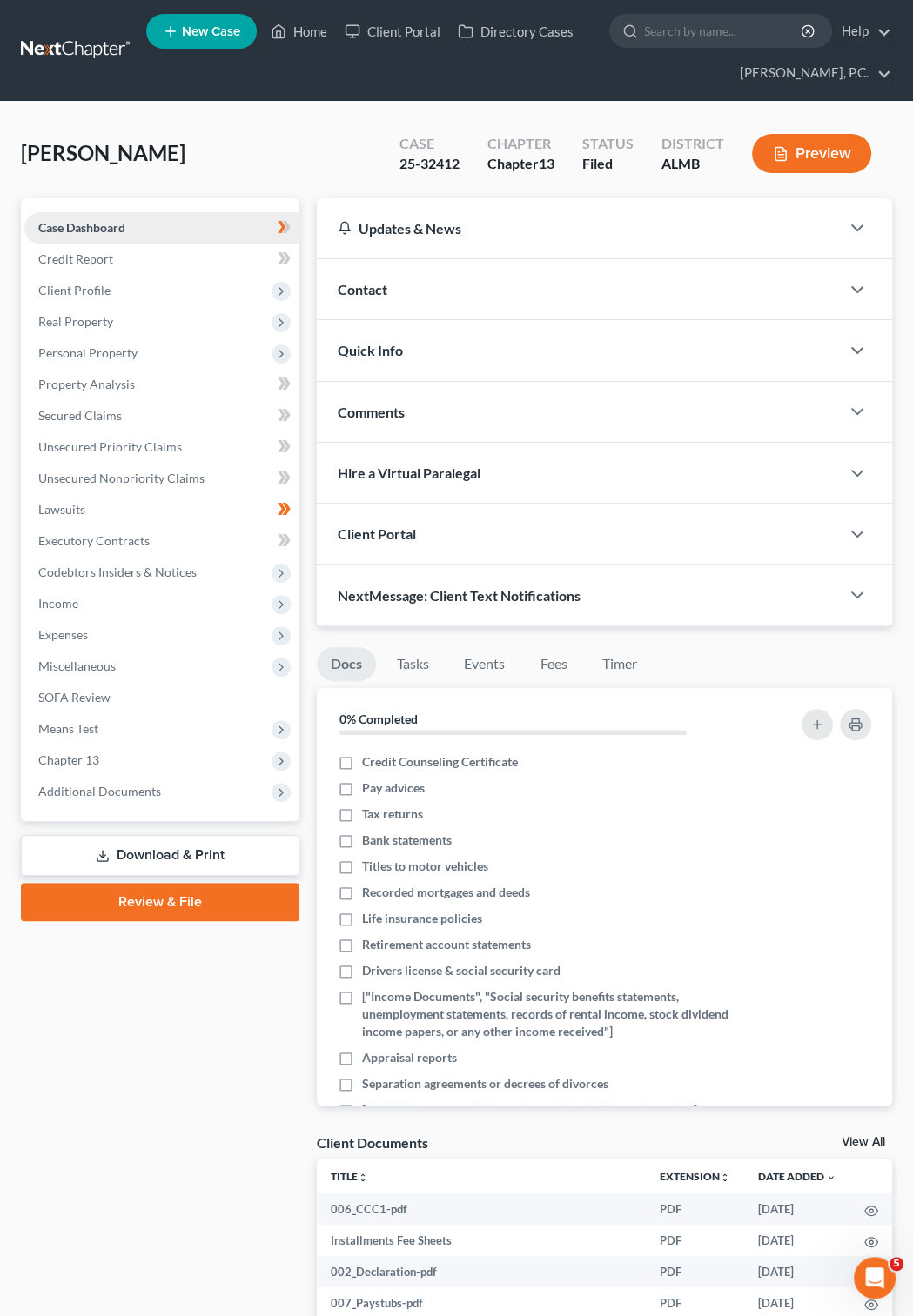
click at [121, 224] on span "Case Dashboard" at bounding box center [81, 228] width 87 height 14
click at [99, 290] on span "Client Profile" at bounding box center [74, 290] width 72 height 14
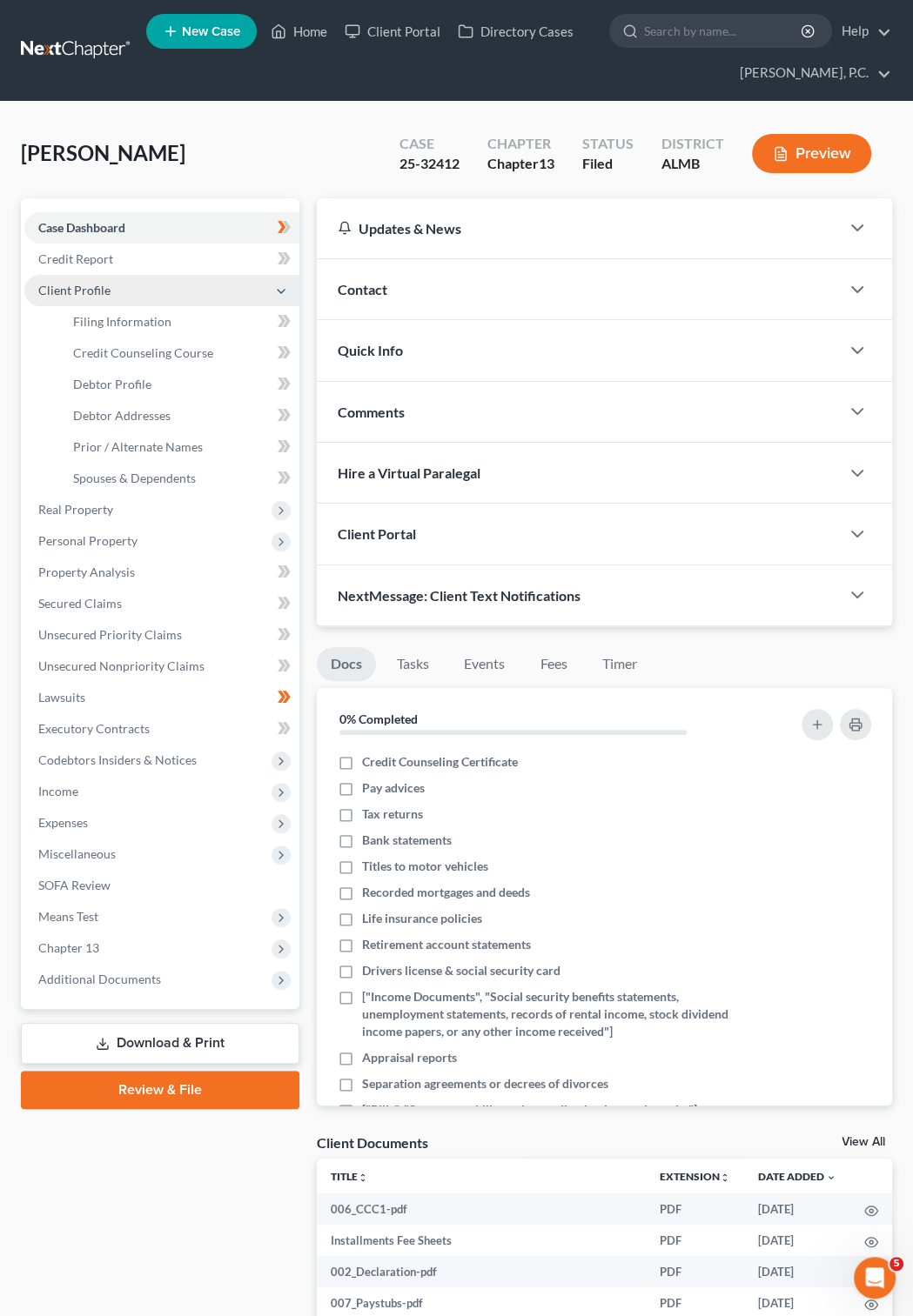
click at [99, 290] on span "Client Profile" at bounding box center [74, 290] width 72 height 14
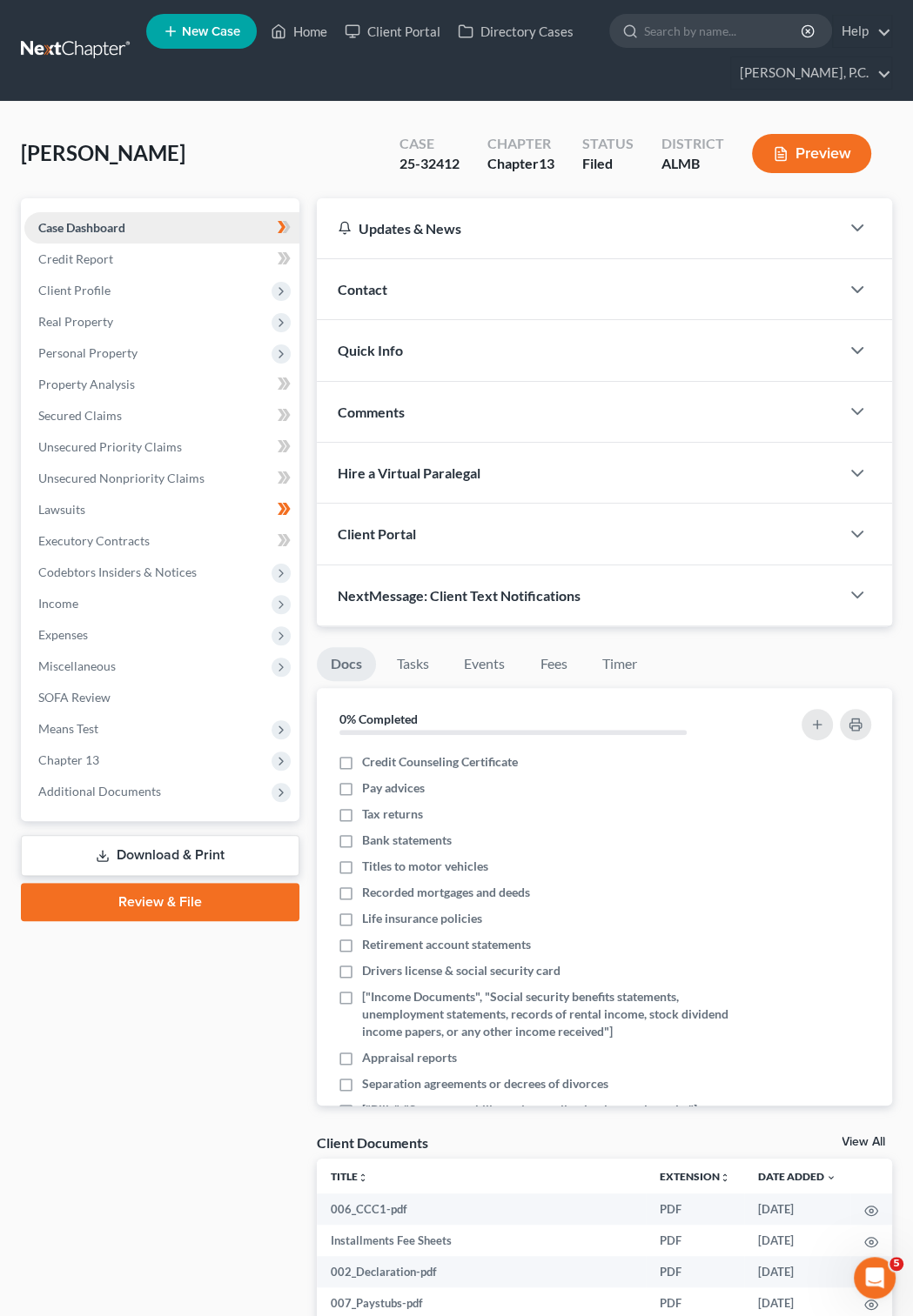
click at [96, 223] on span "Case Dashboard" at bounding box center [81, 228] width 87 height 14
click at [858, 409] on icon "button" at bounding box center [857, 411] width 21 height 21
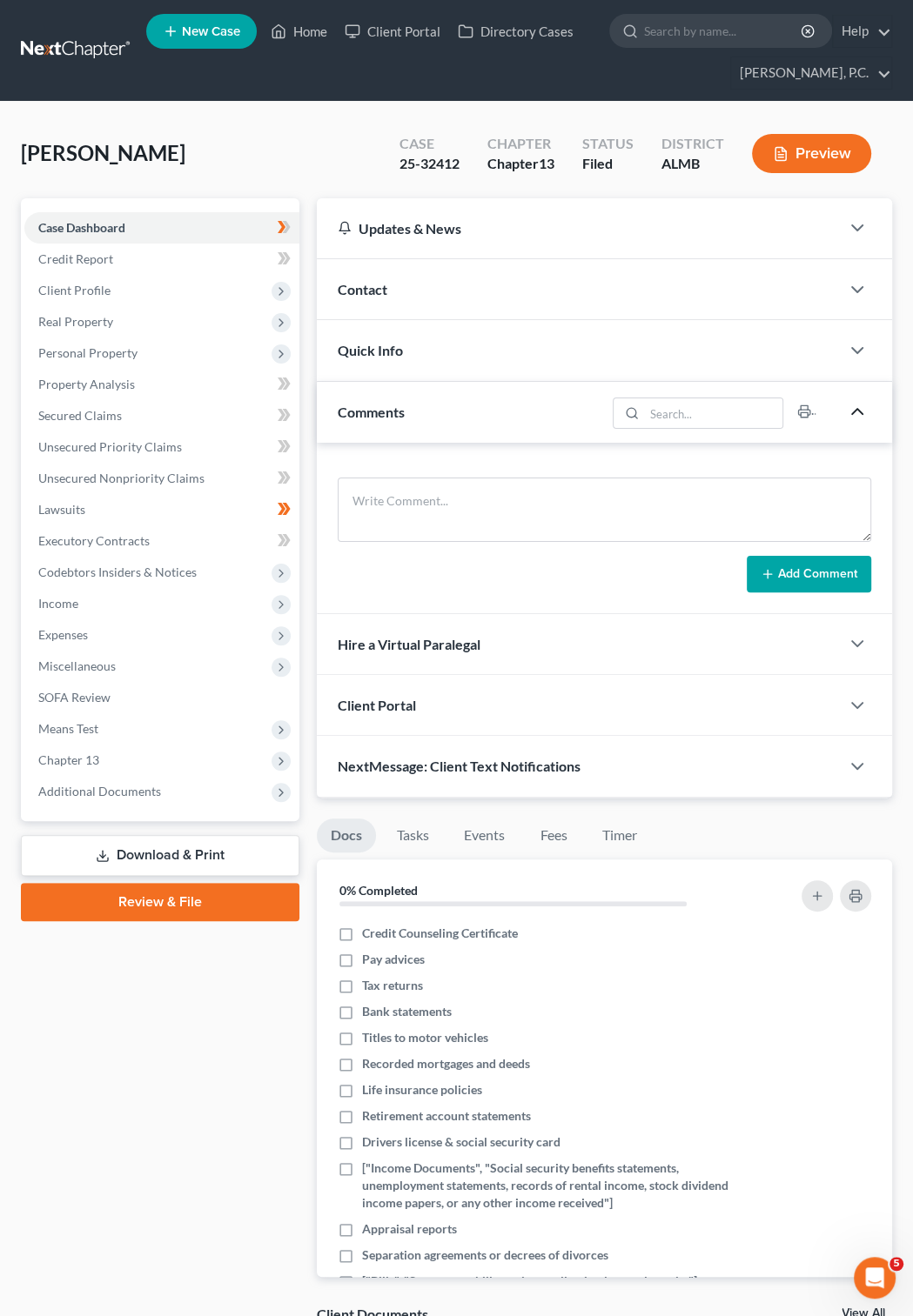
click at [858, 409] on icon "button" at bounding box center [857, 411] width 21 height 21
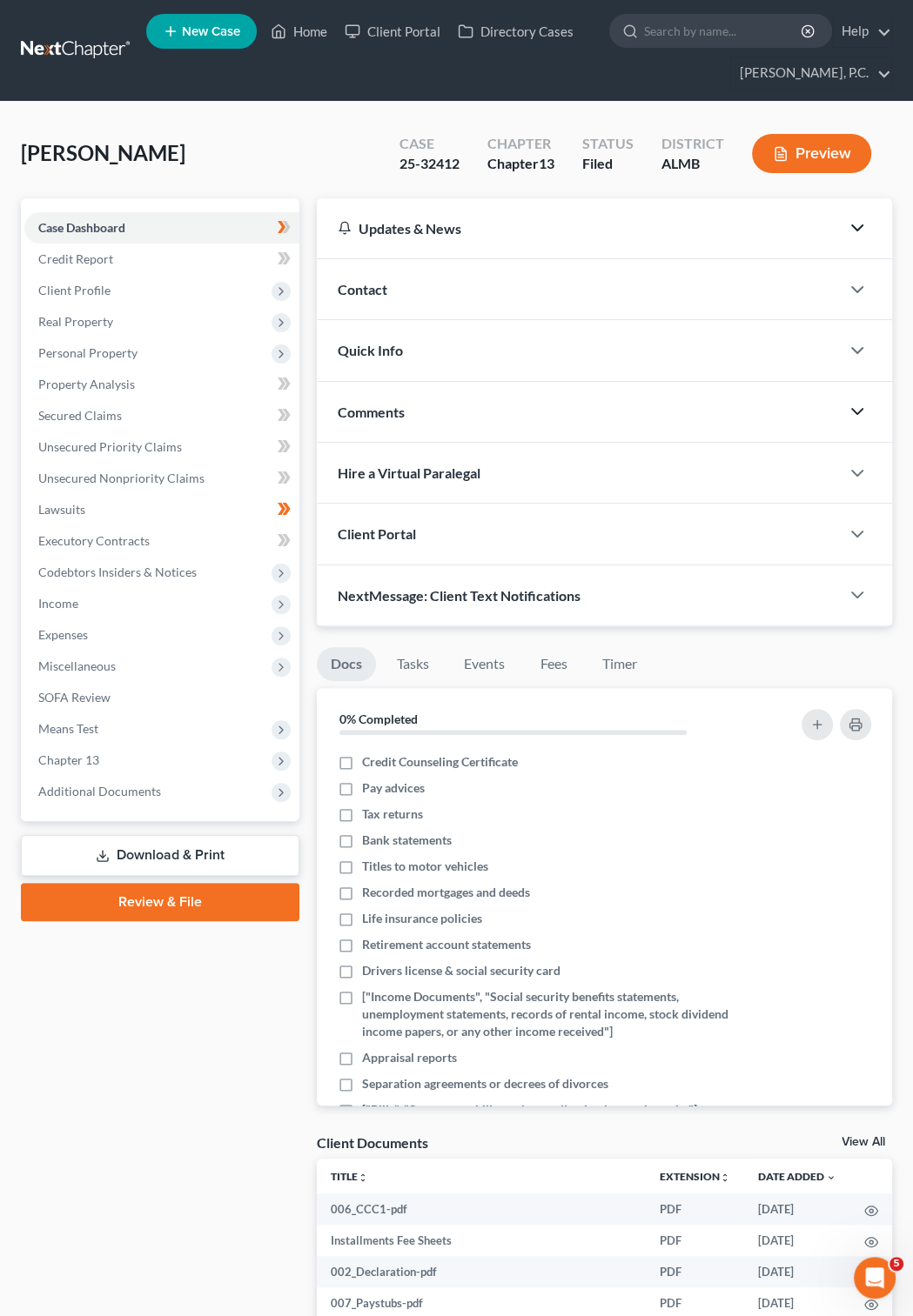
click at [855, 222] on icon "button" at bounding box center [857, 228] width 21 height 21
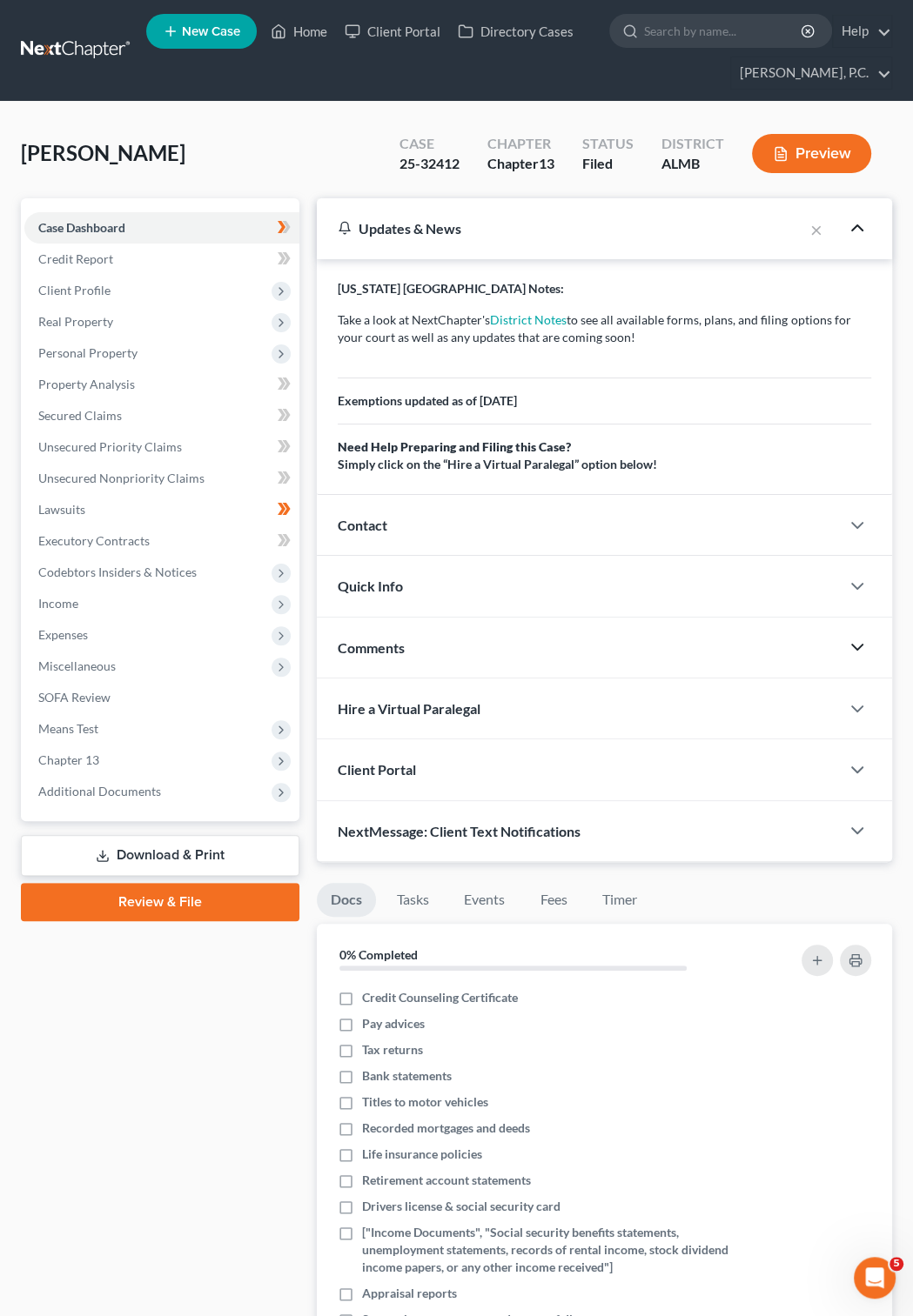
click at [855, 222] on icon "button" at bounding box center [857, 228] width 21 height 21
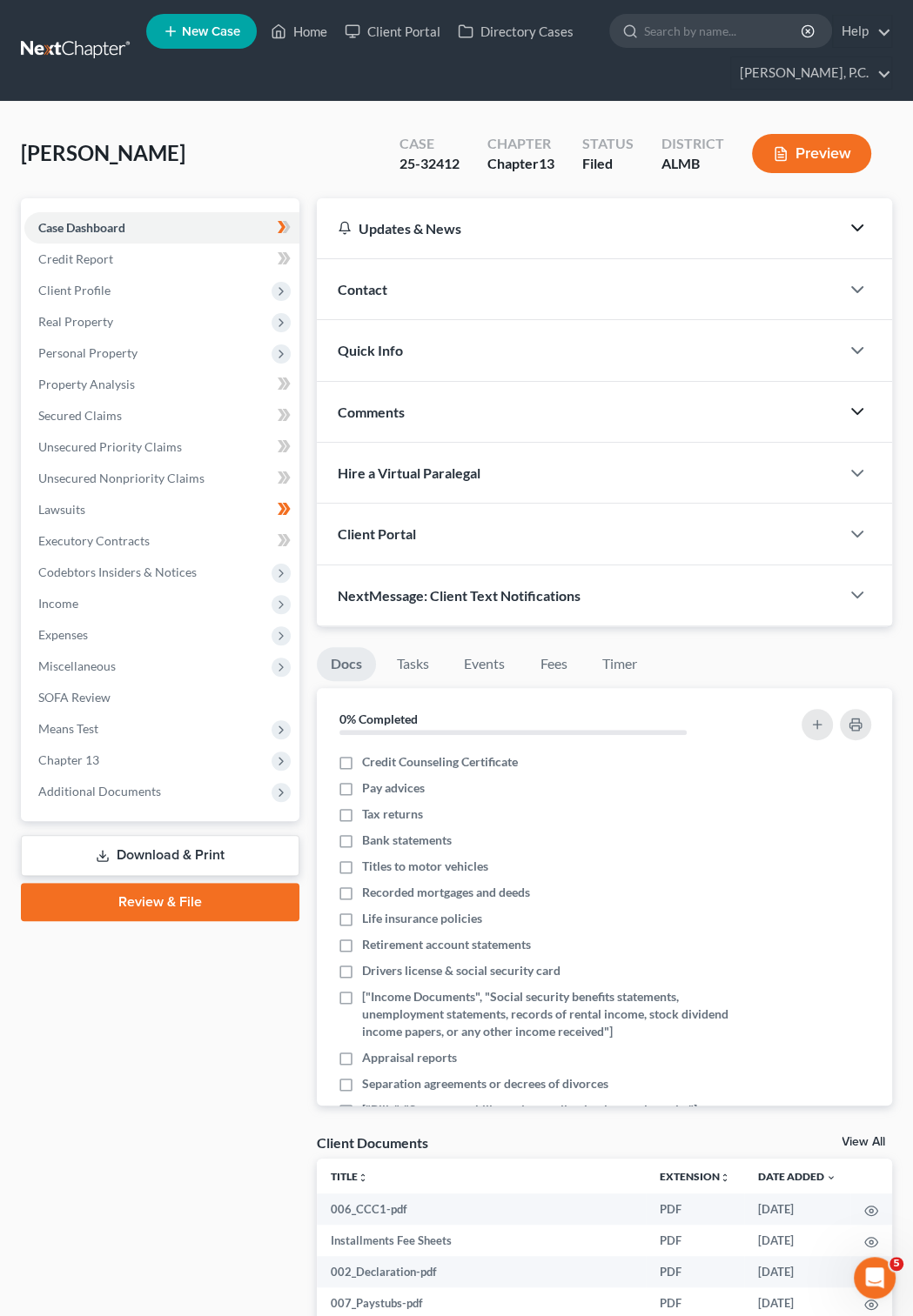
click at [101, 46] on link at bounding box center [76, 51] width 111 height 32
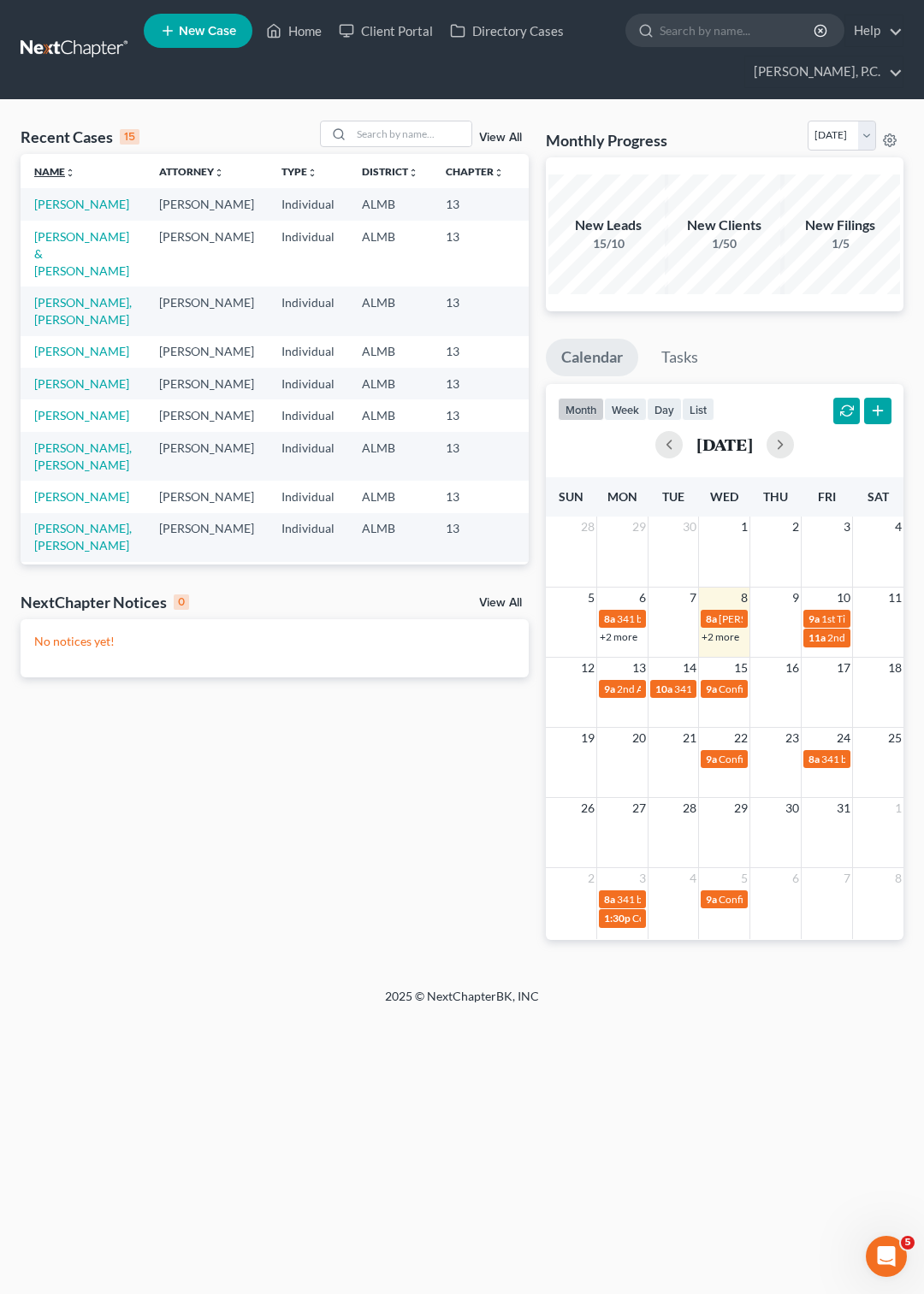
click at [57, 172] on link "Name unfold_more expand_more expand_less" at bounding box center [55, 172] width 41 height 12
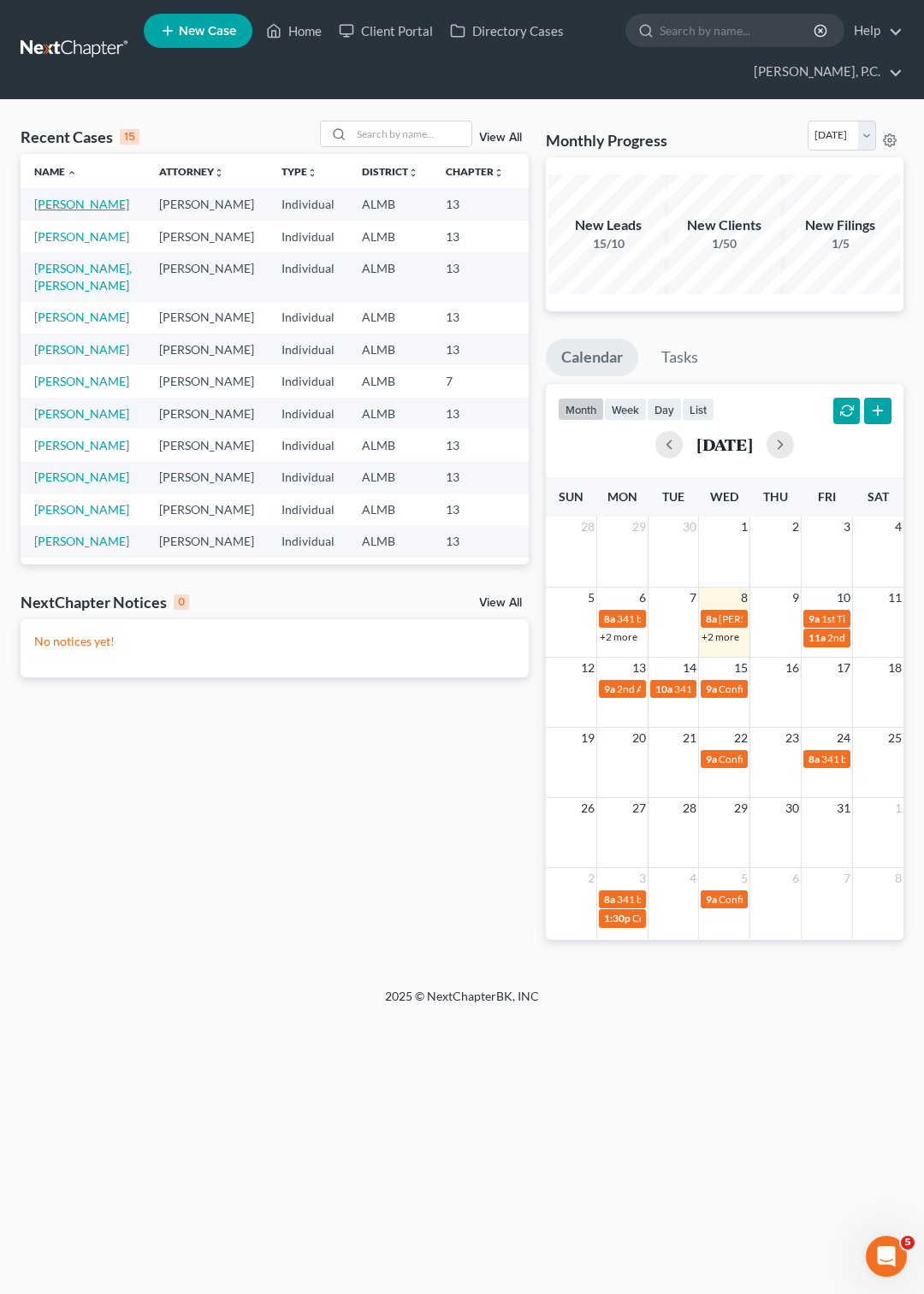
click at [46, 212] on link "[PERSON_NAME]" at bounding box center [82, 204] width 95 height 14
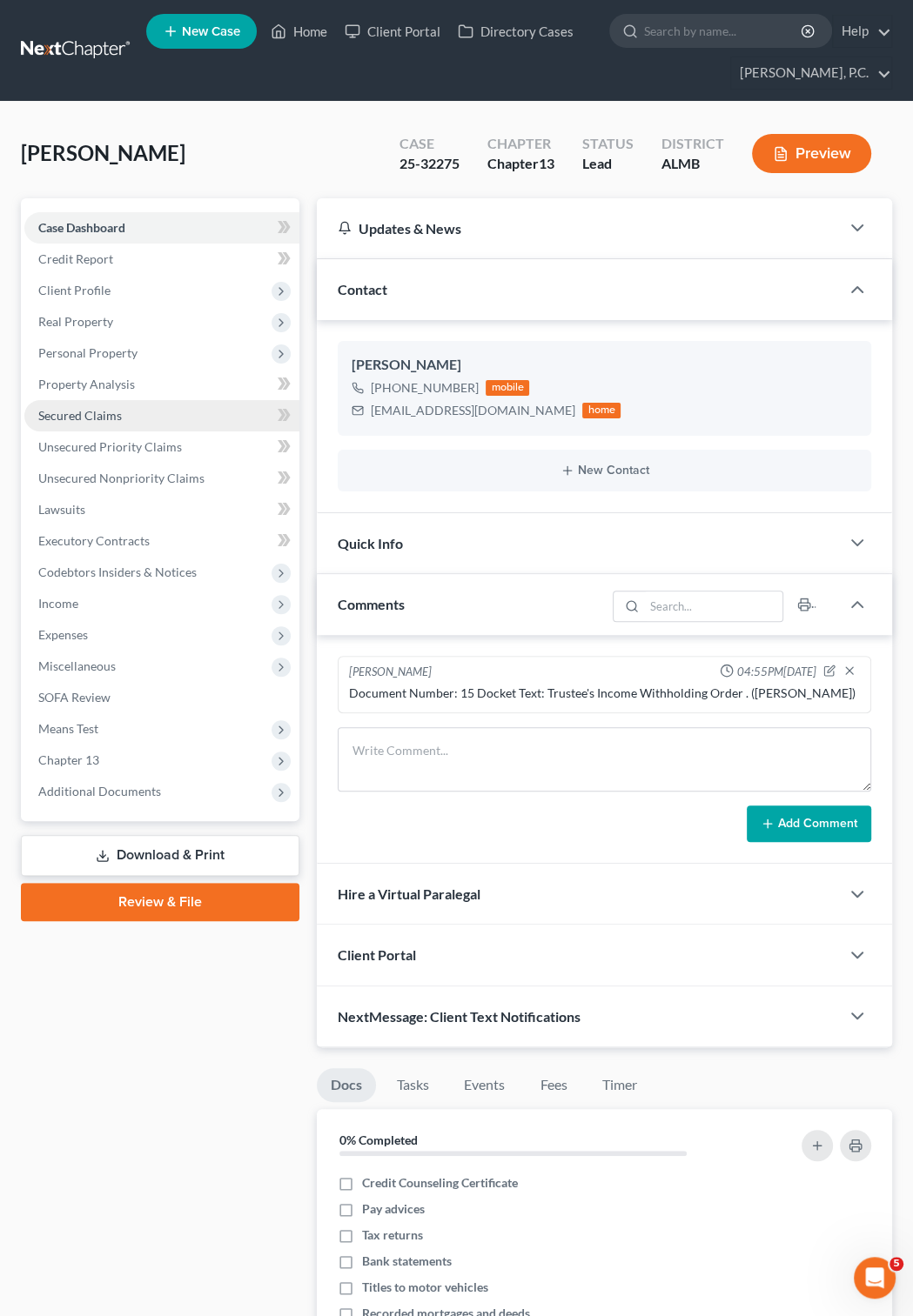
click at [82, 413] on span "Secured Claims" at bounding box center [80, 415] width 83 height 14
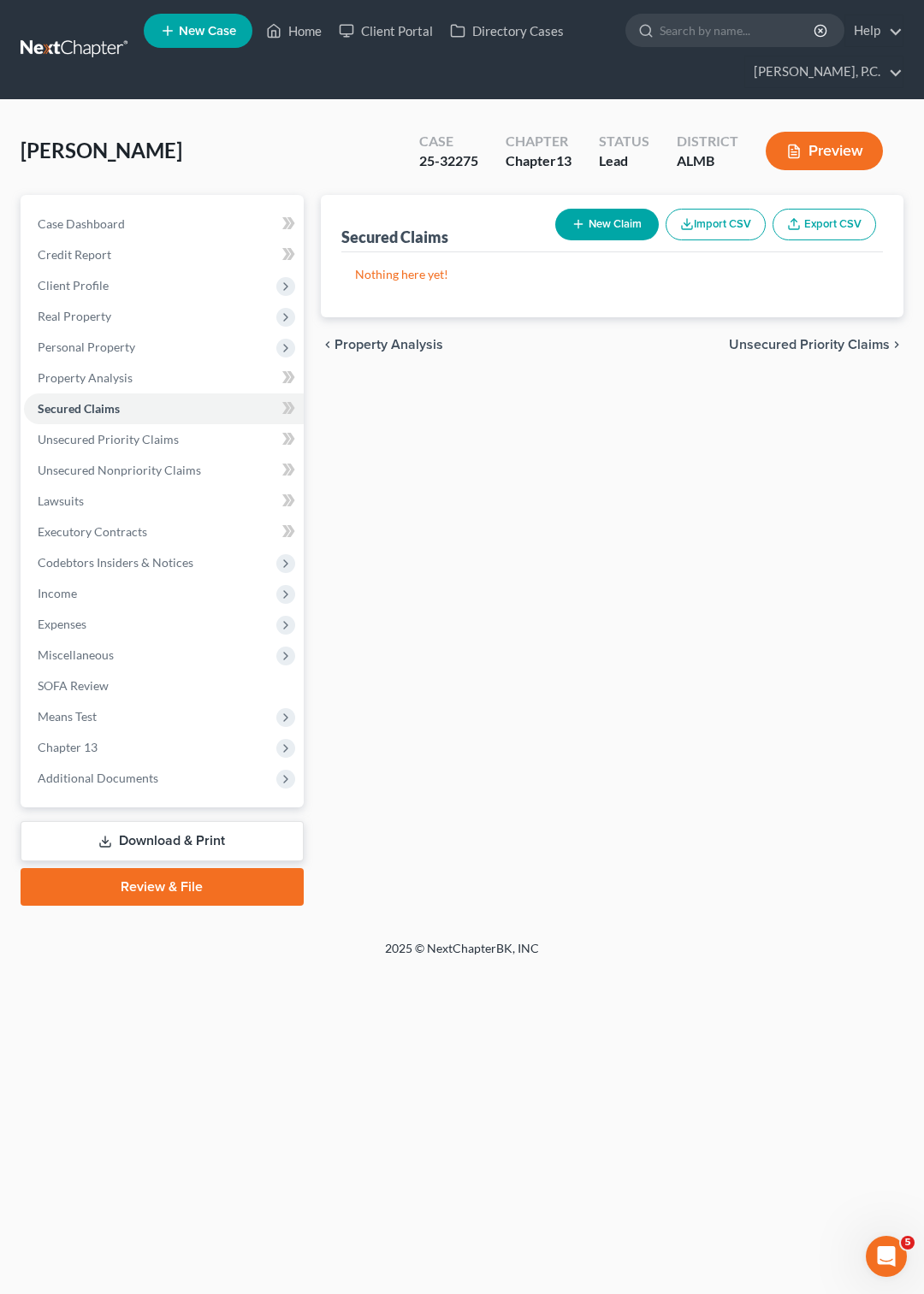
click at [586, 224] on button "New Claim" at bounding box center [607, 225] width 103 height 32
select select "0"
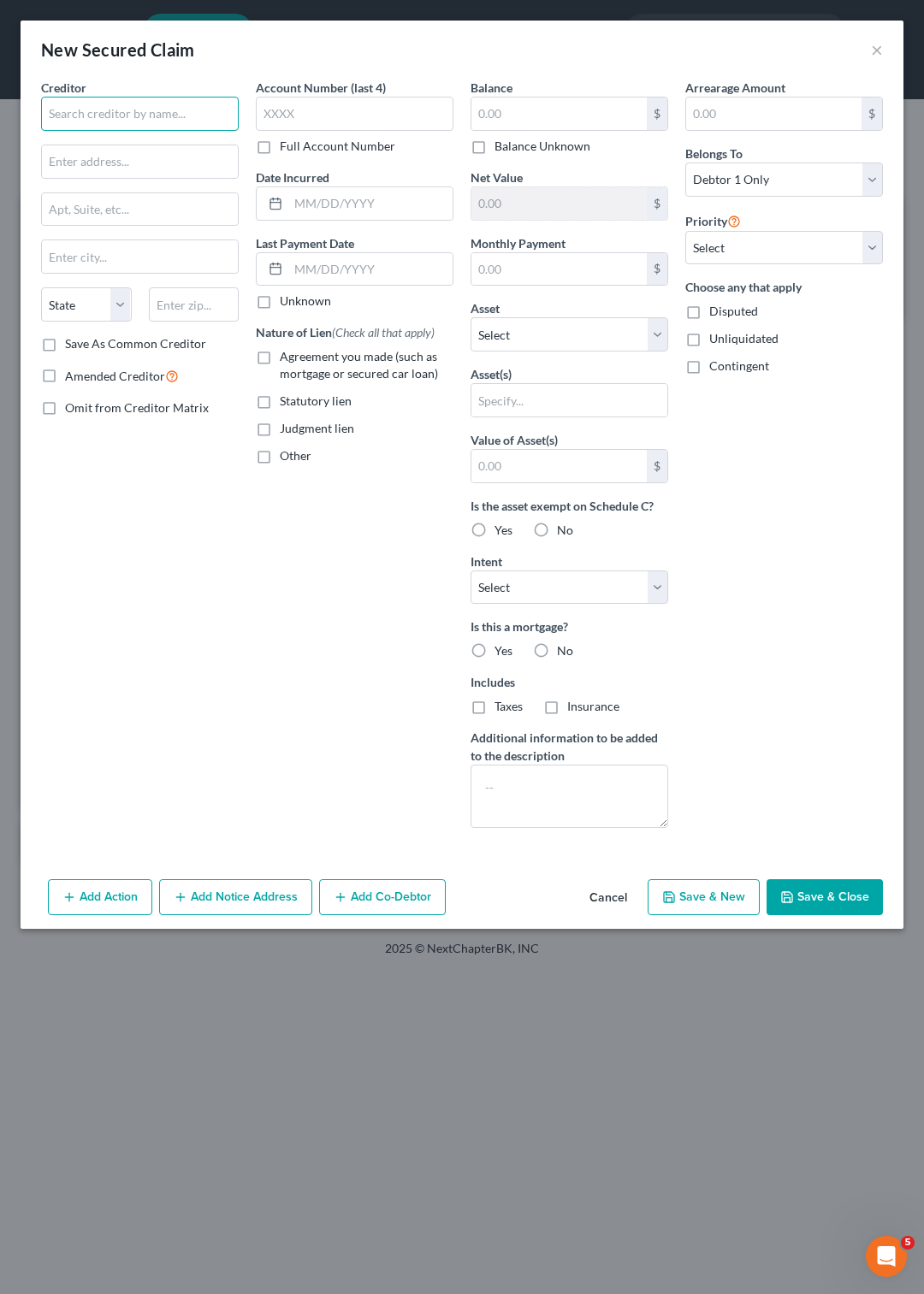
click at [145, 108] on input "text" at bounding box center [139, 114] width 197 height 35
type input "AIS Portfolio Services LLC"
type input "for"
paste input "[STREET_ADDRESS] Dept. APS"
type input "[STREET_ADDRESS] Dept. APS"
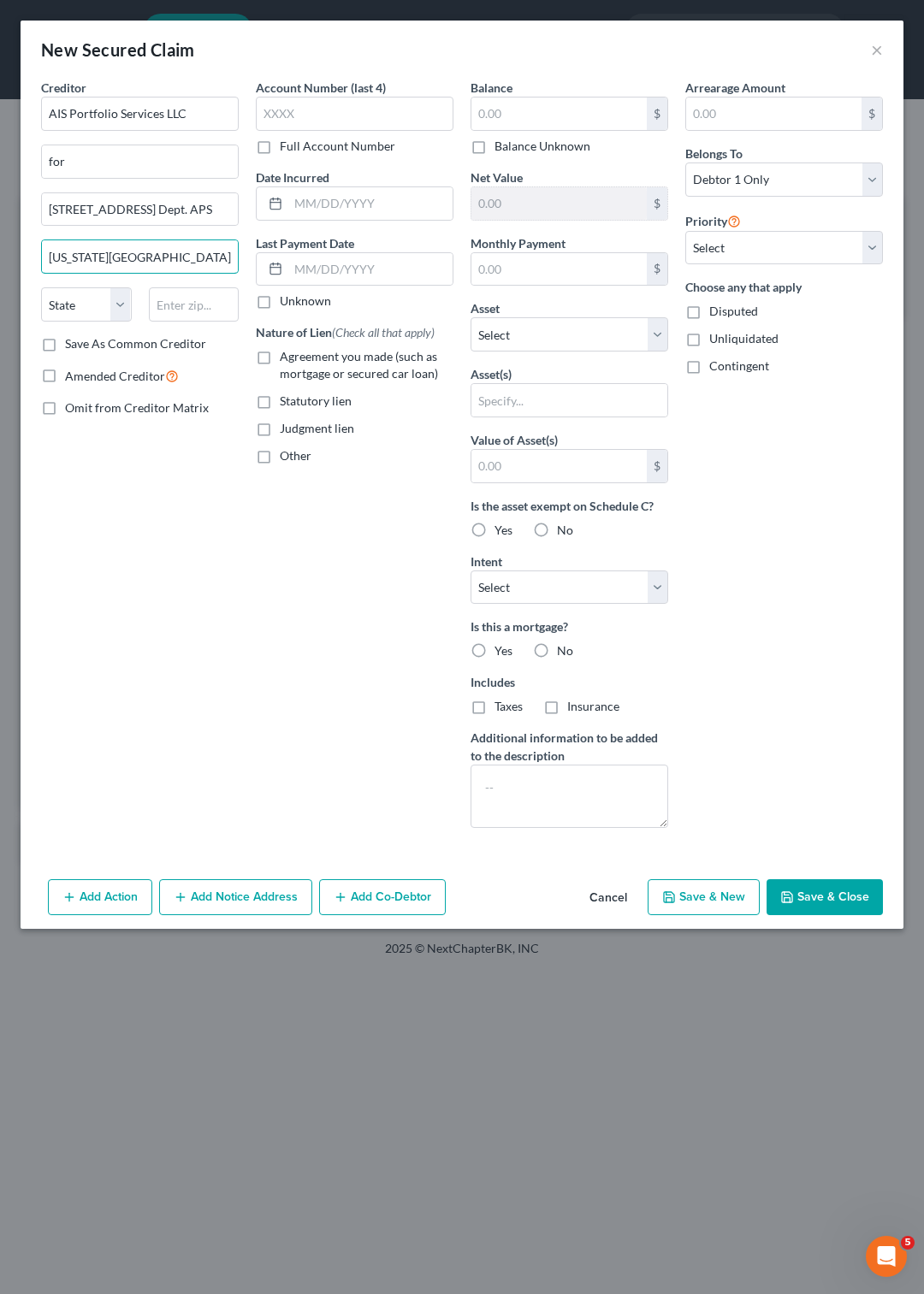
type input "[US_STATE][GEOGRAPHIC_DATA]"
select select "37"
type input "73118"
click at [72, 335] on input "Save As Common Creditor" at bounding box center [77, 340] width 12 height 12
checkbox input "true"
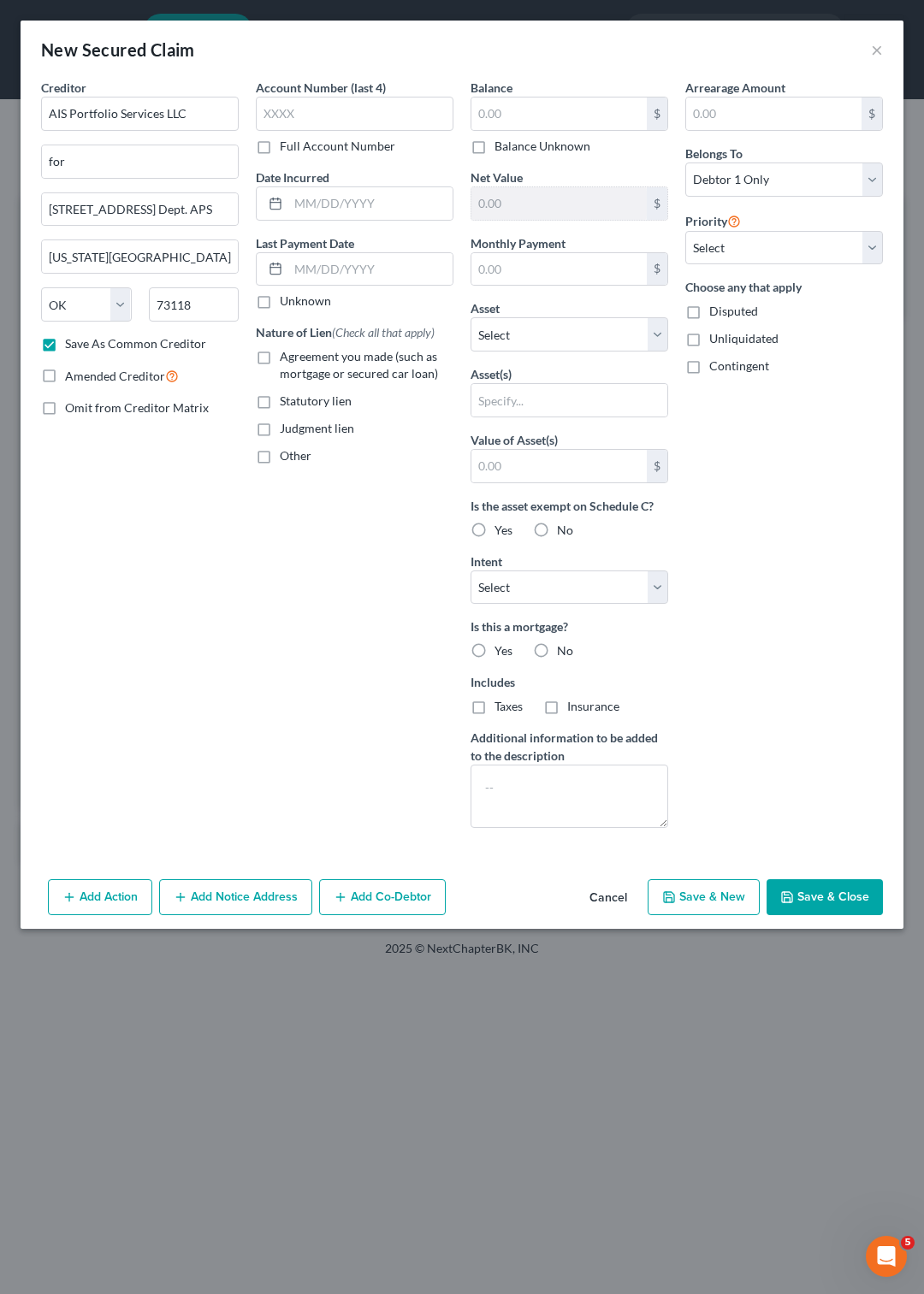
click at [826, 915] on button "Save & Close" at bounding box center [824, 897] width 116 height 36
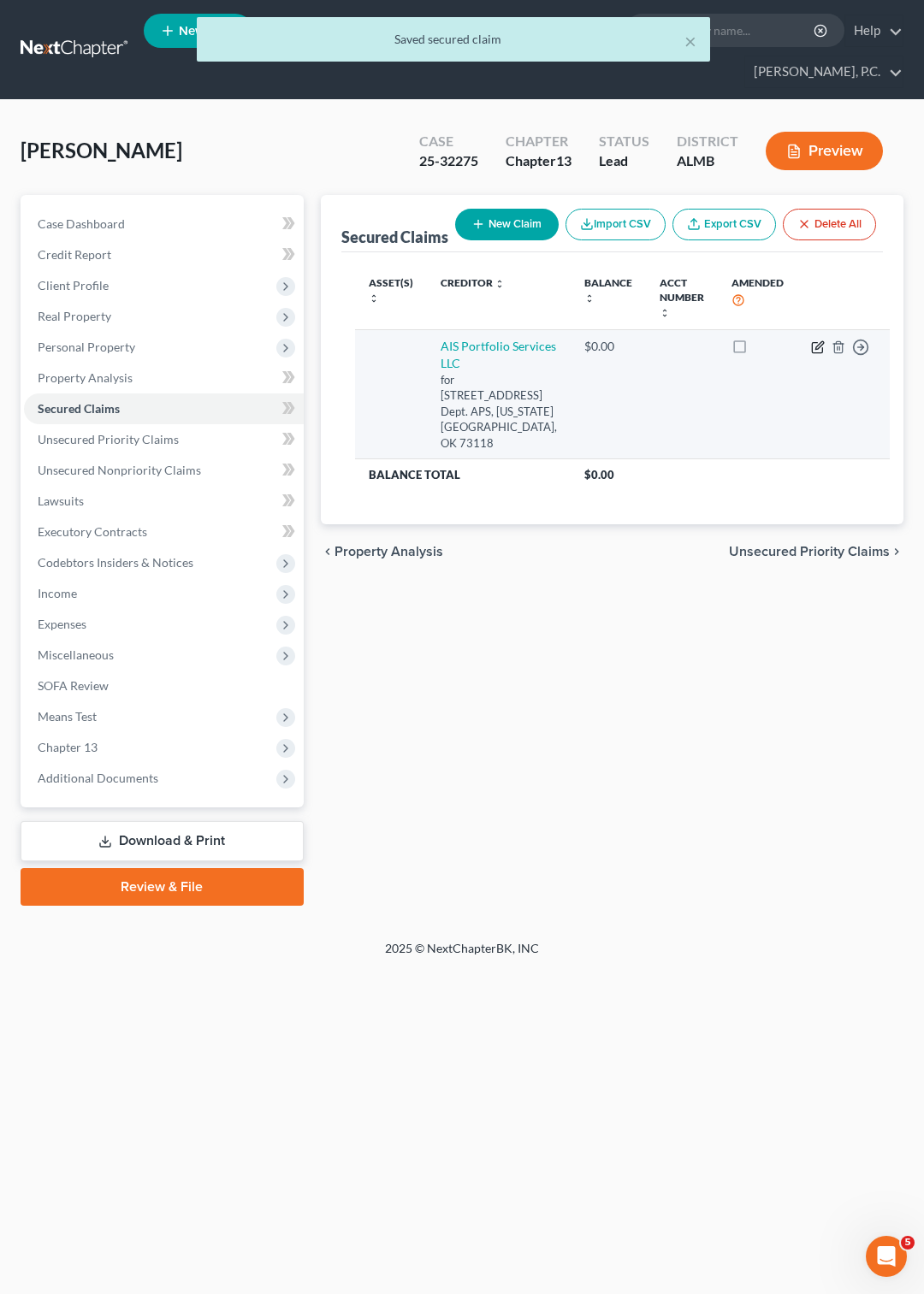
click at [810, 354] on icon "button" at bounding box center [816, 347] width 13 height 13
select select "37"
select select "0"
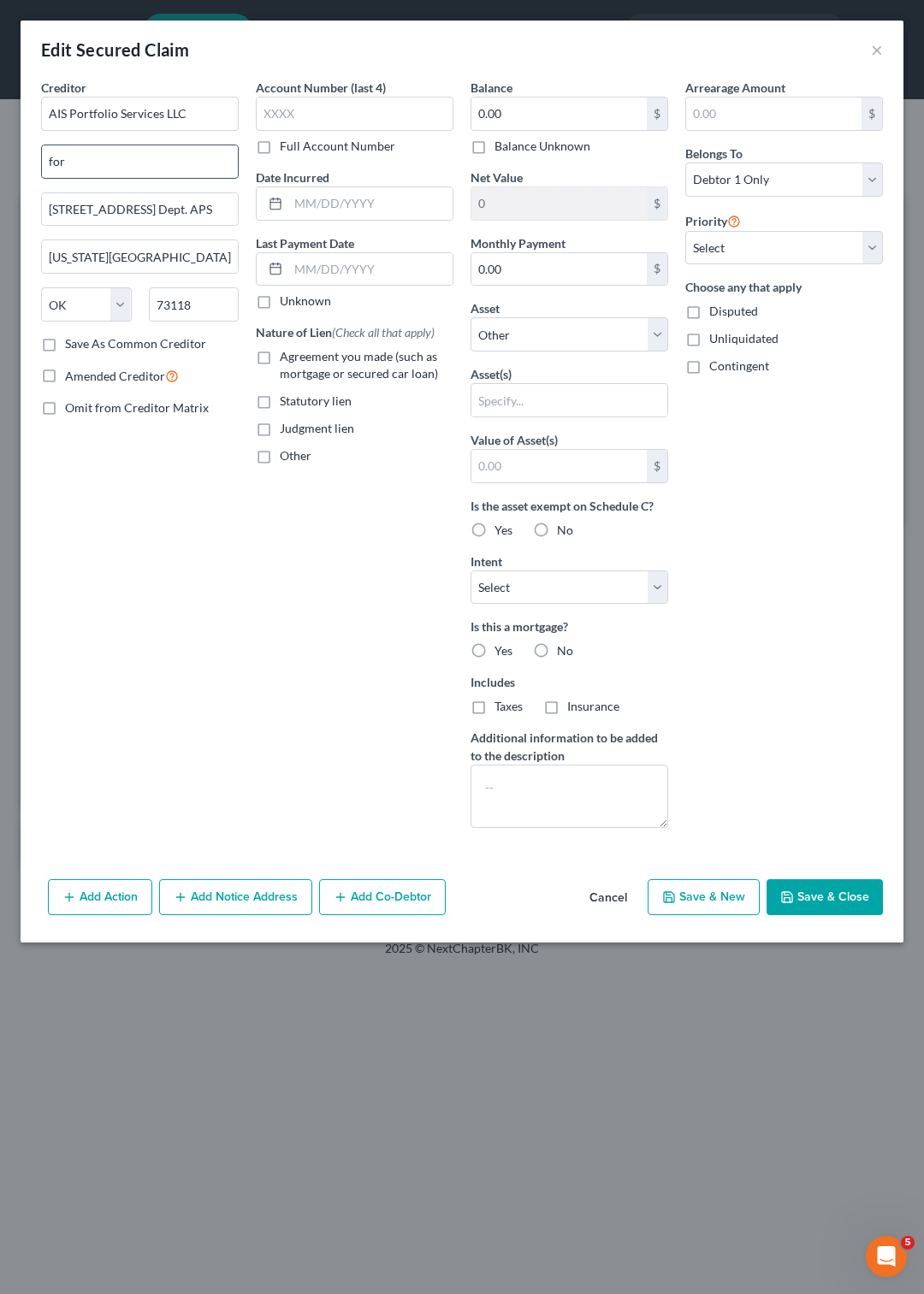
click at [92, 164] on input "for" at bounding box center [139, 162] width 195 height 33
type input "for [GEOGRAPHIC_DATA]"
click at [834, 915] on button "Save & Close" at bounding box center [824, 897] width 116 height 36
select select
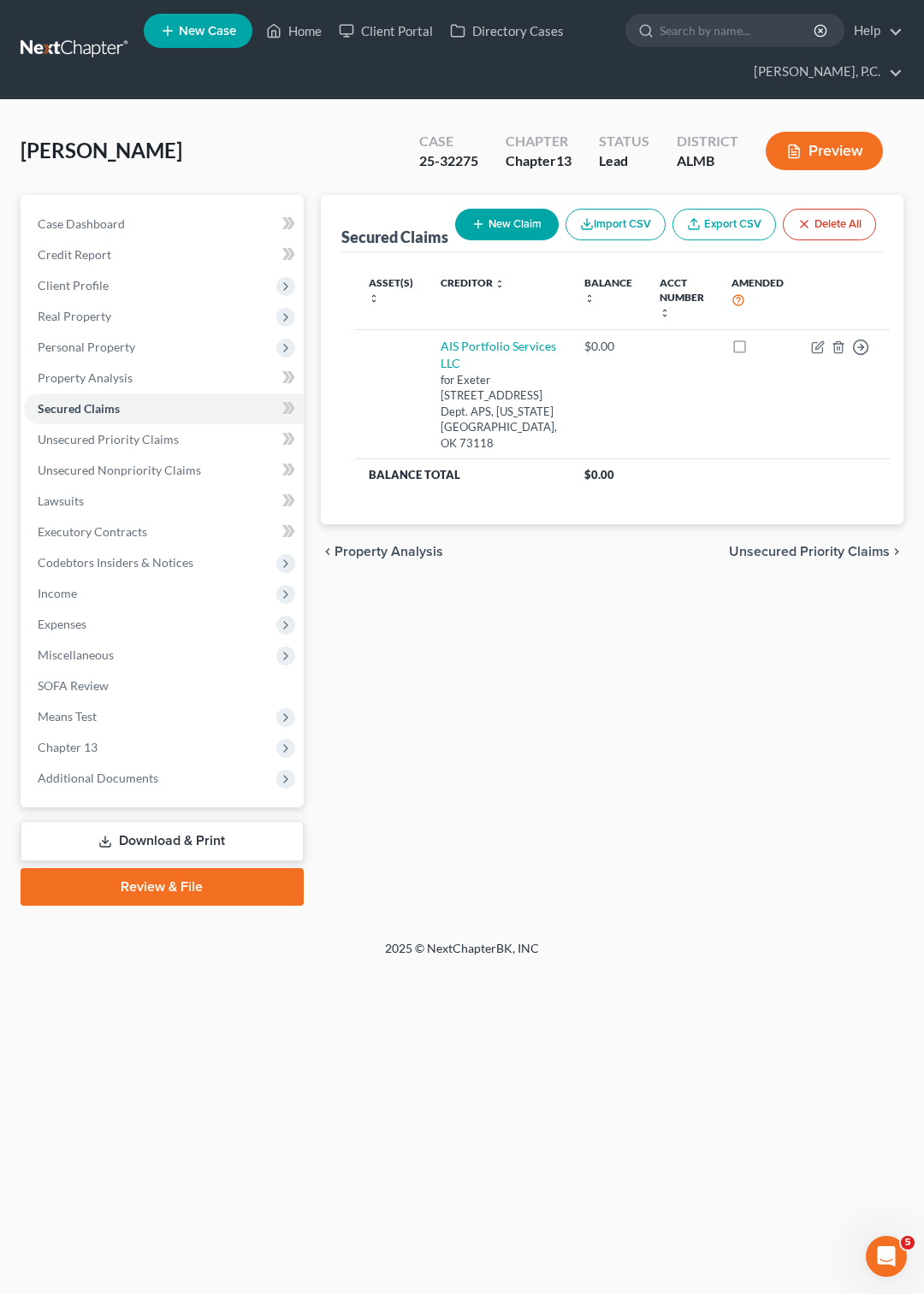
click at [86, 39] on link at bounding box center [75, 50] width 109 height 31
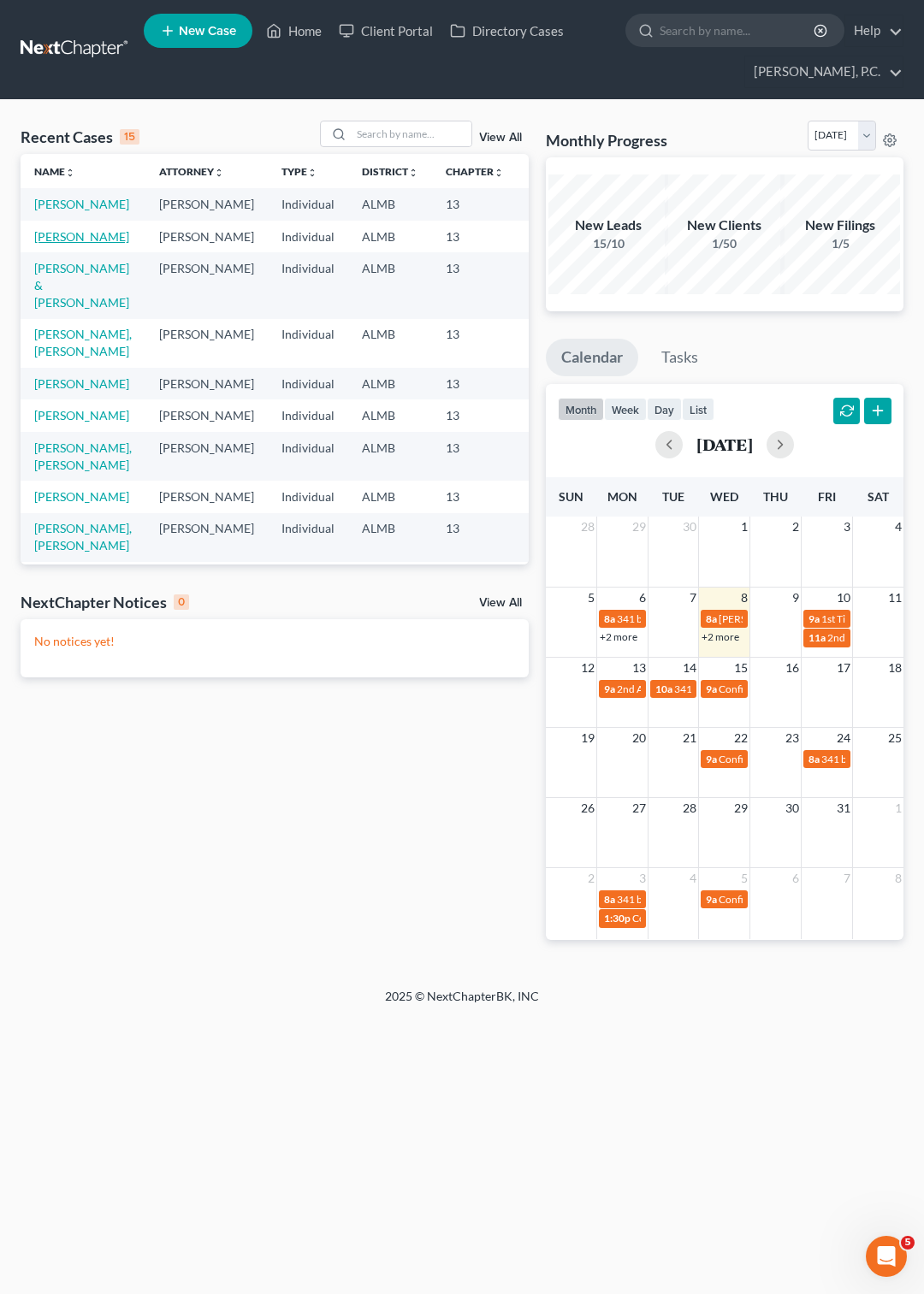
click at [62, 244] on link "[PERSON_NAME]" at bounding box center [82, 236] width 95 height 14
